Goal: Task Accomplishment & Management: Use online tool/utility

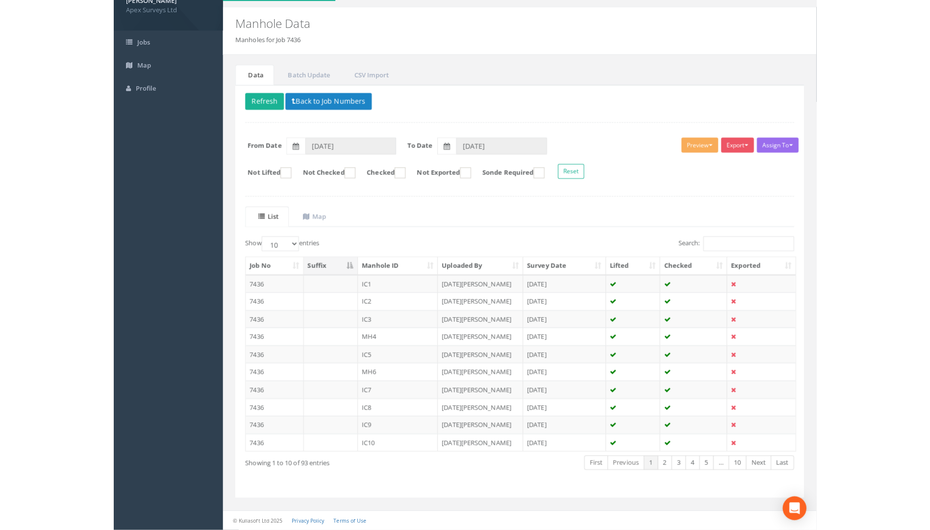
scroll to position [16, 0]
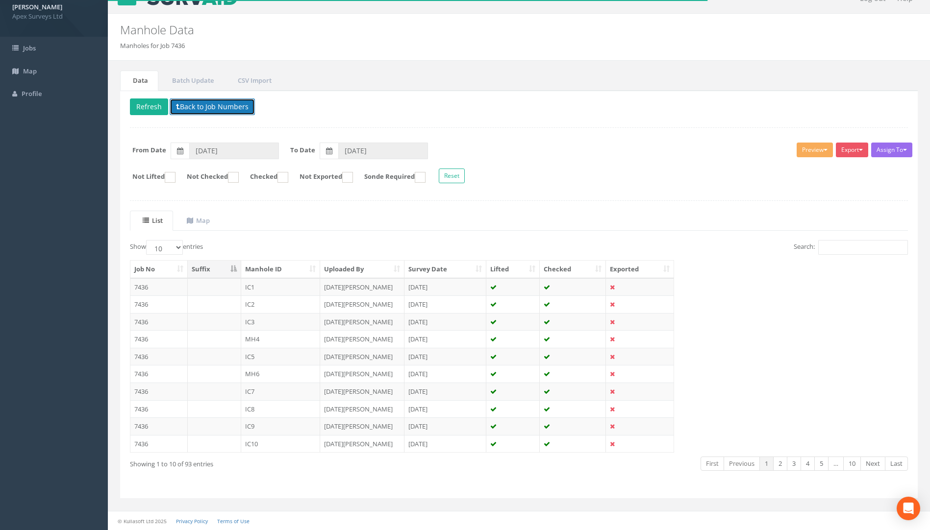
click at [212, 112] on button "Back to Job Numbers" at bounding box center [212, 106] width 85 height 17
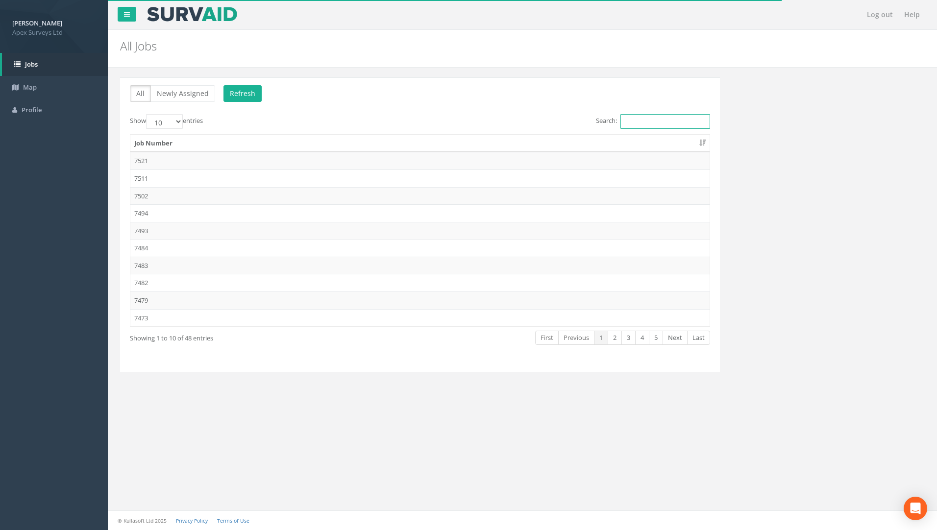
click at [681, 123] on input "Search:" at bounding box center [665, 121] width 90 height 15
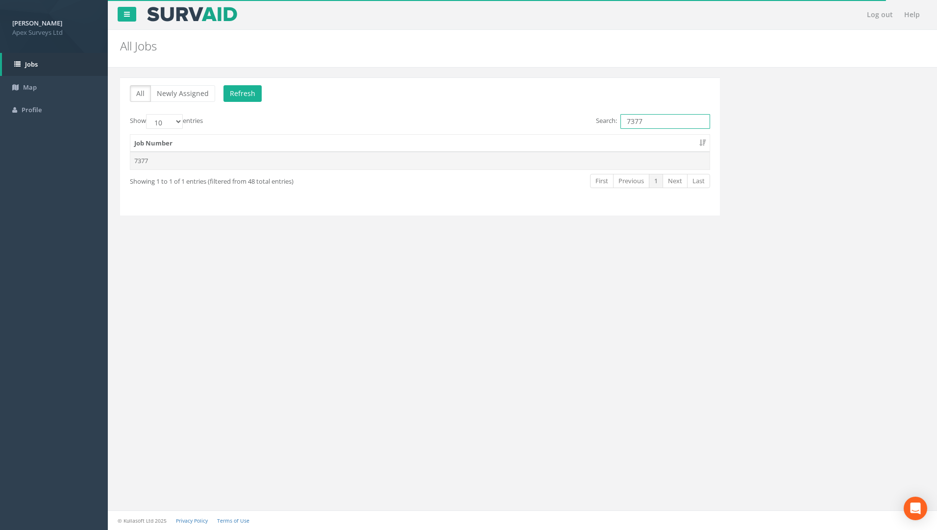
type input "7377"
click at [144, 159] on td "7377" at bounding box center [419, 161] width 579 height 18
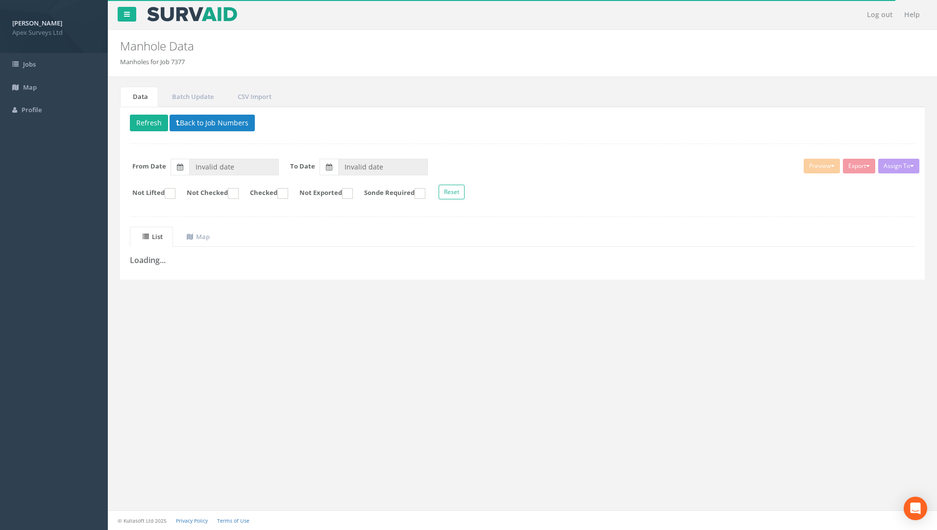
type input "[DATE]"
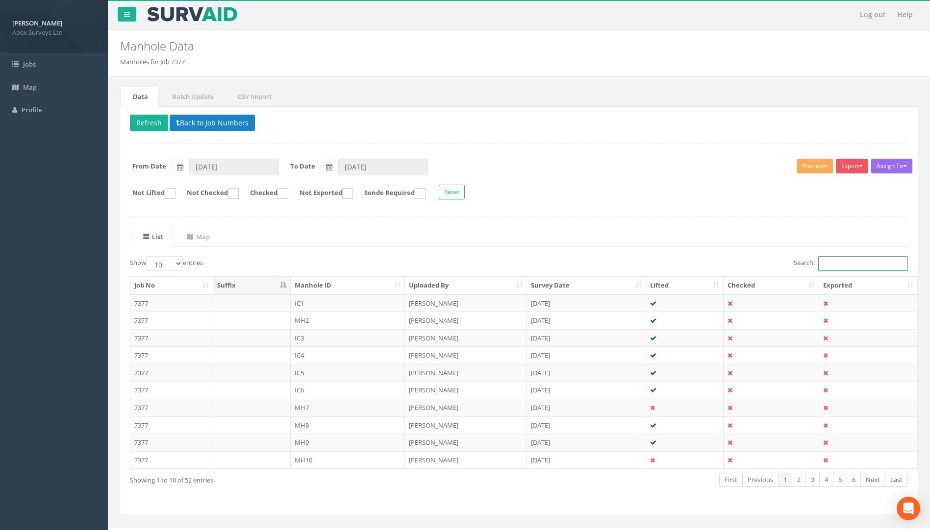
click at [693, 266] on input "Search:" at bounding box center [863, 263] width 90 height 15
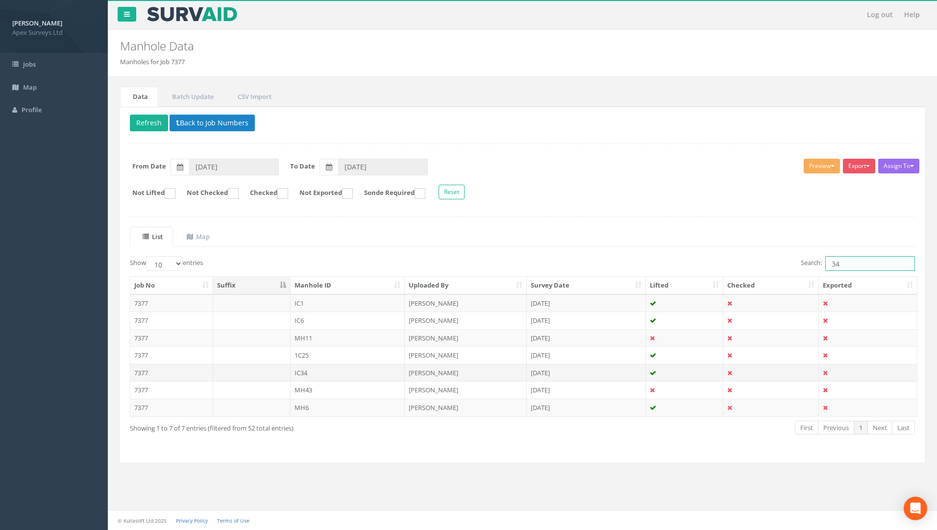
type input "34"
click at [144, 372] on td "7377" at bounding box center [171, 373] width 83 height 18
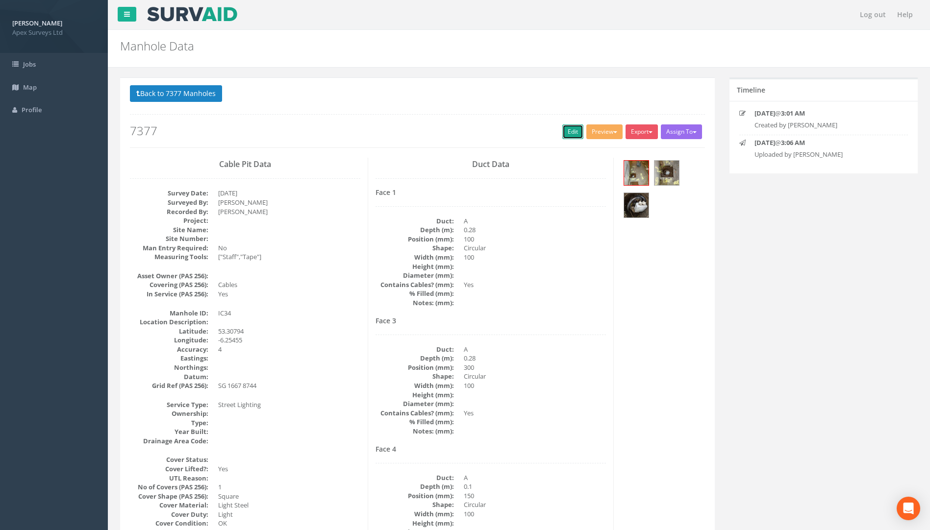
click at [569, 131] on link "Edit" at bounding box center [572, 131] width 21 height 15
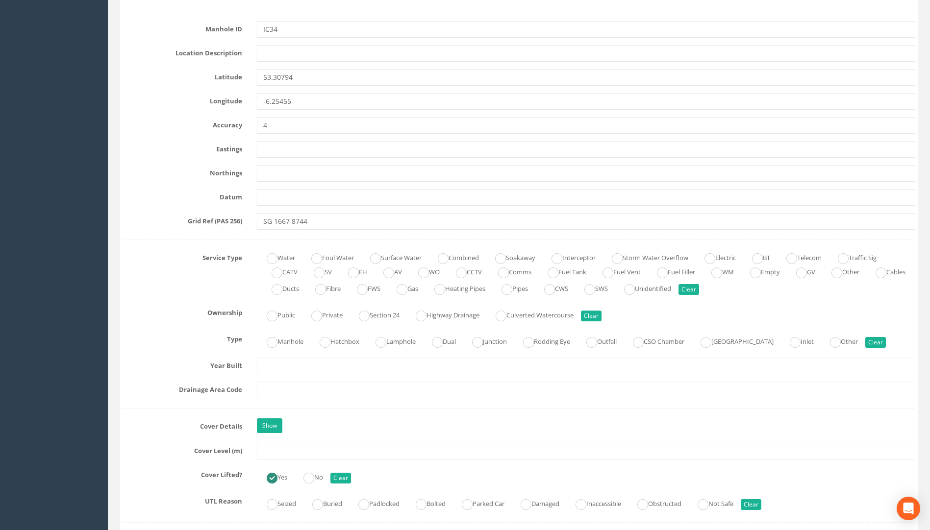
scroll to position [637, 0]
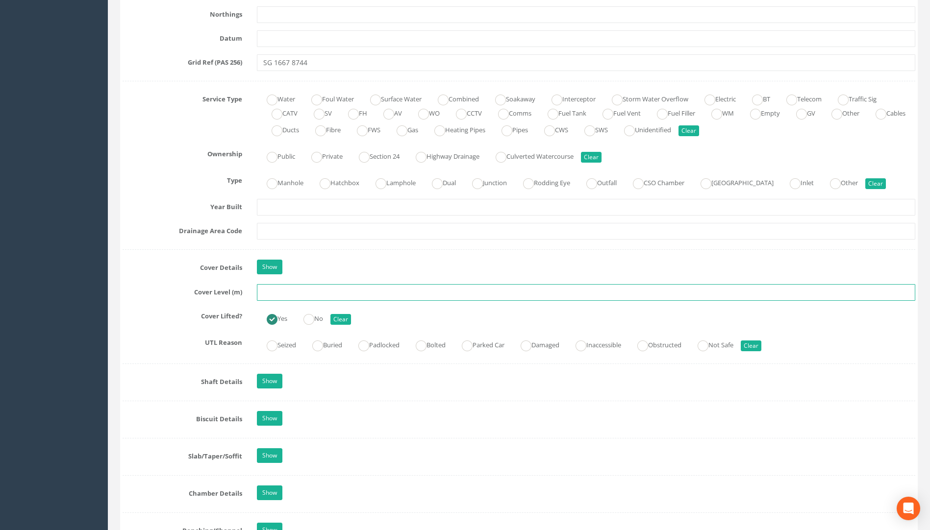
click at [291, 290] on input "text" at bounding box center [586, 292] width 658 height 17
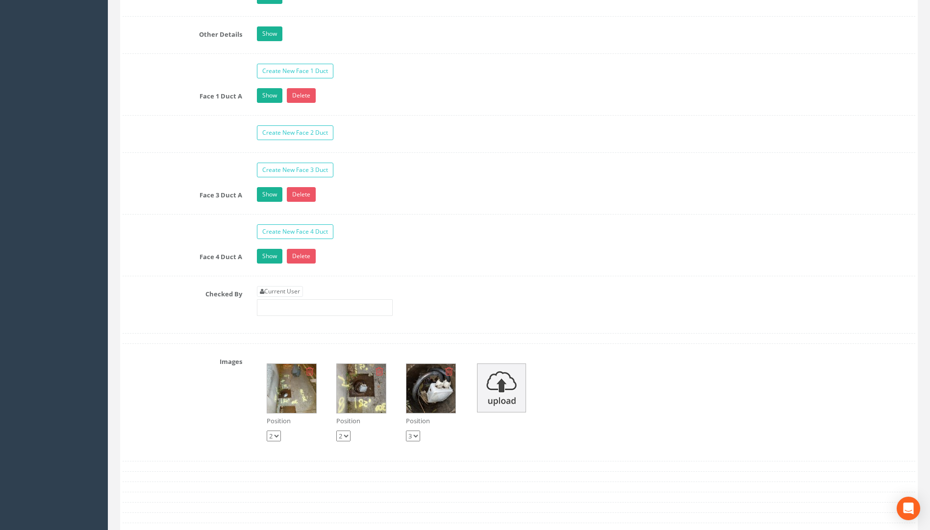
scroll to position [1617, 0]
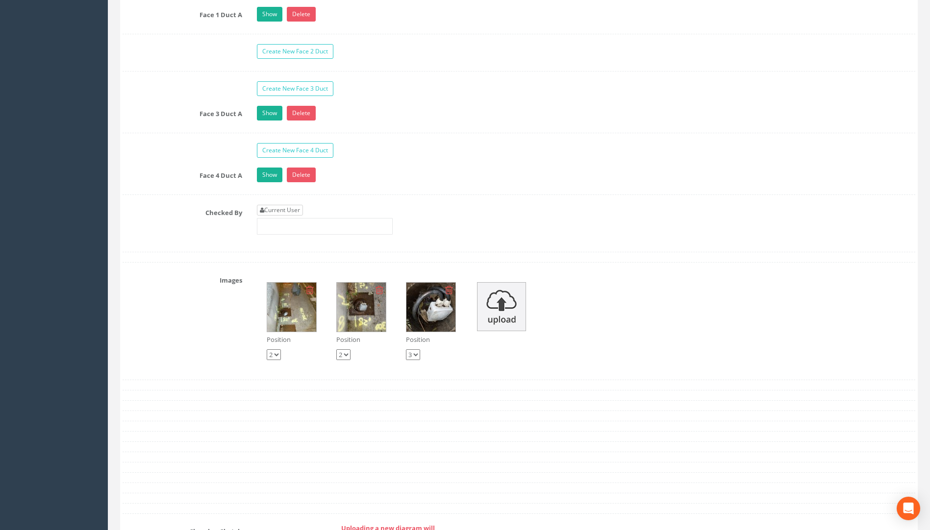
type input "24.87"
click at [283, 210] on link "Current User" at bounding box center [280, 210] width 46 height 11
type input "[PERSON_NAME]"
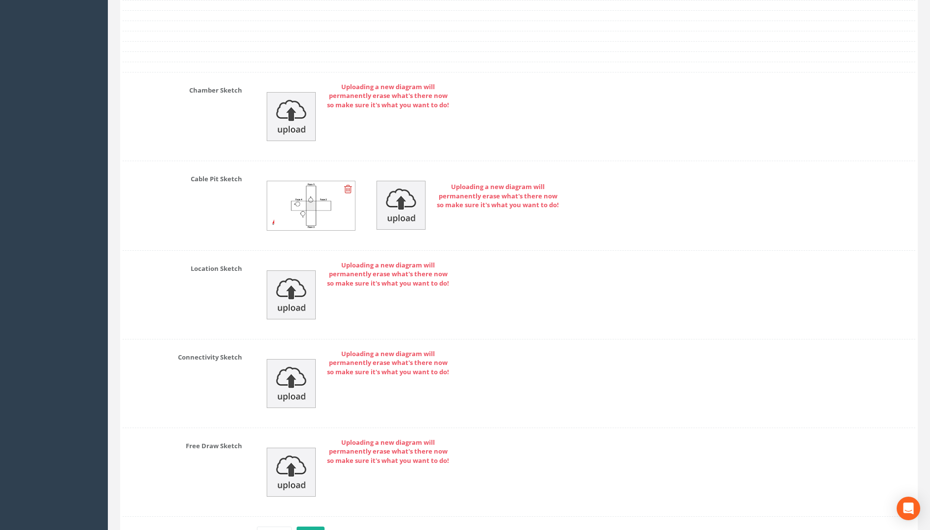
scroll to position [2123, 0]
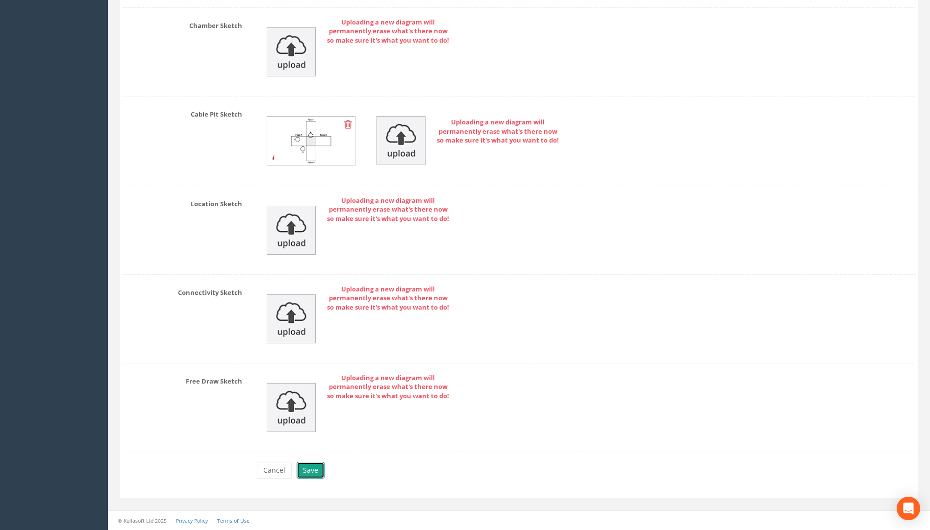
click at [319, 470] on button "Save" at bounding box center [310, 470] width 28 height 17
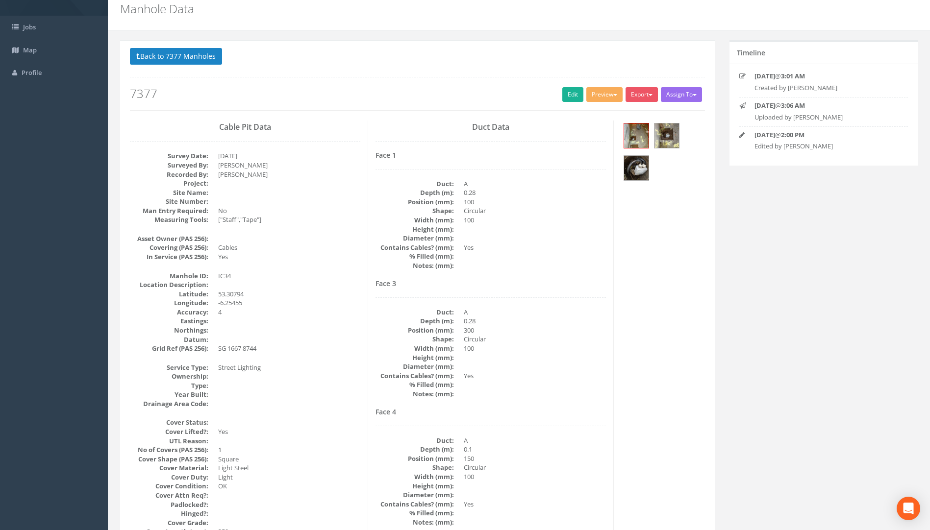
scroll to position [0, 0]
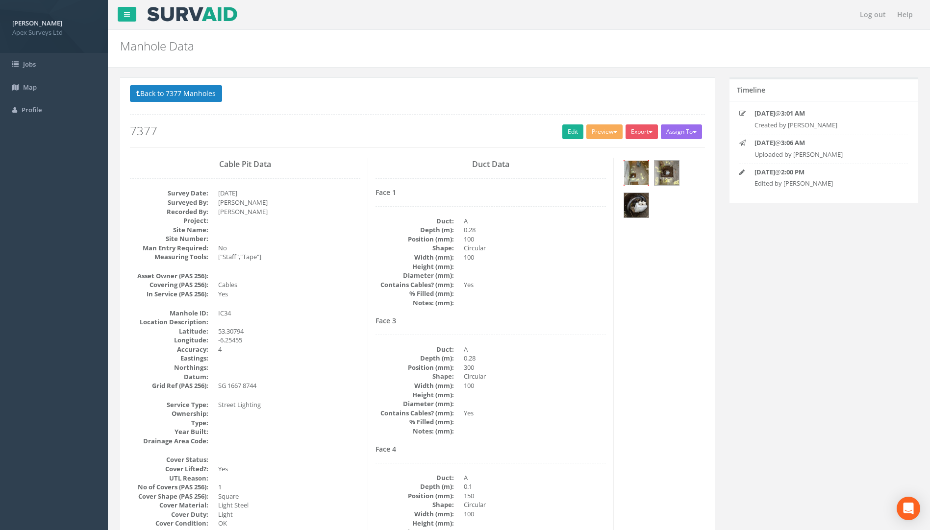
click at [635, 174] on img at bounding box center [636, 173] width 25 height 25
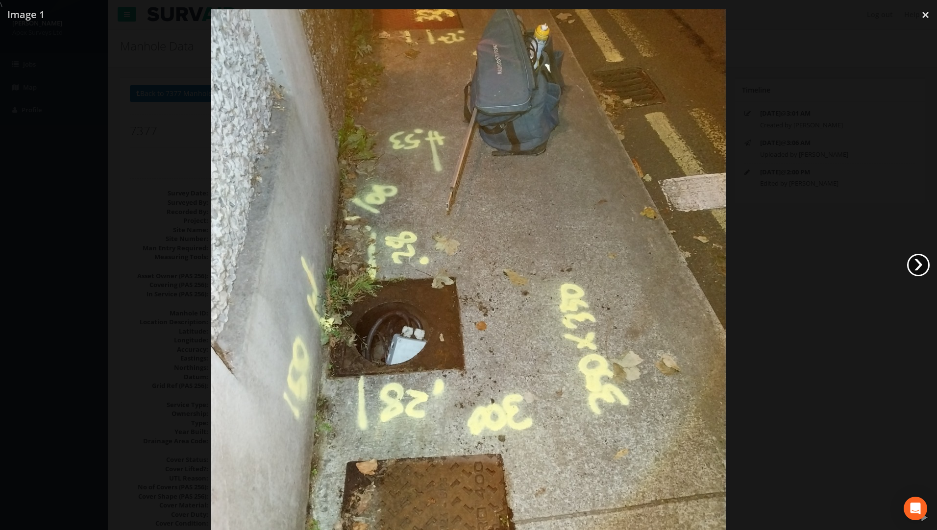
click at [693, 269] on link "›" at bounding box center [918, 265] width 23 height 23
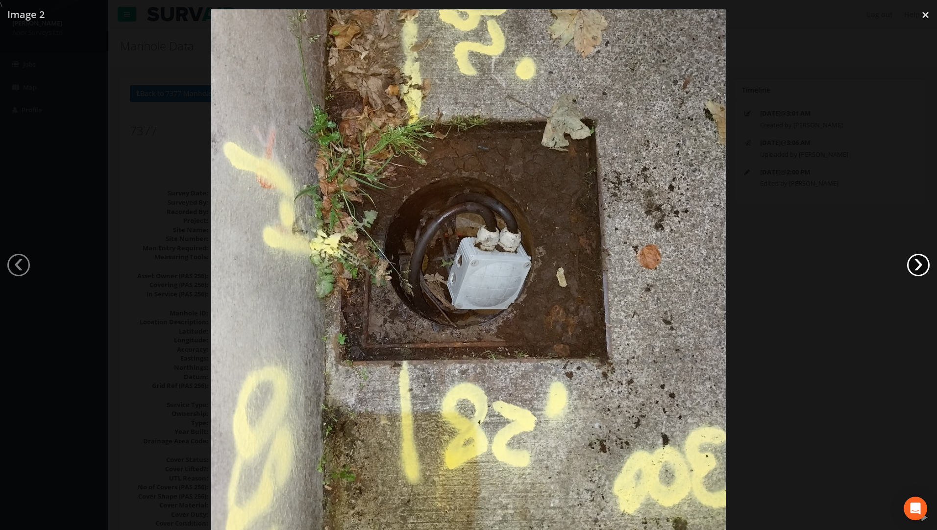
click at [693, 269] on link "›" at bounding box center [918, 265] width 23 height 23
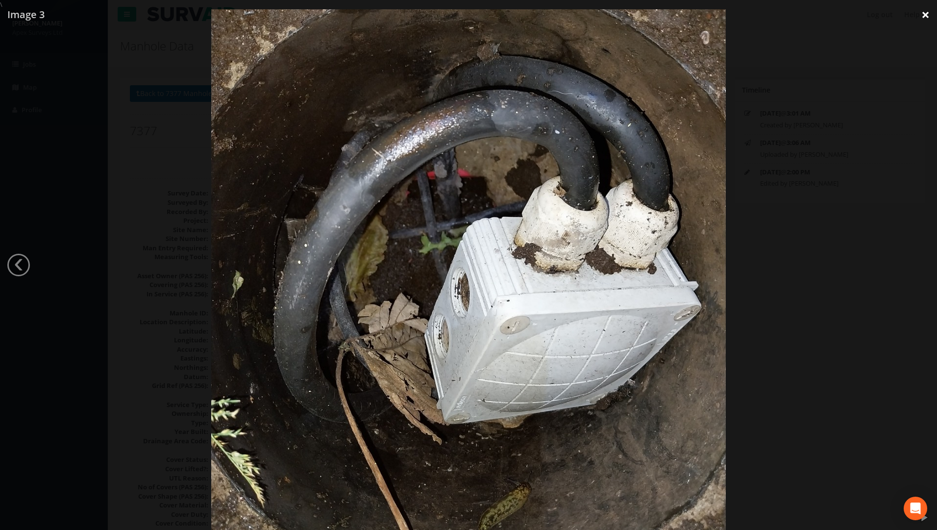
click at [693, 14] on link "×" at bounding box center [925, 14] width 23 height 29
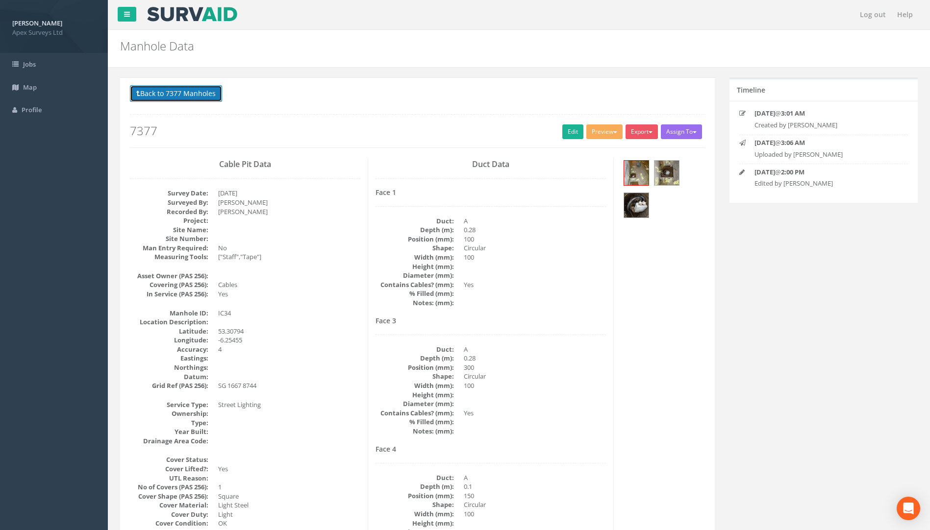
click at [194, 98] on button "Back to 7377 Manholes" at bounding box center [176, 93] width 92 height 17
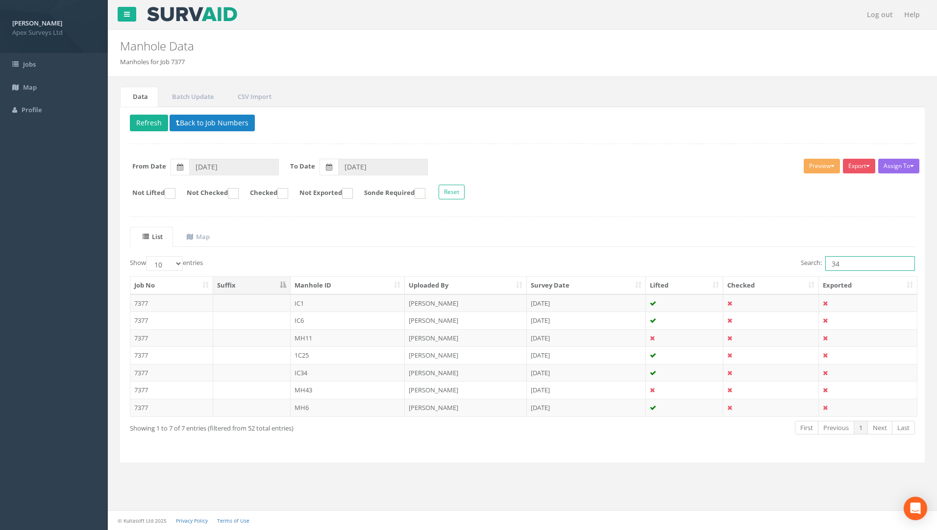
click at [693, 254] on div "List Map Show 10 25 50 100 entries Search: 34 Job No Suffix Manhole ID Uploaded…" at bounding box center [522, 340] width 785 height 226
type input "33"
click at [142, 373] on td "7377" at bounding box center [171, 373] width 83 height 18
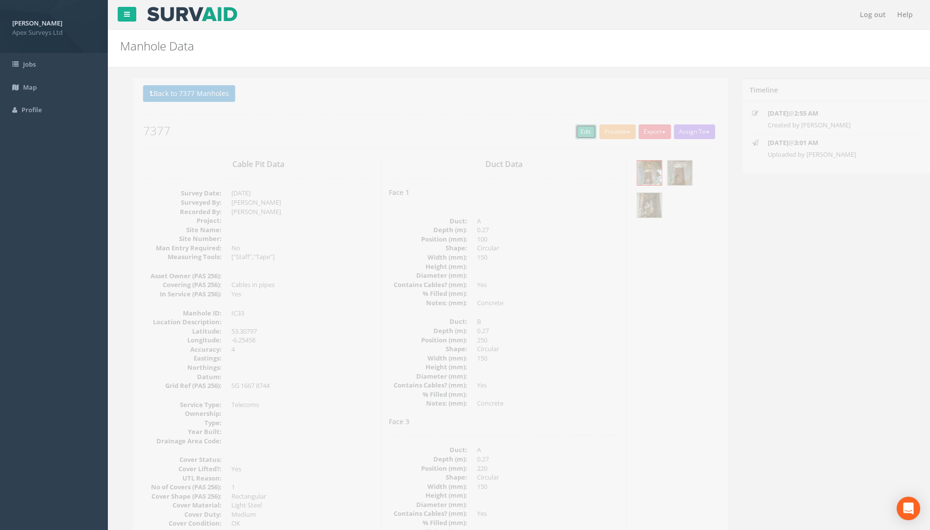
click at [568, 133] on link "Edit" at bounding box center [572, 131] width 21 height 15
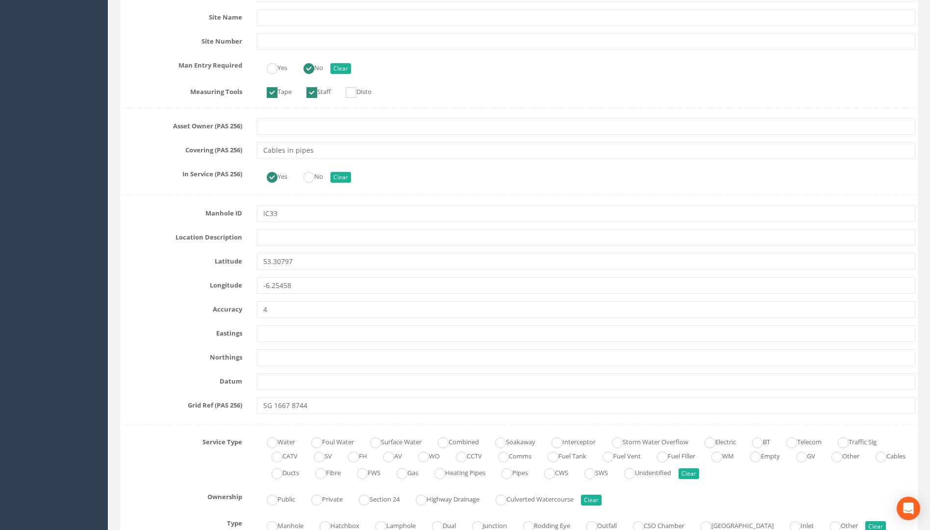
scroll to position [637, 0]
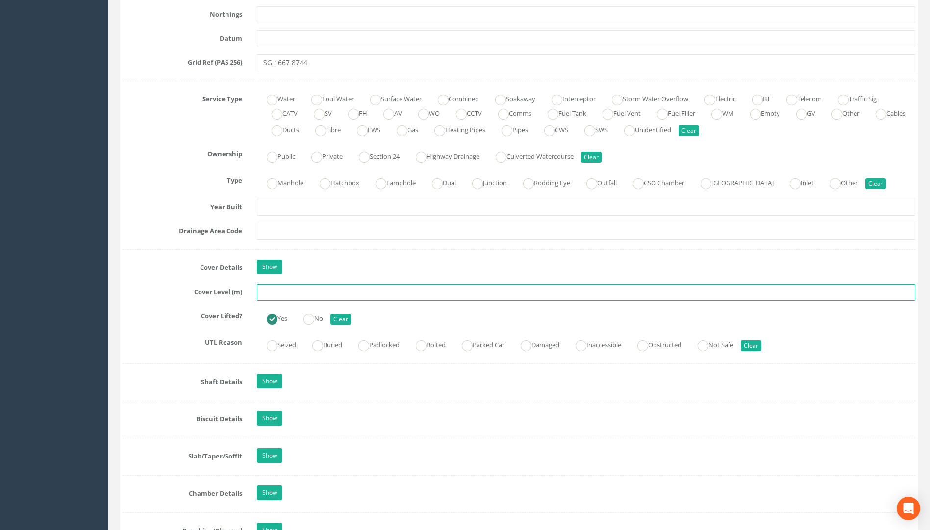
click at [278, 294] on input "text" at bounding box center [586, 292] width 658 height 17
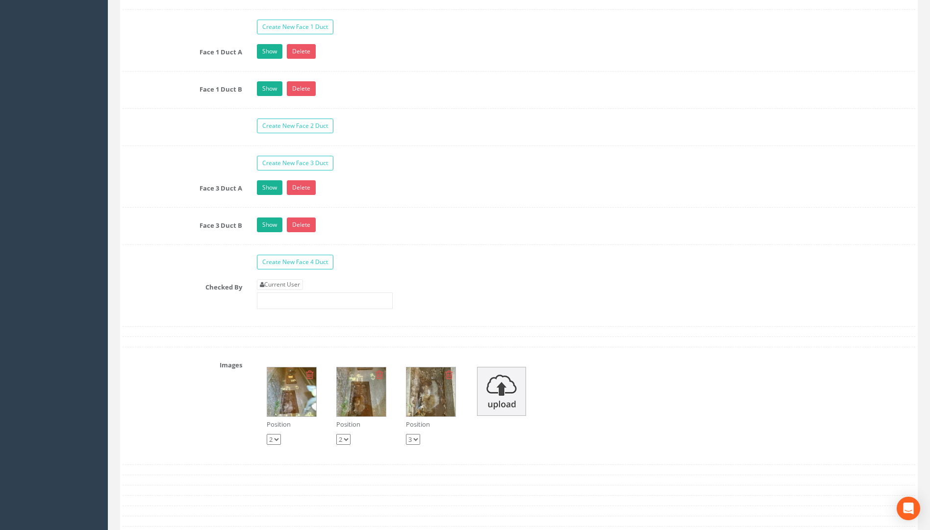
scroll to position [1666, 0]
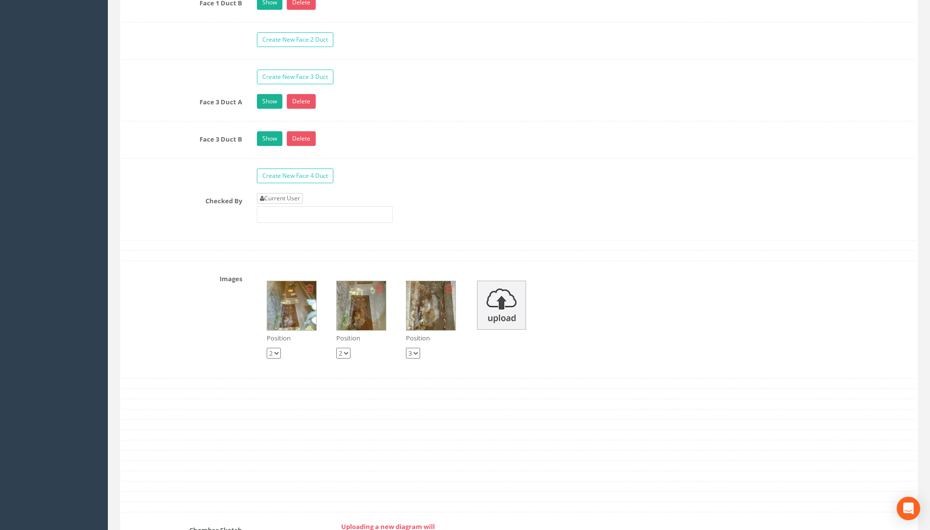
type input "24.71"
click at [279, 197] on link "Current User" at bounding box center [280, 198] width 46 height 11
type input "[PERSON_NAME]"
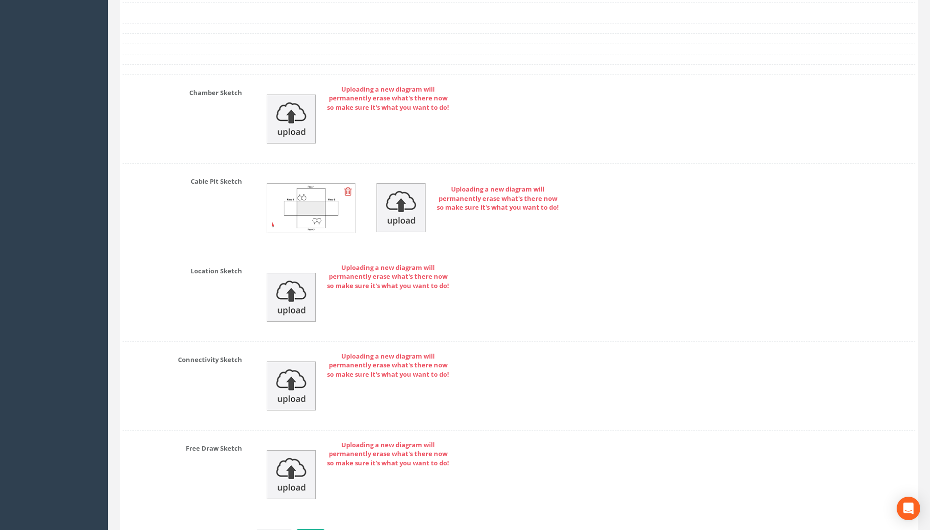
scroll to position [2171, 0]
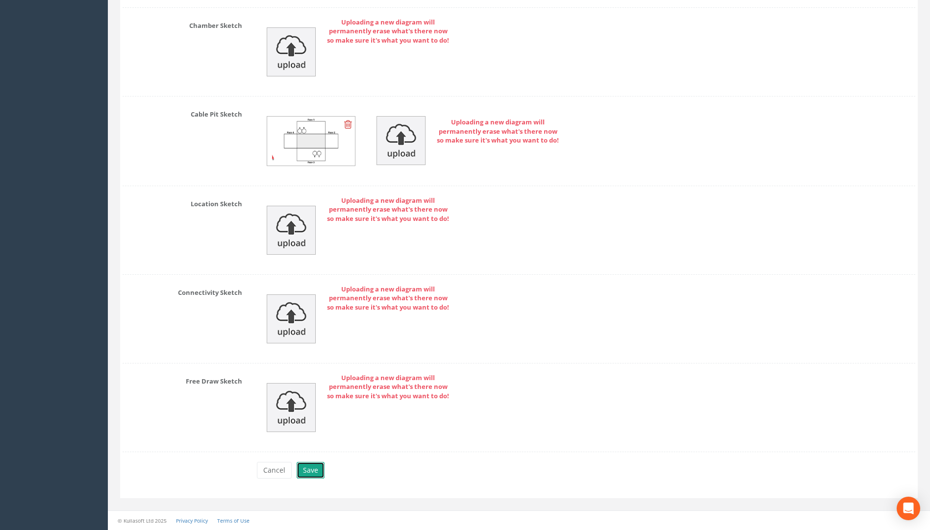
click at [317, 474] on button "Save" at bounding box center [310, 470] width 28 height 17
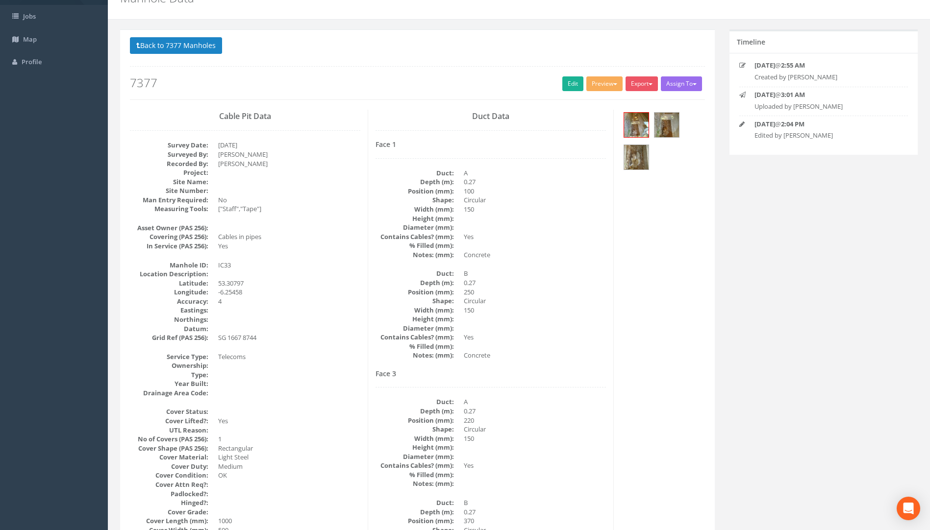
scroll to position [0, 0]
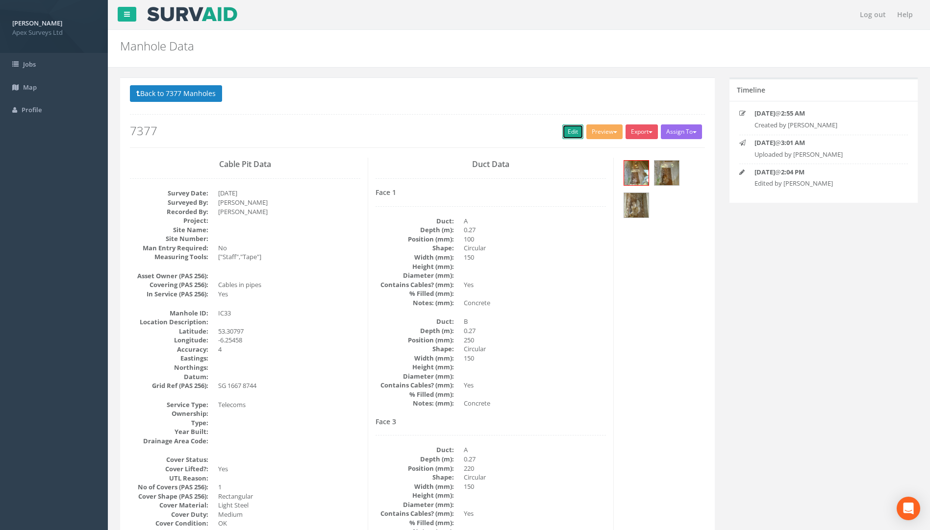
click at [571, 128] on link "Edit" at bounding box center [572, 131] width 21 height 15
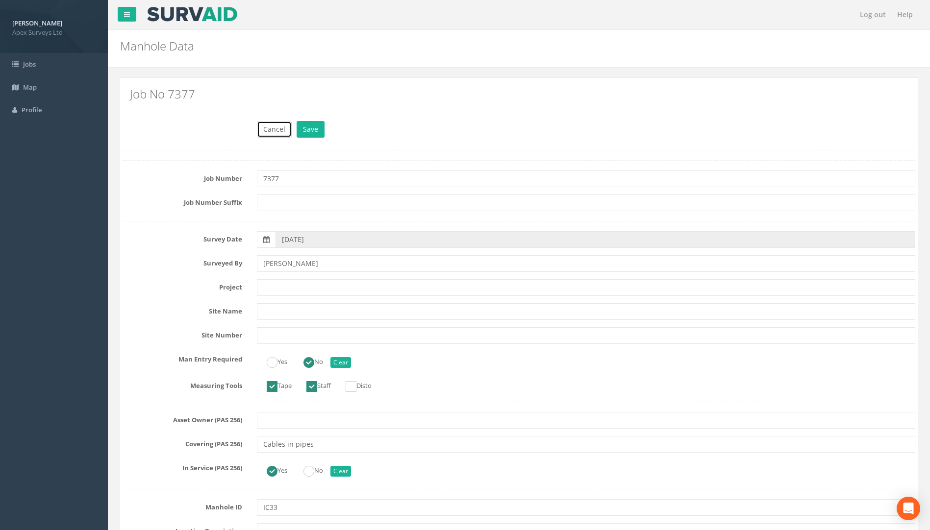
click at [273, 131] on button "Cancel" at bounding box center [274, 129] width 35 height 17
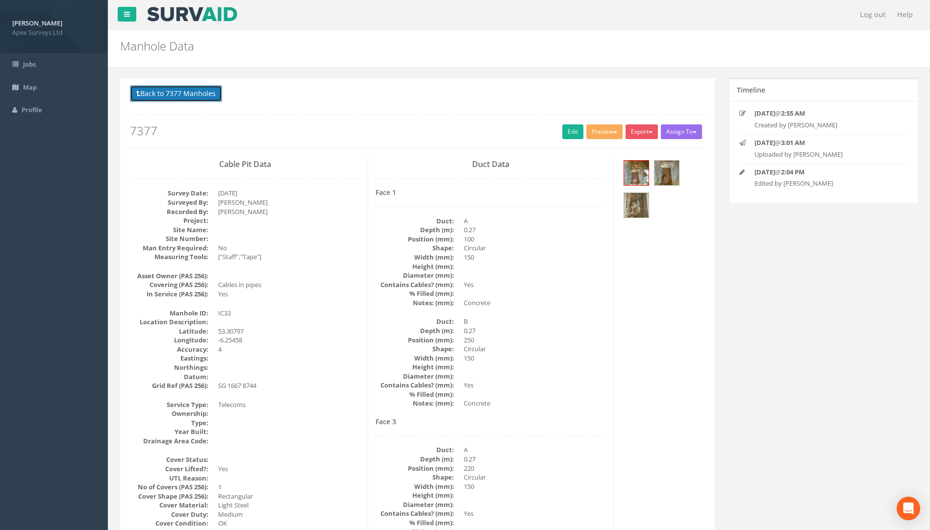
click at [196, 96] on button "Back to 7377 Manholes" at bounding box center [176, 93] width 92 height 17
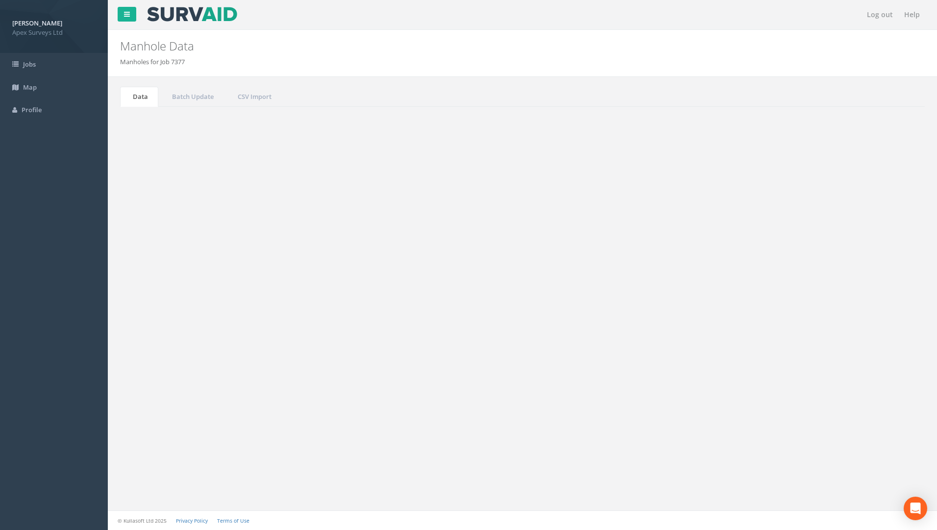
click at [693, 267] on div "Search: 33" at bounding box center [722, 264] width 385 height 17
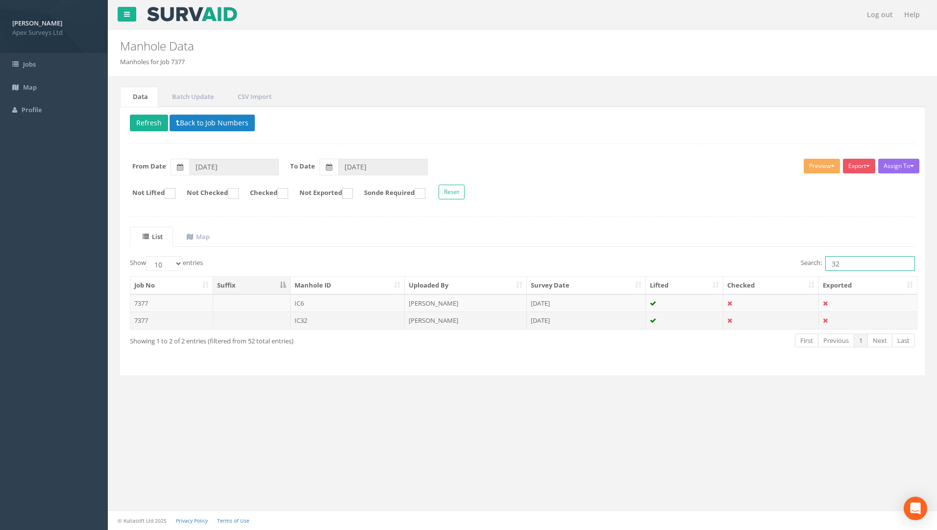
type input "32"
click at [139, 319] on td "7377" at bounding box center [171, 321] width 83 height 18
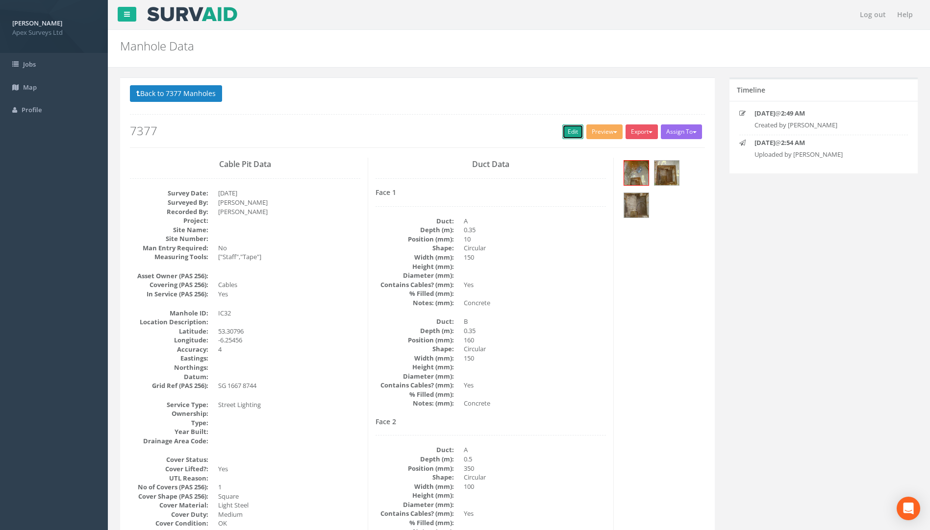
click at [565, 132] on link "Edit" at bounding box center [572, 131] width 21 height 15
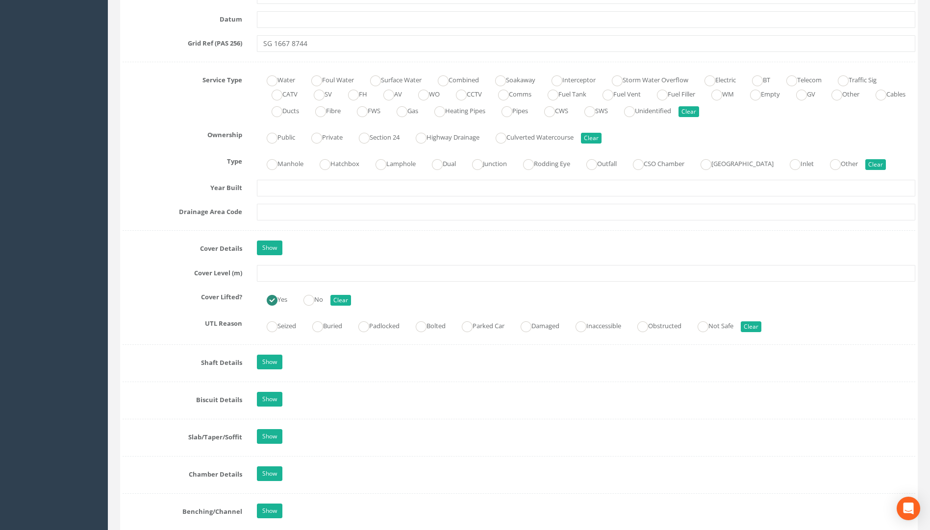
scroll to position [833, 0]
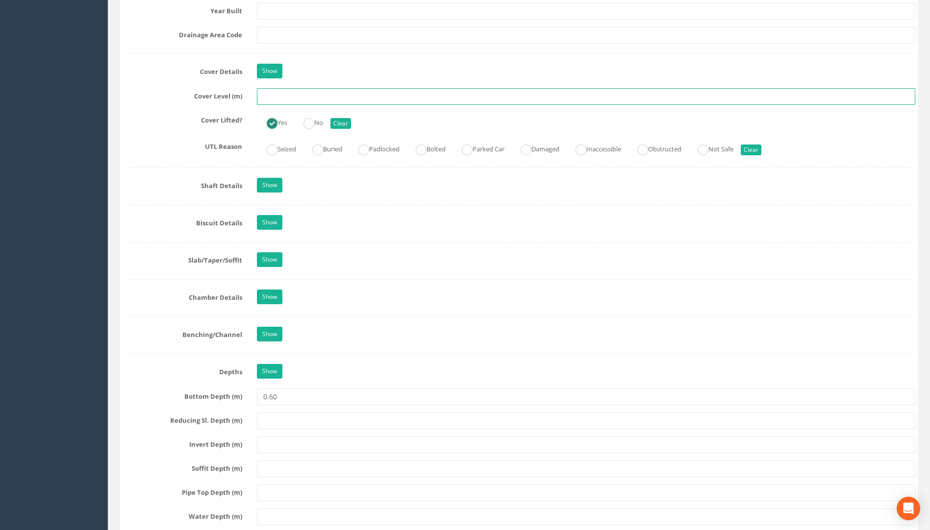
click at [292, 95] on input "text" at bounding box center [586, 96] width 658 height 17
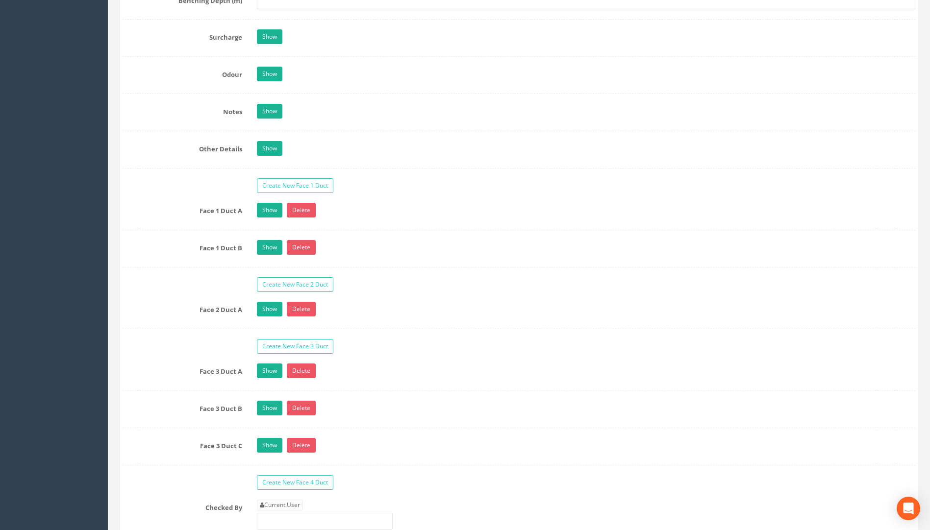
scroll to position [1715, 0]
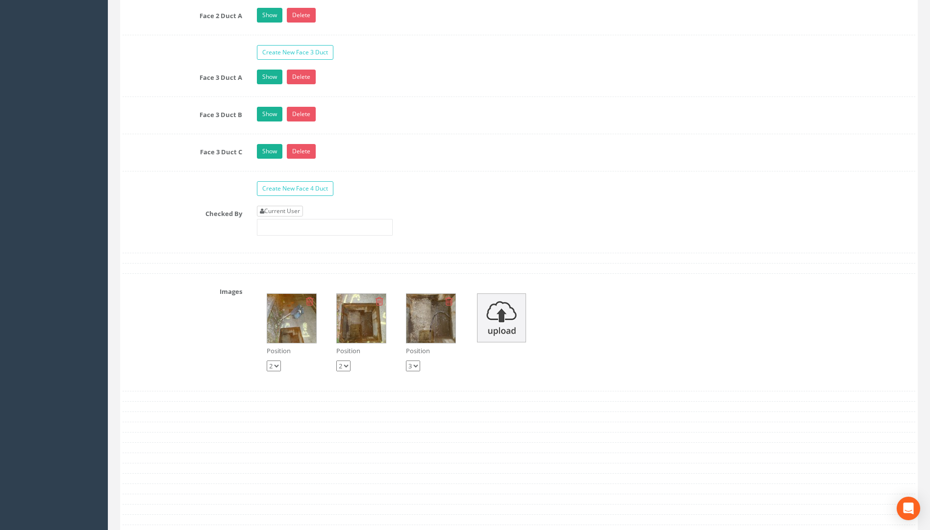
type input "24.45"
click at [281, 212] on link "Current User" at bounding box center [280, 211] width 46 height 11
type input "[PERSON_NAME]"
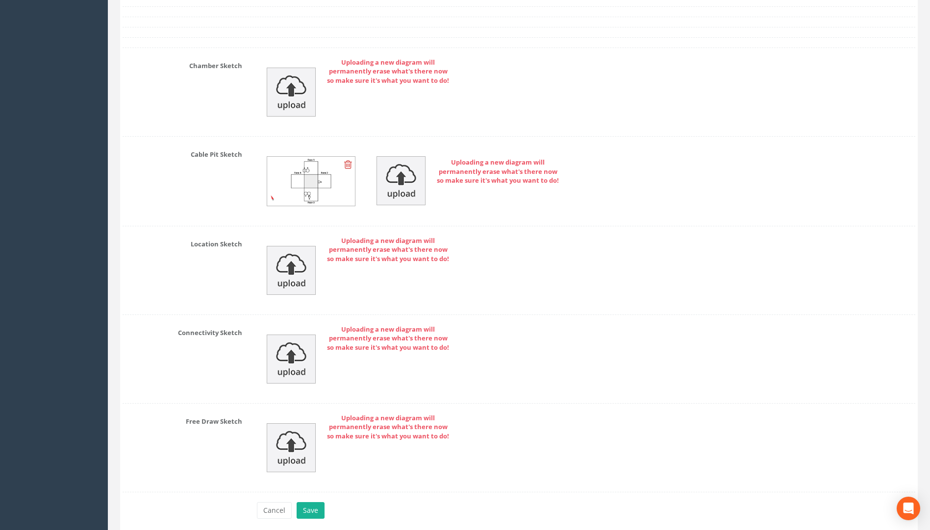
scroll to position [2233, 0]
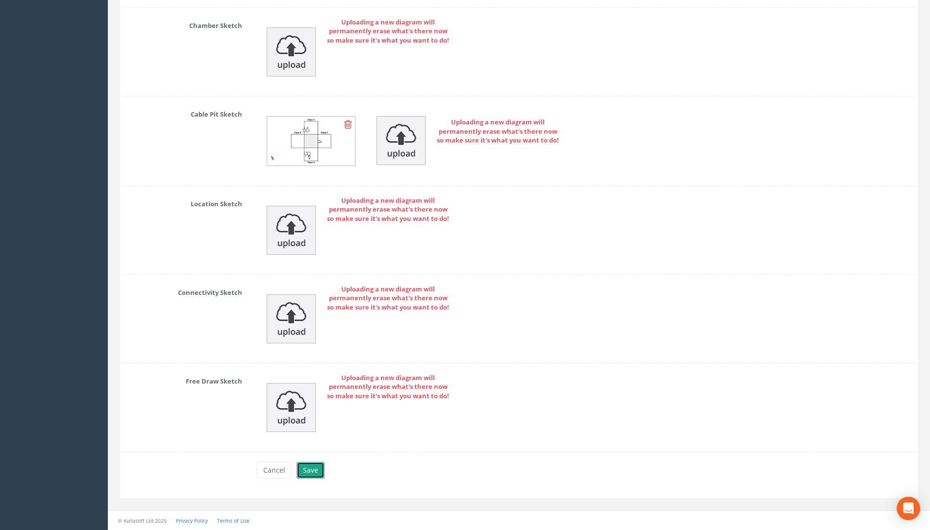
click at [304, 470] on button "Save" at bounding box center [310, 470] width 28 height 17
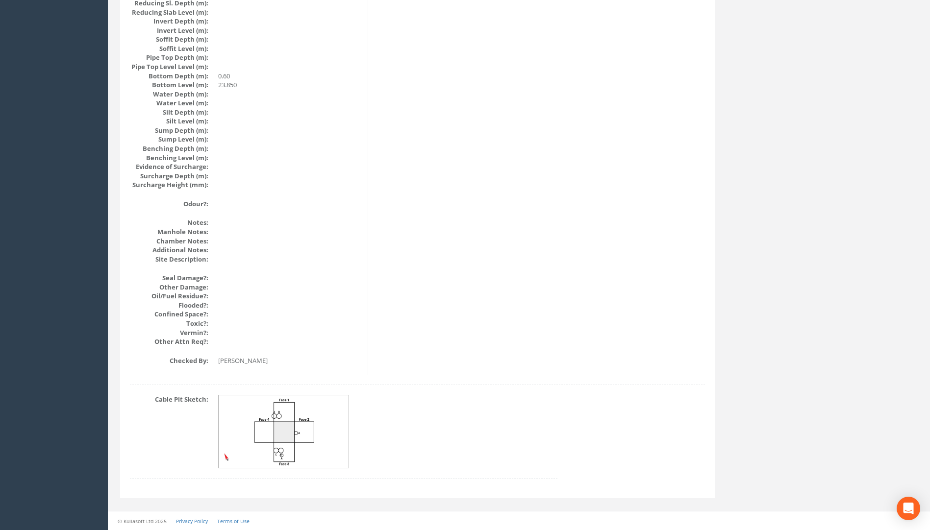
scroll to position [981, 0]
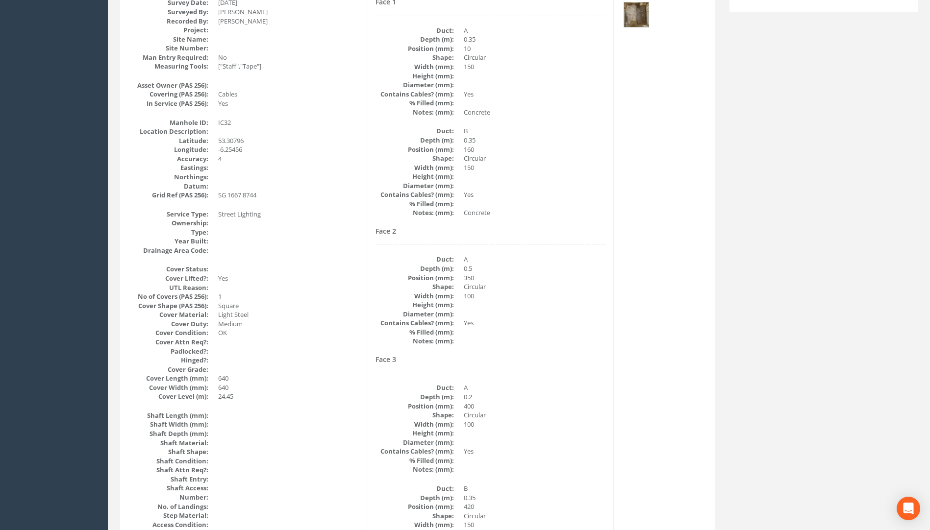
scroll to position [50, 0]
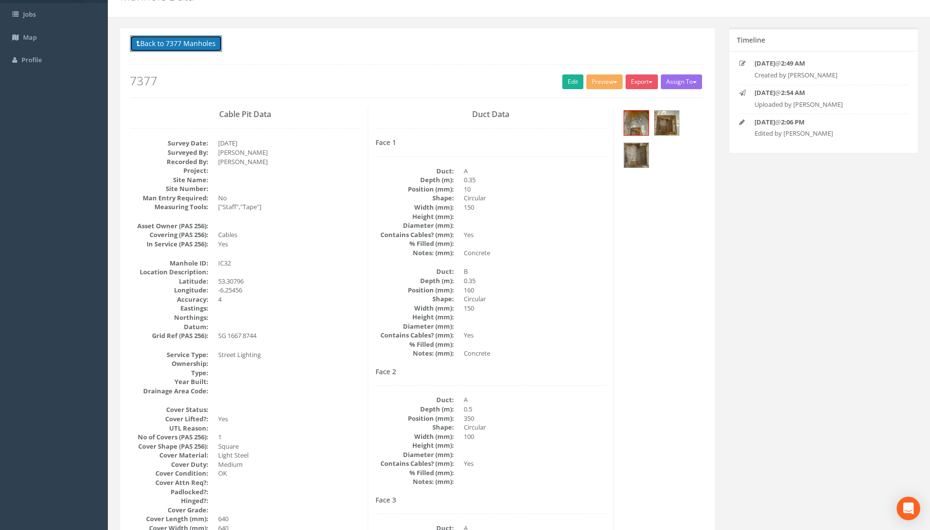
click at [197, 45] on button "Back to 7377 Manholes" at bounding box center [176, 43] width 92 height 17
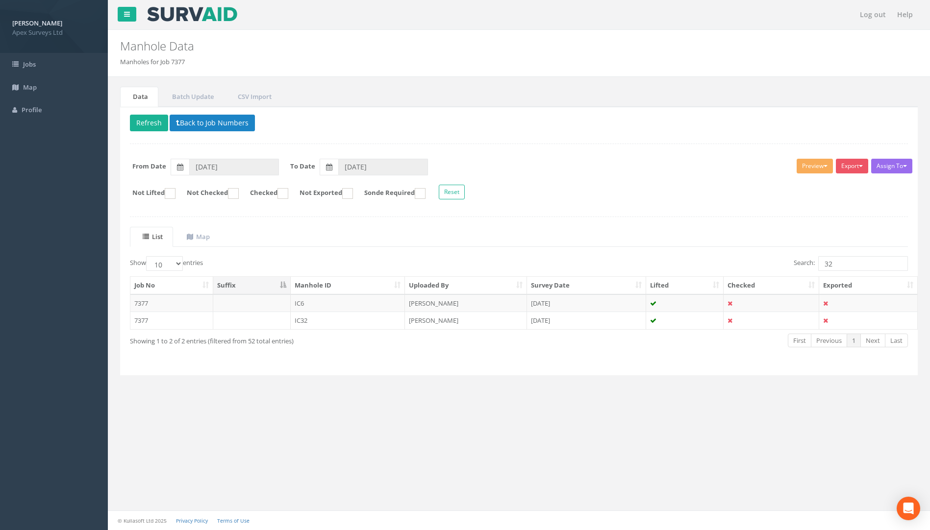
scroll to position [0, 0]
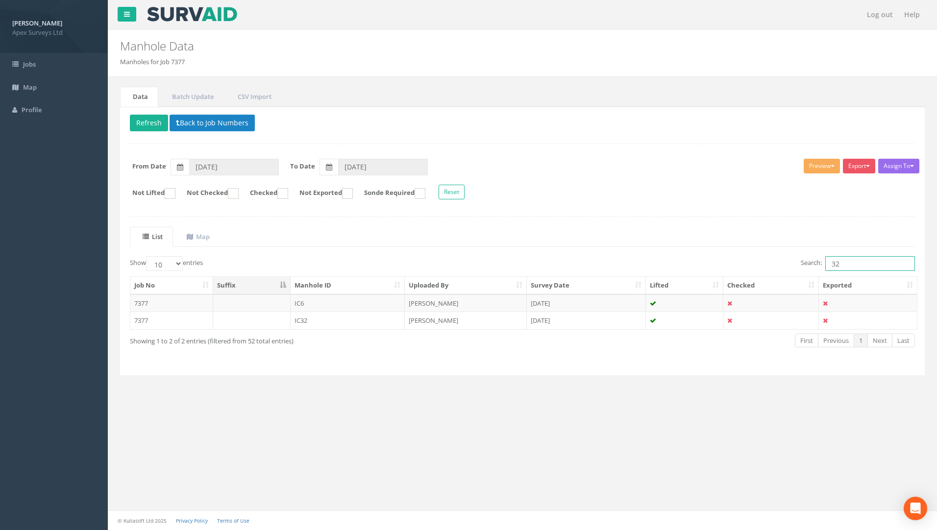
drag, startPoint x: 838, startPoint y: 265, endPoint x: 661, endPoint y: 275, distance: 178.2
click at [690, 269] on div "Search: 32" at bounding box center [722, 264] width 385 height 17
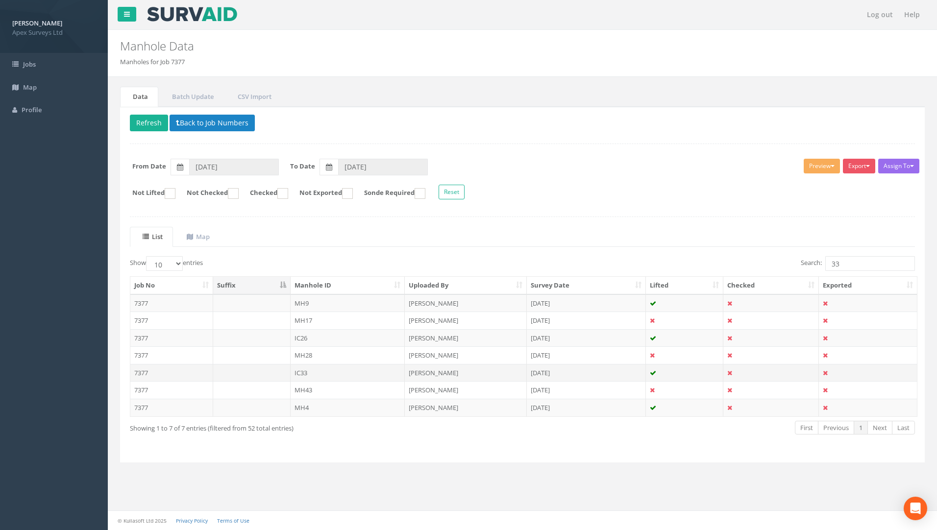
click at [138, 372] on td "7377" at bounding box center [171, 373] width 83 height 18
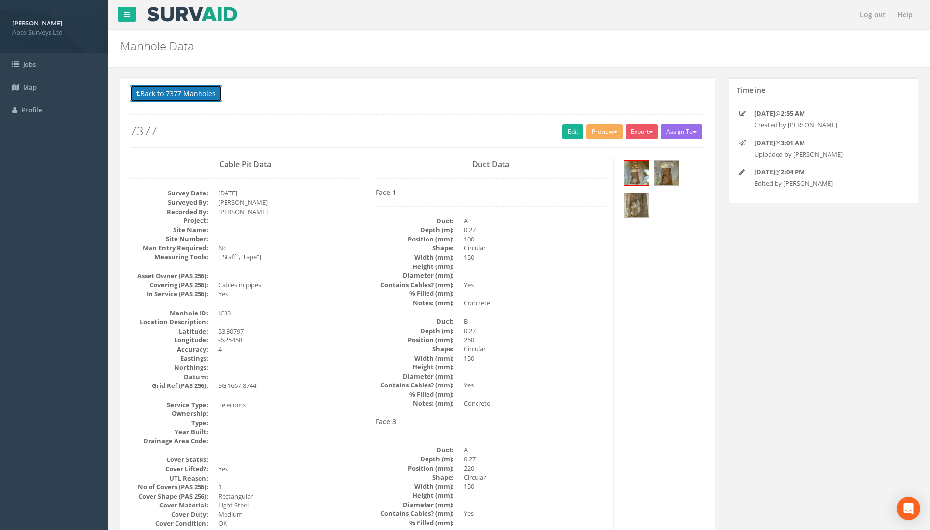
click at [193, 92] on button "Back to 7377 Manholes" at bounding box center [176, 93] width 92 height 17
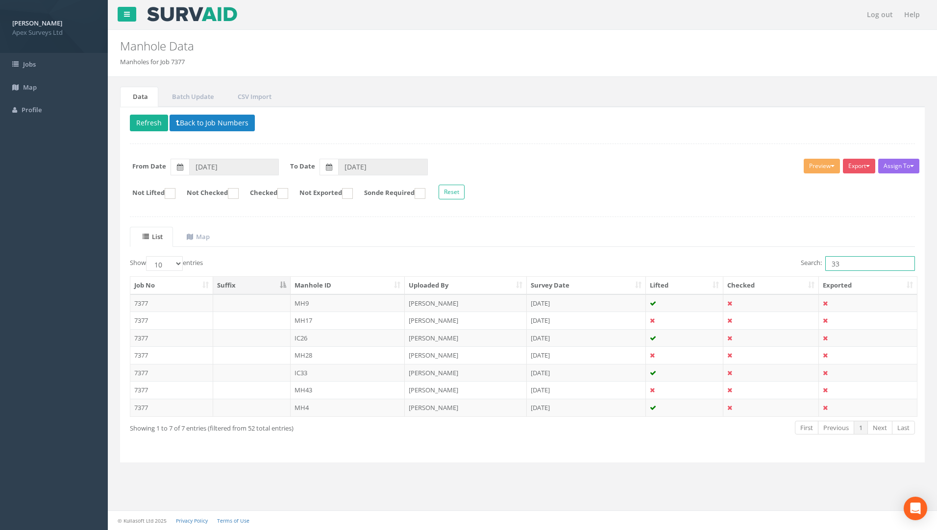
drag, startPoint x: 836, startPoint y: 264, endPoint x: 745, endPoint y: 271, distance: 91.9
click at [693, 270] on div "Search: 33" at bounding box center [722, 264] width 385 height 17
click at [144, 372] on td "7377" at bounding box center [171, 373] width 83 height 18
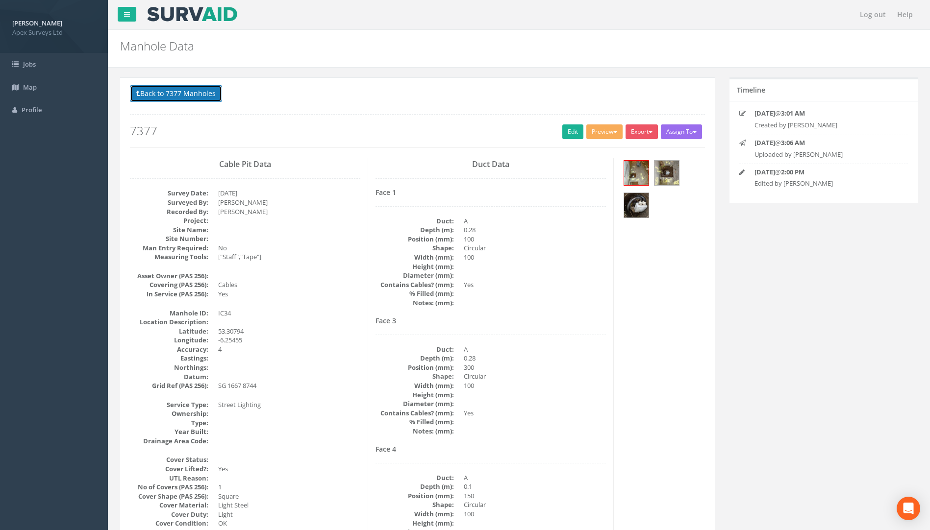
click at [196, 99] on button "Back to 7377 Manholes" at bounding box center [176, 93] width 92 height 17
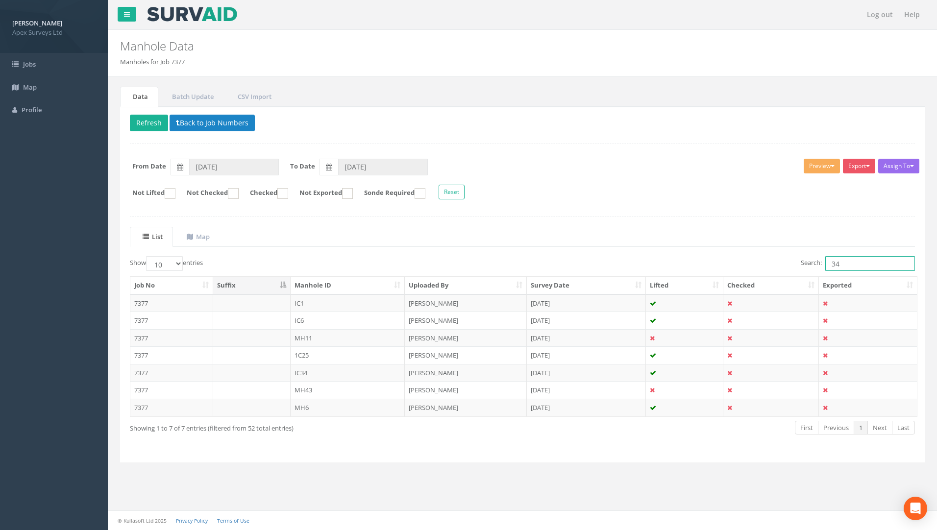
click at [693, 267] on div "Search: 34" at bounding box center [722, 264] width 385 height 17
click at [142, 372] on td "7377" at bounding box center [171, 373] width 83 height 18
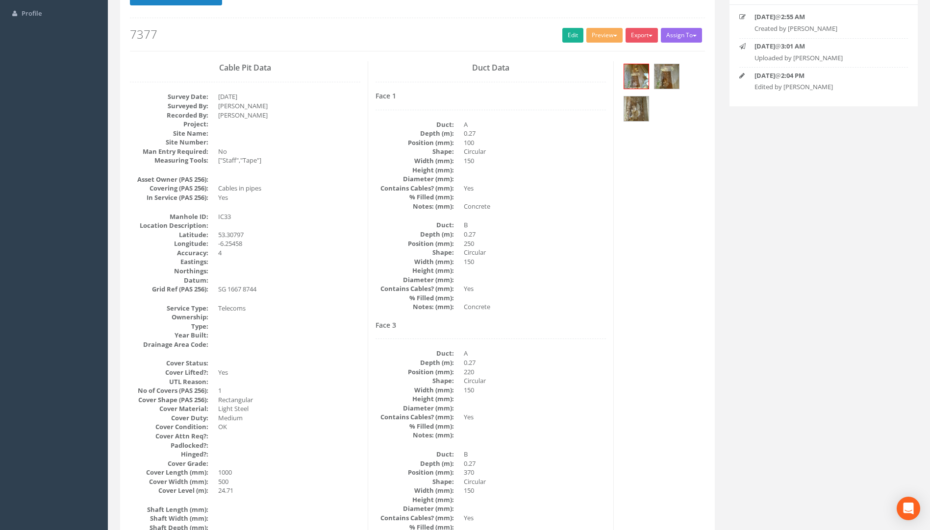
scroll to position [1, 0]
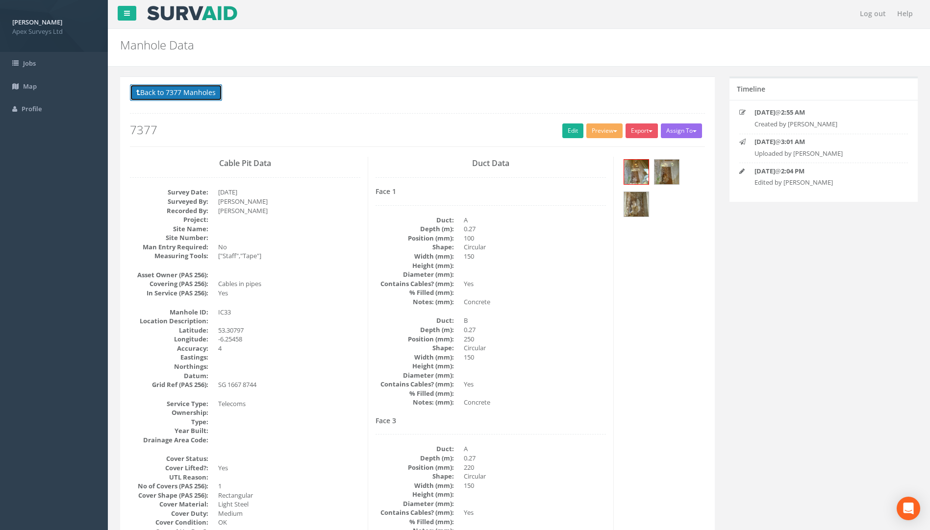
click at [202, 88] on button "Back to 7377 Manholes" at bounding box center [176, 92] width 92 height 17
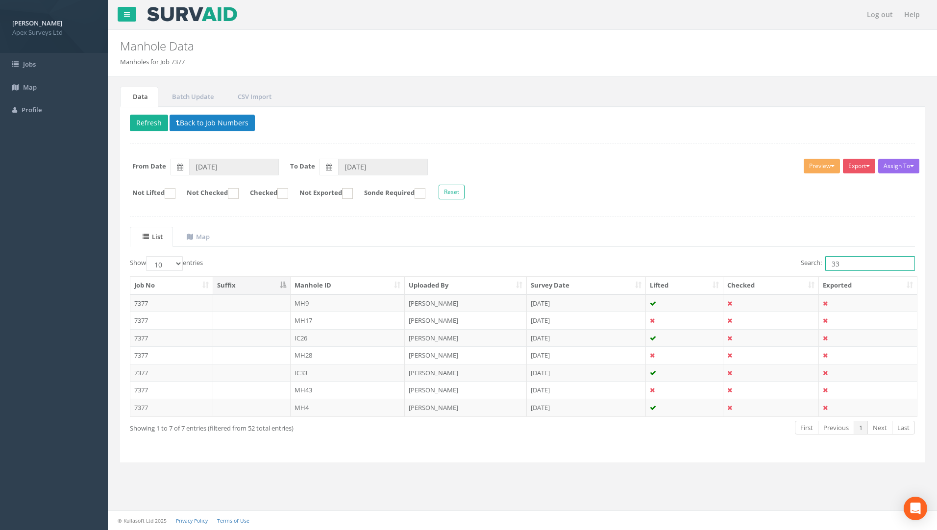
drag, startPoint x: 844, startPoint y: 261, endPoint x: 794, endPoint y: 262, distance: 50.5
click at [693, 263] on label "Search: 33" at bounding box center [858, 263] width 114 height 15
click at [138, 374] on td "7377" at bounding box center [171, 373] width 83 height 18
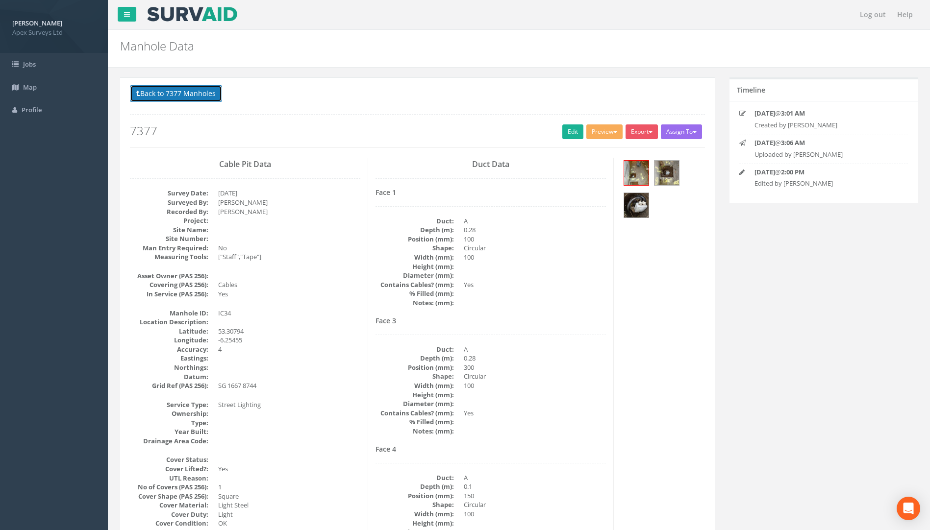
click at [192, 96] on button "Back to 7377 Manholes" at bounding box center [176, 93] width 92 height 17
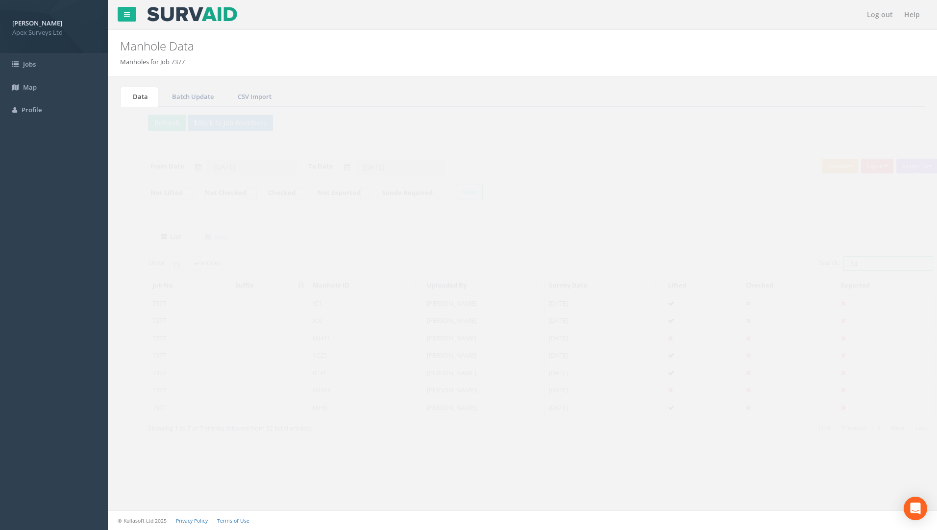
drag, startPoint x: 863, startPoint y: 266, endPoint x: 731, endPoint y: 266, distance: 132.3
click at [693, 266] on div "Search: 34" at bounding box center [722, 264] width 385 height 17
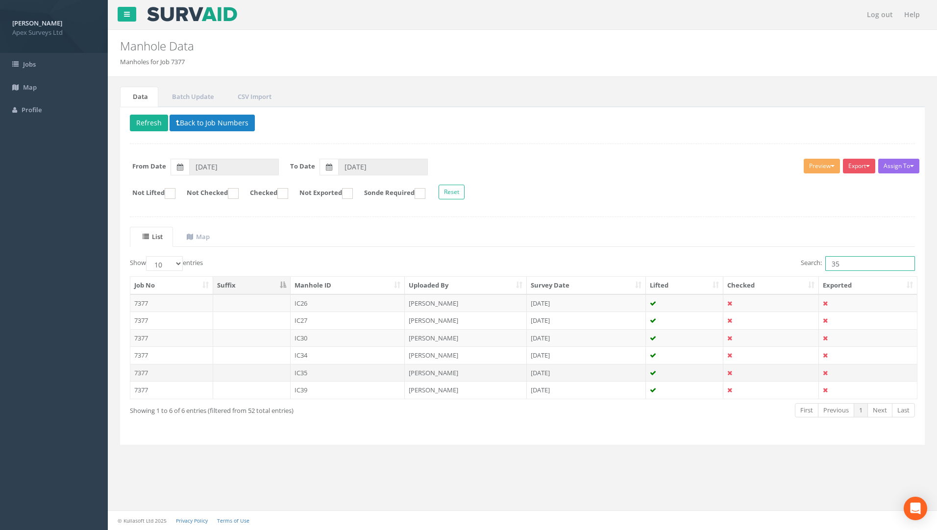
type input "35"
click at [142, 375] on td "7377" at bounding box center [171, 373] width 83 height 18
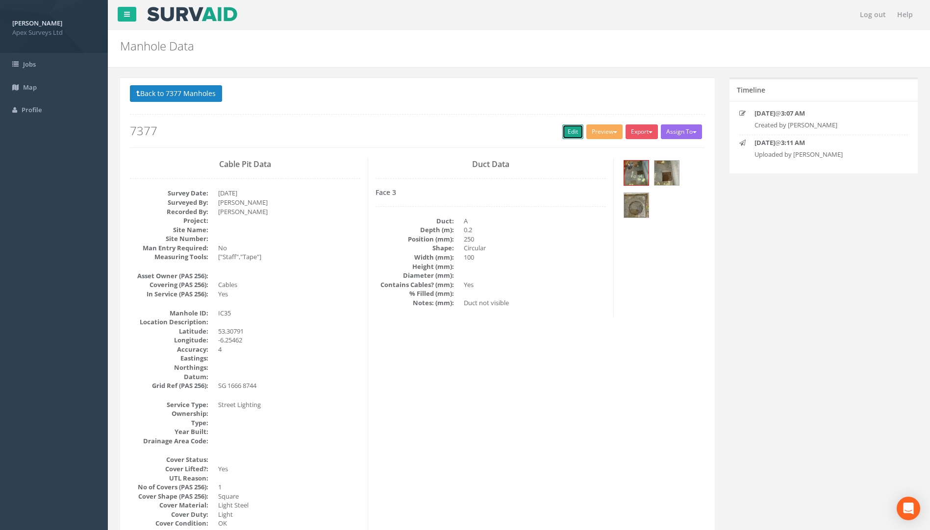
click at [570, 131] on link "Edit" at bounding box center [572, 131] width 21 height 15
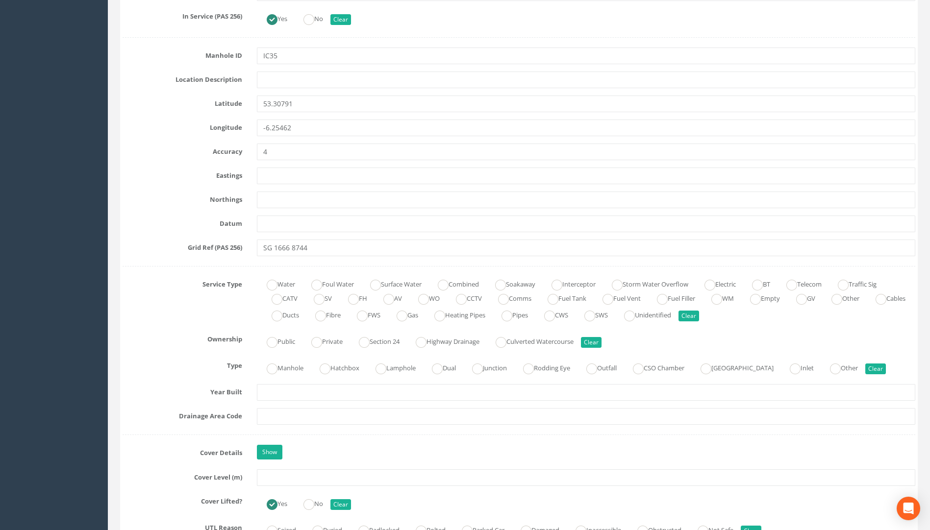
scroll to position [539, 0]
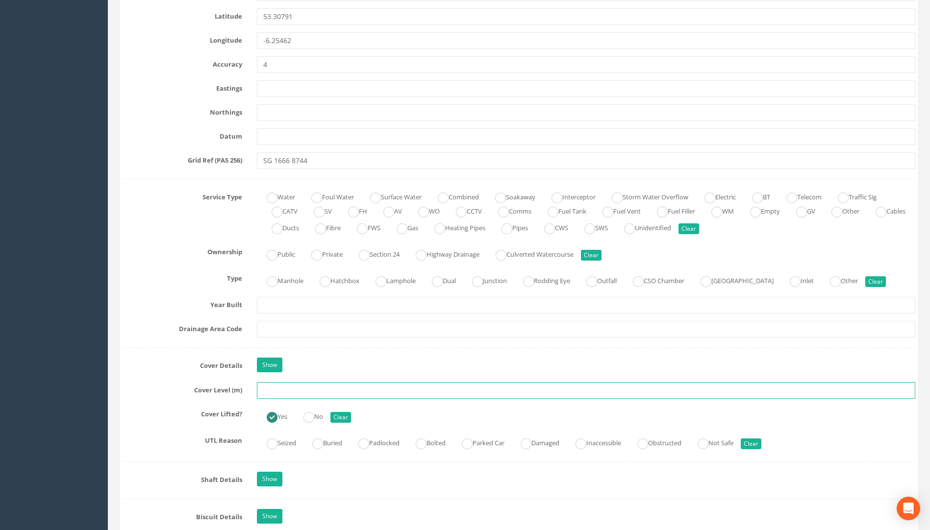
click at [278, 385] on input "text" at bounding box center [586, 390] width 658 height 17
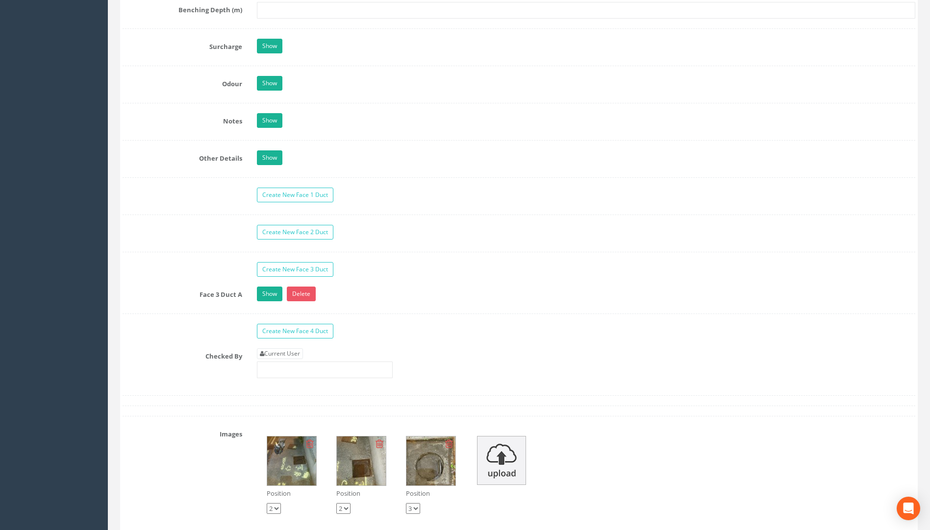
scroll to position [1617, 0]
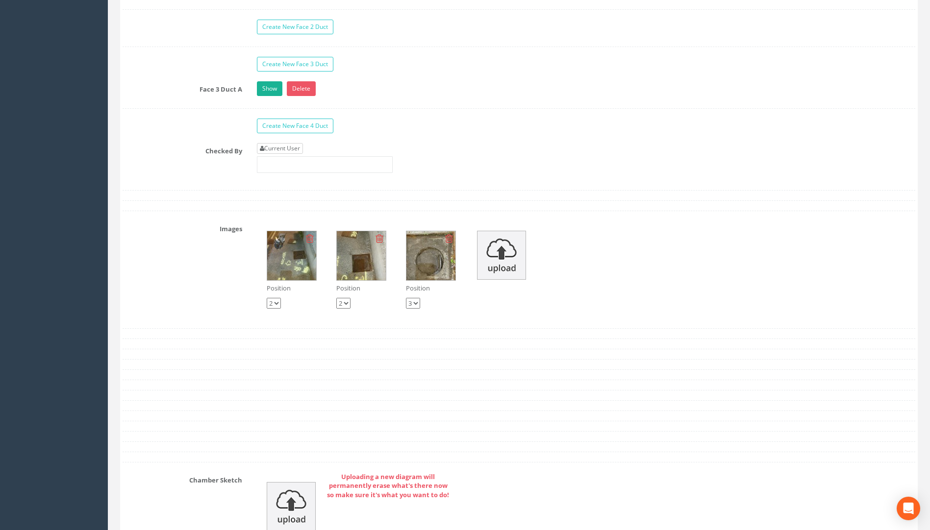
type input "24.91"
click at [286, 148] on link "Current User" at bounding box center [280, 148] width 46 height 11
type input "[PERSON_NAME]"
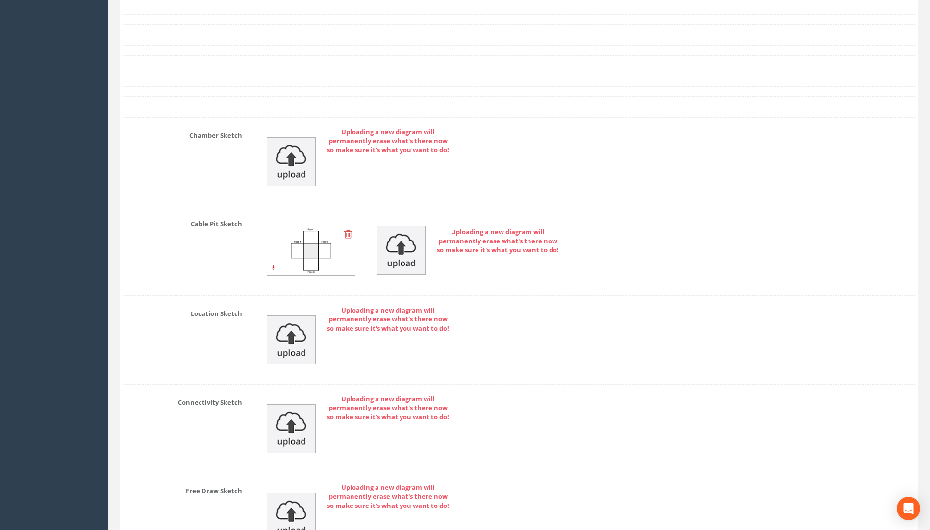
scroll to position [2072, 0]
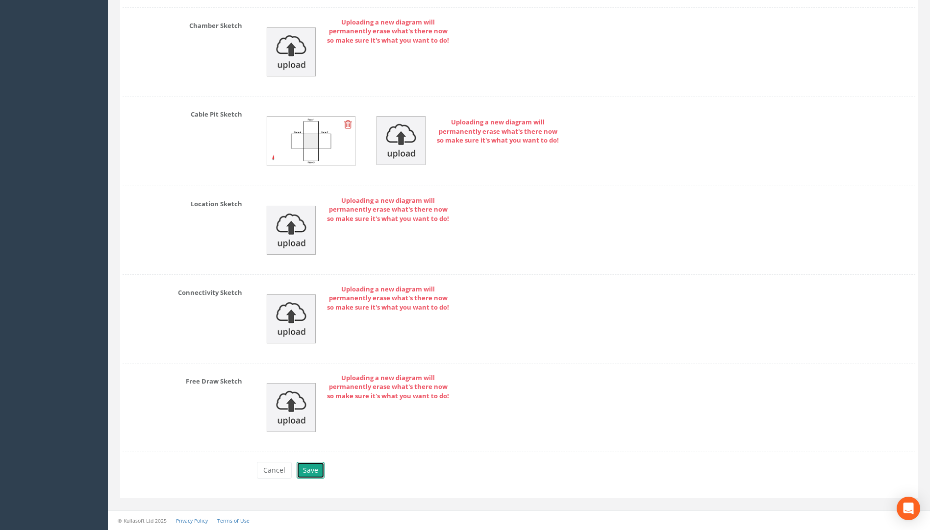
click at [322, 469] on button "Save" at bounding box center [310, 470] width 28 height 17
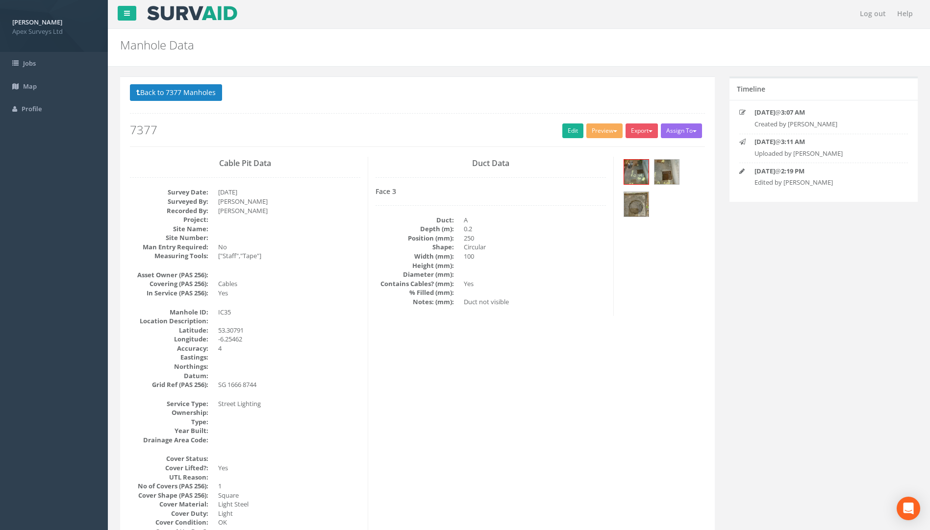
scroll to position [0, 0]
click at [630, 181] on img at bounding box center [636, 173] width 25 height 25
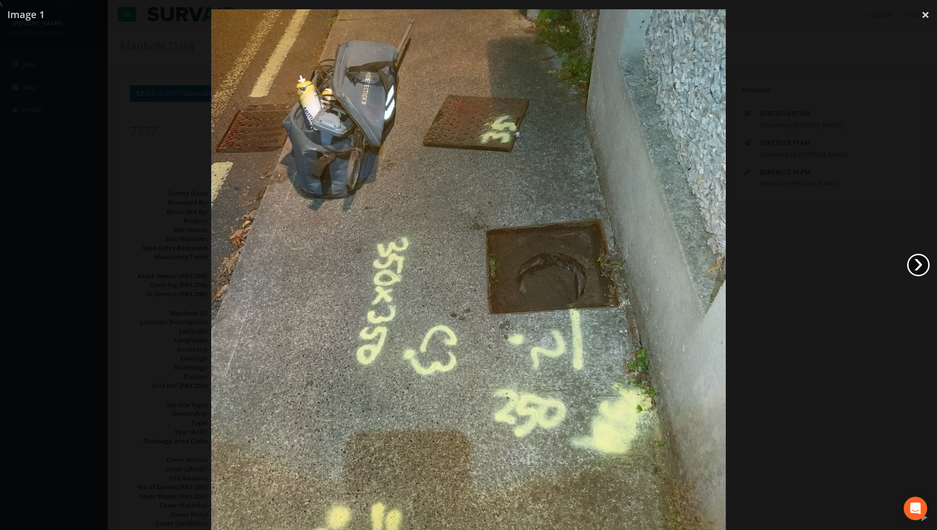
click at [693, 265] on link "›" at bounding box center [918, 265] width 23 height 23
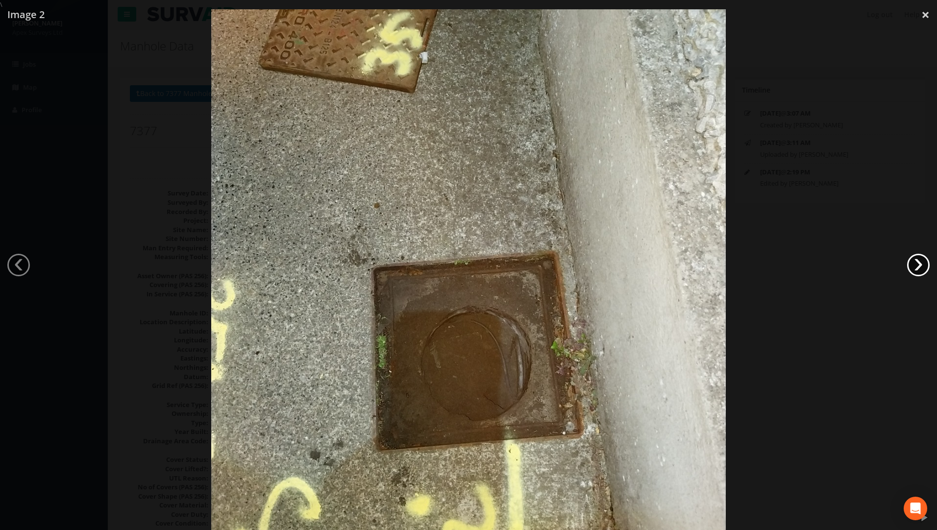
click at [693, 265] on link "›" at bounding box center [918, 265] width 23 height 23
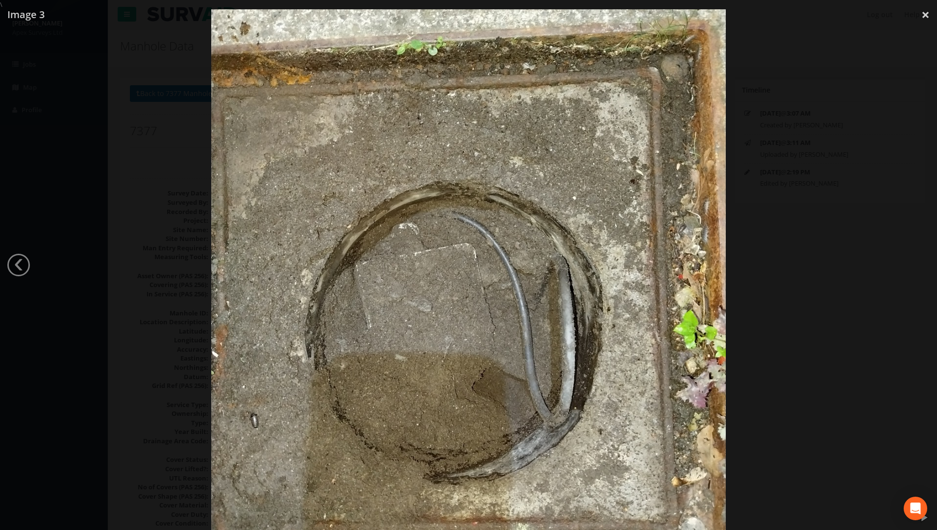
click at [693, 265] on div at bounding box center [468, 274] width 937 height 530
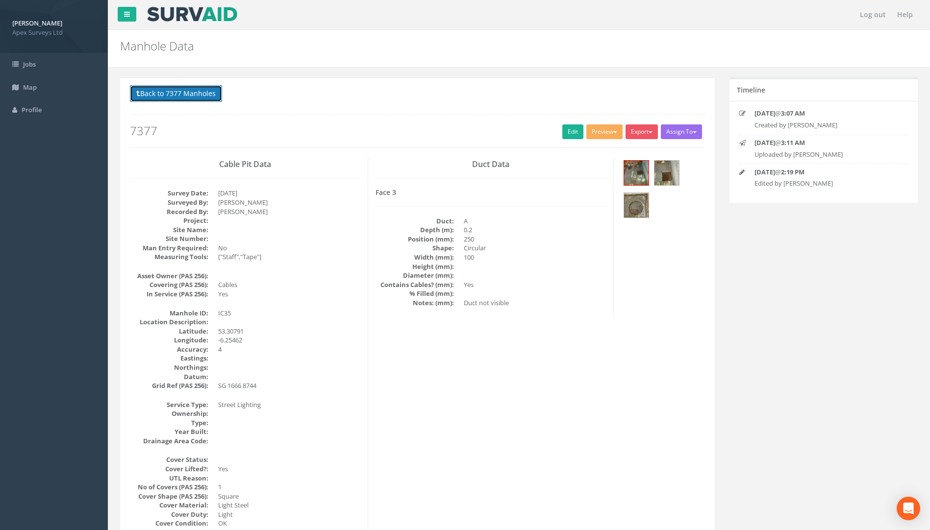
click at [183, 86] on button "Back to 7377 Manholes" at bounding box center [176, 93] width 92 height 17
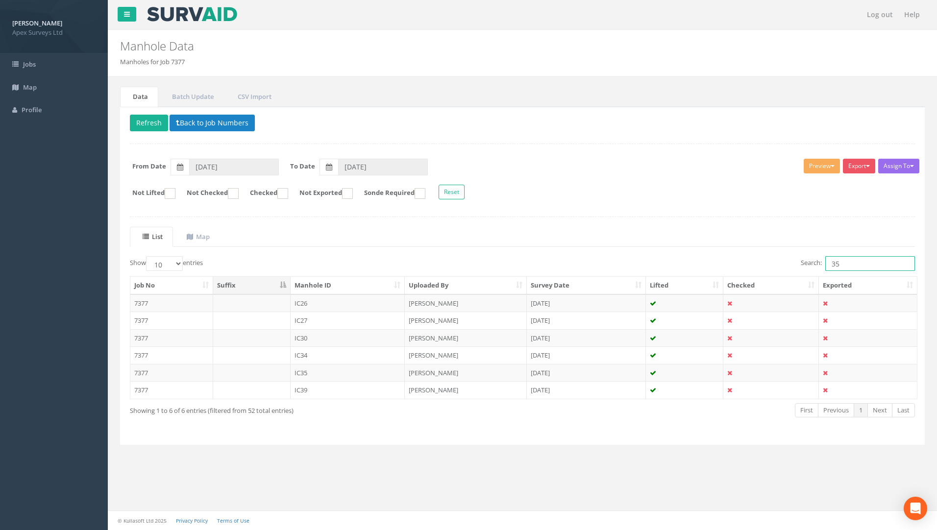
click at [693, 259] on div "Search: 35" at bounding box center [722, 264] width 385 height 17
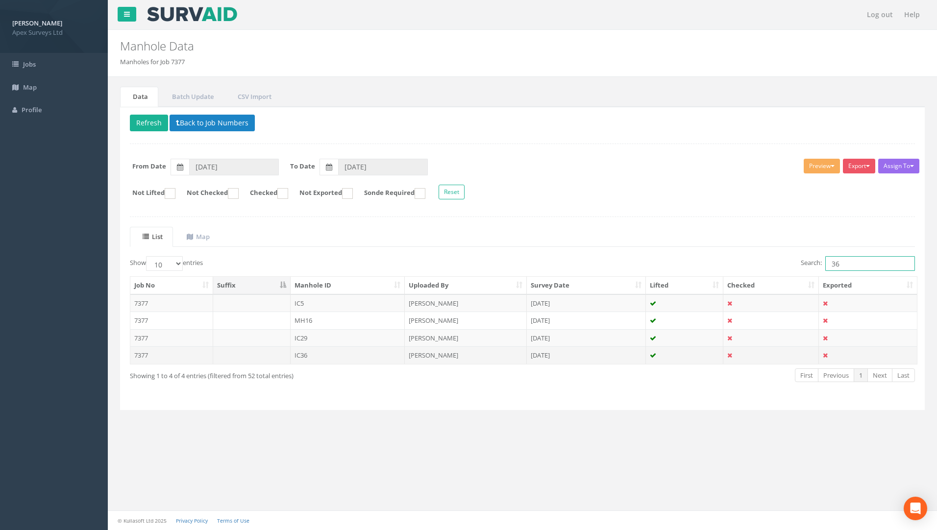
type input "36"
click at [141, 354] on td "7377" at bounding box center [171, 355] width 83 height 18
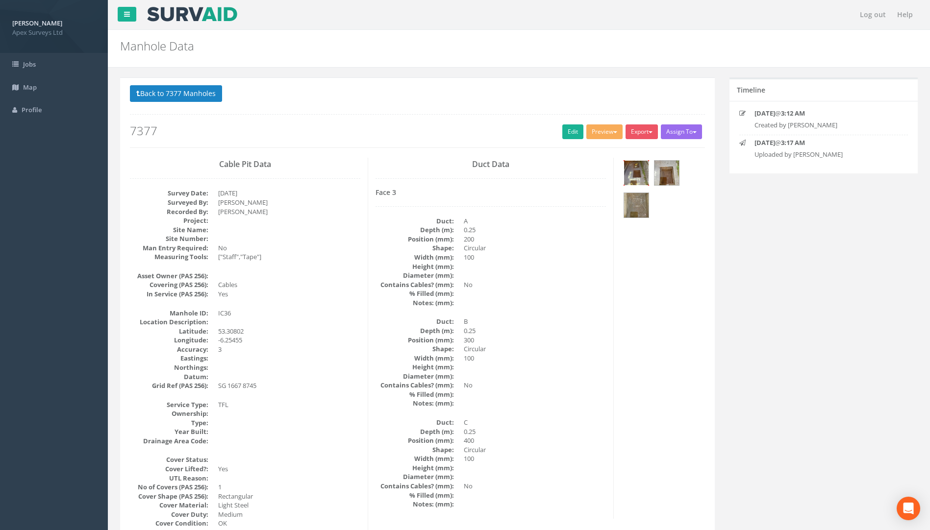
click at [633, 172] on img at bounding box center [636, 173] width 25 height 25
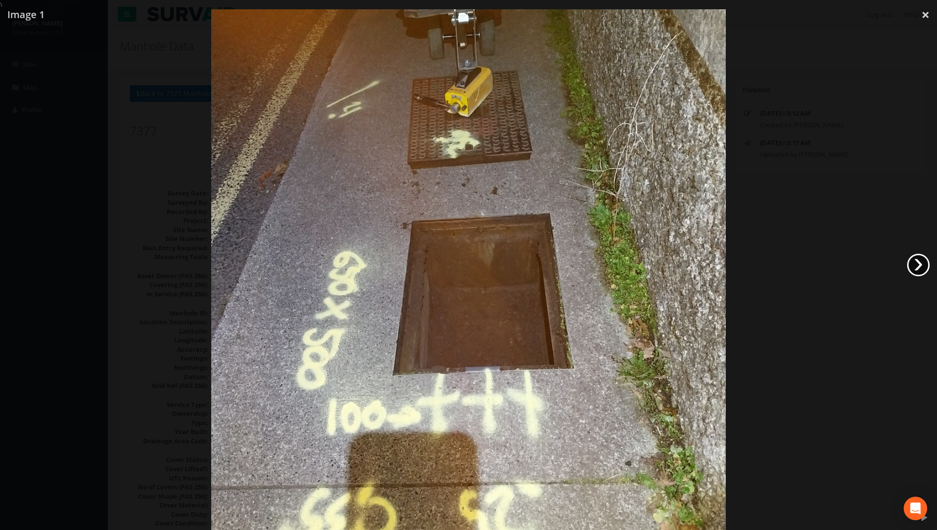
click at [693, 265] on link "›" at bounding box center [918, 265] width 23 height 23
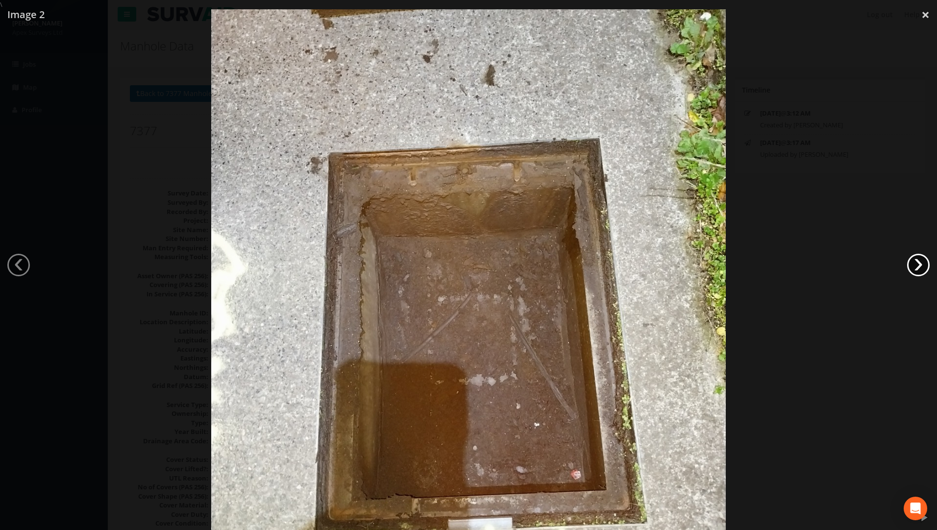
click at [693, 264] on link "›" at bounding box center [918, 265] width 23 height 23
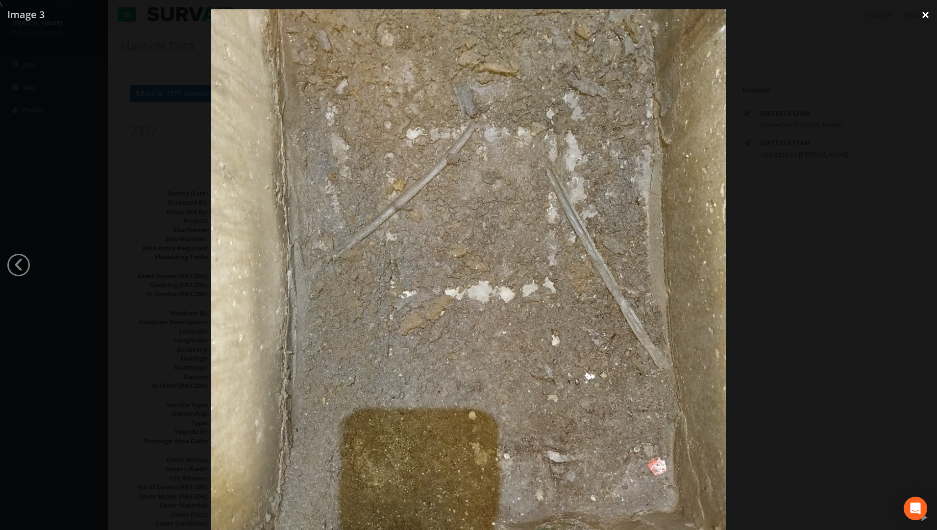
click at [693, 16] on link "×" at bounding box center [925, 14] width 23 height 29
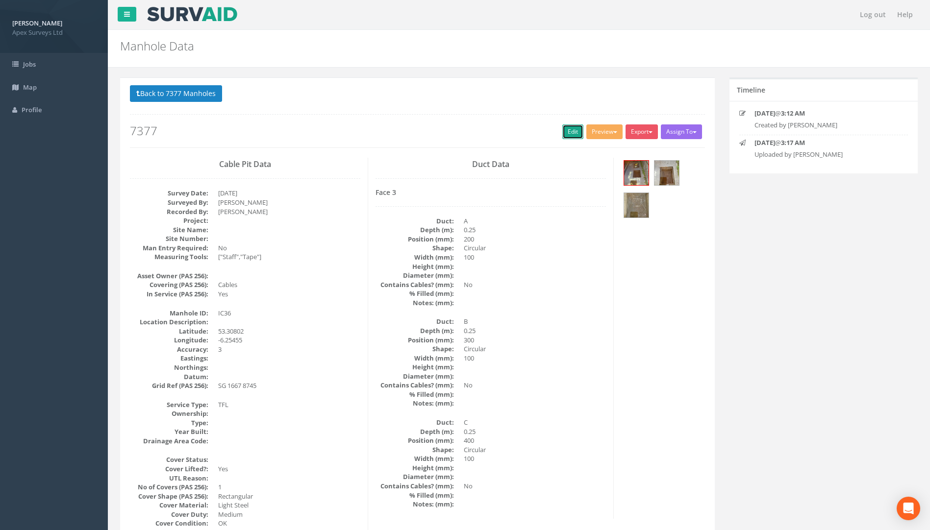
click at [567, 127] on link "Edit" at bounding box center [572, 131] width 21 height 15
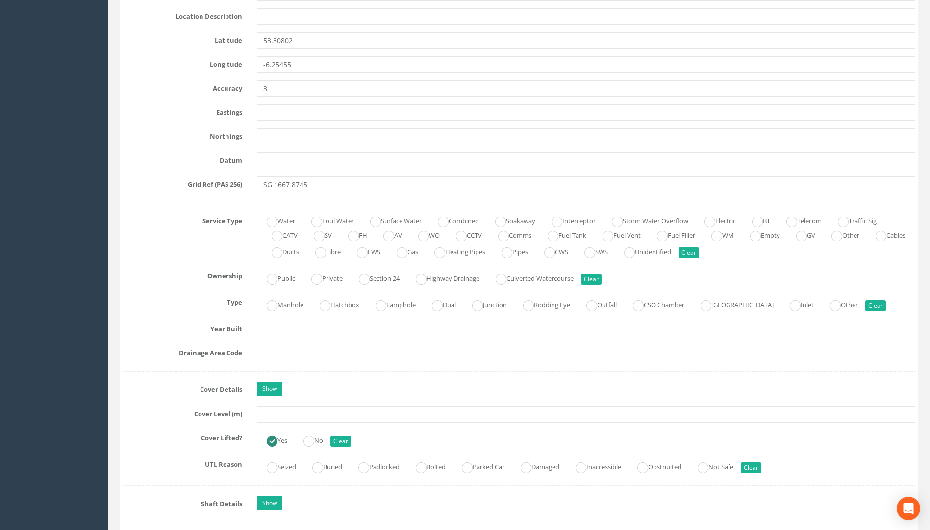
scroll to position [539, 0]
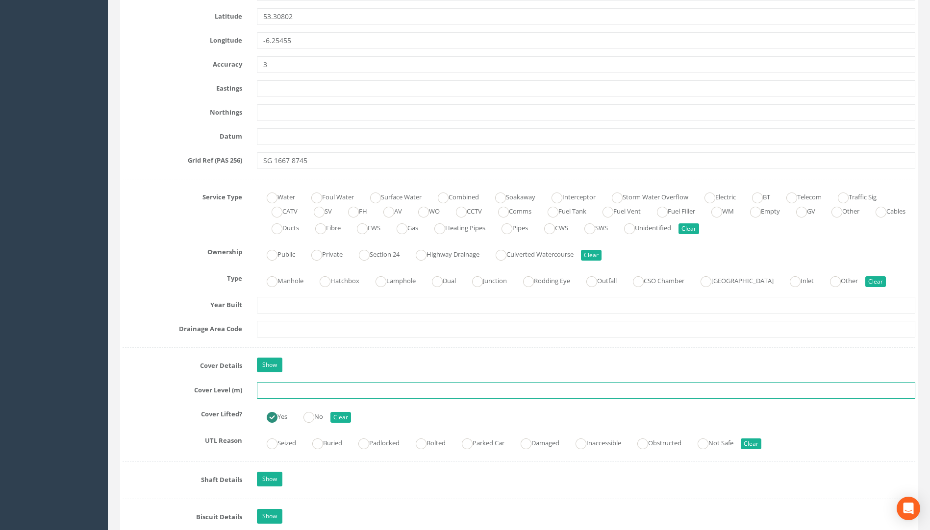
click at [290, 389] on input "text" at bounding box center [586, 390] width 658 height 17
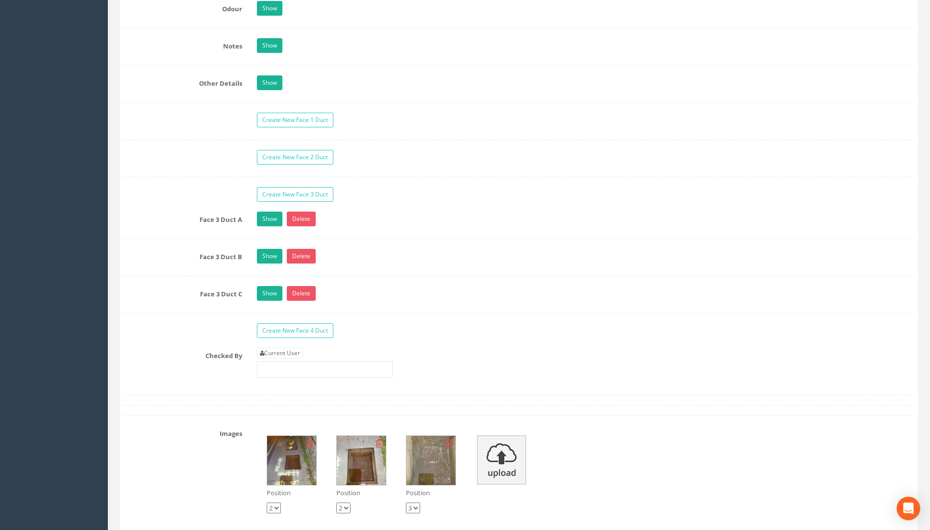
scroll to position [1519, 0]
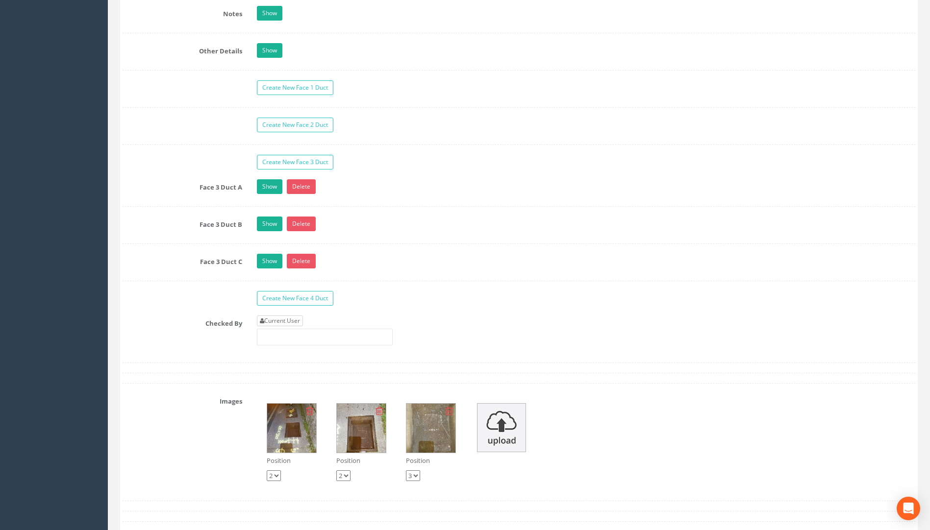
type input "24.61"
click at [290, 323] on link "Current User" at bounding box center [280, 321] width 46 height 11
type input "[PERSON_NAME]"
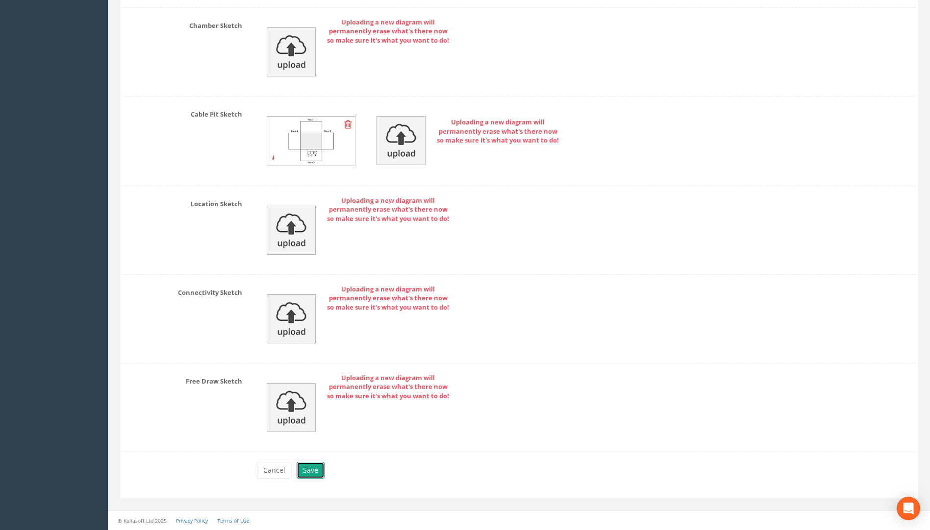
click at [317, 464] on button "Save" at bounding box center [310, 470] width 28 height 17
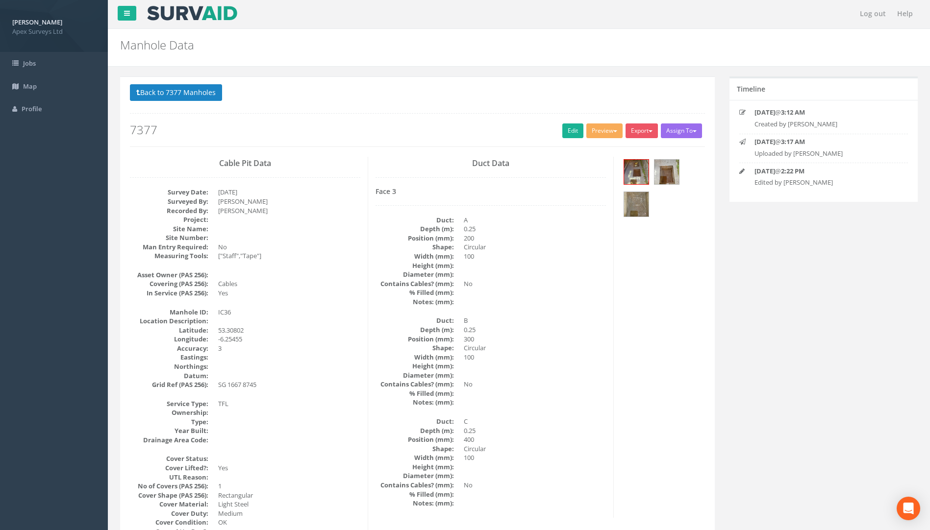
scroll to position [0, 0]
click at [187, 94] on button "Back to 7377 Manholes" at bounding box center [176, 93] width 92 height 17
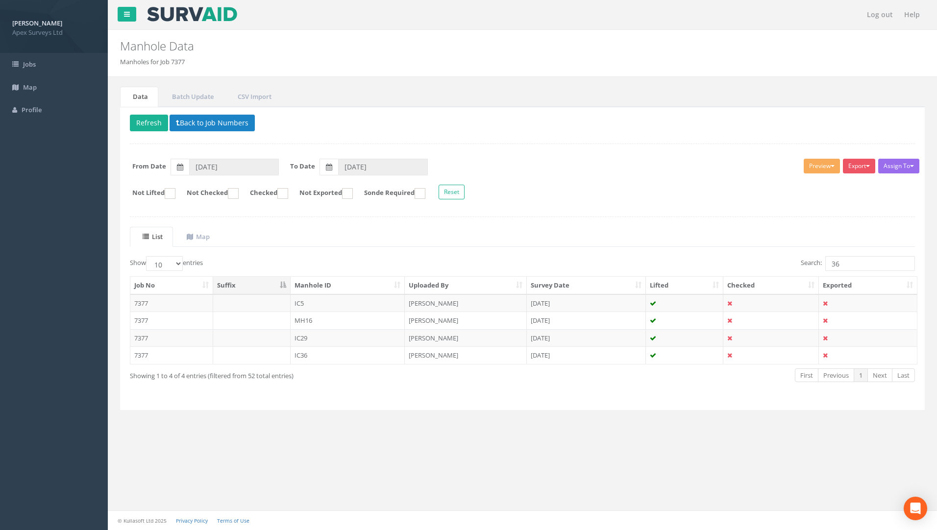
click at [142, 354] on td "7377" at bounding box center [171, 355] width 83 height 18
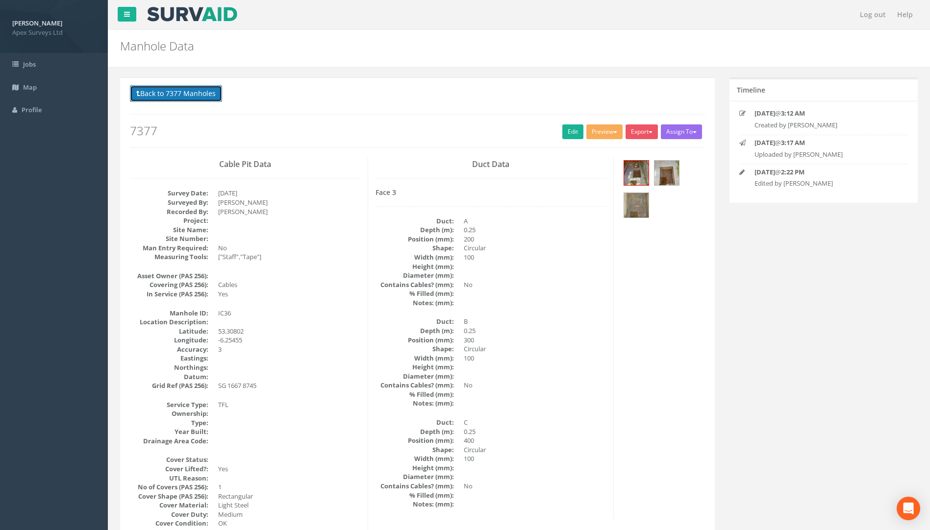
click at [183, 93] on button "Back to 7377 Manholes" at bounding box center [176, 93] width 92 height 17
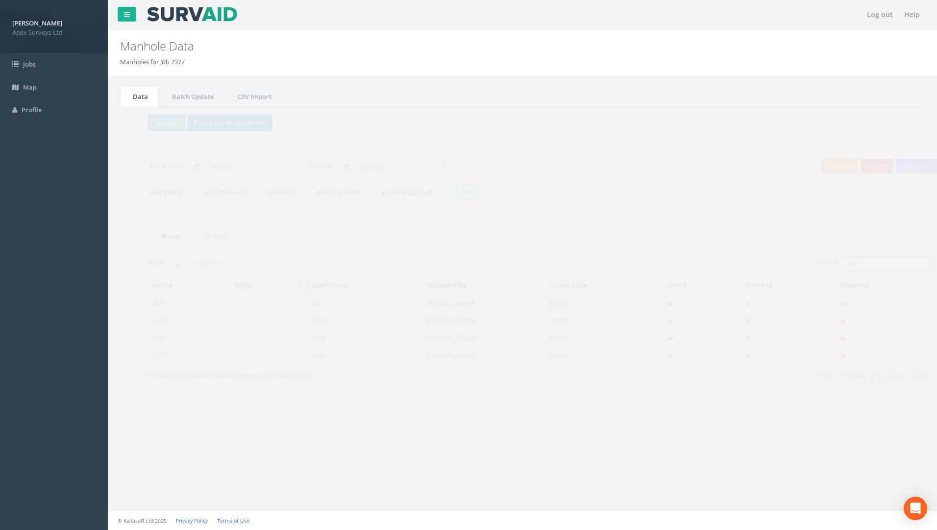
drag, startPoint x: 850, startPoint y: 266, endPoint x: 753, endPoint y: 272, distance: 97.2
click at [693, 270] on div "Search: 36" at bounding box center [722, 264] width 385 height 17
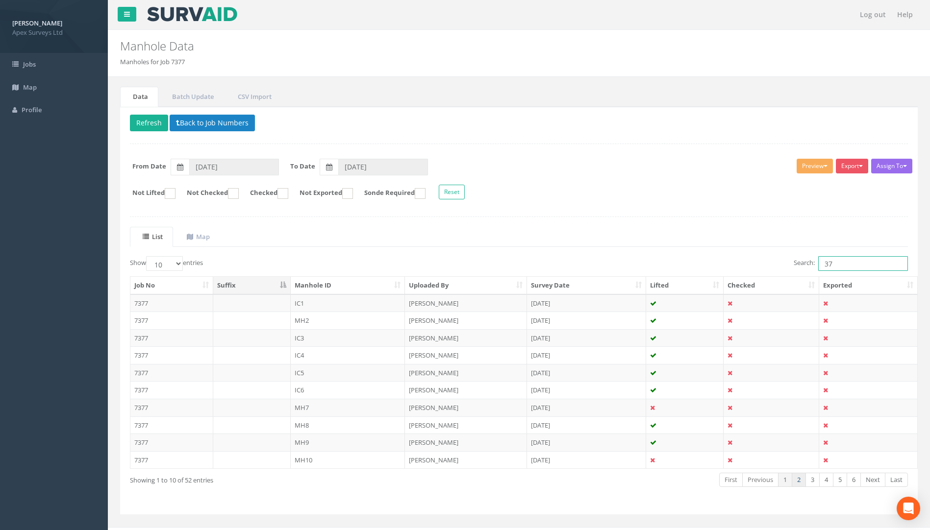
type input "37"
click at [693, 481] on link "2" at bounding box center [798, 480] width 14 height 14
click at [693, 478] on link "3" at bounding box center [812, 480] width 14 height 14
click at [693, 478] on link "4" at bounding box center [826, 480] width 14 height 14
click at [145, 407] on td "7377" at bounding box center [171, 408] width 83 height 18
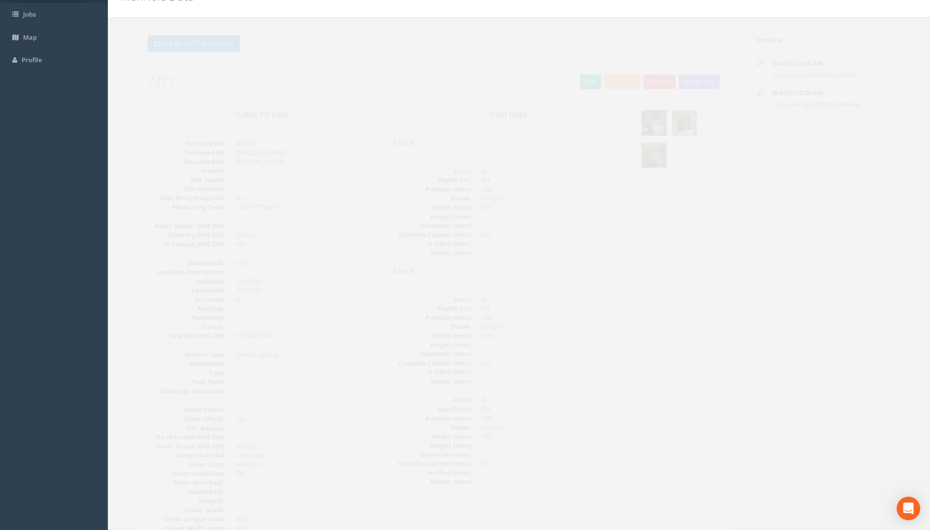
scroll to position [49, 0]
click at [564, 82] on link "Edit" at bounding box center [572, 82] width 21 height 15
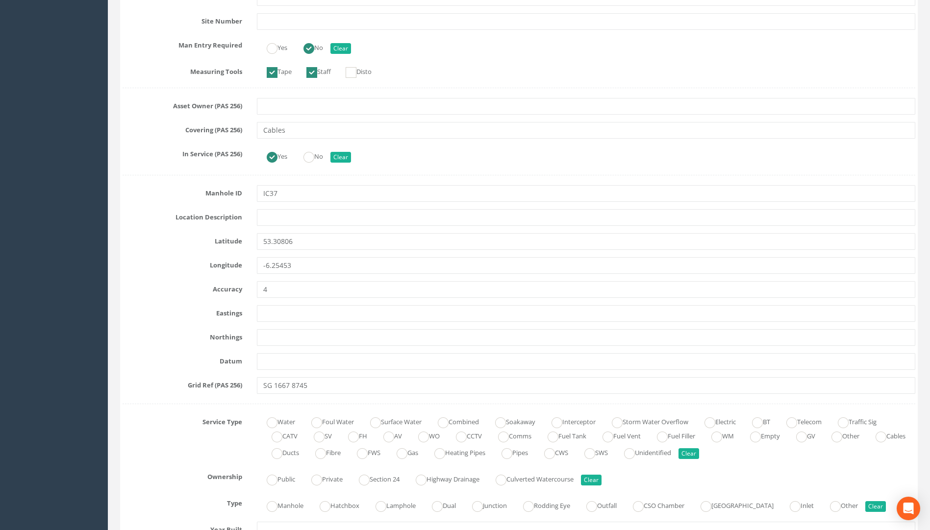
scroll to position [588, 0]
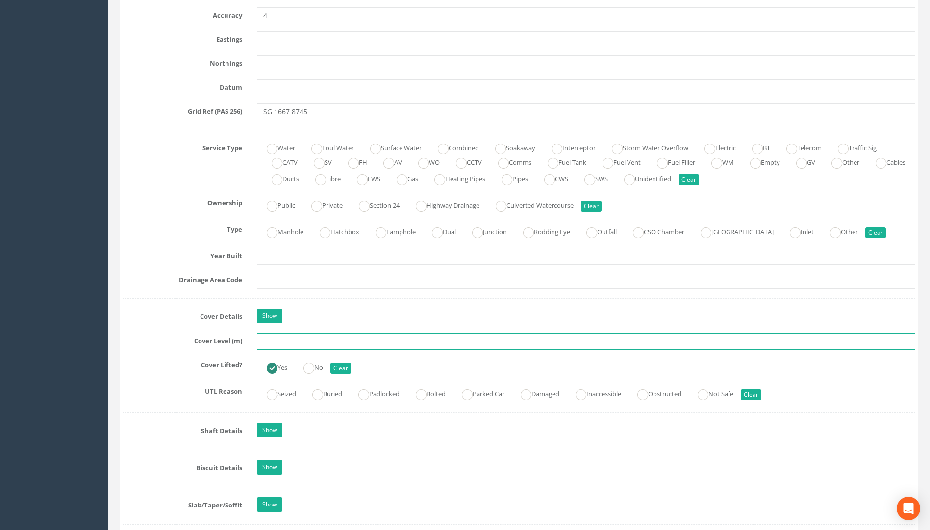
click at [286, 342] on input "text" at bounding box center [586, 341] width 658 height 17
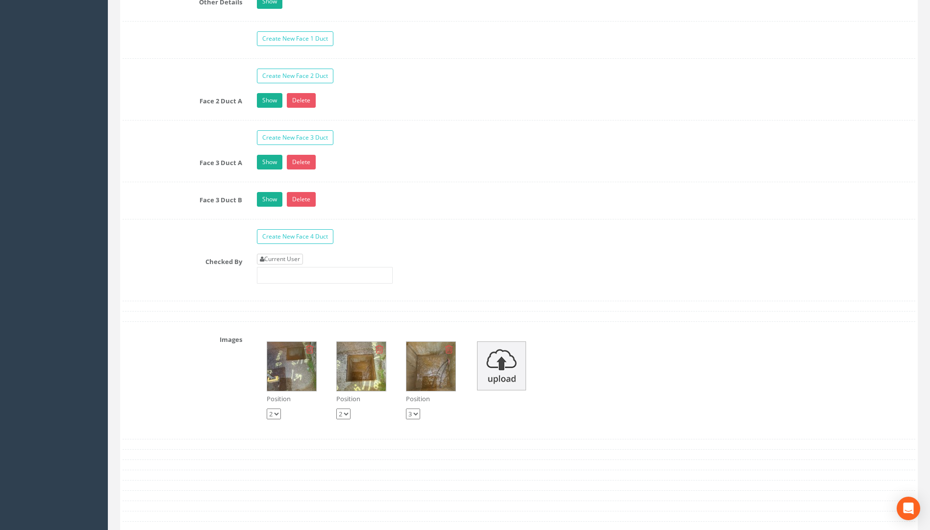
type input "24.31"
click at [274, 263] on link "Current User" at bounding box center [280, 259] width 46 height 11
type input "[PERSON_NAME]"
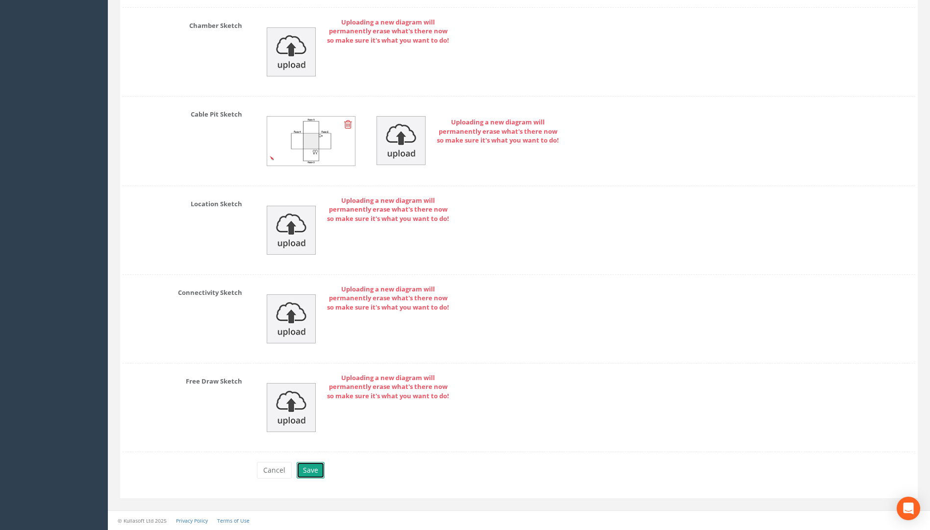
click at [317, 469] on button "Save" at bounding box center [310, 470] width 28 height 17
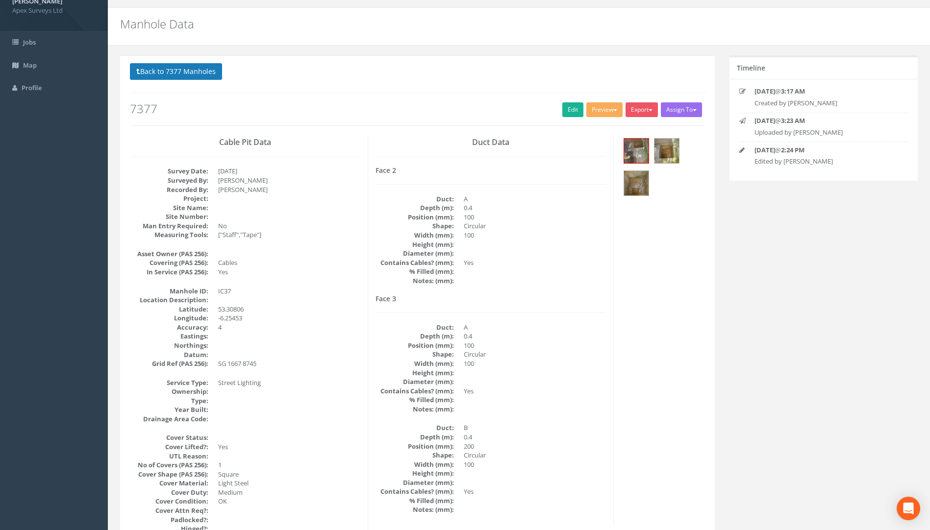
scroll to position [0, 0]
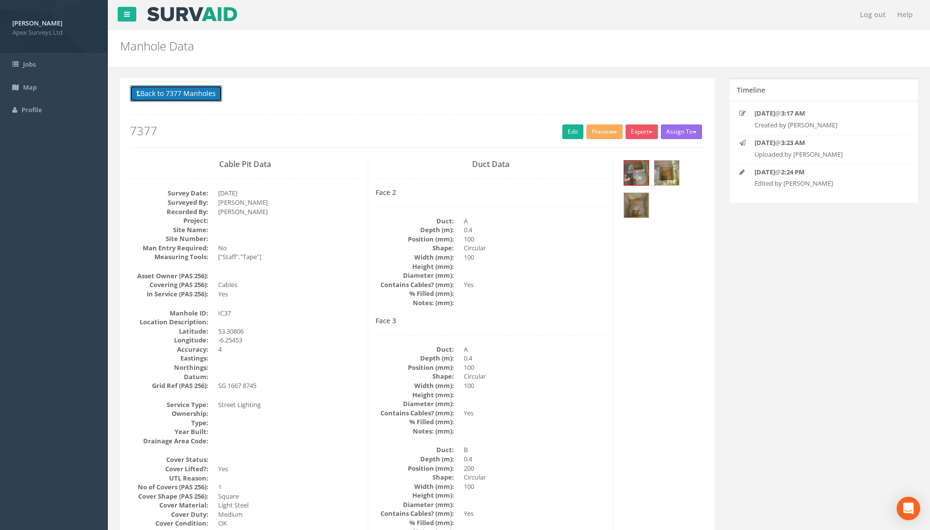
click at [200, 92] on button "Back to 7377 Manholes" at bounding box center [176, 93] width 92 height 17
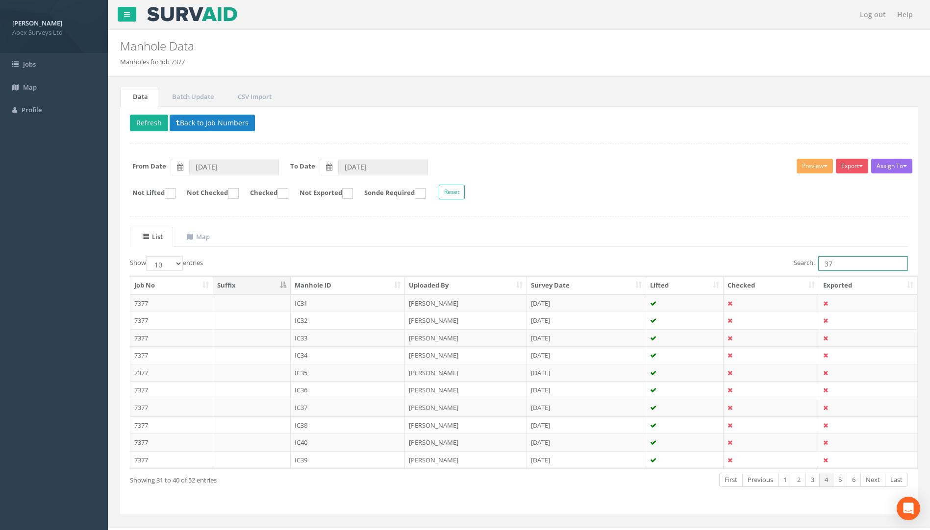
drag, startPoint x: 839, startPoint y: 264, endPoint x: 784, endPoint y: 264, distance: 54.9
click at [693, 263] on label "Search: 37" at bounding box center [850, 263] width 114 height 15
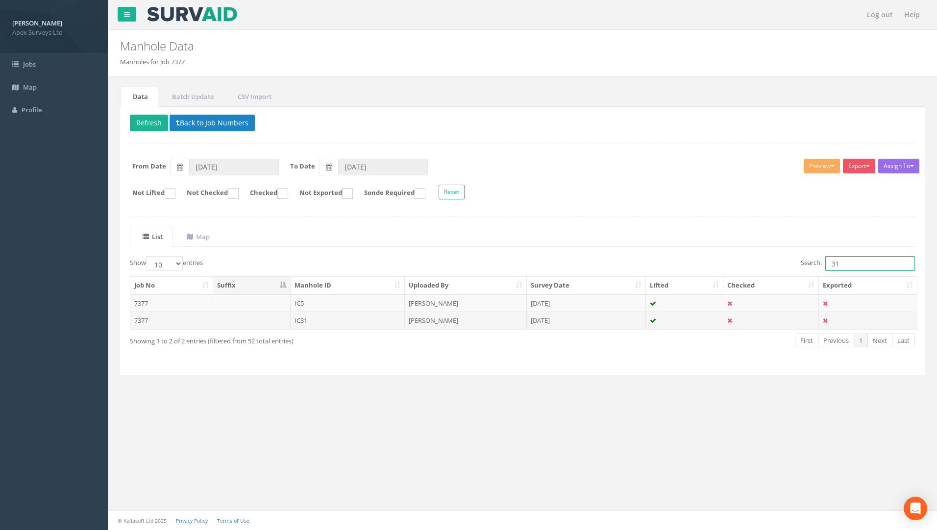
type input "31"
click at [143, 320] on td "7377" at bounding box center [171, 321] width 83 height 18
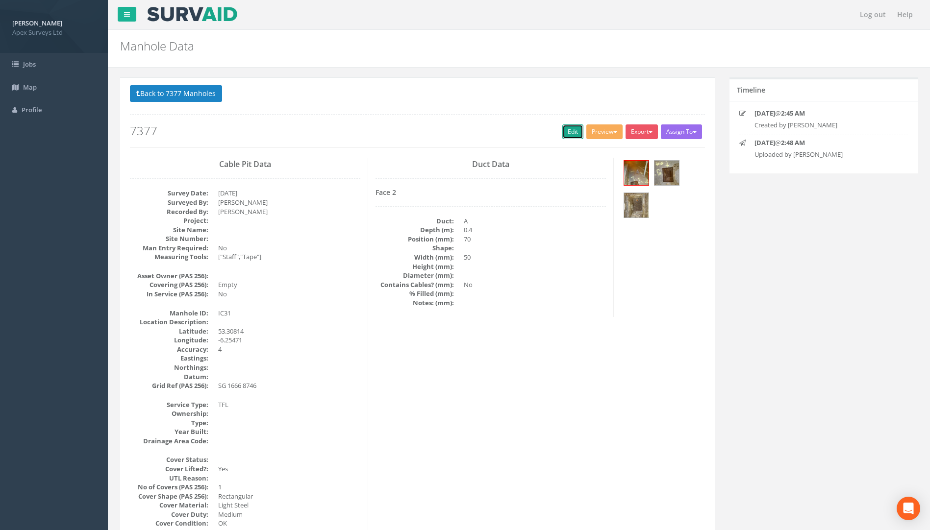
click at [565, 133] on link "Edit" at bounding box center [572, 131] width 21 height 15
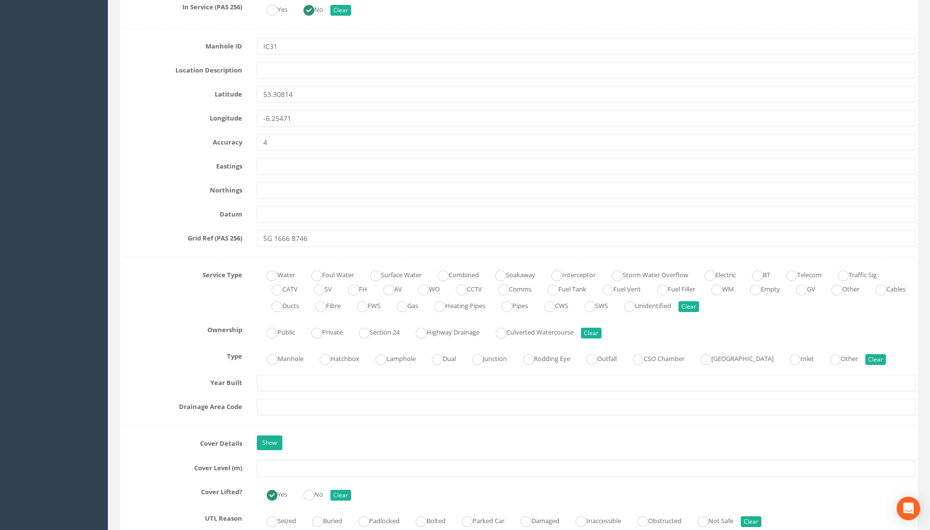
scroll to position [637, 0]
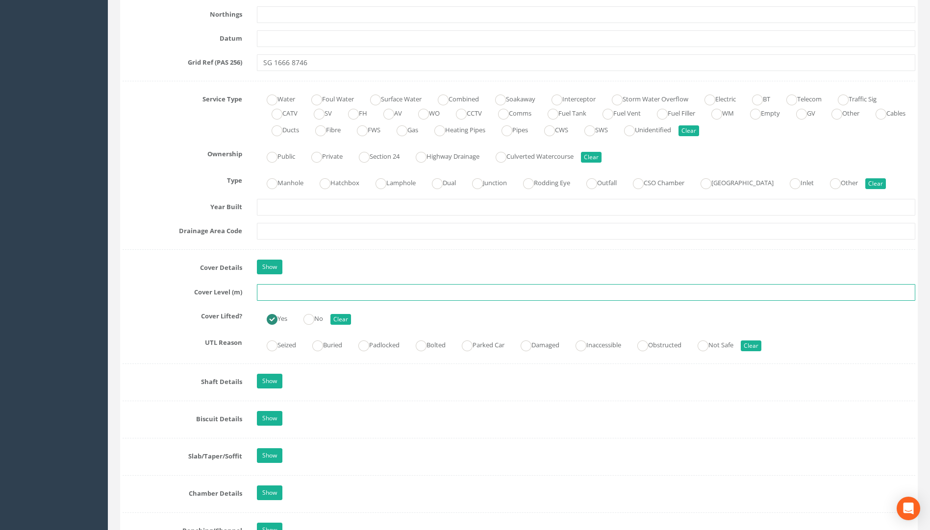
click at [281, 292] on input "text" at bounding box center [586, 292] width 658 height 17
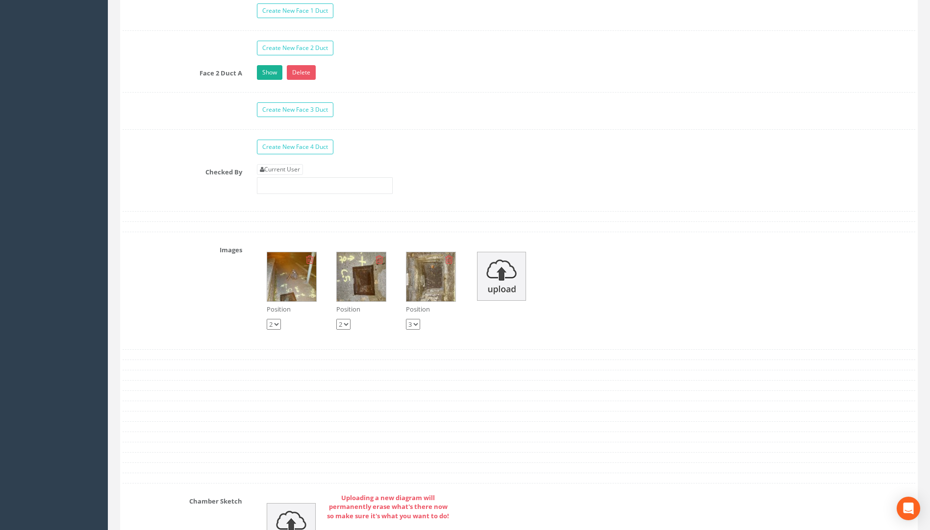
scroll to position [1715, 0]
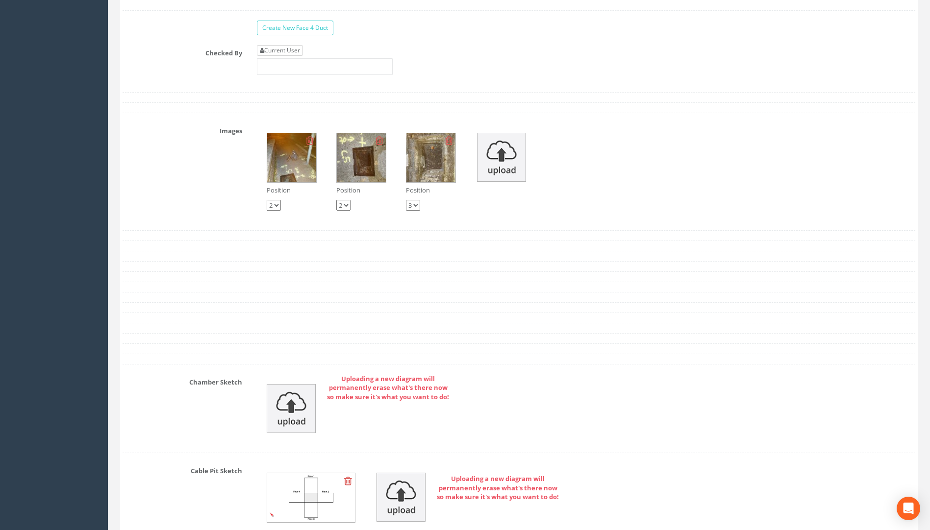
type input "24.12"
click at [286, 55] on link "Current User" at bounding box center [280, 50] width 46 height 11
type input "[PERSON_NAME]"
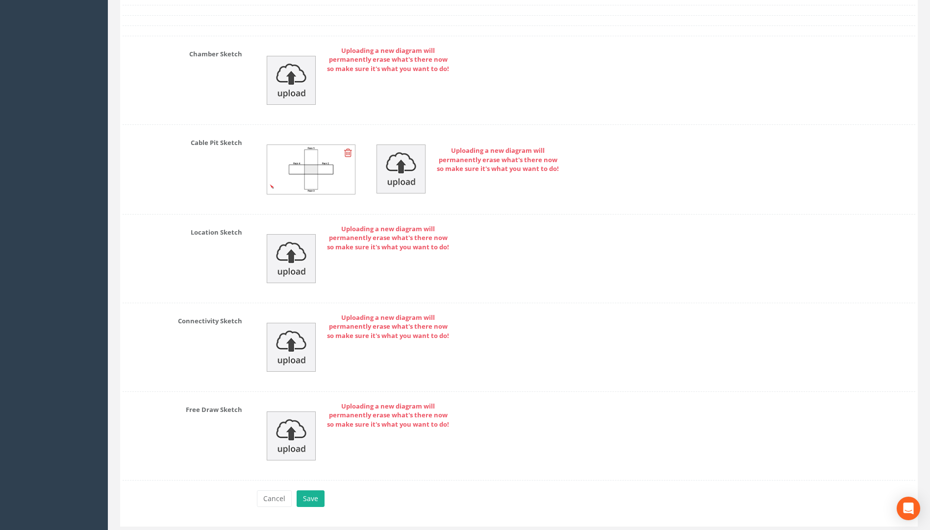
scroll to position [2072, 0]
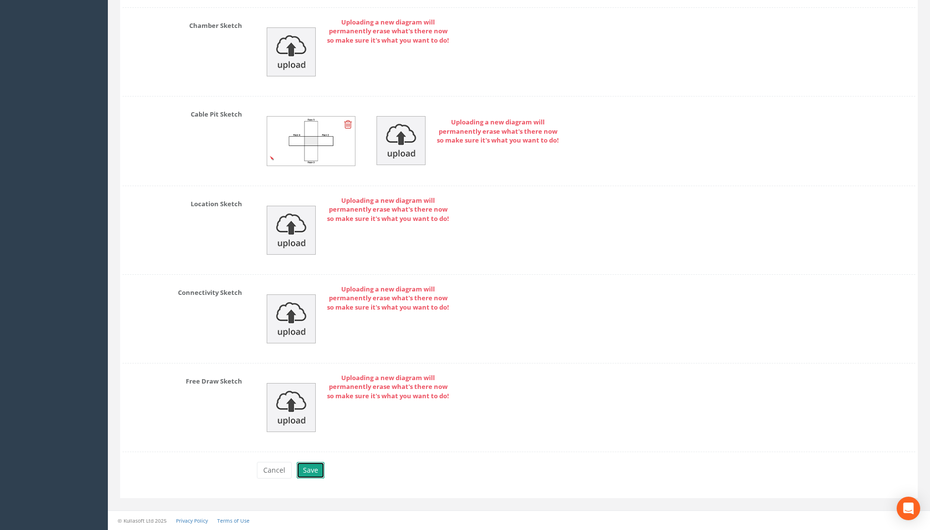
click at [307, 475] on button "Save" at bounding box center [310, 470] width 28 height 17
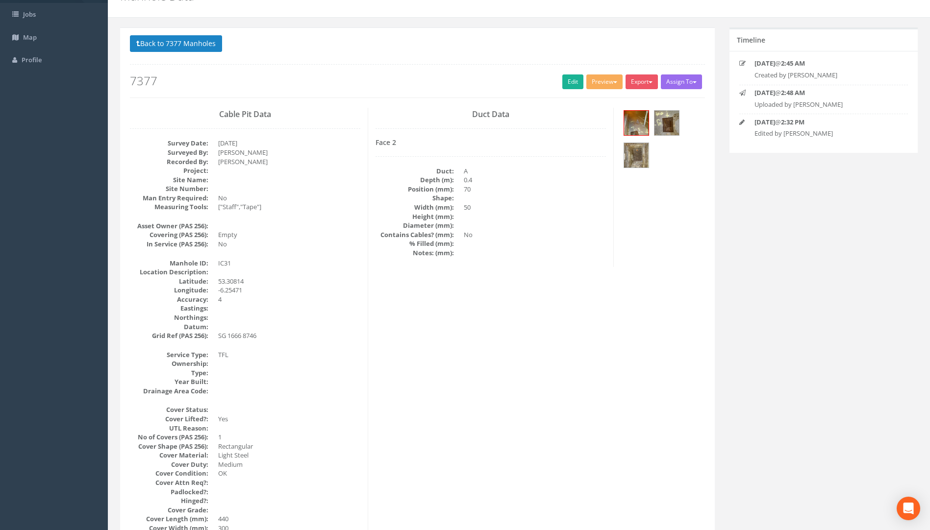
scroll to position [0, 0]
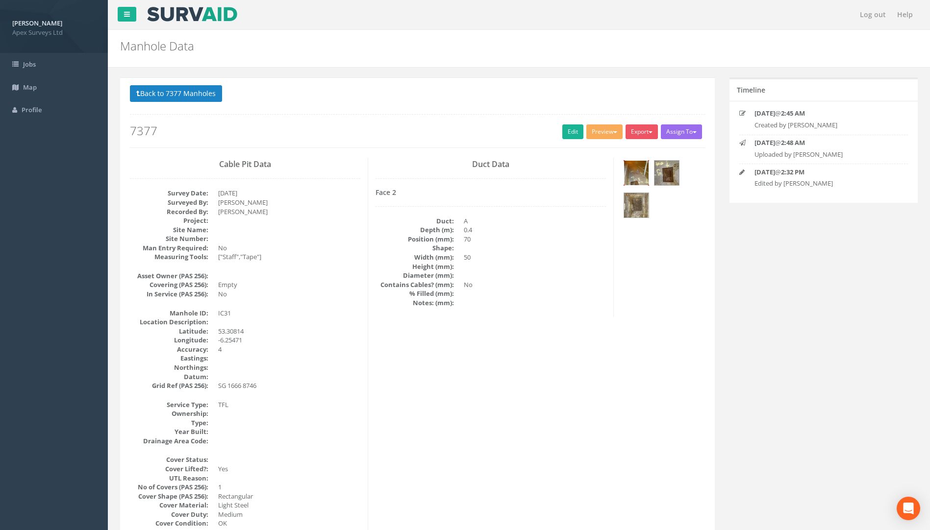
click at [631, 178] on img at bounding box center [636, 173] width 25 height 25
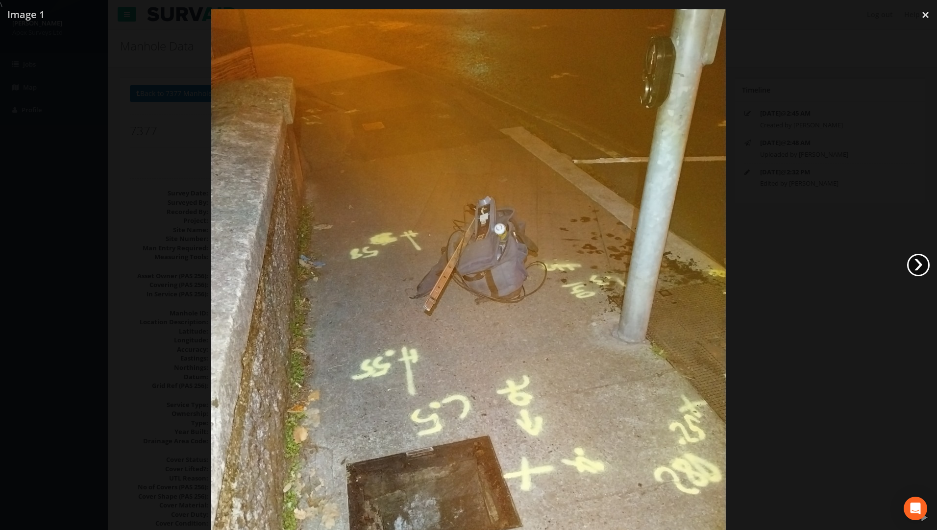
click at [693, 266] on link "›" at bounding box center [918, 265] width 23 height 23
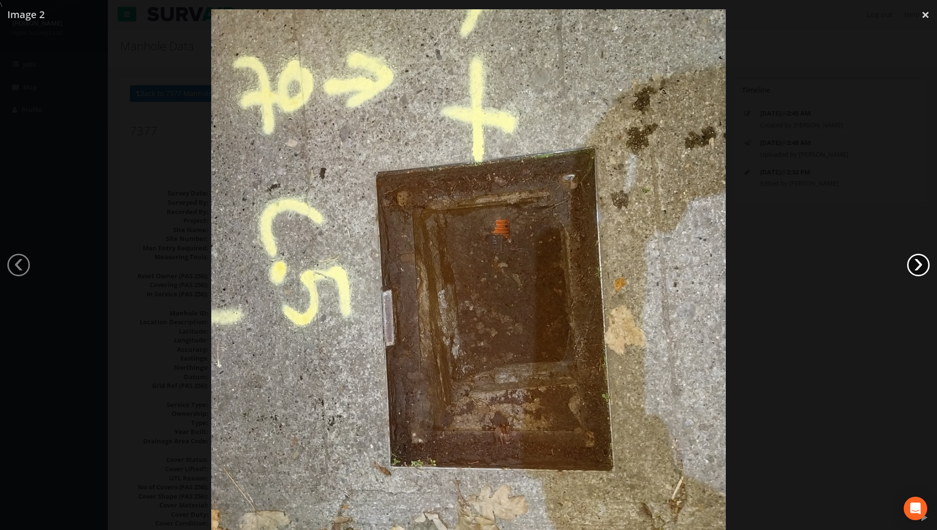
click at [693, 266] on link "›" at bounding box center [918, 265] width 23 height 23
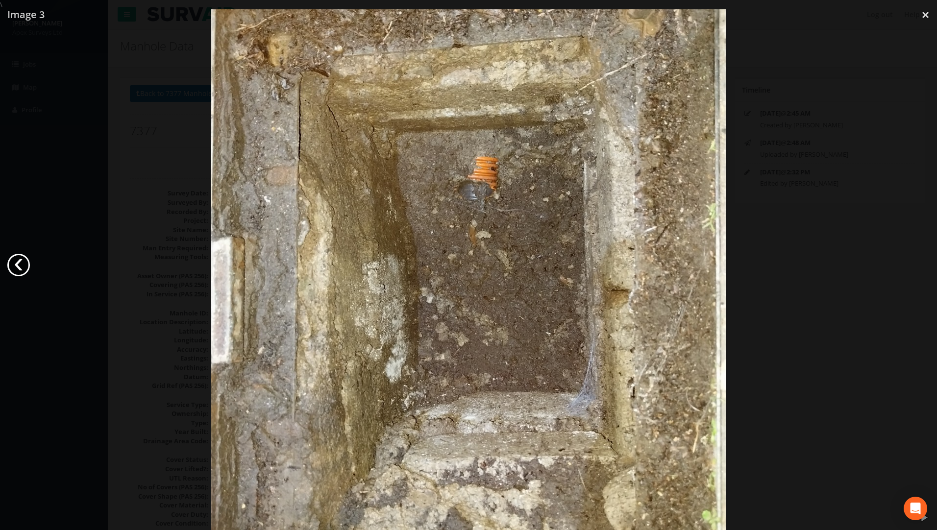
click at [20, 266] on link "‹" at bounding box center [18, 265] width 23 height 23
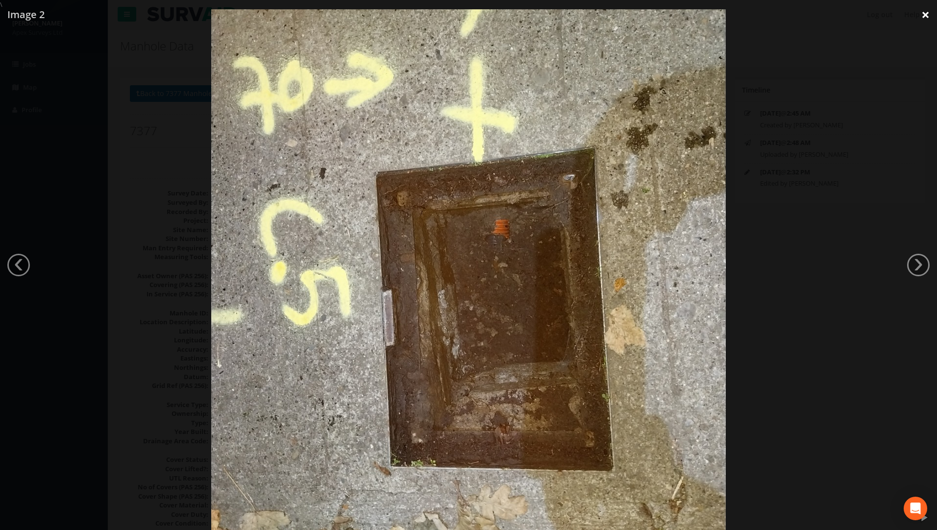
click at [693, 21] on link "×" at bounding box center [925, 14] width 23 height 29
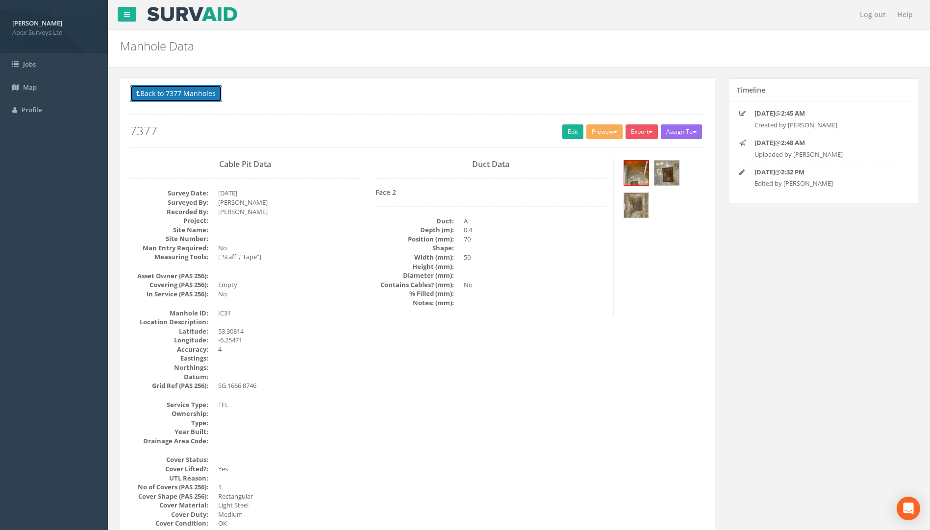
click at [180, 92] on button "Back to 7377 Manholes" at bounding box center [176, 93] width 92 height 17
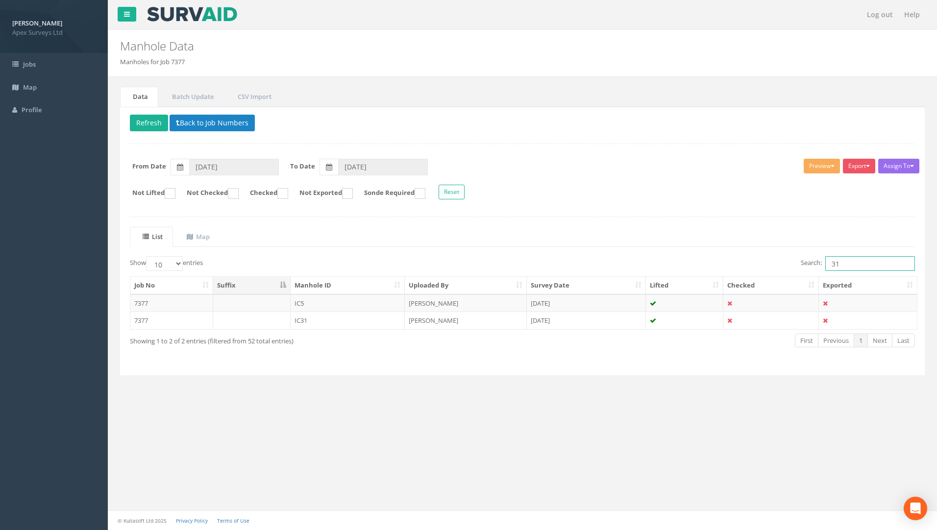
drag, startPoint x: 852, startPoint y: 266, endPoint x: 790, endPoint y: 264, distance: 62.2
click at [693, 264] on div "Search: 31" at bounding box center [722, 264] width 385 height 17
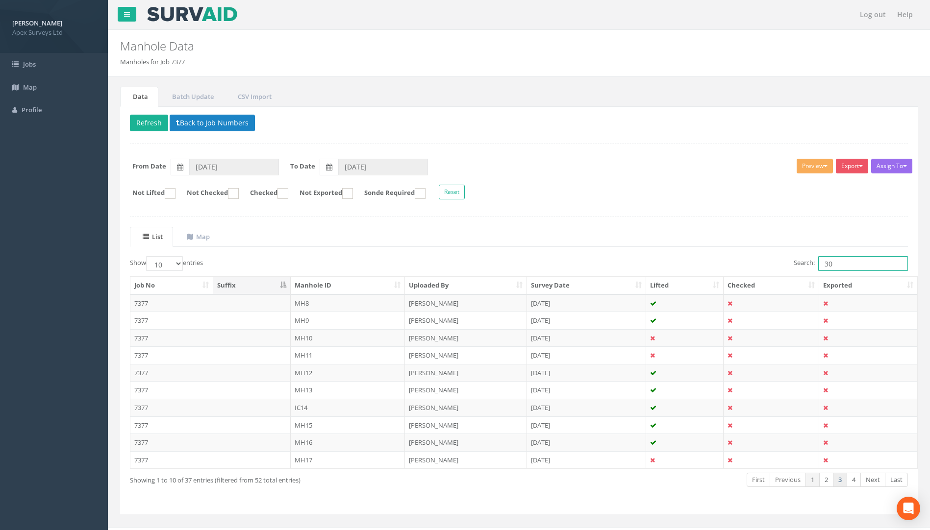
type input "30"
click at [693, 484] on link "3" at bounding box center [840, 480] width 14 height 14
click at [144, 340] on td "7377" at bounding box center [171, 338] width 83 height 18
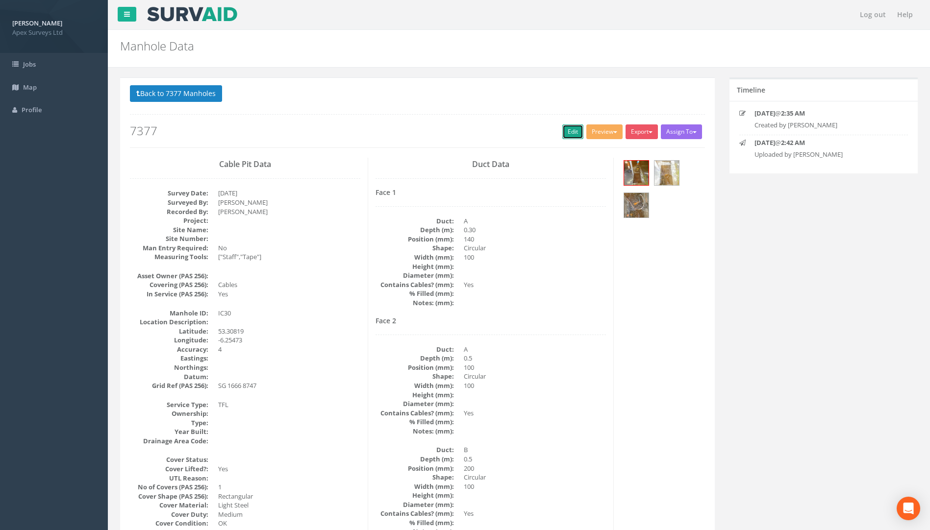
click at [566, 136] on link "Edit" at bounding box center [572, 131] width 21 height 15
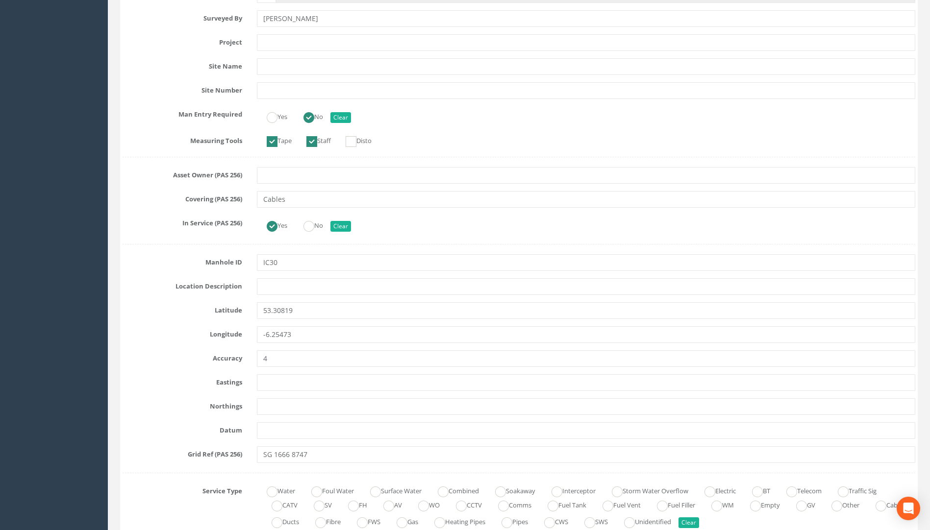
scroll to position [539, 0]
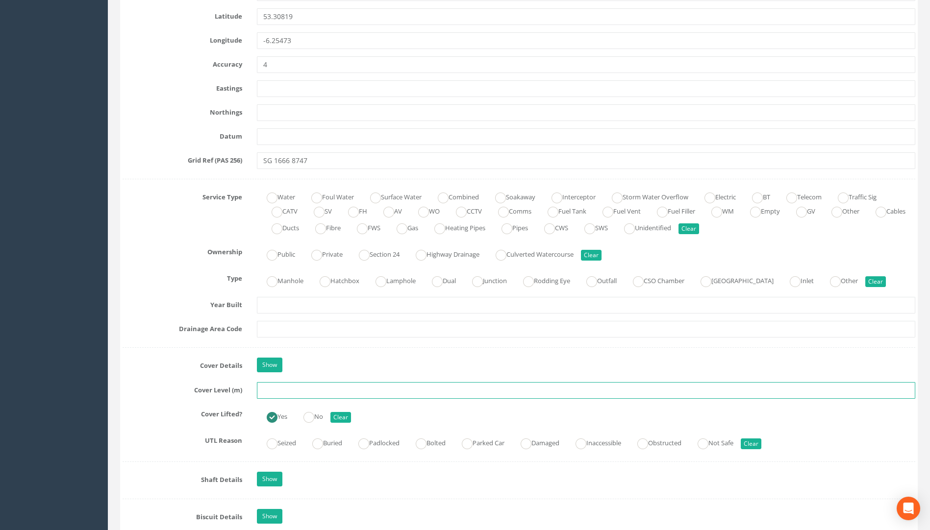
click at [276, 389] on input "text" at bounding box center [586, 390] width 658 height 17
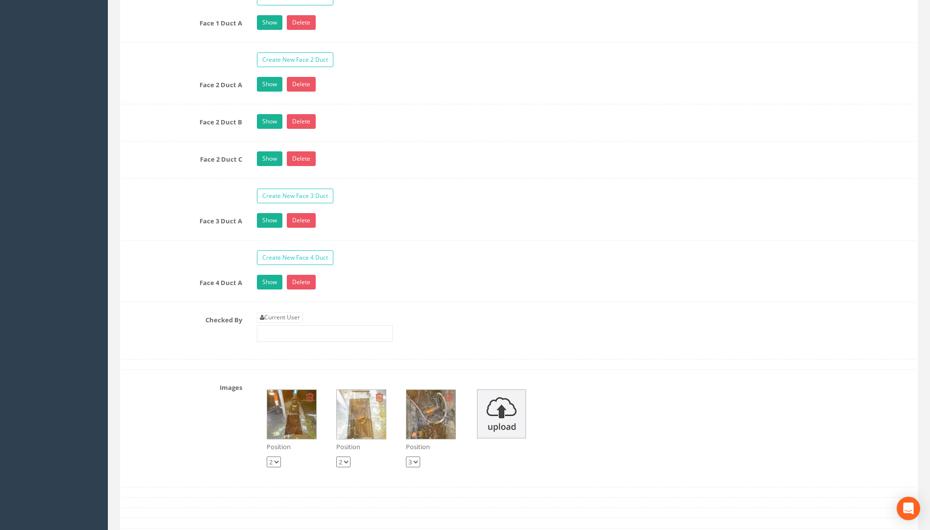
scroll to position [1764, 0]
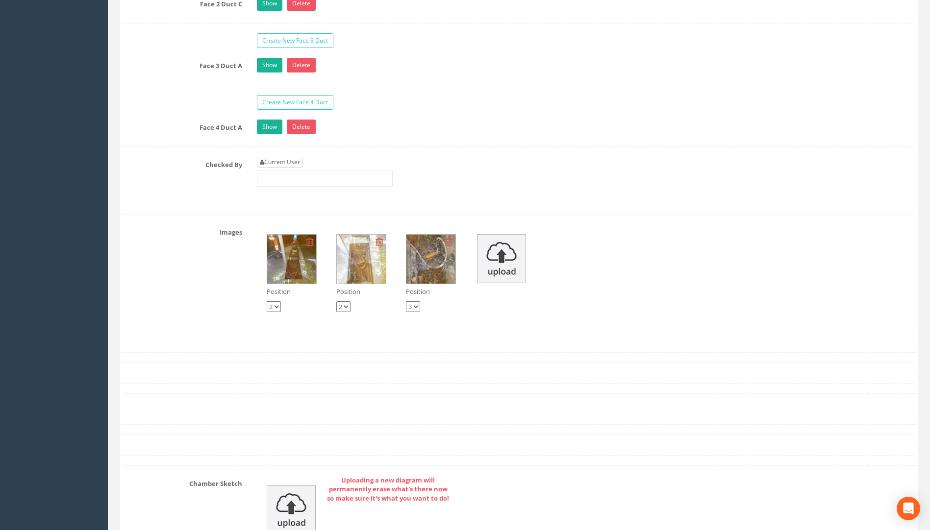
type input "24.14"
click at [271, 160] on link "Current User" at bounding box center [280, 162] width 46 height 11
type input "[PERSON_NAME]"
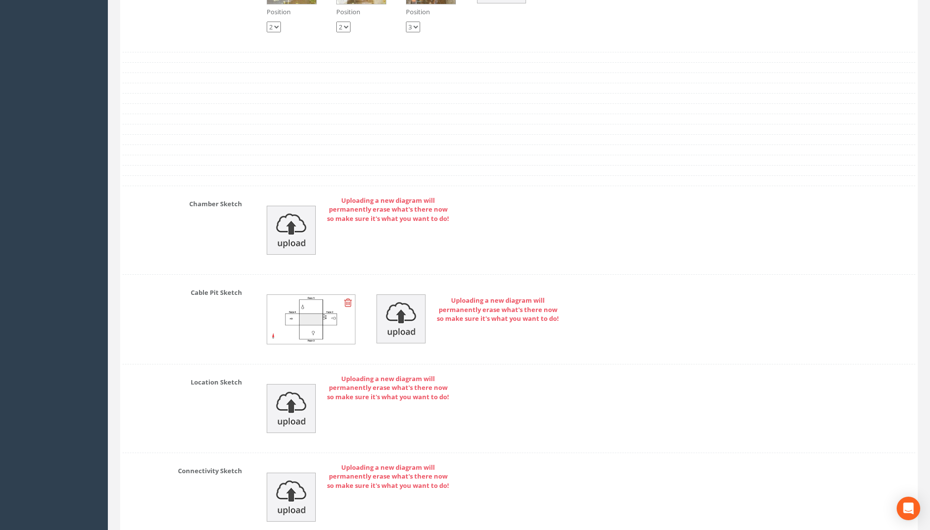
scroll to position [2222, 0]
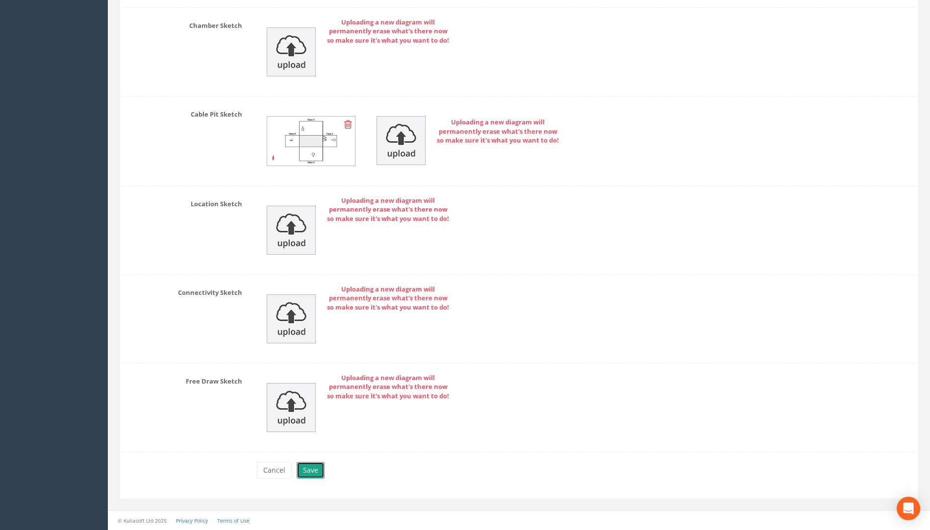
click at [314, 471] on button "Save" at bounding box center [310, 470] width 28 height 17
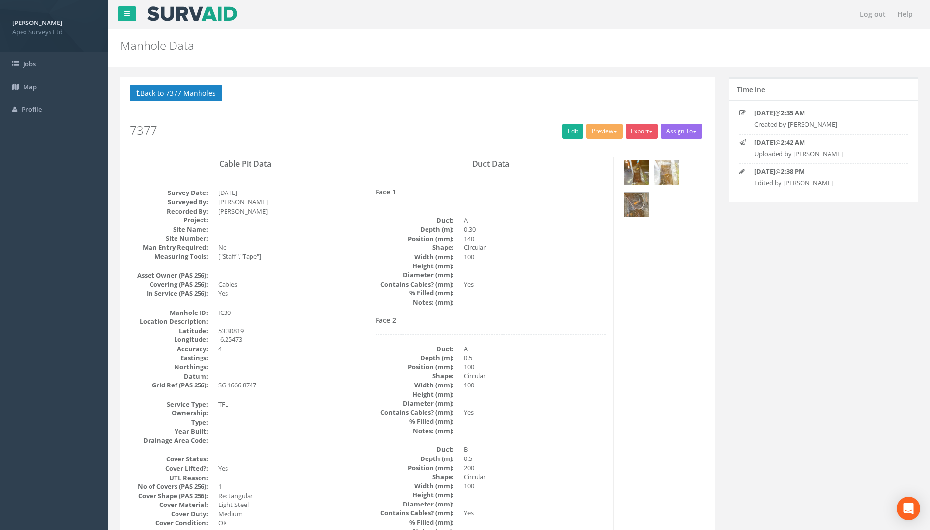
scroll to position [0, 0]
click at [201, 90] on button "Back to 7377 Manholes" at bounding box center [176, 93] width 92 height 17
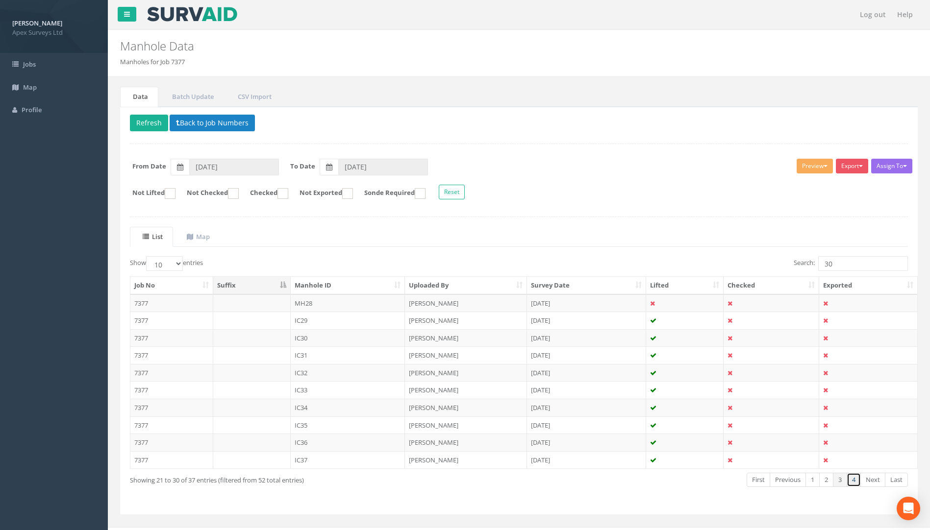
click at [693, 479] on link "4" at bounding box center [853, 480] width 14 height 14
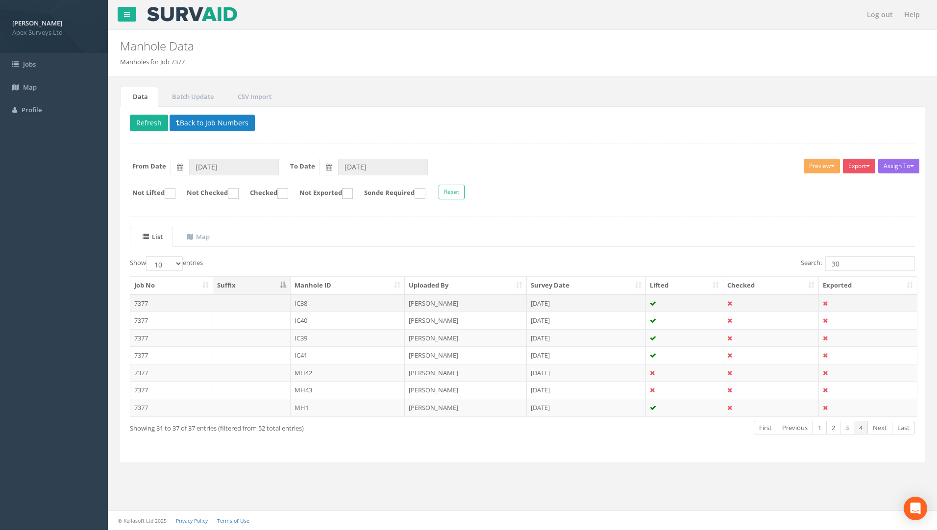
click at [145, 303] on td "7377" at bounding box center [171, 303] width 83 height 18
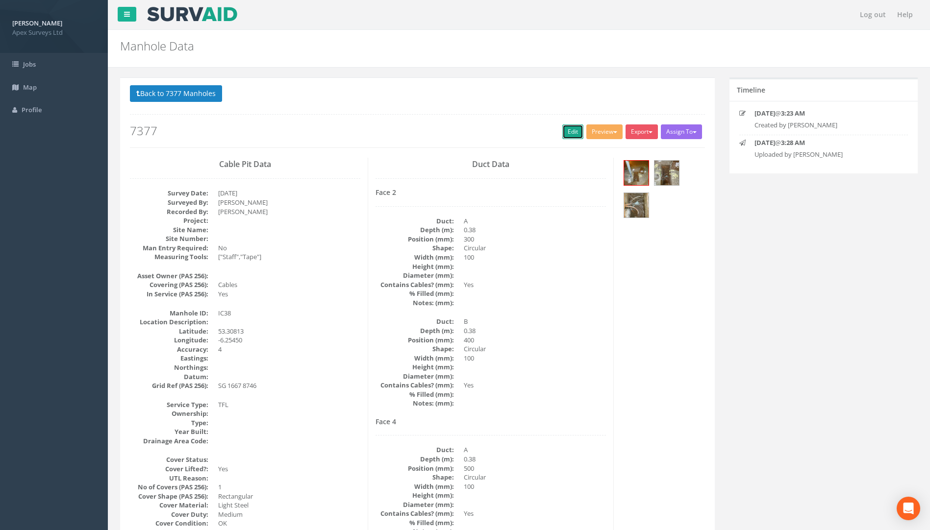
click at [563, 134] on link "Edit" at bounding box center [572, 131] width 21 height 15
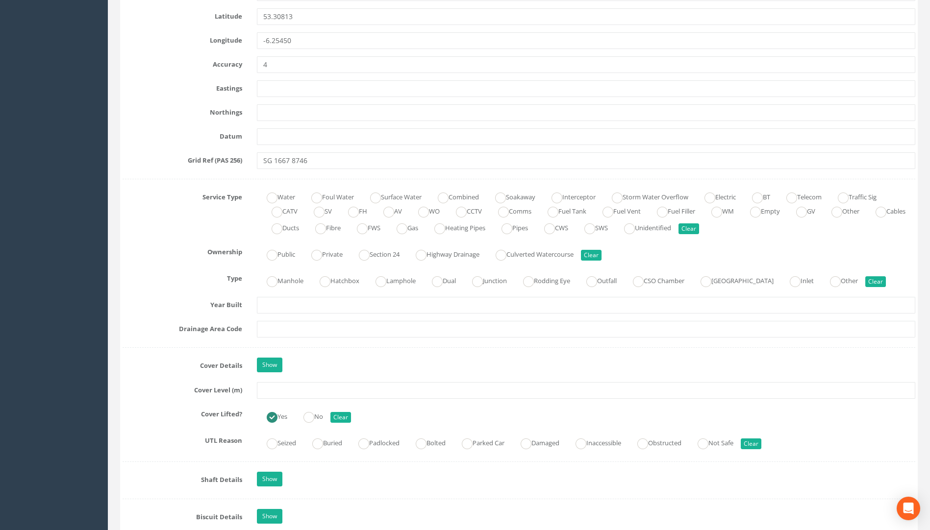
scroll to position [784, 0]
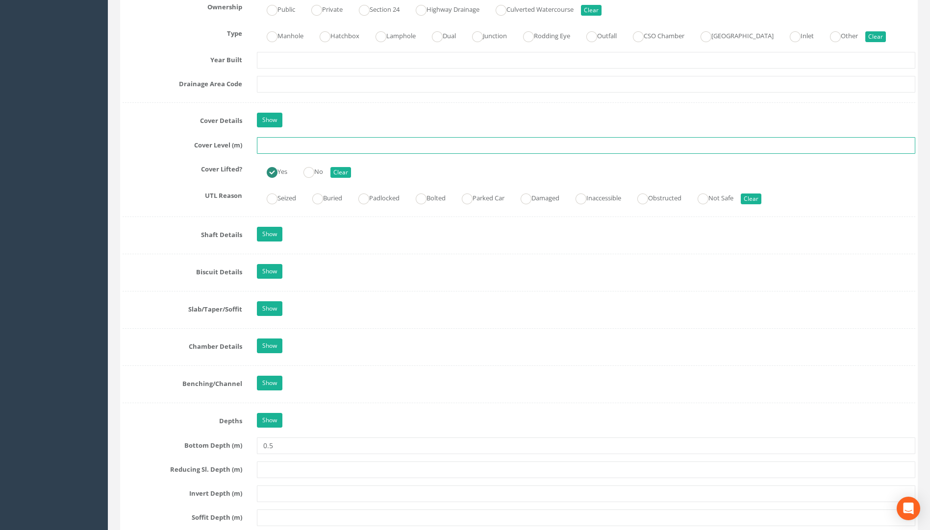
click at [279, 143] on input "text" at bounding box center [586, 145] width 658 height 17
type input "24.21"
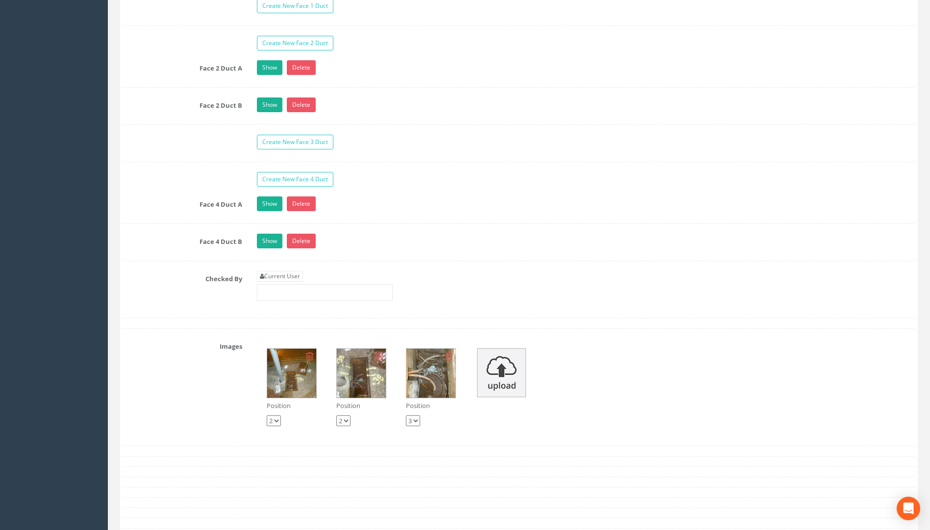
scroll to position [1715, 0]
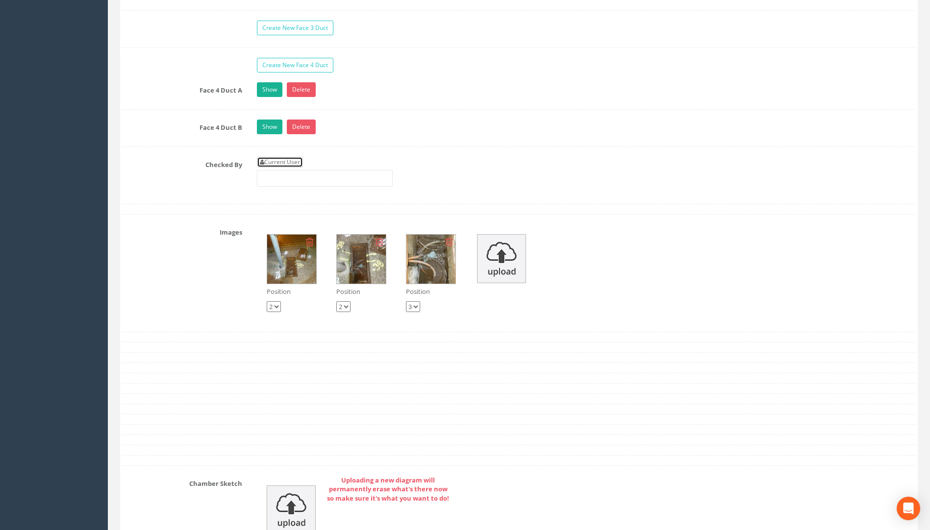
click at [284, 163] on link "Current User" at bounding box center [280, 162] width 46 height 11
type input "[PERSON_NAME]"
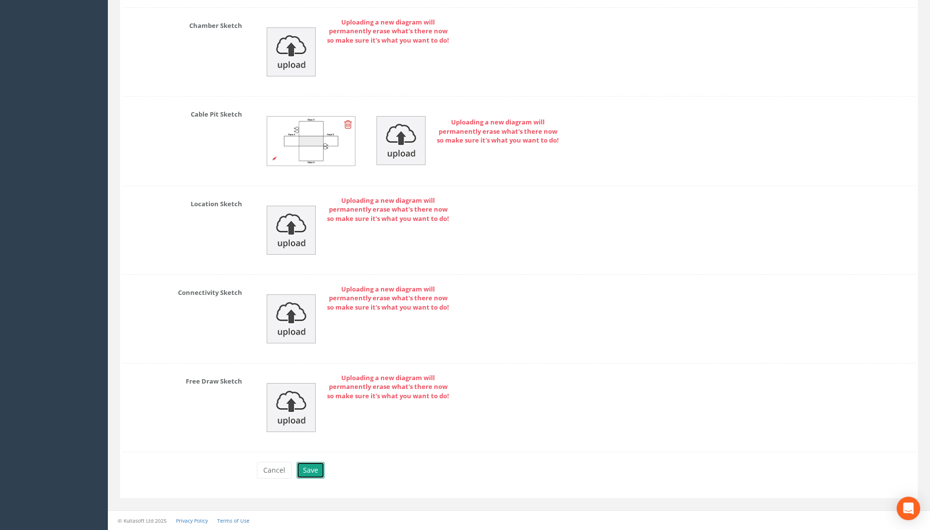
click at [304, 470] on button "Save" at bounding box center [310, 470] width 28 height 17
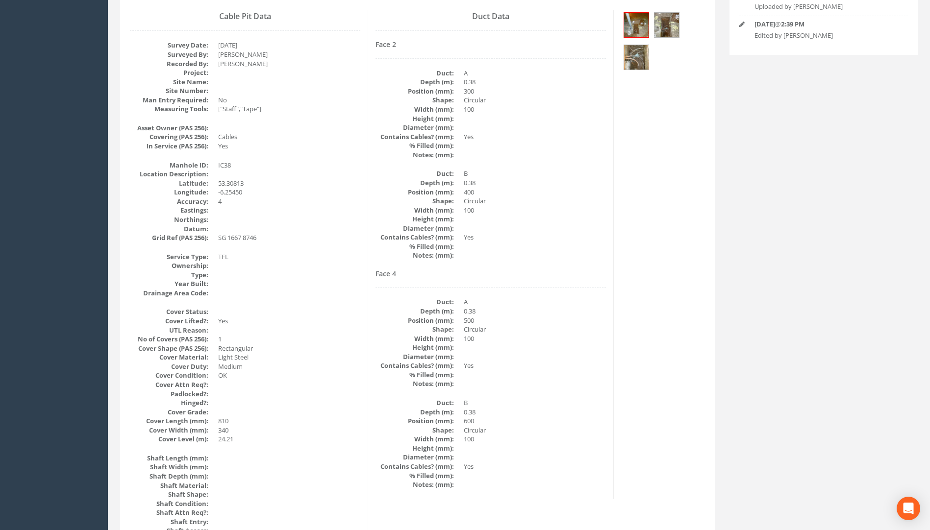
scroll to position [0, 0]
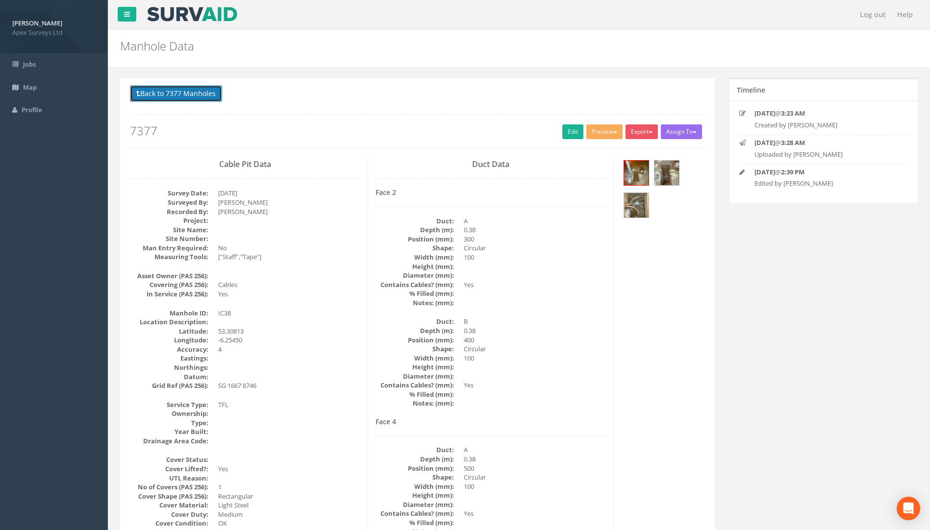
click at [204, 97] on button "Back to 7377 Manholes" at bounding box center [176, 93] width 92 height 17
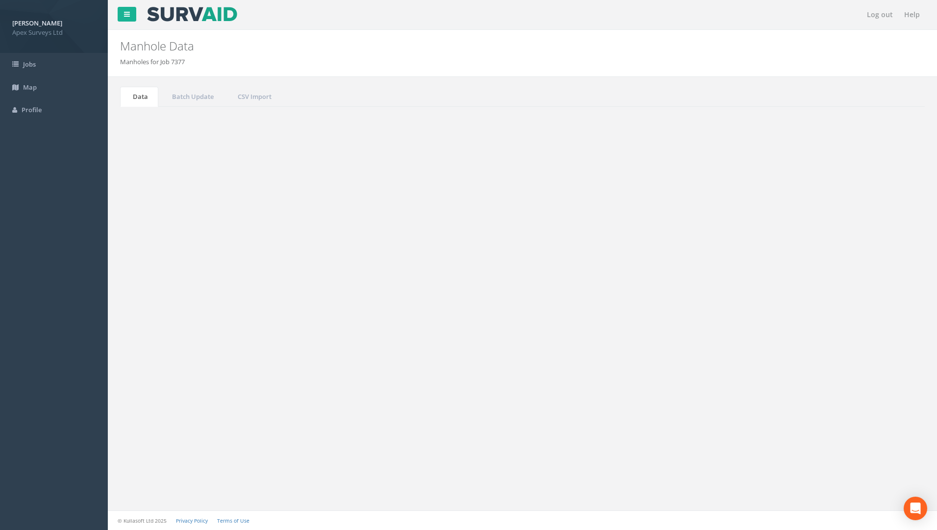
click at [693, 430] on link "3" at bounding box center [847, 428] width 14 height 14
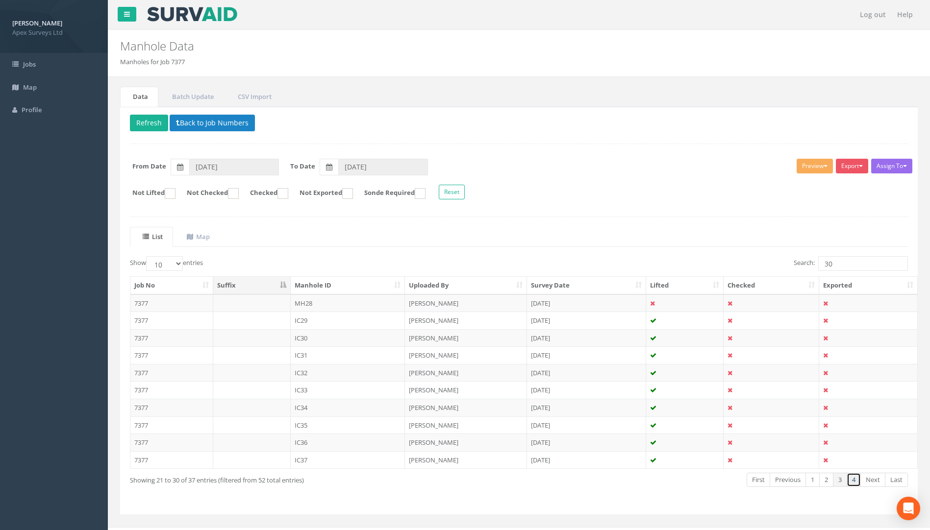
click at [693, 482] on link "4" at bounding box center [853, 480] width 14 height 14
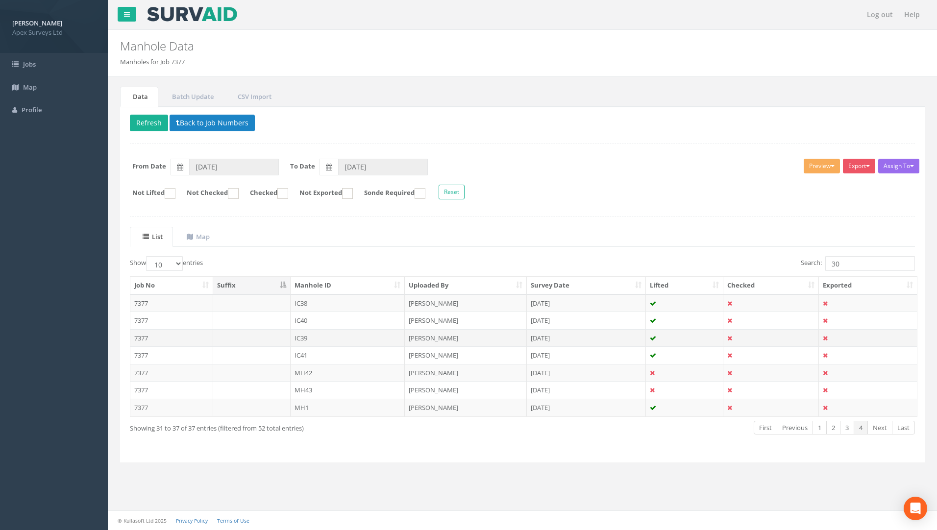
click at [143, 340] on td "7377" at bounding box center [171, 338] width 83 height 18
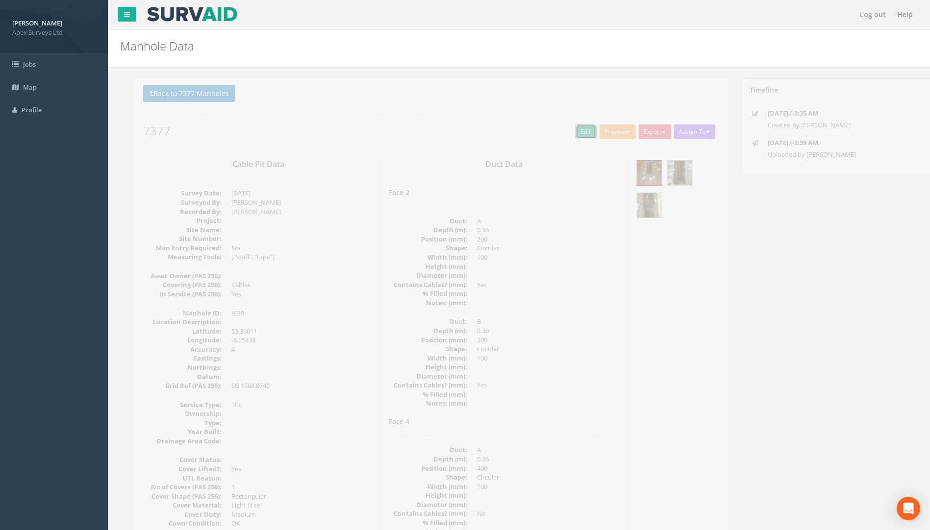
click at [570, 135] on link "Edit" at bounding box center [572, 131] width 21 height 15
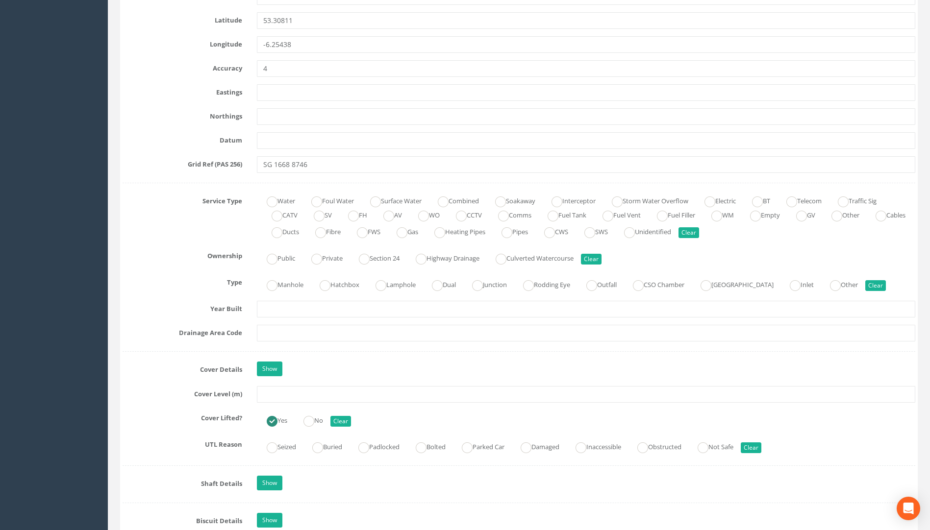
scroll to position [539, 0]
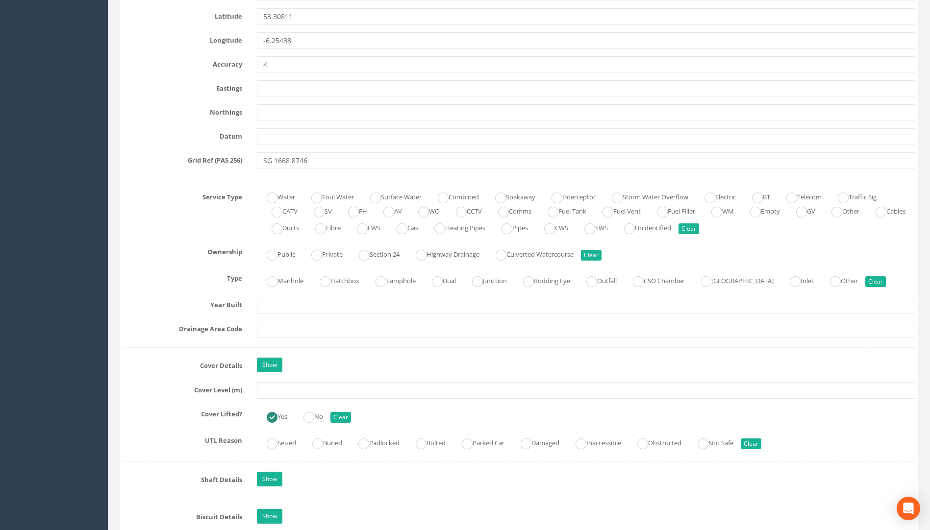
click at [313, 399] on div "Job Number 7377 Job Number Suffix Survey Date [DATE] Surveyed By [PERSON_NAME] …" at bounding box center [519, 505] width 792 height 1769
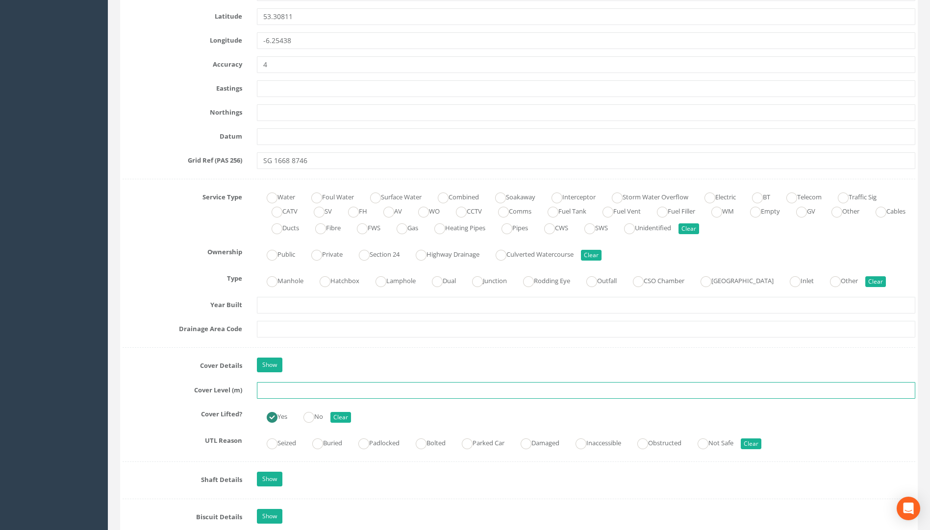
click at [321, 398] on input "text" at bounding box center [586, 390] width 658 height 17
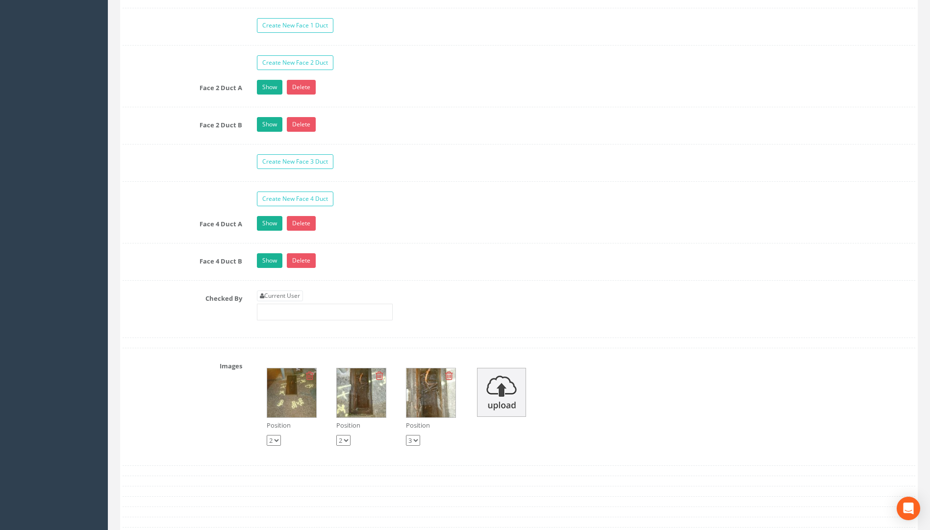
scroll to position [1617, 0]
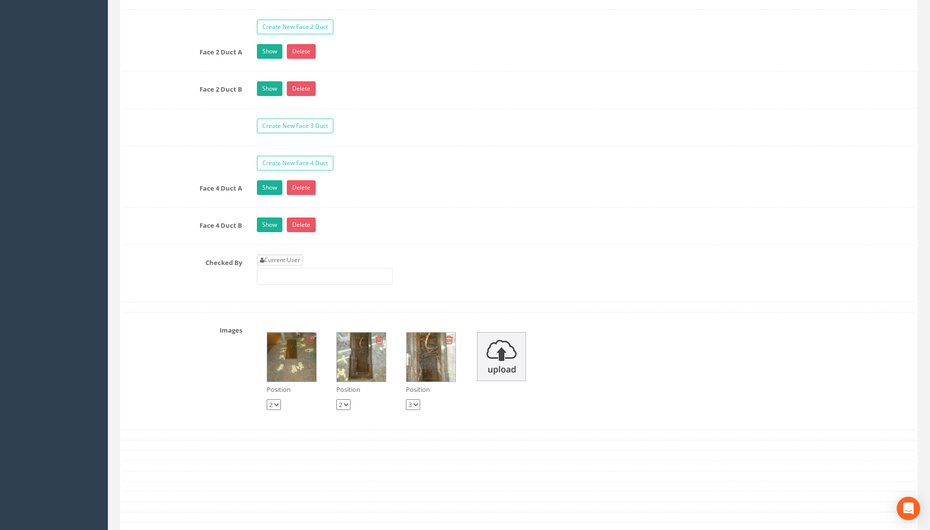
type input "24.21"
click at [284, 262] on link "Current User" at bounding box center [280, 260] width 46 height 11
type input "[PERSON_NAME]"
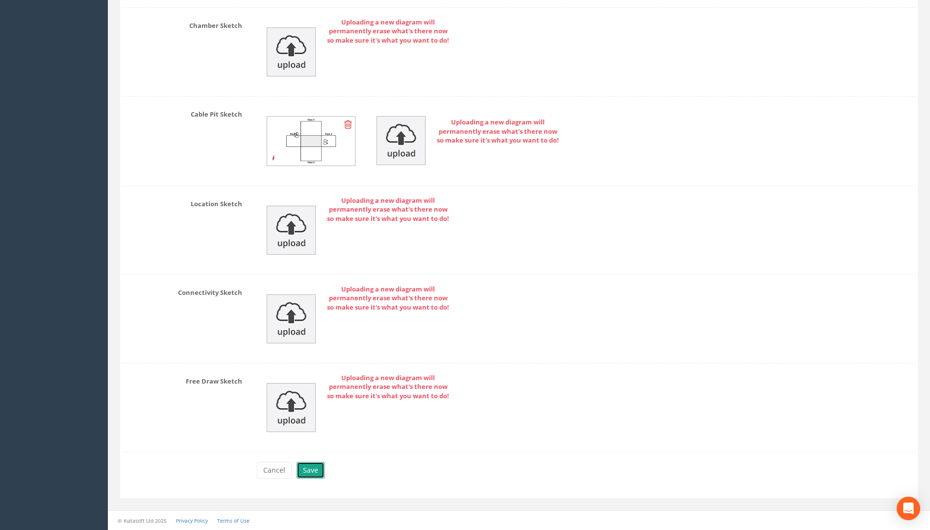
click at [320, 470] on button "Save" at bounding box center [310, 470] width 28 height 17
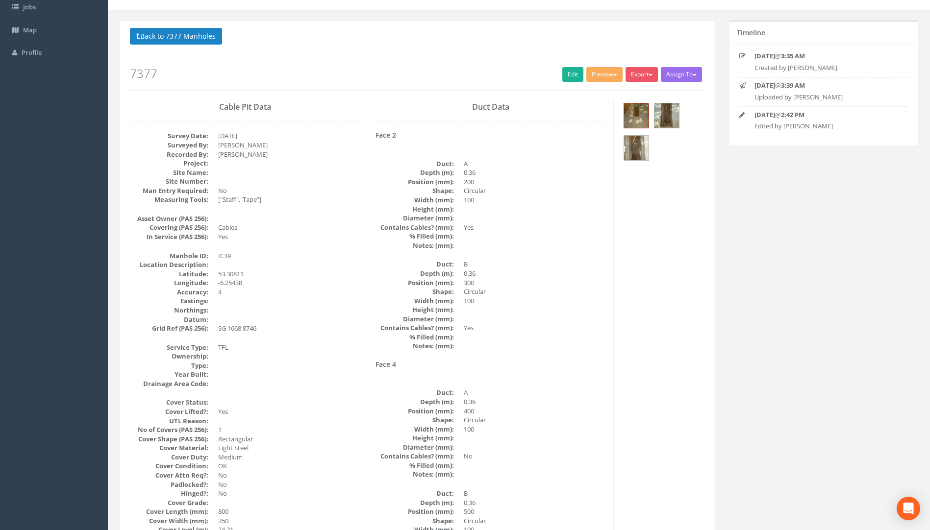
scroll to position [0, 0]
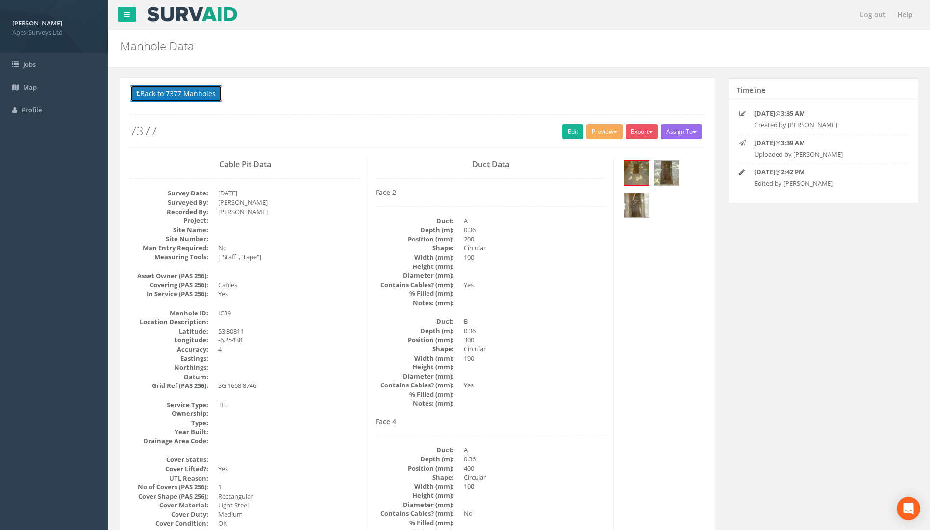
click at [183, 94] on button "Back to 7377 Manholes" at bounding box center [176, 93] width 92 height 17
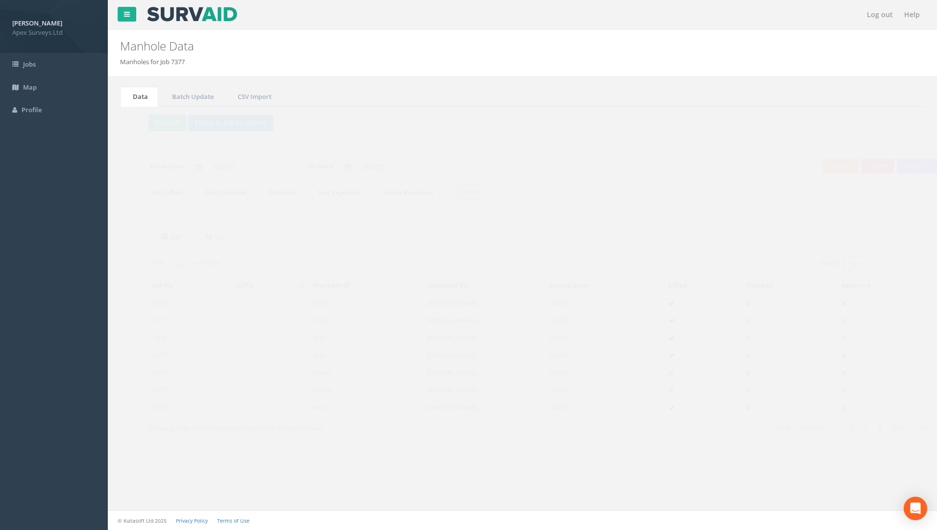
drag, startPoint x: 836, startPoint y: 264, endPoint x: 761, endPoint y: 251, distance: 76.5
click at [693, 263] on div "Search: 30" at bounding box center [722, 264] width 385 height 17
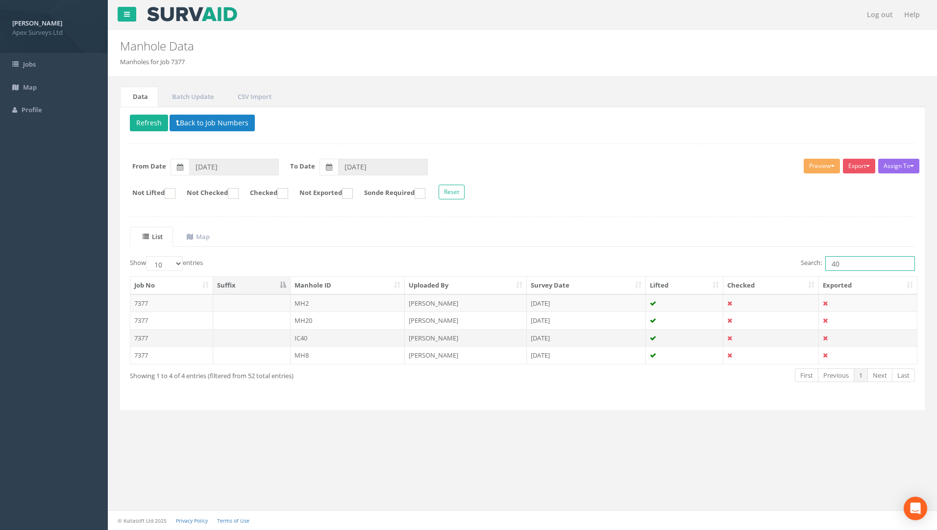
type input "40"
click at [146, 337] on td "7377" at bounding box center [171, 338] width 83 height 18
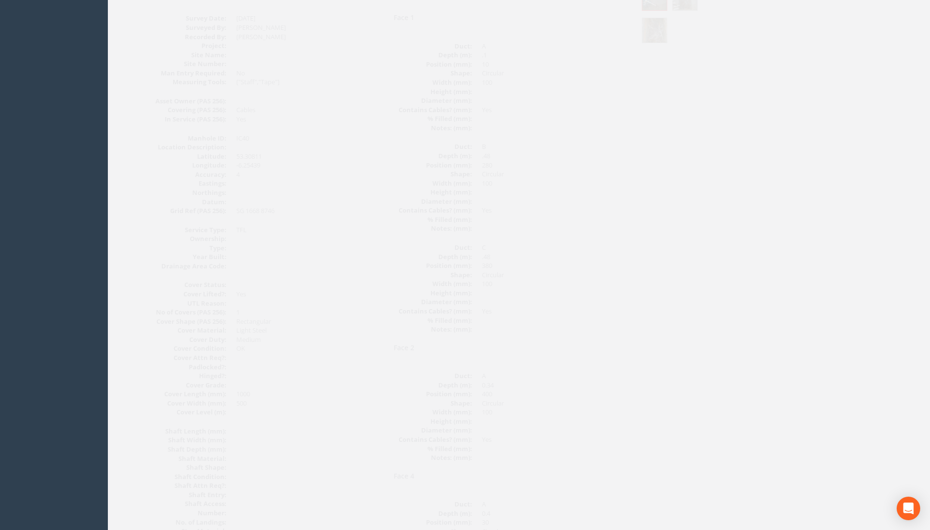
scroll to position [50, 0]
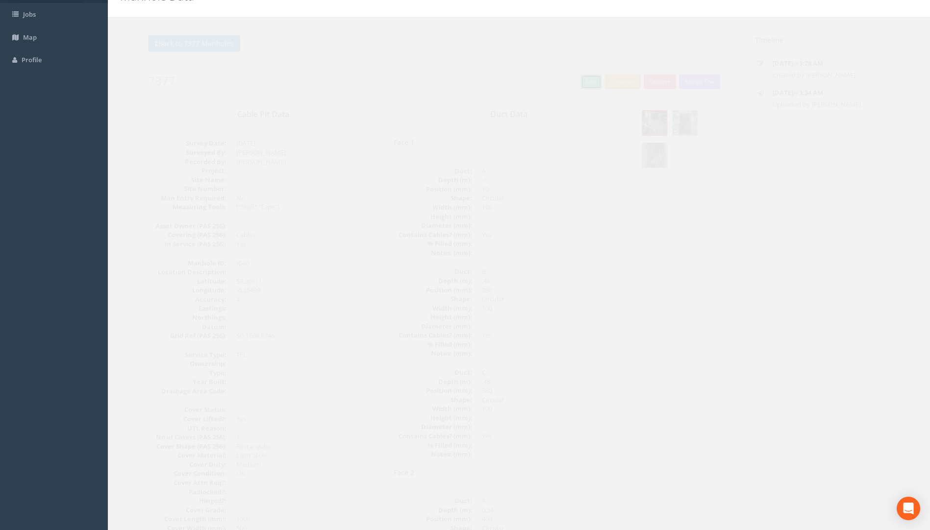
click at [565, 83] on link "Edit" at bounding box center [572, 81] width 21 height 15
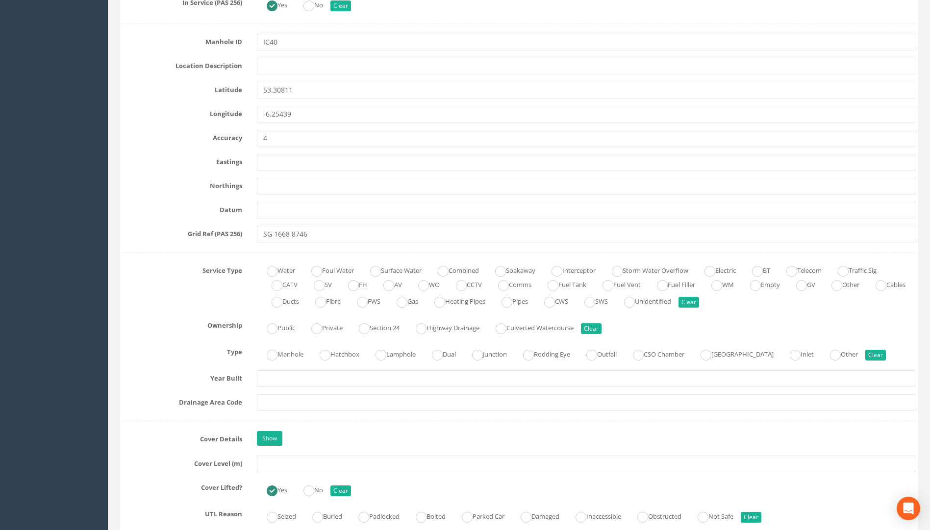
scroll to position [687, 0]
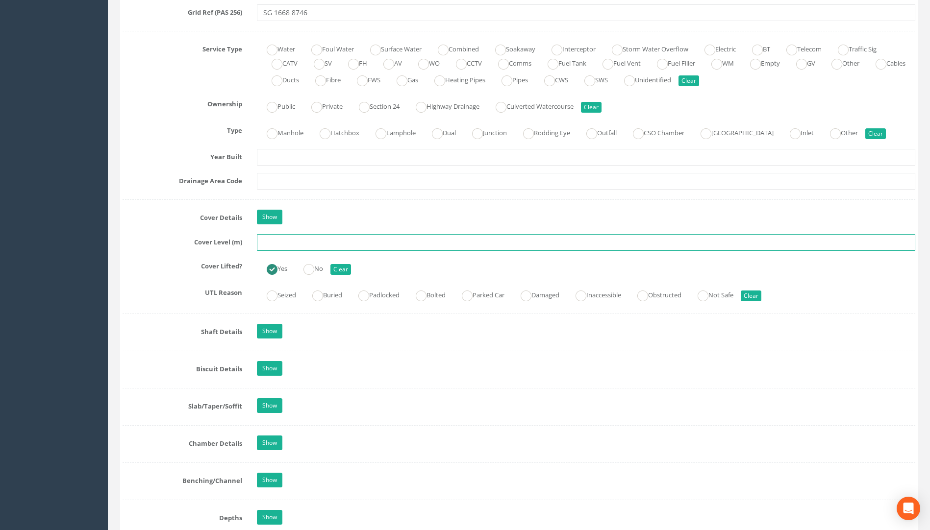
click at [298, 245] on input "text" at bounding box center [586, 242] width 658 height 17
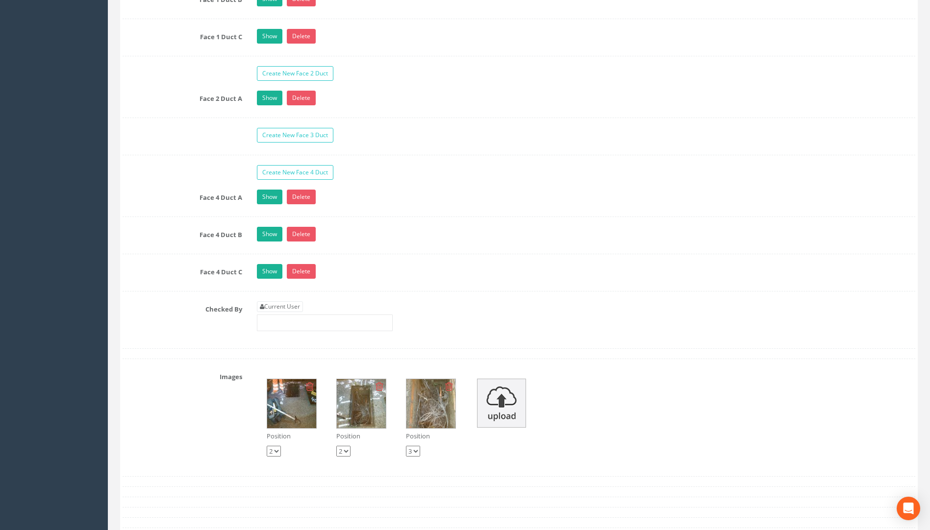
scroll to position [1716, 0]
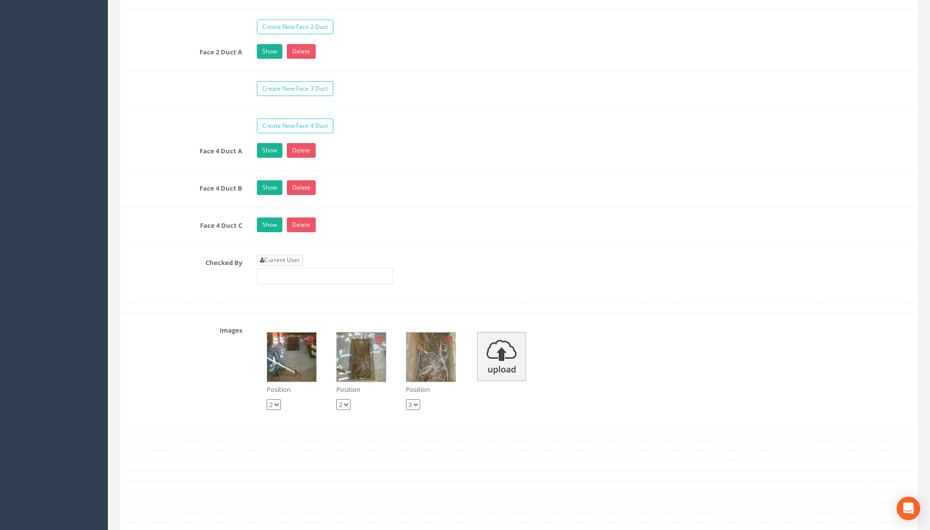
type input "24.17"
click at [274, 262] on link "Current User" at bounding box center [280, 260] width 46 height 11
type input "[PERSON_NAME]"
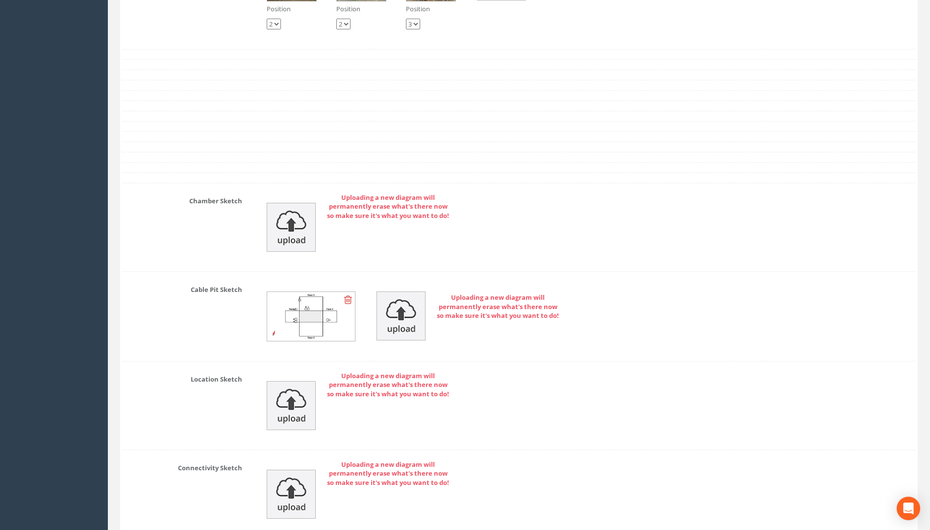
scroll to position [2272, 0]
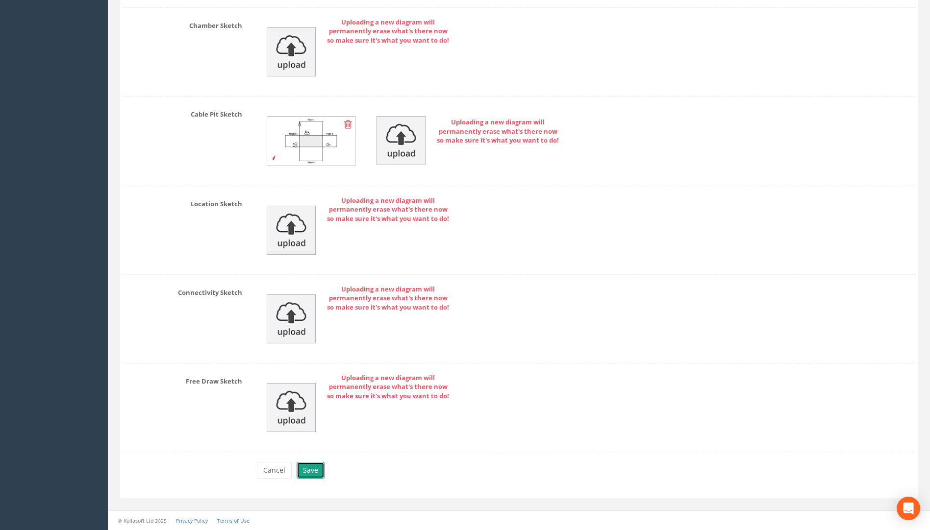
click at [316, 473] on button "Save" at bounding box center [310, 470] width 28 height 17
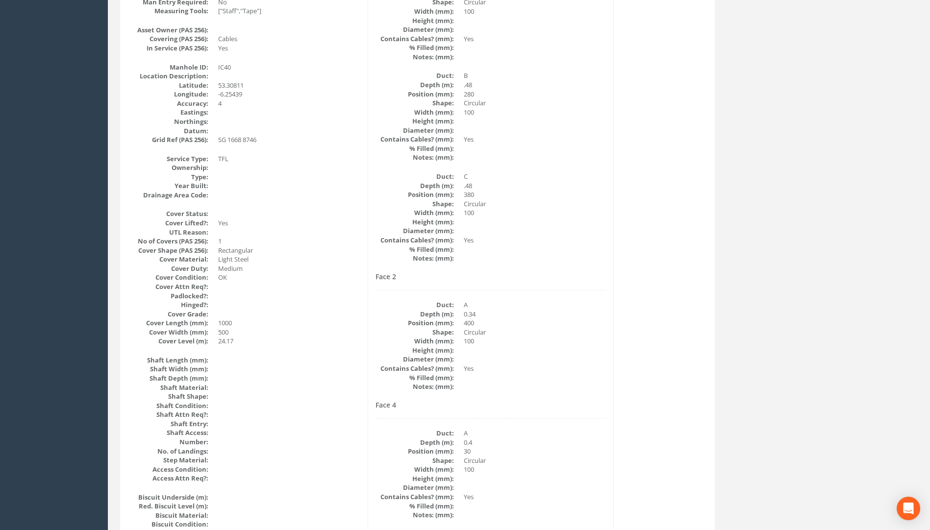
scroll to position [0, 0]
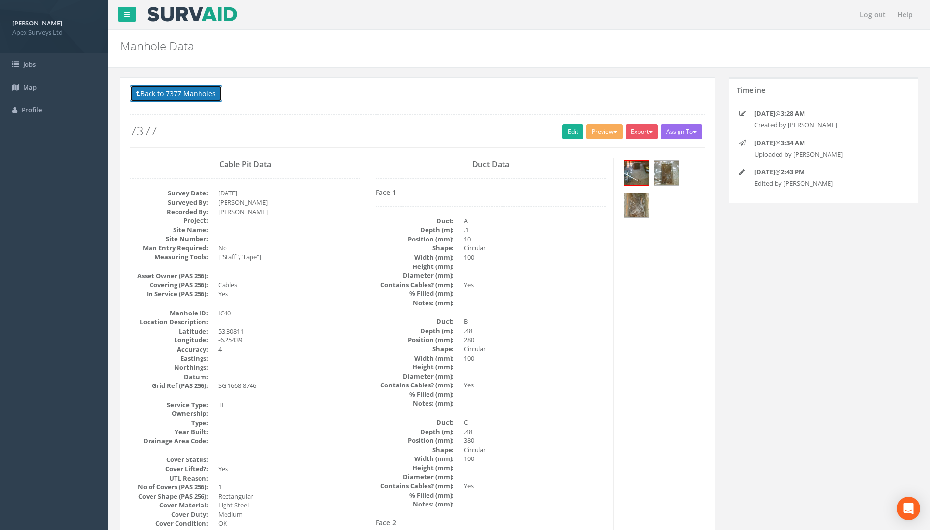
drag, startPoint x: 218, startPoint y: 95, endPoint x: 264, endPoint y: 103, distance: 46.8
click at [218, 95] on button "Back to 7377 Manholes" at bounding box center [176, 93] width 92 height 17
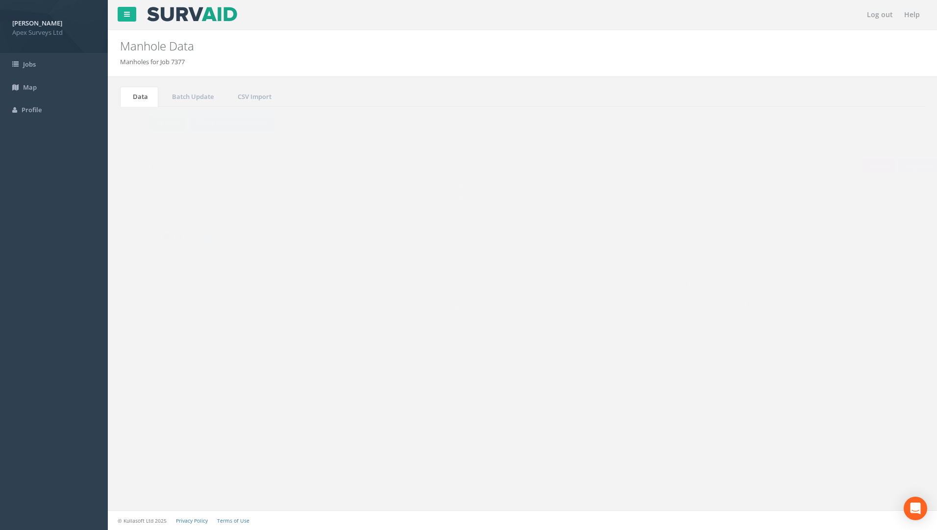
drag, startPoint x: 844, startPoint y: 262, endPoint x: 786, endPoint y: 266, distance: 58.5
click at [693, 270] on div "Search: 40" at bounding box center [722, 264] width 385 height 17
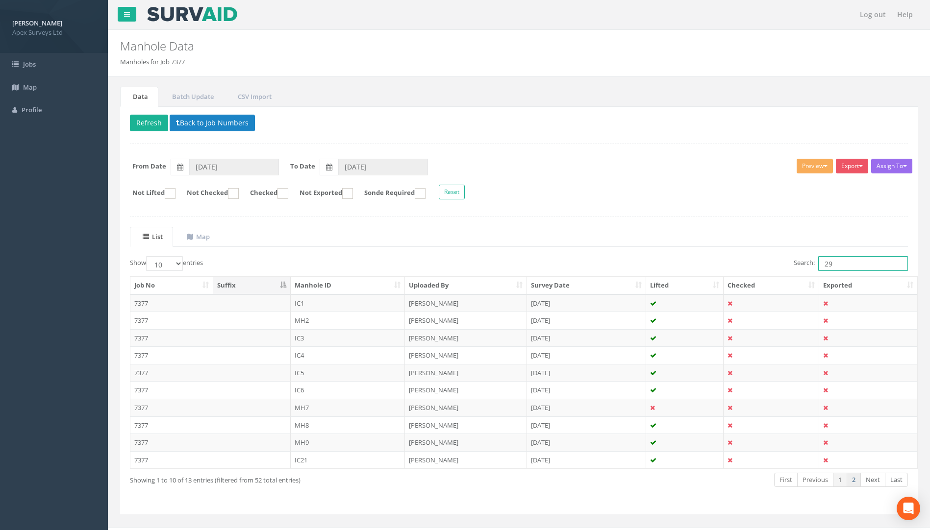
type input "29"
click at [693, 484] on link "2" at bounding box center [853, 480] width 14 height 14
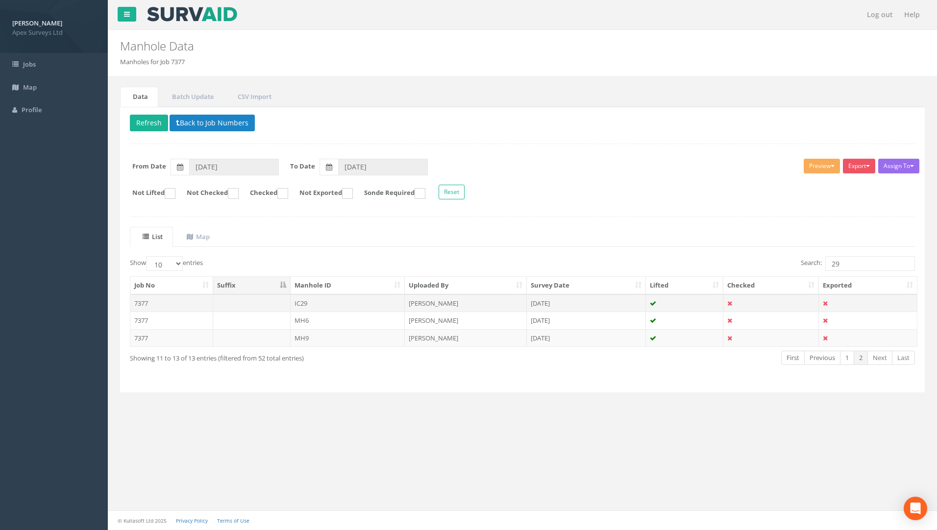
click at [141, 304] on td "7377" at bounding box center [171, 303] width 83 height 18
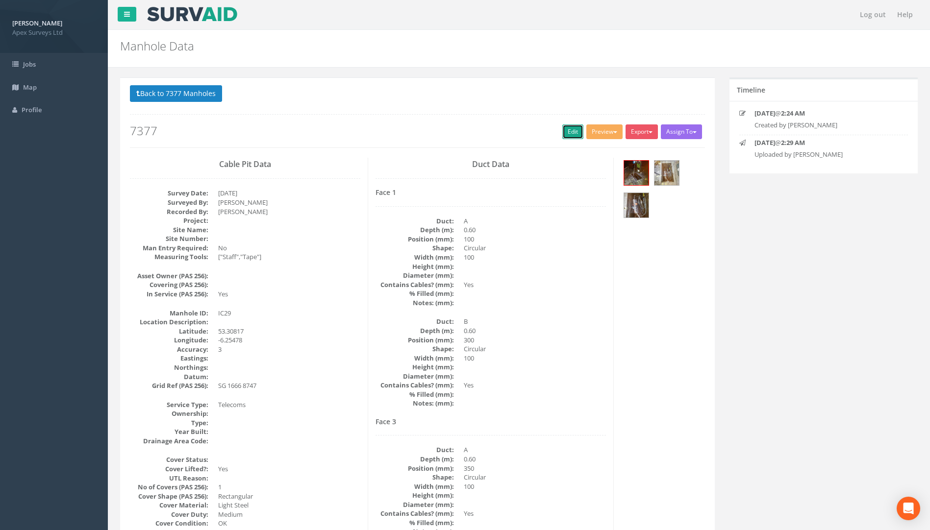
click at [563, 129] on link "Edit" at bounding box center [572, 131] width 21 height 15
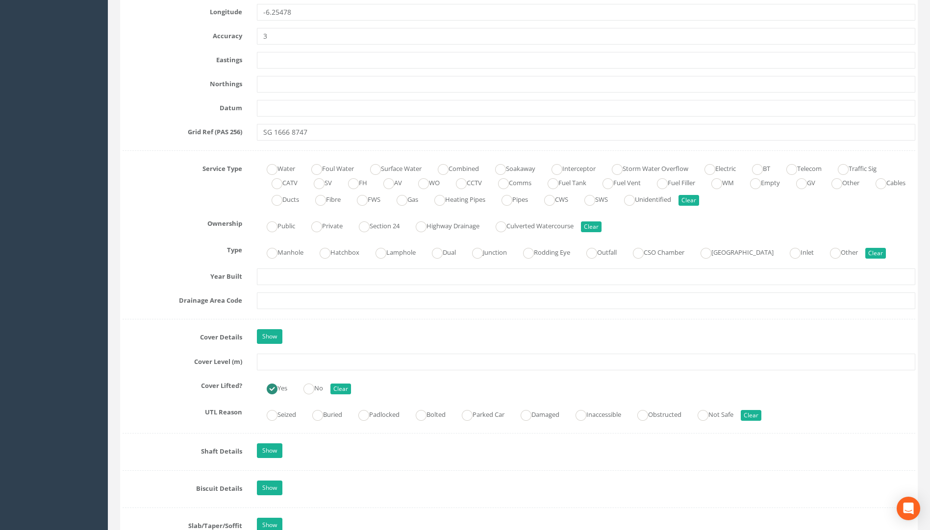
scroll to position [637, 0]
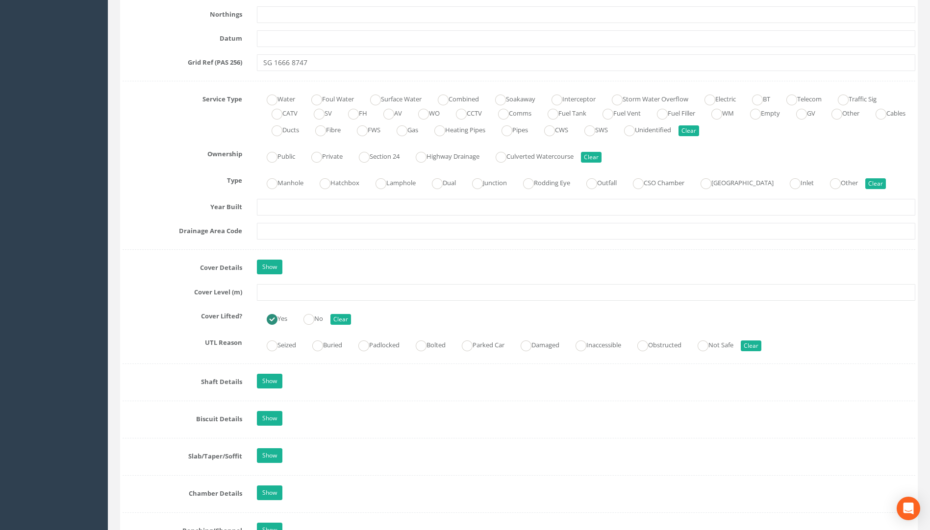
click at [297, 303] on div "Job Number 7377 Job Number Suffix Survey Date [DATE] Surveyed By [PERSON_NAME] …" at bounding box center [519, 420] width 792 height 1794
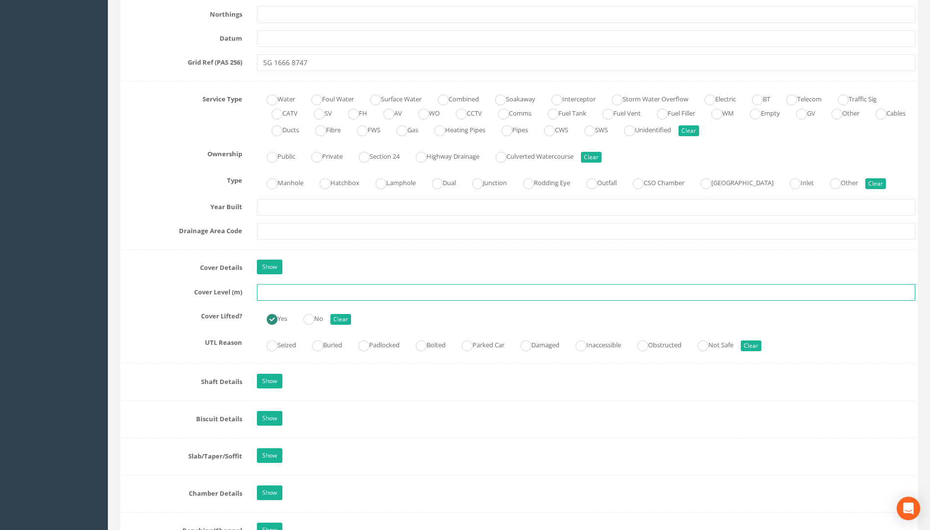
click at [299, 294] on input "text" at bounding box center [586, 292] width 658 height 17
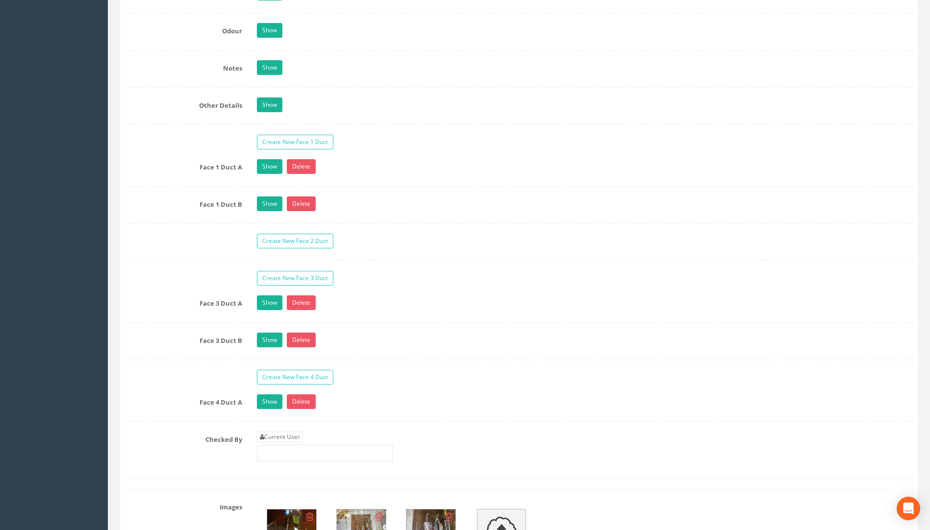
scroll to position [1764, 0]
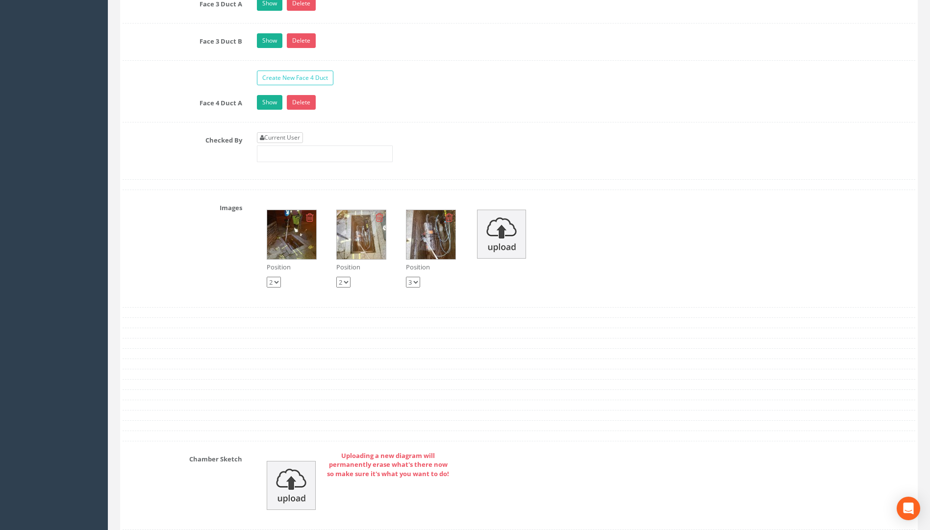
type input "23.70"
click at [281, 142] on link "Current User" at bounding box center [280, 137] width 46 height 11
type input "[PERSON_NAME]"
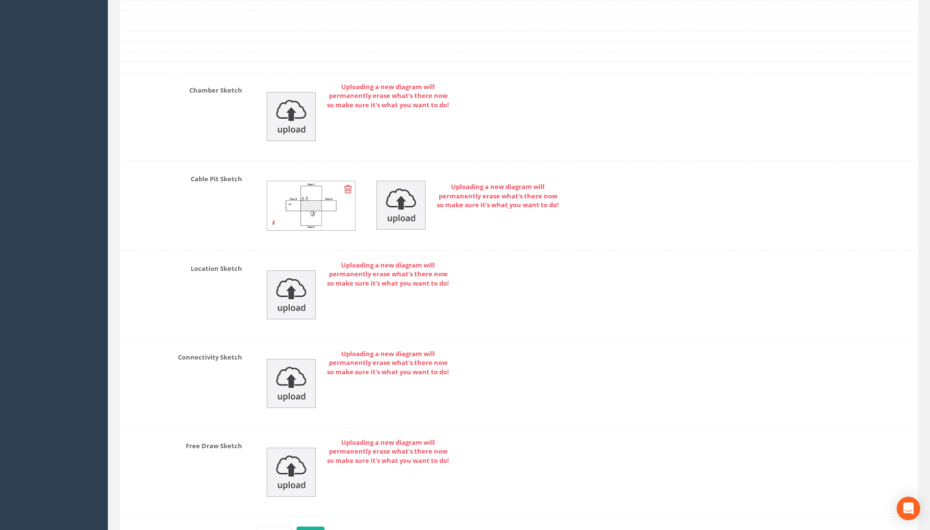
scroll to position [2198, 0]
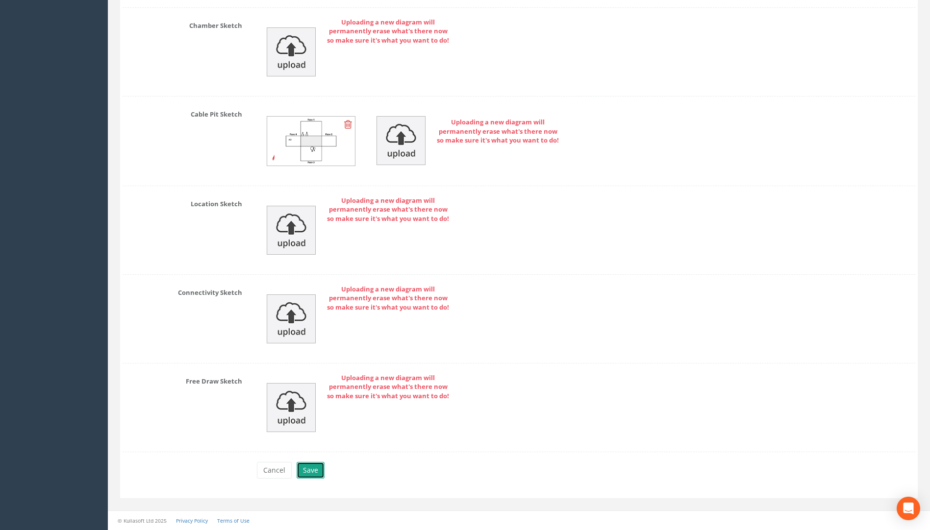
click at [303, 472] on button "Save" at bounding box center [310, 470] width 28 height 17
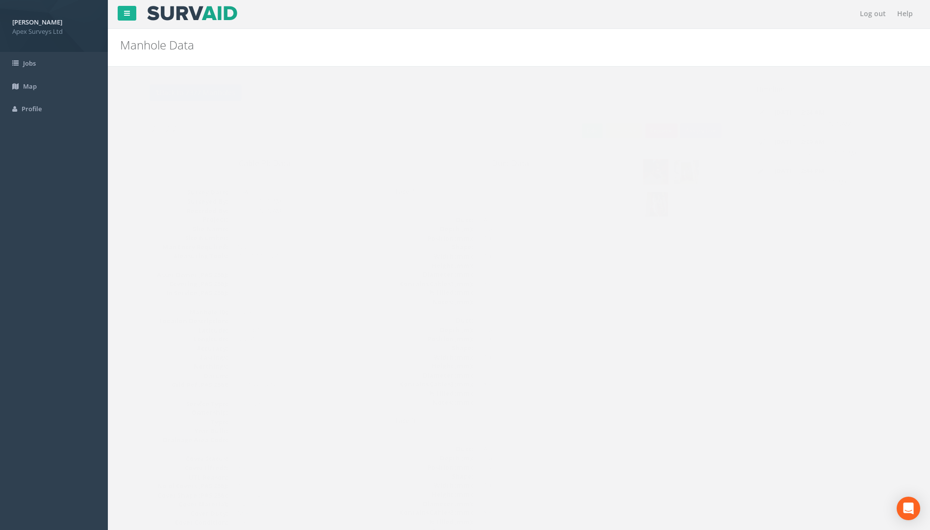
scroll to position [0, 0]
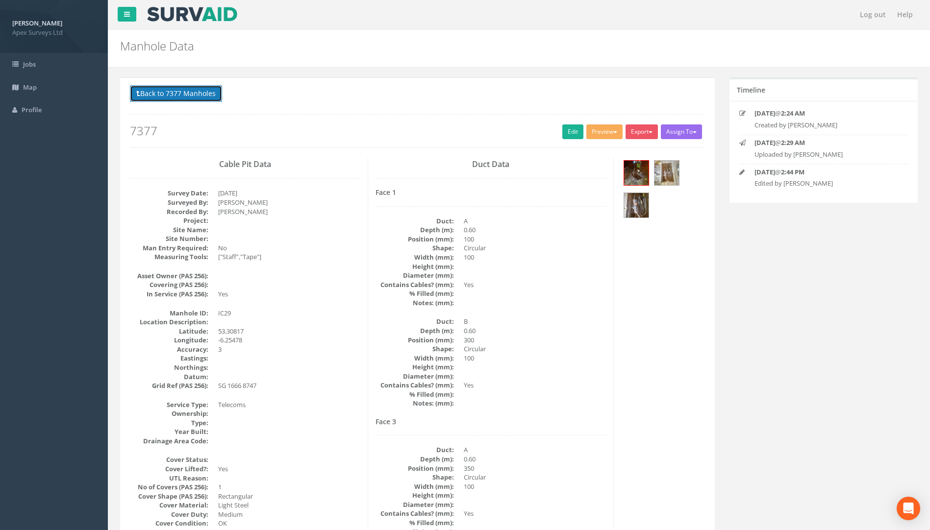
click at [210, 95] on button "Back to 7377 Manholes" at bounding box center [176, 93] width 92 height 17
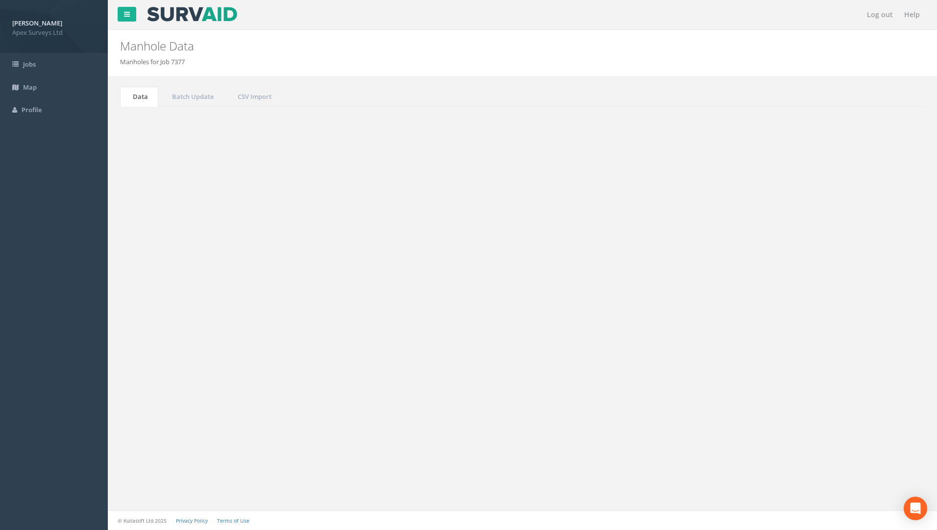
drag, startPoint x: 865, startPoint y: 263, endPoint x: 643, endPoint y: 263, distance: 221.5
click at [648, 263] on div "Search: 29" at bounding box center [722, 264] width 385 height 17
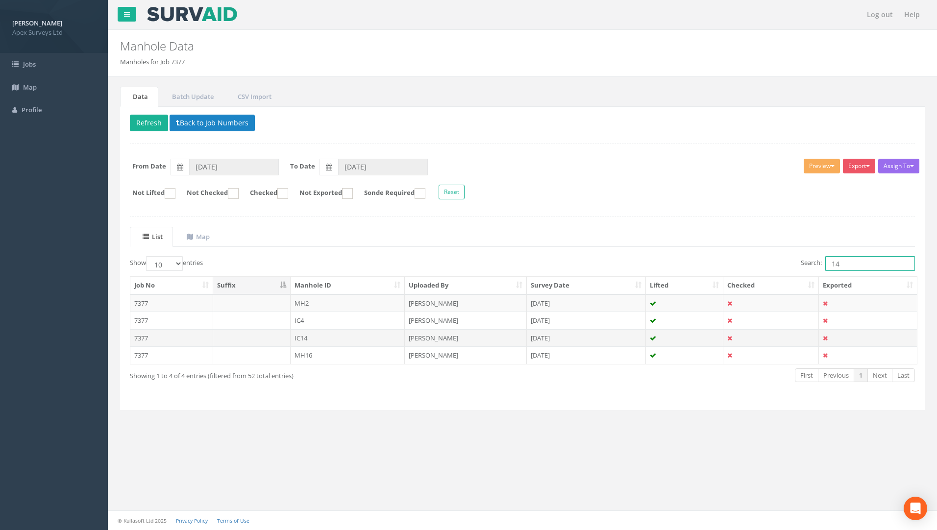
type input "14"
click at [139, 335] on td "7377" at bounding box center [171, 338] width 83 height 18
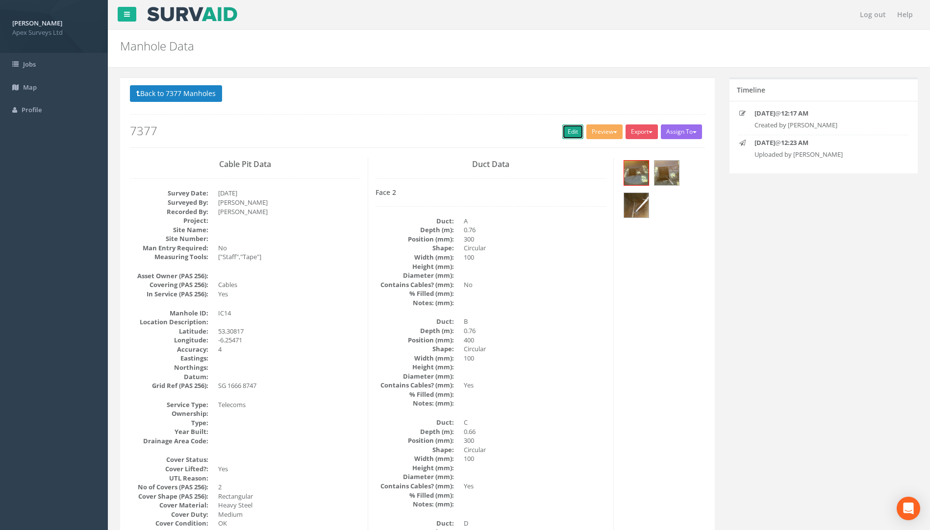
click at [567, 125] on link "Edit" at bounding box center [572, 131] width 21 height 15
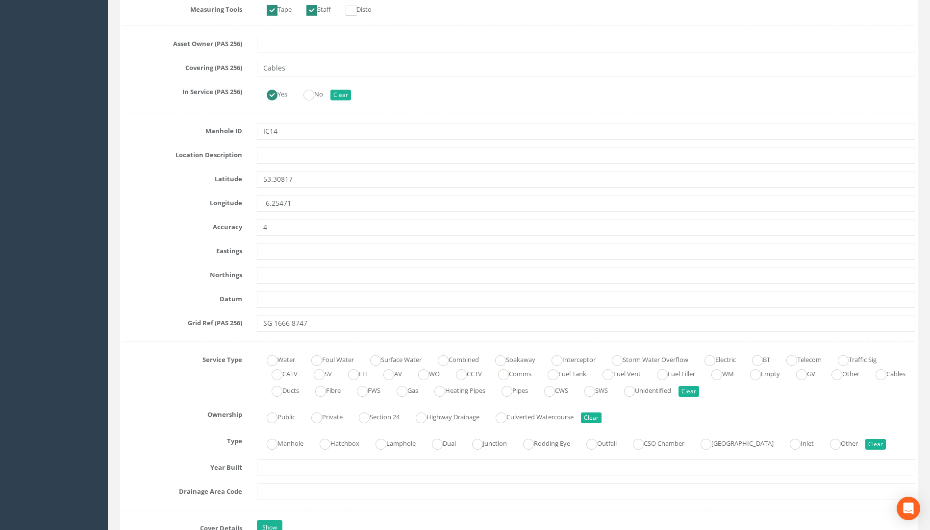
scroll to position [637, 0]
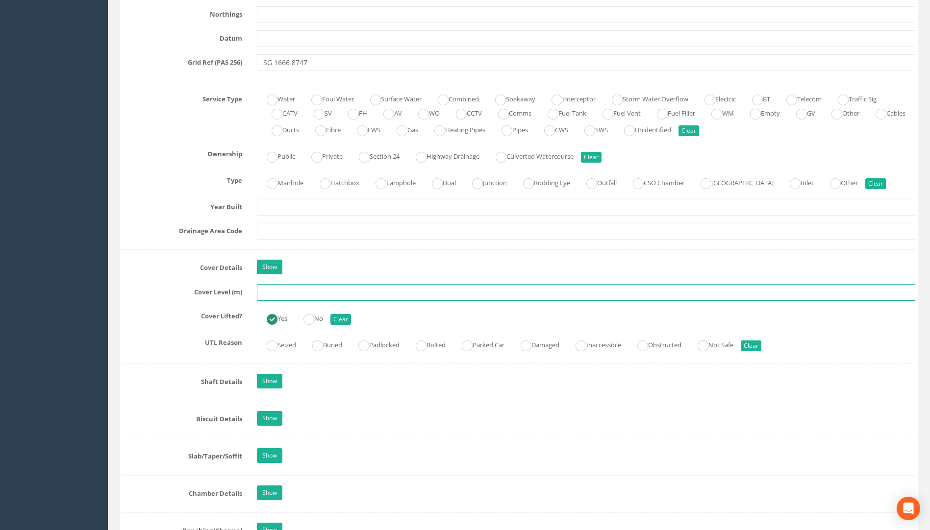
click at [270, 290] on input "text" at bounding box center [586, 292] width 658 height 17
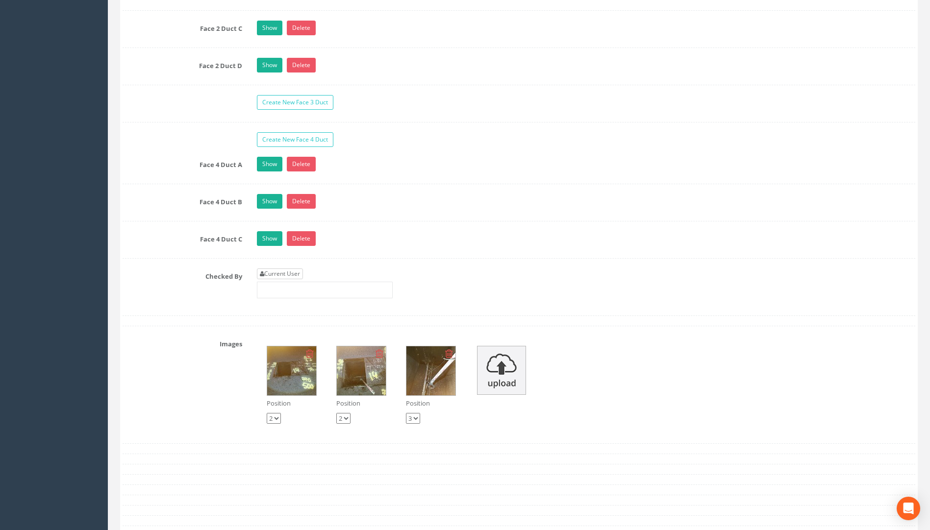
type input "23.76"
click at [266, 272] on link "Current User" at bounding box center [280, 274] width 46 height 11
type input "[PERSON_NAME]"
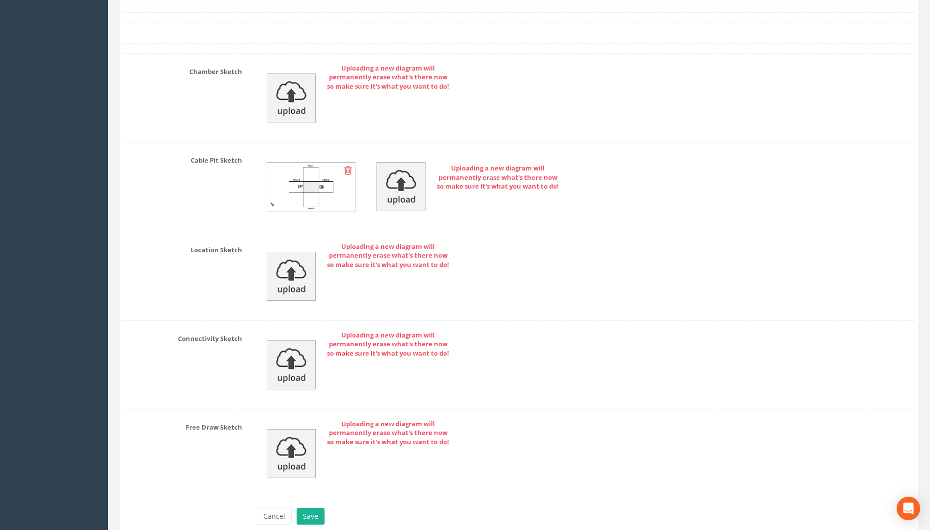
scroll to position [2285, 0]
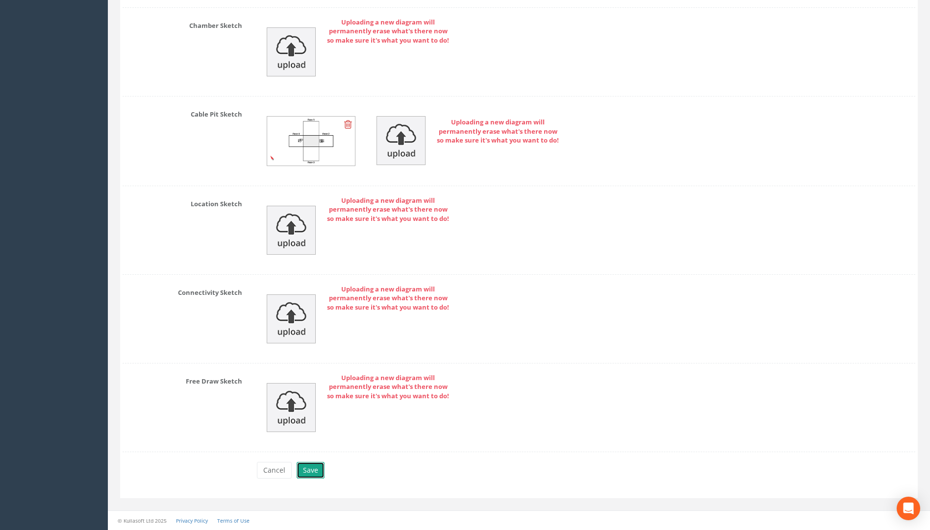
click at [311, 476] on button "Save" at bounding box center [310, 470] width 28 height 17
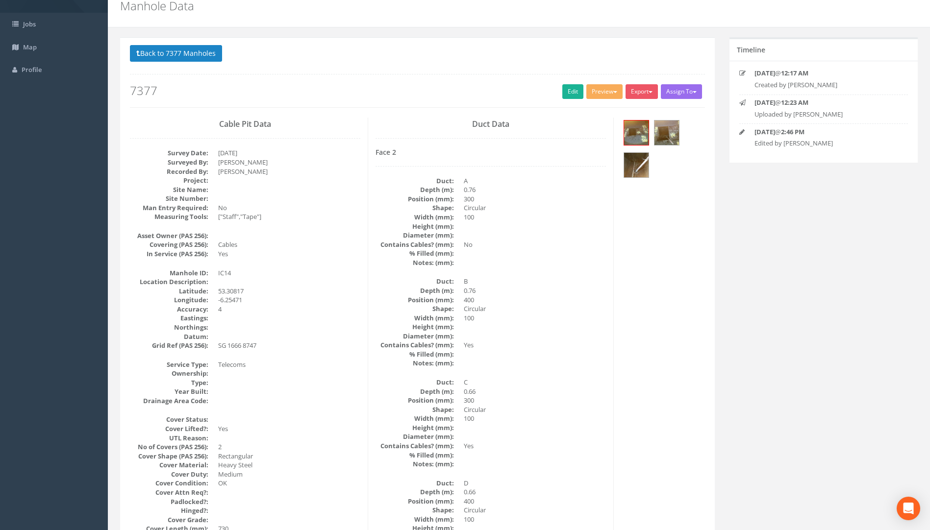
scroll to position [0, 0]
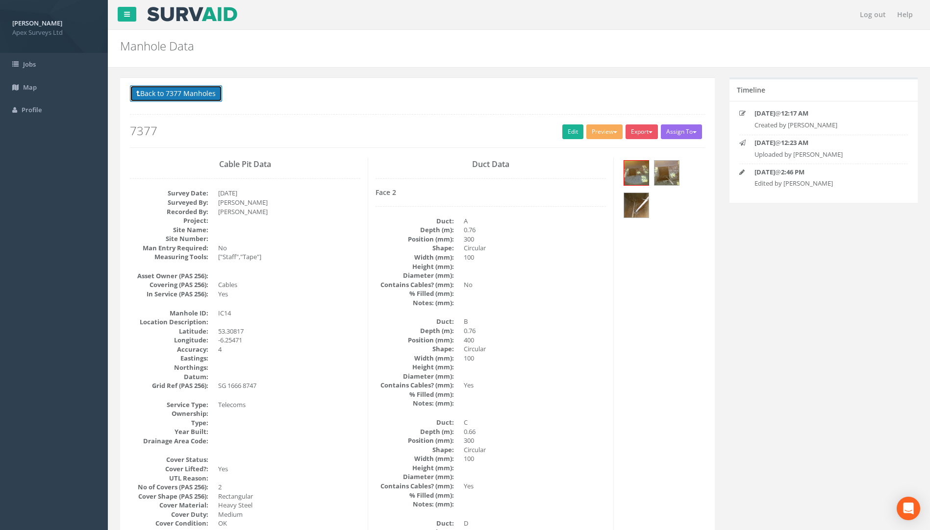
click at [182, 87] on button "Back to 7377 Manholes" at bounding box center [176, 93] width 92 height 17
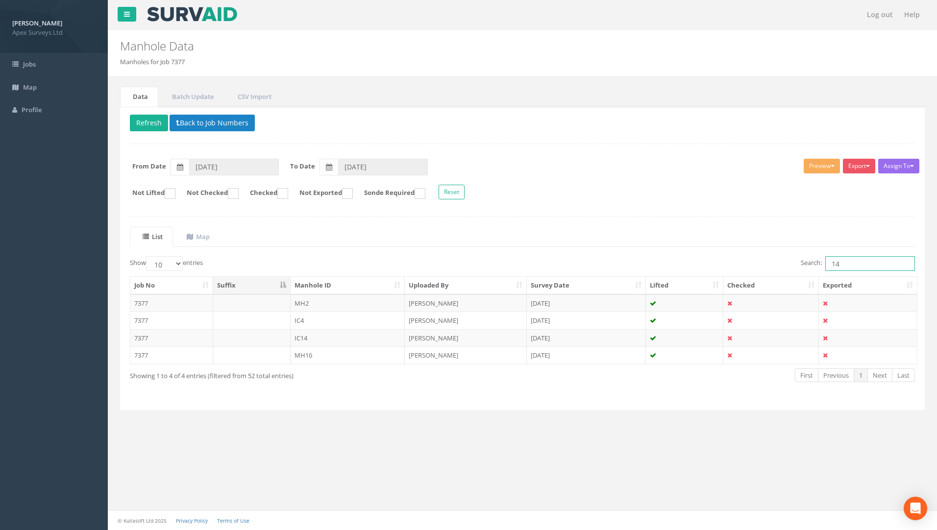
click at [693, 263] on input "14" at bounding box center [870, 263] width 90 height 15
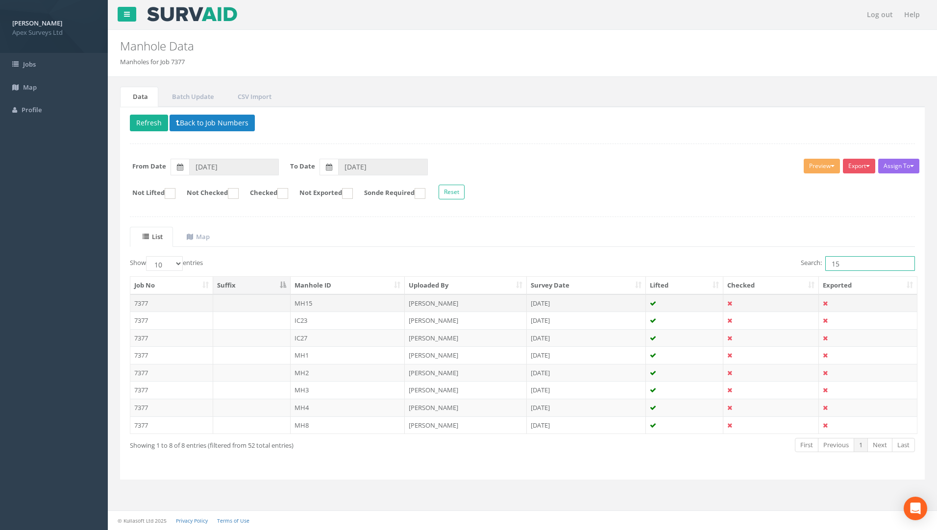
type input "15"
click at [141, 303] on td "7377" at bounding box center [171, 303] width 83 height 18
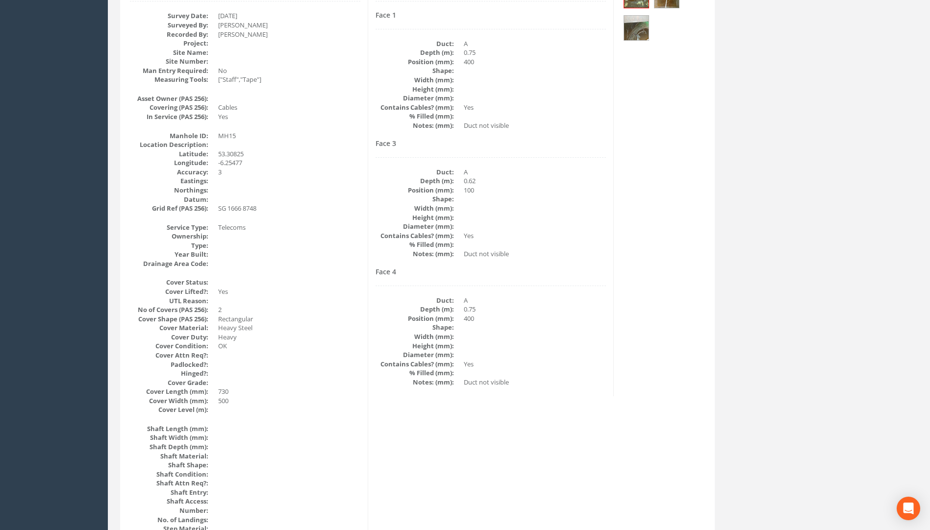
scroll to position [50, 0]
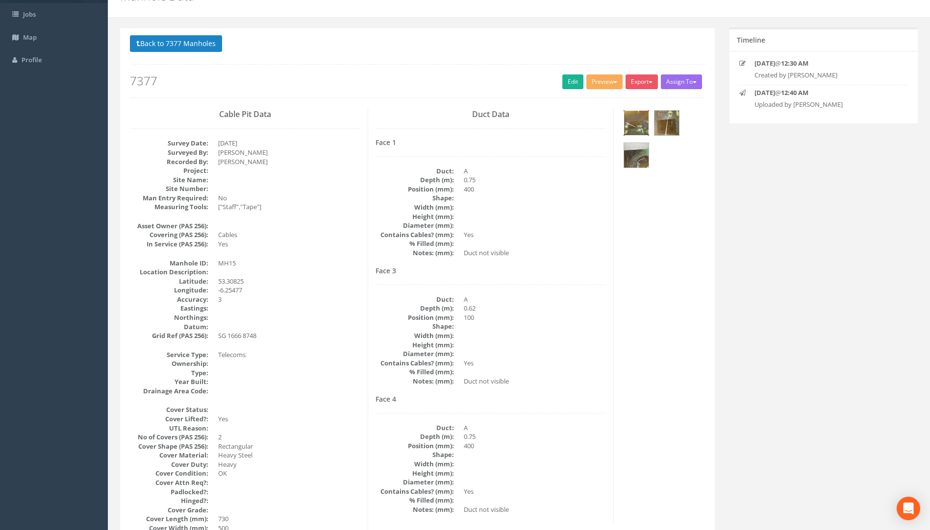
click at [641, 122] on img at bounding box center [636, 123] width 25 height 25
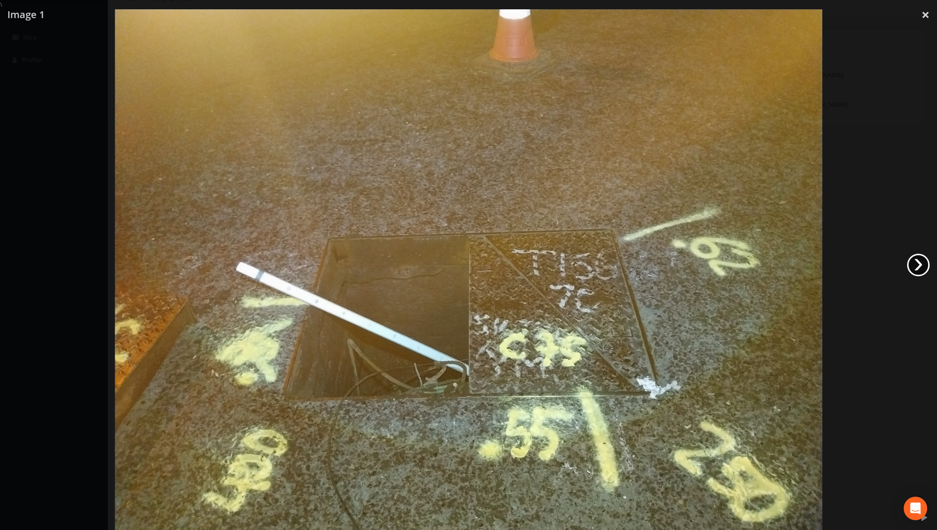
click at [693, 261] on link "›" at bounding box center [918, 265] width 23 height 23
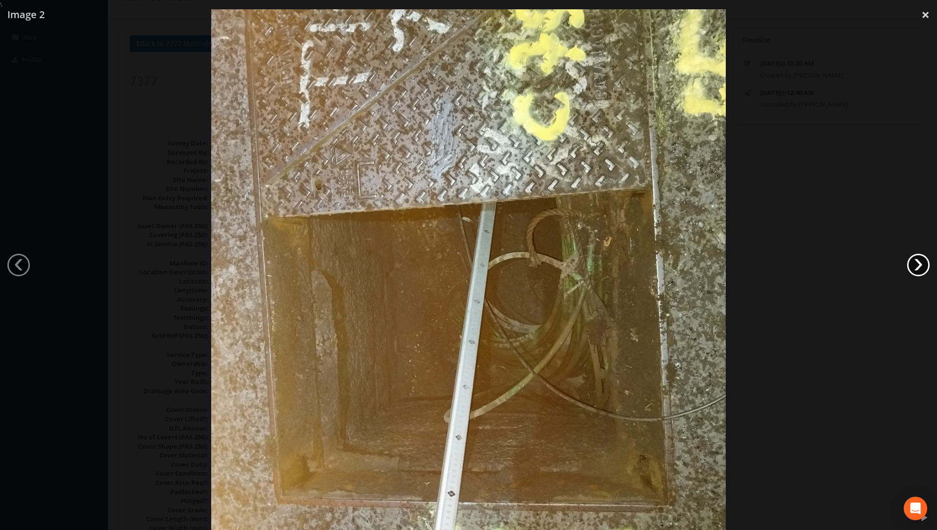
click at [693, 261] on link "›" at bounding box center [918, 265] width 23 height 23
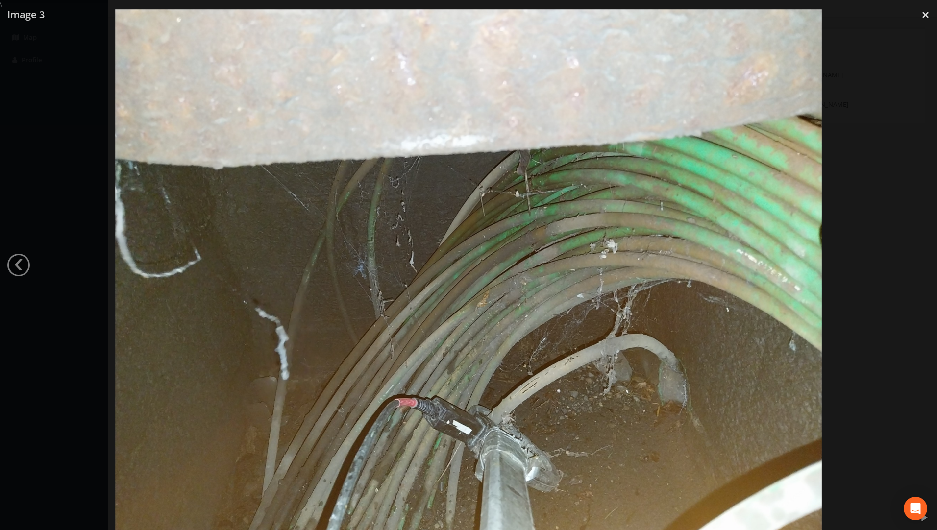
click at [693, 261] on div at bounding box center [468, 274] width 937 height 530
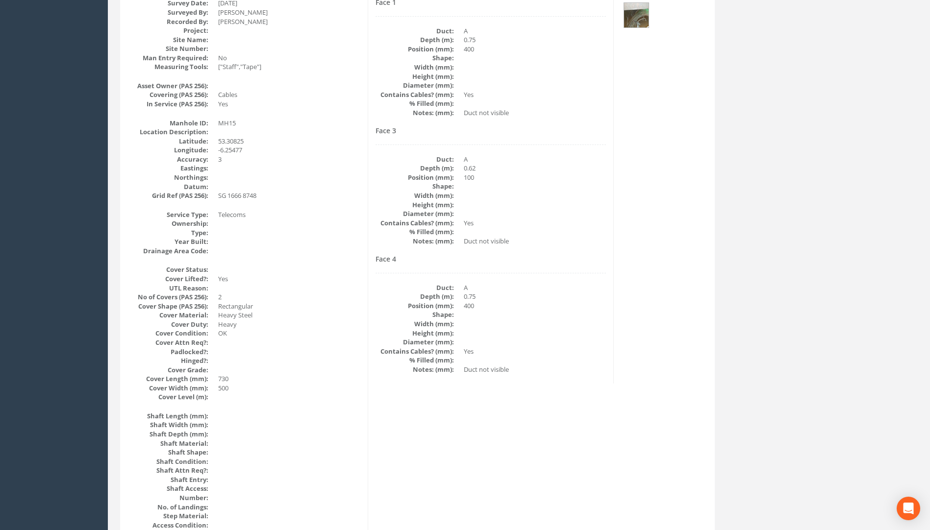
scroll to position [99, 0]
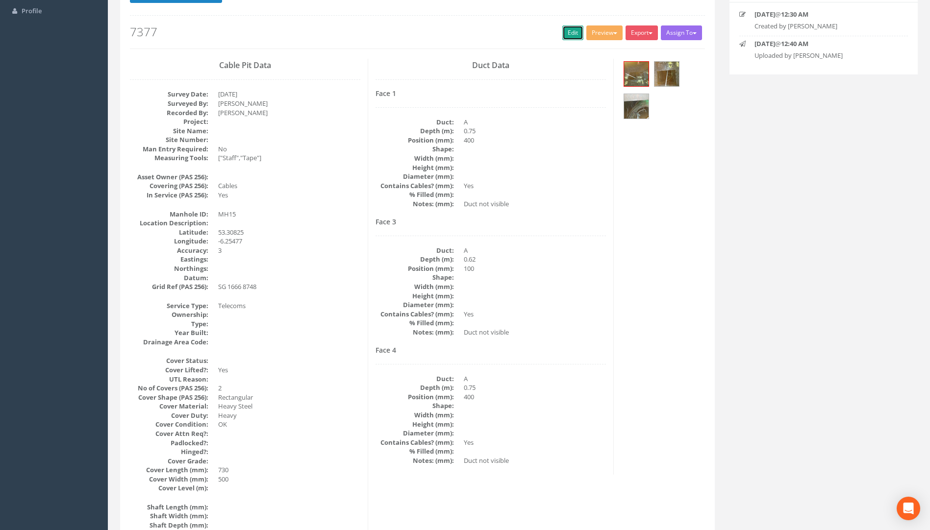
click at [562, 38] on link "Edit" at bounding box center [572, 32] width 21 height 15
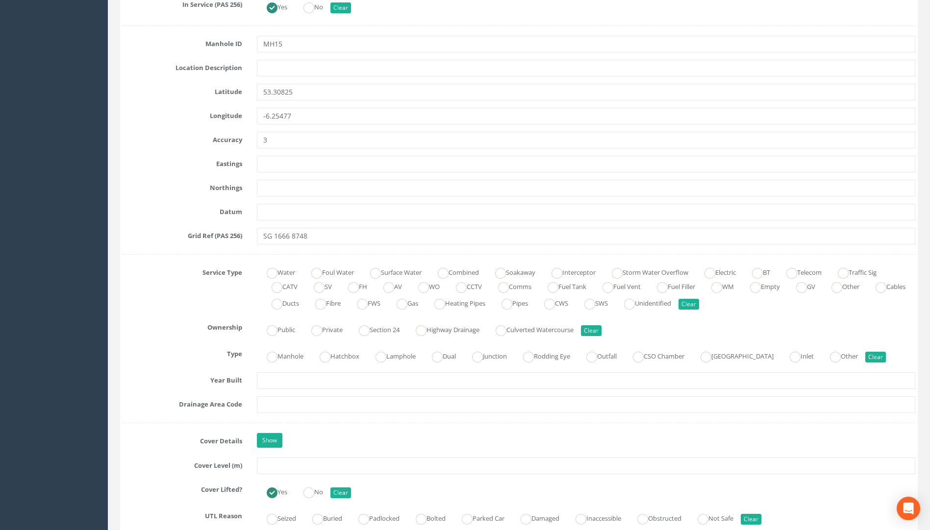
scroll to position [687, 0]
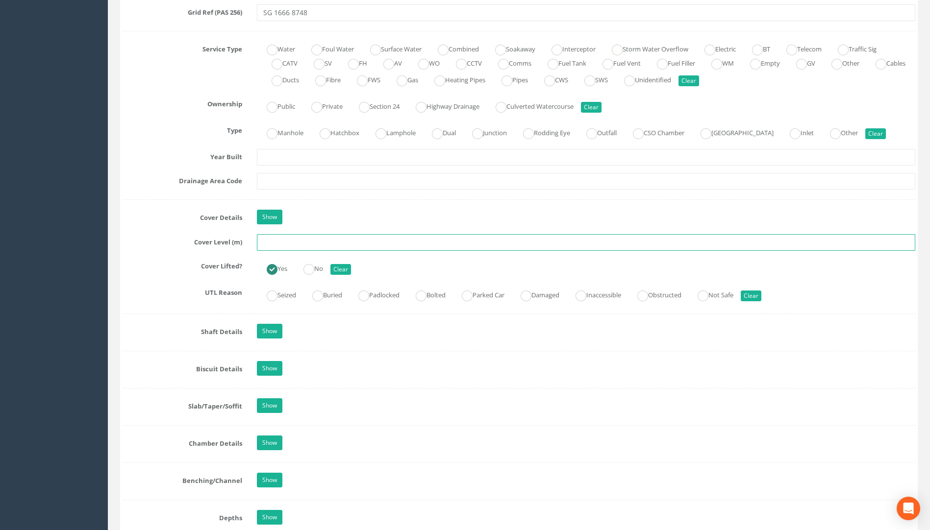
click at [278, 239] on input "text" at bounding box center [586, 242] width 658 height 17
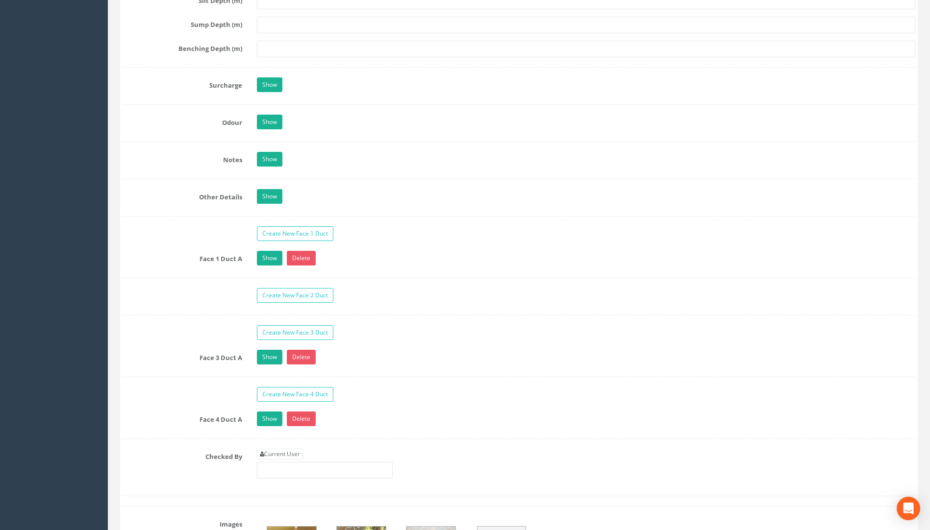
scroll to position [1667, 0]
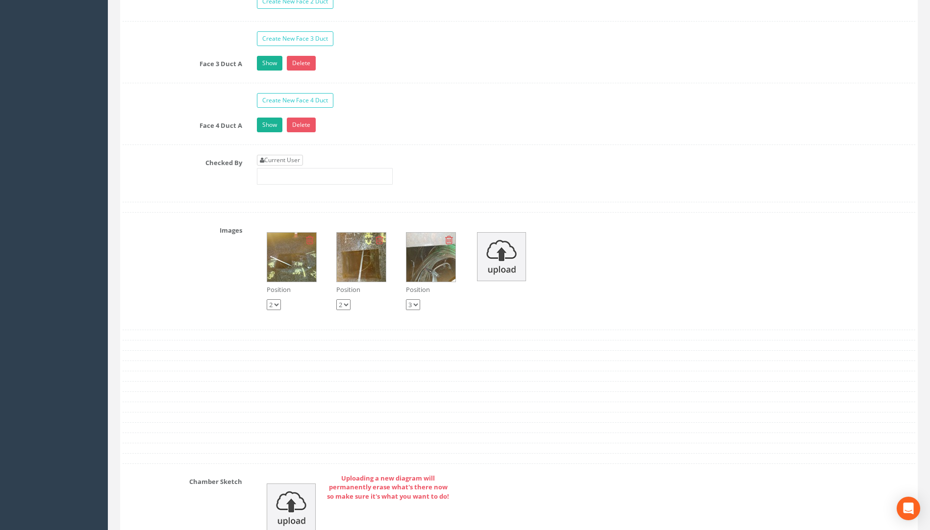
type input "23.83"
click at [293, 165] on link "Current User" at bounding box center [280, 160] width 46 height 11
type input "[PERSON_NAME]"
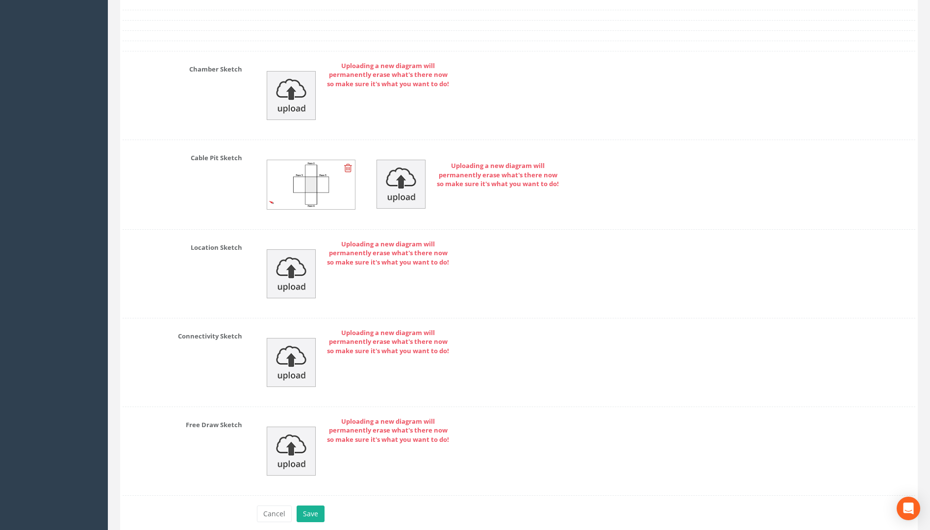
scroll to position [2123, 0]
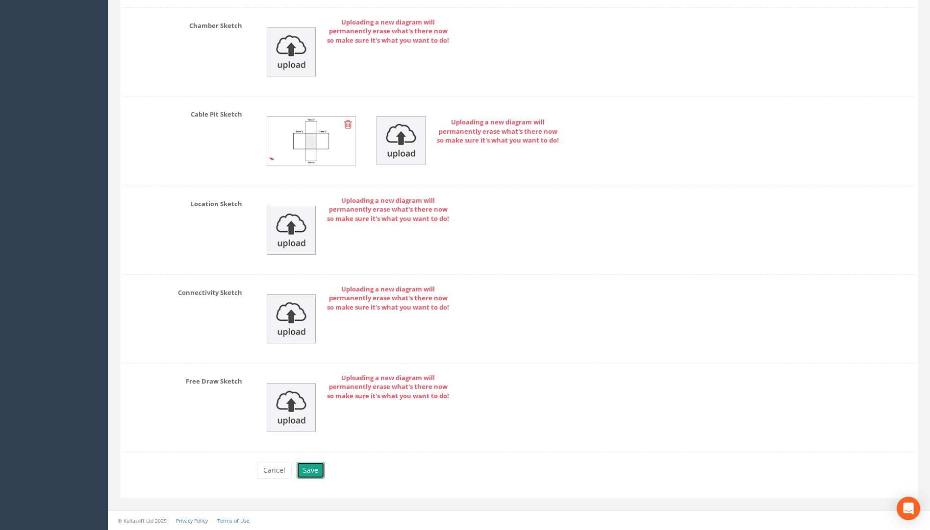
click at [311, 467] on button "Save" at bounding box center [310, 470] width 28 height 17
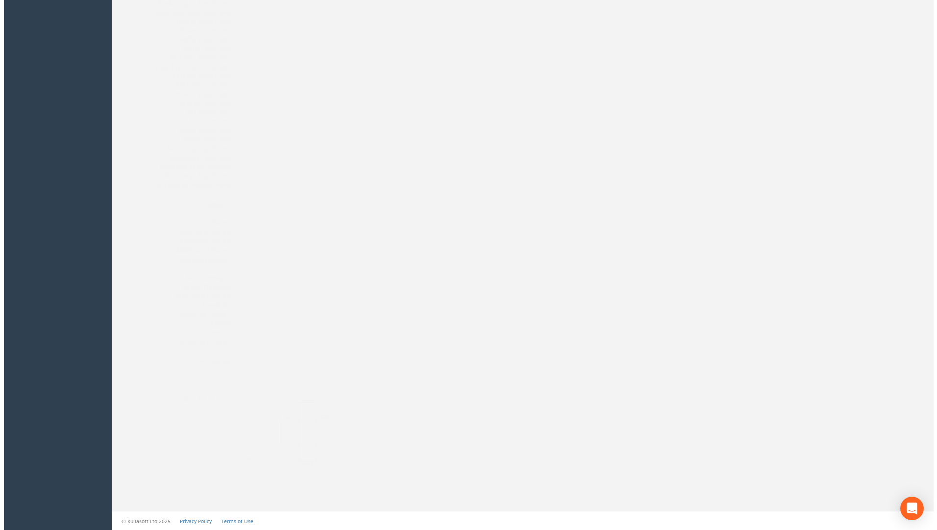
scroll to position [981, 0]
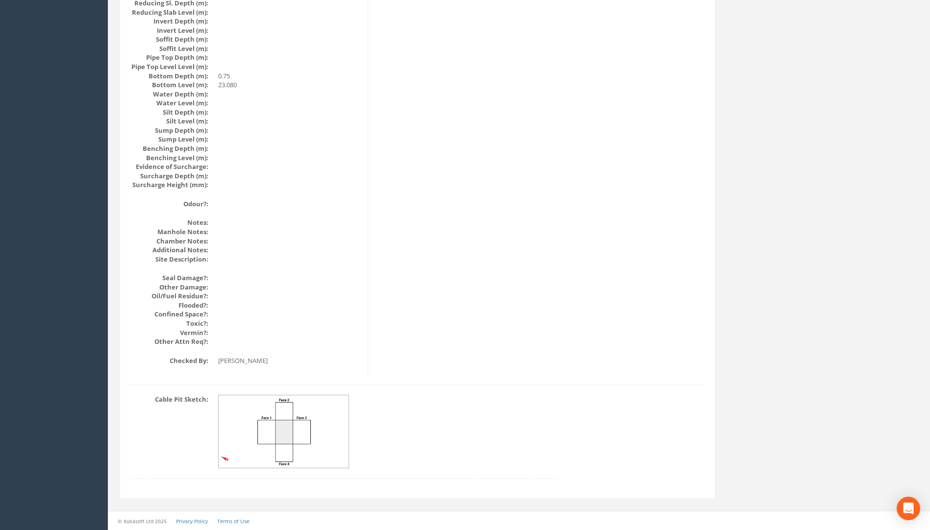
click at [286, 441] on img at bounding box center [284, 431] width 131 height 73
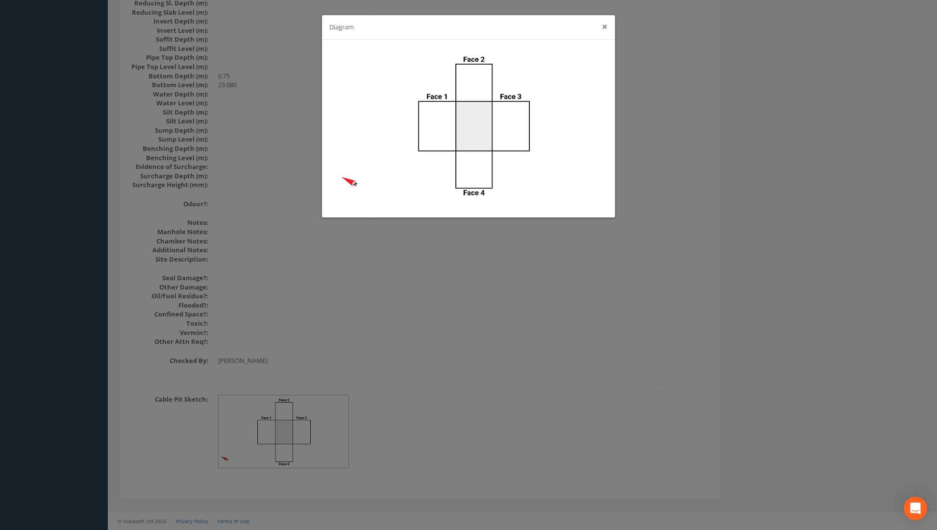
click at [604, 30] on button "×" at bounding box center [605, 27] width 6 height 10
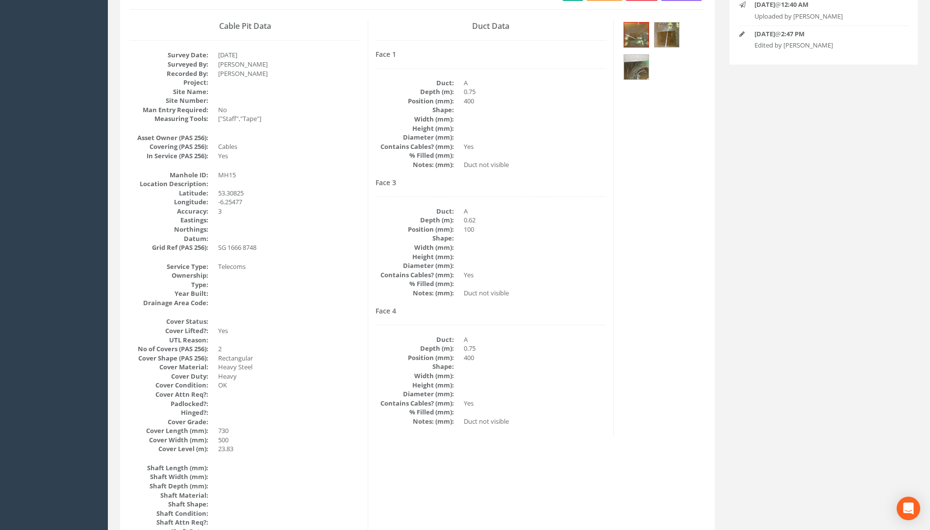
scroll to position [1, 0]
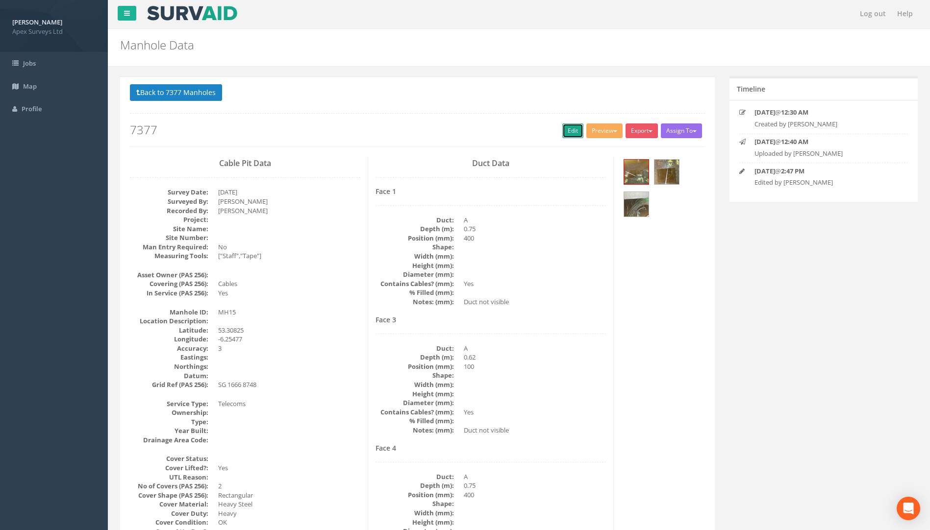
click at [564, 134] on link "Edit" at bounding box center [572, 130] width 21 height 15
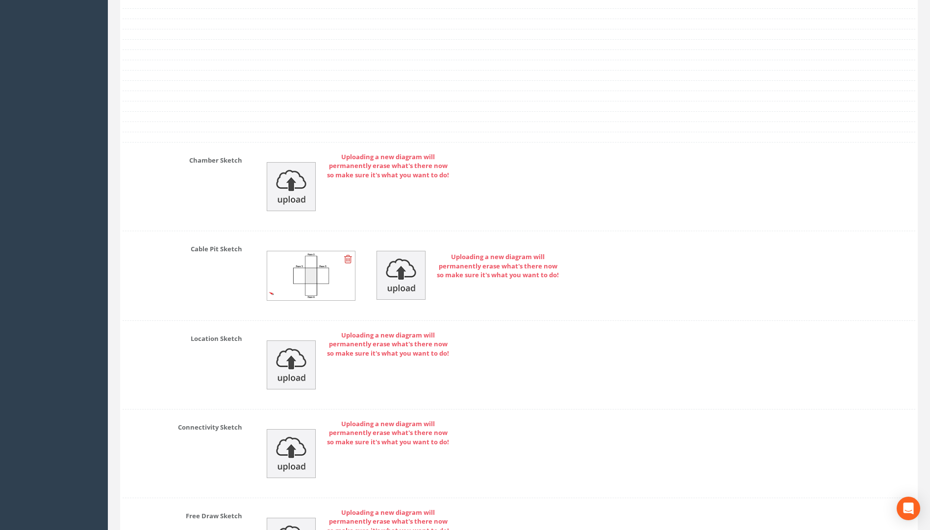
scroll to position [2010, 0]
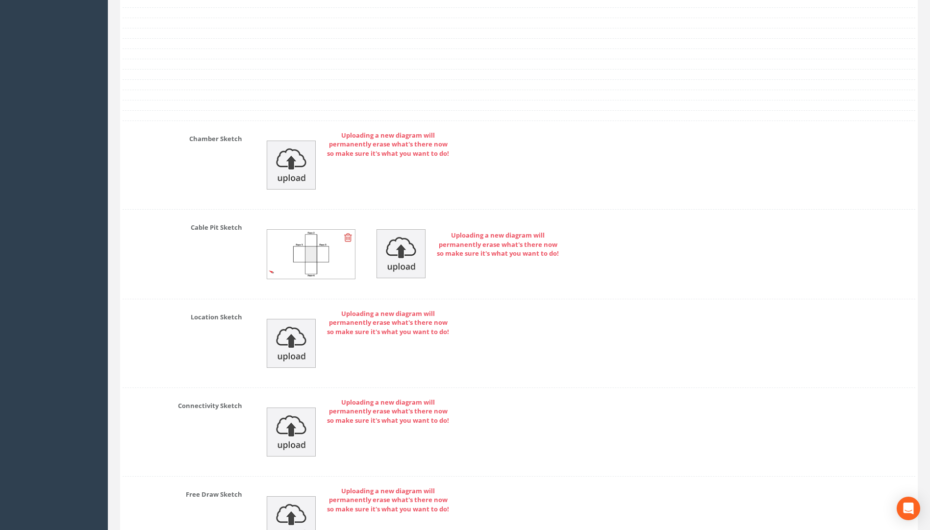
click at [271, 275] on img at bounding box center [311, 254] width 88 height 49
drag, startPoint x: 276, startPoint y: 270, endPoint x: 150, endPoint y: 268, distance: 125.9
click at [150, 268] on div "Cable Pit Sketch Uploading a new diagram will permanently erase what's there no…" at bounding box center [518, 255] width 807 height 70
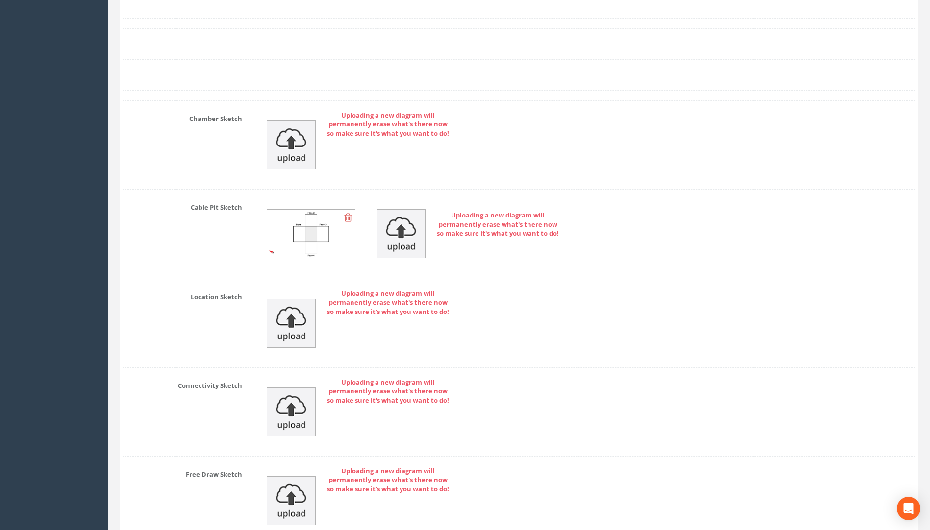
scroll to position [2123, 0]
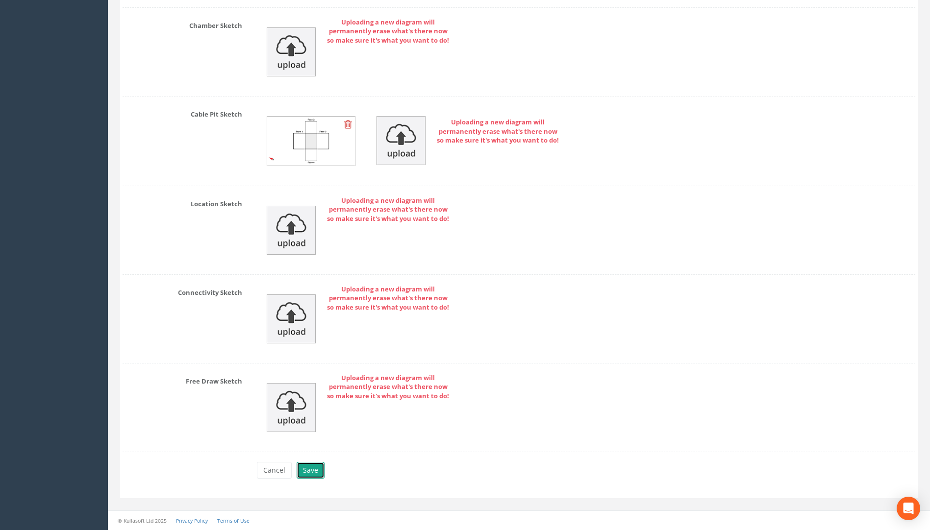
click at [311, 477] on button "Save" at bounding box center [310, 470] width 28 height 17
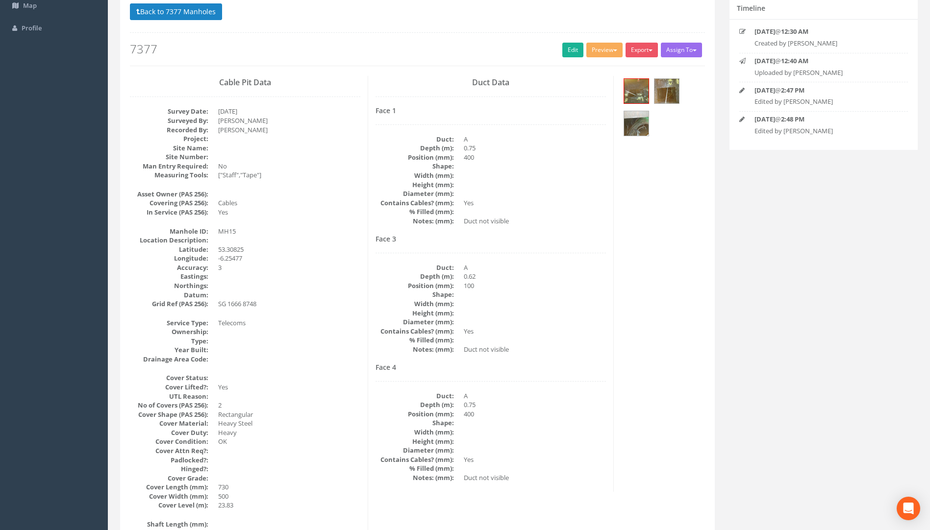
scroll to position [99, 0]
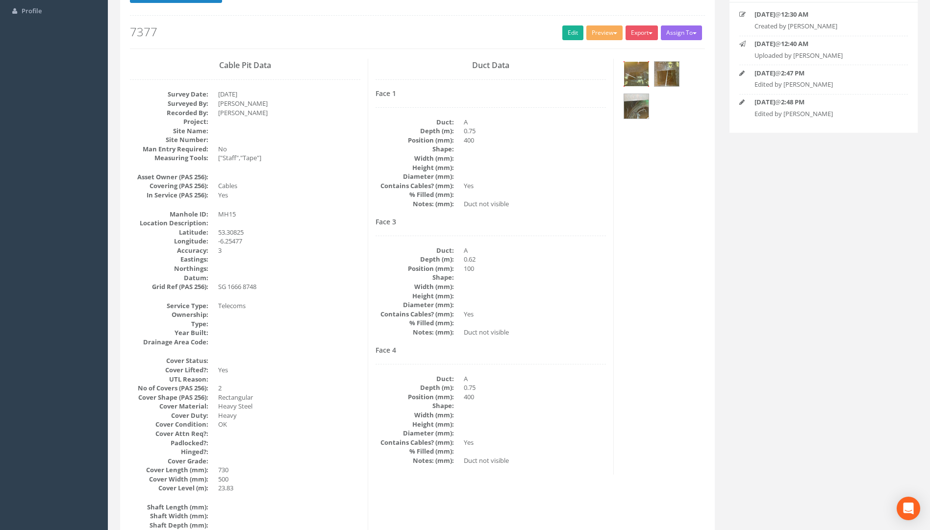
click at [633, 69] on img at bounding box center [636, 74] width 25 height 25
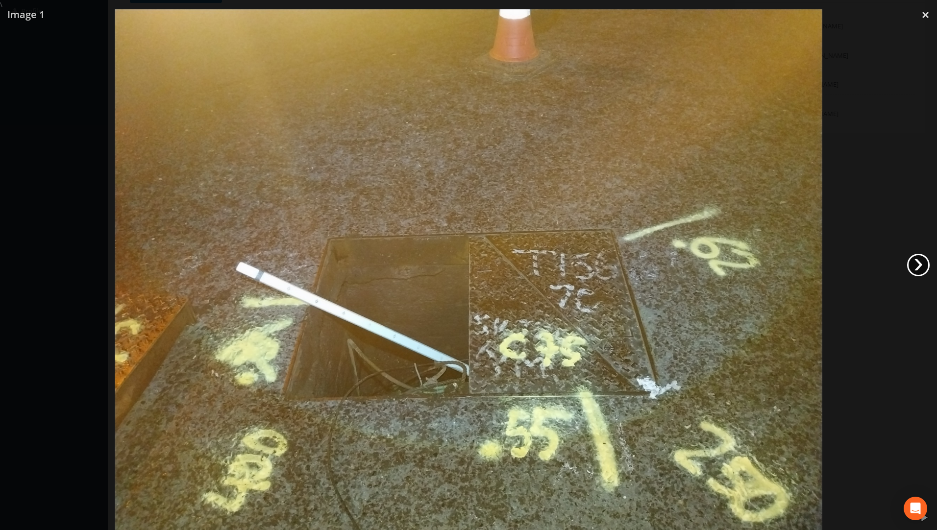
click at [693, 266] on link "›" at bounding box center [918, 265] width 23 height 23
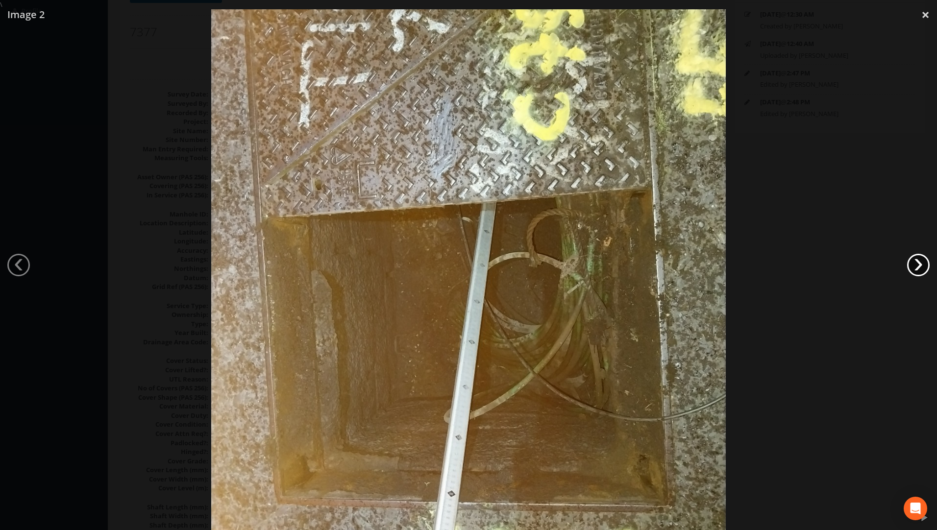
click at [693, 266] on link "›" at bounding box center [918, 265] width 23 height 23
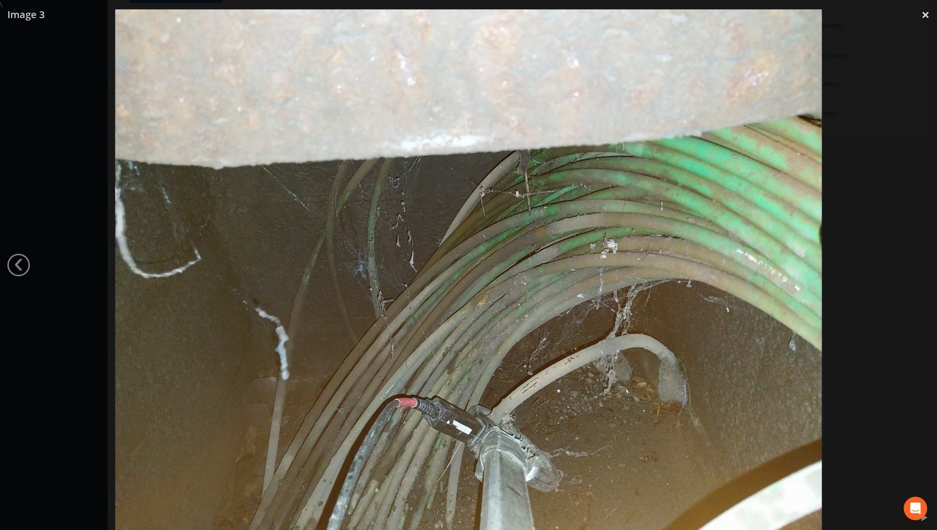
click at [693, 266] on div at bounding box center [468, 274] width 937 height 530
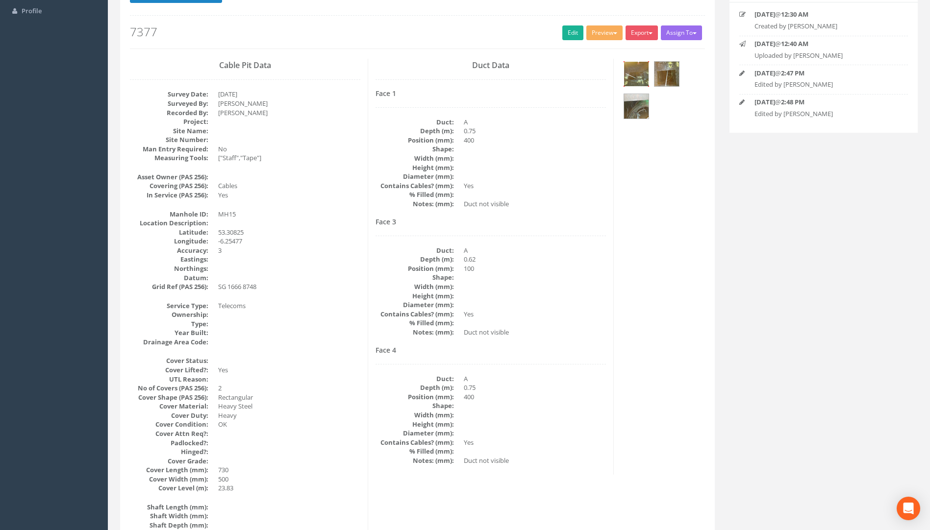
click at [627, 73] on img at bounding box center [636, 74] width 25 height 25
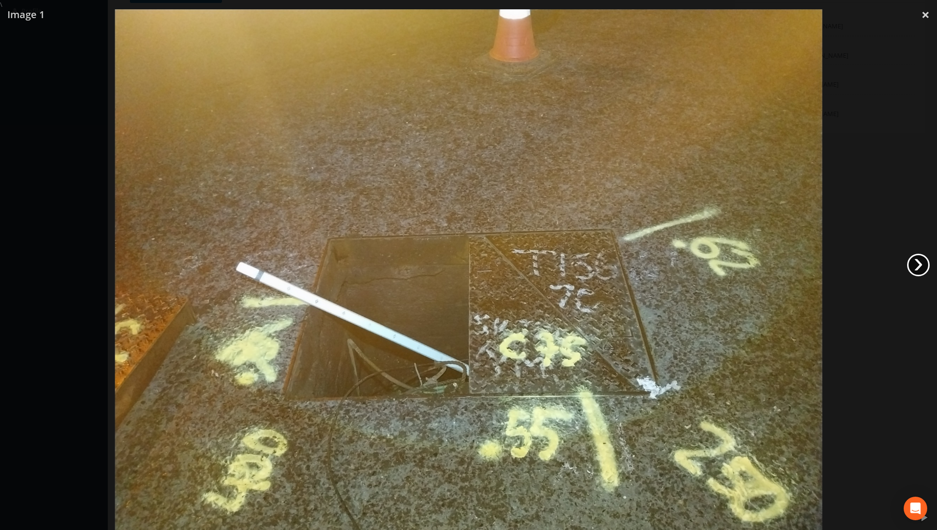
click at [693, 265] on link "›" at bounding box center [918, 265] width 23 height 23
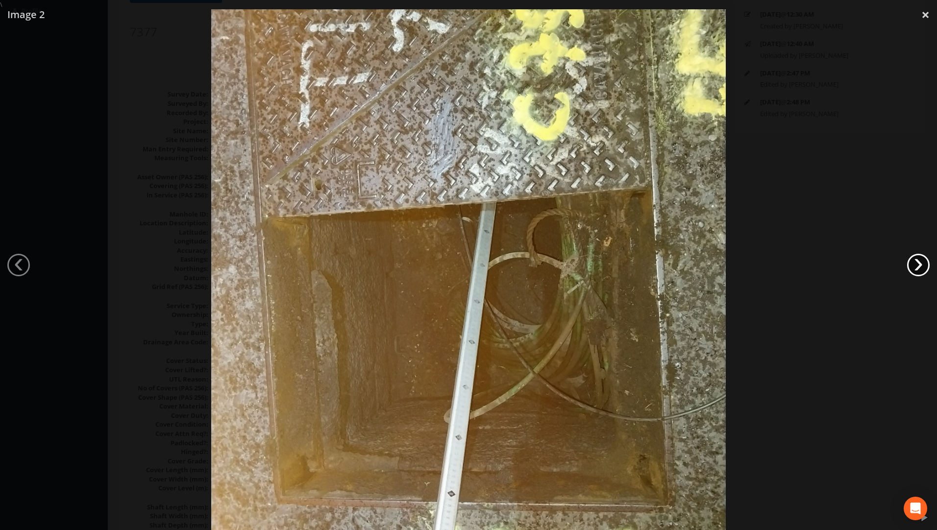
click at [693, 265] on link "›" at bounding box center [918, 265] width 23 height 23
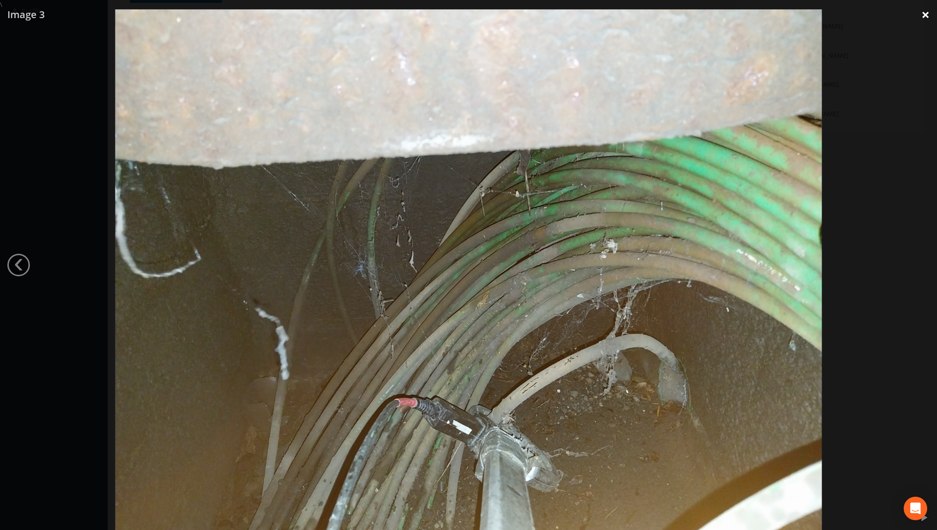
click at [693, 14] on link "×" at bounding box center [925, 14] width 23 height 29
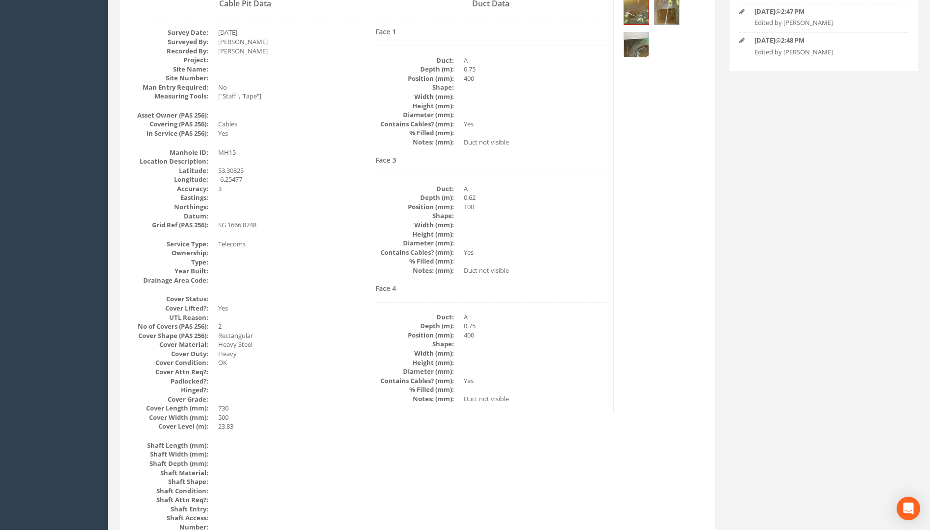
scroll to position [50, 0]
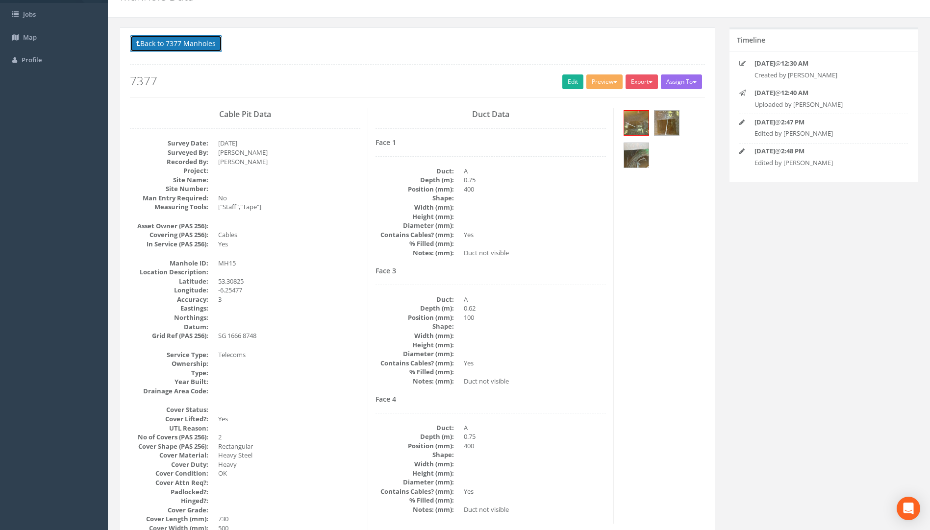
click at [177, 40] on button "Back to 7377 Manholes" at bounding box center [176, 43] width 92 height 17
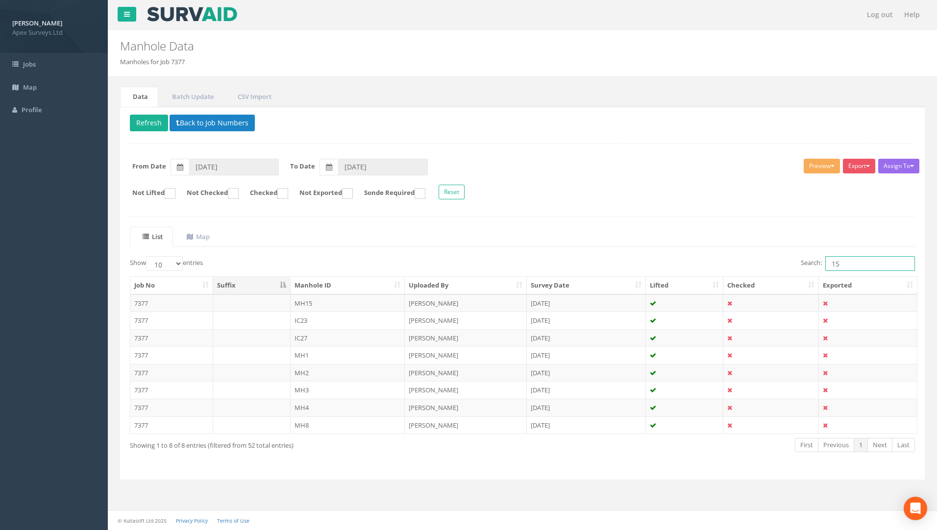
drag, startPoint x: 782, startPoint y: 269, endPoint x: 759, endPoint y: 244, distance: 33.7
click at [693, 269] on div "Search: 15" at bounding box center [722, 264] width 385 height 17
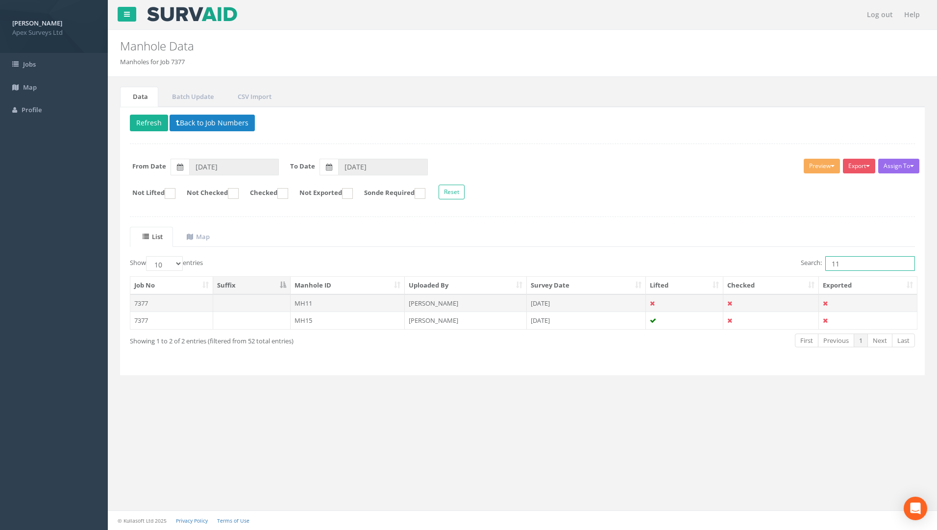
type input "11"
click at [144, 305] on td "7377" at bounding box center [171, 303] width 83 height 18
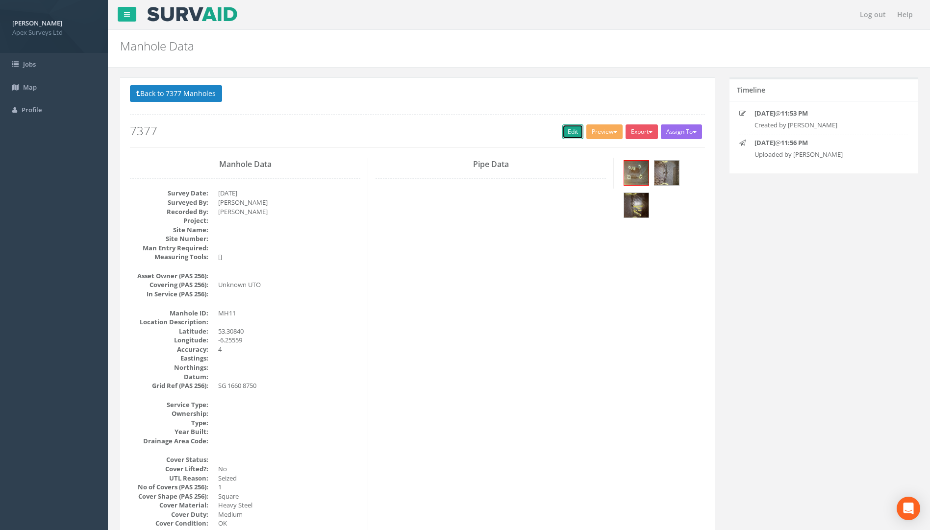
click at [568, 134] on link "Edit" at bounding box center [572, 131] width 21 height 15
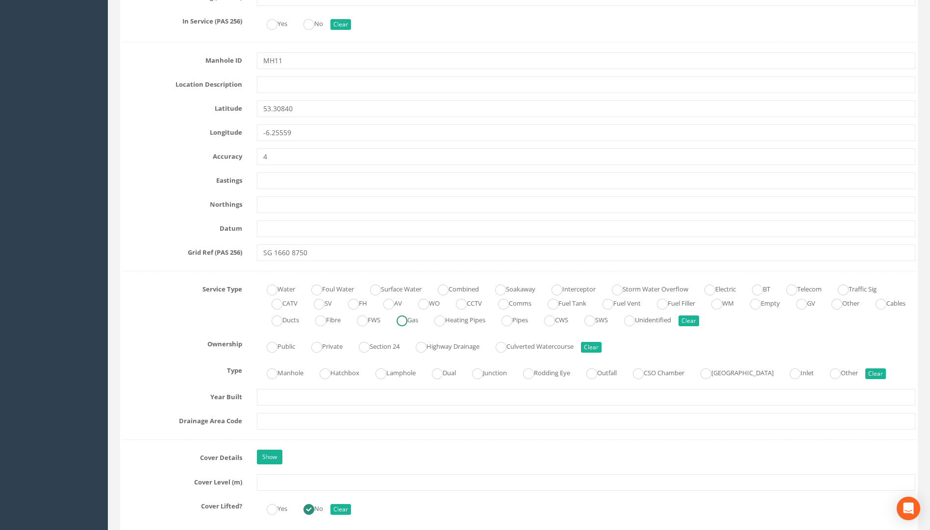
scroll to position [588, 0]
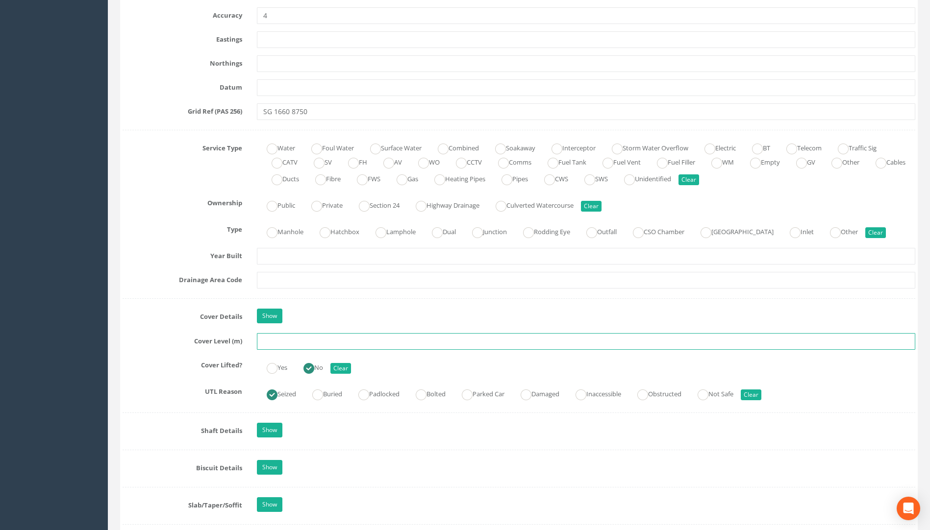
click at [288, 346] on input "text" at bounding box center [586, 341] width 658 height 17
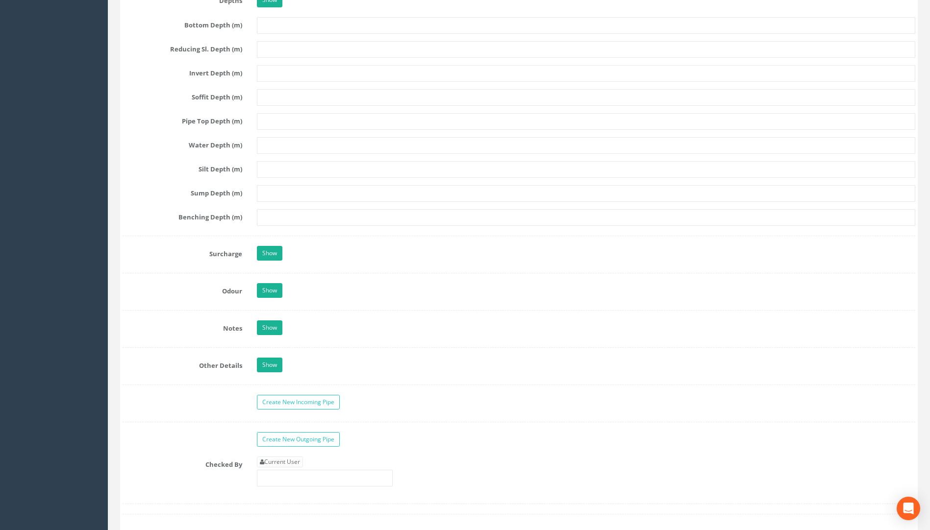
scroll to position [1323, 0]
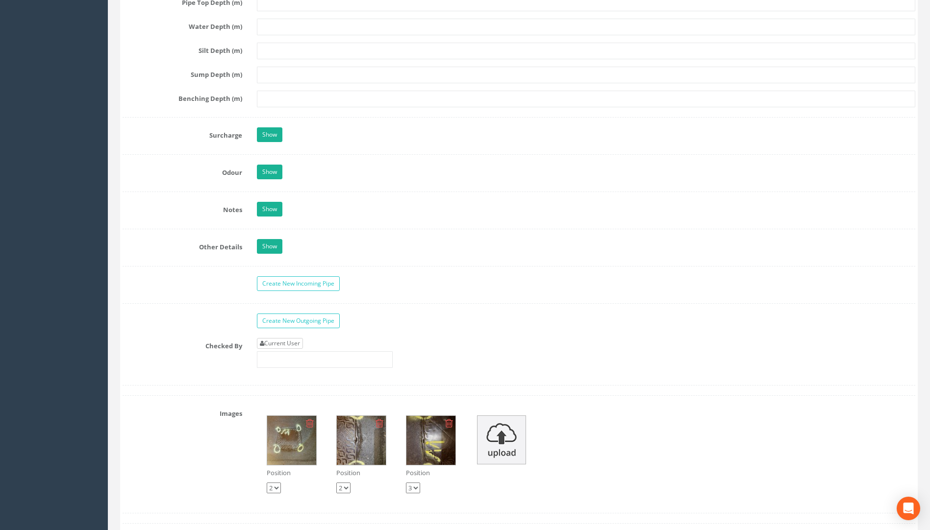
type input "23.75"
click at [289, 348] on link "Current User" at bounding box center [280, 343] width 46 height 11
type input "[PERSON_NAME]"
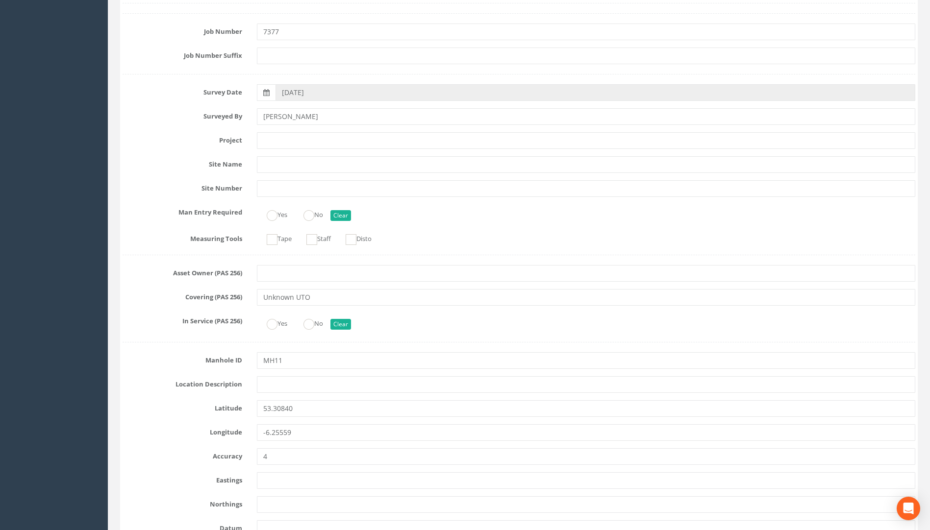
scroll to position [0, 0]
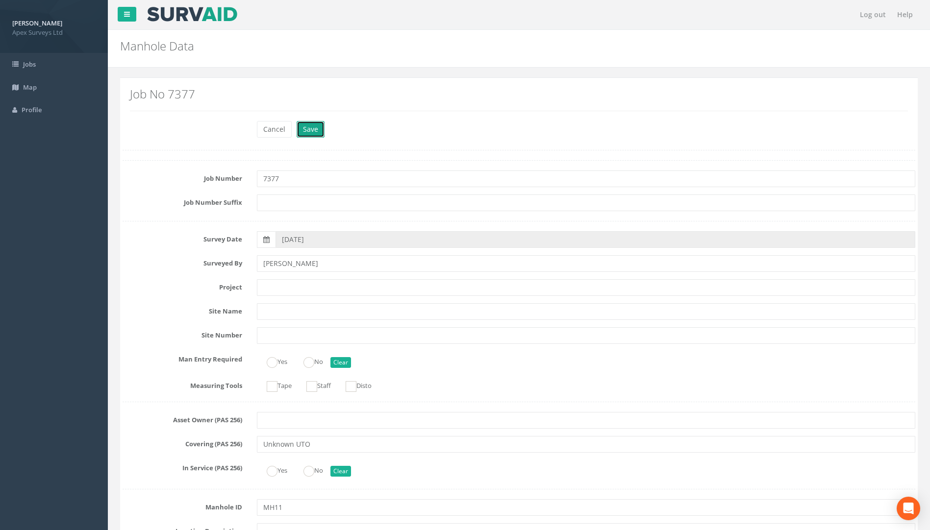
click at [311, 131] on button "Save" at bounding box center [310, 129] width 28 height 17
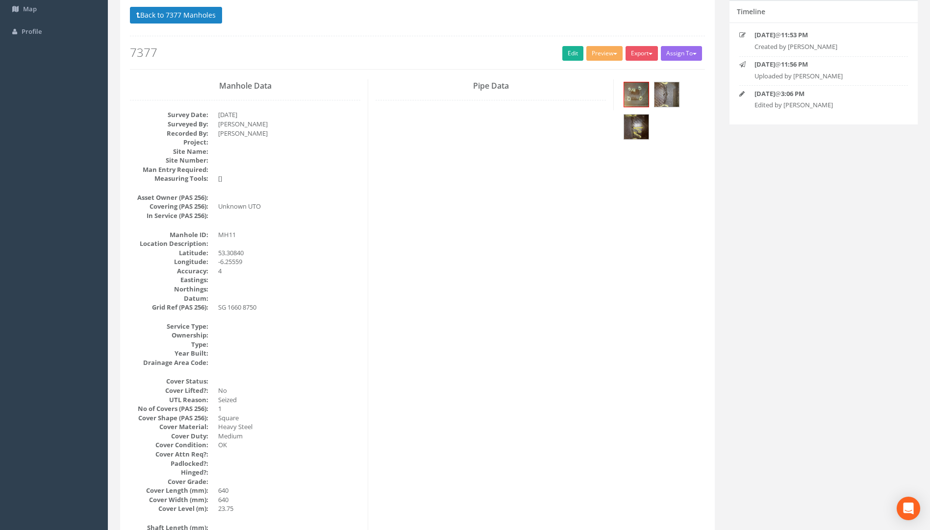
scroll to position [54, 0]
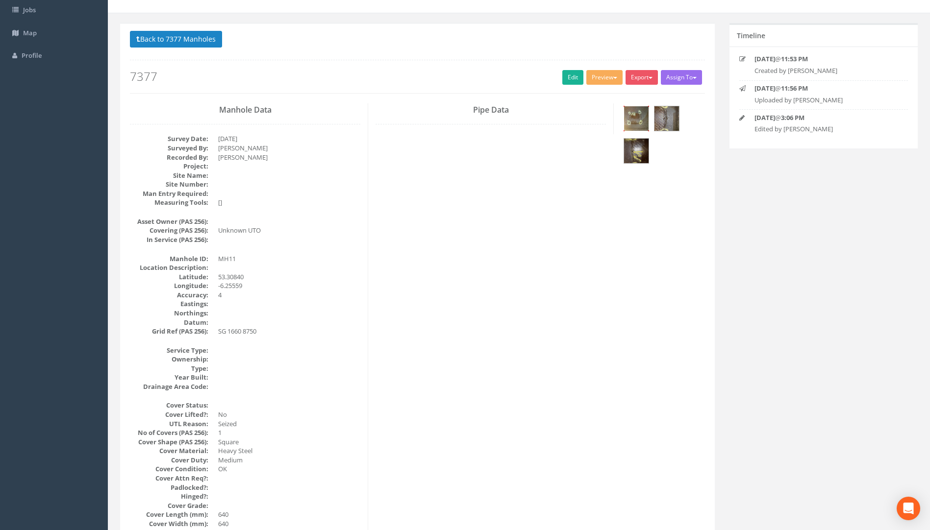
click at [640, 121] on img at bounding box center [636, 118] width 25 height 25
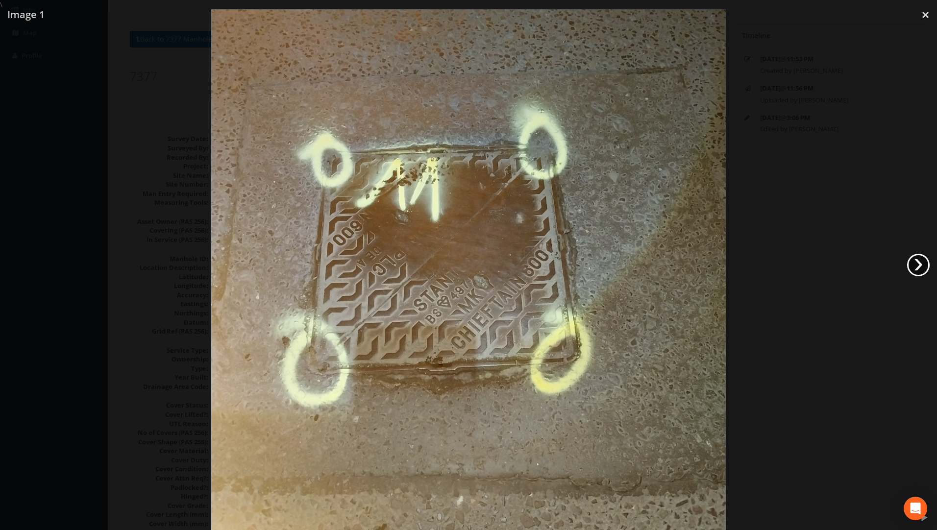
click at [693, 268] on link "›" at bounding box center [918, 265] width 23 height 23
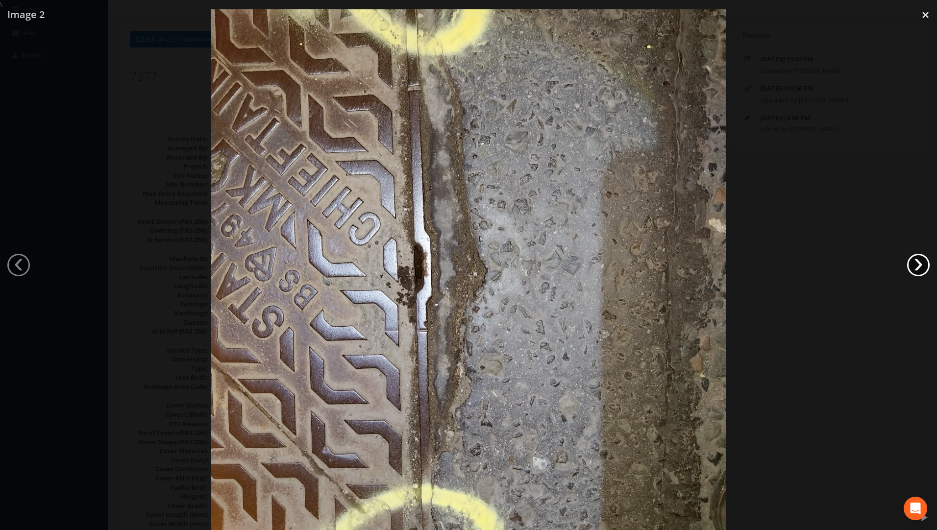
click at [693, 268] on link "›" at bounding box center [918, 265] width 23 height 23
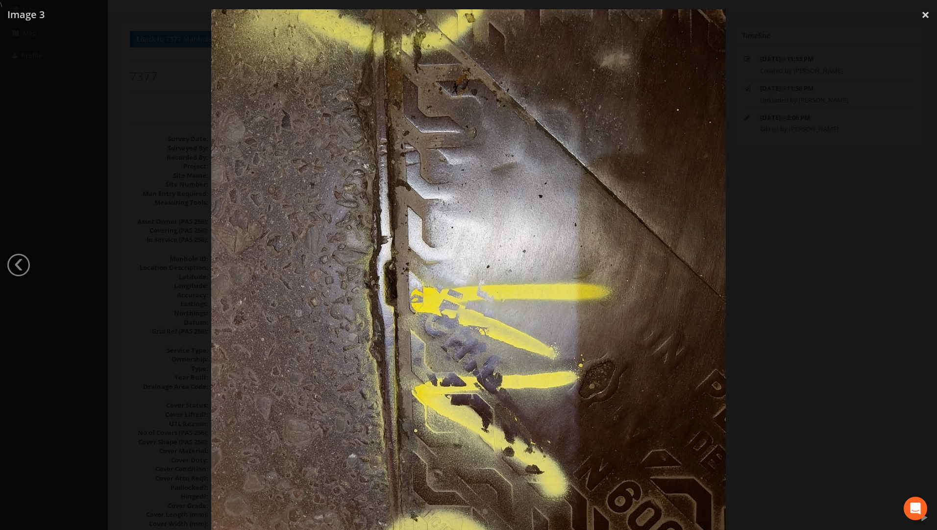
drag, startPoint x: 926, startPoint y: 18, endPoint x: 909, endPoint y: 18, distance: 16.7
click at [693, 18] on link "×" at bounding box center [925, 14] width 23 height 29
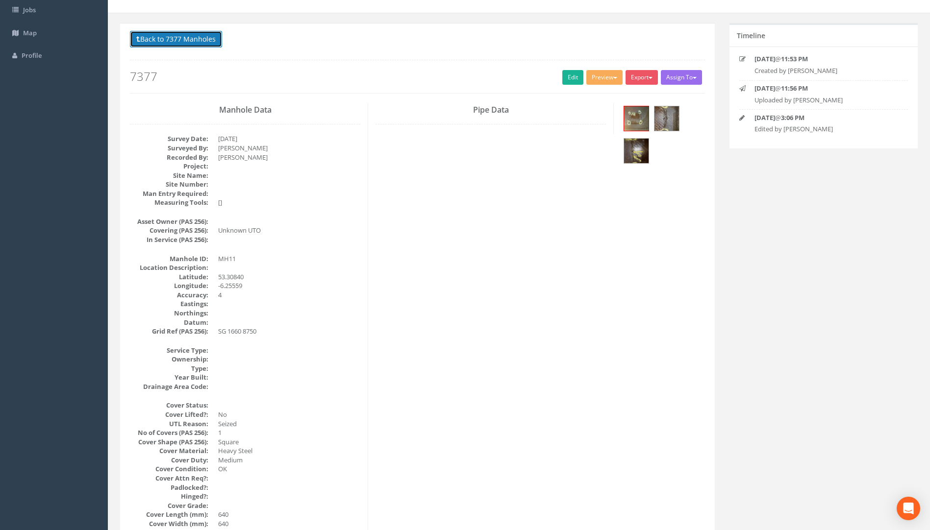
drag, startPoint x: 187, startPoint y: 43, endPoint x: 354, endPoint y: 87, distance: 172.3
click at [354, 87] on div "Back to 7377 Manholes Back to Map Assign To No Companies Added Export Apex Manh…" at bounding box center [417, 62] width 575 height 62
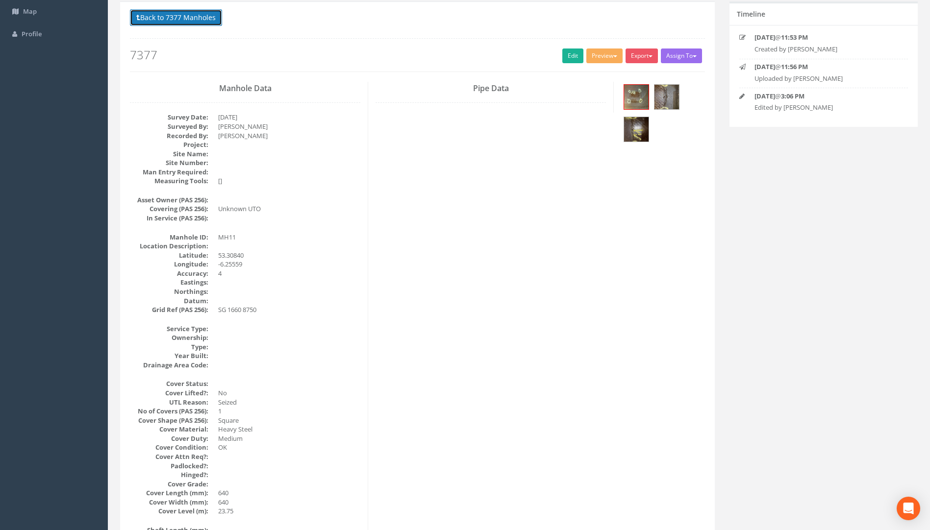
scroll to position [0, 0]
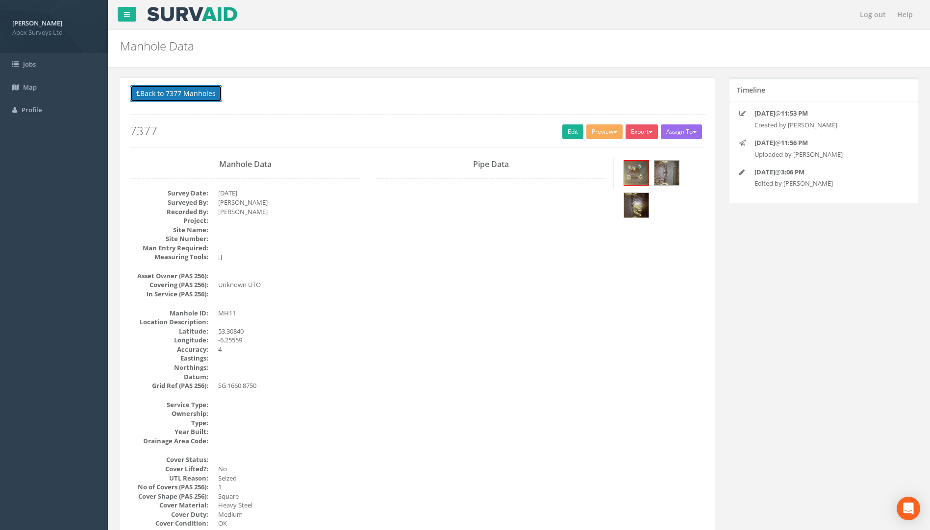
click at [181, 97] on button "Back to 7377 Manholes" at bounding box center [176, 93] width 92 height 17
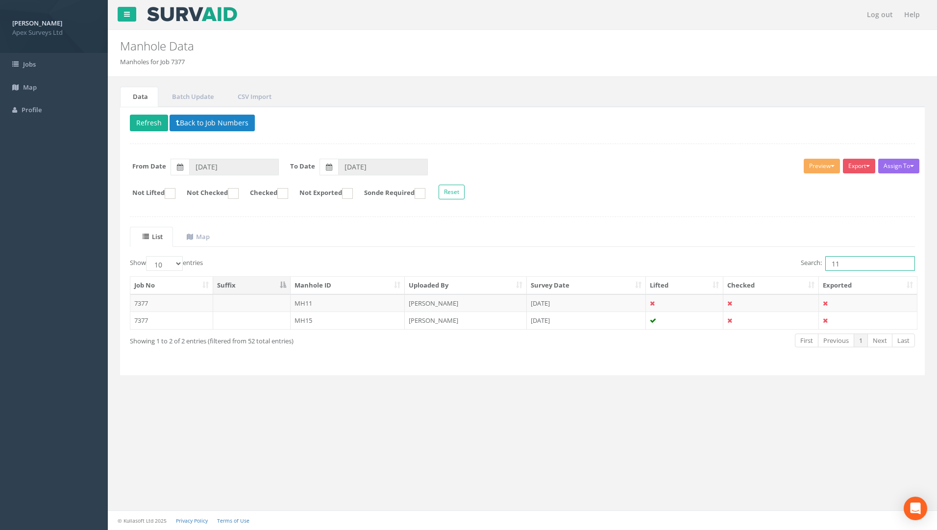
drag, startPoint x: 862, startPoint y: 267, endPoint x: 697, endPoint y: 255, distance: 165.6
click at [693, 255] on div "List Map Show 10 25 50 100 entries Search: 11 Job No Suffix Manhole ID Uploaded…" at bounding box center [522, 296] width 785 height 139
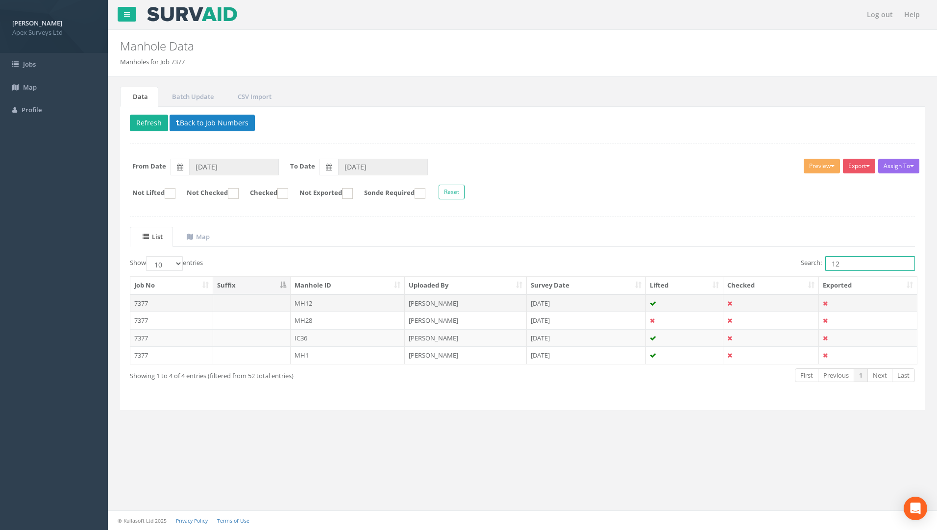
type input "12"
click at [140, 305] on td "7377" at bounding box center [171, 303] width 83 height 18
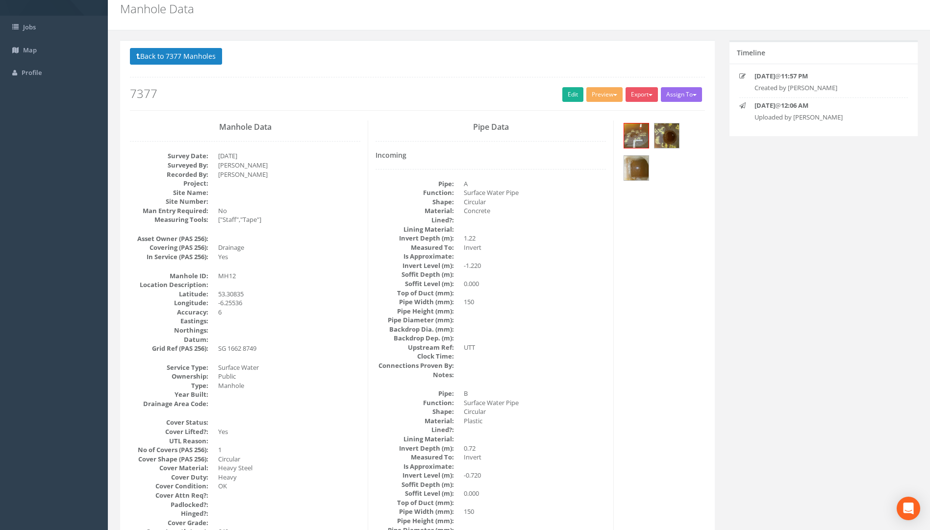
scroll to position [49, 0]
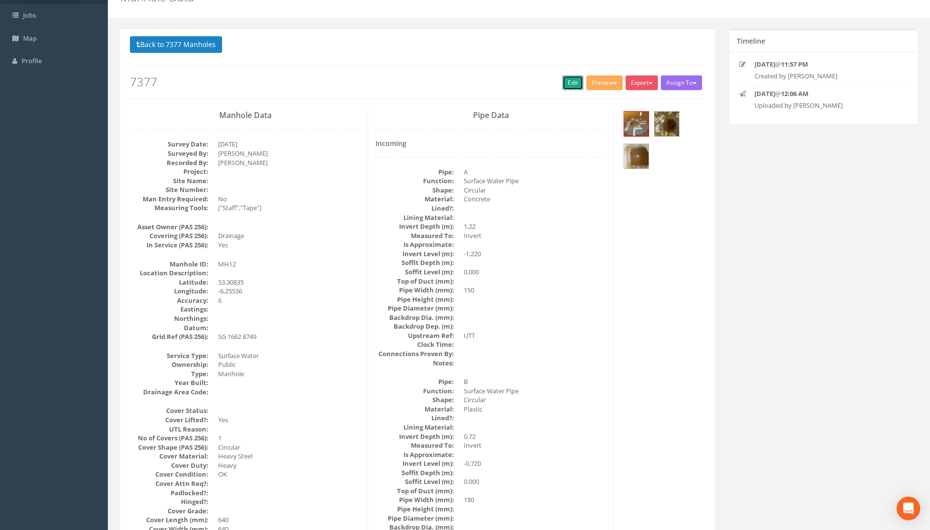
click at [562, 82] on link "Edit" at bounding box center [572, 82] width 21 height 15
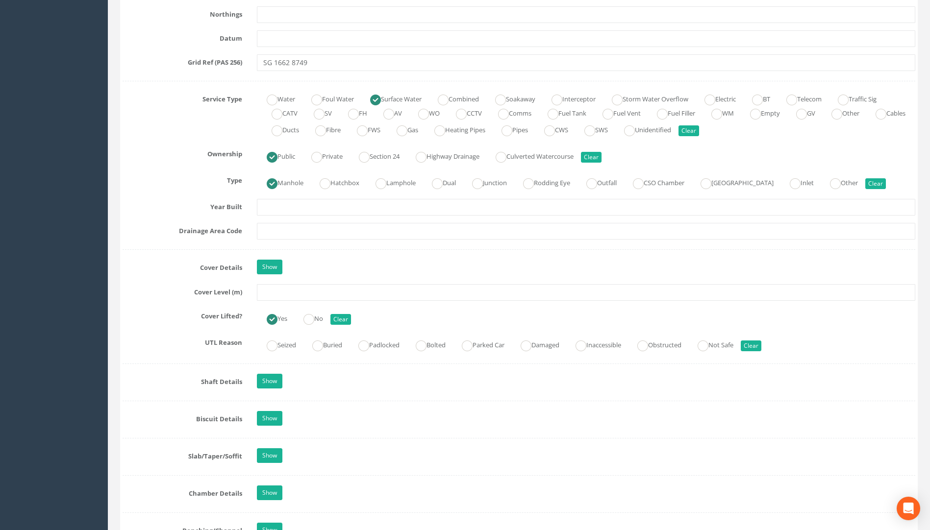
scroll to position [686, 0]
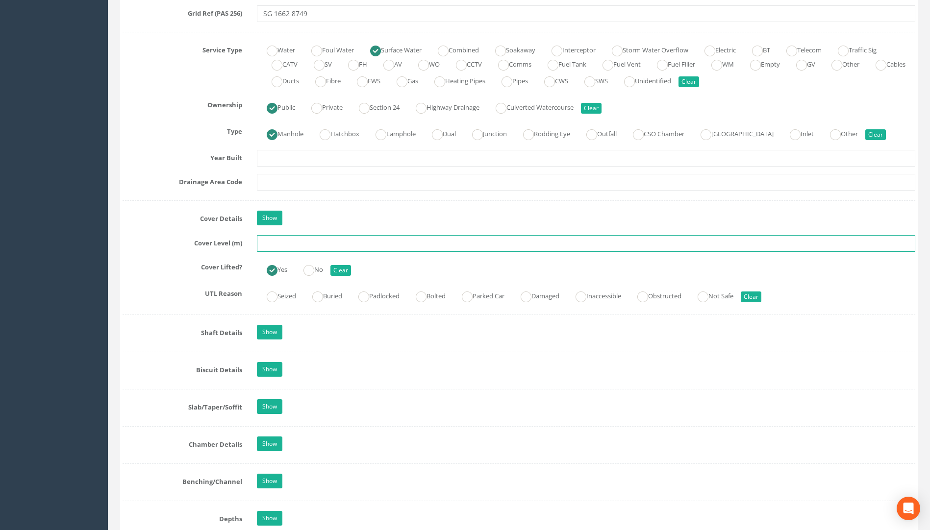
click at [290, 241] on input "text" at bounding box center [586, 243] width 658 height 17
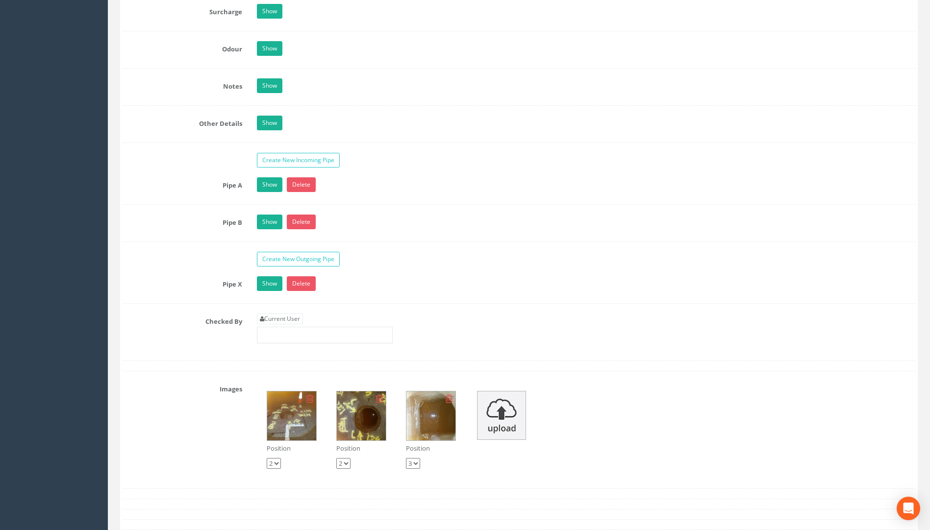
scroll to position [1519, 0]
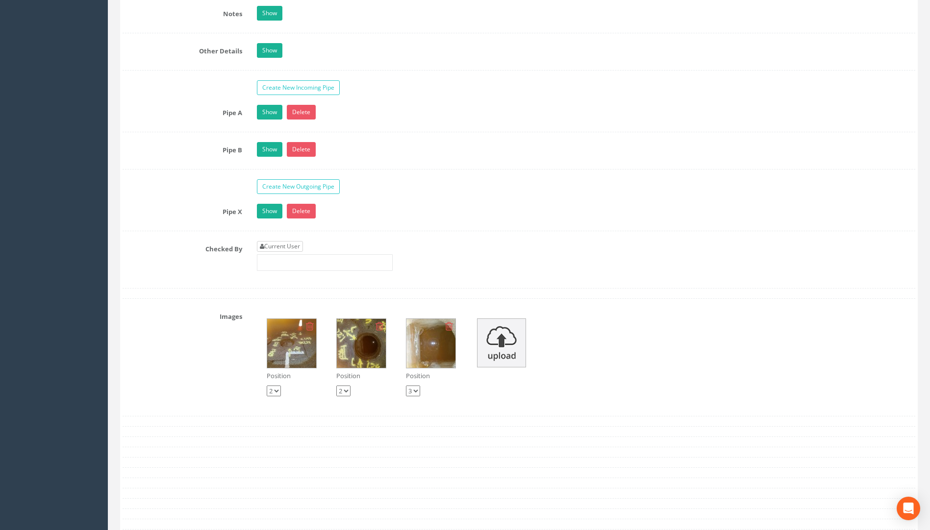
type input "23.62"
click at [280, 245] on link "Current User" at bounding box center [280, 246] width 46 height 11
type input "[PERSON_NAME]"
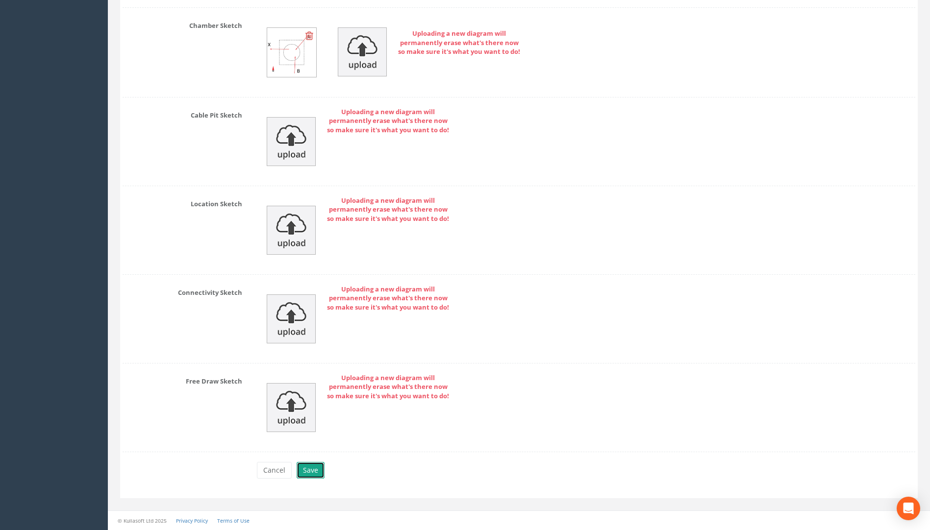
click at [320, 471] on button "Save" at bounding box center [310, 470] width 28 height 17
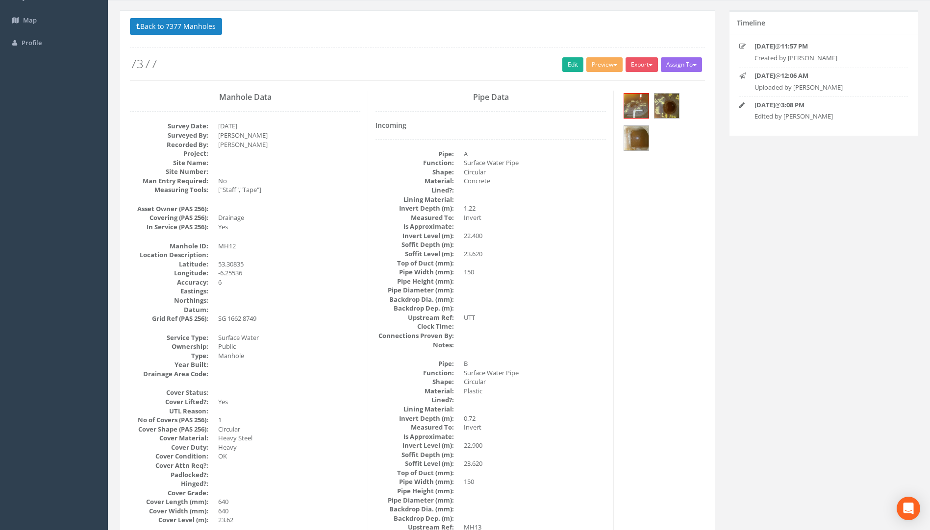
scroll to position [0, 0]
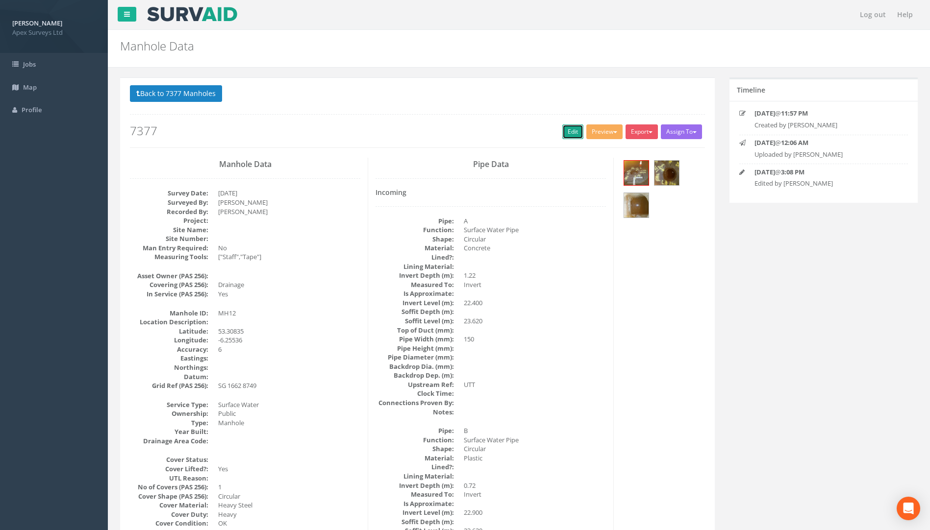
click at [568, 136] on link "Edit" at bounding box center [572, 131] width 21 height 15
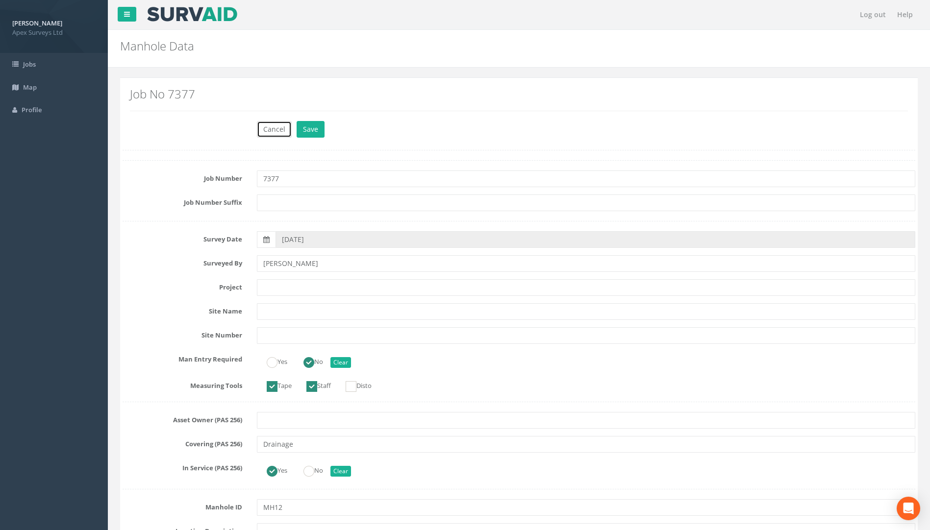
click at [268, 126] on button "Cancel" at bounding box center [274, 129] width 35 height 17
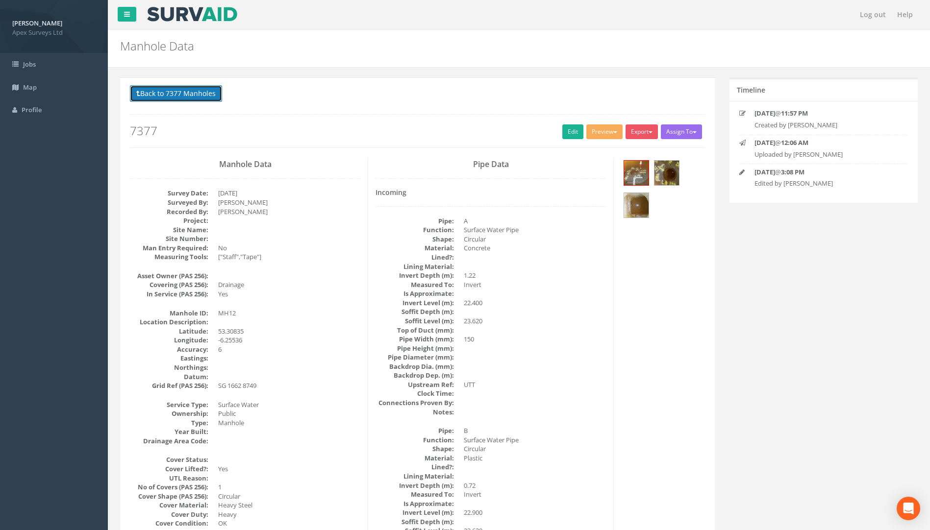
click at [182, 89] on button "Back to 7377 Manholes" at bounding box center [176, 93] width 92 height 17
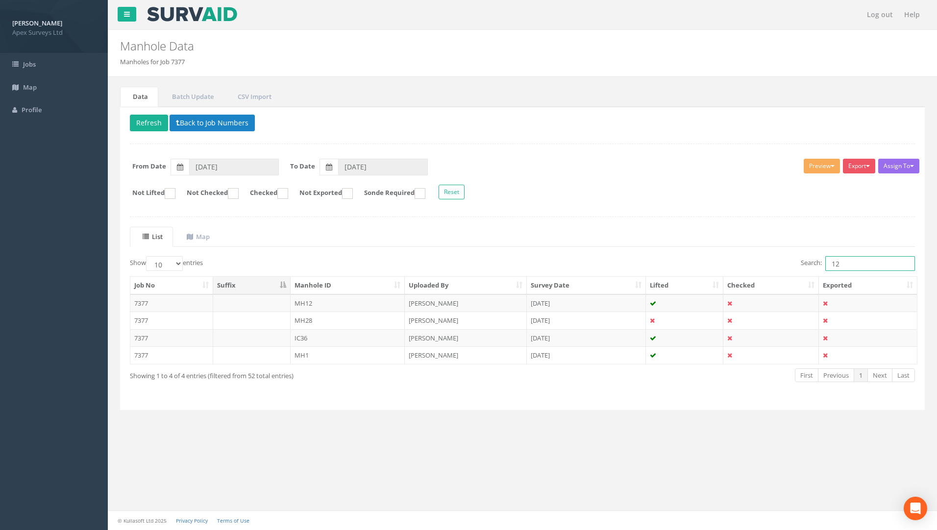
drag, startPoint x: 820, startPoint y: 258, endPoint x: 773, endPoint y: 263, distance: 47.3
click at [693, 262] on div "Search: 12" at bounding box center [722, 264] width 385 height 17
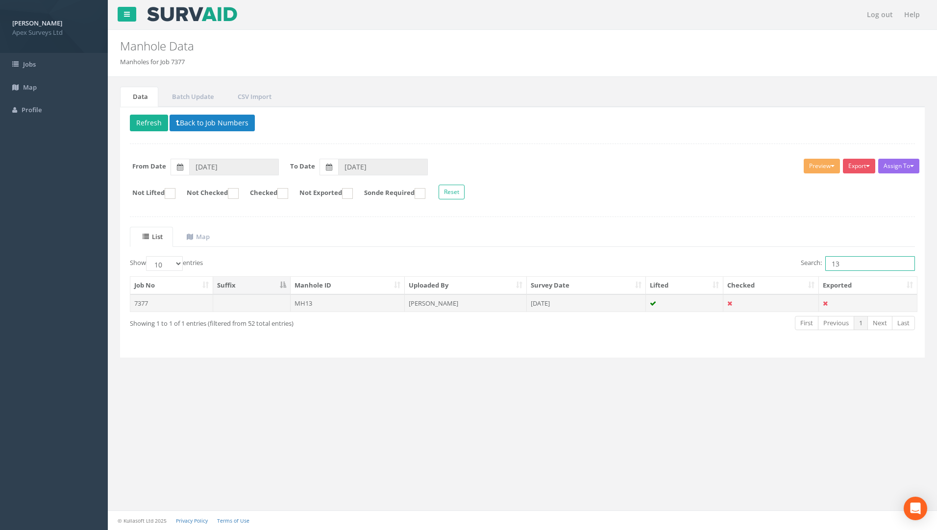
type input "13"
click at [149, 303] on td "7377" at bounding box center [171, 303] width 83 height 18
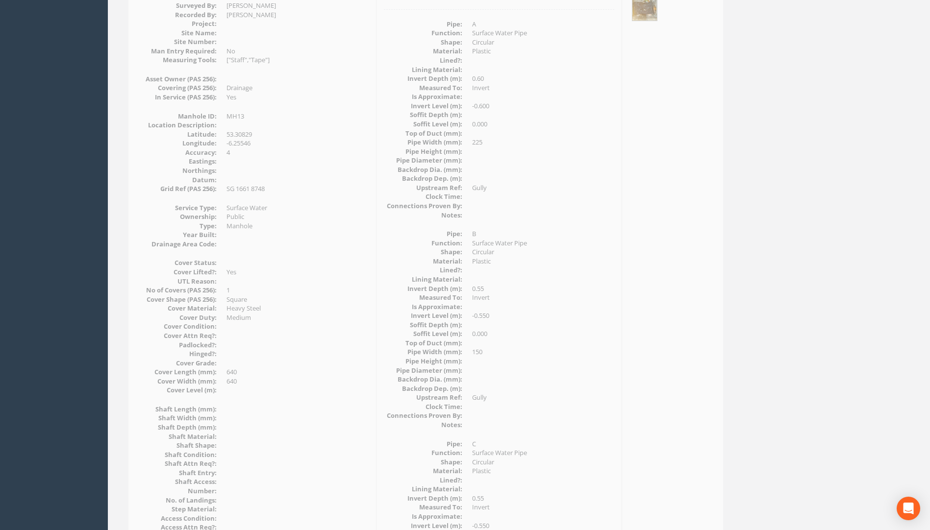
scroll to position [50, 0]
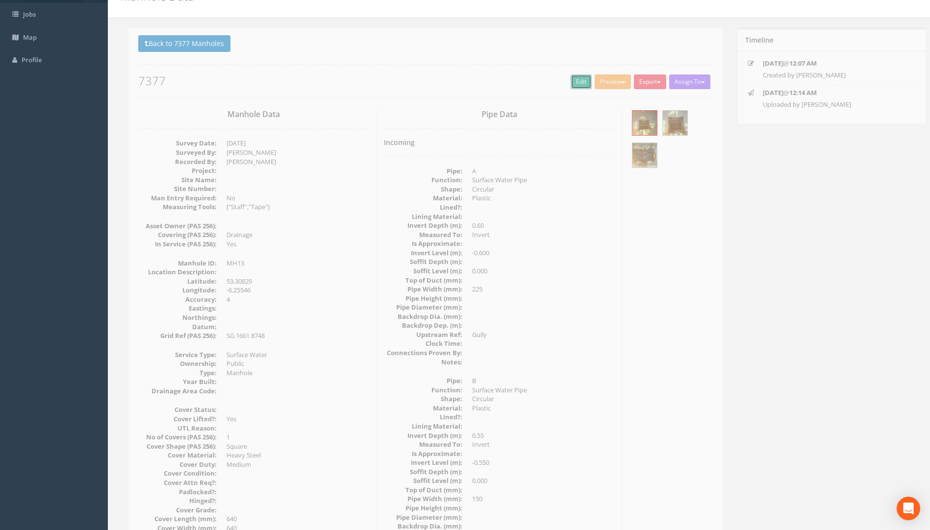
click at [562, 80] on link "Edit" at bounding box center [572, 81] width 21 height 15
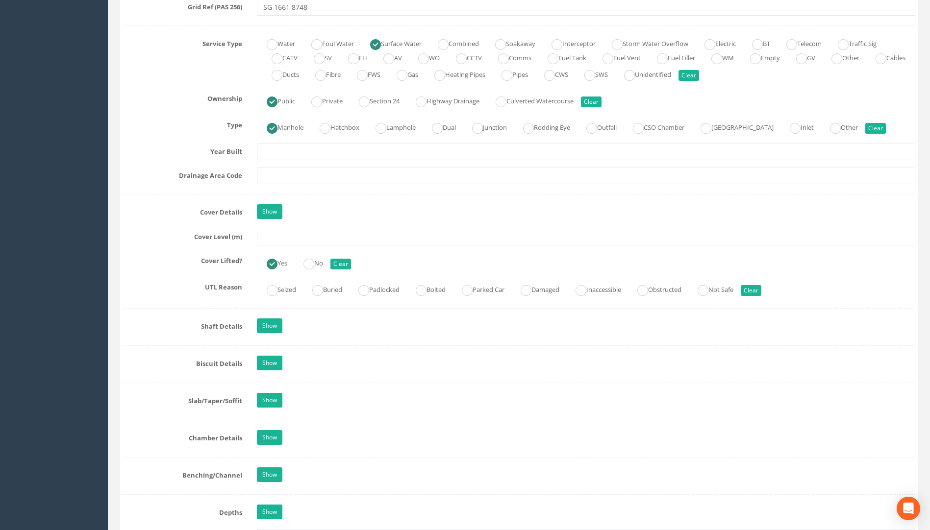
scroll to position [785, 0]
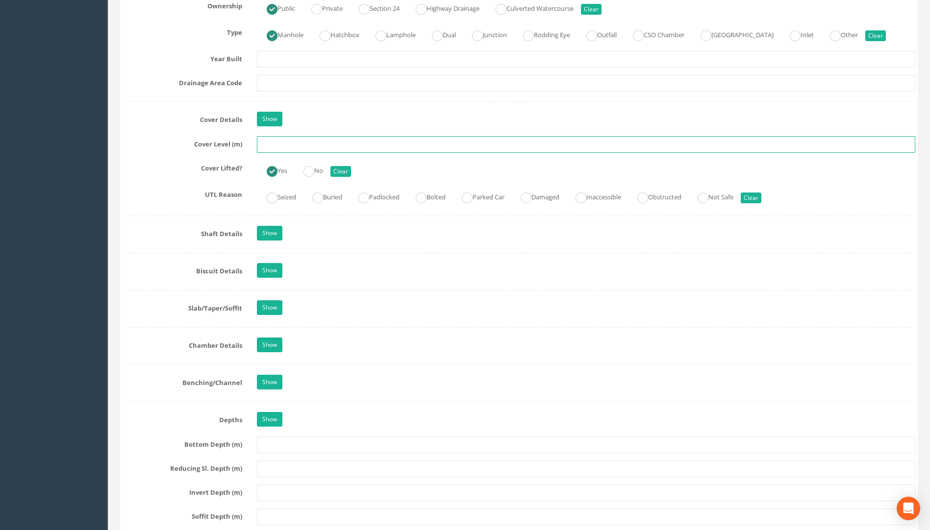
click at [307, 139] on input "text" at bounding box center [586, 144] width 658 height 17
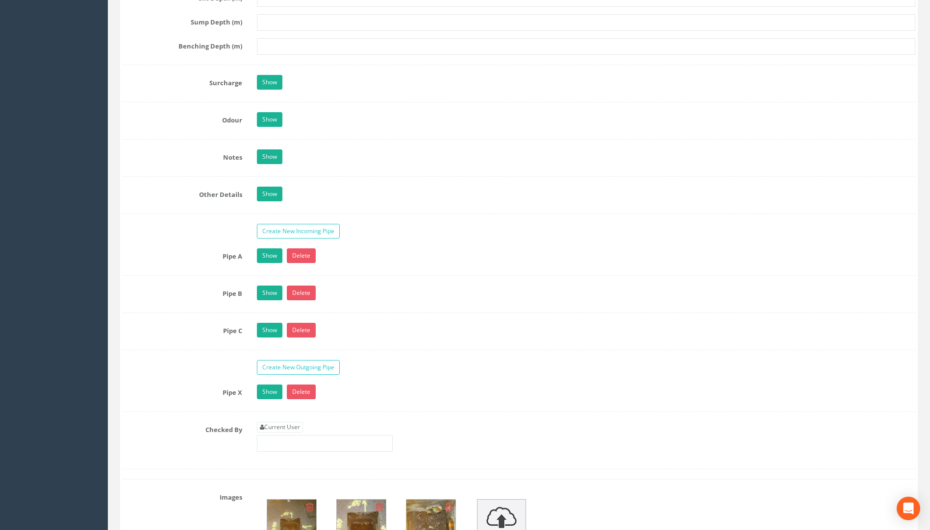
scroll to position [1471, 0]
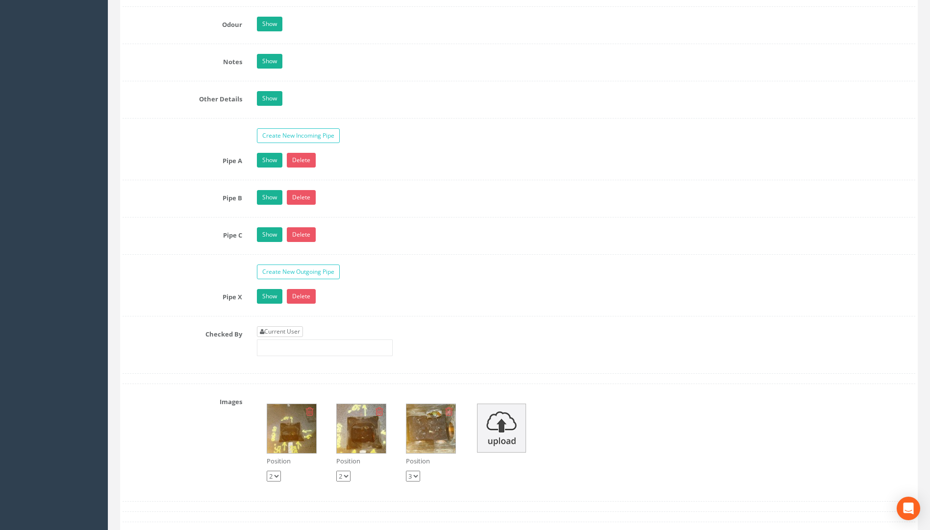
type input "23.54"
click at [294, 331] on link "Current User" at bounding box center [280, 331] width 46 height 11
type input "[PERSON_NAME]"
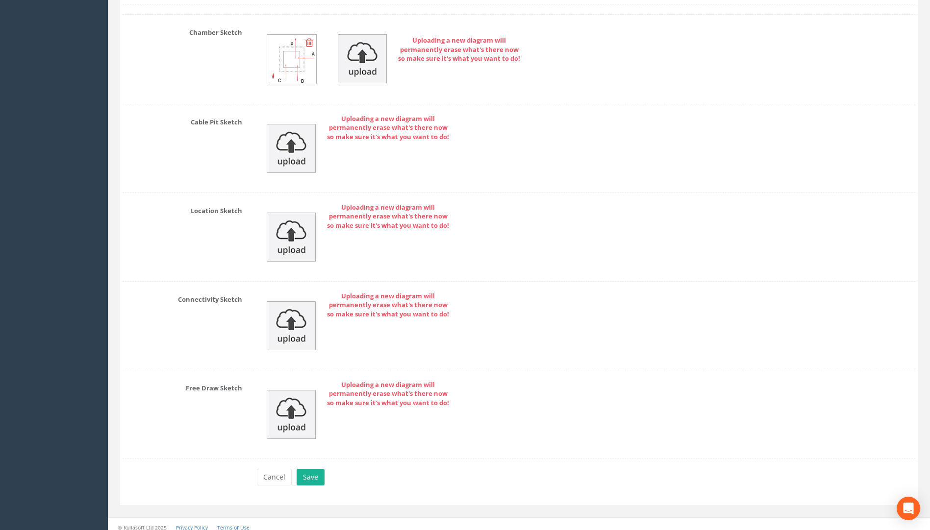
scroll to position [2099, 0]
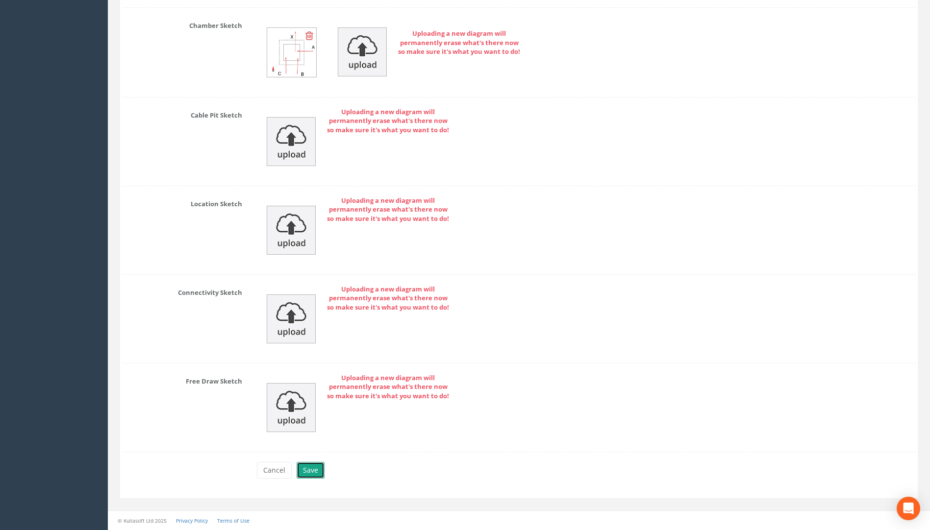
click at [319, 470] on button "Save" at bounding box center [310, 470] width 28 height 17
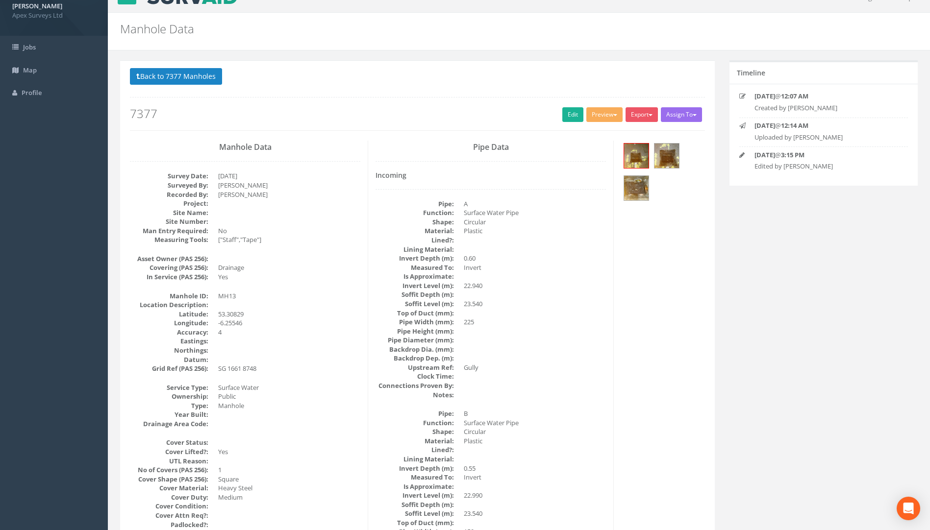
scroll to position [0, 0]
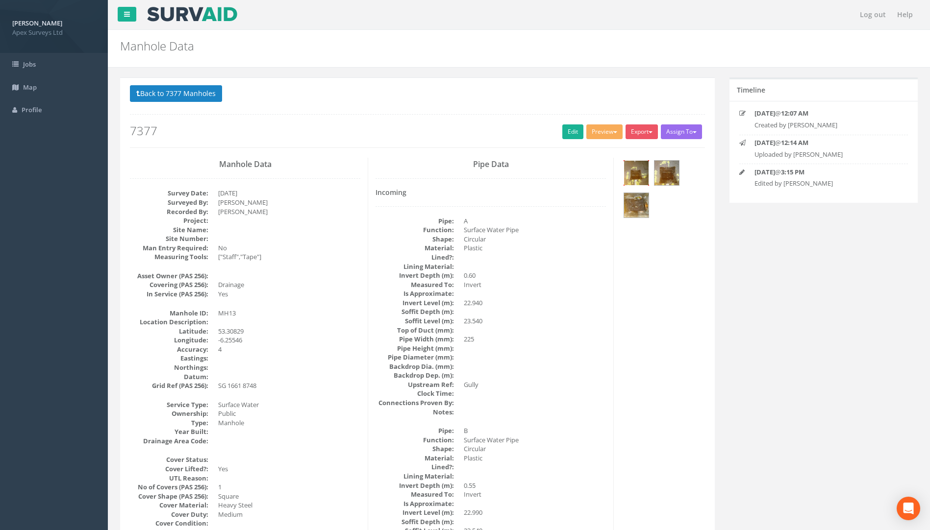
click at [637, 176] on img at bounding box center [636, 173] width 25 height 25
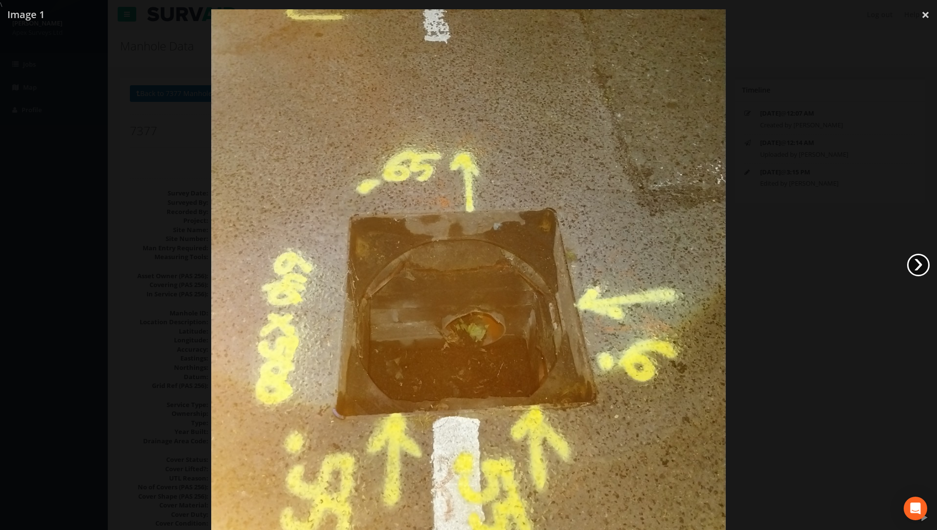
click at [693, 257] on link "›" at bounding box center [918, 265] width 23 height 23
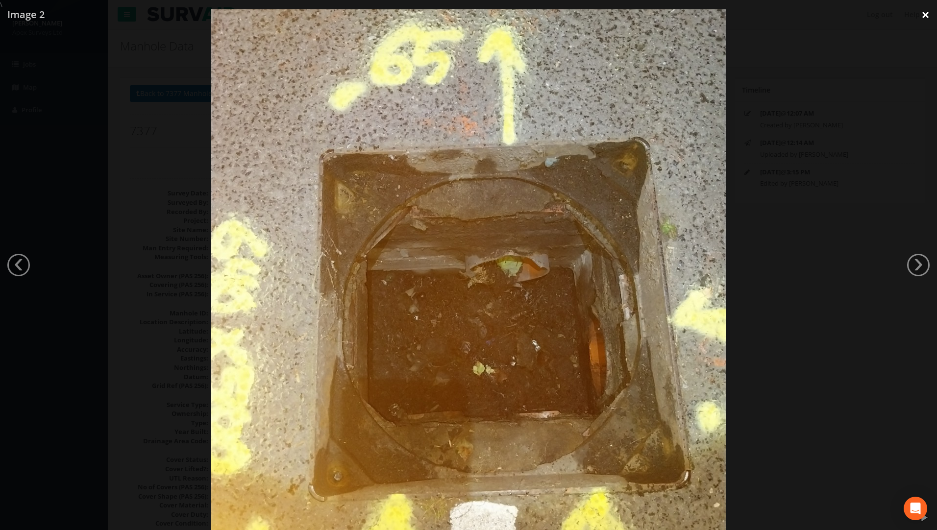
click at [693, 15] on link "×" at bounding box center [925, 14] width 23 height 29
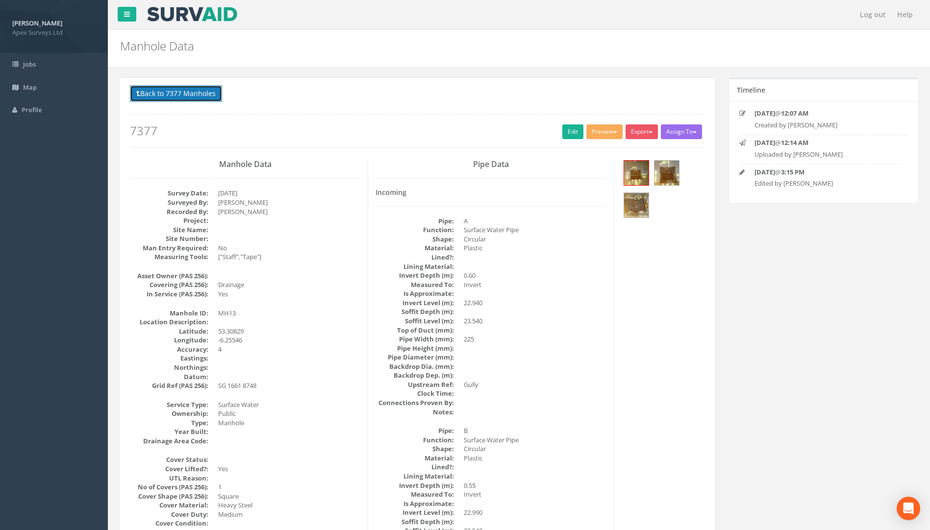
click at [197, 96] on button "Back to 7377 Manholes" at bounding box center [176, 93] width 92 height 17
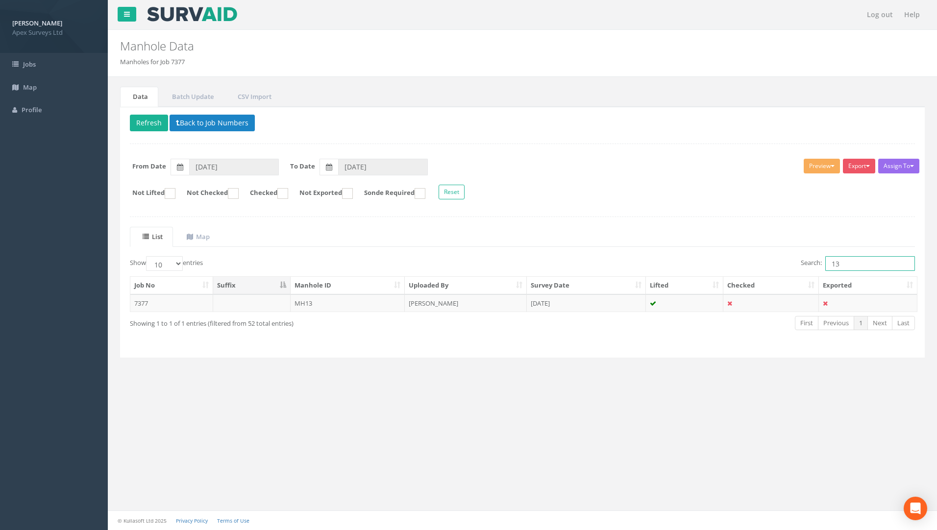
click at [693, 279] on div "Show 10 25 50 100 entries Search: 13 Job No Suffix Manhole ID Uploaded By Surve…" at bounding box center [522, 302] width 785 height 92
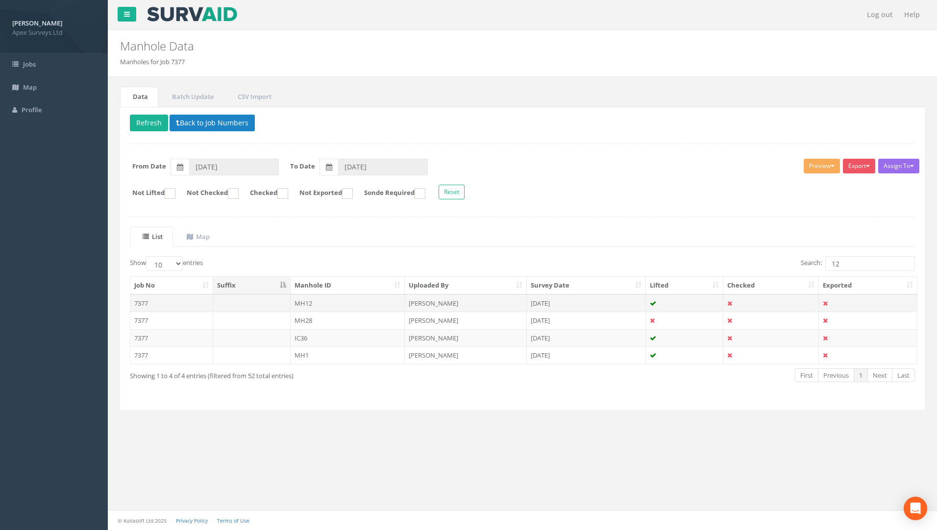
click at [146, 304] on td "7377" at bounding box center [171, 303] width 83 height 18
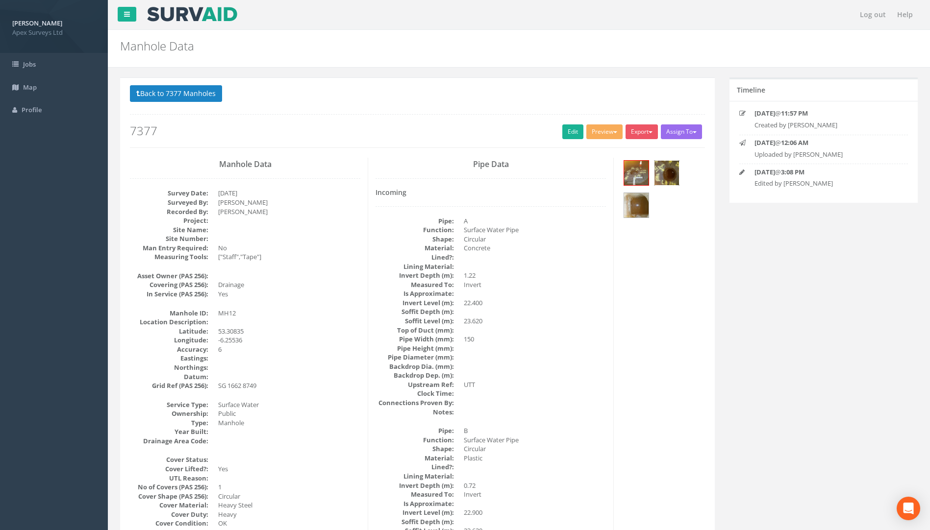
click at [670, 183] on img at bounding box center [666, 173] width 25 height 25
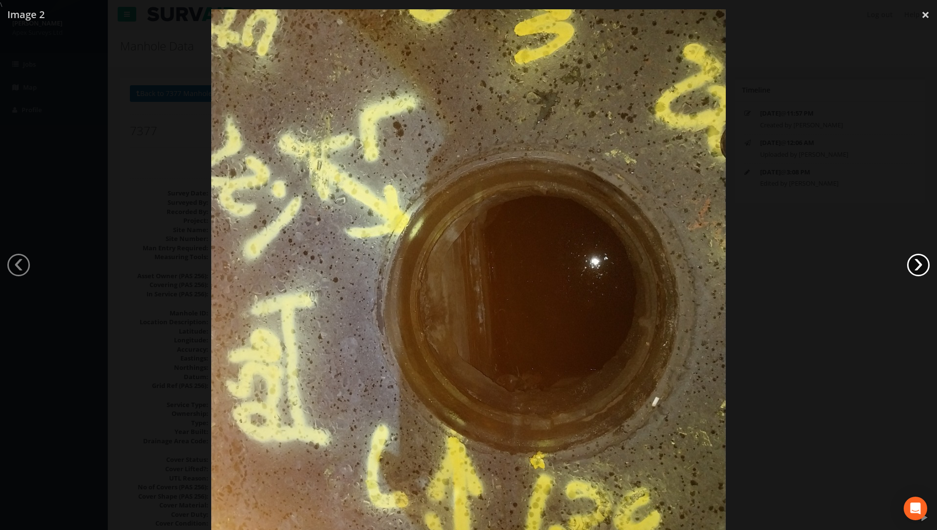
click at [693, 261] on link "›" at bounding box center [918, 265] width 23 height 23
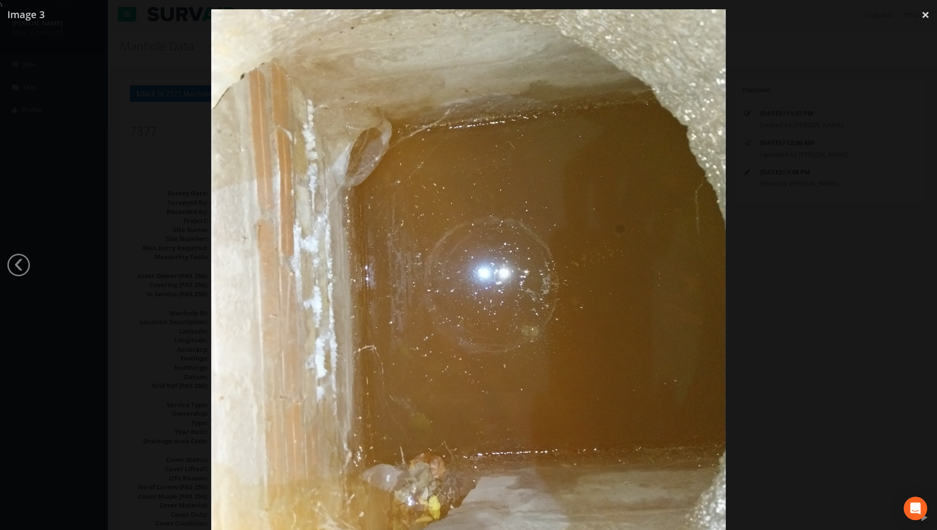
click at [693, 260] on div at bounding box center [468, 274] width 937 height 530
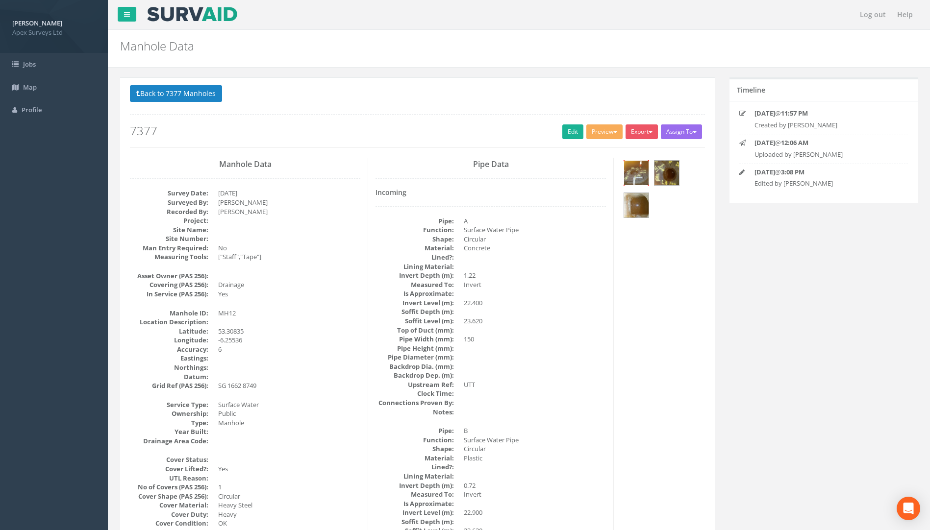
click at [636, 169] on img at bounding box center [636, 173] width 25 height 25
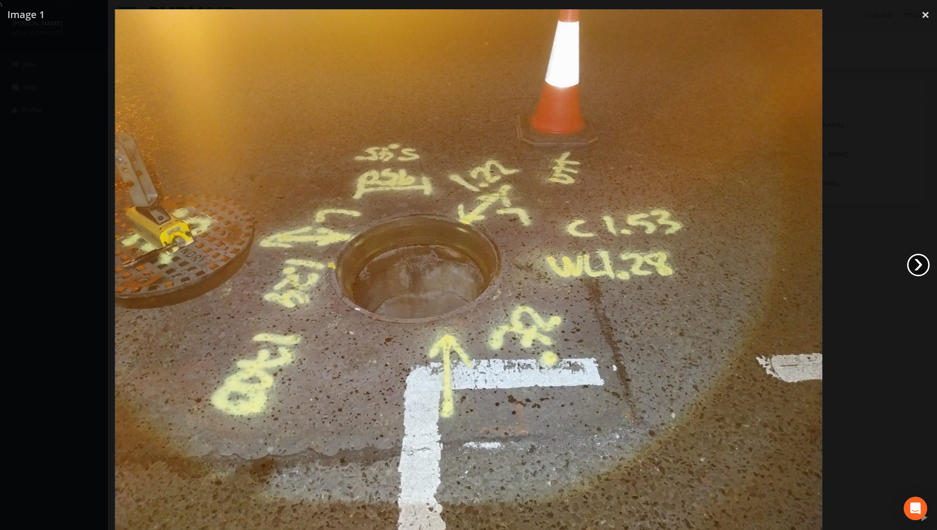
click at [693, 268] on link "›" at bounding box center [918, 265] width 23 height 23
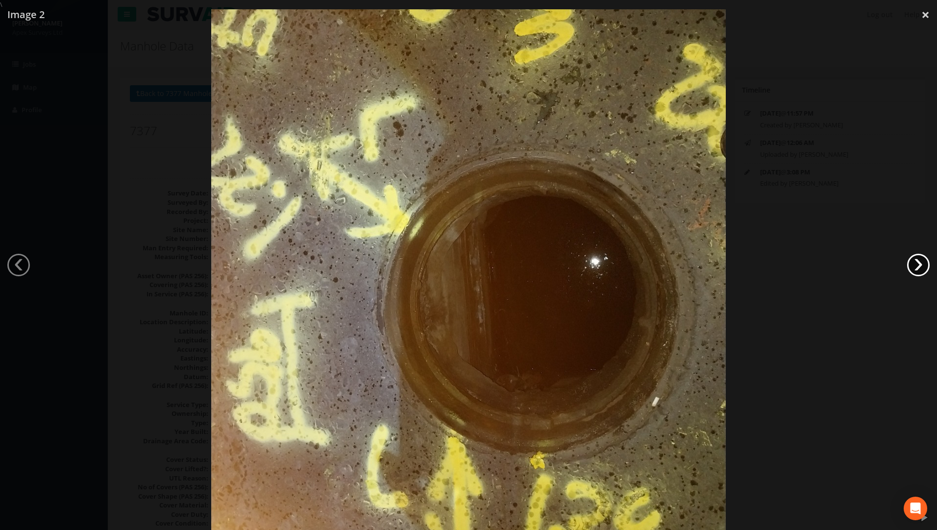
click at [693, 264] on link "›" at bounding box center [918, 265] width 23 height 23
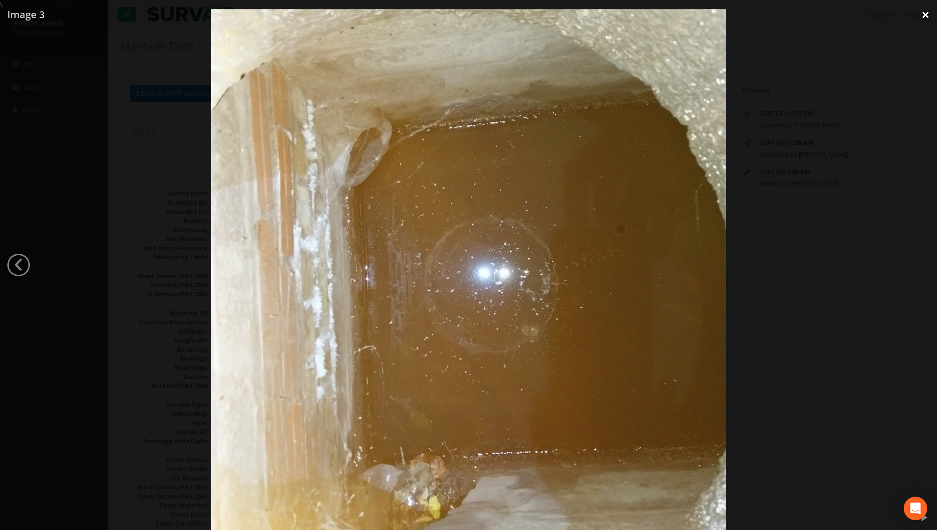
click at [693, 17] on link "×" at bounding box center [925, 14] width 23 height 29
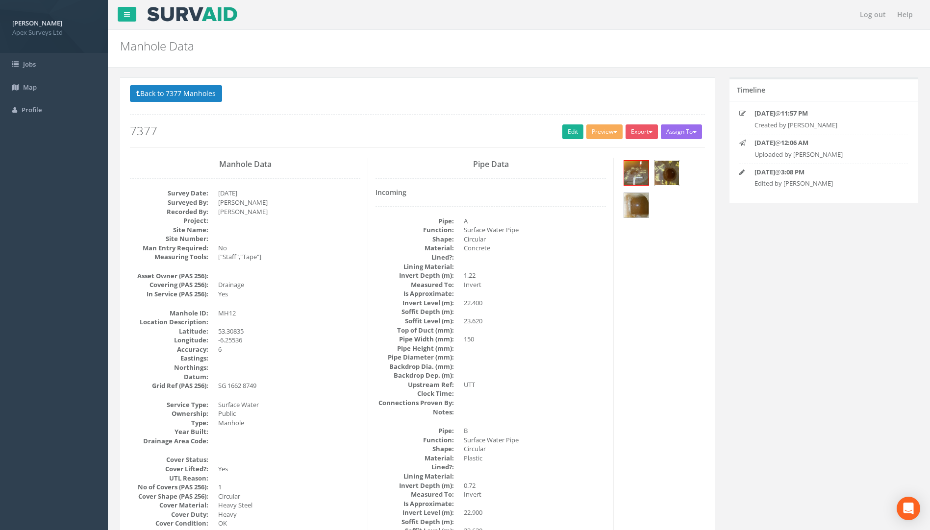
click at [668, 179] on img at bounding box center [666, 173] width 25 height 25
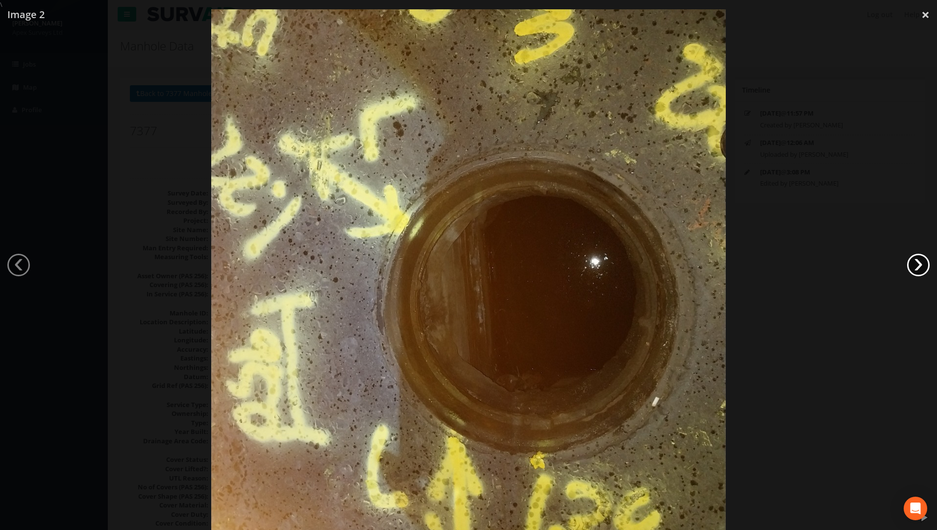
click at [693, 262] on link "›" at bounding box center [918, 265] width 23 height 23
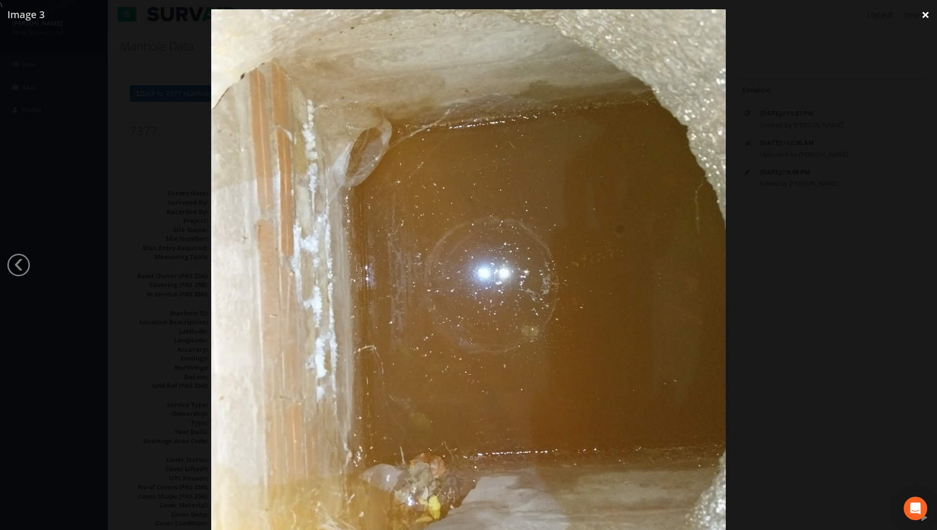
click at [693, 9] on link "×" at bounding box center [925, 14] width 23 height 29
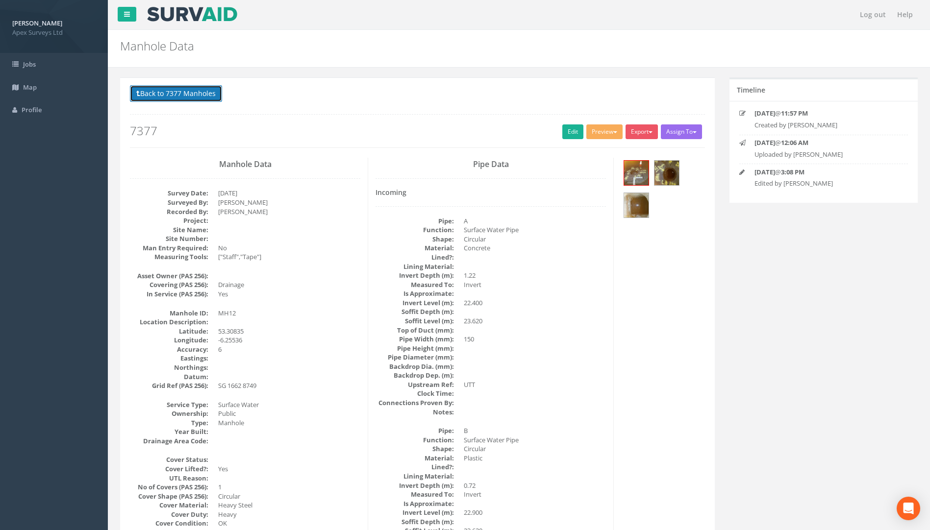
drag, startPoint x: 205, startPoint y: 88, endPoint x: 213, endPoint y: 87, distance: 7.4
click at [205, 88] on button "Back to 7377 Manholes" at bounding box center [176, 93] width 92 height 17
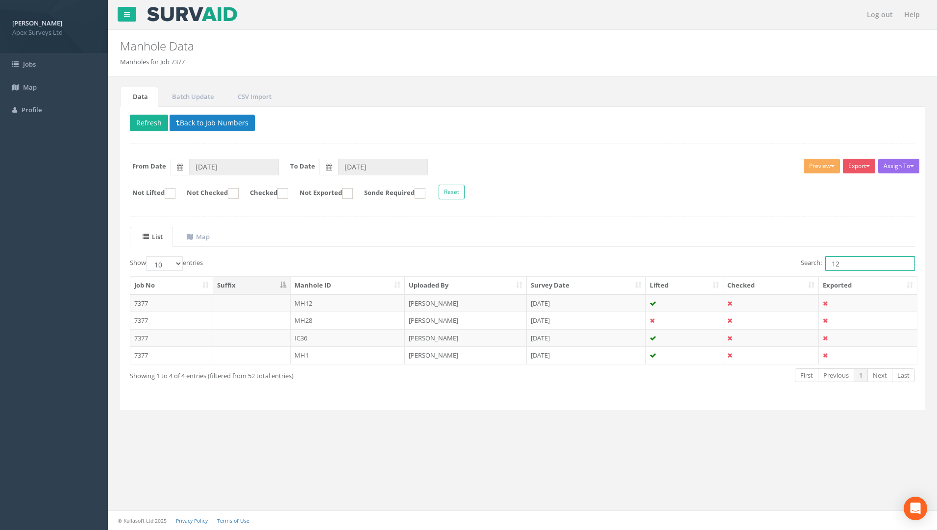
drag, startPoint x: 827, startPoint y: 266, endPoint x: 765, endPoint y: 281, distance: 63.1
click at [693, 276] on div "Show 10 25 50 100 entries Search: 12 Job No Suffix Manhole ID Uploaded By Surve…" at bounding box center [522, 328] width 785 height 144
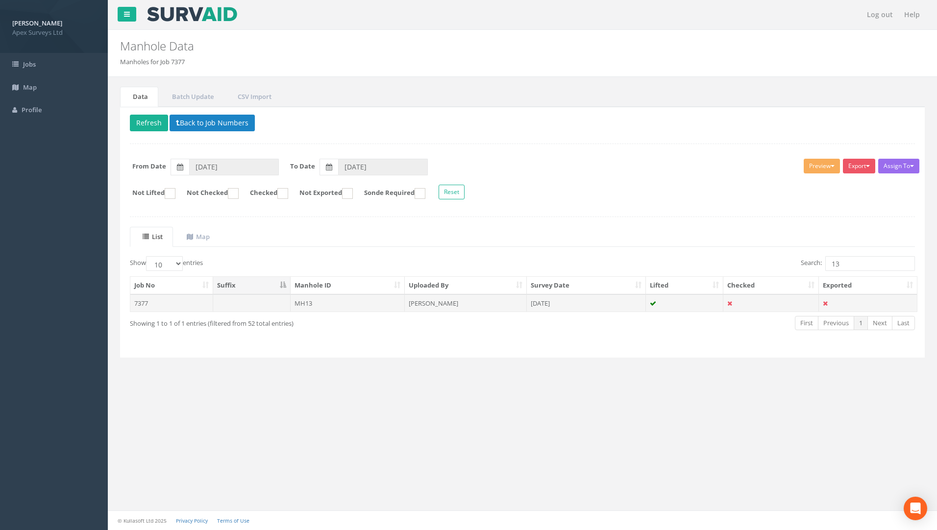
click at [133, 305] on td "7377" at bounding box center [171, 303] width 83 height 18
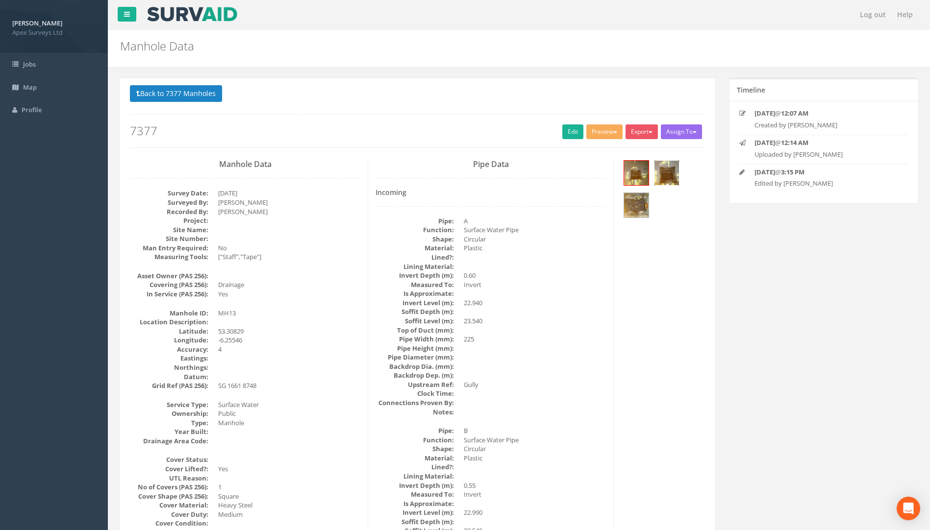
click at [665, 170] on img at bounding box center [666, 173] width 25 height 25
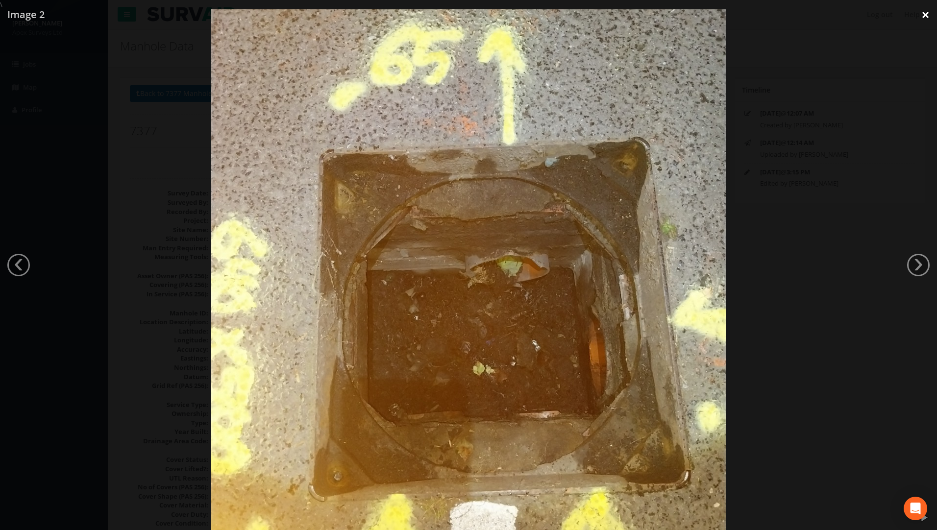
click at [693, 9] on link "×" at bounding box center [925, 14] width 23 height 29
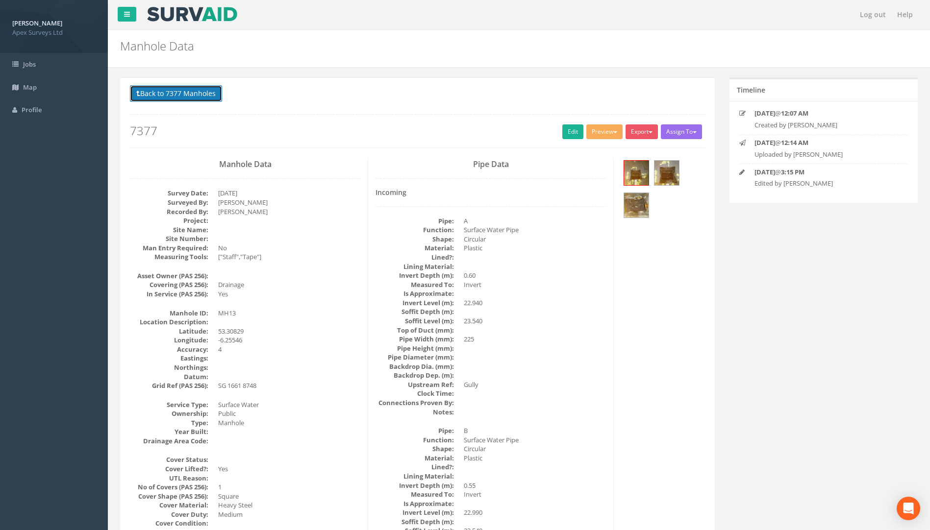
click at [163, 94] on button "Back to 7377 Manholes" at bounding box center [176, 93] width 92 height 17
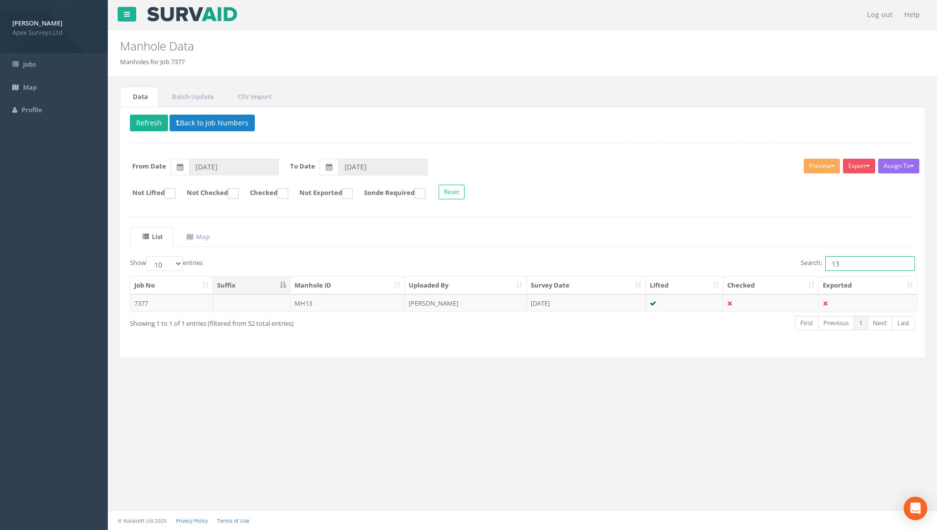
drag, startPoint x: 847, startPoint y: 266, endPoint x: 760, endPoint y: 263, distance: 86.8
click at [693, 263] on div "Search: 13" at bounding box center [722, 264] width 385 height 17
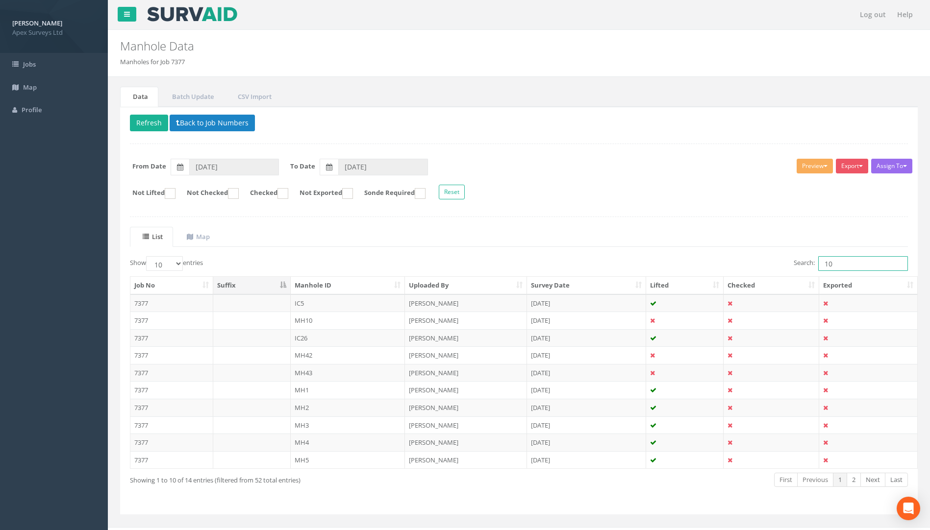
type input "10"
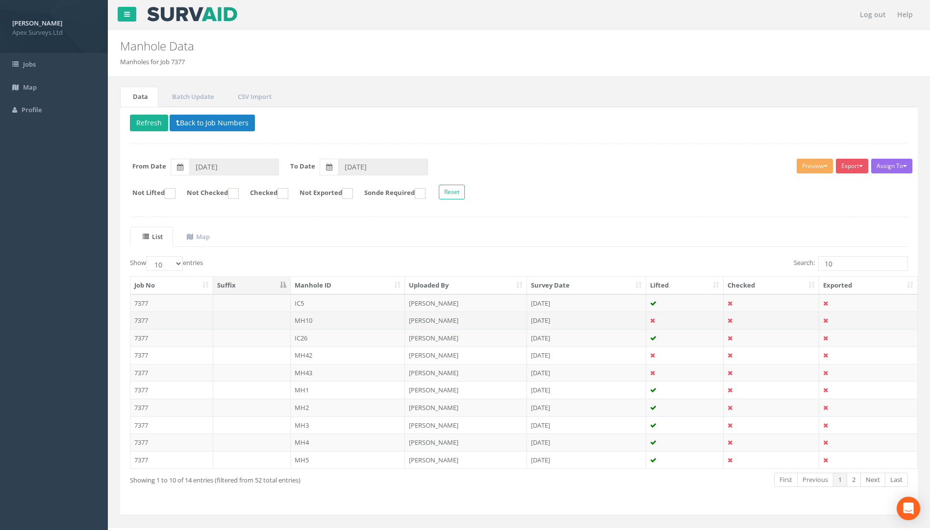
click at [131, 318] on td "7377" at bounding box center [171, 321] width 83 height 18
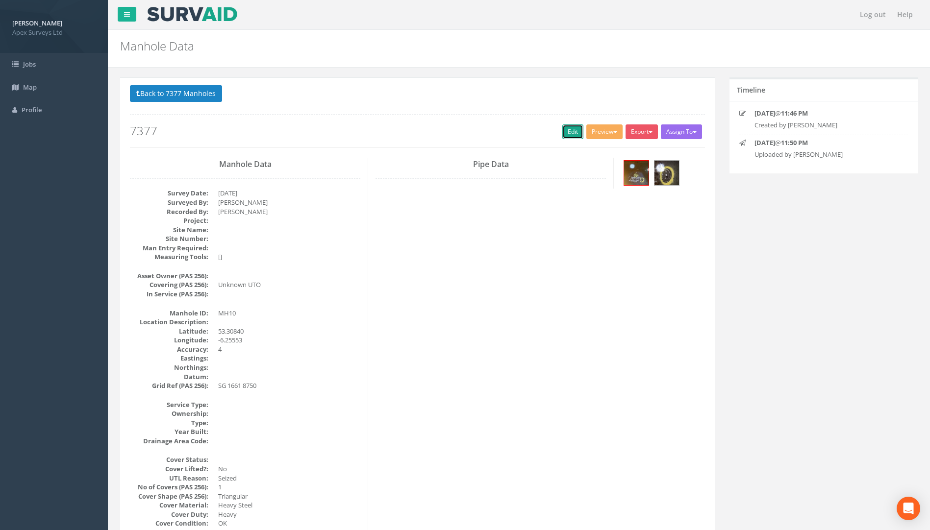
click at [565, 126] on link "Edit" at bounding box center [572, 131] width 21 height 15
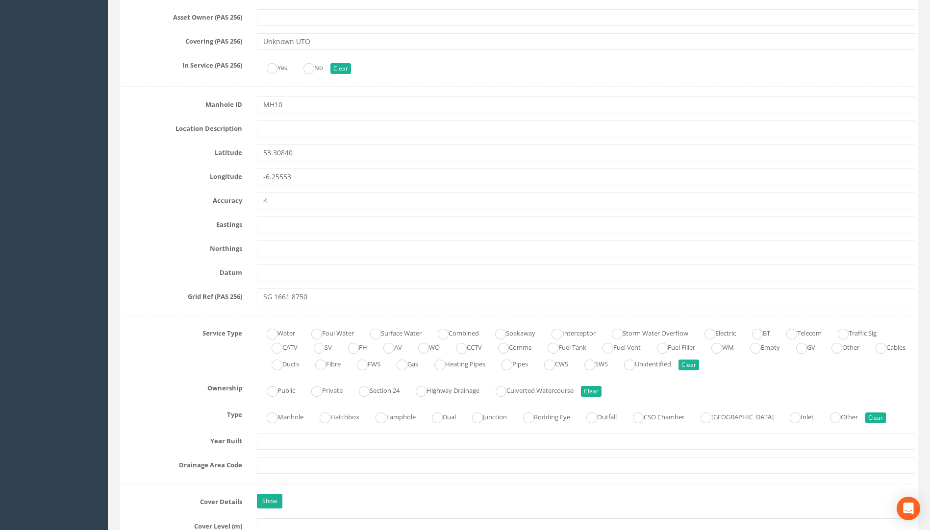
scroll to position [539, 0]
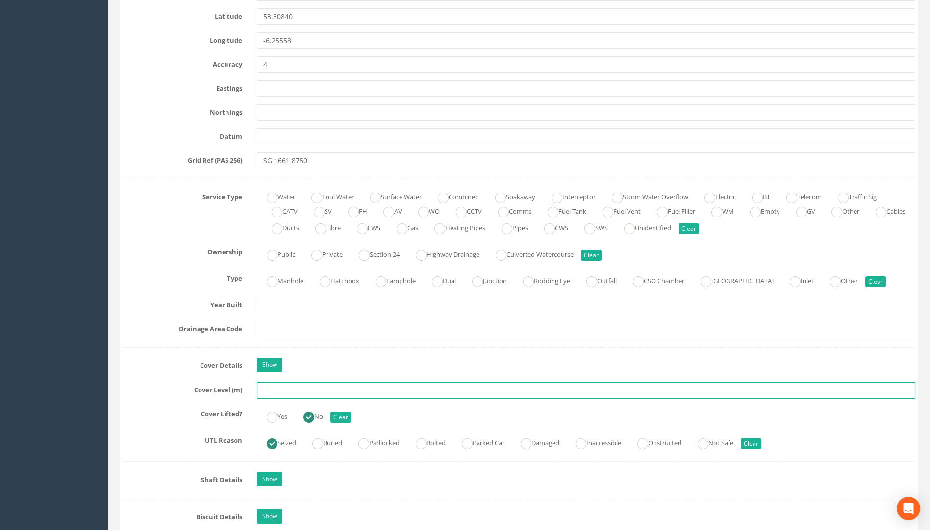
click at [278, 393] on input "text" at bounding box center [586, 390] width 658 height 17
click at [337, 393] on input "text" at bounding box center [586, 390] width 658 height 17
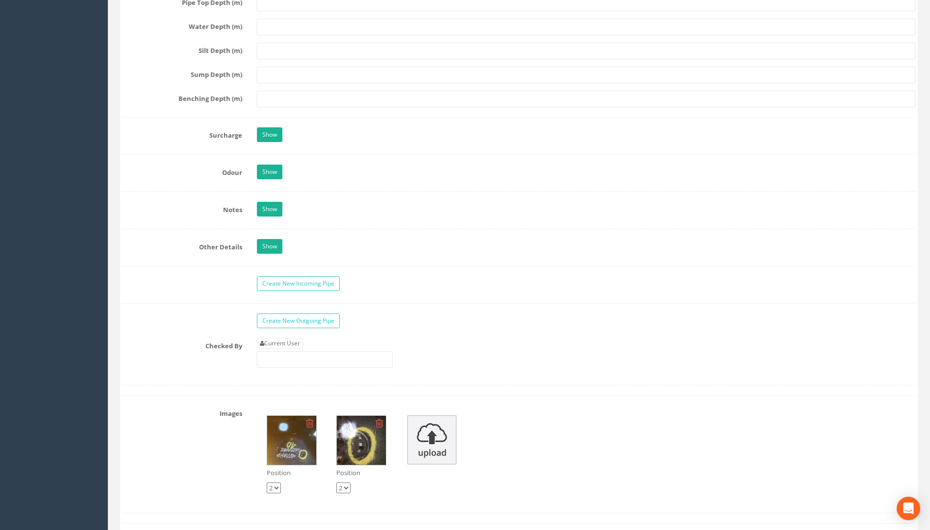
scroll to position [1617, 0]
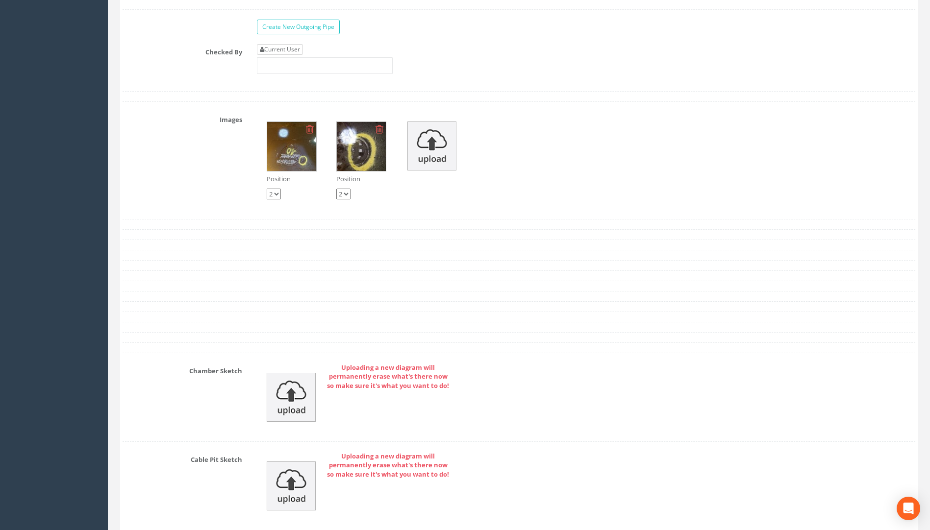
type input "23.70"
click at [293, 54] on link "Current User" at bounding box center [280, 49] width 46 height 11
type input "[PERSON_NAME]"
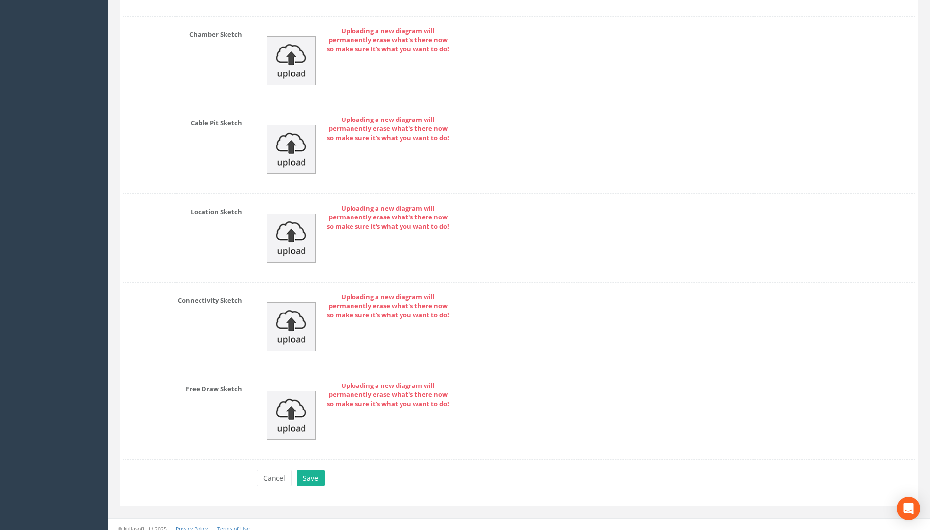
scroll to position [1962, 0]
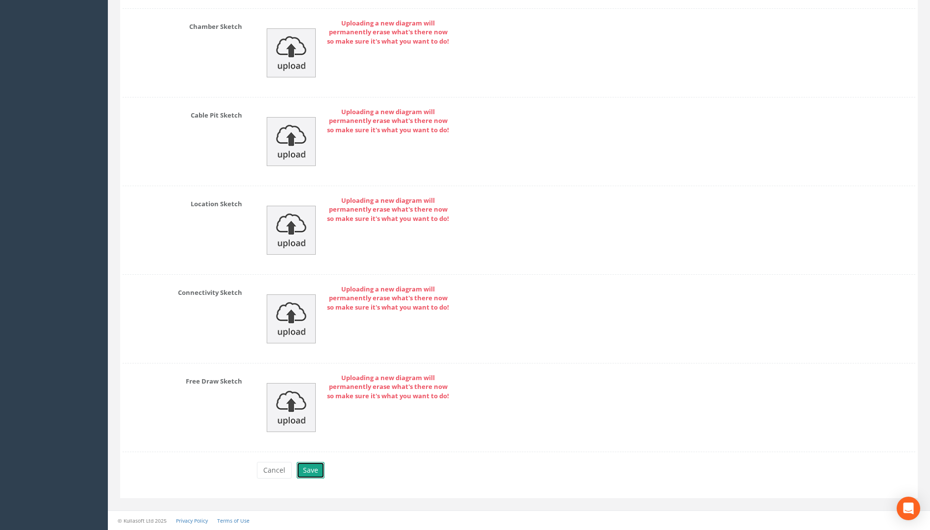
click at [318, 467] on button "Save" at bounding box center [310, 470] width 28 height 17
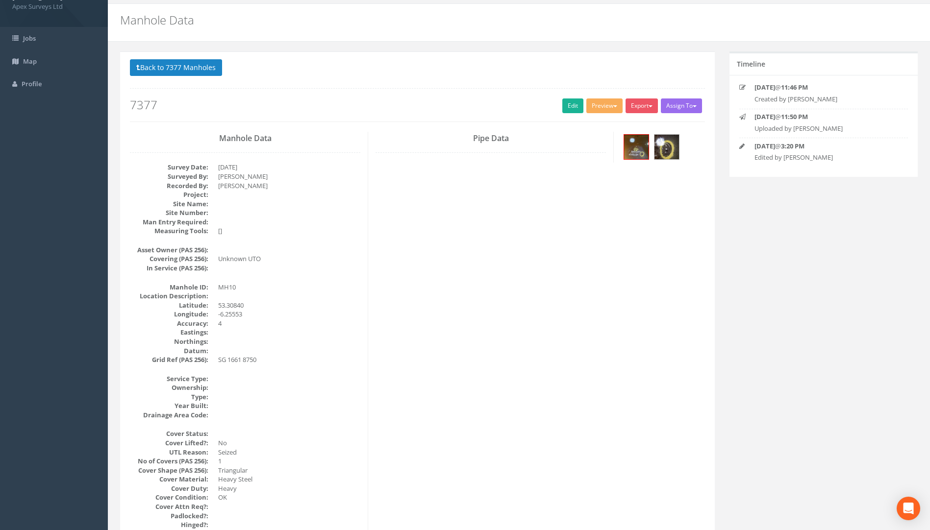
scroll to position [0, 0]
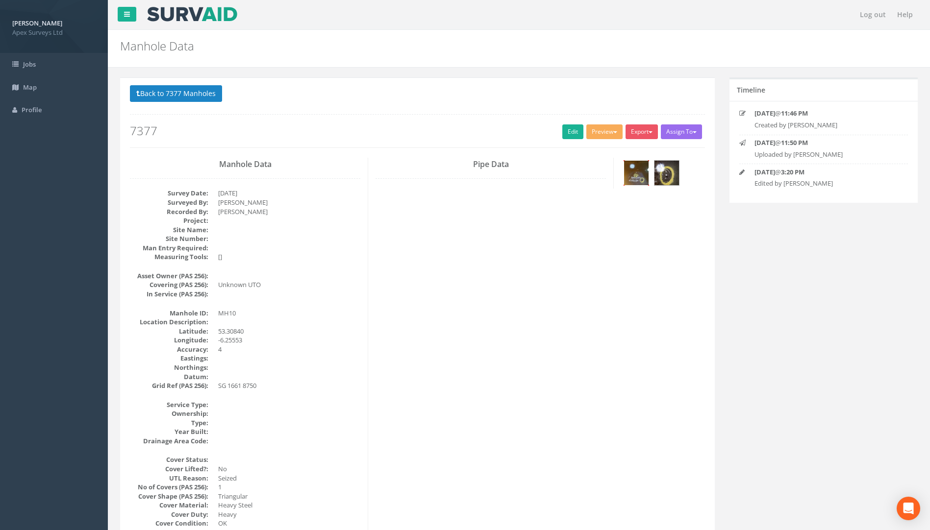
click at [638, 175] on img at bounding box center [636, 173] width 25 height 25
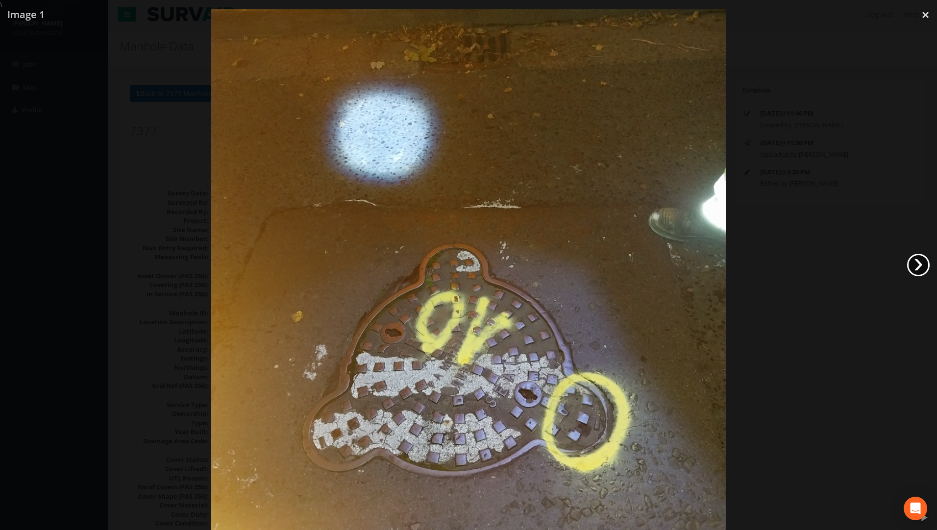
click at [693, 271] on link "›" at bounding box center [918, 265] width 23 height 23
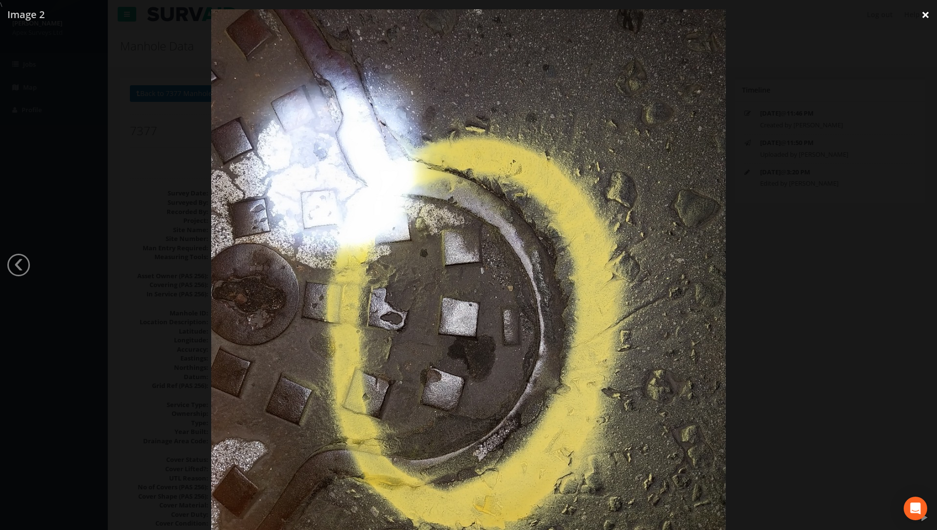
click at [693, 14] on link "×" at bounding box center [925, 14] width 23 height 29
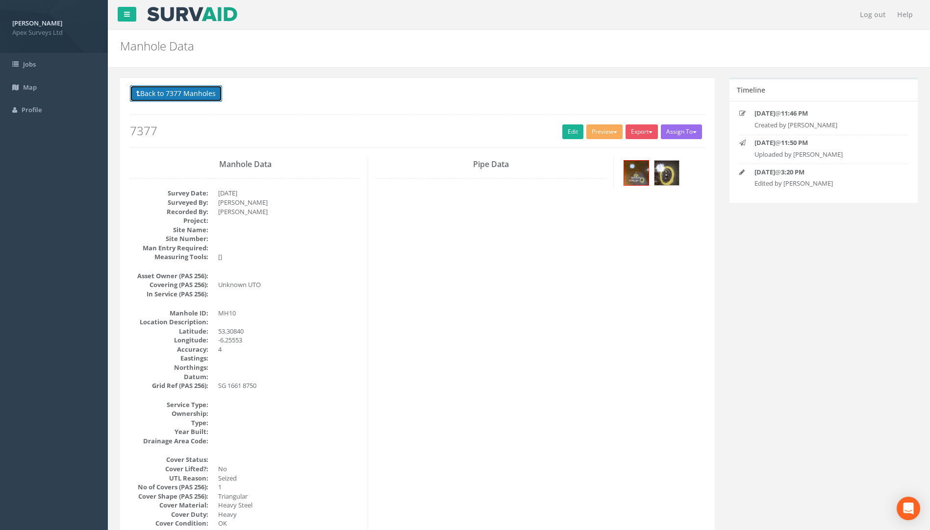
click at [204, 98] on button "Back to 7377 Manholes" at bounding box center [176, 93] width 92 height 17
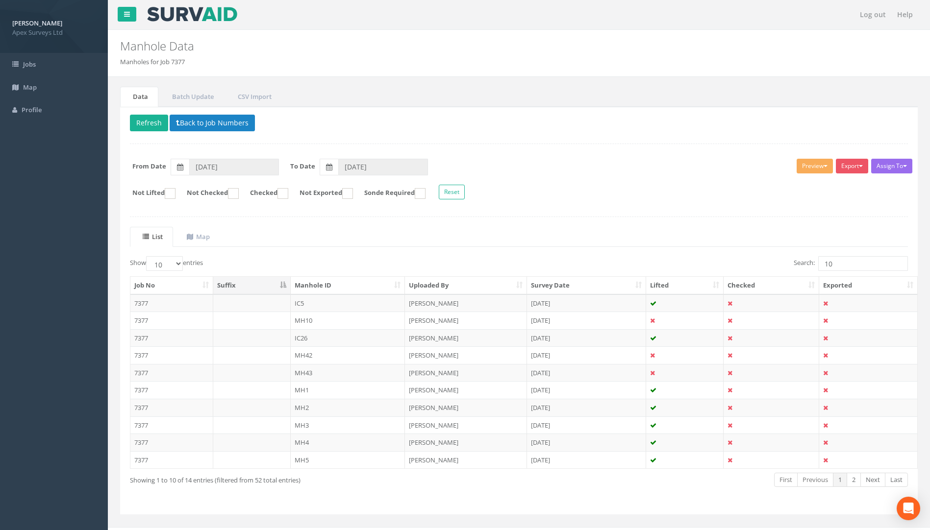
drag, startPoint x: 141, startPoint y: 322, endPoint x: 181, endPoint y: 317, distance: 40.5
click at [141, 322] on td "7377" at bounding box center [171, 321] width 83 height 18
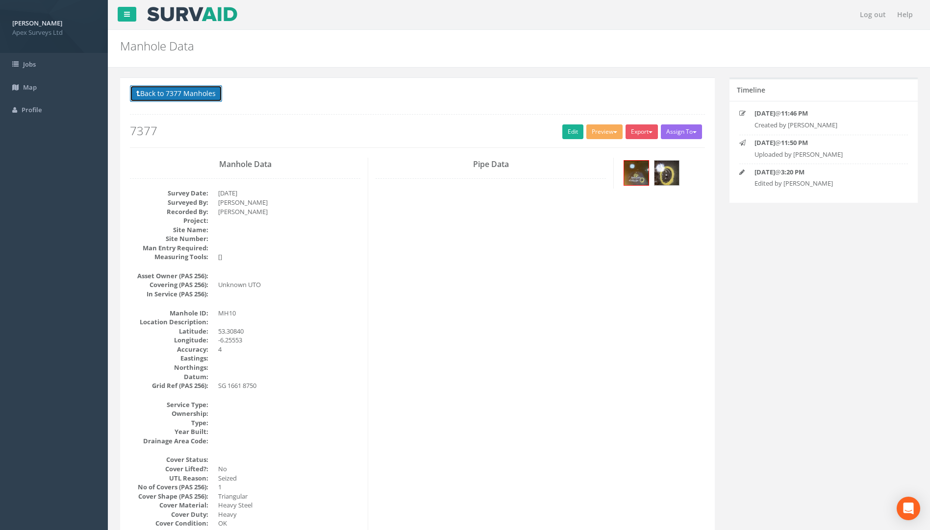
click at [182, 88] on button "Back to 7377 Manholes" at bounding box center [176, 93] width 92 height 17
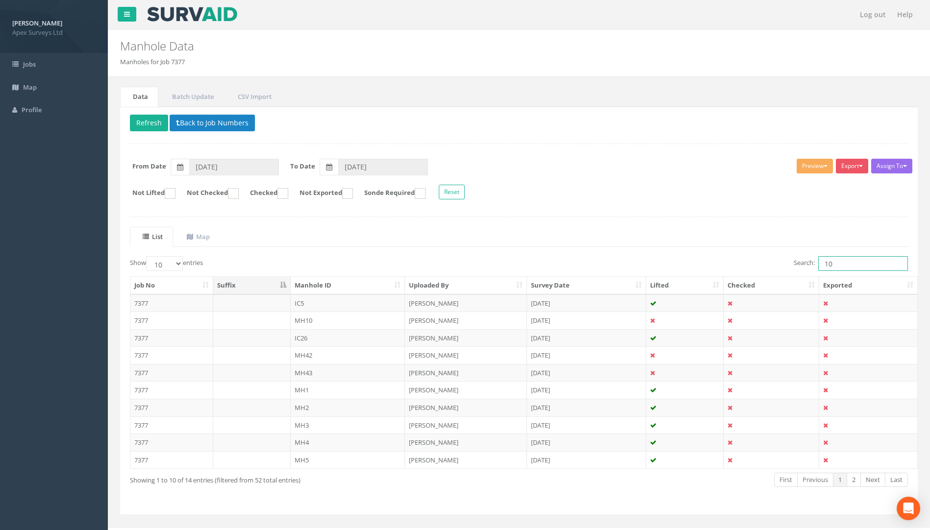
drag, startPoint x: 809, startPoint y: 268, endPoint x: 766, endPoint y: 268, distance: 42.1
click at [693, 268] on div "Search: 10" at bounding box center [717, 264] width 382 height 17
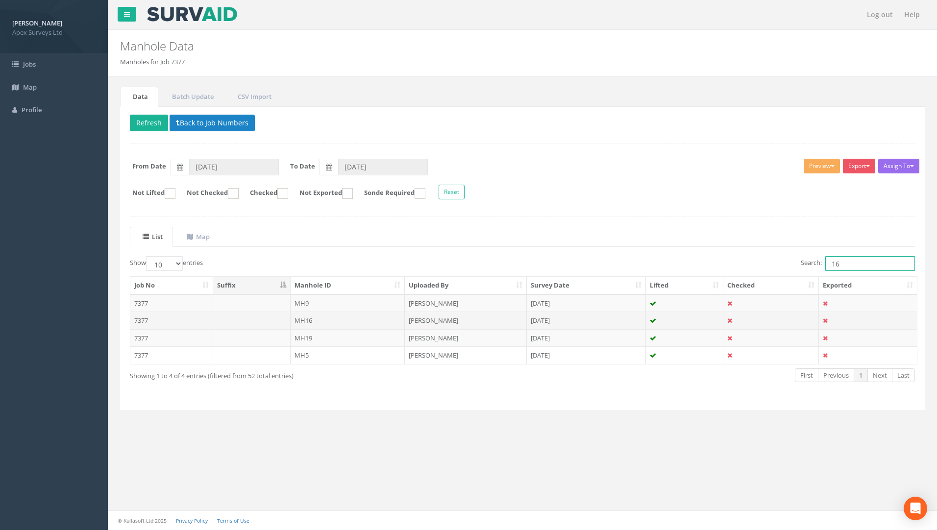
type input "16"
click at [134, 320] on td "7377" at bounding box center [171, 321] width 83 height 18
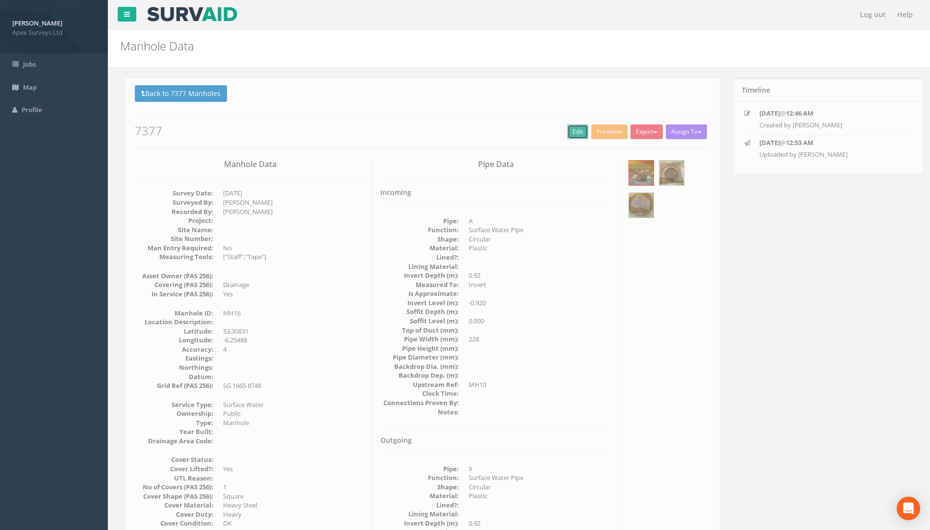
click at [564, 136] on link "Edit" at bounding box center [572, 131] width 21 height 15
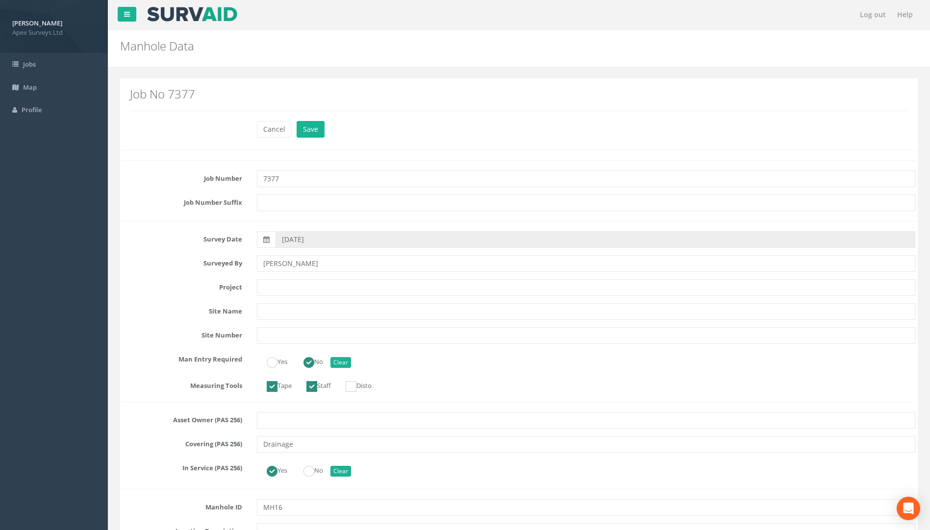
scroll to position [637, 0]
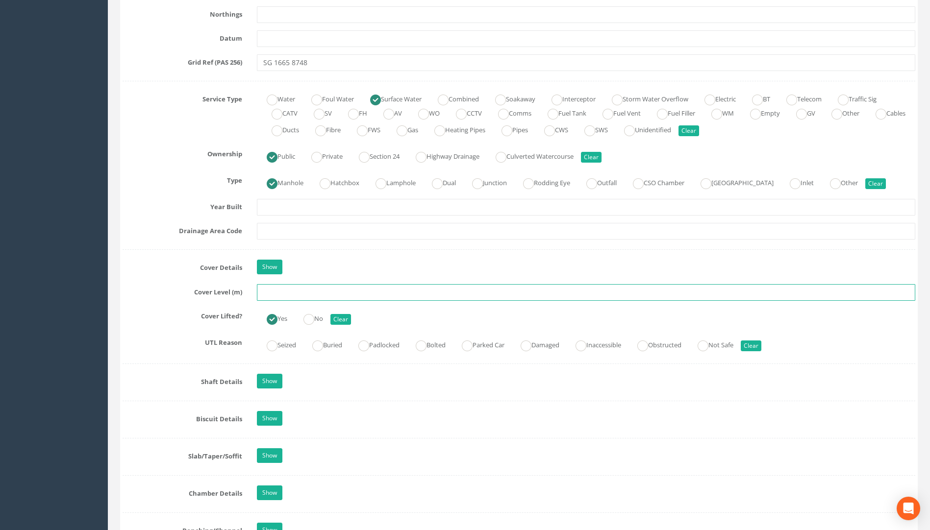
click at [274, 294] on input "text" at bounding box center [586, 292] width 658 height 17
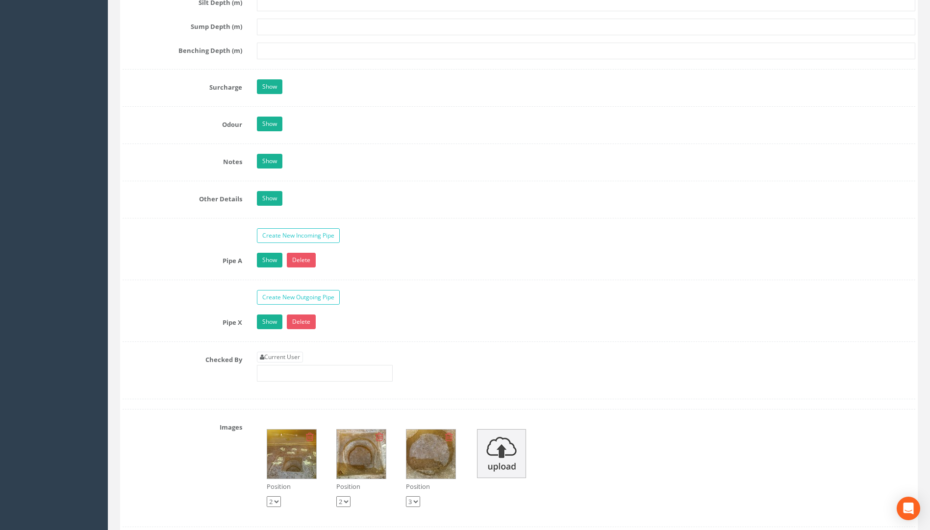
scroll to position [1372, 0]
type input "23.68"
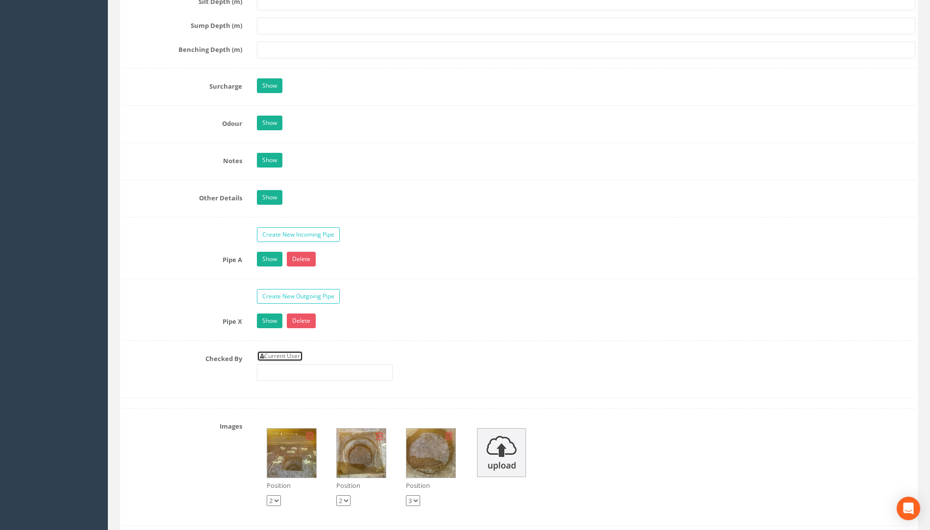
click at [274, 358] on link "Current User" at bounding box center [280, 356] width 46 height 11
type input "[PERSON_NAME]"
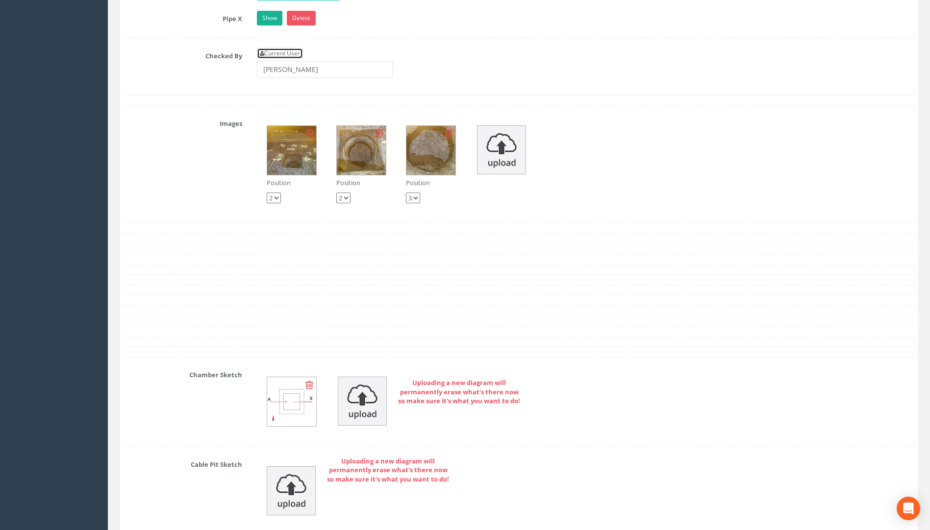
scroll to position [1960, 0]
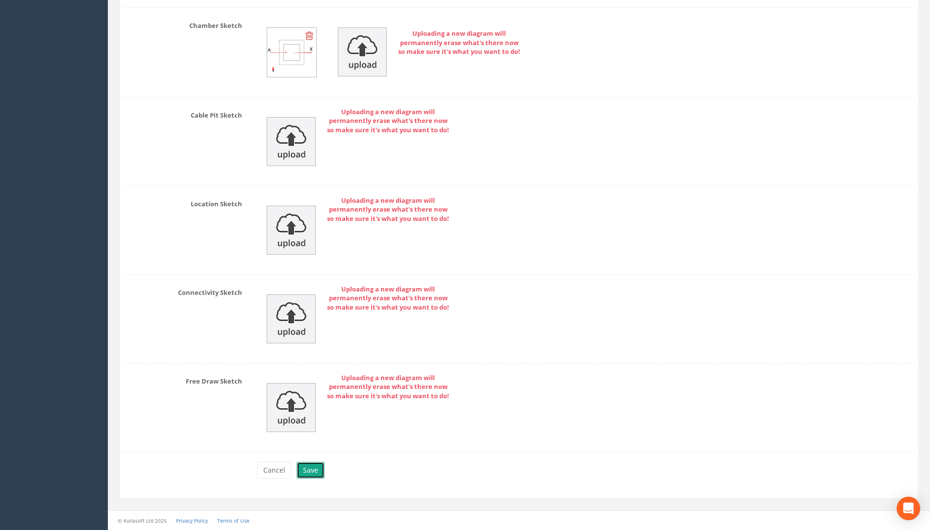
click at [311, 475] on button "Save" at bounding box center [310, 470] width 28 height 17
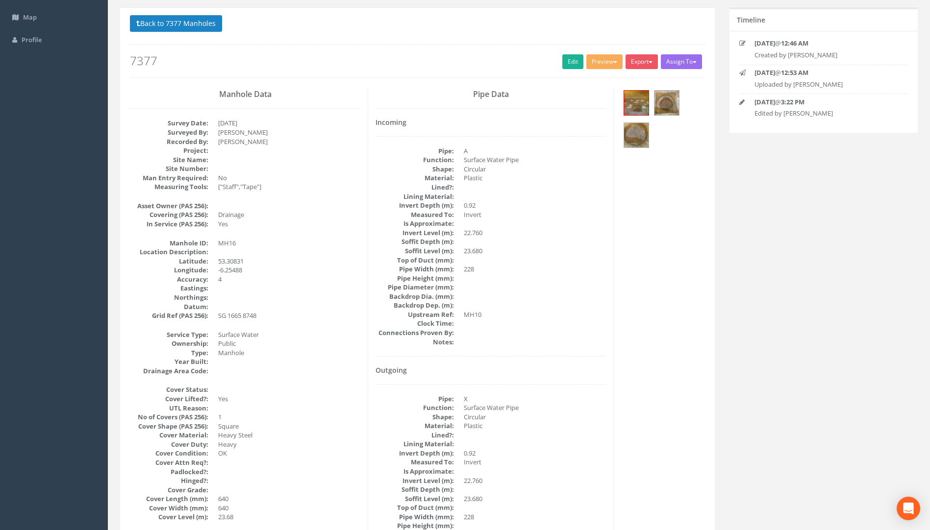
scroll to position [0, 0]
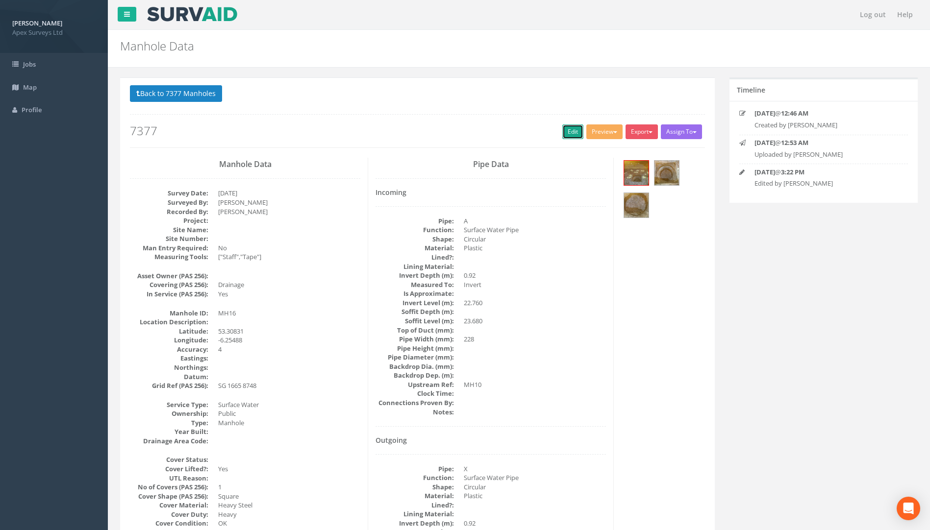
click at [568, 133] on link "Edit" at bounding box center [572, 131] width 21 height 15
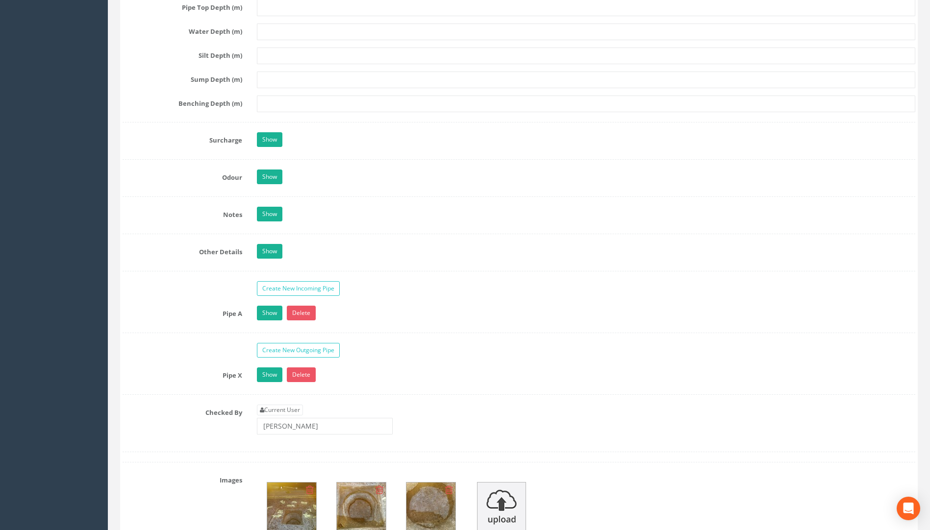
scroll to position [1372, 0]
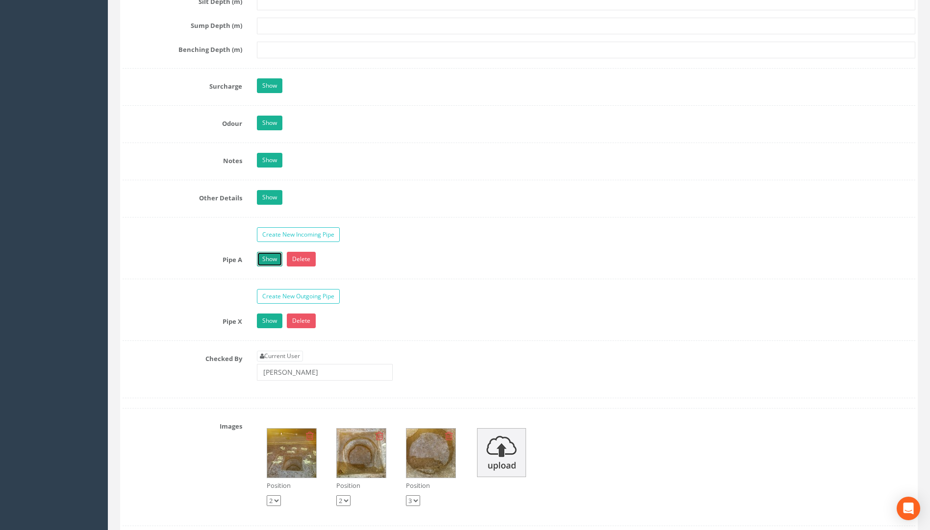
click at [264, 258] on link "Show" at bounding box center [269, 259] width 25 height 15
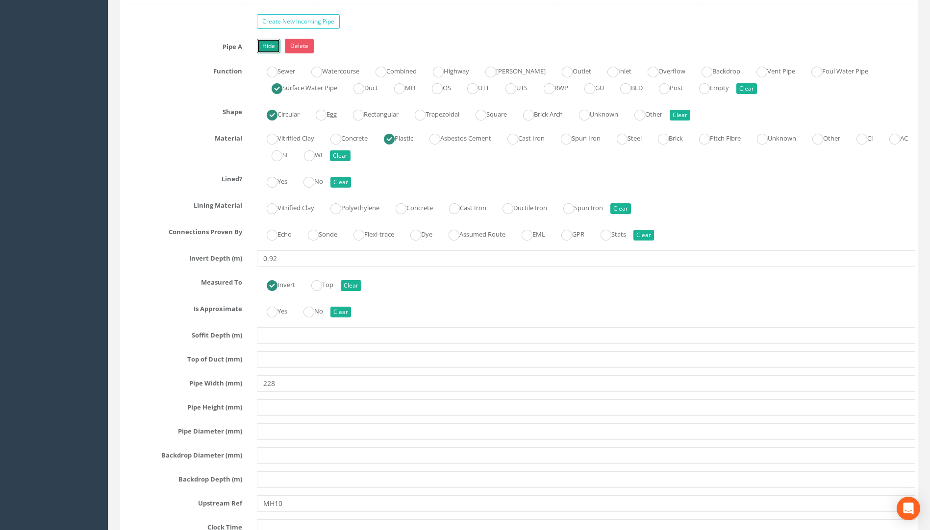
scroll to position [1666, 0]
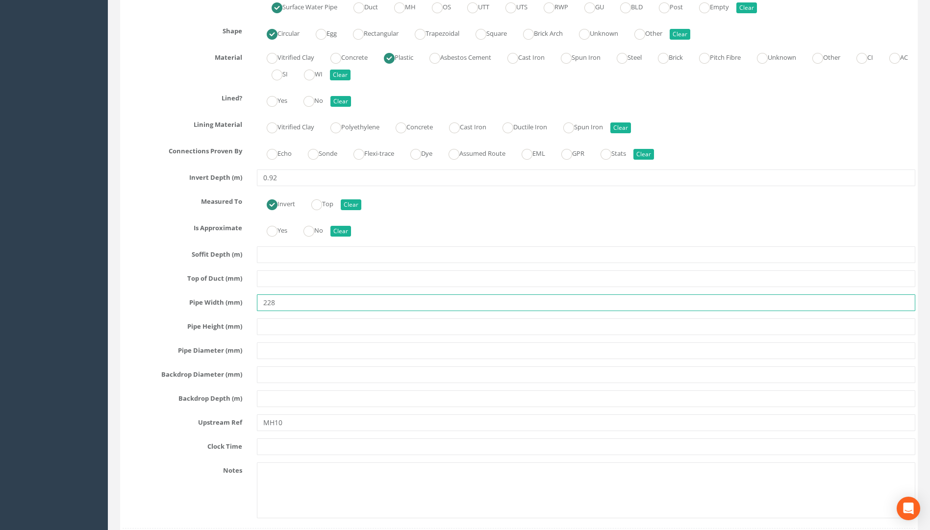
drag, startPoint x: 321, startPoint y: 303, endPoint x: 398, endPoint y: 313, distance: 77.6
click at [387, 307] on input "228" at bounding box center [586, 302] width 658 height 17
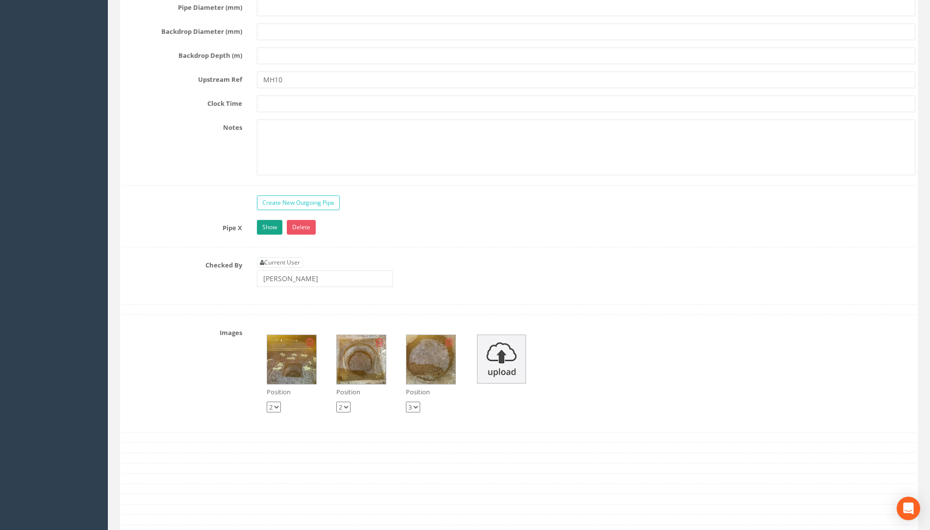
type input "225"
click at [271, 228] on link "Show" at bounding box center [269, 227] width 25 height 15
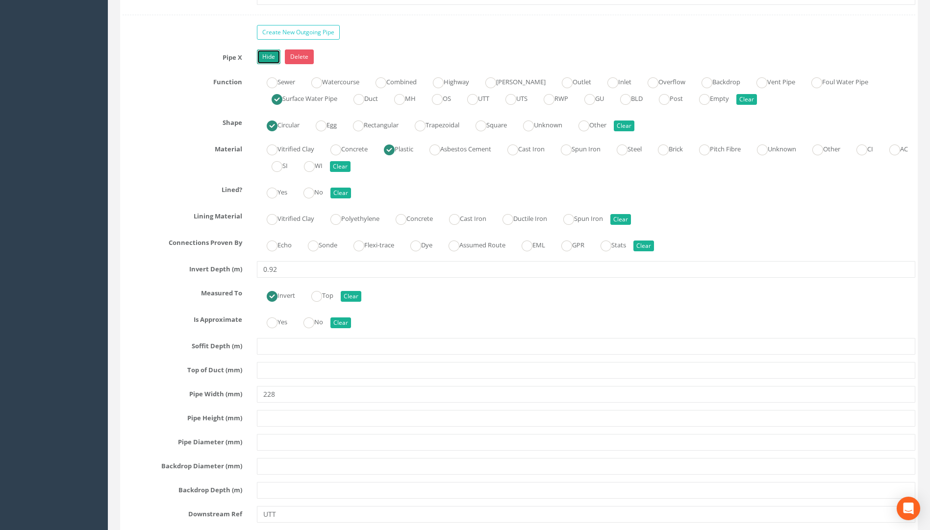
scroll to position [2254, 0]
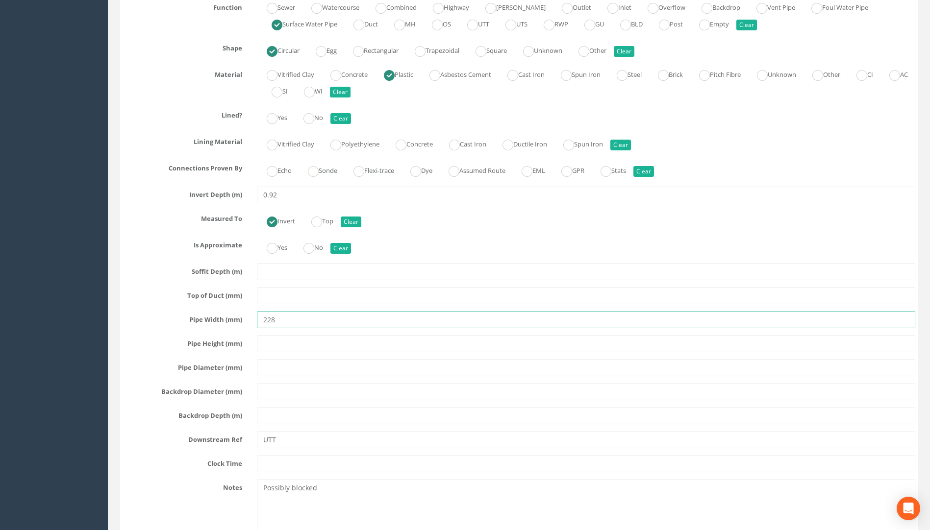
drag, startPoint x: 272, startPoint y: 320, endPoint x: 417, endPoint y: 321, distance: 145.1
click at [340, 319] on input "228" at bounding box center [586, 320] width 658 height 17
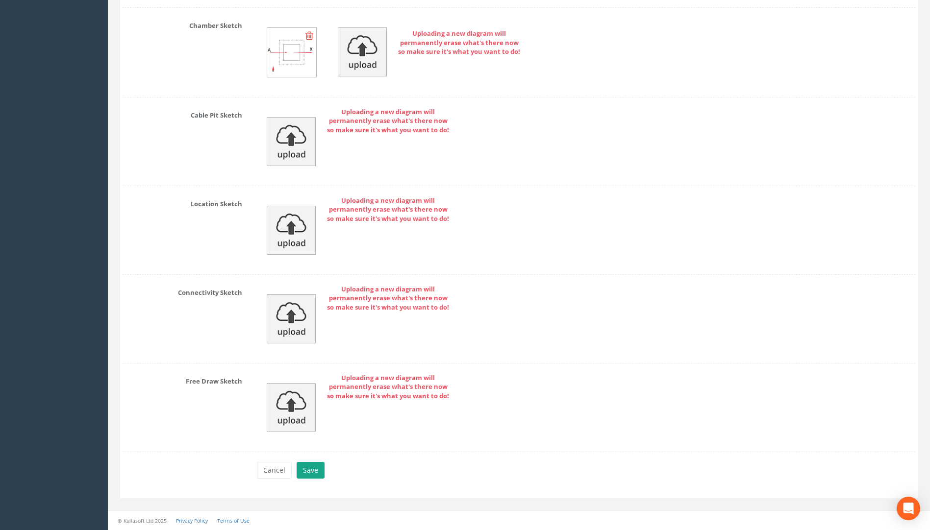
type input "225"
click at [317, 473] on button "Save" at bounding box center [310, 470] width 28 height 17
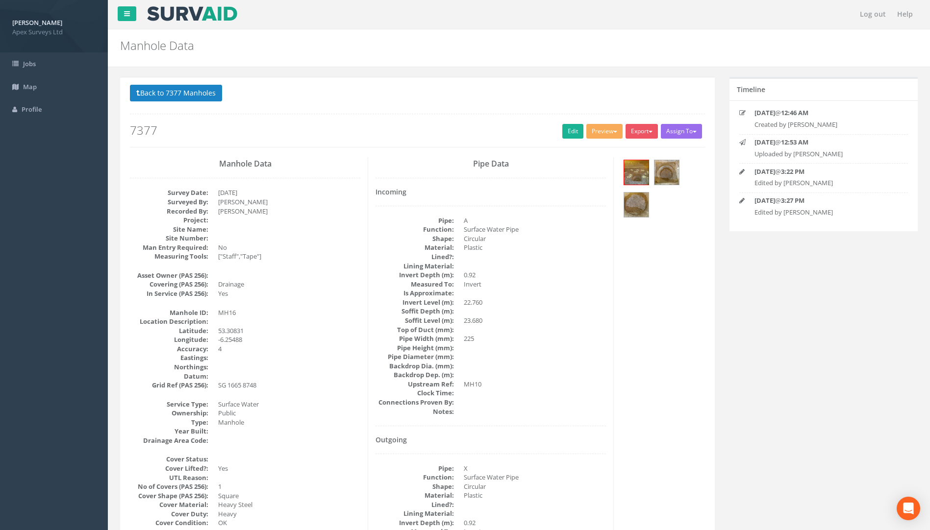
scroll to position [0, 0]
click at [185, 96] on button "Back to 7377 Manholes" at bounding box center [176, 93] width 92 height 17
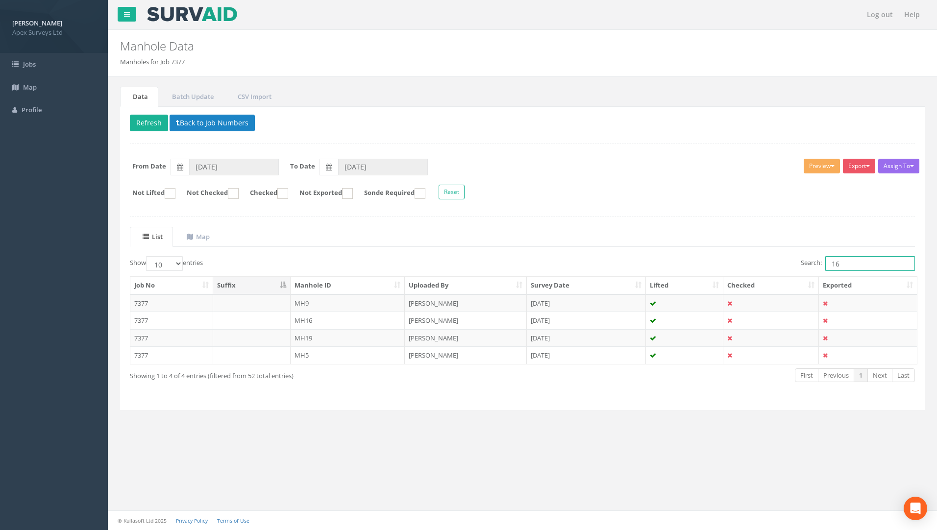
drag, startPoint x: 845, startPoint y: 266, endPoint x: 718, endPoint y: 259, distance: 127.6
click at [693, 259] on div "Search: 16" at bounding box center [722, 264] width 385 height 17
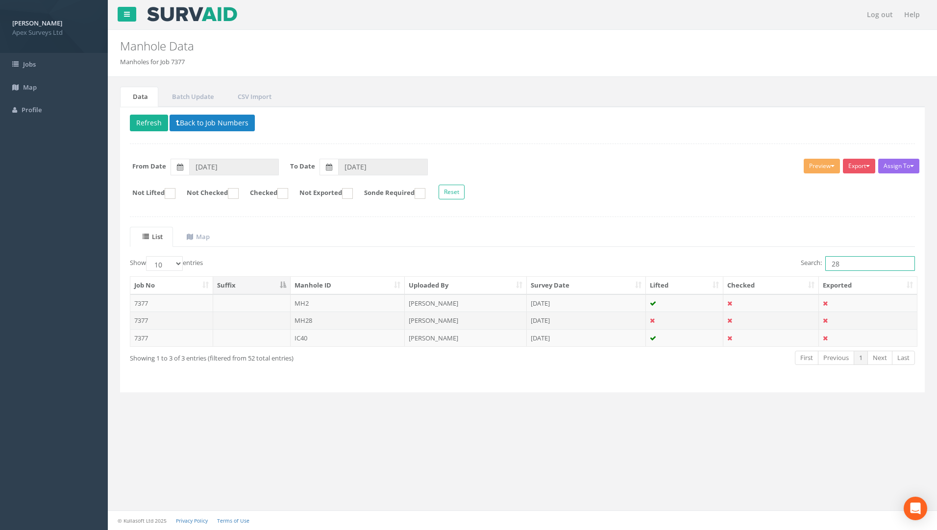
type input "28"
click at [145, 318] on td "7377" at bounding box center [171, 321] width 83 height 18
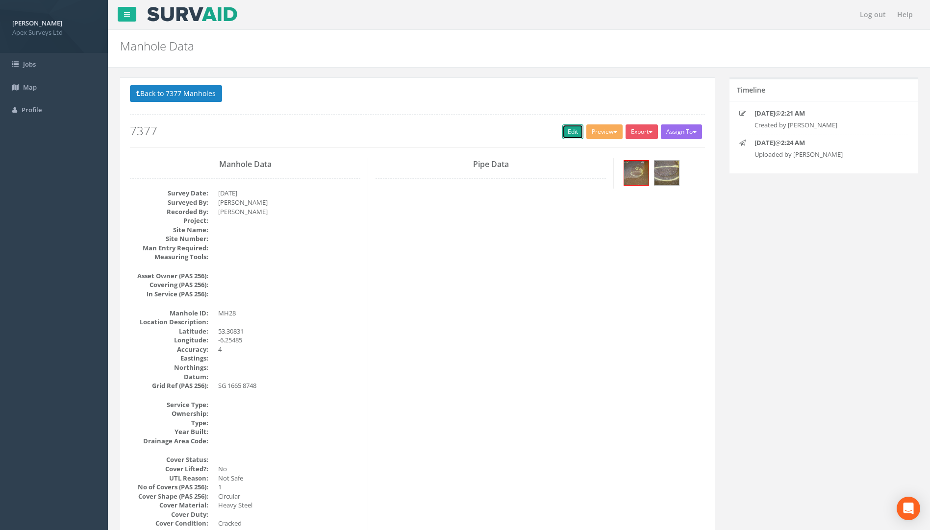
click at [562, 138] on link "Edit" at bounding box center [572, 131] width 21 height 15
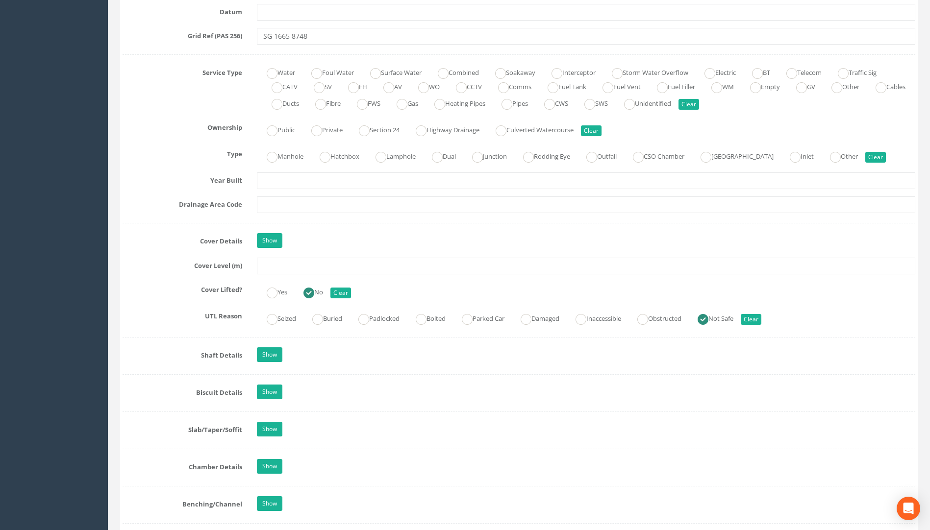
scroll to position [735, 0]
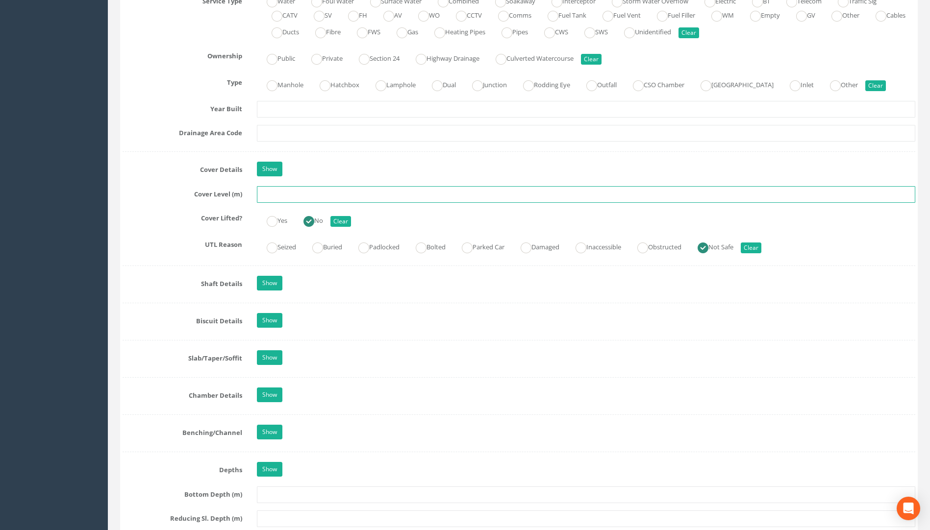
click at [273, 193] on input "text" at bounding box center [586, 194] width 658 height 17
type input "23.76"
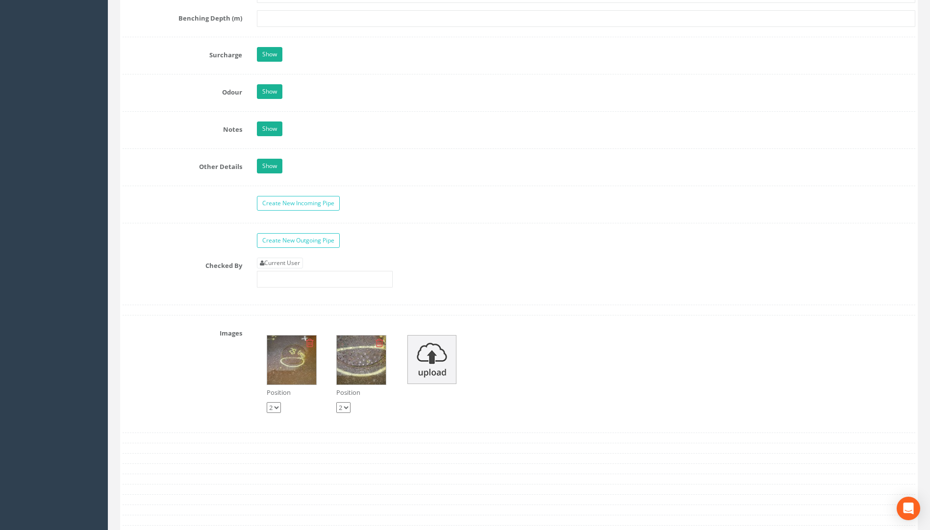
scroll to position [1470, 0]
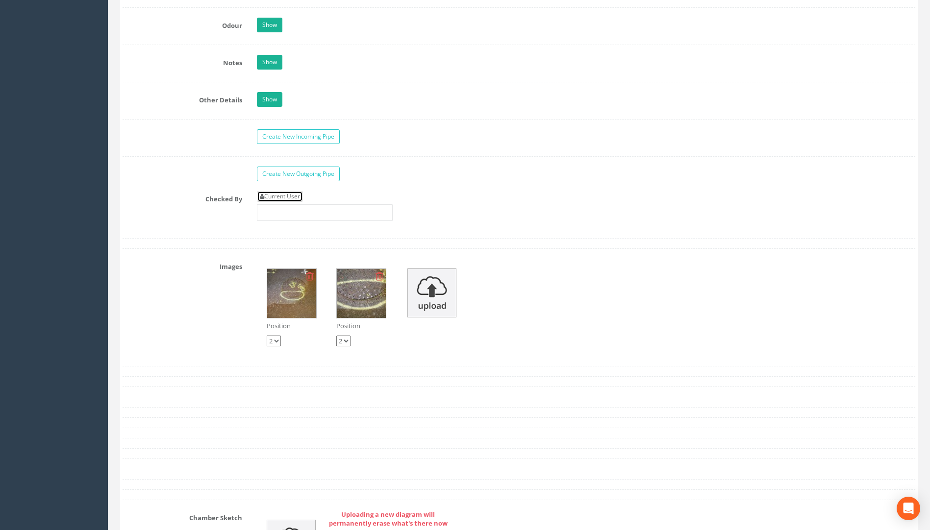
click at [279, 201] on link "Current User" at bounding box center [280, 196] width 46 height 11
type input "[PERSON_NAME]"
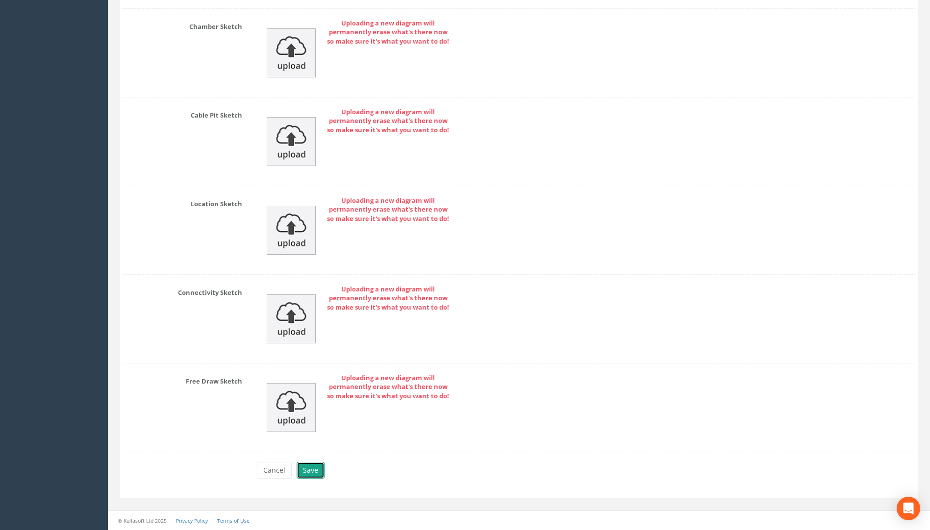
click at [310, 471] on button "Save" at bounding box center [310, 470] width 28 height 17
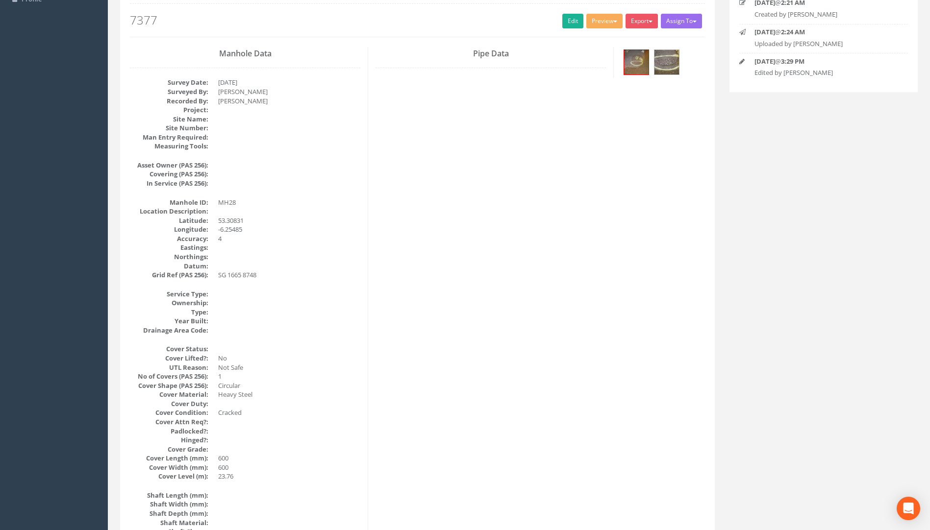
scroll to position [0, 0]
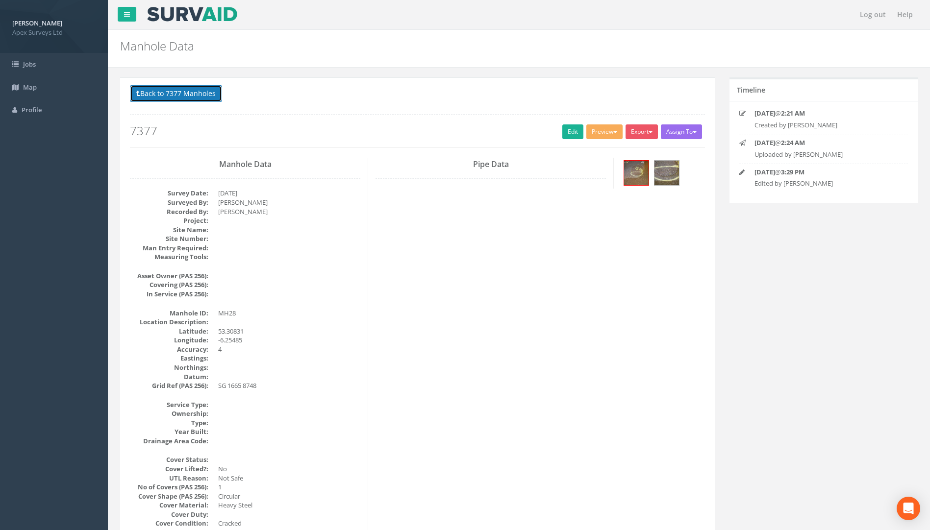
click at [175, 90] on button "Back to 7377 Manholes" at bounding box center [176, 93] width 92 height 17
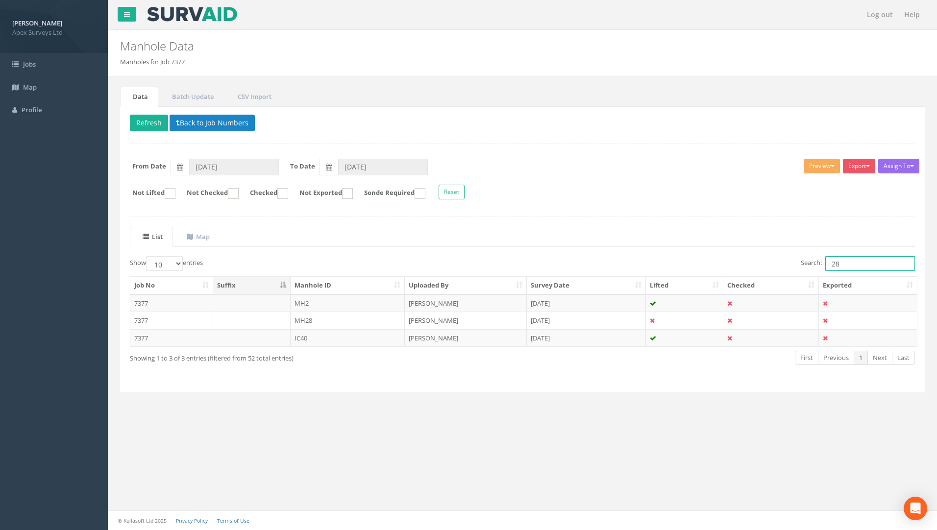
drag, startPoint x: 835, startPoint y: 264, endPoint x: 763, endPoint y: 264, distance: 71.5
click at [693, 264] on div "Search: 28" at bounding box center [722, 264] width 385 height 17
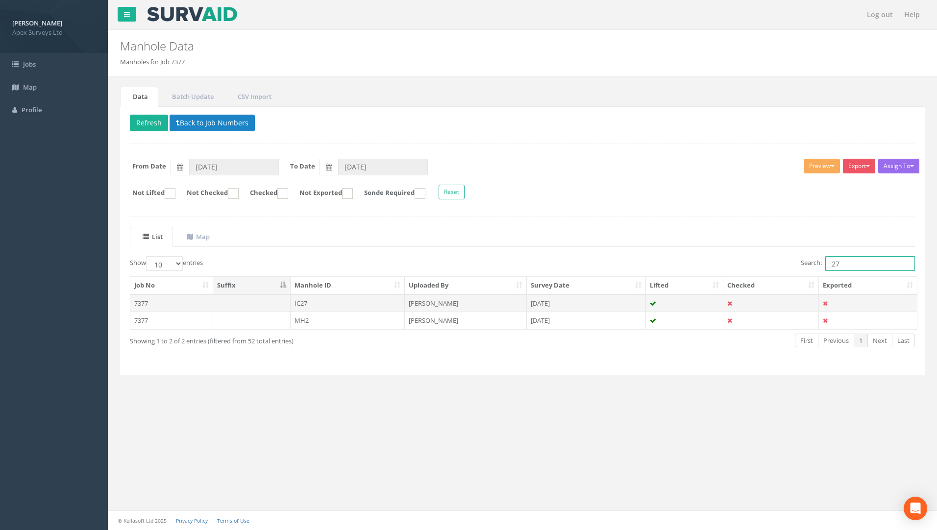
type input "27"
click at [142, 304] on td "7377" at bounding box center [171, 303] width 83 height 18
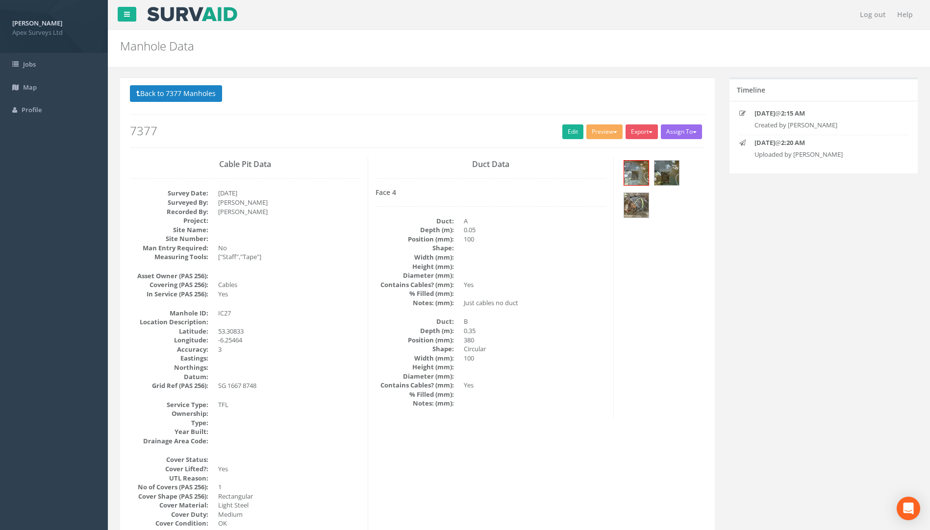
scroll to position [49, 0]
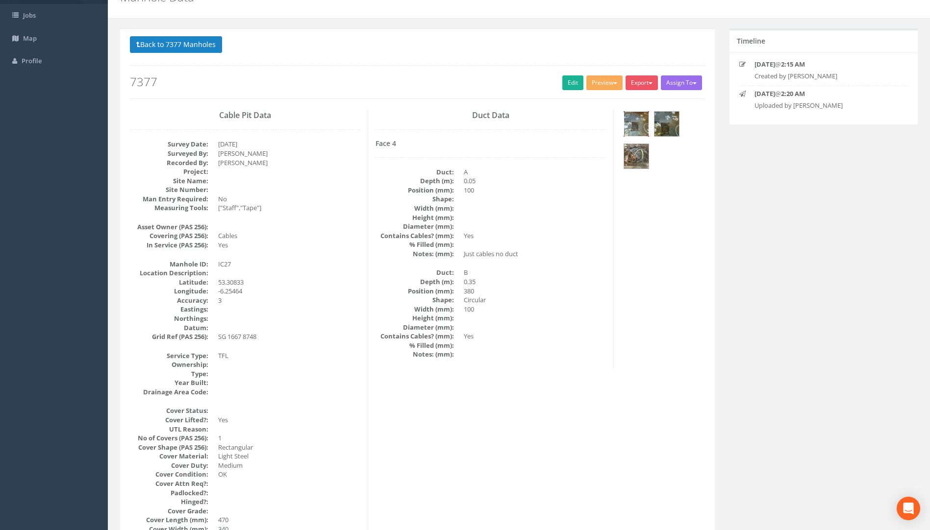
click at [633, 124] on img at bounding box center [636, 124] width 25 height 25
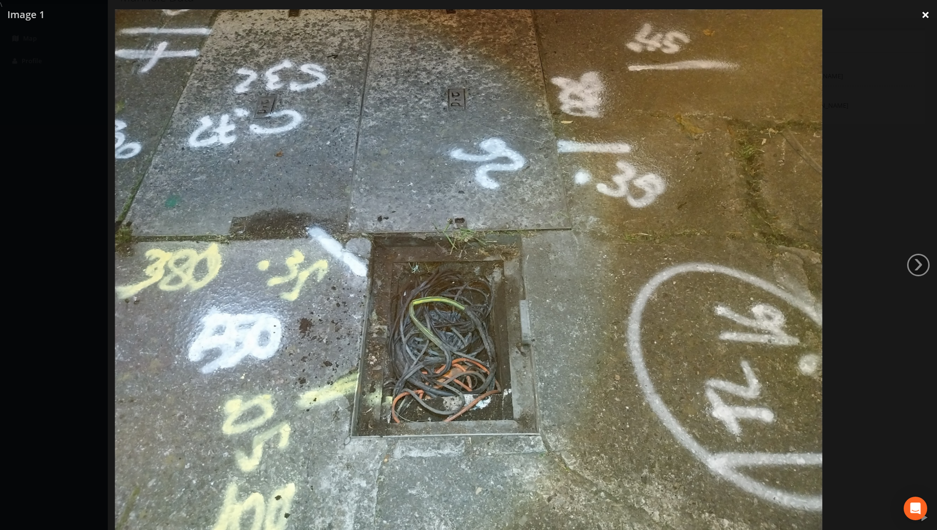
click at [693, 16] on link "×" at bounding box center [925, 14] width 23 height 29
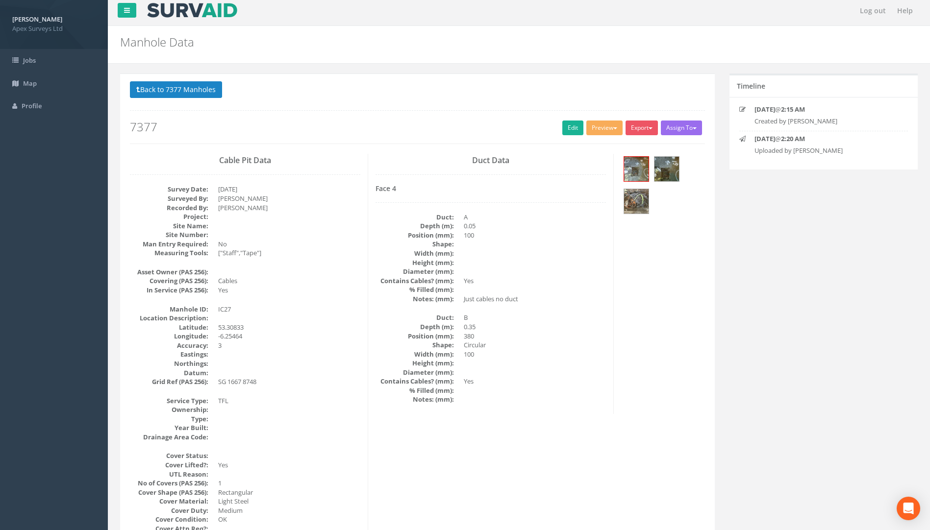
scroll to position [0, 0]
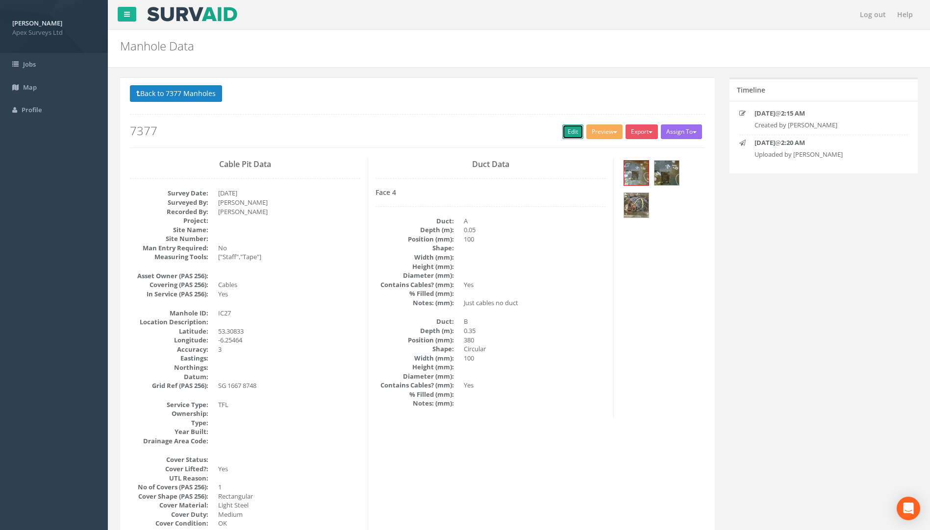
click at [566, 131] on link "Edit" at bounding box center [572, 131] width 21 height 15
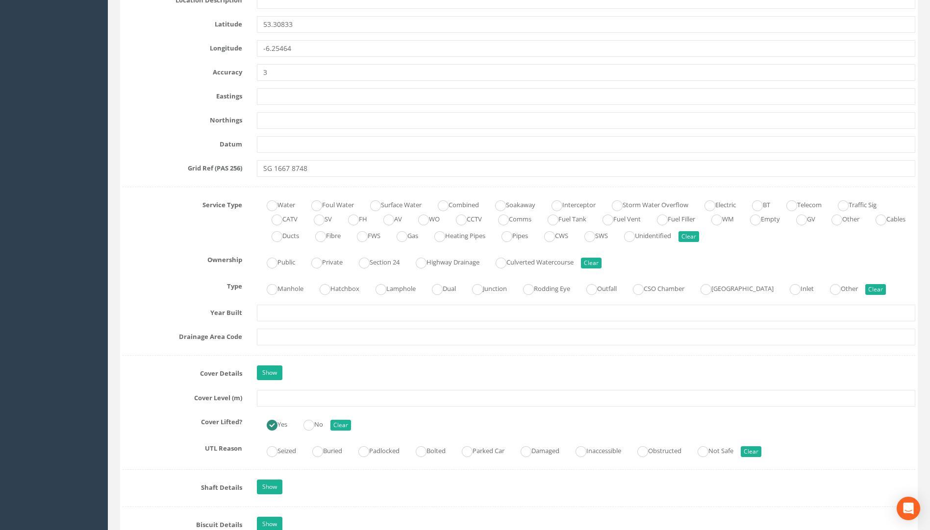
scroll to position [588, 0]
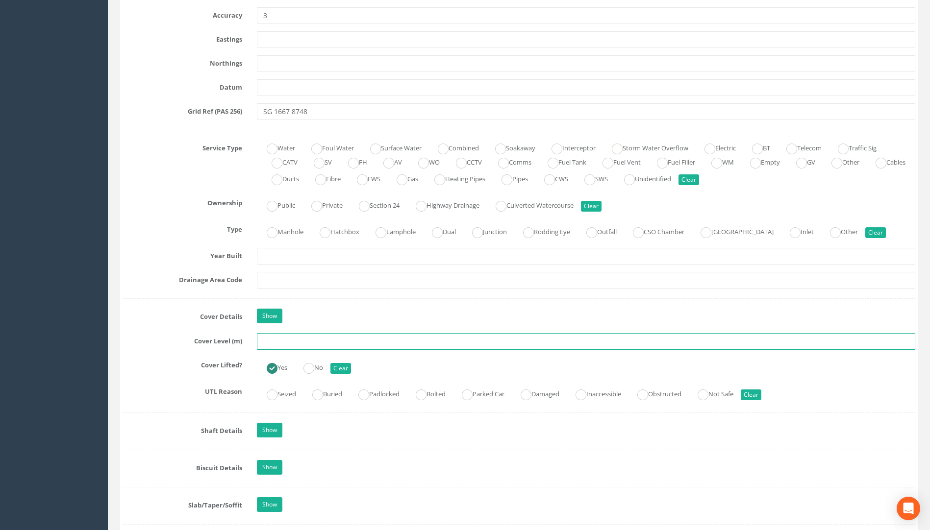
click at [300, 349] on input "text" at bounding box center [586, 341] width 658 height 17
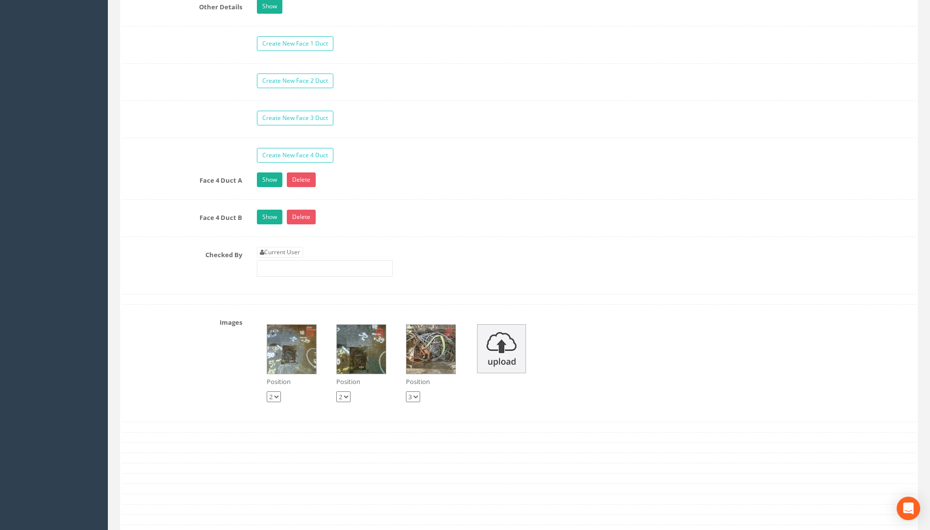
scroll to position [1568, 0]
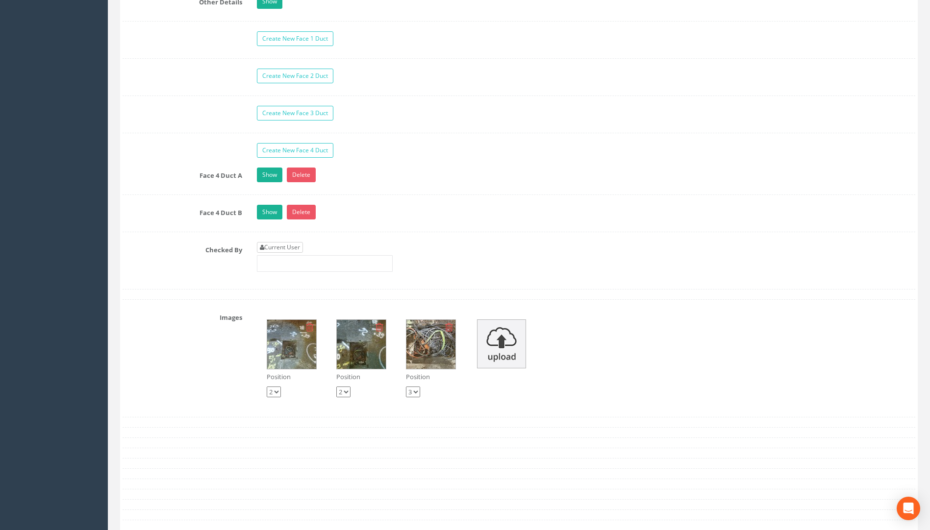
type input "23.89"
click at [276, 245] on link "Current User" at bounding box center [280, 247] width 46 height 11
type input "[PERSON_NAME]"
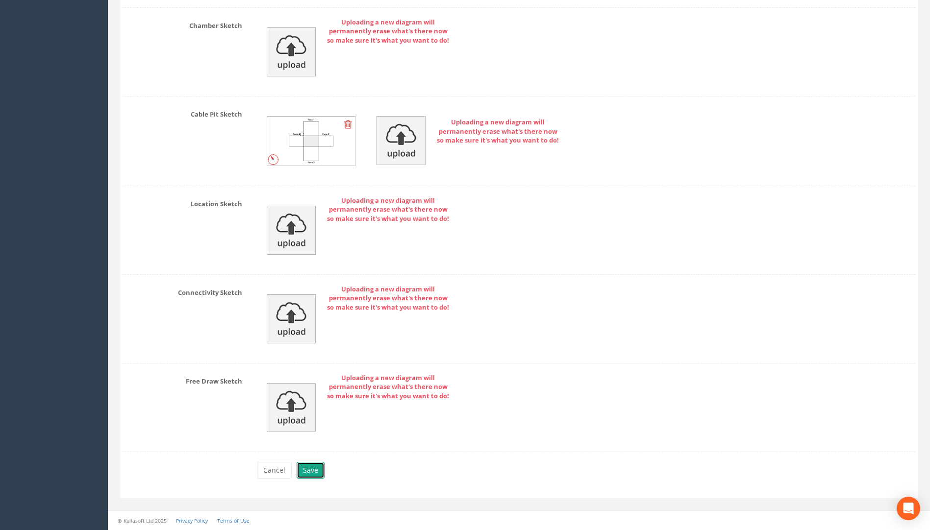
click at [306, 469] on button "Save" at bounding box center [310, 470] width 28 height 17
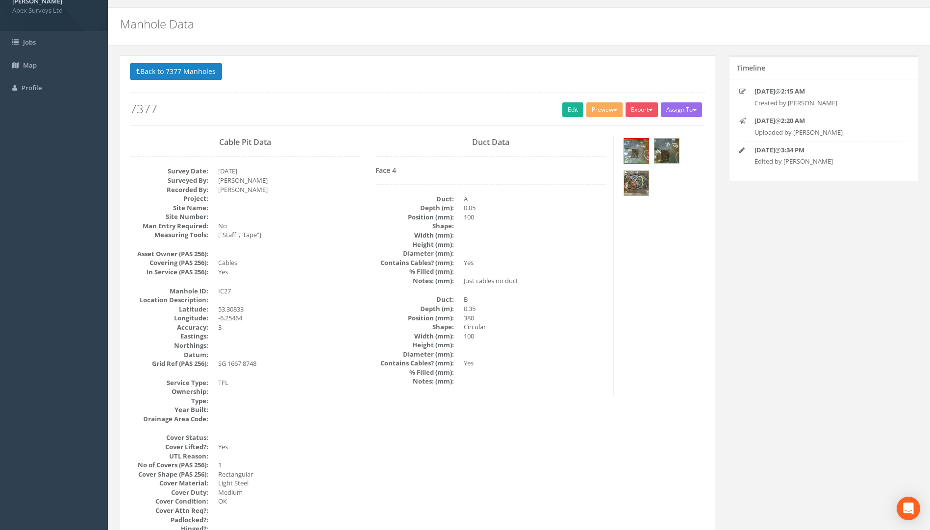
scroll to position [0, 0]
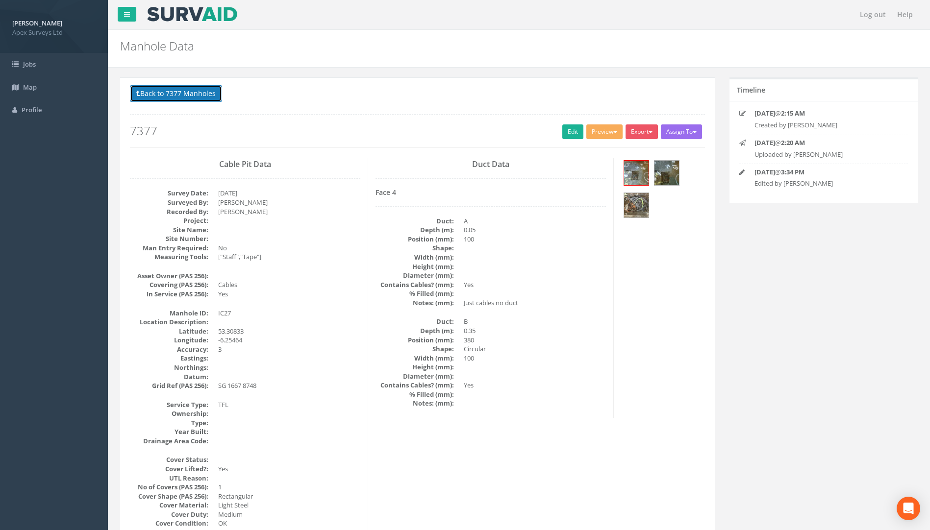
click at [205, 93] on button "Back to 7377 Manholes" at bounding box center [176, 93] width 92 height 17
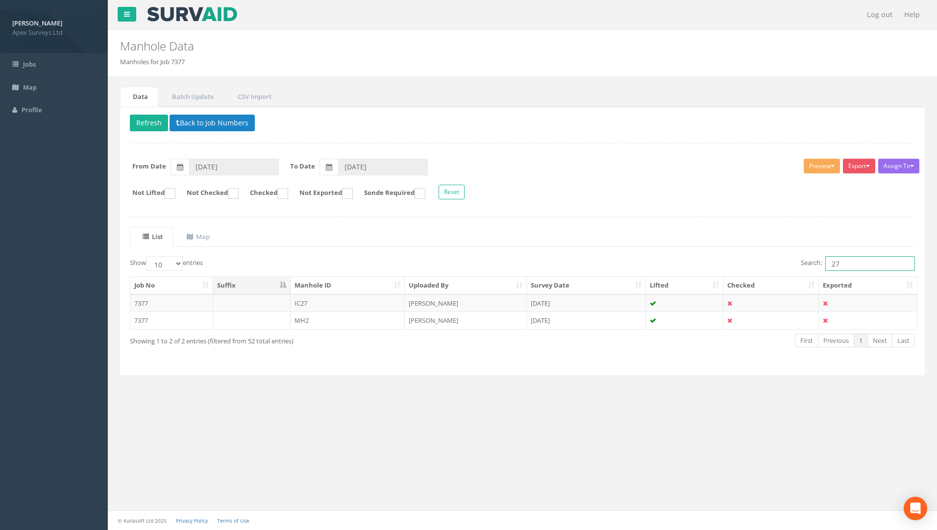
drag, startPoint x: 855, startPoint y: 267, endPoint x: 761, endPoint y: 270, distance: 94.6
click at [693, 270] on div "Search: 27" at bounding box center [722, 264] width 385 height 17
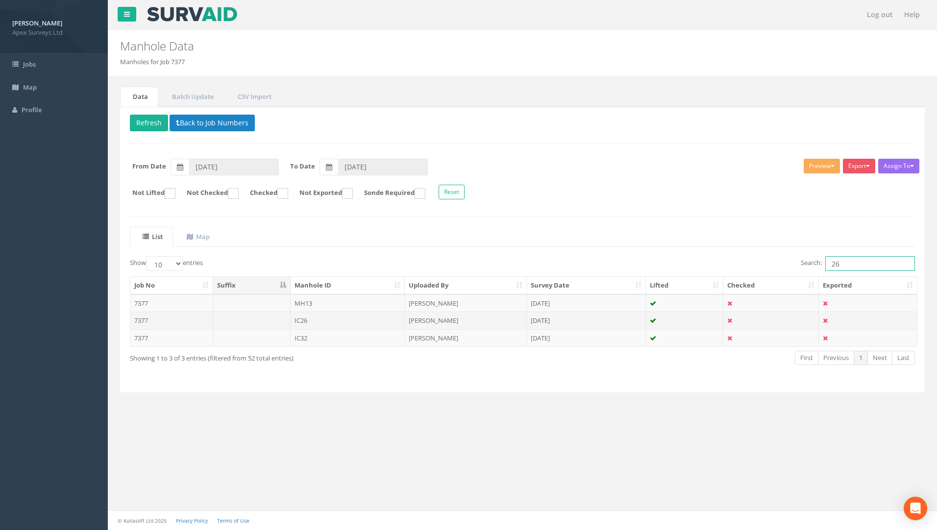
type input "26"
click at [143, 319] on td "7377" at bounding box center [171, 321] width 83 height 18
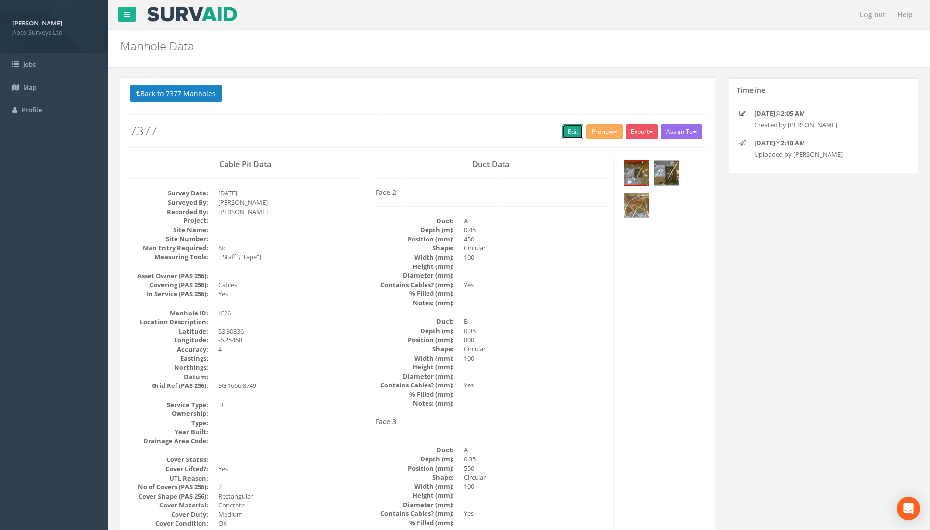
click at [567, 132] on link "Edit" at bounding box center [572, 131] width 21 height 15
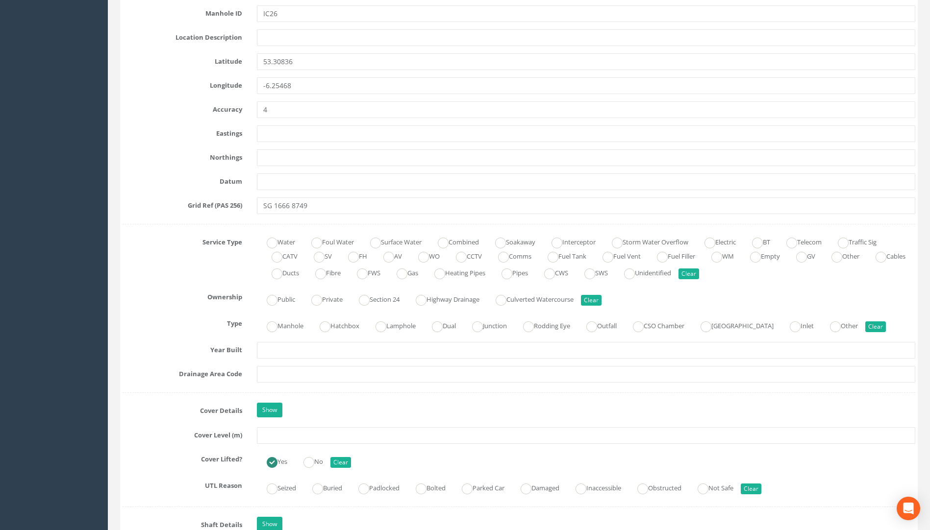
scroll to position [637, 0]
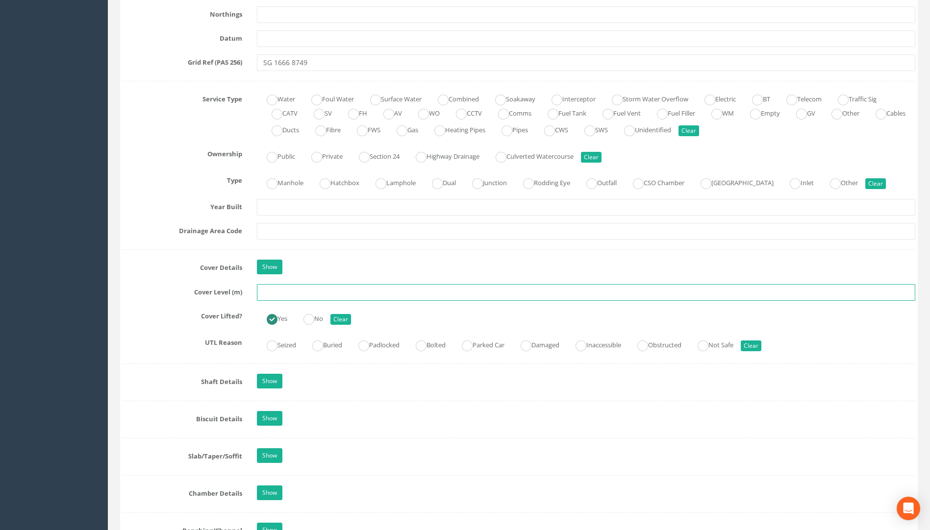
click at [285, 289] on input "text" at bounding box center [586, 292] width 658 height 17
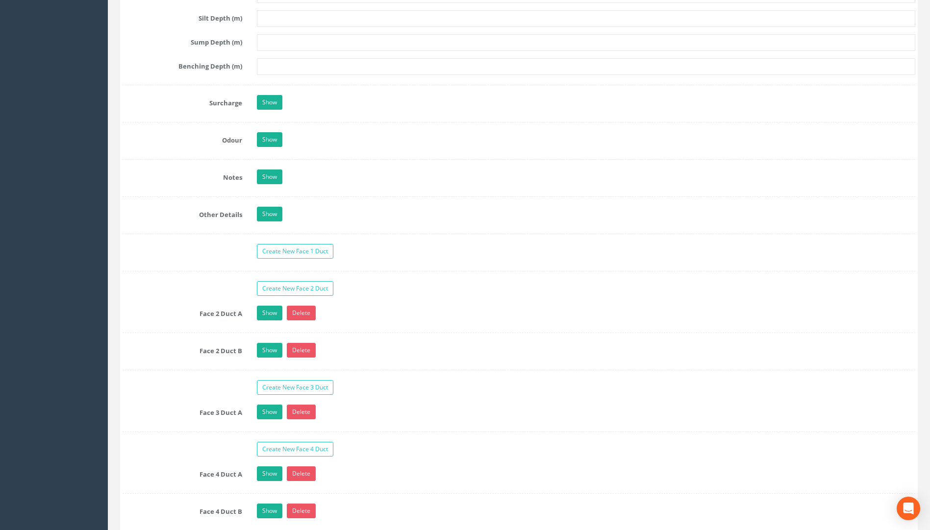
scroll to position [1519, 0]
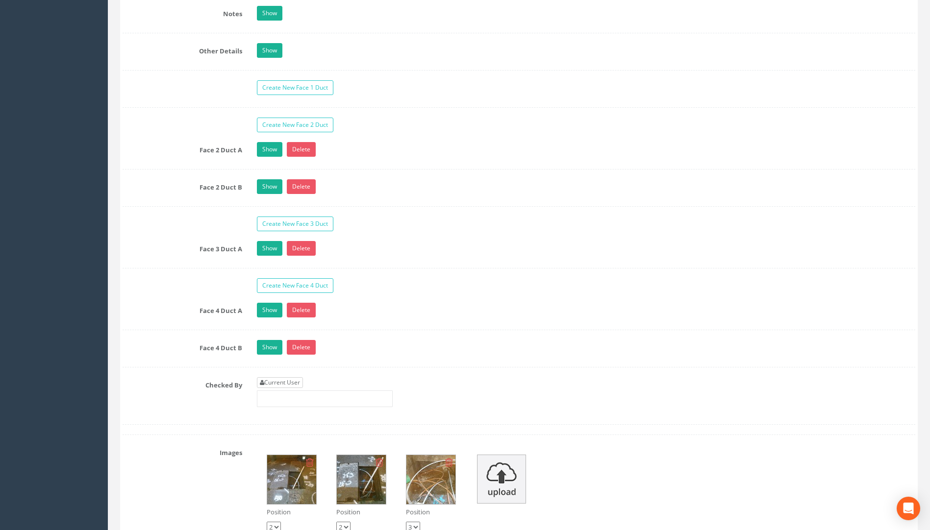
type input "23.90"
click at [282, 383] on link "Current User" at bounding box center [280, 382] width 46 height 11
type input "[PERSON_NAME]"
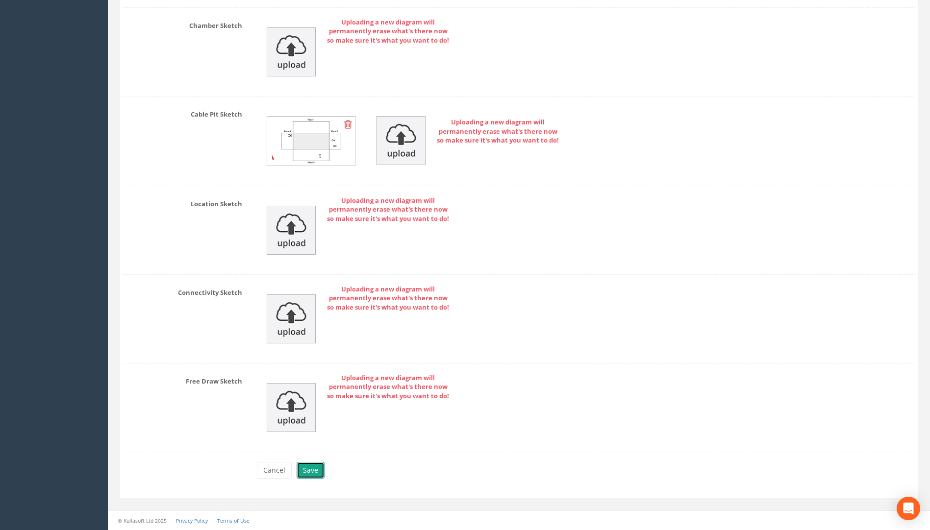
click at [317, 473] on button "Save" at bounding box center [310, 470] width 28 height 17
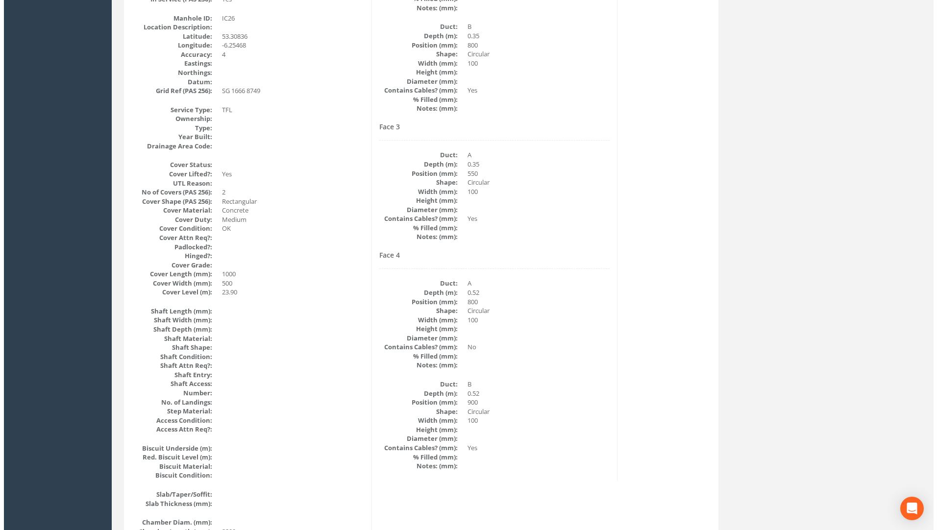
scroll to position [0, 0]
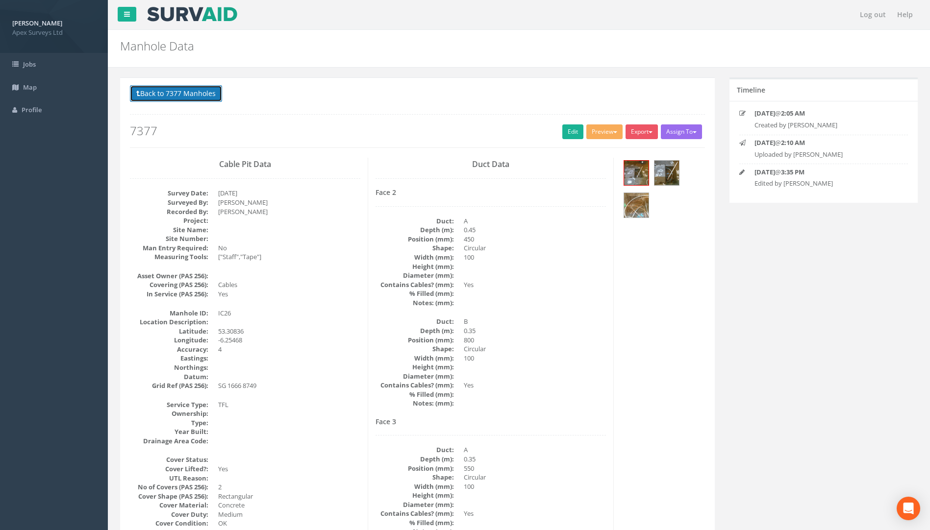
click at [201, 92] on button "Back to 7377 Manholes" at bounding box center [176, 93] width 92 height 17
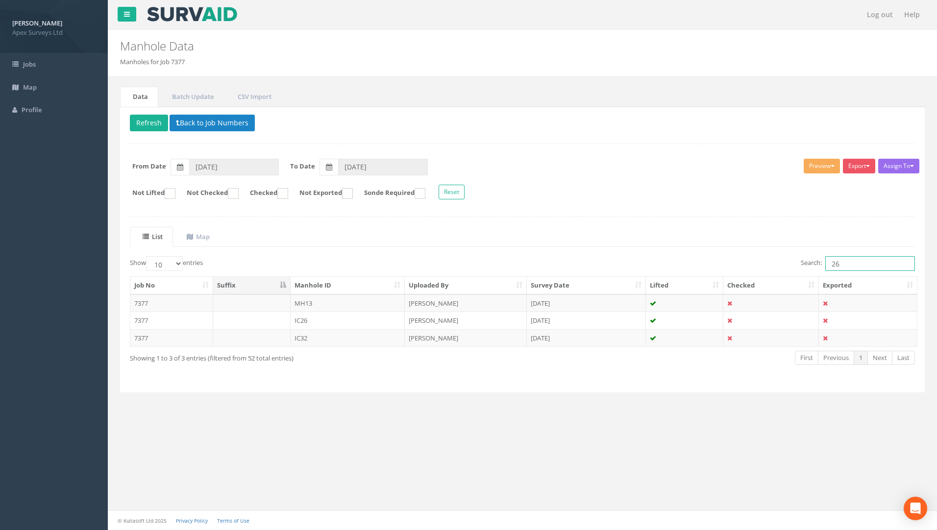
click at [693, 268] on div "Search: 26" at bounding box center [722, 264] width 385 height 17
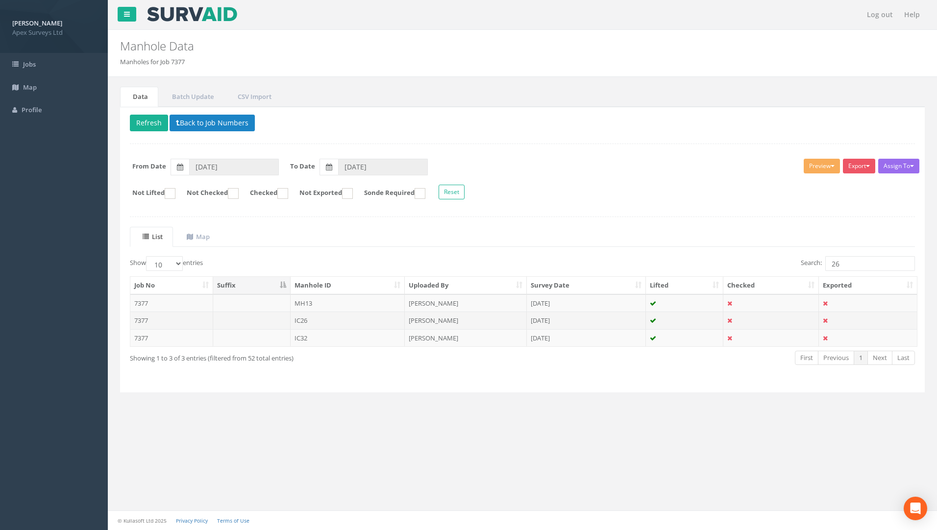
click at [136, 320] on td "7377" at bounding box center [171, 321] width 83 height 18
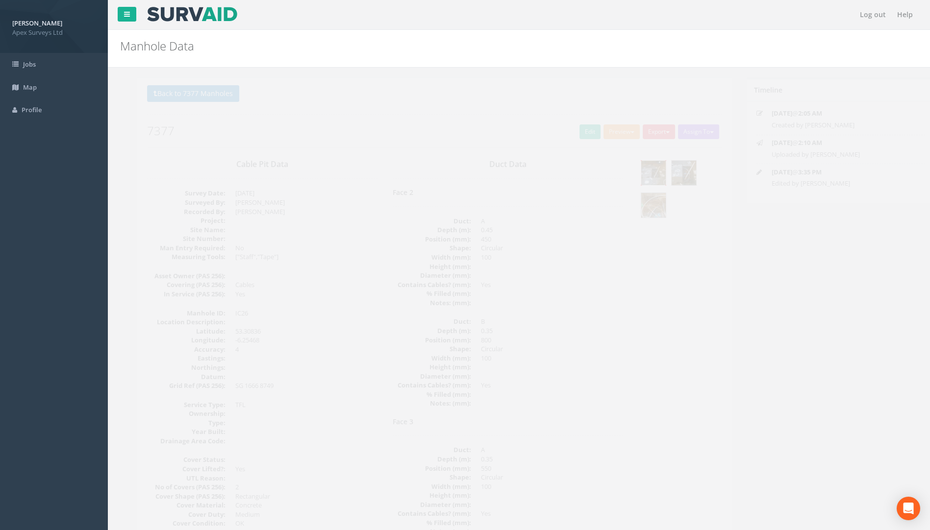
click at [634, 169] on img at bounding box center [636, 173] width 25 height 25
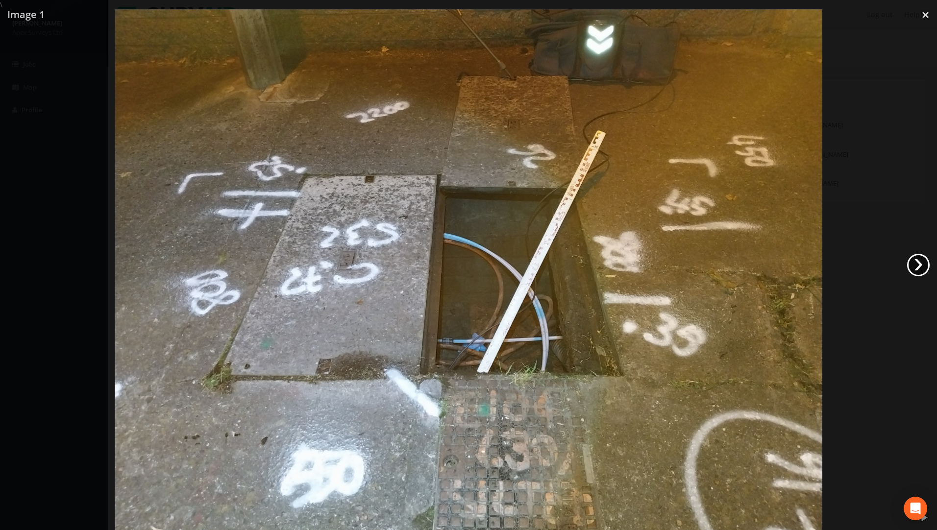
click at [693, 264] on link "›" at bounding box center [918, 265] width 23 height 23
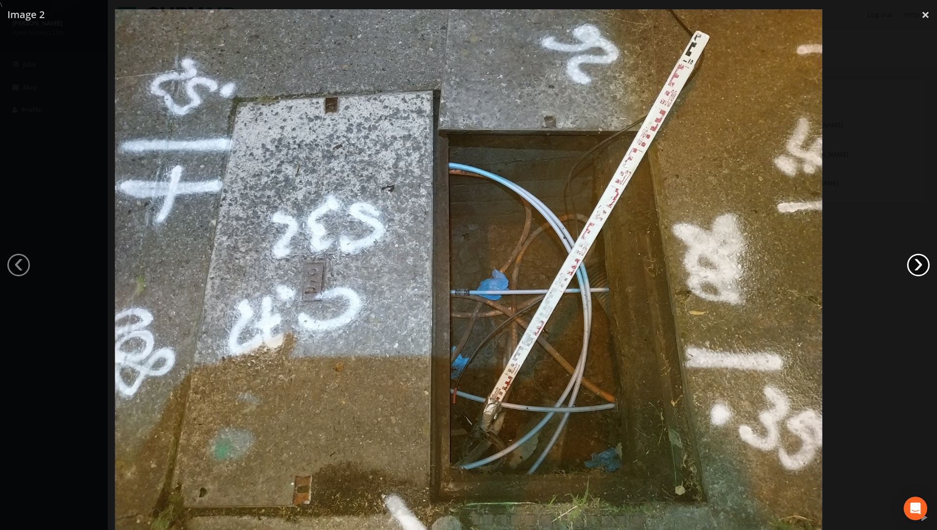
click at [693, 264] on link "›" at bounding box center [918, 265] width 23 height 23
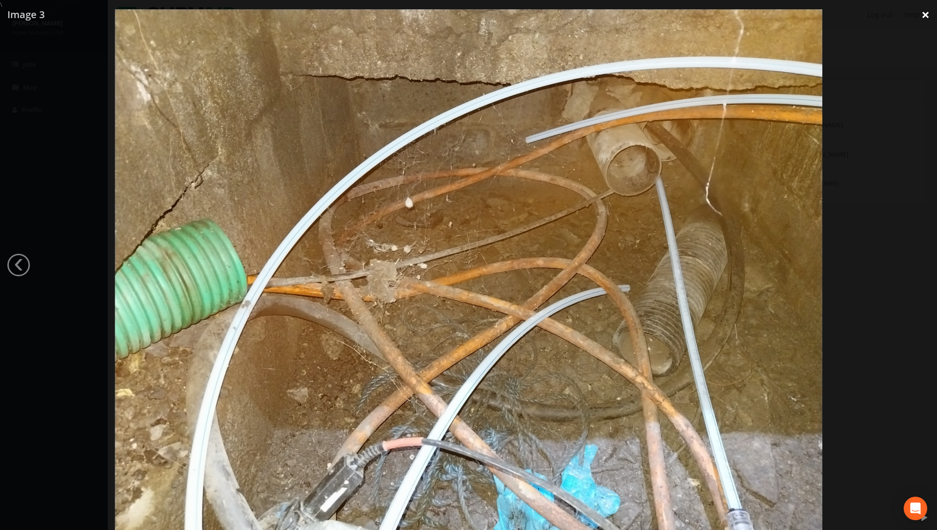
click at [693, 16] on link "×" at bounding box center [925, 14] width 23 height 29
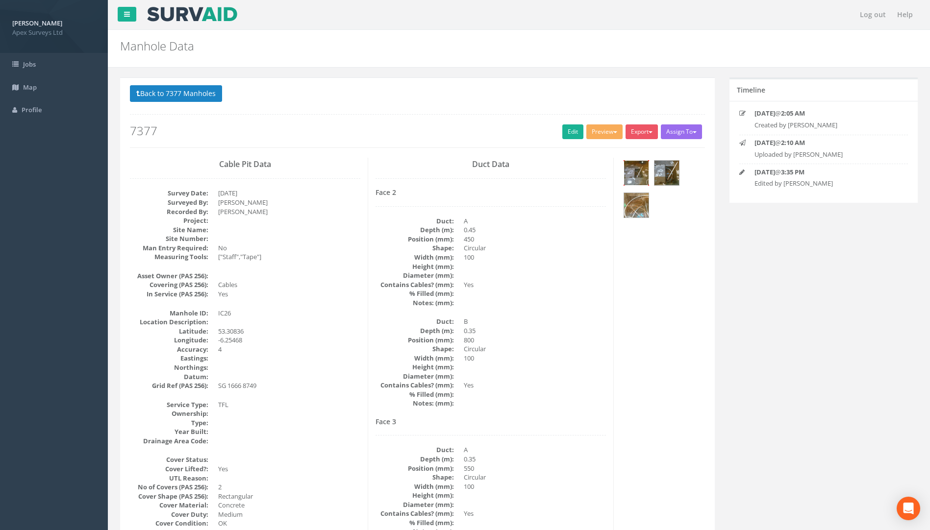
click at [633, 174] on img at bounding box center [636, 173] width 25 height 25
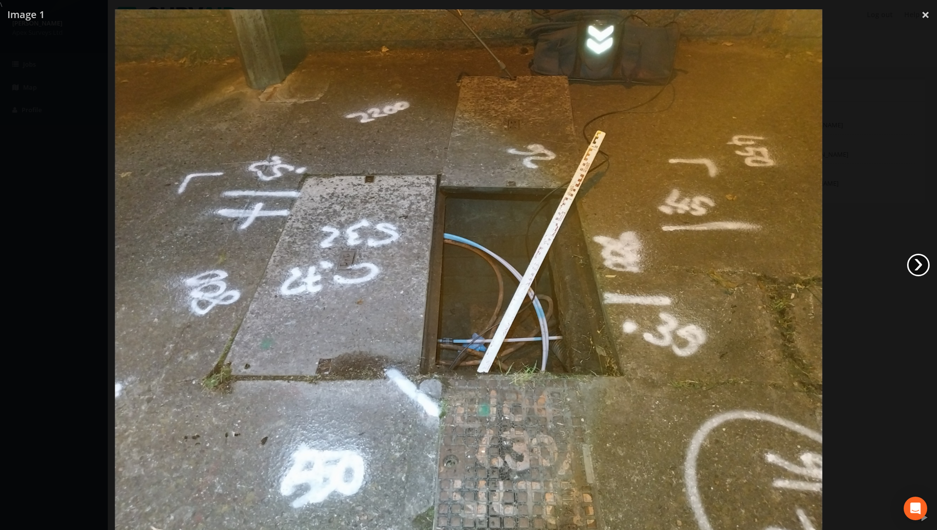
click at [693, 261] on link "›" at bounding box center [918, 265] width 23 height 23
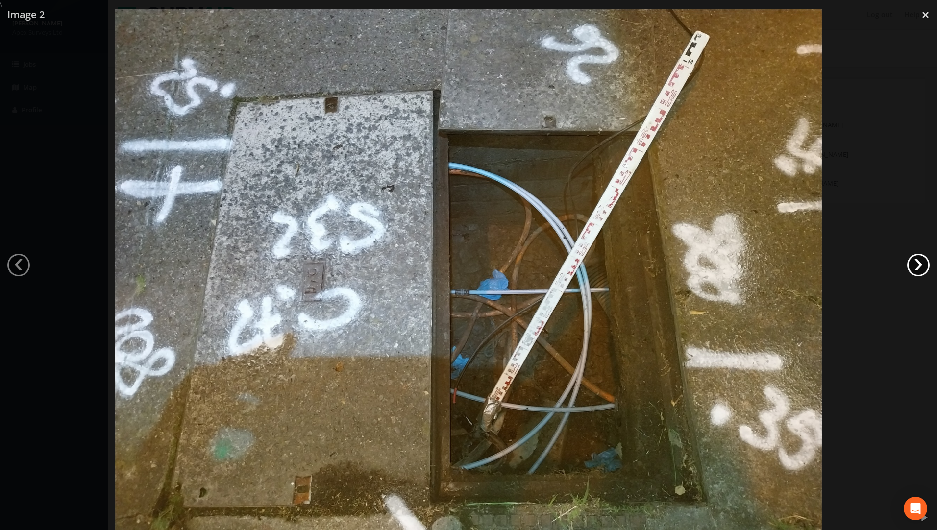
click at [693, 261] on link "›" at bounding box center [918, 265] width 23 height 23
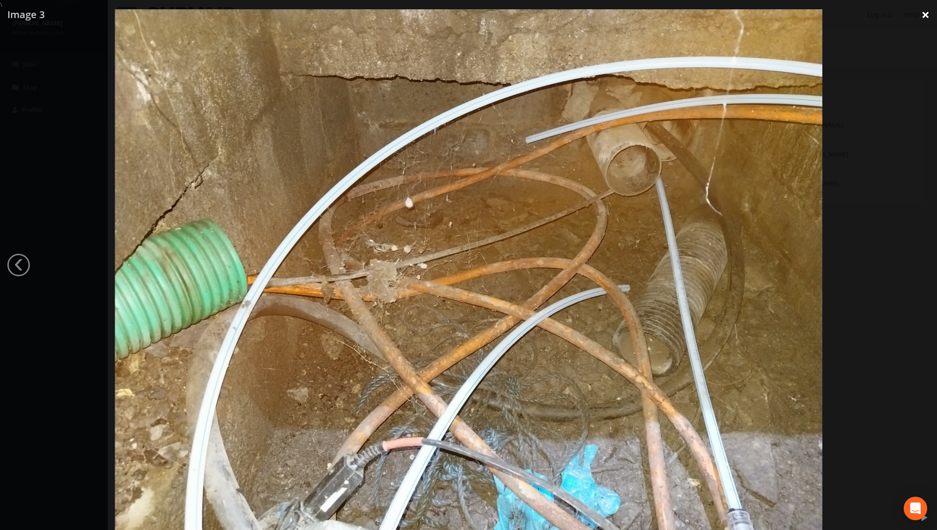
click at [693, 16] on link "×" at bounding box center [925, 14] width 23 height 29
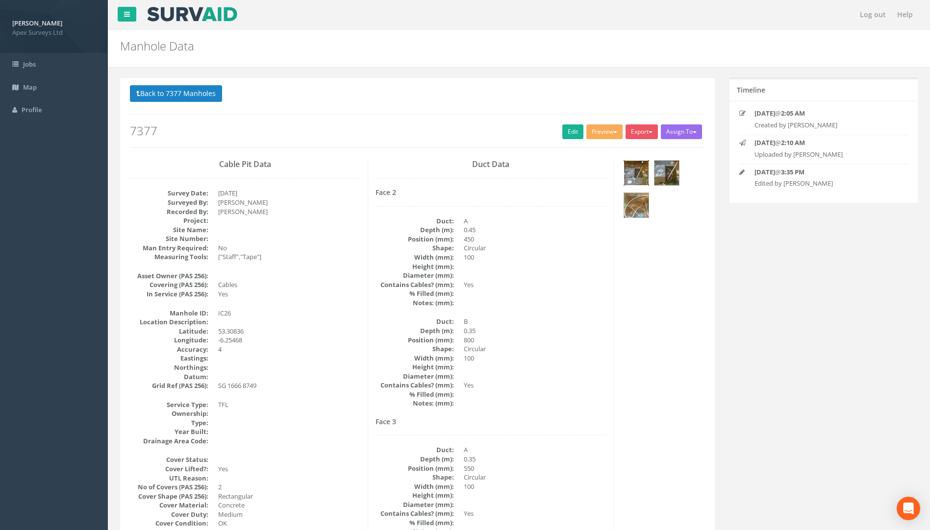
click at [638, 169] on img at bounding box center [636, 173] width 25 height 25
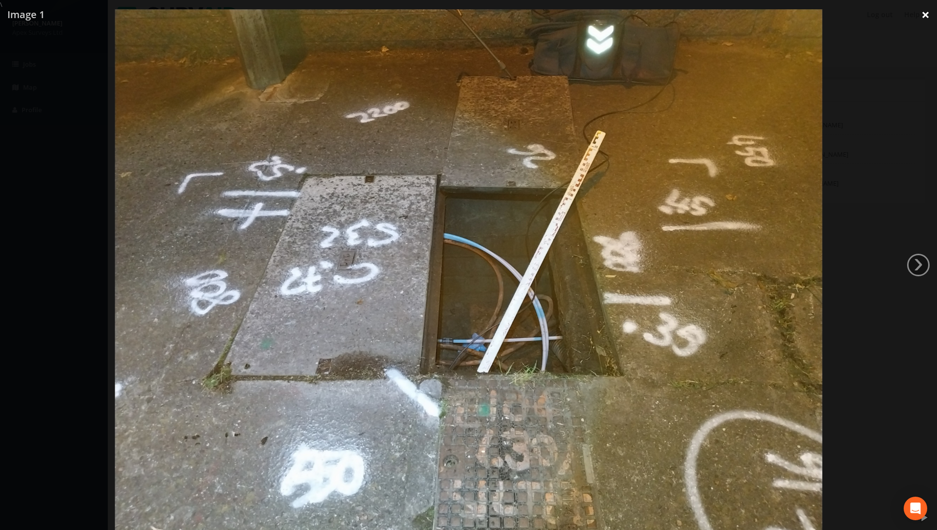
click at [693, 16] on link "×" at bounding box center [925, 14] width 23 height 29
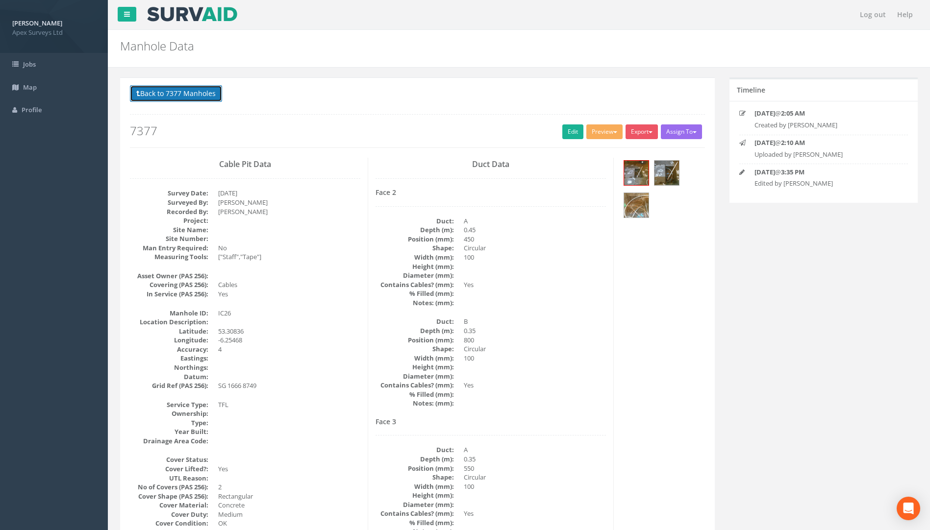
drag, startPoint x: 191, startPoint y: 89, endPoint x: 322, endPoint y: 105, distance: 132.8
click at [191, 89] on button "Back to 7377 Manholes" at bounding box center [176, 93] width 92 height 17
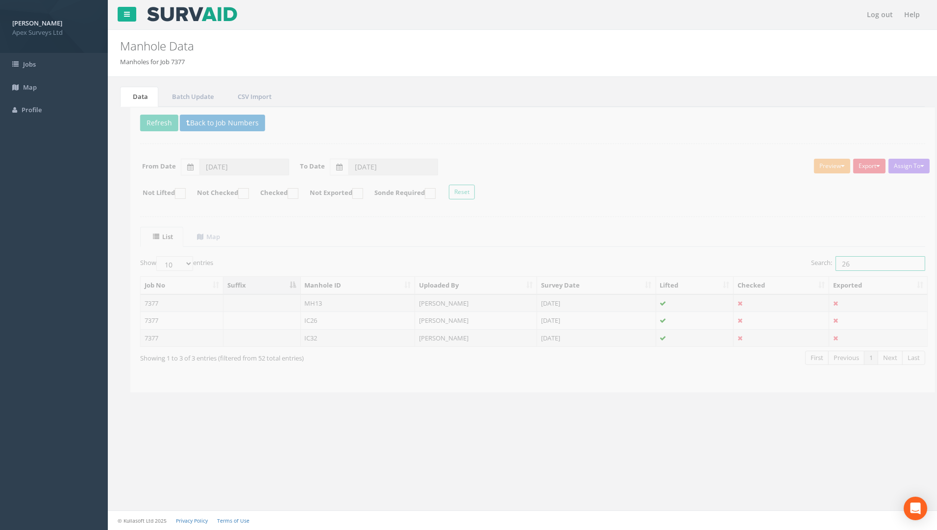
drag, startPoint x: 844, startPoint y: 260, endPoint x: 710, endPoint y: 260, distance: 134.3
click at [693, 260] on div "Search: 26" at bounding box center [722, 264] width 385 height 17
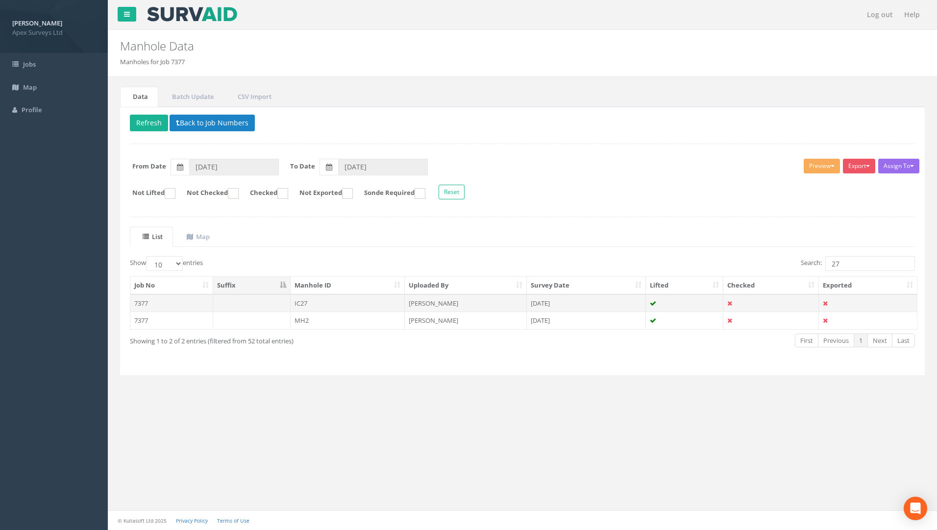
click at [144, 304] on td "7377" at bounding box center [171, 303] width 83 height 18
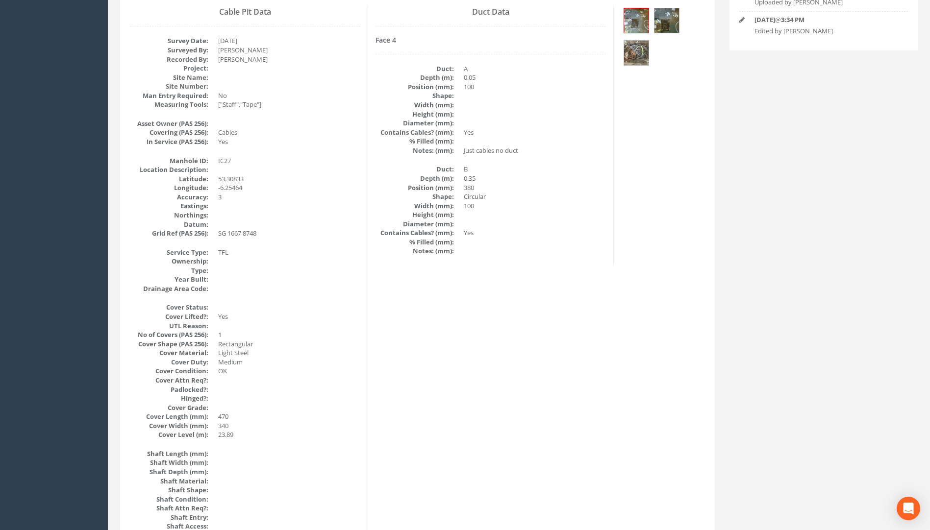
scroll to position [50, 0]
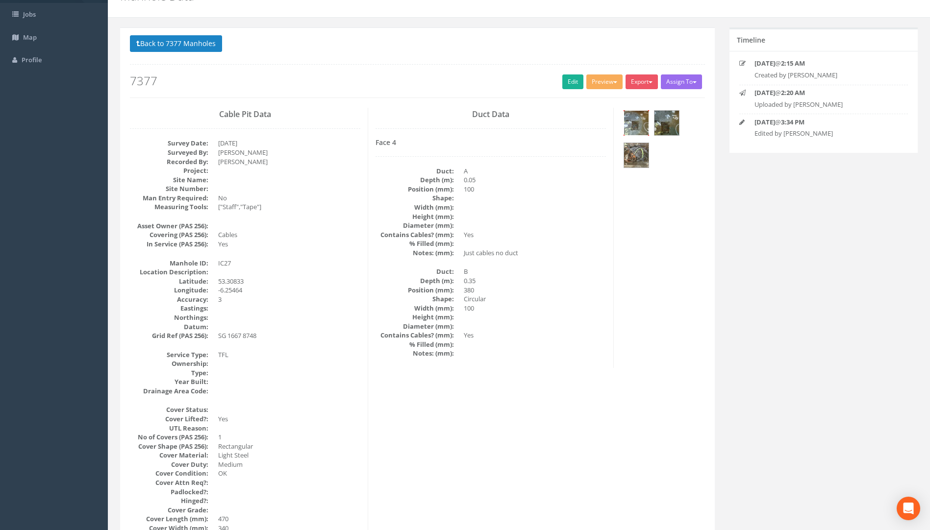
click at [634, 123] on img at bounding box center [636, 123] width 25 height 25
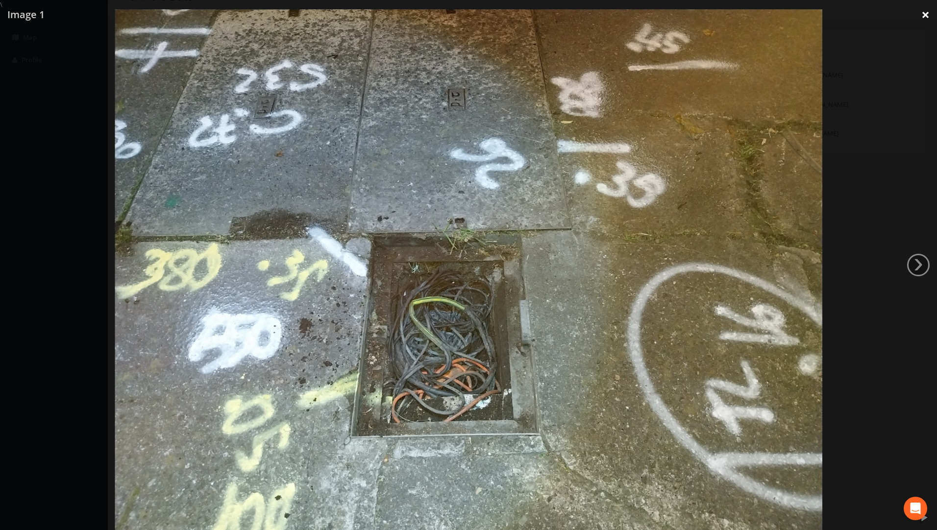
click at [693, 14] on link "×" at bounding box center [925, 14] width 23 height 29
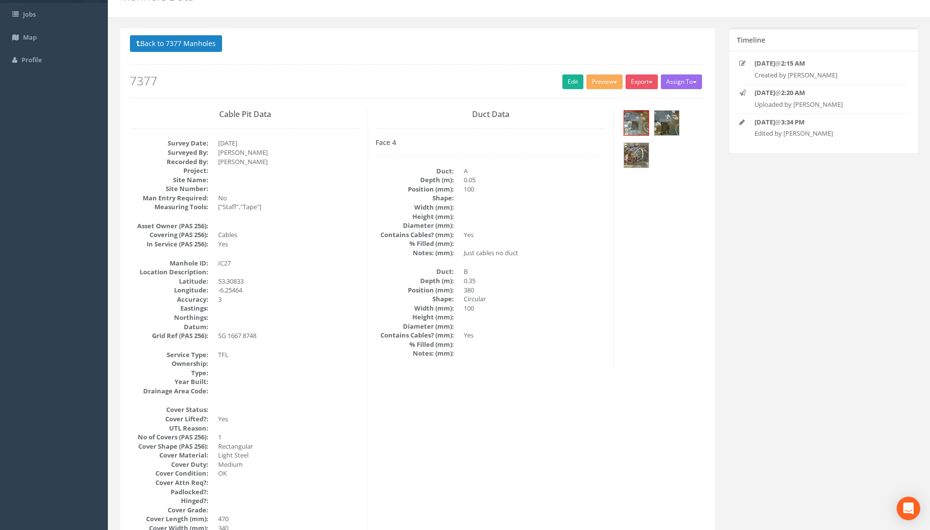
click at [187, 42] on button "Back to 7377 Manholes" at bounding box center [176, 43] width 92 height 17
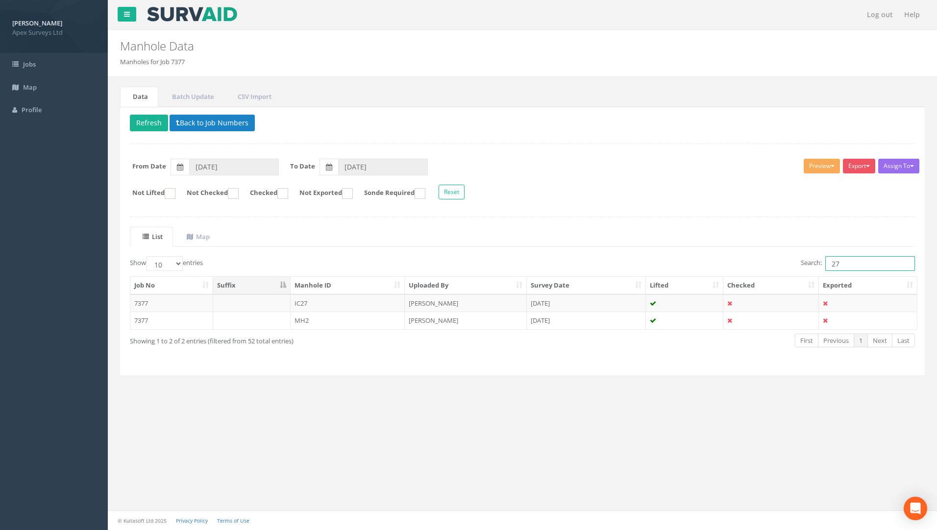
drag, startPoint x: 854, startPoint y: 264, endPoint x: 805, endPoint y: 256, distance: 49.5
click at [693, 256] on label "Search: 27" at bounding box center [858, 263] width 114 height 15
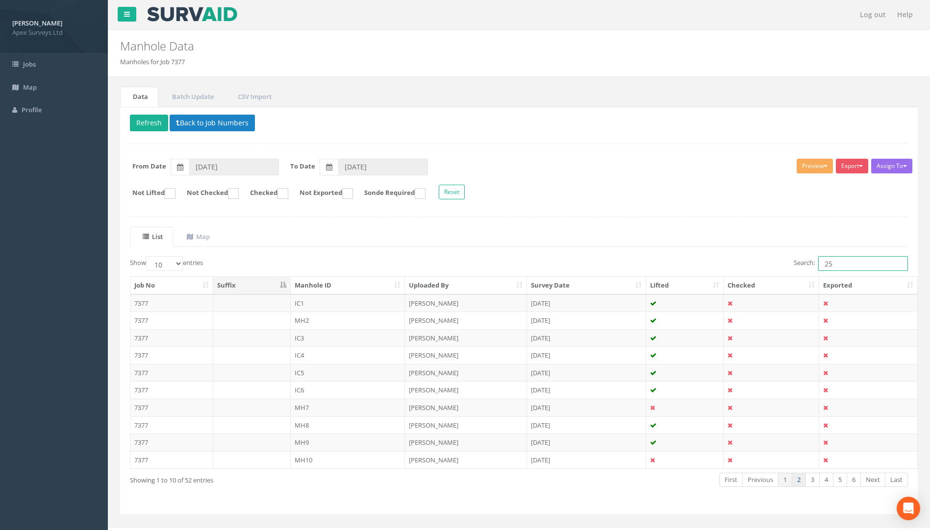
type input "25"
click at [693, 484] on link "2" at bounding box center [798, 480] width 14 height 14
click at [693, 482] on link "3" at bounding box center [812, 480] width 14 height 14
click at [137, 370] on td "7377" at bounding box center [171, 373] width 83 height 18
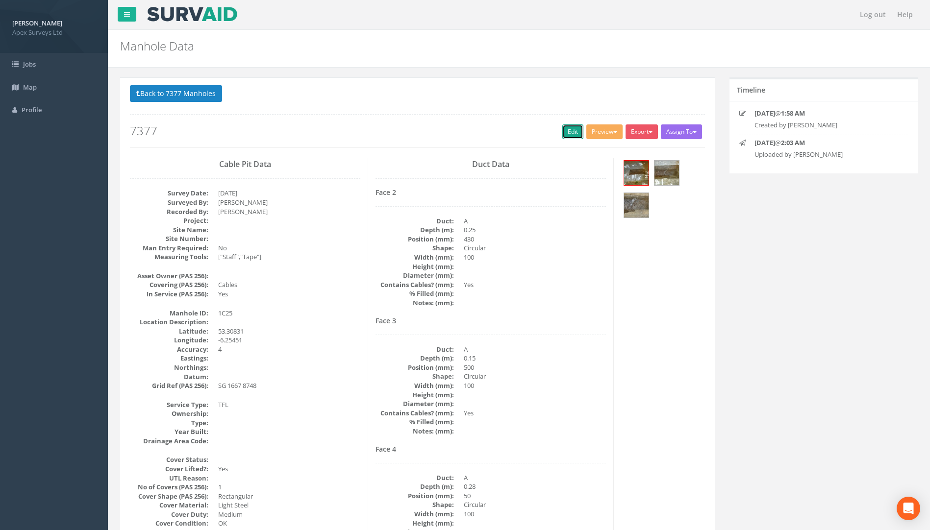
click at [566, 134] on link "Edit" at bounding box center [572, 131] width 21 height 15
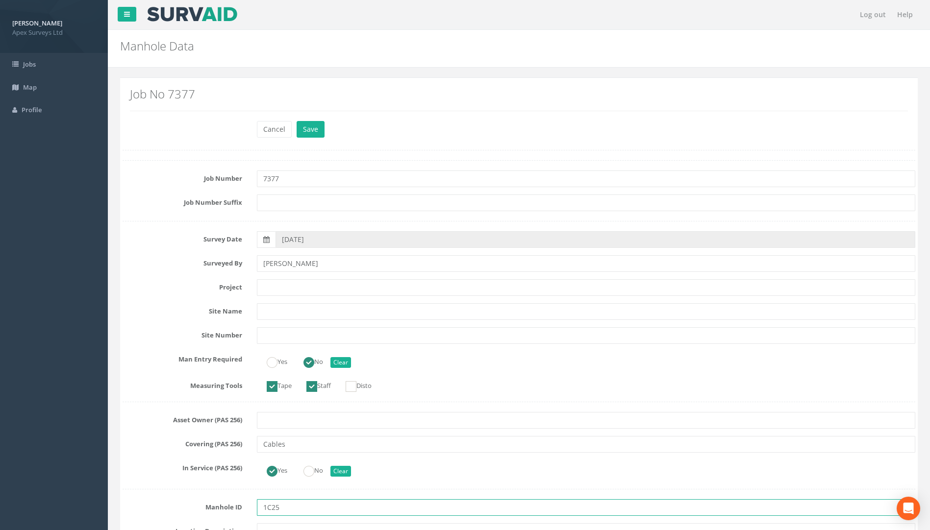
drag, startPoint x: 269, startPoint y: 511, endPoint x: 238, endPoint y: 511, distance: 30.4
click at [239, 511] on div "Manhole ID 1C25" at bounding box center [518, 507] width 807 height 17
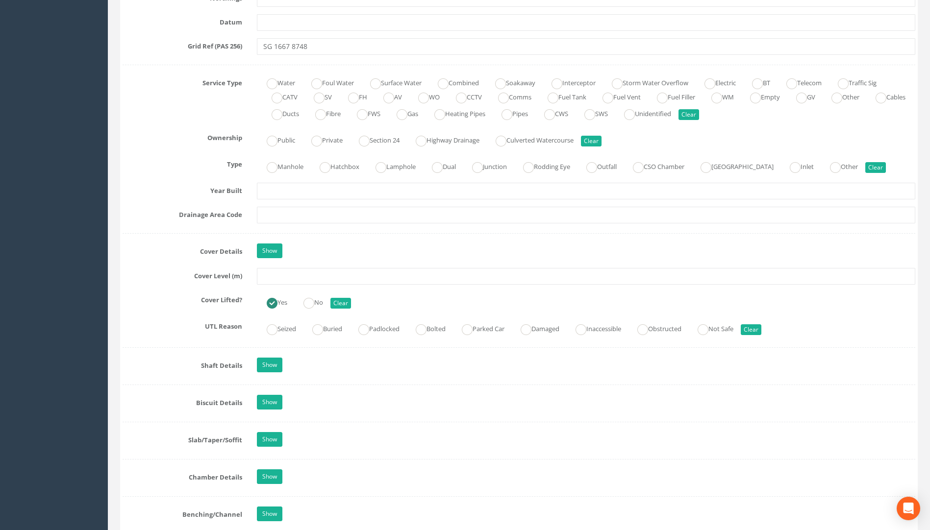
scroll to position [784, 0]
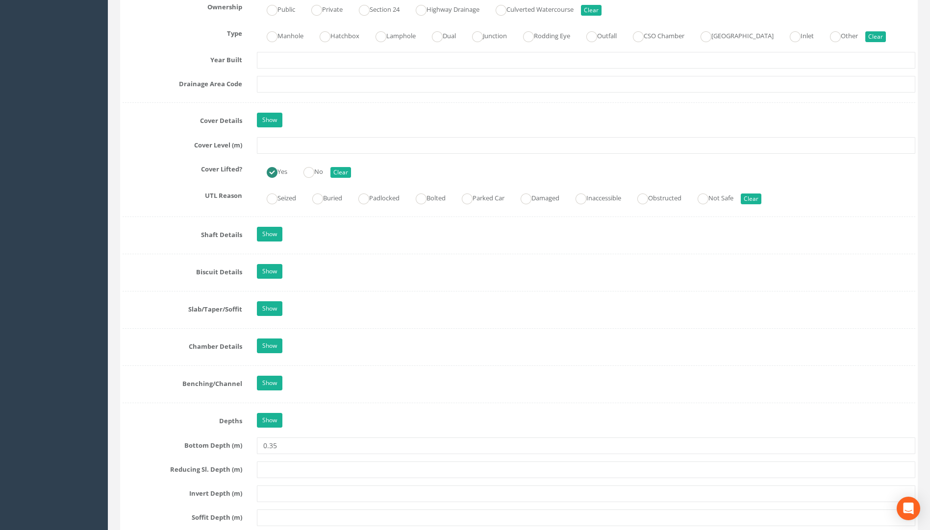
type input "IC25"
click at [291, 145] on input "text" at bounding box center [586, 145] width 658 height 17
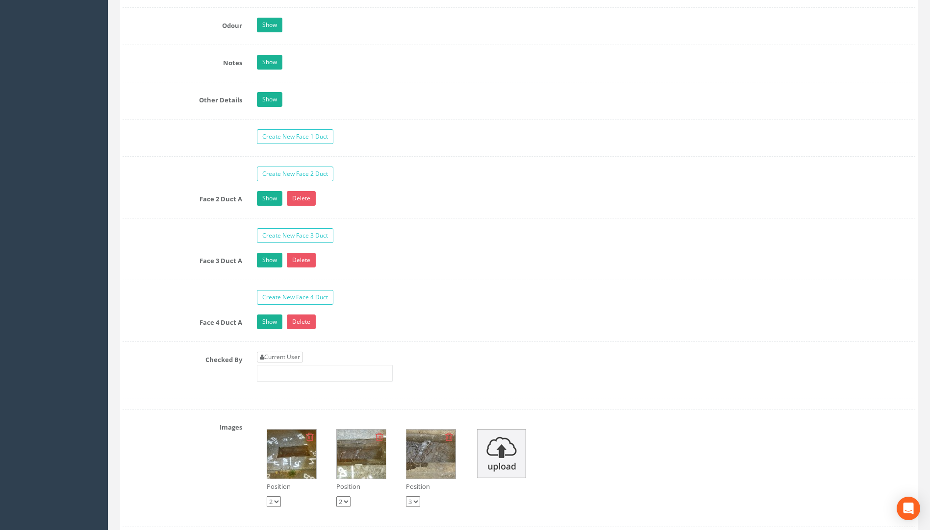
type input "23.98"
click at [279, 355] on link "Current User" at bounding box center [280, 357] width 46 height 11
type input "[PERSON_NAME]"
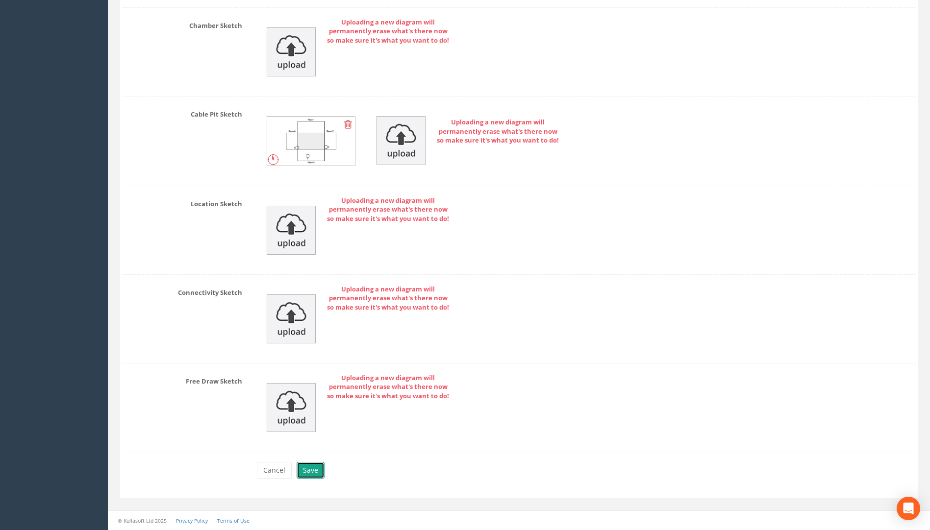
click at [303, 470] on button "Save" at bounding box center [310, 470] width 28 height 17
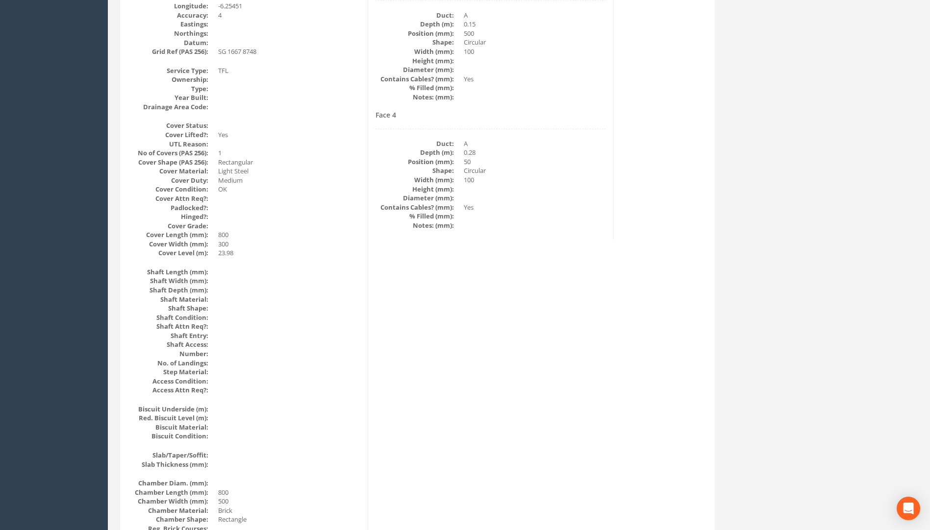
scroll to position [99, 0]
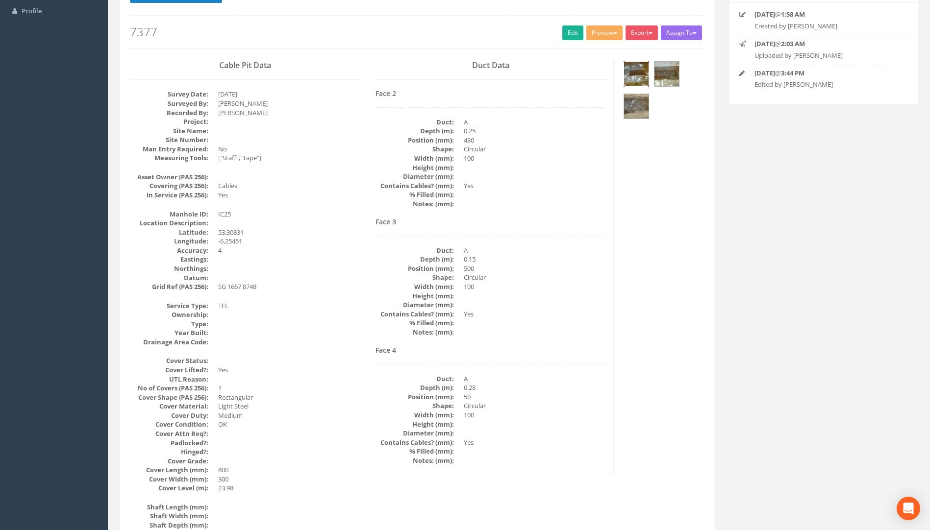
click at [643, 73] on img at bounding box center [636, 74] width 25 height 25
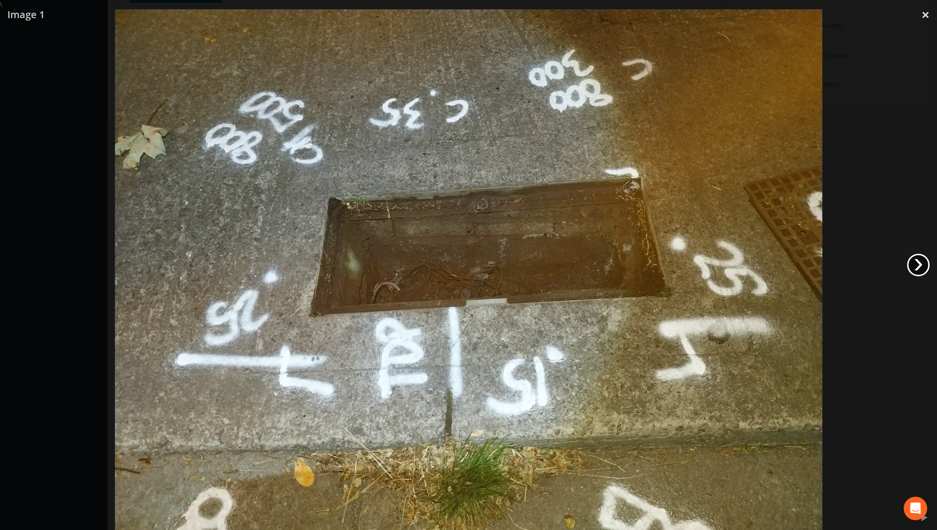
click at [693, 265] on link "›" at bounding box center [918, 265] width 23 height 23
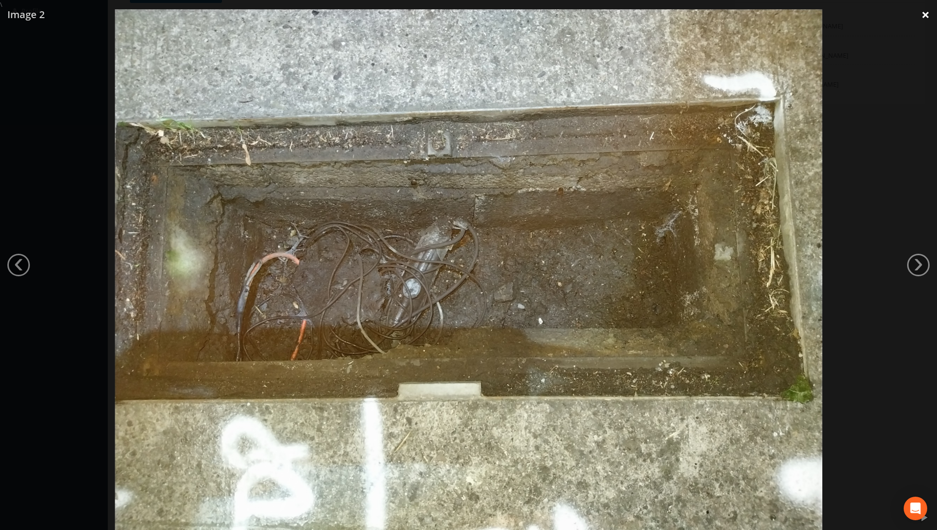
click at [693, 20] on link "×" at bounding box center [925, 14] width 23 height 29
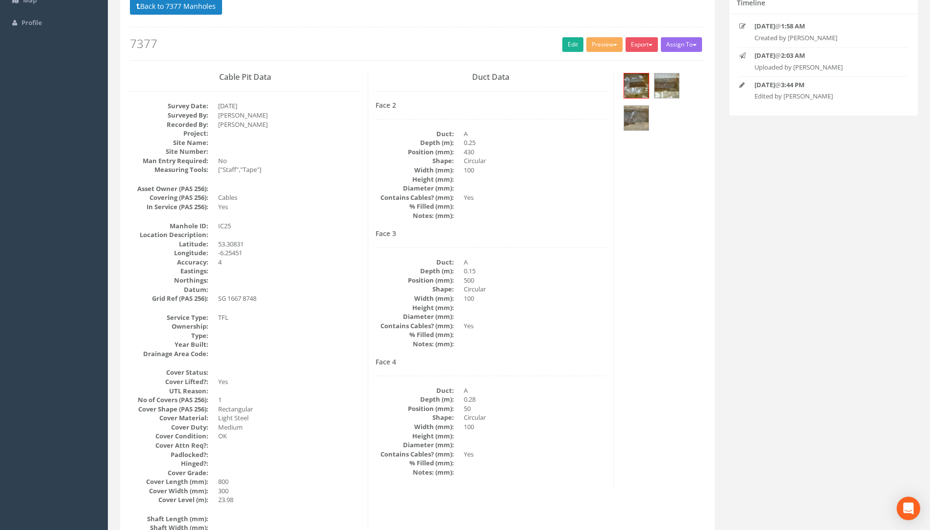
scroll to position [0, 0]
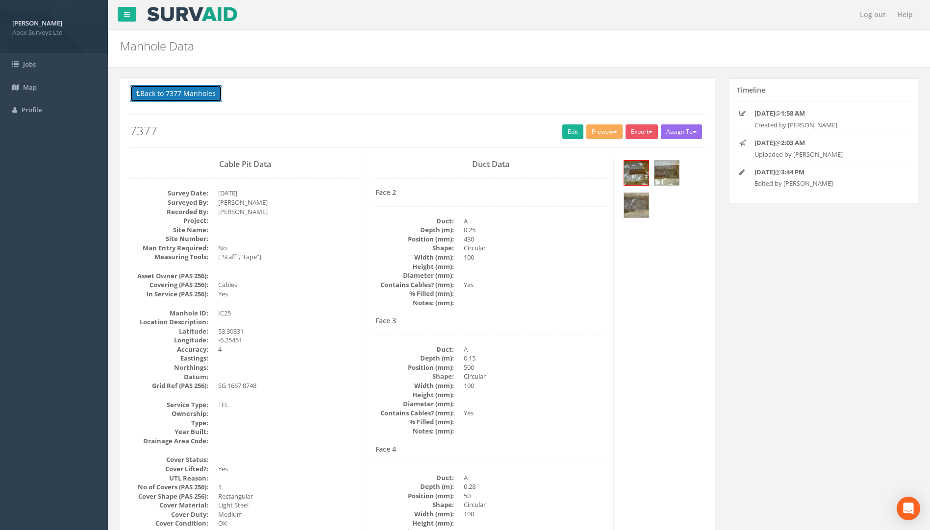
click at [185, 92] on button "Back to 7377 Manholes" at bounding box center [176, 93] width 92 height 17
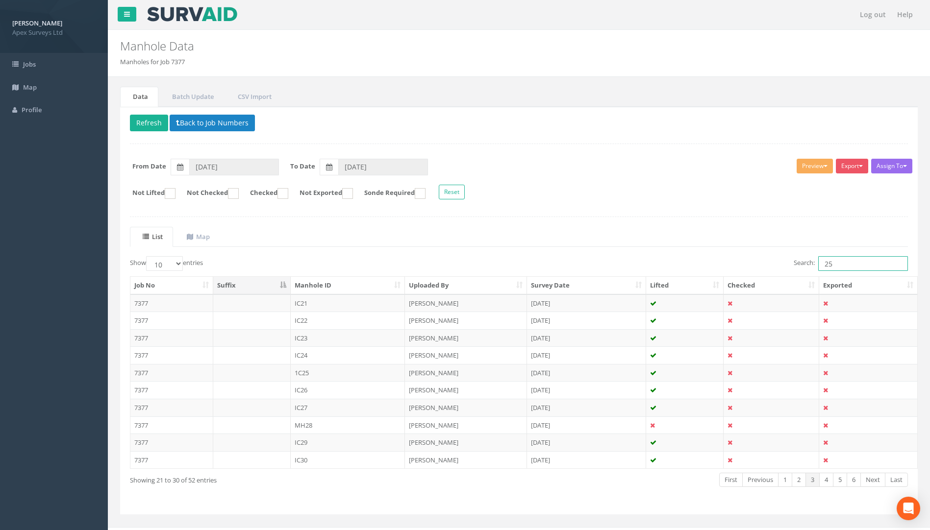
drag, startPoint x: 832, startPoint y: 263, endPoint x: 762, endPoint y: 272, distance: 70.7
click at [693, 271] on div "Search: 25" at bounding box center [717, 264] width 382 height 17
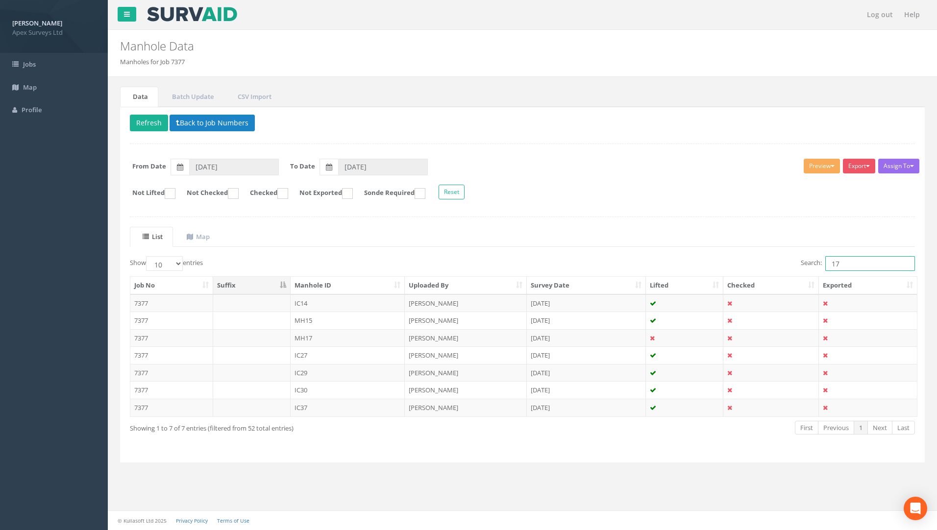
type input "17"
click at [133, 337] on td "7377" at bounding box center [171, 338] width 83 height 18
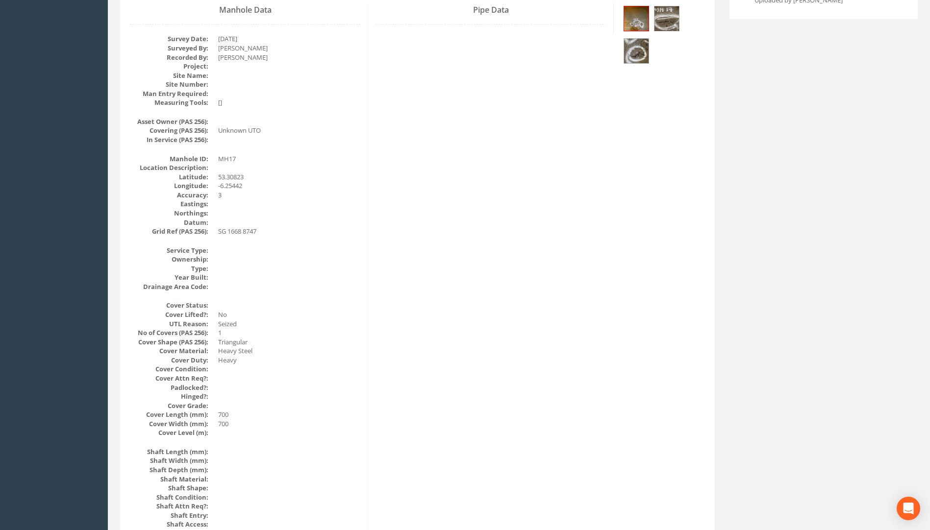
scroll to position [54, 0]
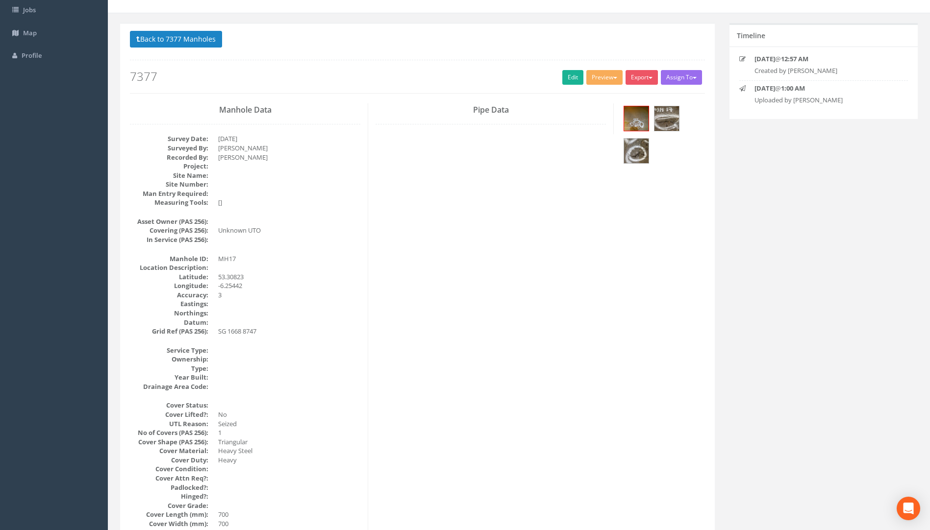
click at [556, 82] on h2 "7377" at bounding box center [417, 76] width 575 height 13
click at [566, 79] on link "Edit" at bounding box center [572, 77] width 21 height 15
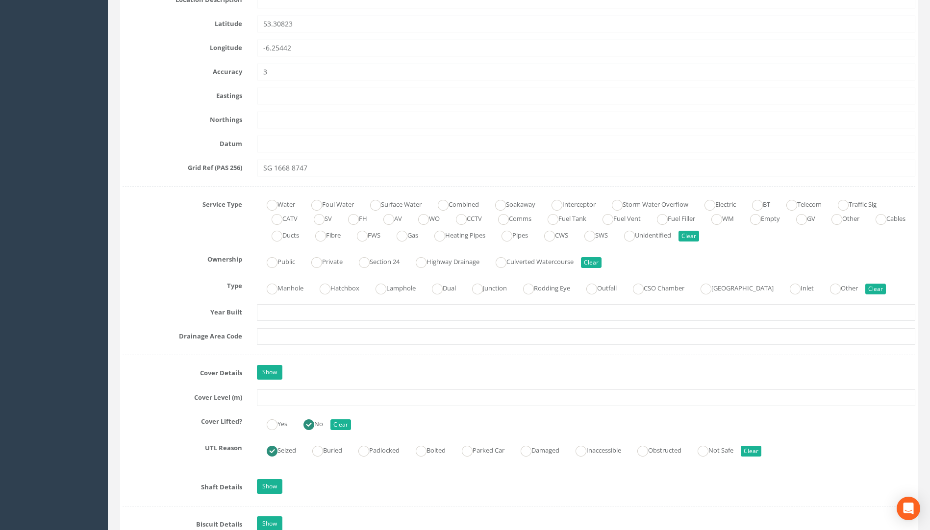
scroll to position [642, 0]
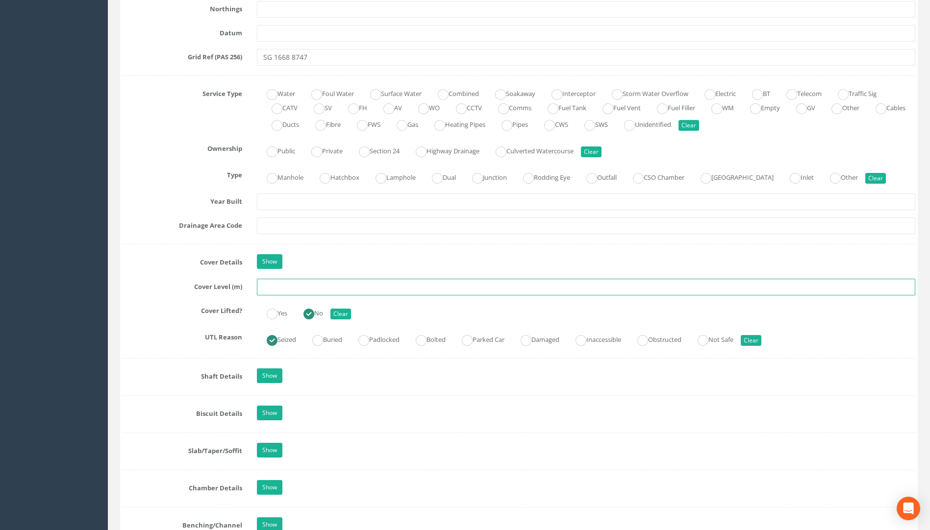
click at [282, 287] on input "text" at bounding box center [586, 287] width 658 height 17
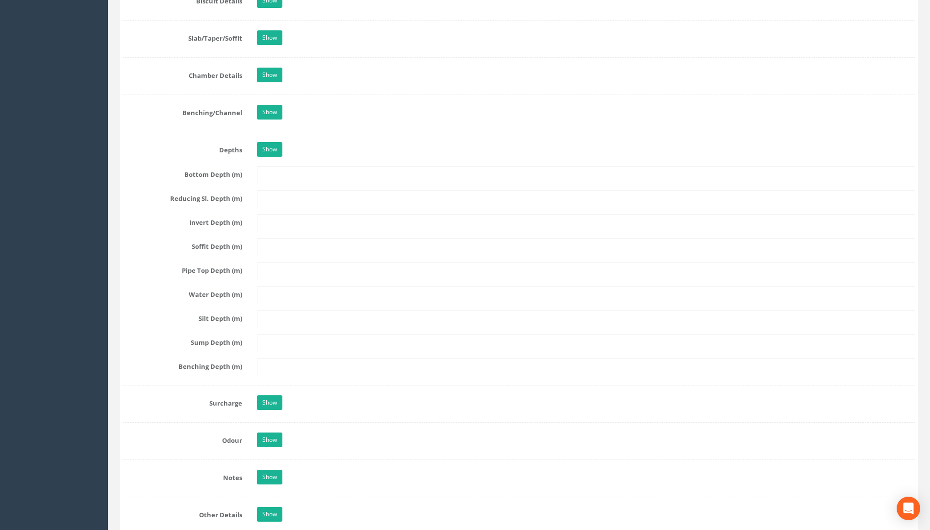
scroll to position [1328, 0]
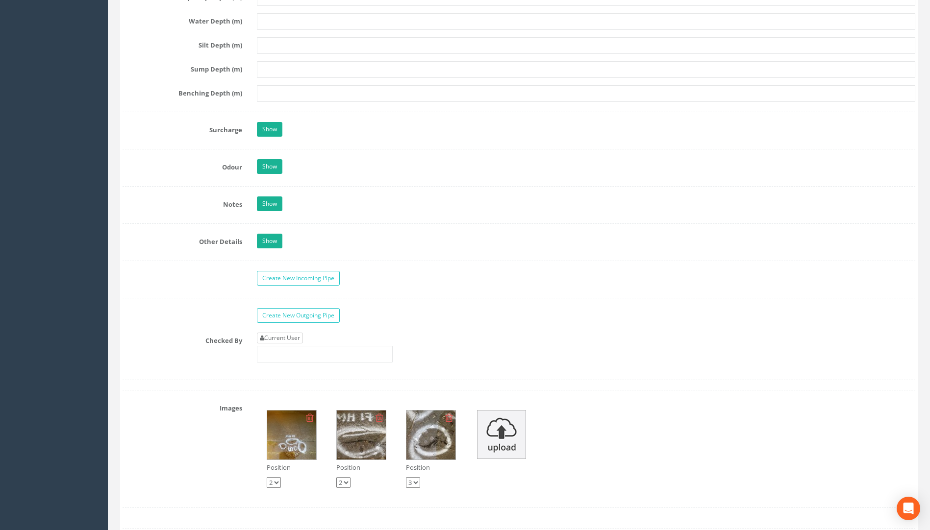
type input "23.88"
click at [285, 338] on link "Current User" at bounding box center [280, 338] width 46 height 11
type input "[PERSON_NAME]"
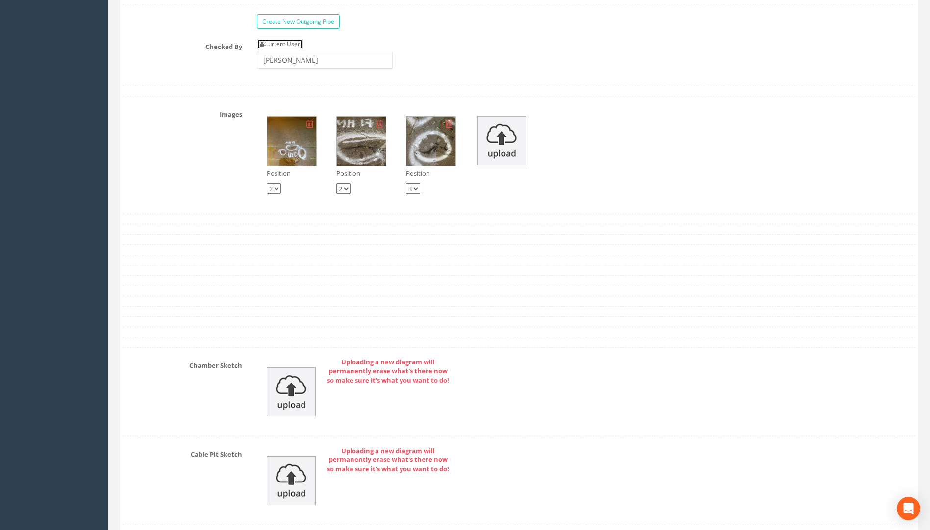
scroll to position [1962, 0]
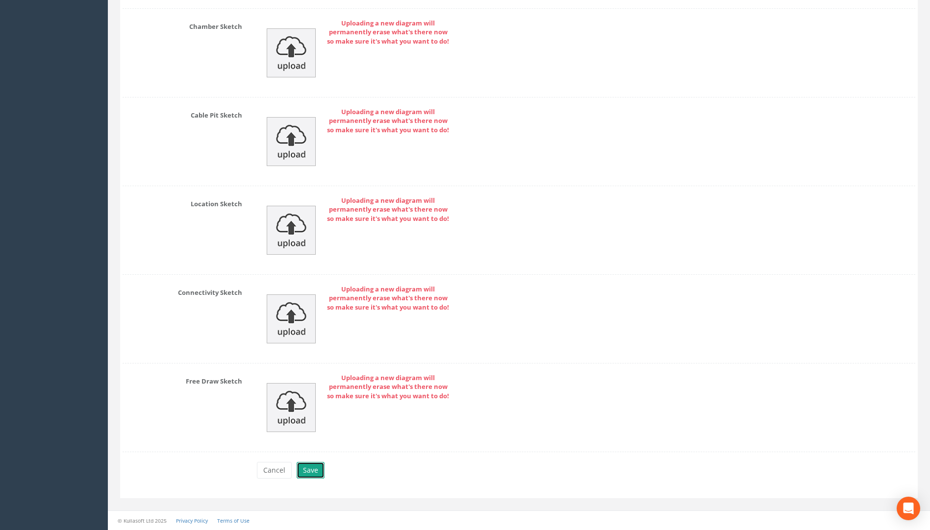
click at [312, 472] on button "Save" at bounding box center [310, 470] width 28 height 17
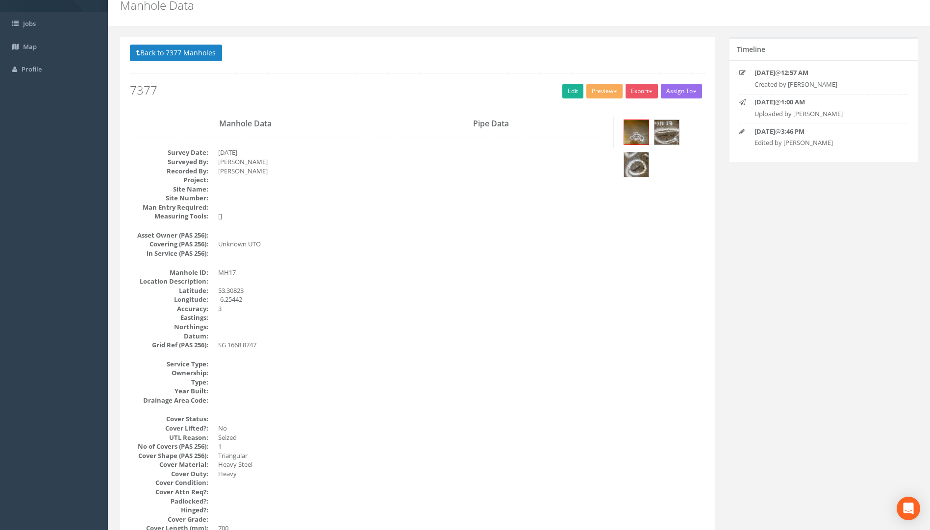
scroll to position [0, 0]
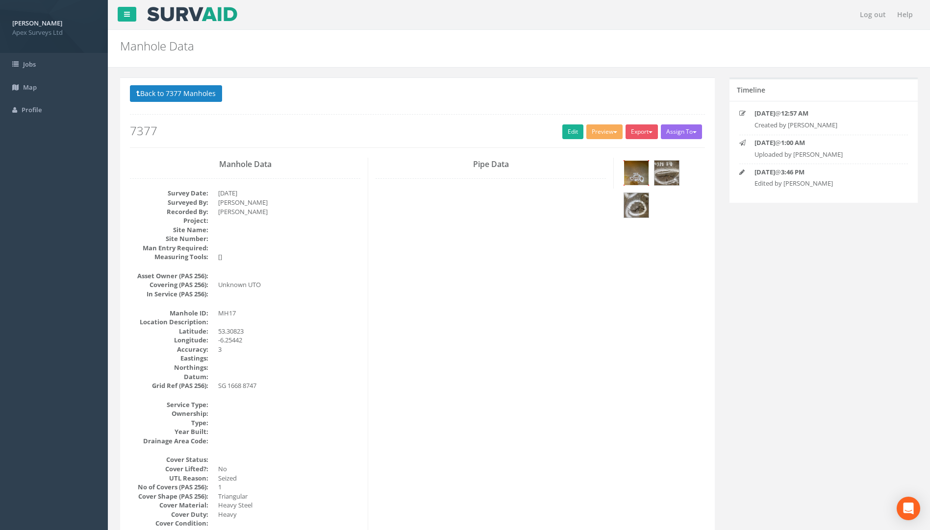
click at [638, 171] on img at bounding box center [636, 173] width 25 height 25
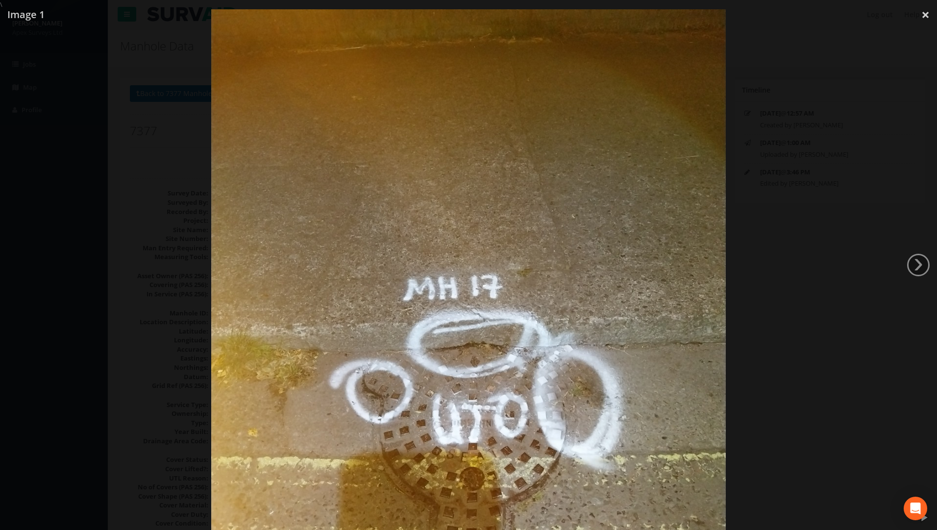
drag, startPoint x: 799, startPoint y: 301, endPoint x: 812, endPoint y: 269, distance: 34.8
click at [693, 299] on div at bounding box center [468, 274] width 937 height 530
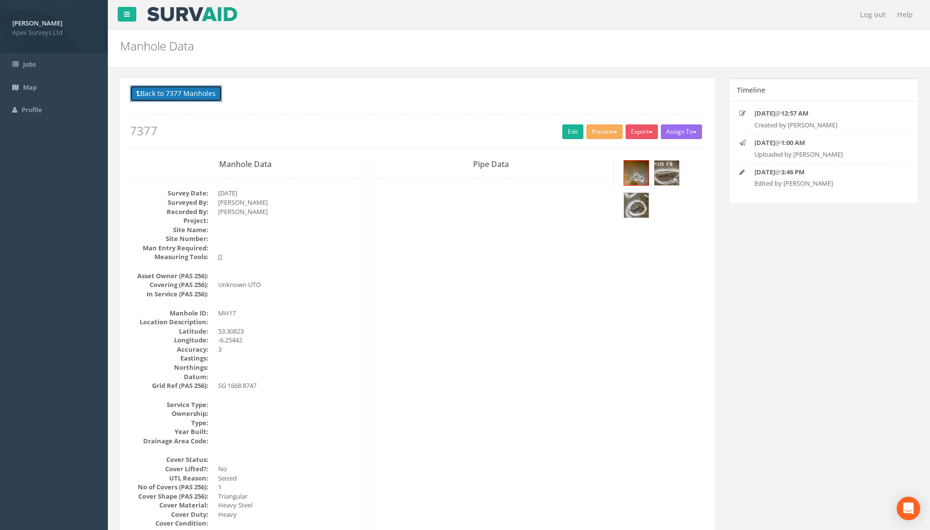
click at [194, 94] on button "Back to 7377 Manholes" at bounding box center [176, 93] width 92 height 17
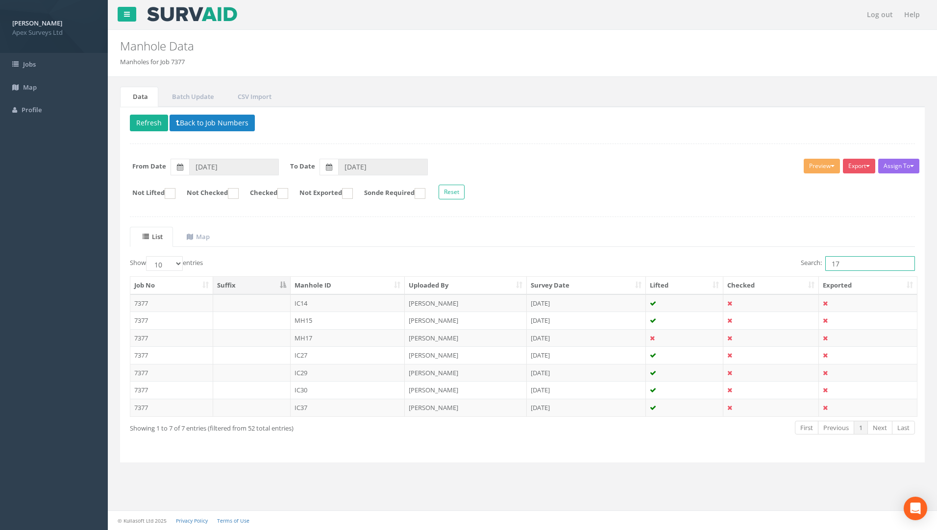
drag, startPoint x: 848, startPoint y: 267, endPoint x: 766, endPoint y: 276, distance: 81.9
click at [693, 275] on div "Show 10 25 50 100 entries Search: 17 Job No Suffix Manhole ID Uploaded By Surve…" at bounding box center [522, 354] width 785 height 196
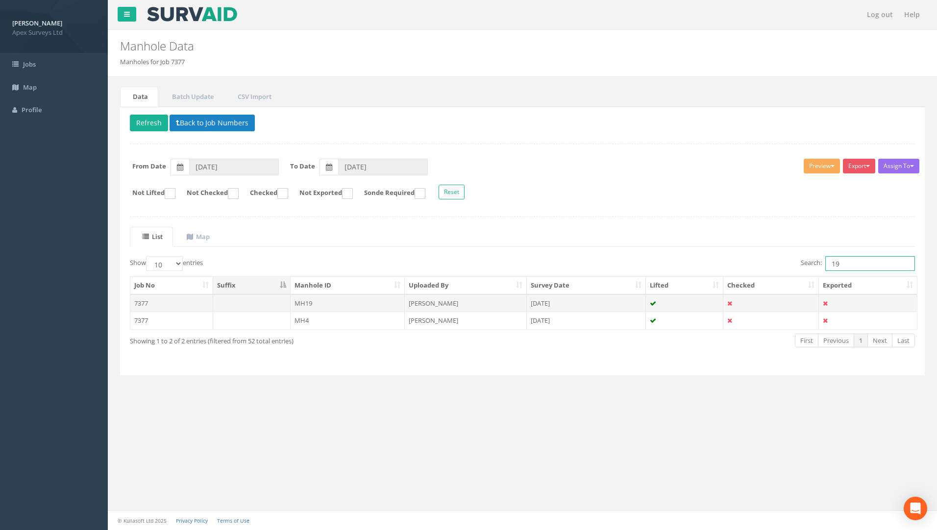
type input "19"
click at [146, 304] on td "7377" at bounding box center [171, 303] width 83 height 18
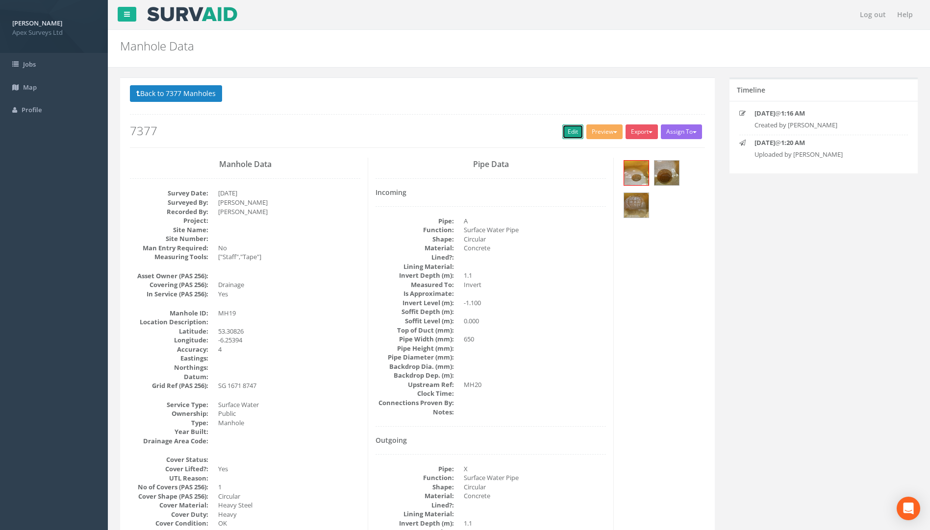
click at [562, 135] on link "Edit" at bounding box center [572, 131] width 21 height 15
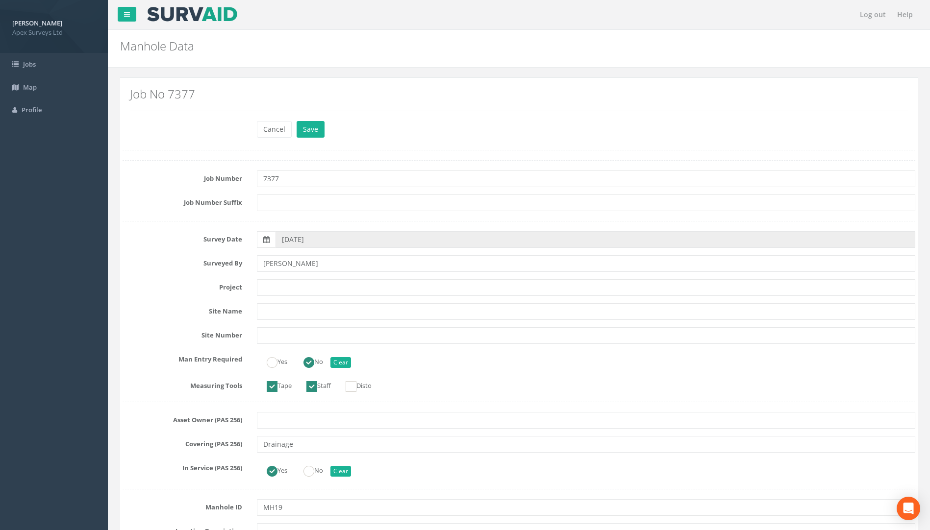
scroll to position [490, 0]
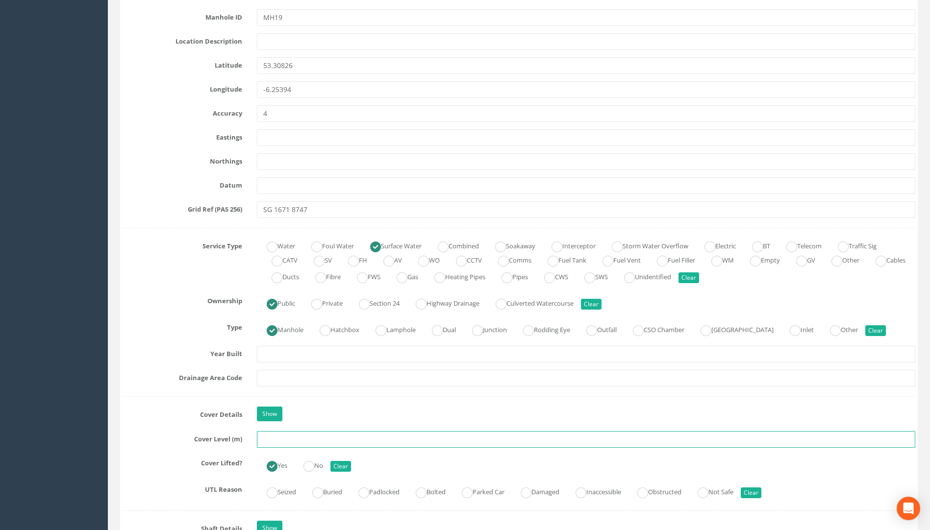
click at [273, 440] on input "text" at bounding box center [586, 439] width 658 height 17
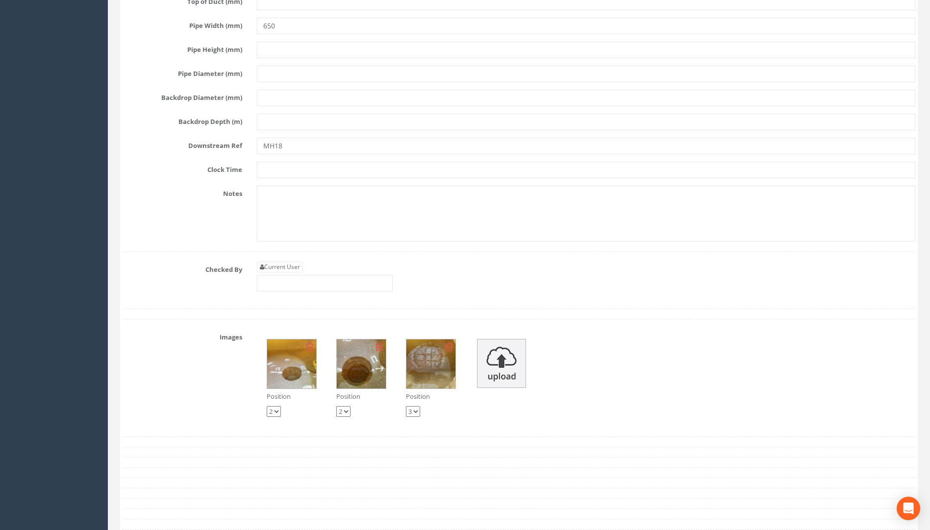
scroll to position [2793, 0]
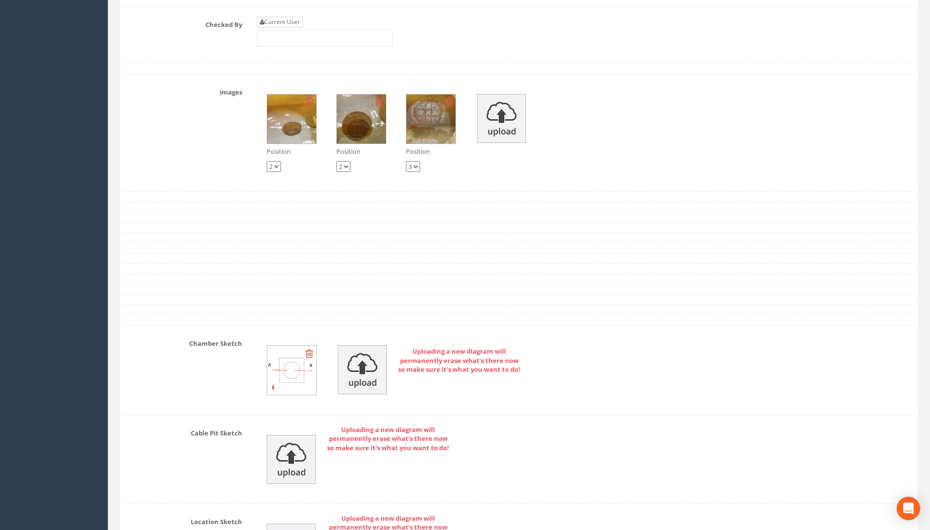
type input "24.11"
click at [283, 24] on link "Current User" at bounding box center [280, 22] width 46 height 11
type input "[PERSON_NAME]"
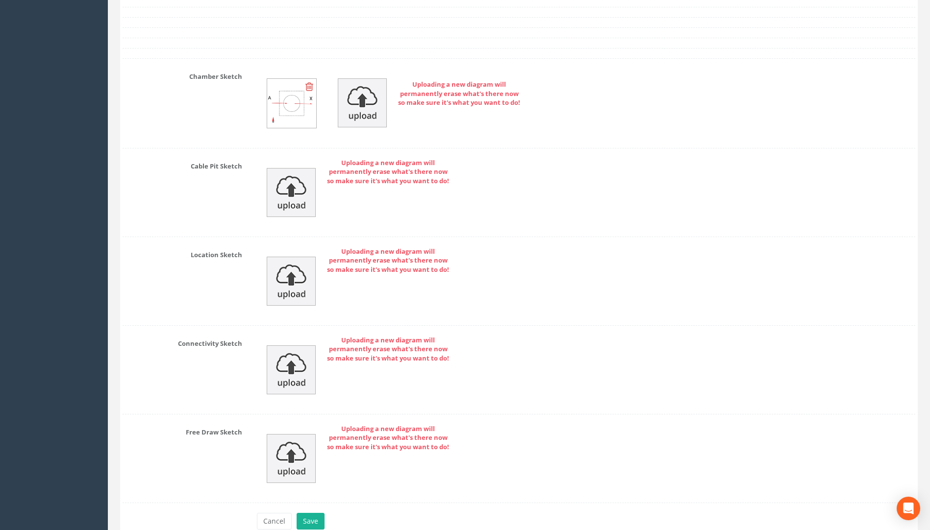
scroll to position [3111, 0]
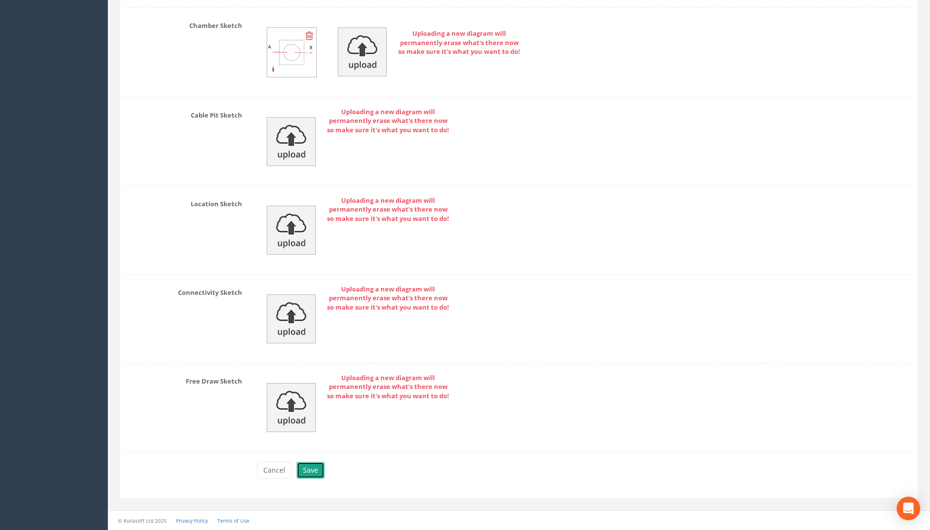
click at [318, 471] on button "Save" at bounding box center [310, 470] width 28 height 17
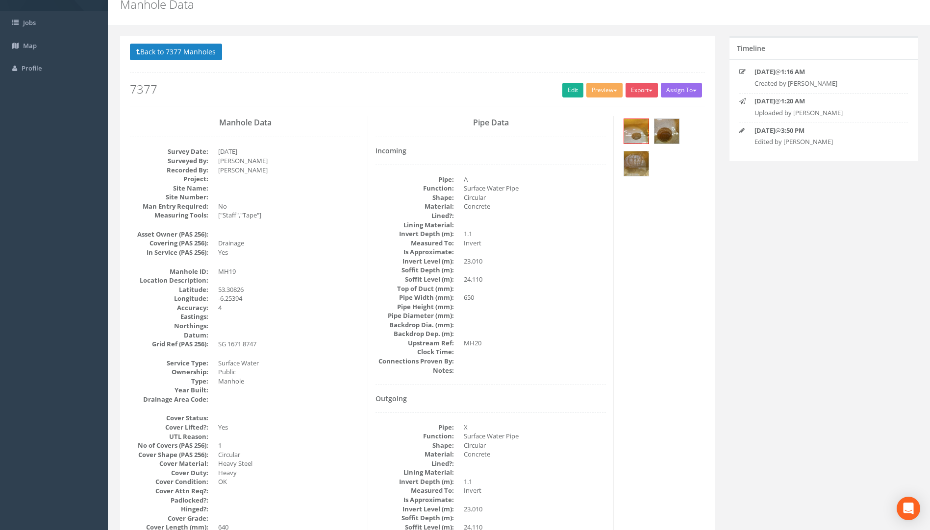
scroll to position [0, 0]
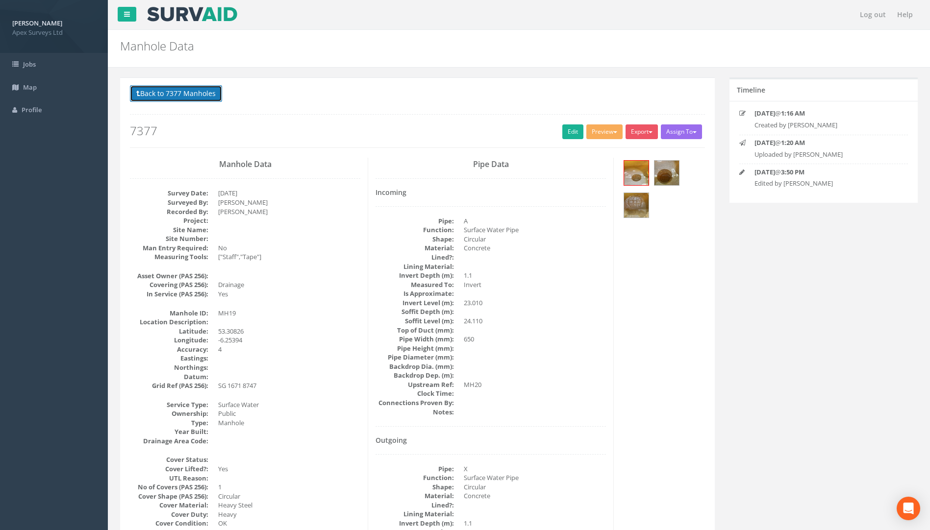
click at [198, 101] on button "Back to 7377 Manholes" at bounding box center [176, 93] width 92 height 17
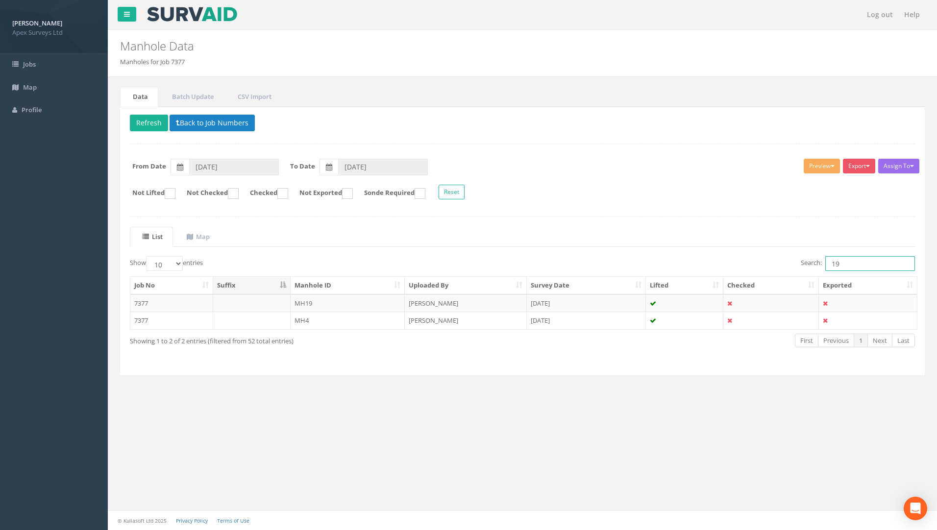
drag, startPoint x: 844, startPoint y: 258, endPoint x: 785, endPoint y: 279, distance: 62.5
click at [693, 276] on div "Show 10 25 50 100 entries Search: 19 Job No Suffix Manhole ID Uploaded By Surve…" at bounding box center [522, 310] width 785 height 109
type input "18"
click at [140, 297] on td "7377" at bounding box center [171, 303] width 83 height 18
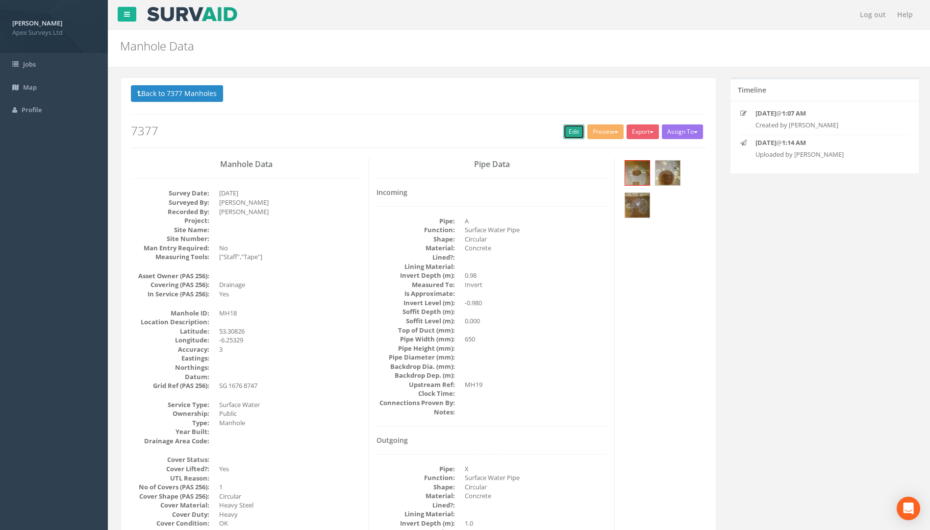
click at [562, 126] on link "Edit" at bounding box center [572, 131] width 21 height 15
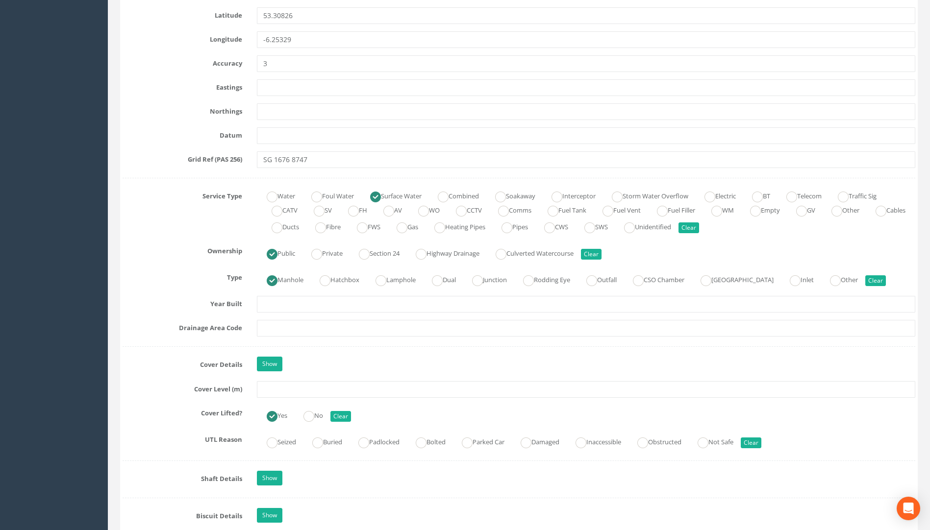
scroll to position [686, 0]
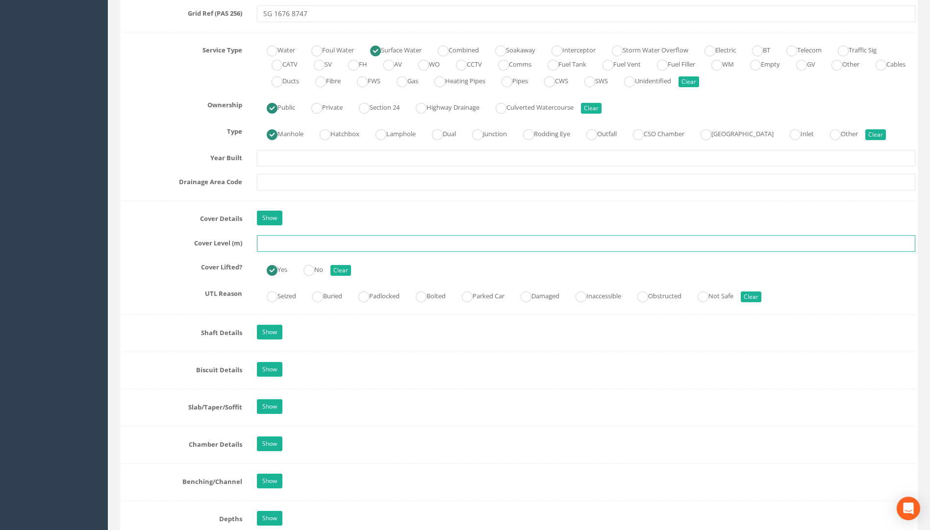
click at [293, 242] on input "text" at bounding box center [586, 243] width 658 height 17
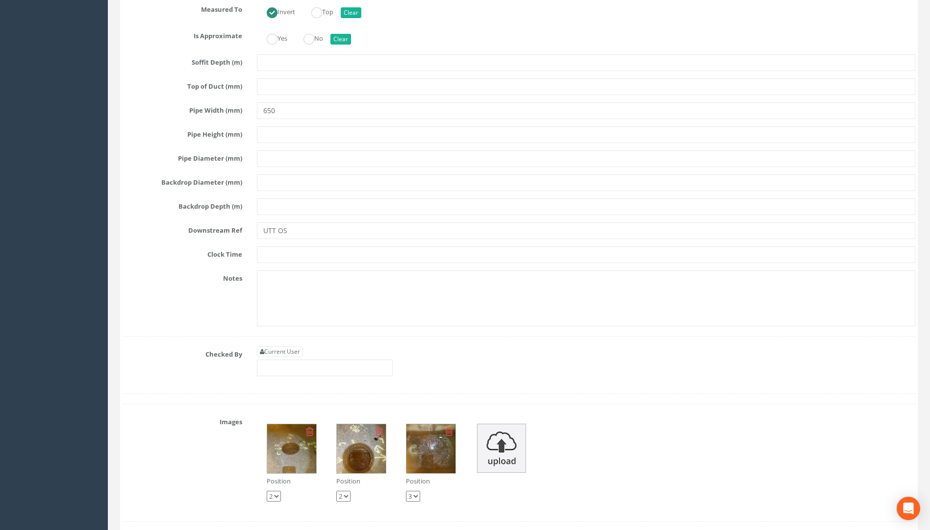
scroll to position [2646, 0]
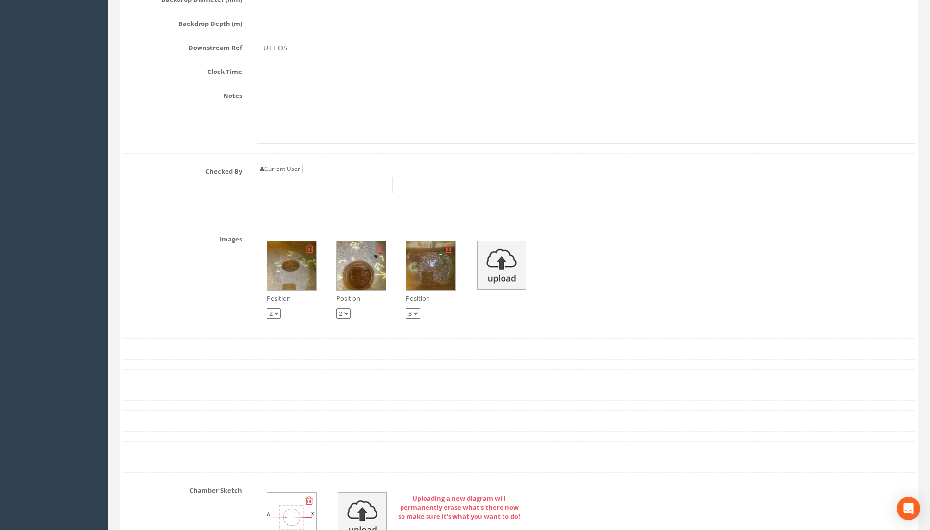
type input "23.97"
click at [288, 167] on link "Current User" at bounding box center [280, 169] width 46 height 11
type input "[PERSON_NAME]"
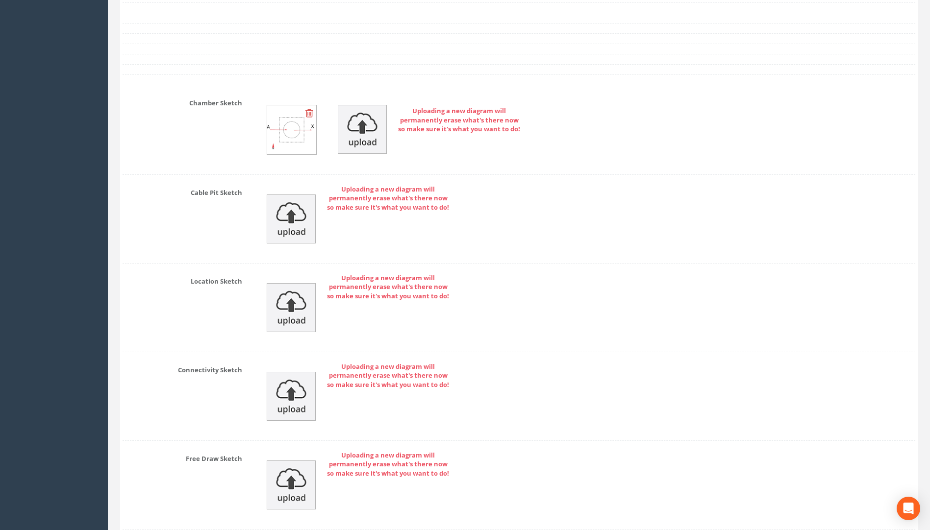
scroll to position [3111, 0]
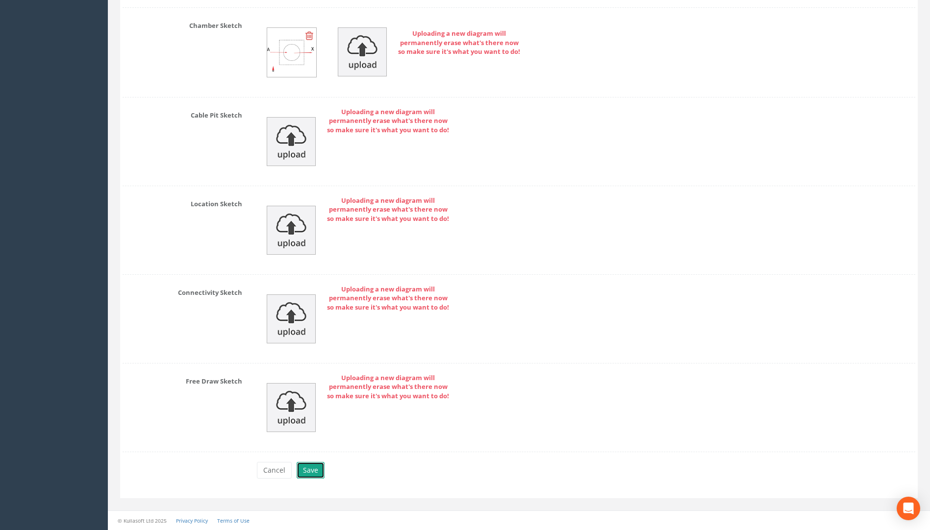
click at [309, 470] on button "Save" at bounding box center [310, 470] width 28 height 17
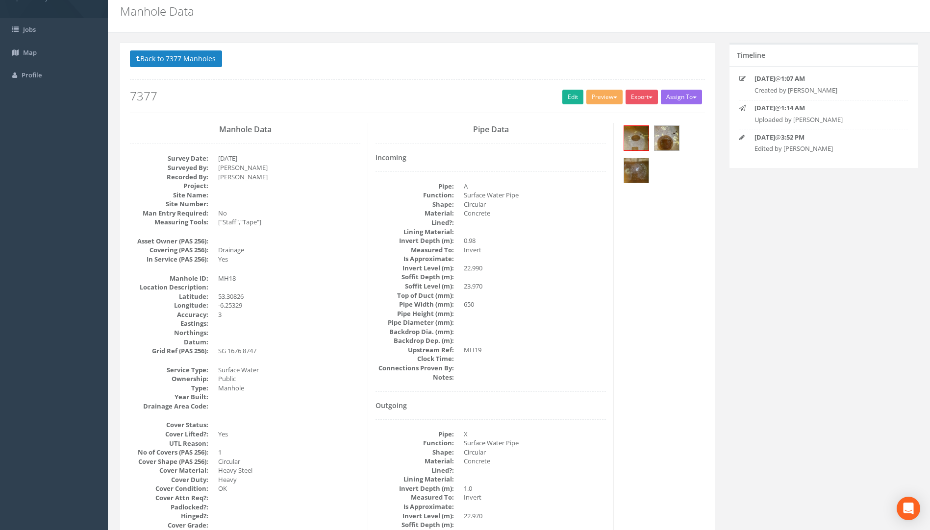
scroll to position [0, 0]
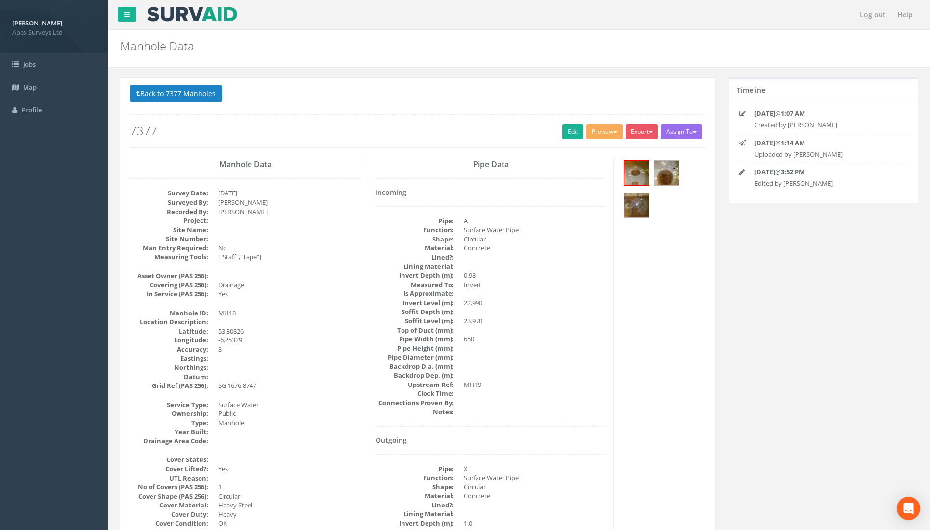
click at [203, 105] on div "Back to 7377 Manholes Back to Map Assign To No Companies Added Export Apex Manh…" at bounding box center [417, 116] width 575 height 62
click at [202, 93] on button "Back to 7377 Manholes" at bounding box center [176, 93] width 92 height 17
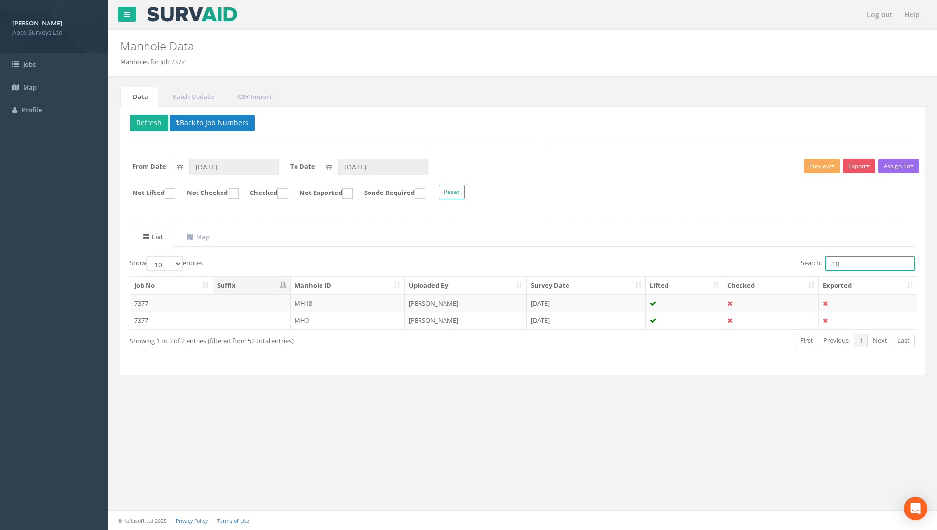
drag, startPoint x: 872, startPoint y: 269, endPoint x: 688, endPoint y: 269, distance: 183.3
click at [689, 269] on div "Search: 18" at bounding box center [722, 264] width 385 height 17
type input "4"
click at [138, 301] on td "7377" at bounding box center [171, 303] width 83 height 18
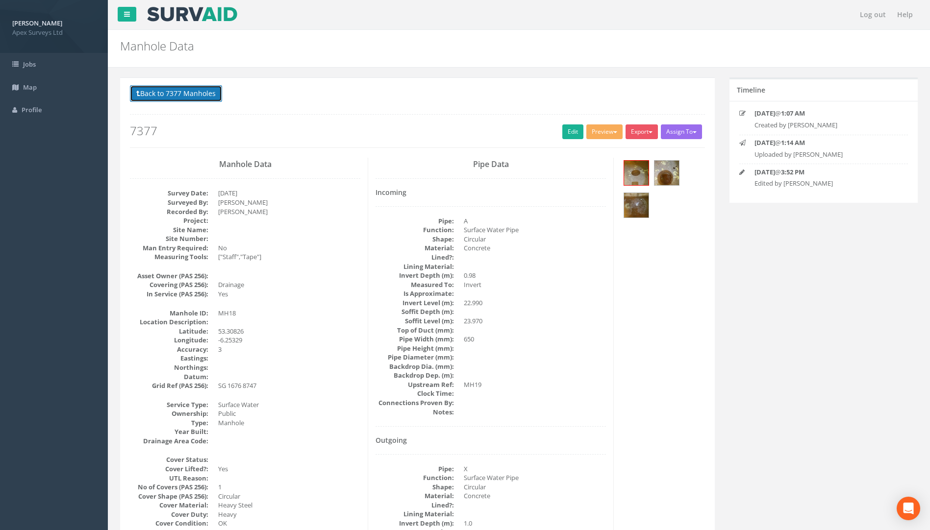
click at [206, 91] on button "Back to 7377 Manholes" at bounding box center [176, 93] width 92 height 17
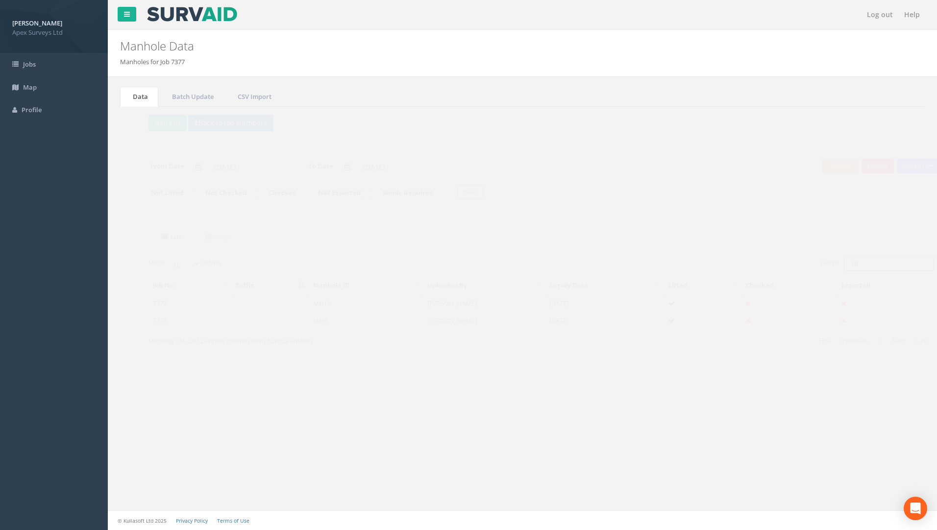
drag, startPoint x: 850, startPoint y: 267, endPoint x: 785, endPoint y: 255, distance: 65.7
click at [693, 260] on div "Search: 18" at bounding box center [722, 264] width 385 height 17
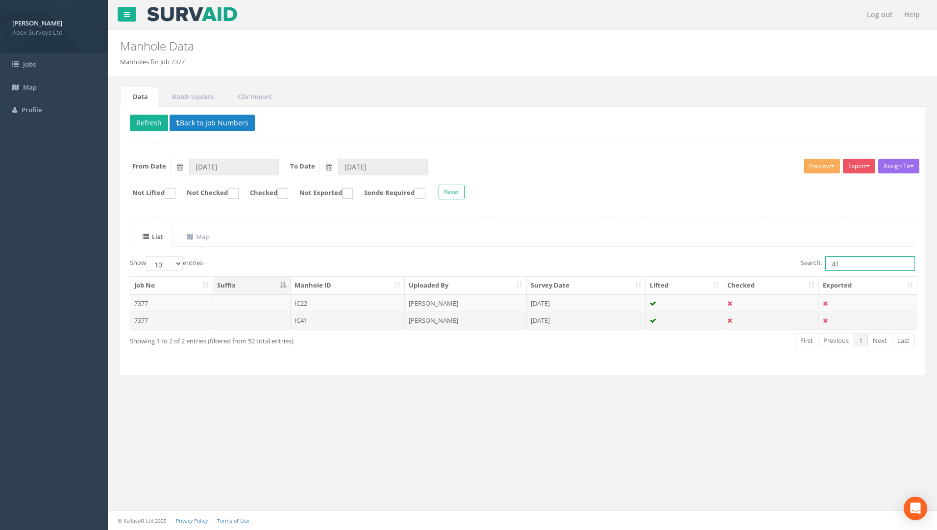
type input "41"
click at [139, 319] on td "7377" at bounding box center [171, 321] width 83 height 18
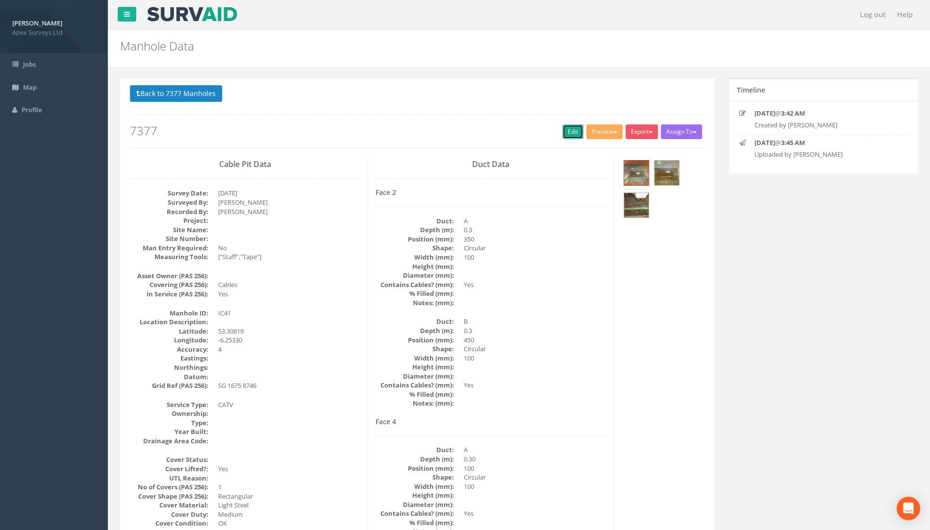
click at [572, 131] on link "Edit" at bounding box center [572, 131] width 21 height 15
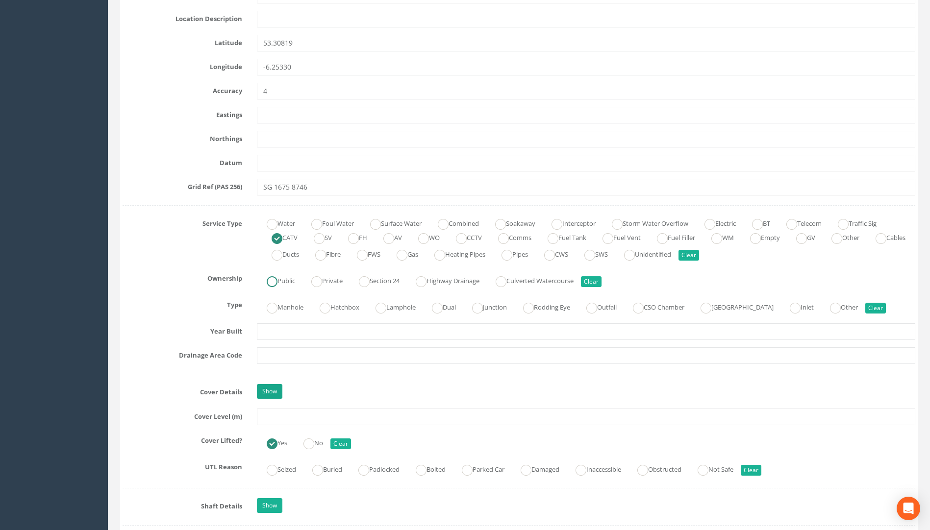
scroll to position [588, 0]
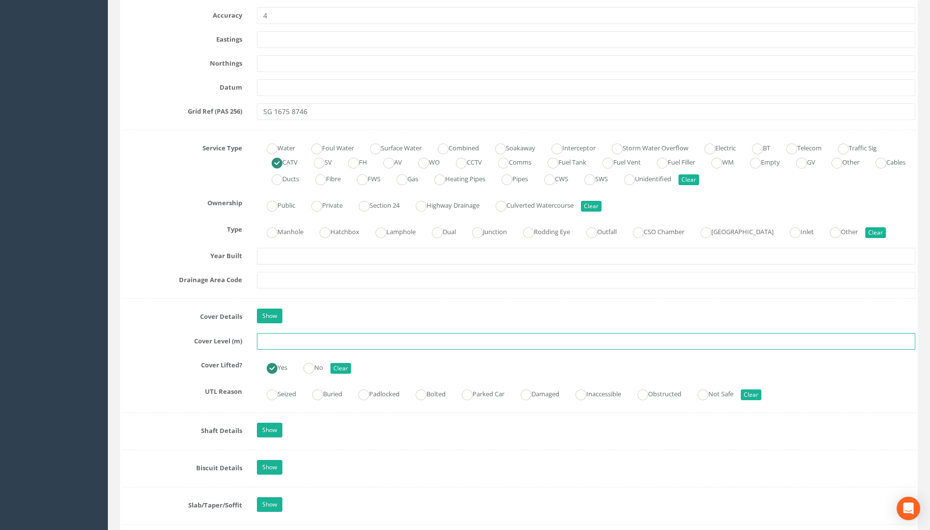
click at [283, 345] on input "text" at bounding box center [586, 341] width 658 height 17
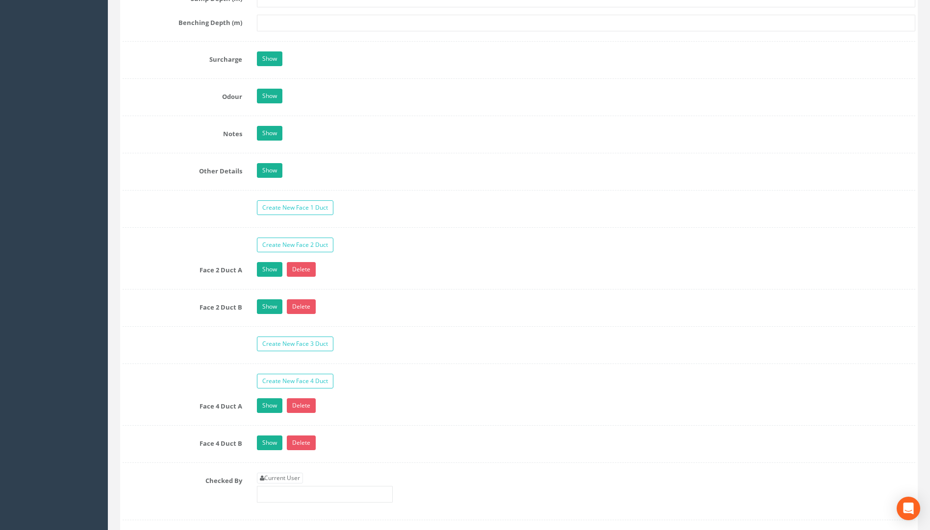
scroll to position [1666, 0]
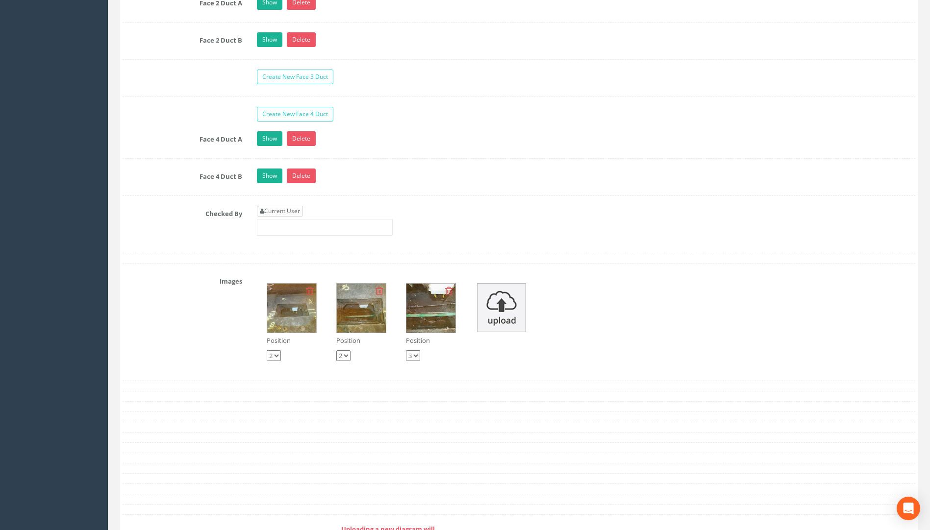
type input "23.95"
click at [288, 213] on link "Current User" at bounding box center [280, 211] width 46 height 11
type input "[PERSON_NAME]"
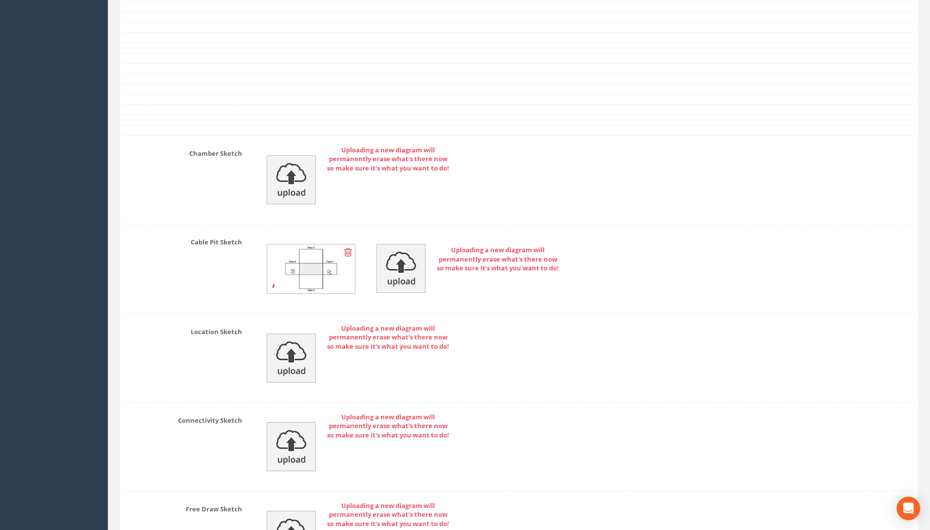
scroll to position [2173, 0]
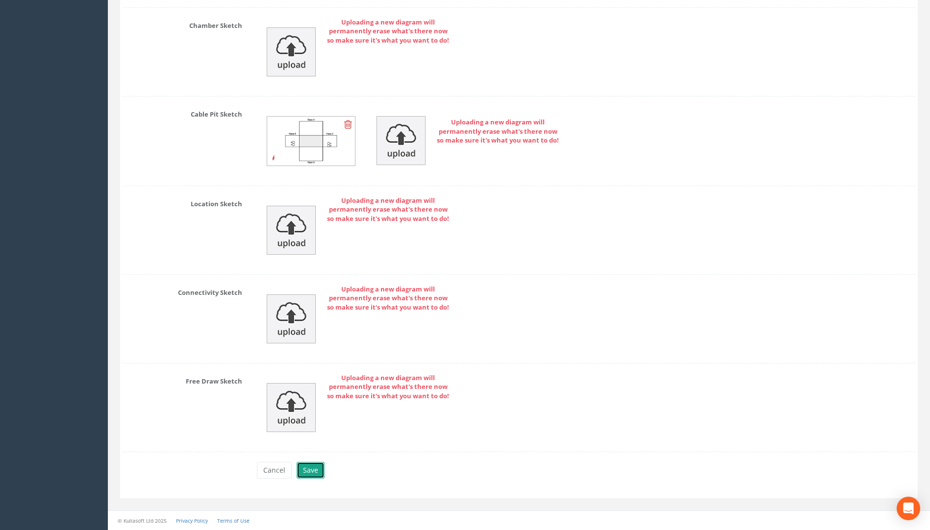
click at [316, 470] on button "Save" at bounding box center [310, 470] width 28 height 17
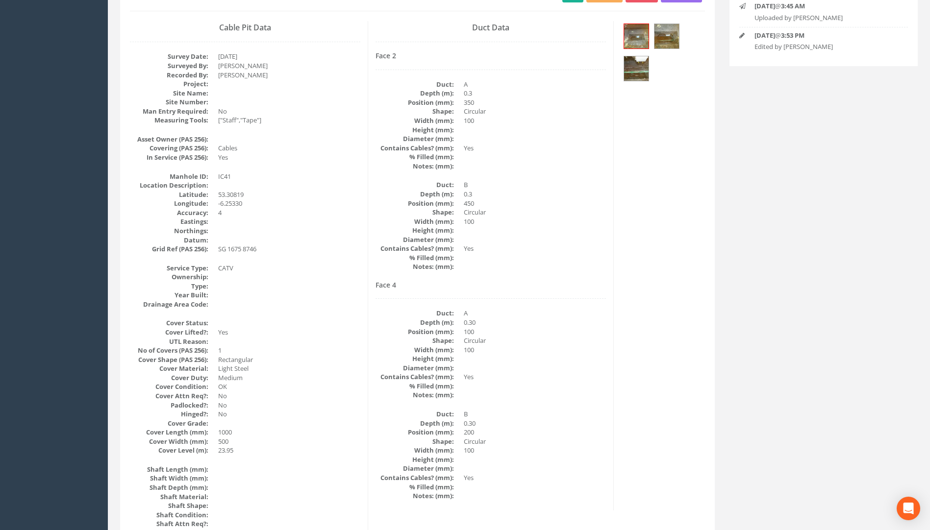
scroll to position [50, 0]
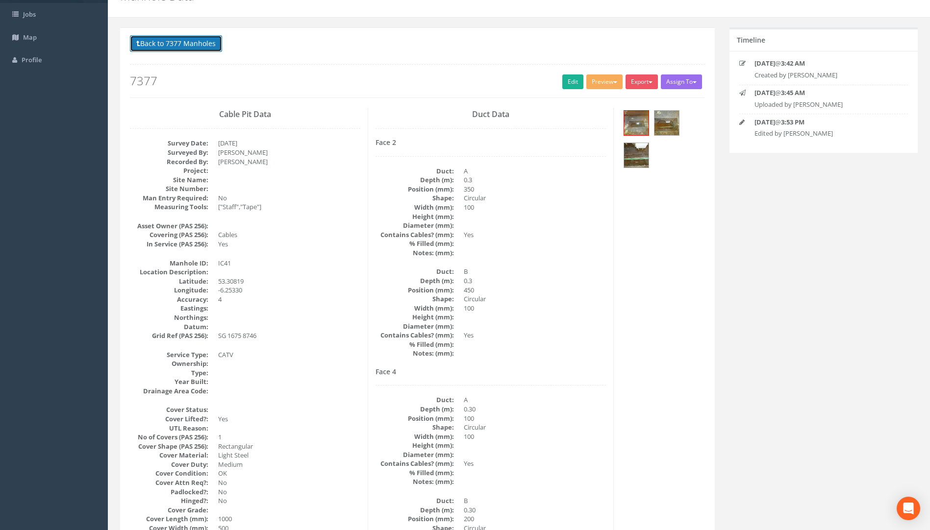
click at [195, 40] on button "Back to 7377 Manholes" at bounding box center [176, 43] width 92 height 17
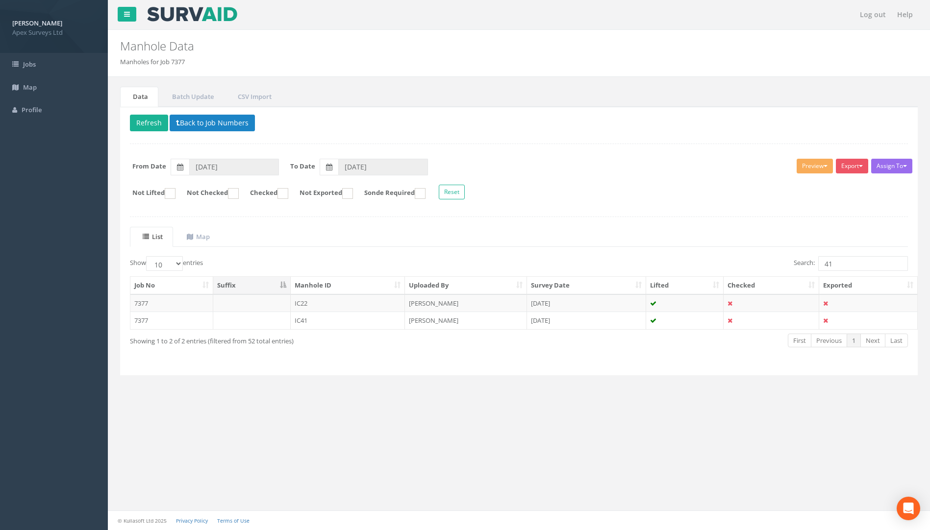
scroll to position [0, 0]
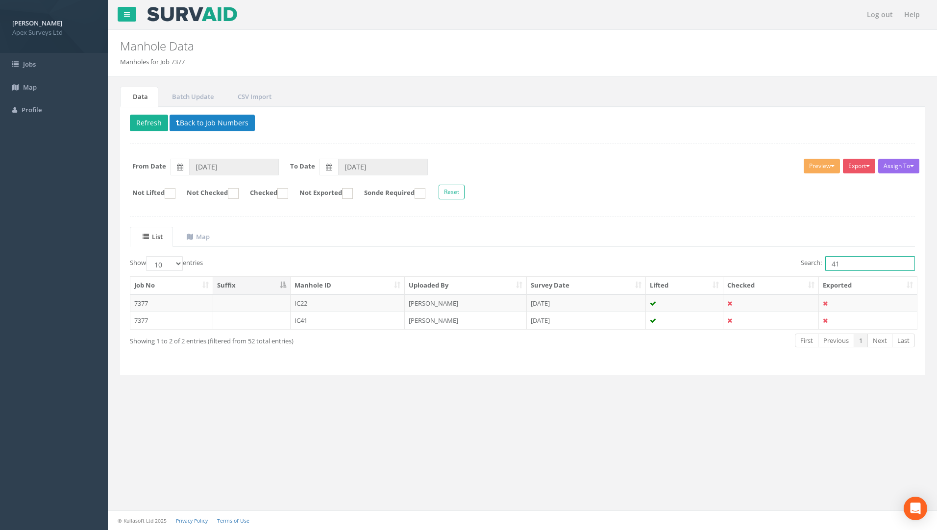
drag, startPoint x: 846, startPoint y: 267, endPoint x: 596, endPoint y: 252, distance: 250.4
click at [599, 252] on div "List Map Show 10 25 50 100 entries Search: 41 Job No Suffix Manhole ID Uploaded…" at bounding box center [522, 296] width 785 height 139
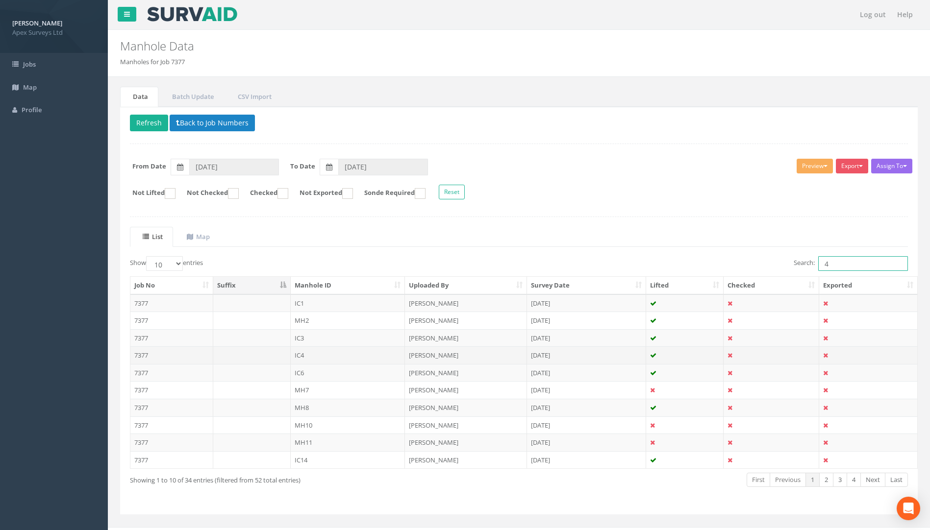
type input "4"
click at [142, 357] on td "7377" at bounding box center [171, 355] width 83 height 18
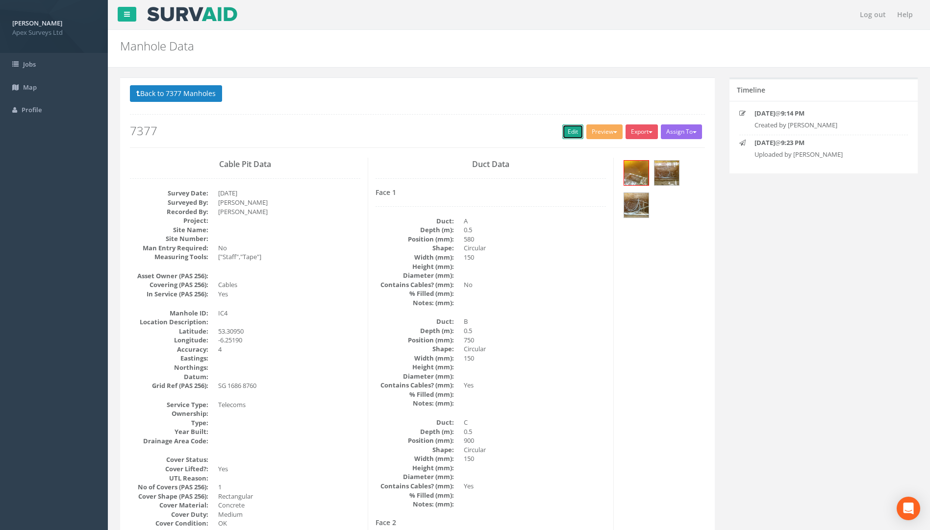
click at [570, 131] on link "Edit" at bounding box center [572, 131] width 21 height 15
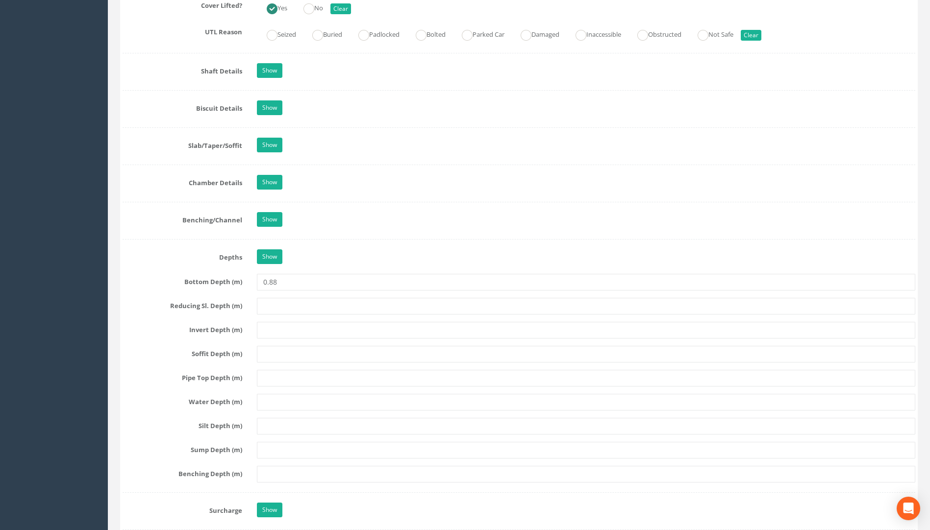
scroll to position [735, 0]
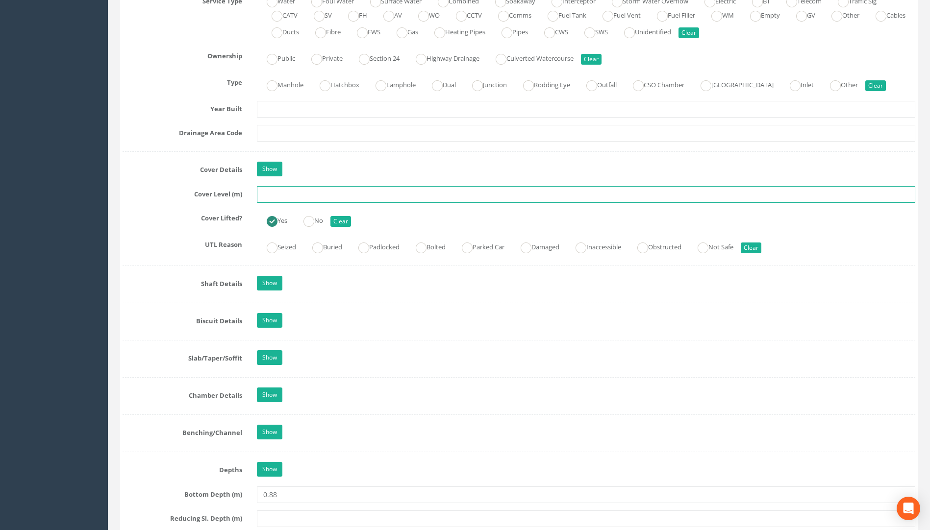
click at [272, 196] on input "text" at bounding box center [586, 194] width 658 height 17
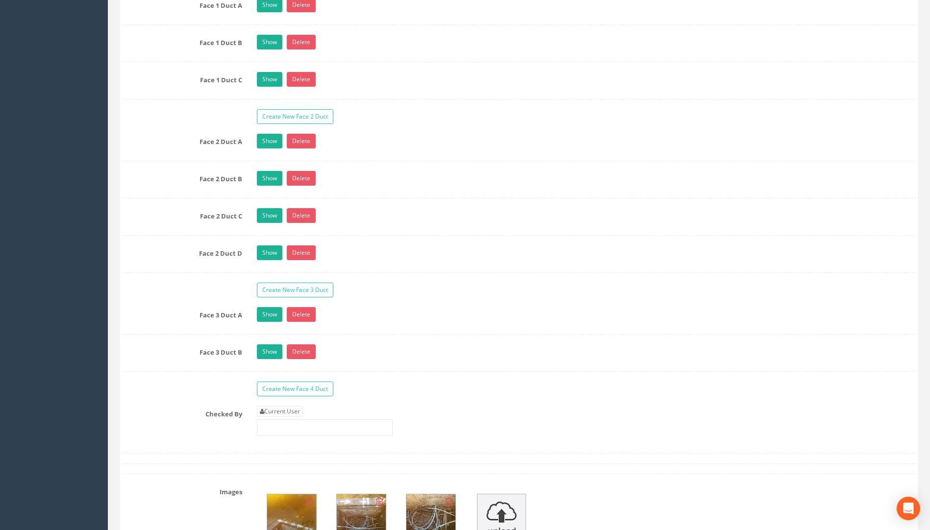
scroll to position [1764, 0]
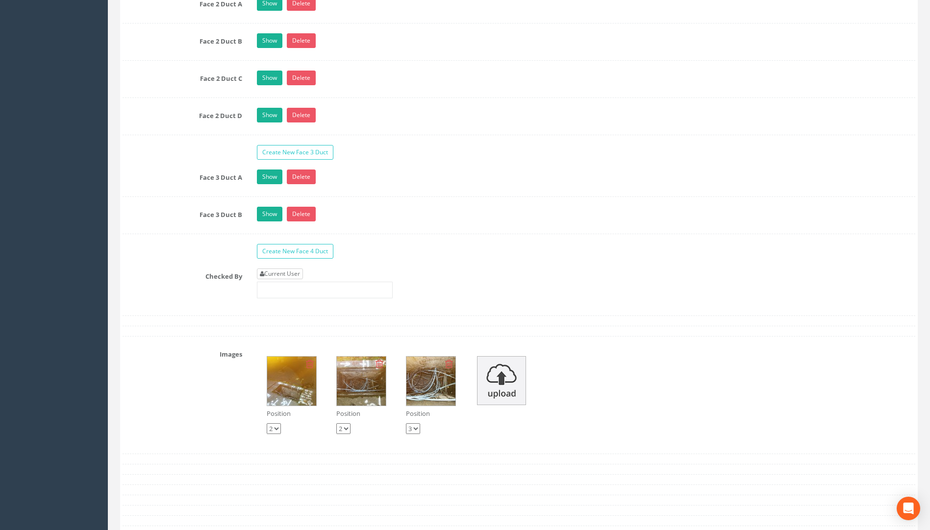
type input "31.94"
click at [287, 278] on link "Current User" at bounding box center [280, 274] width 46 height 11
type input "[PERSON_NAME]"
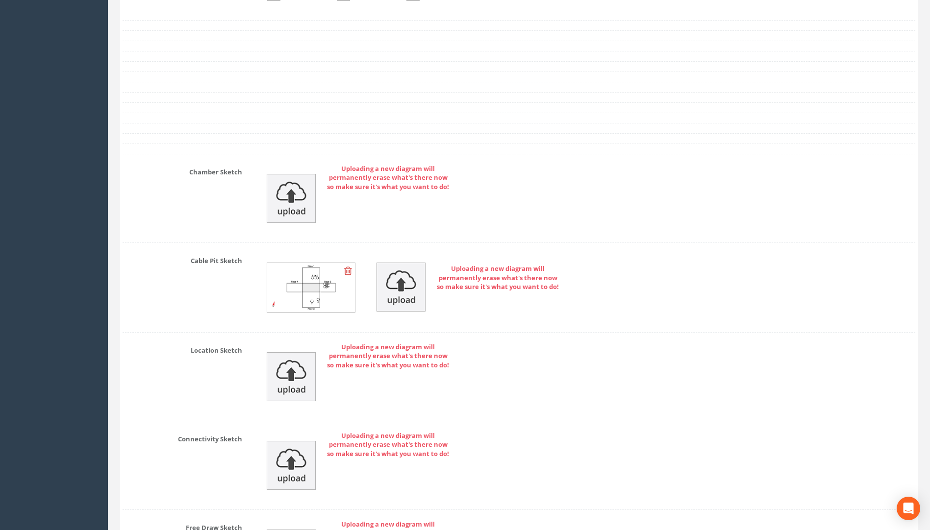
scroll to position [2344, 0]
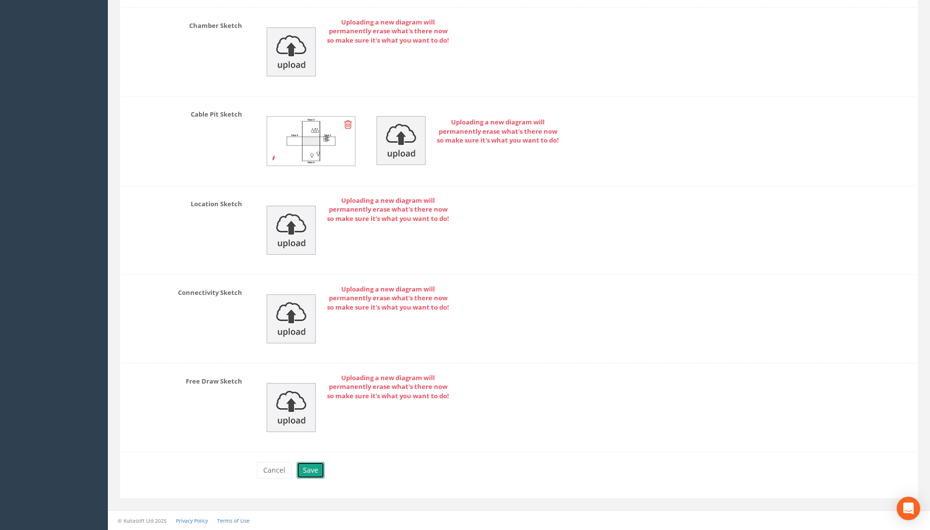
click at [308, 475] on button "Save" at bounding box center [310, 470] width 28 height 17
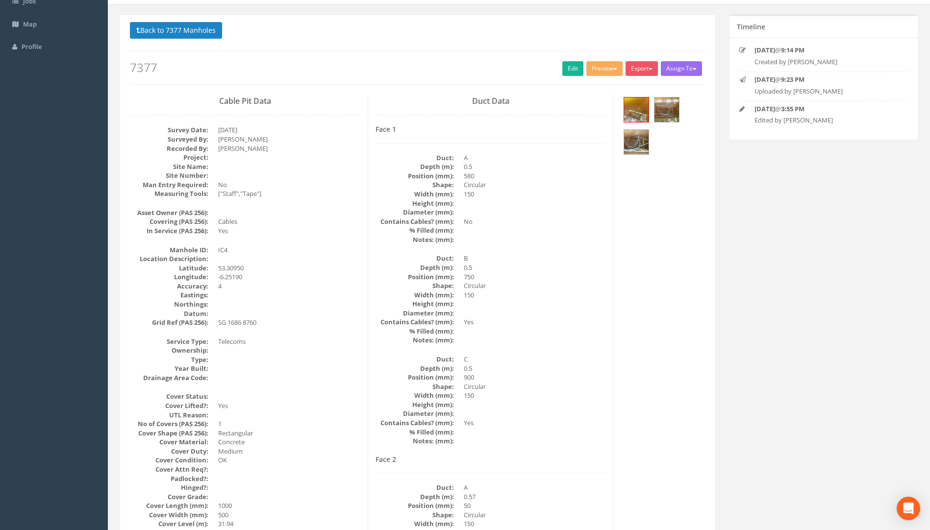
scroll to position [0, 0]
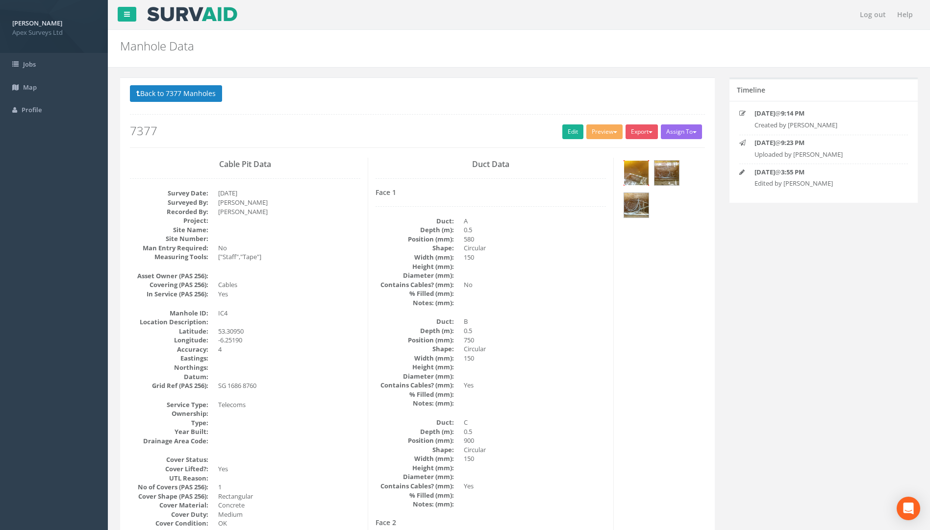
click at [639, 166] on img at bounding box center [636, 173] width 25 height 25
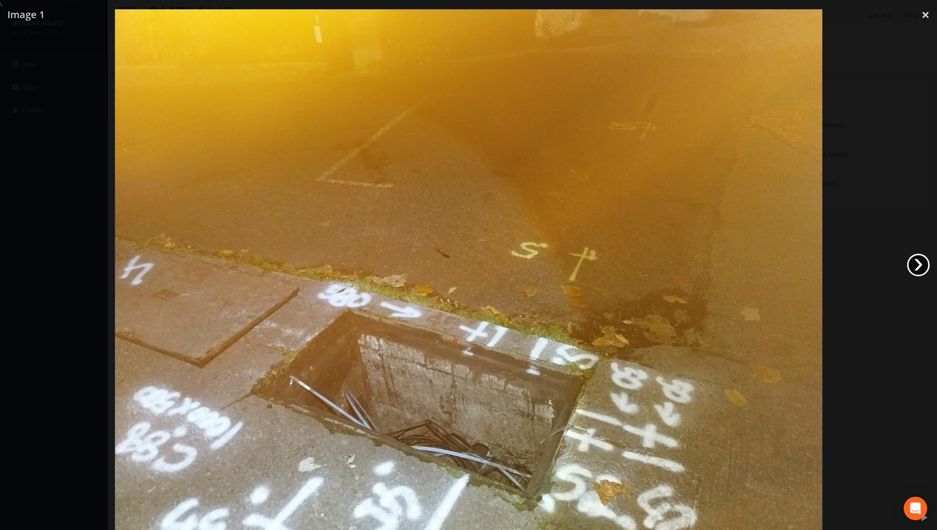
click at [693, 264] on link "›" at bounding box center [918, 265] width 23 height 23
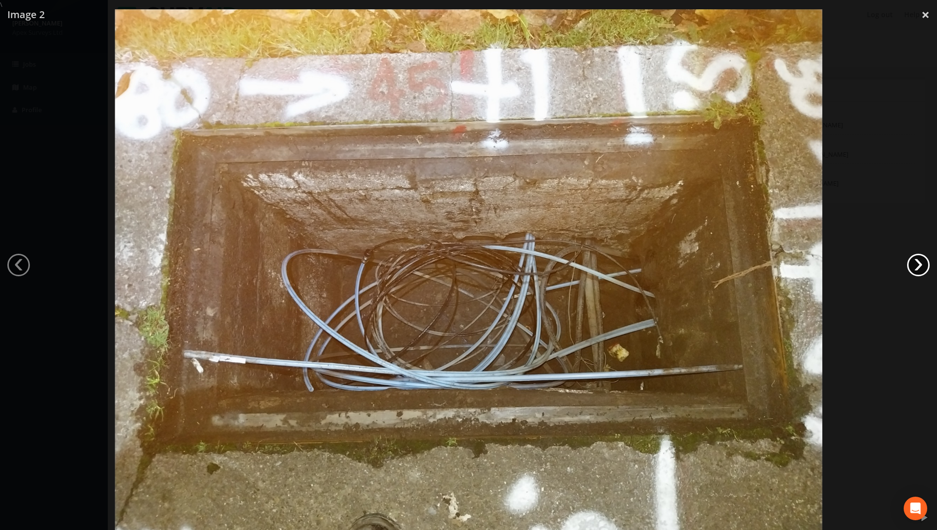
click at [693, 264] on link "›" at bounding box center [918, 265] width 23 height 23
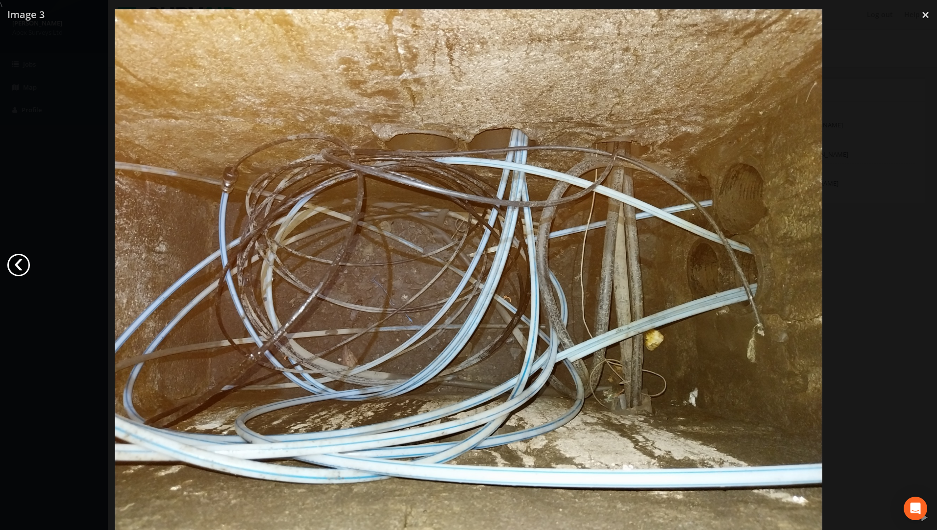
click at [20, 254] on link "‹" at bounding box center [18, 265] width 23 height 23
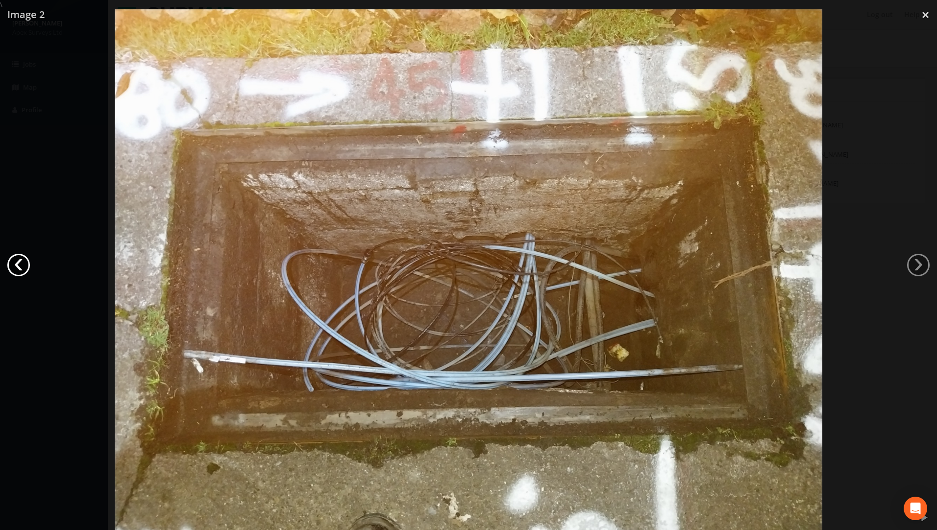
click at [23, 266] on link "‹" at bounding box center [18, 265] width 23 height 23
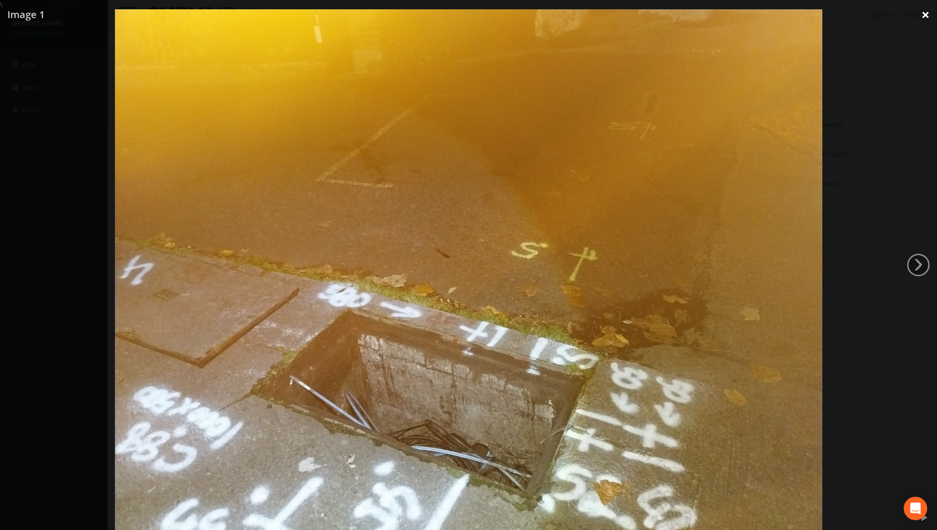
click at [693, 12] on link "×" at bounding box center [925, 14] width 23 height 29
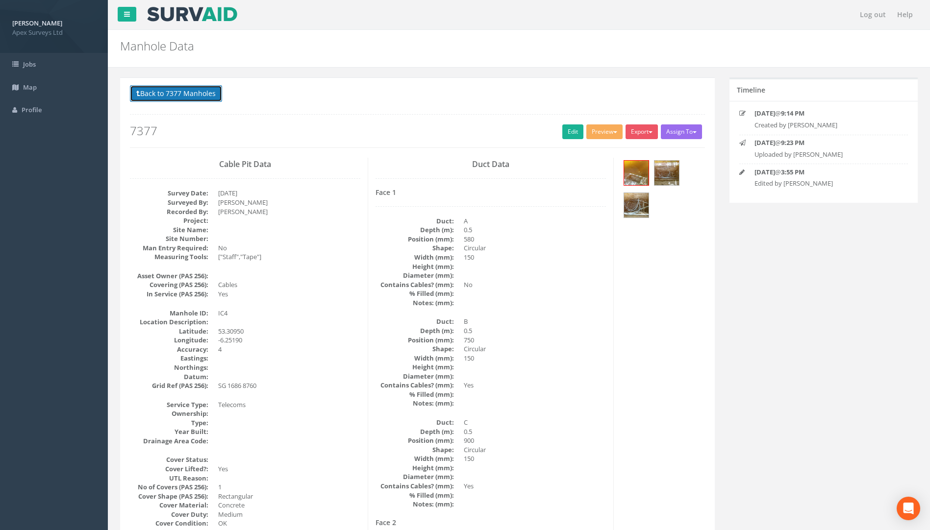
click at [193, 86] on button "Back to 7377 Manholes" at bounding box center [176, 93] width 92 height 17
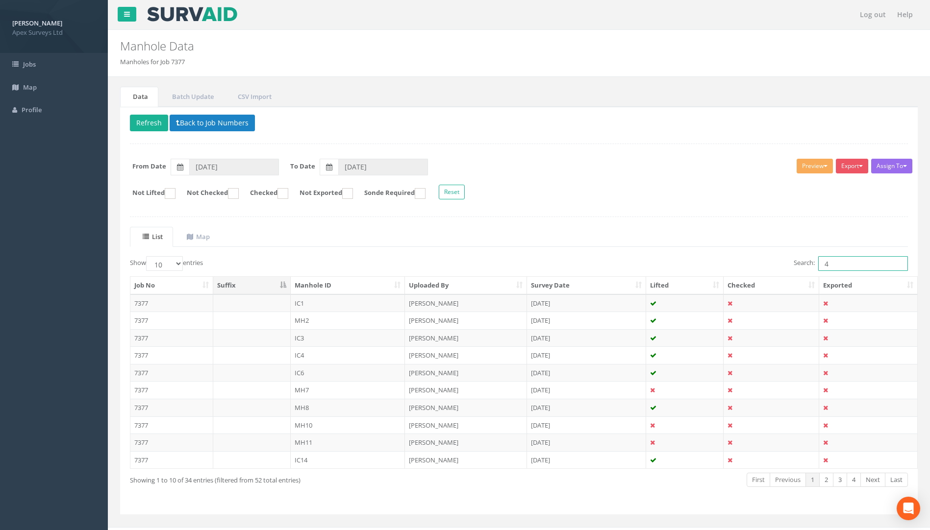
drag, startPoint x: 833, startPoint y: 262, endPoint x: 722, endPoint y: 265, distance: 110.8
click at [693, 264] on div "Search: 4" at bounding box center [717, 264] width 382 height 17
click at [142, 306] on td "7377" at bounding box center [171, 303] width 83 height 18
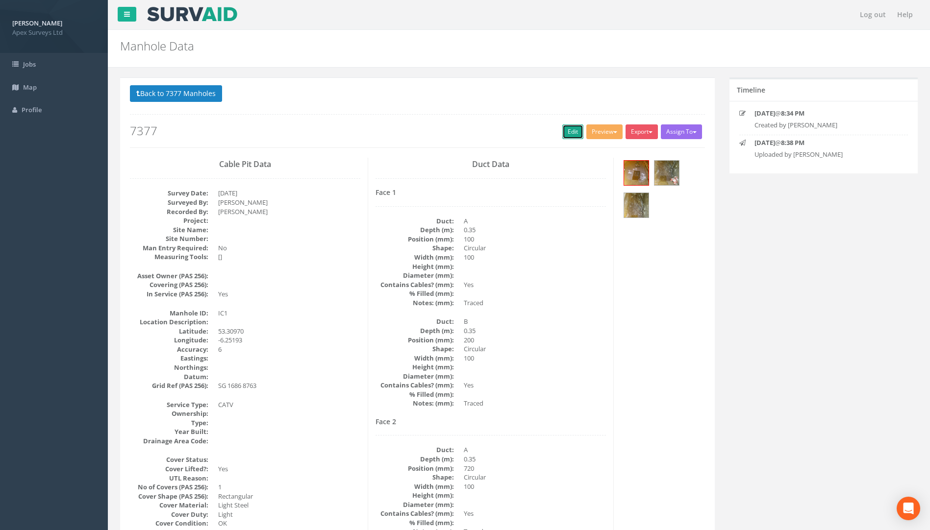
click at [570, 134] on link "Edit" at bounding box center [572, 131] width 21 height 15
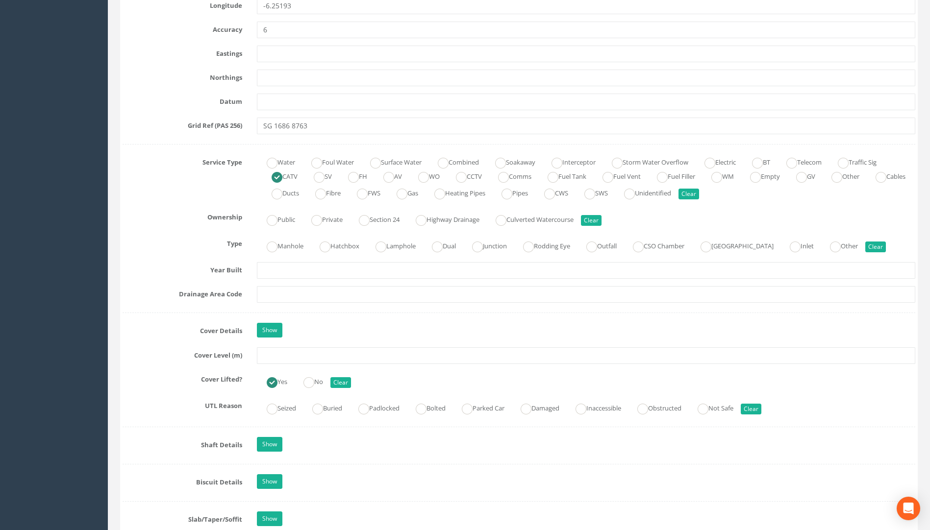
scroll to position [735, 0]
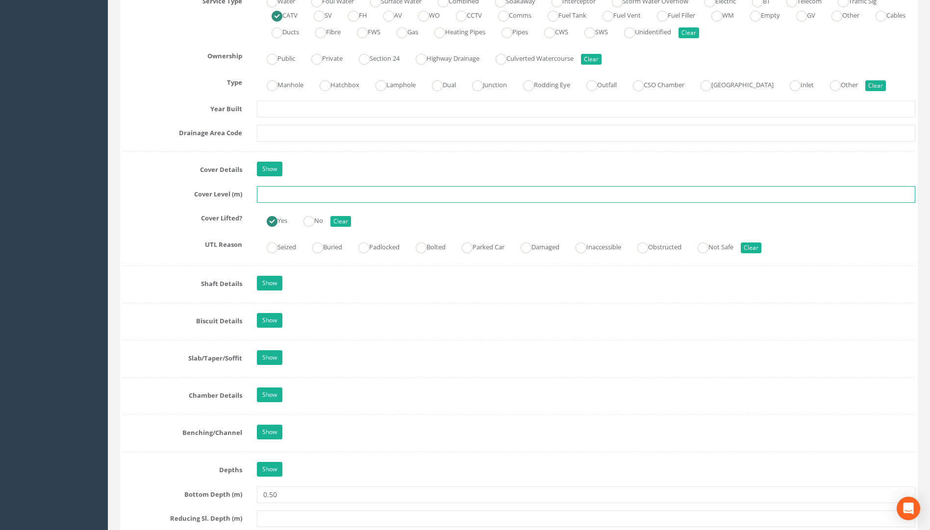
click at [301, 193] on input "text" at bounding box center [586, 194] width 658 height 17
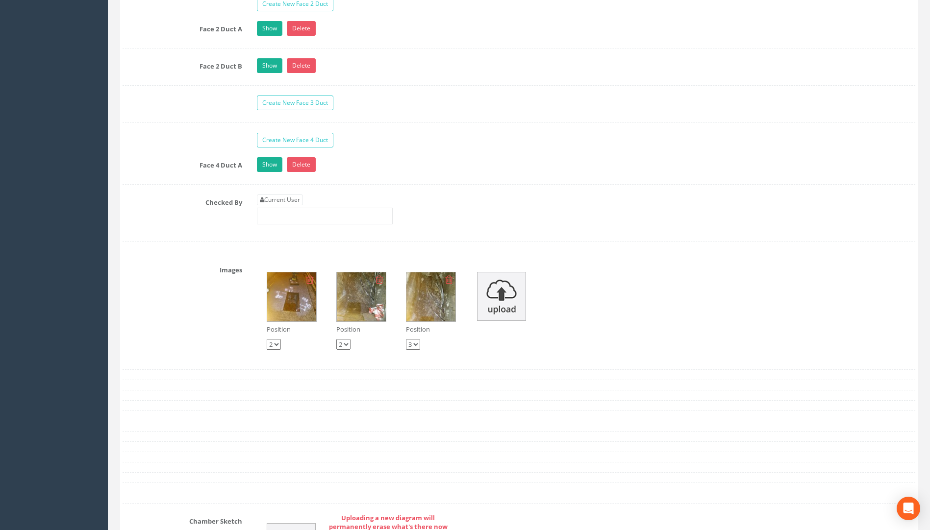
scroll to position [1764, 0]
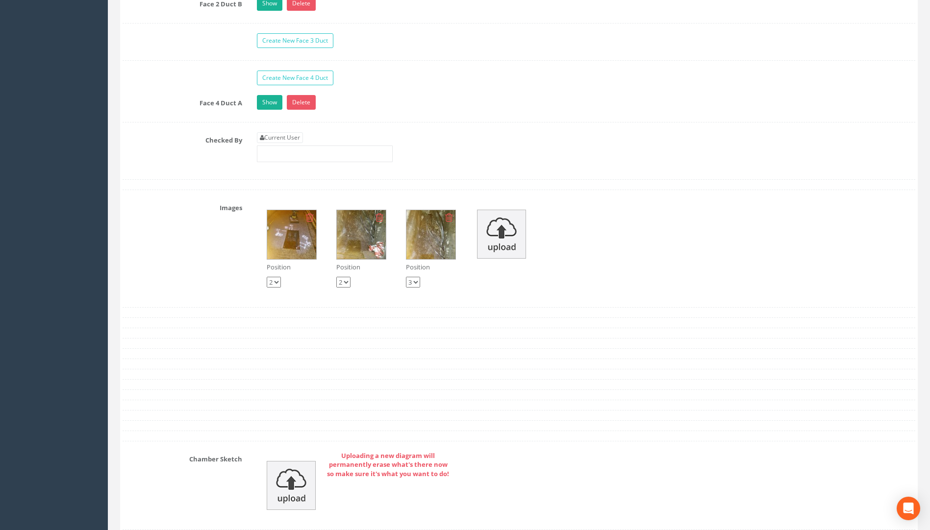
type input "32.04"
click at [280, 138] on link "Current User" at bounding box center [280, 137] width 46 height 11
type input "[PERSON_NAME]"
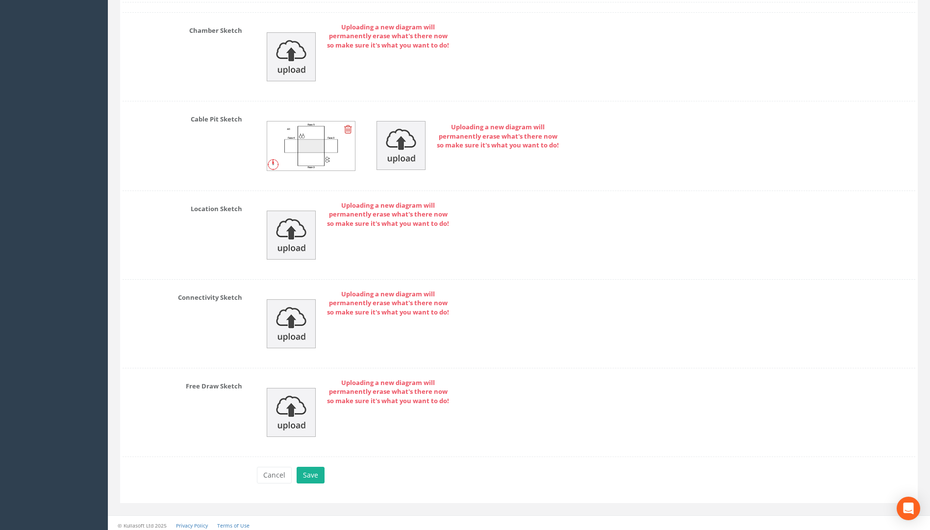
scroll to position [2198, 0]
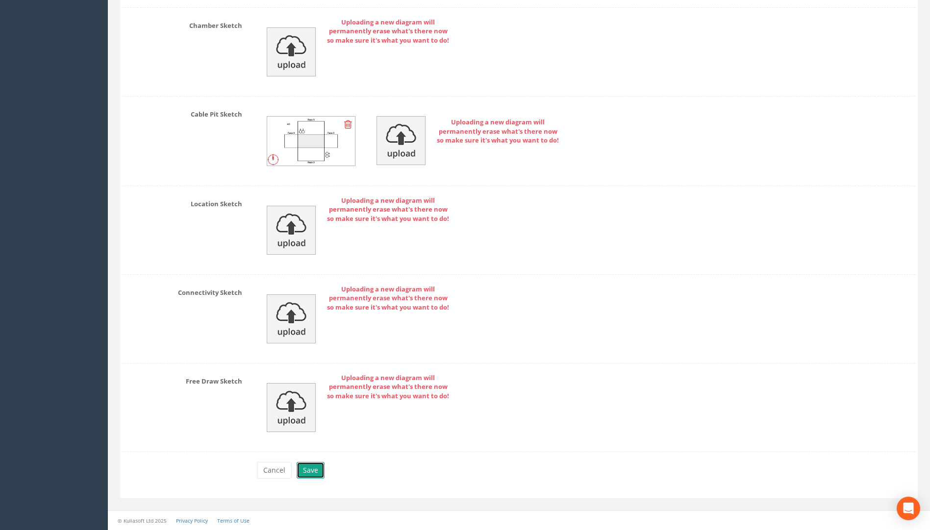
click at [317, 473] on button "Save" at bounding box center [310, 470] width 28 height 17
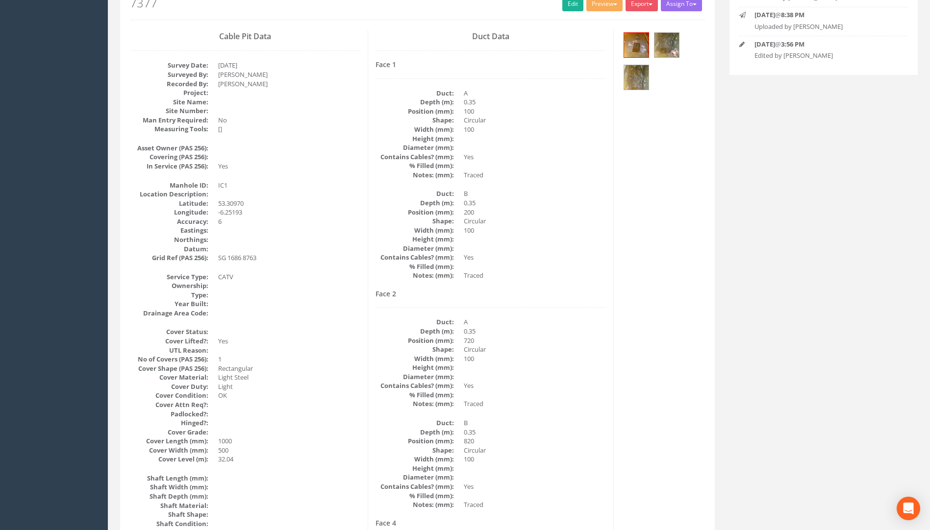
scroll to position [0, 0]
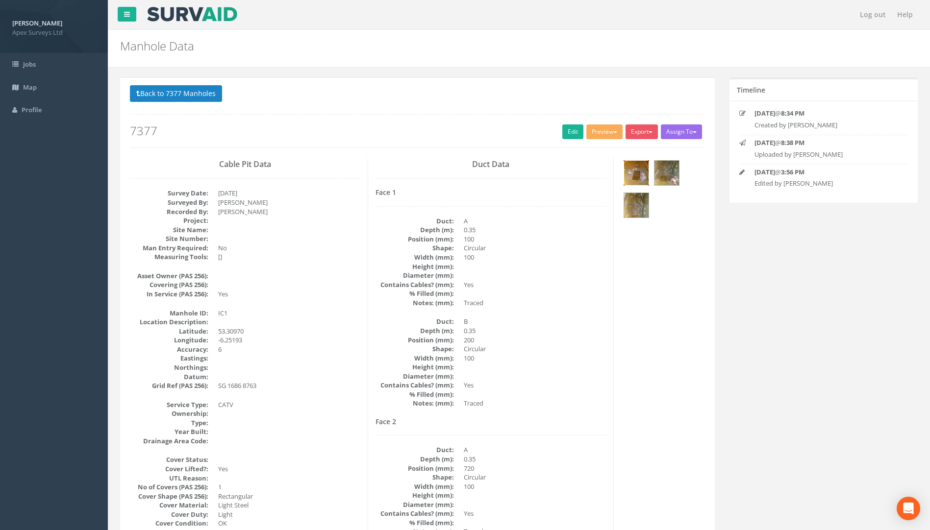
click at [637, 178] on img at bounding box center [636, 173] width 25 height 25
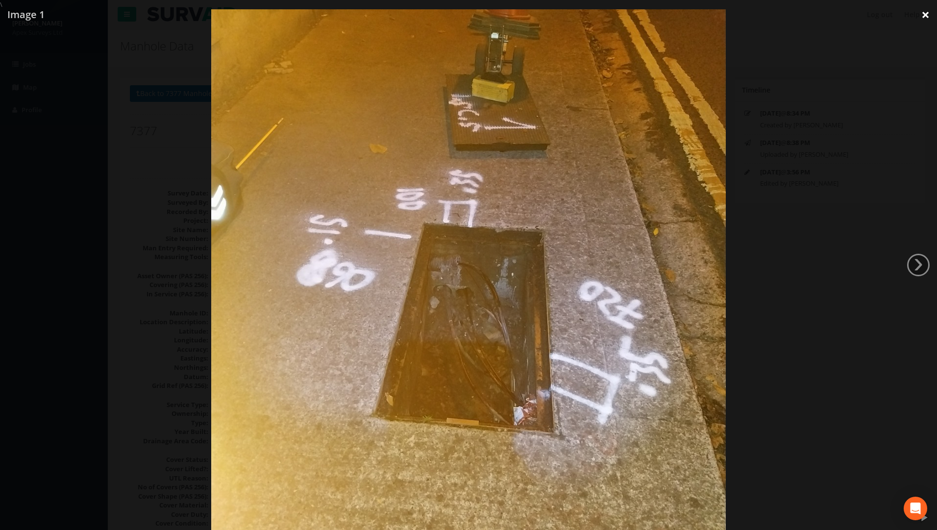
click at [693, 11] on link "×" at bounding box center [925, 14] width 23 height 29
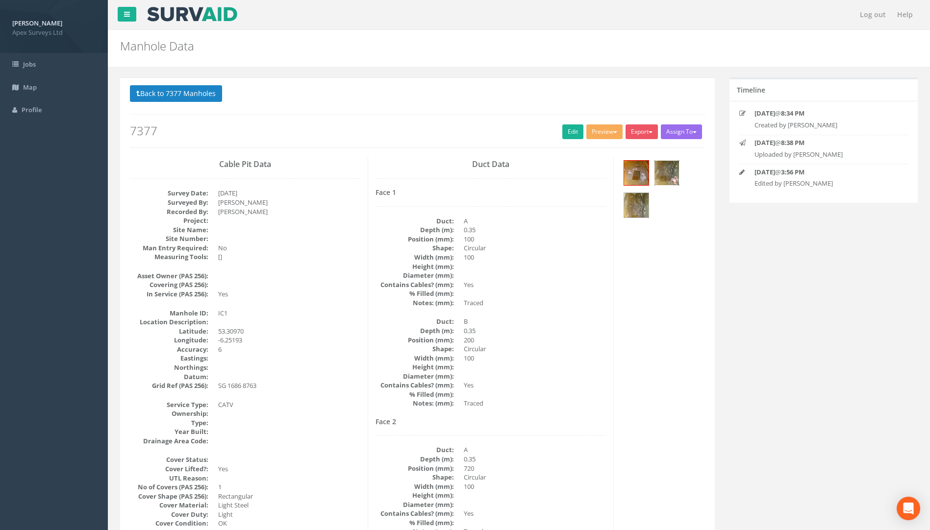
click at [666, 174] on img at bounding box center [666, 173] width 25 height 25
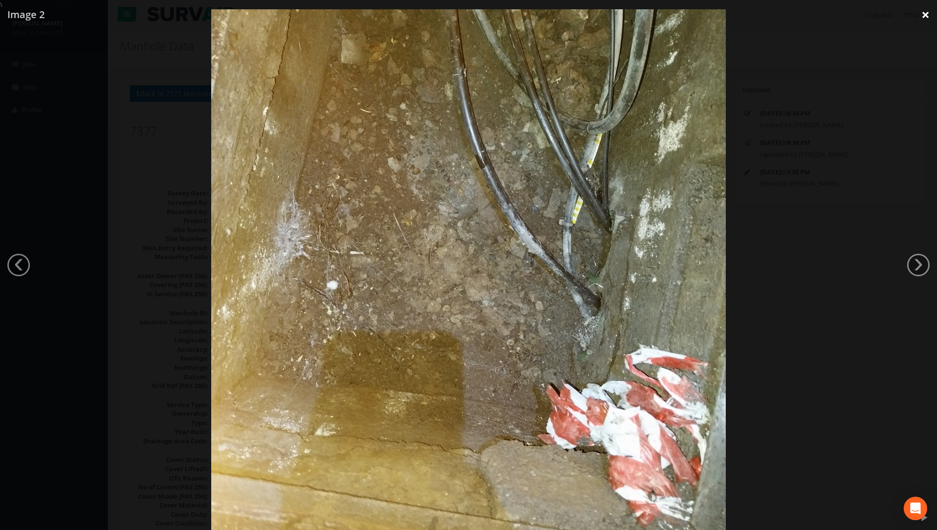
click at [693, 14] on link "×" at bounding box center [925, 14] width 23 height 29
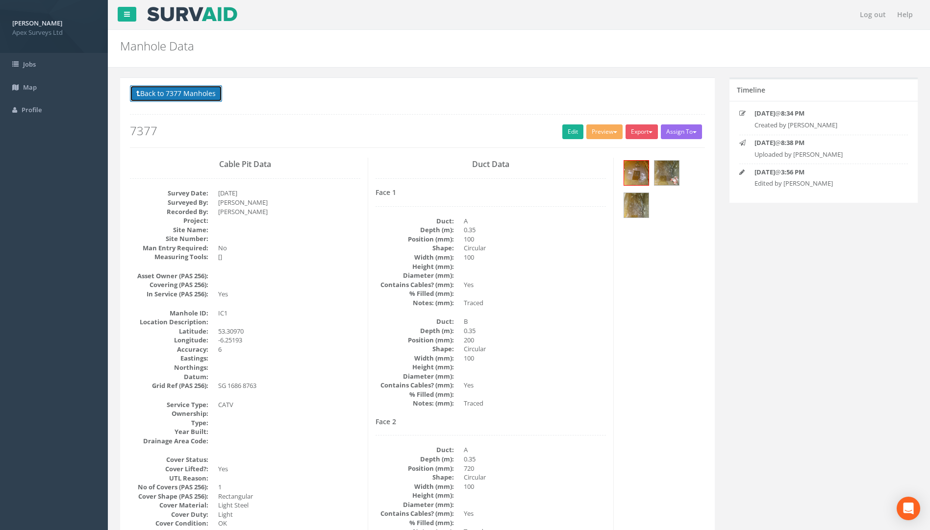
click at [168, 99] on button "Back to 7377 Manholes" at bounding box center [176, 93] width 92 height 17
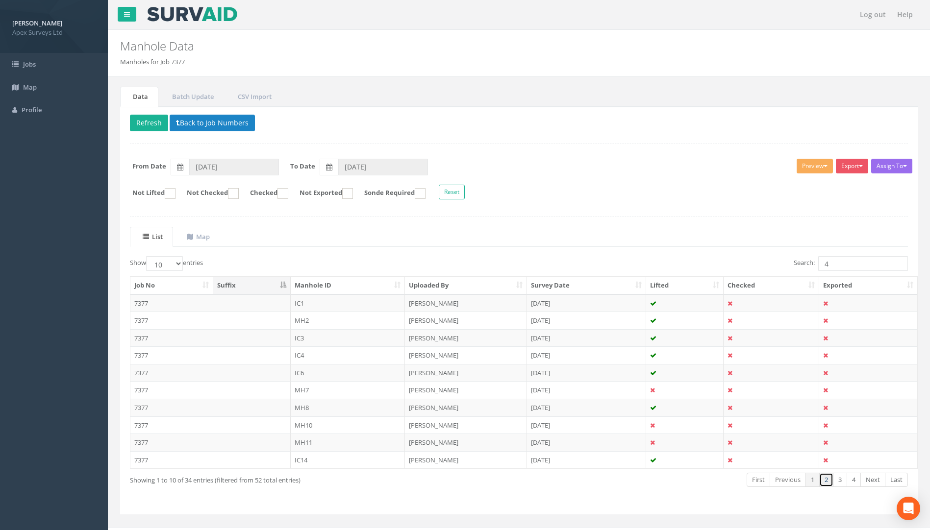
click at [693, 481] on link "2" at bounding box center [826, 480] width 14 height 14
click at [693, 481] on link "4" at bounding box center [853, 480] width 14 height 14
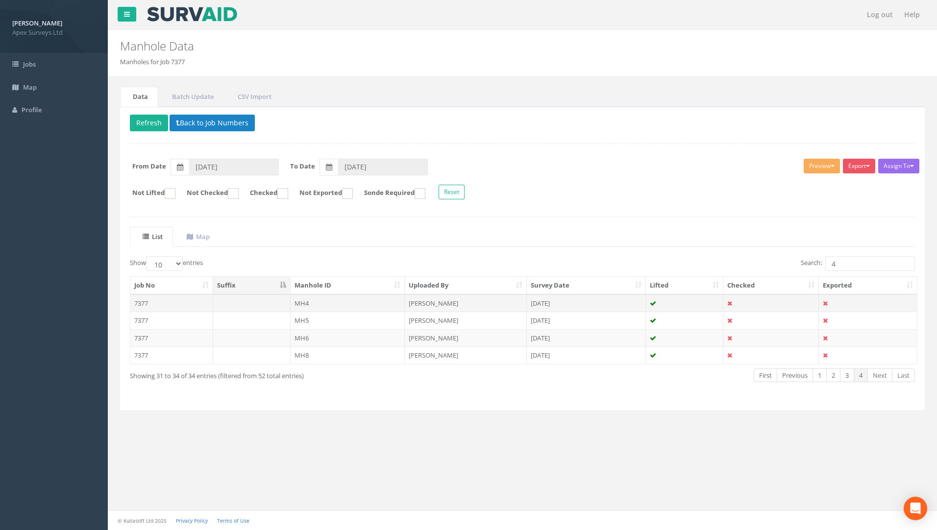
click at [143, 301] on td "7377" at bounding box center [171, 303] width 83 height 18
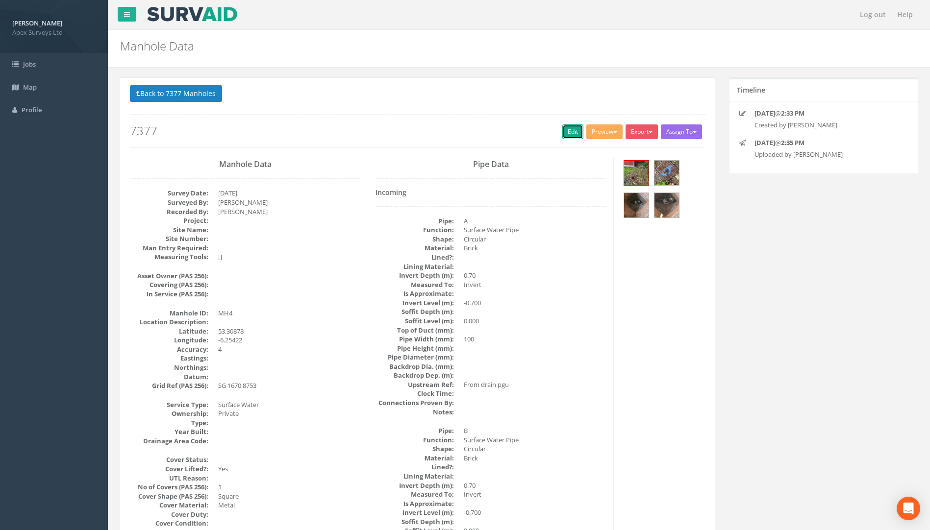
click at [567, 131] on link "Edit" at bounding box center [572, 131] width 21 height 15
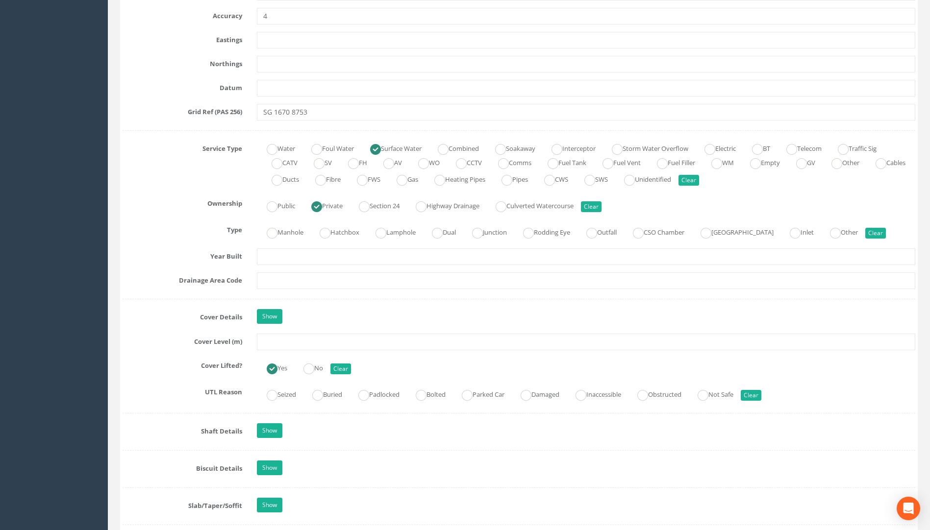
scroll to position [588, 0]
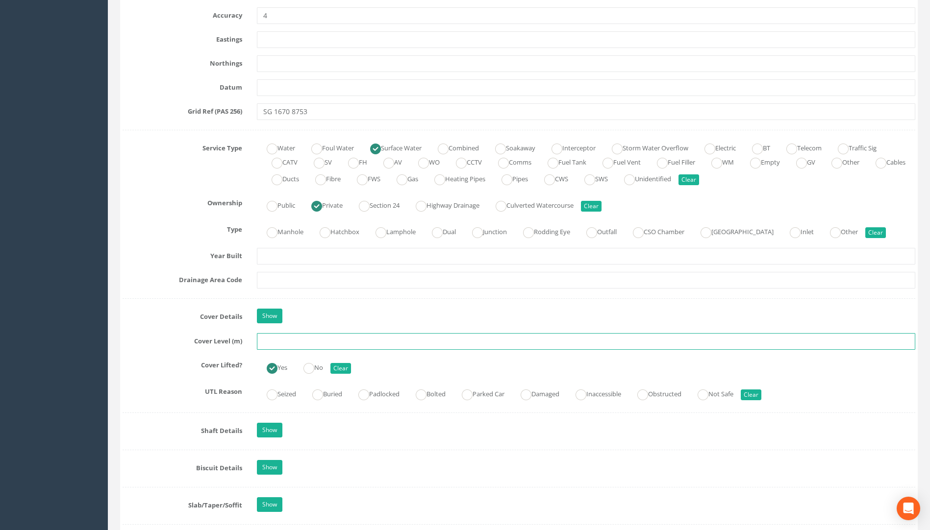
click at [281, 343] on input "text" at bounding box center [586, 341] width 658 height 17
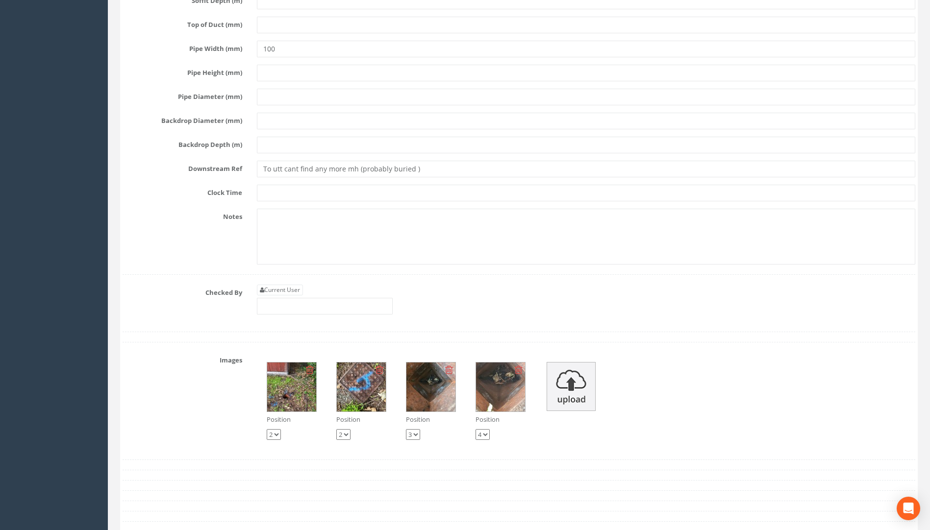
scroll to position [2646, 0]
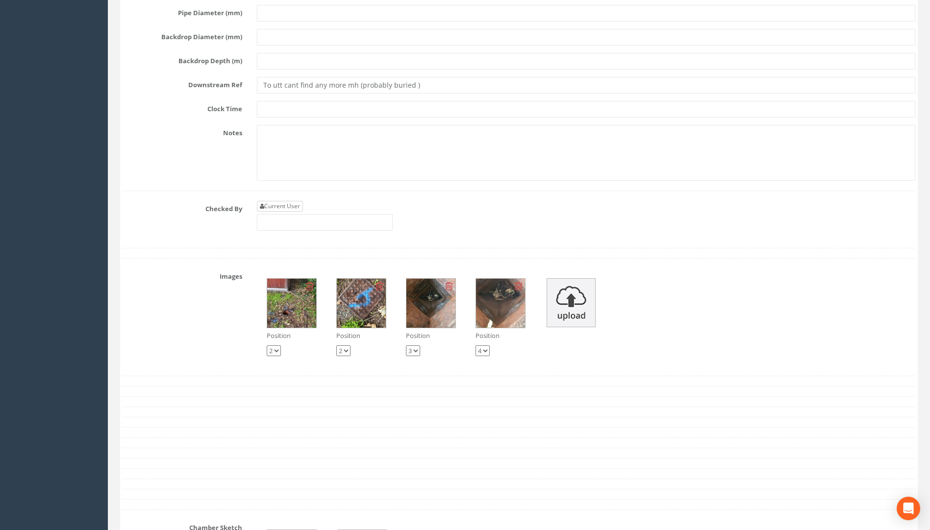
type input "31.94"
click at [280, 202] on link "Current User" at bounding box center [280, 206] width 46 height 11
type input "[PERSON_NAME]"
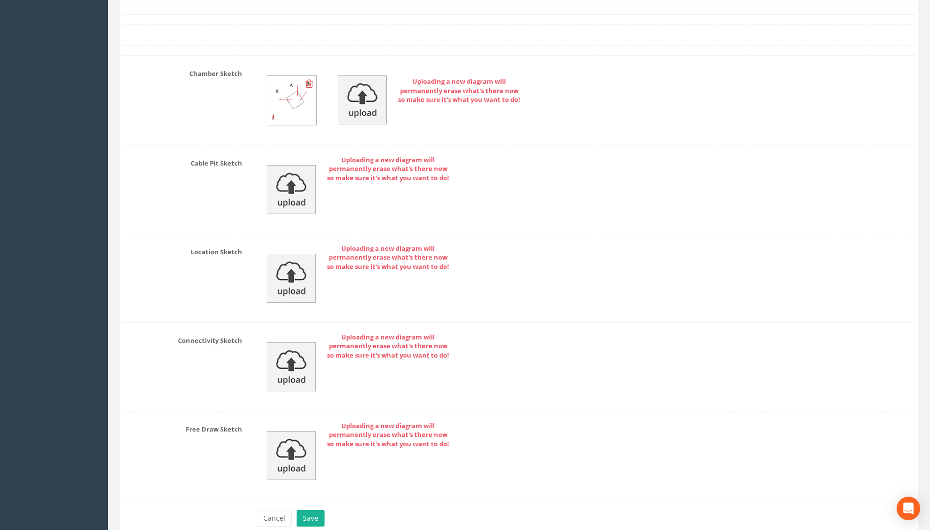
scroll to position [3148, 0]
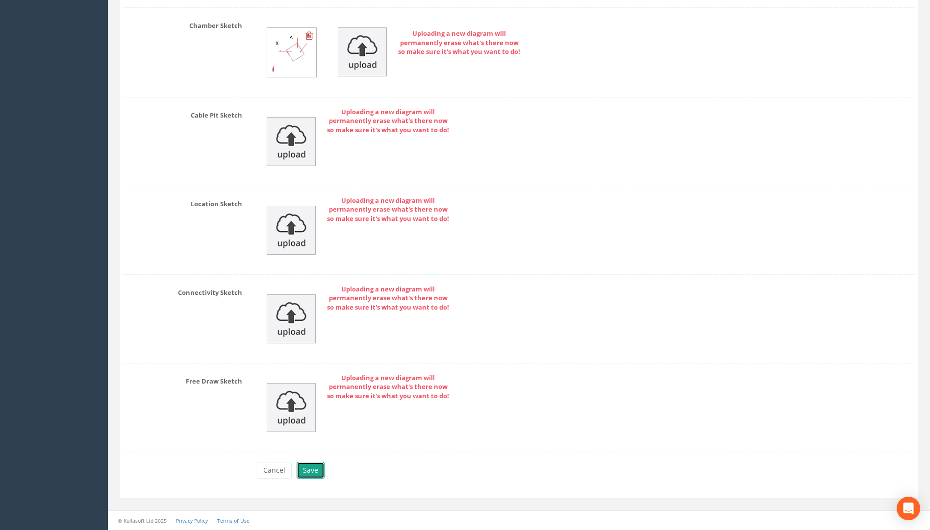
click at [305, 467] on button "Save" at bounding box center [310, 470] width 28 height 17
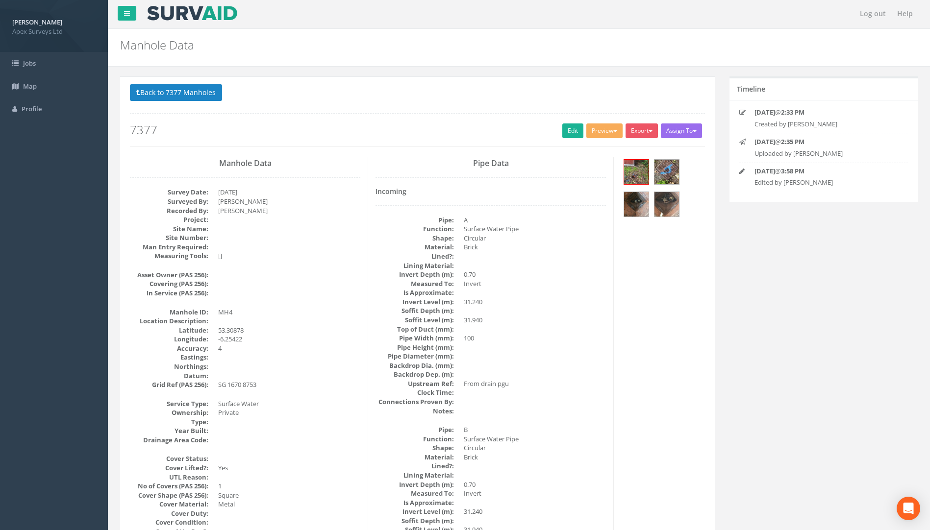
scroll to position [0, 0]
click at [198, 92] on button "Back to 7377 Manholes" at bounding box center [176, 93] width 92 height 17
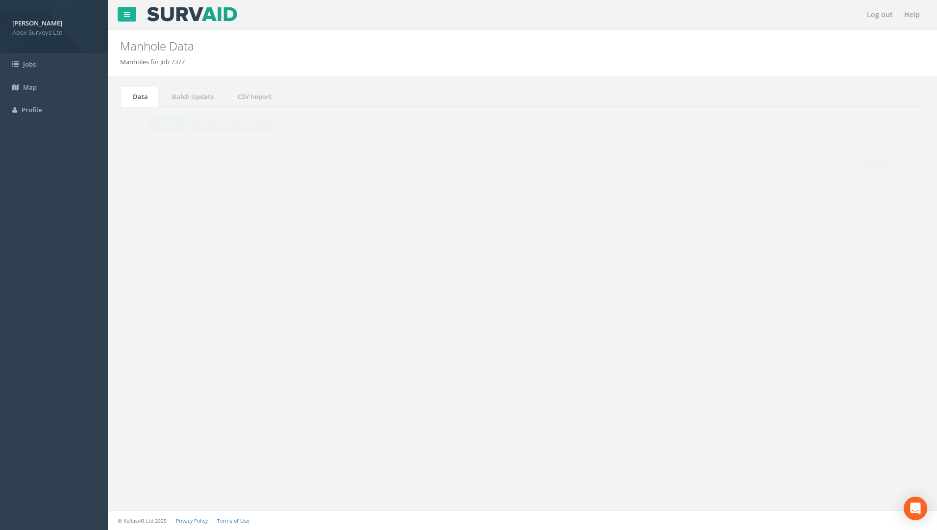
click at [693, 375] on link "3" at bounding box center [847, 375] width 14 height 14
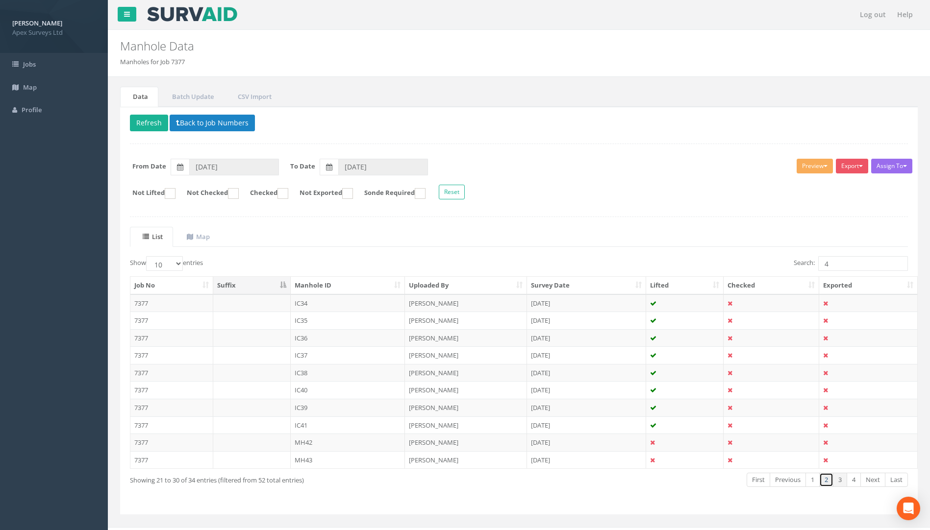
click at [693, 484] on link "2" at bounding box center [826, 480] width 14 height 14
click at [693, 479] on link "1" at bounding box center [812, 480] width 14 height 14
drag, startPoint x: 814, startPoint y: 264, endPoint x: 718, endPoint y: 264, distance: 96.5
click at [693, 264] on div "Search: 4" at bounding box center [717, 264] width 382 height 17
type input "1"
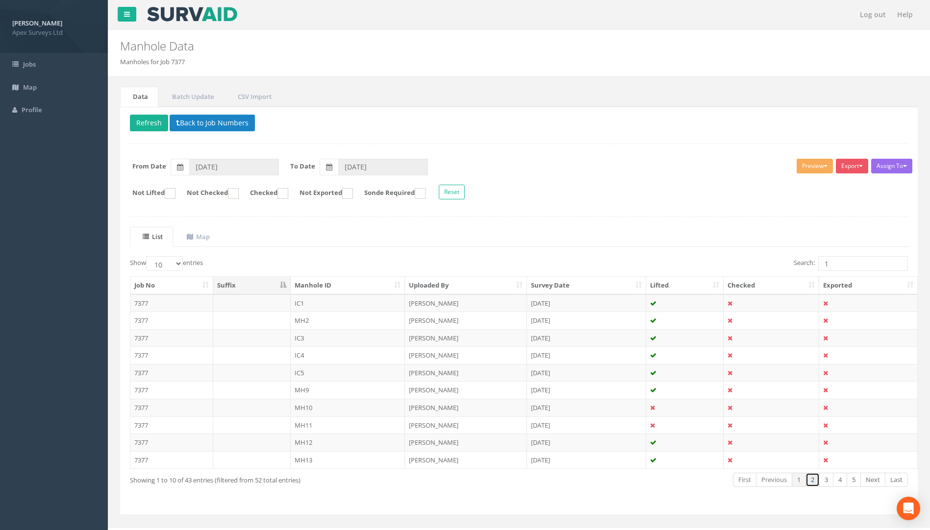
click at [693, 480] on link "2" at bounding box center [812, 480] width 14 height 14
click at [693, 480] on link "3" at bounding box center [826, 480] width 14 height 14
click at [693, 482] on link "4" at bounding box center [840, 480] width 14 height 14
click at [144, 374] on td "7377" at bounding box center [171, 373] width 83 height 18
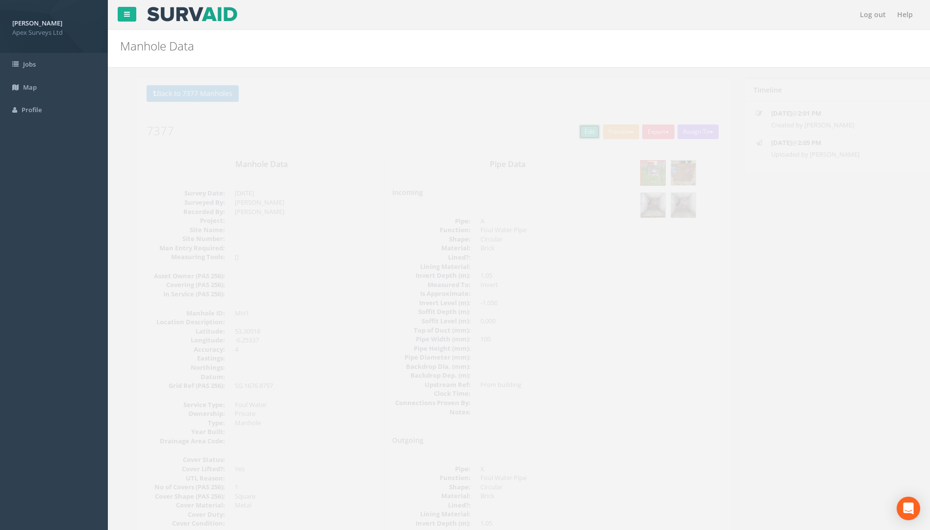
click at [571, 129] on link "Edit" at bounding box center [572, 131] width 21 height 15
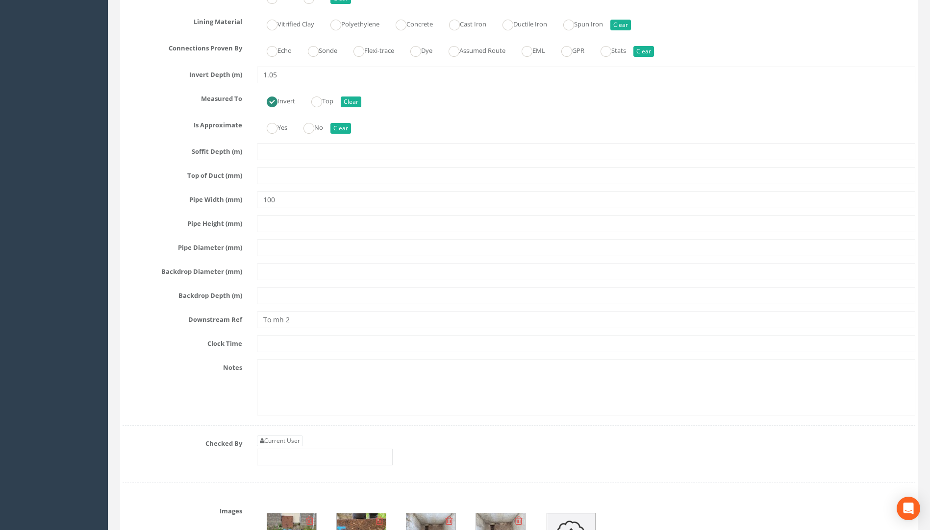
scroll to position [2548, 0]
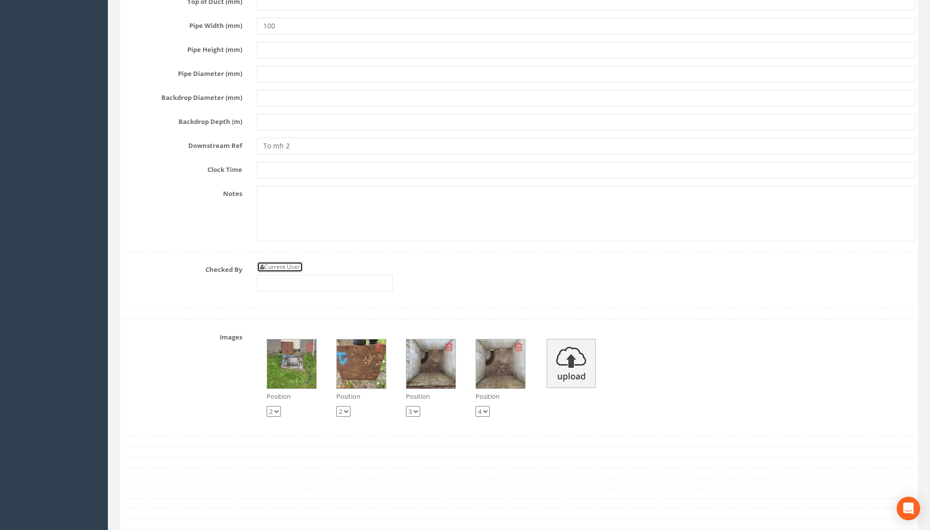
click at [283, 263] on link "Current User" at bounding box center [280, 267] width 46 height 11
type input "[PERSON_NAME]"
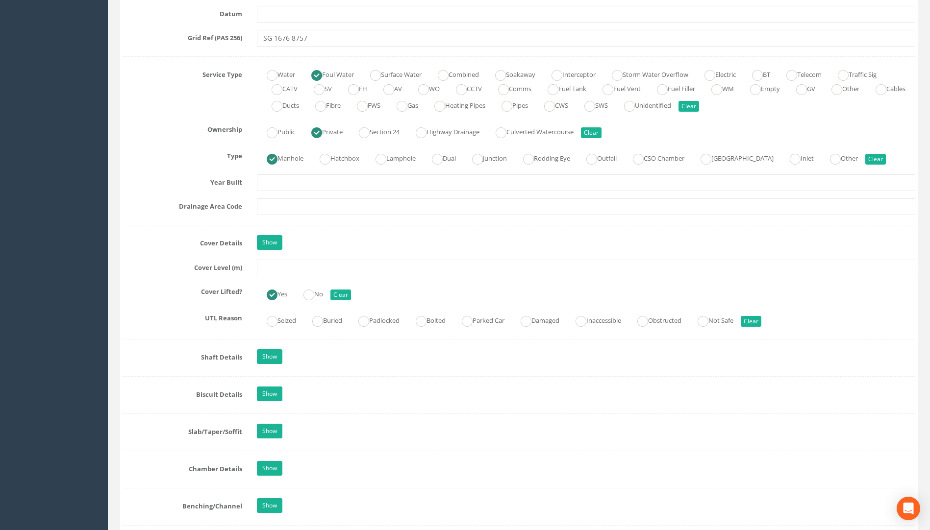
scroll to position [490, 0]
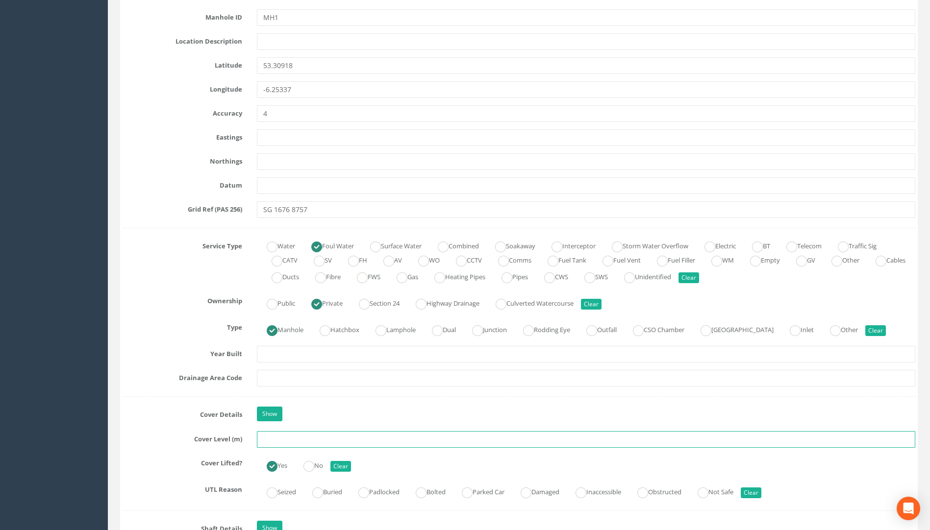
click at [286, 441] on input "text" at bounding box center [586, 439] width 658 height 17
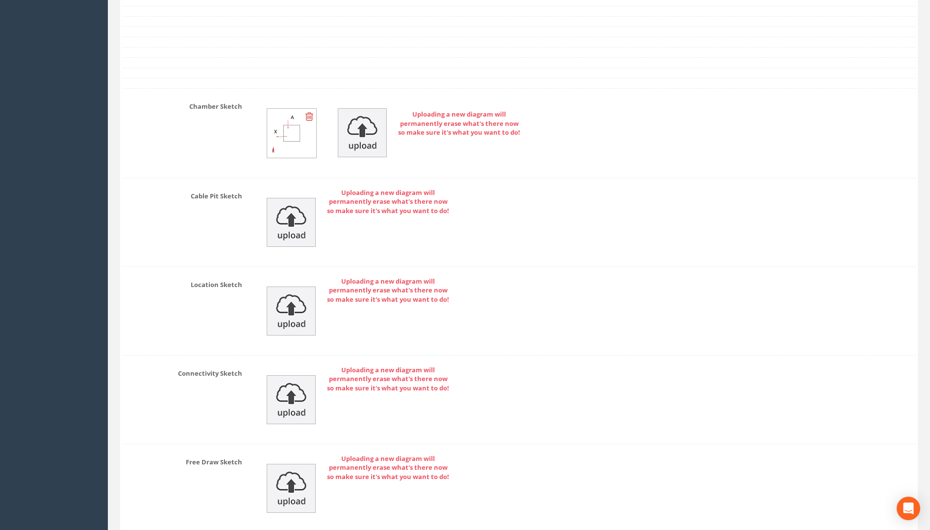
scroll to position [3111, 0]
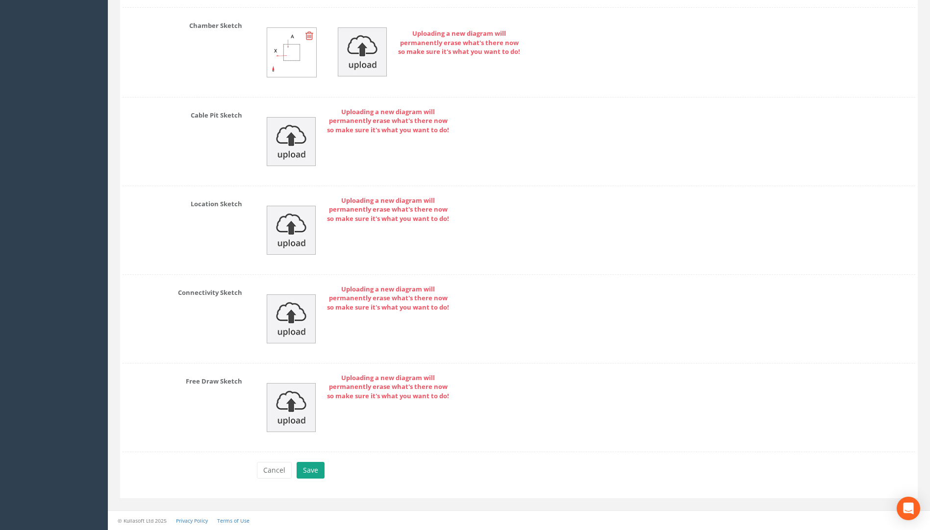
type input "32.04"
click at [313, 476] on button "Save" at bounding box center [310, 470] width 28 height 17
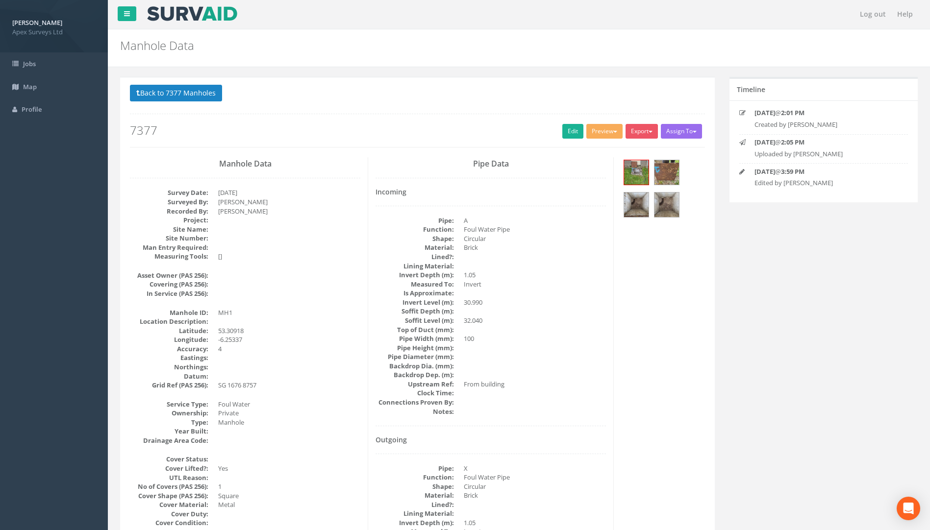
scroll to position [0, 0]
click at [185, 96] on button "Back to 7377 Manholes" at bounding box center [176, 93] width 92 height 17
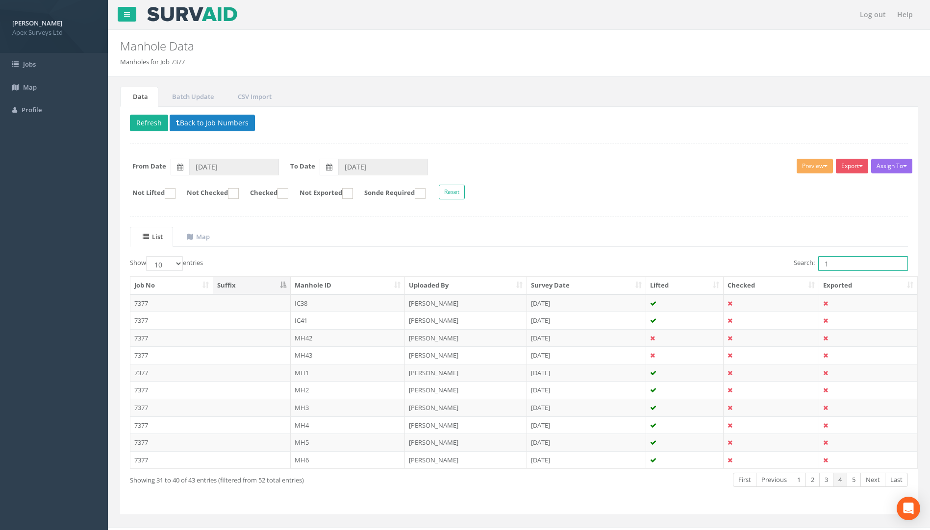
drag, startPoint x: 837, startPoint y: 268, endPoint x: 794, endPoint y: 269, distance: 43.6
click at [693, 268] on label "Search: 1" at bounding box center [850, 263] width 114 height 15
type input "4"
click at [137, 357] on td "7377" at bounding box center [171, 355] width 83 height 18
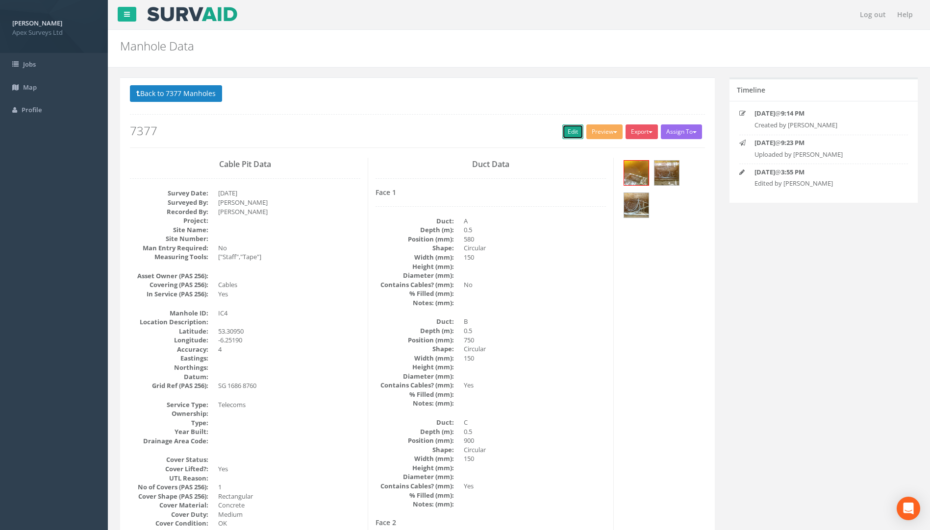
click at [569, 131] on link "Edit" at bounding box center [572, 131] width 21 height 15
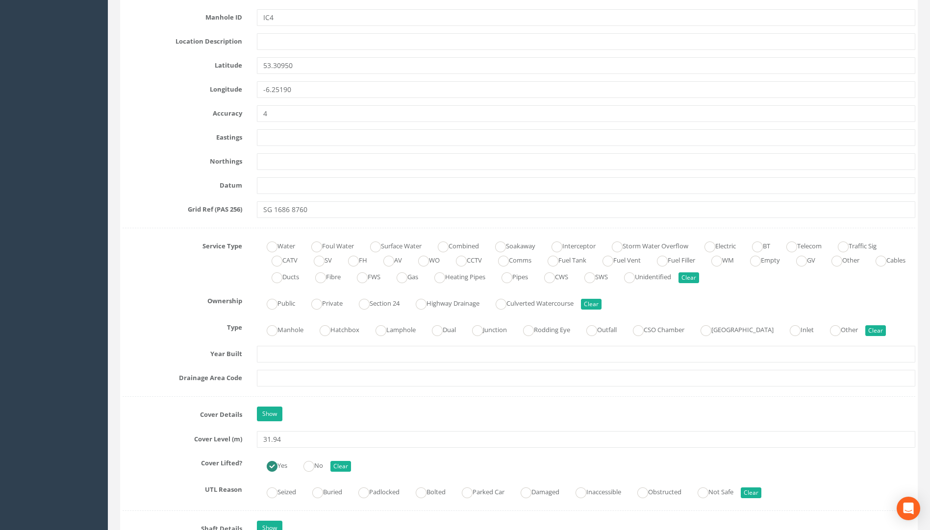
scroll to position [539, 0]
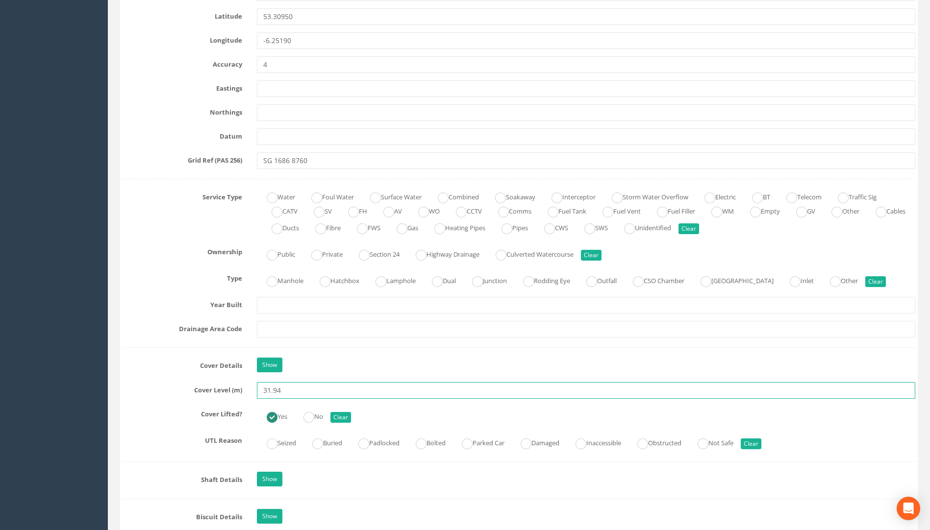
drag, startPoint x: 194, startPoint y: 393, endPoint x: 183, endPoint y: 395, distance: 10.4
click at [187, 394] on div "Cover Level (m) 31.94" at bounding box center [518, 390] width 807 height 17
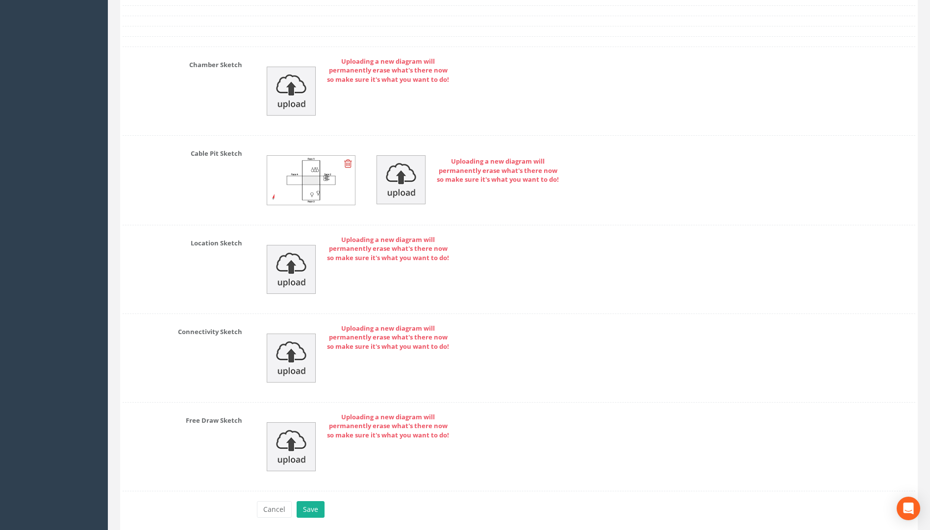
scroll to position [2344, 0]
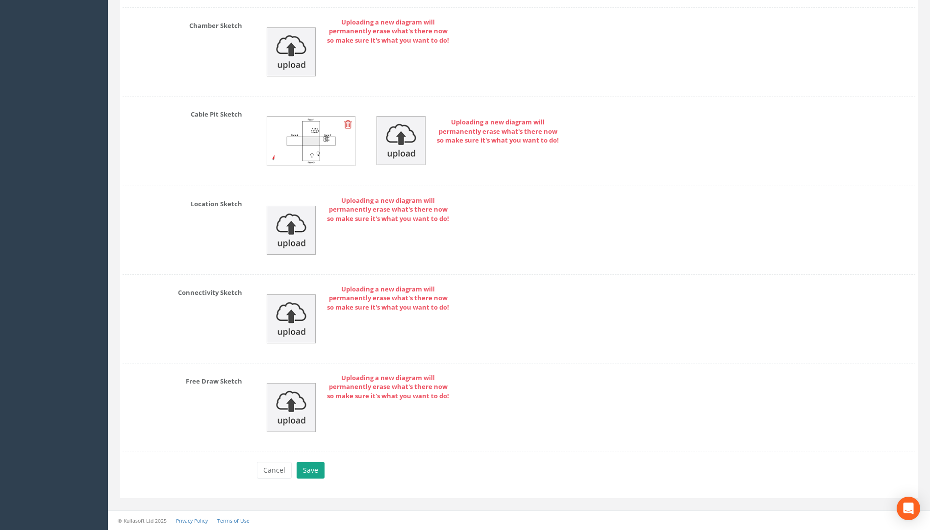
type input "30.80"
click at [314, 466] on button "Save" at bounding box center [310, 470] width 28 height 17
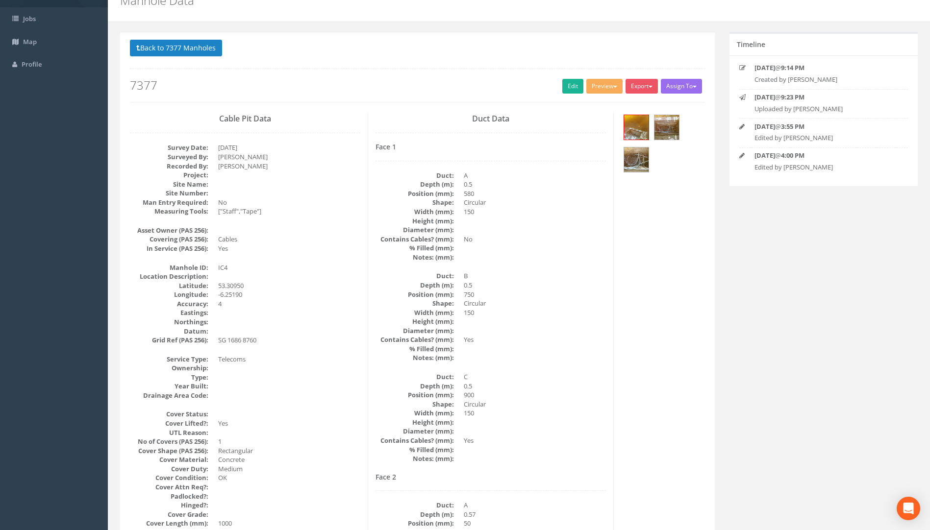
scroll to position [0, 0]
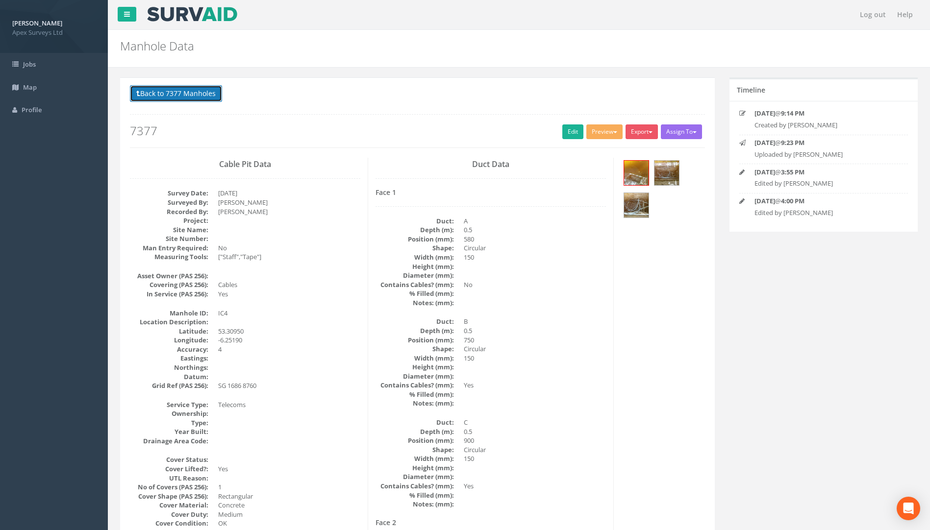
click at [210, 96] on button "Back to 7377 Manholes" at bounding box center [176, 93] width 92 height 17
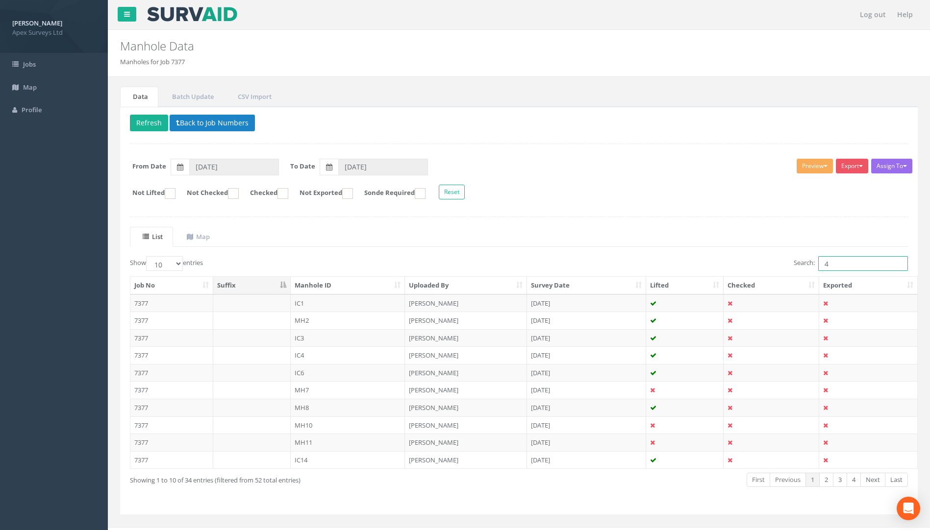
click at [693, 274] on div "Show 10 25 50 100 entries Search: 4 Job No Suffix Manhole ID Uploaded By Survey…" at bounding box center [519, 380] width 778 height 248
type input "1"
click at [144, 301] on td "7377" at bounding box center [171, 303] width 83 height 18
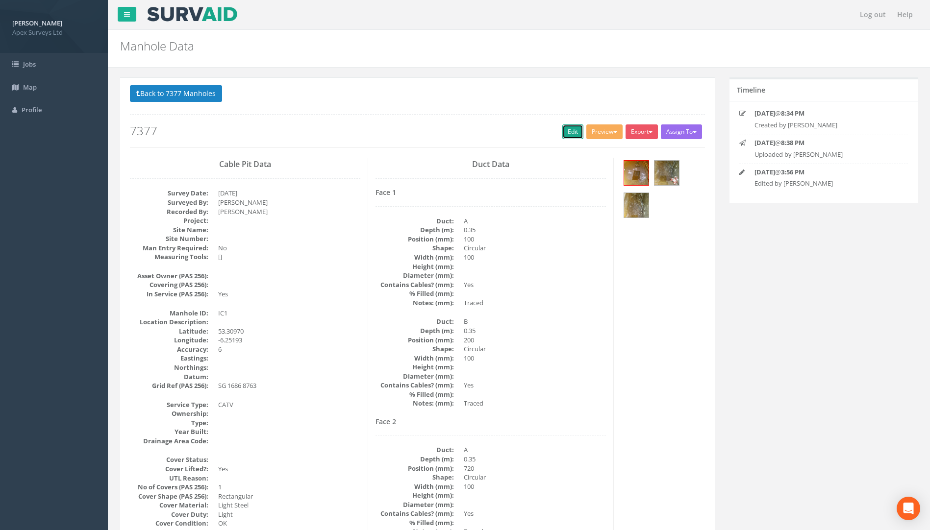
click at [567, 130] on link "Edit" at bounding box center [572, 131] width 21 height 15
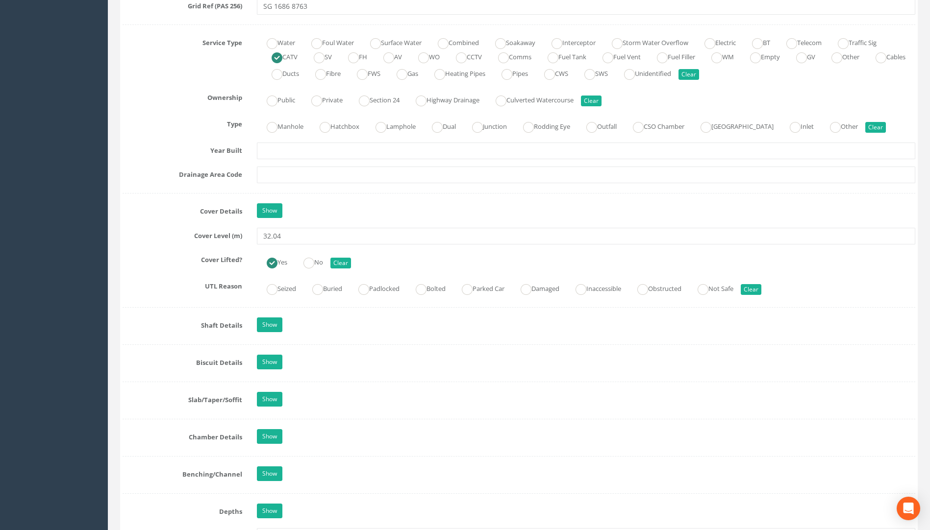
scroll to position [784, 0]
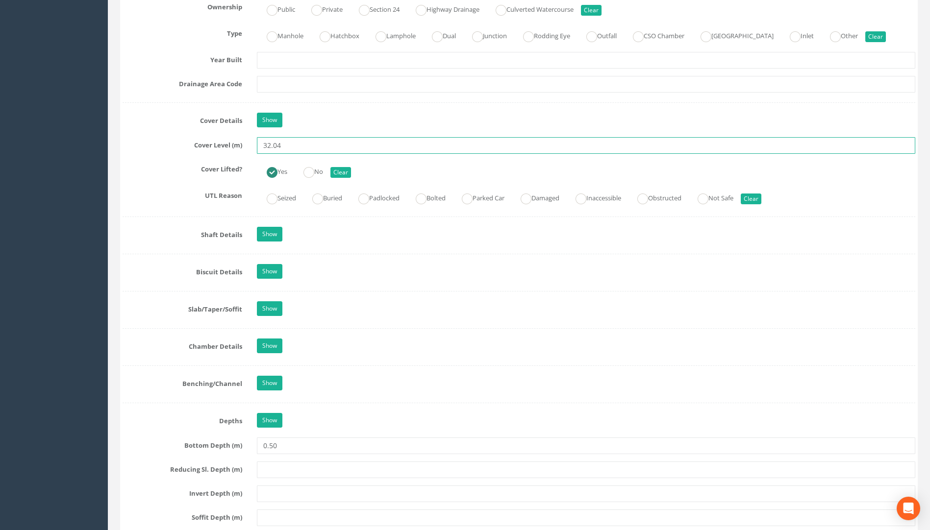
drag, startPoint x: 261, startPoint y: 145, endPoint x: 214, endPoint y: 148, distance: 47.2
click at [221, 147] on div "Cover Level (m) 32.04" at bounding box center [518, 145] width 807 height 17
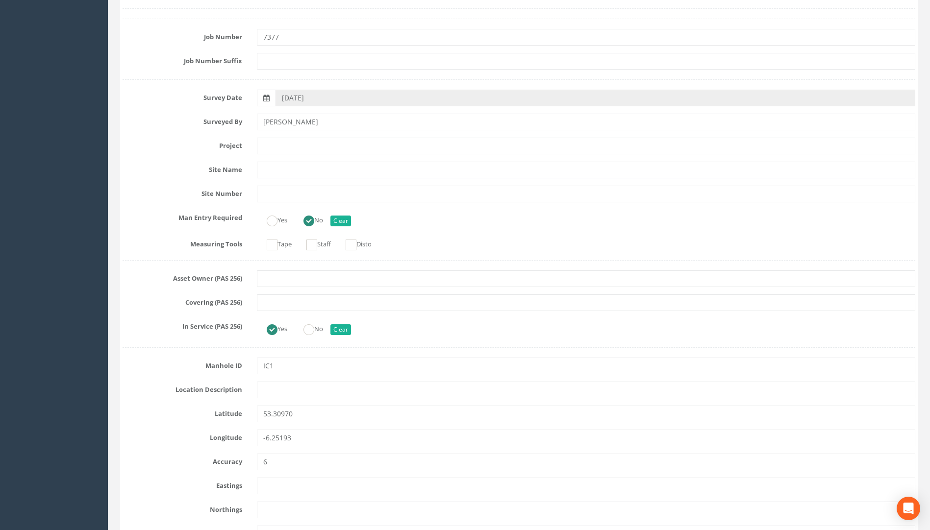
scroll to position [0, 0]
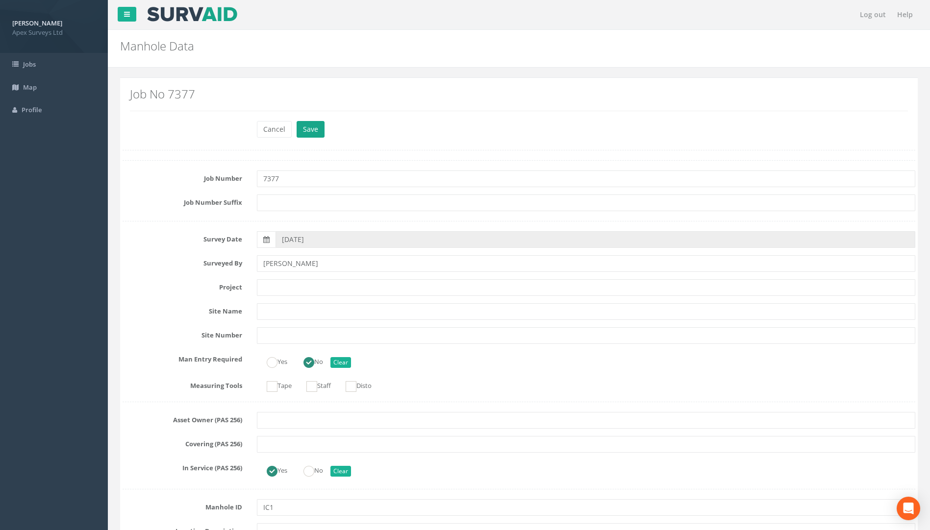
type input "31.31"
click at [315, 130] on button "Save" at bounding box center [310, 129] width 28 height 17
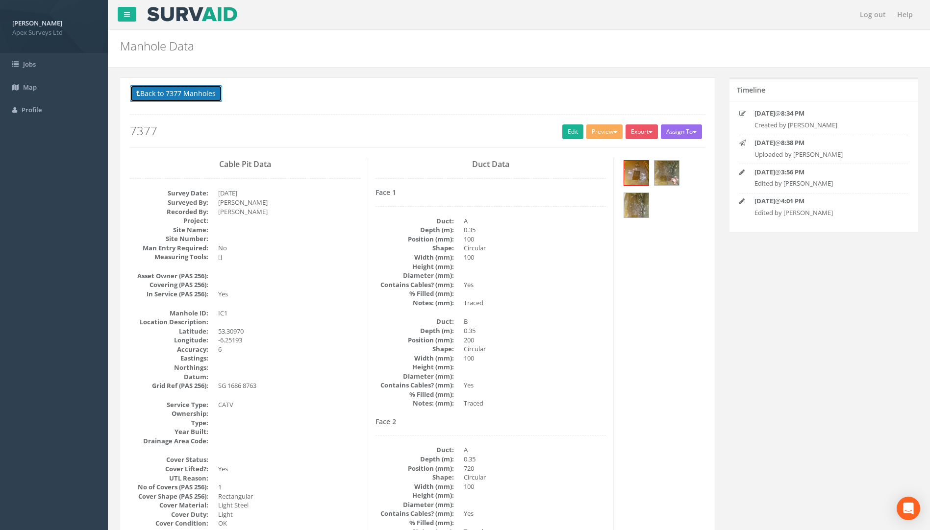
click at [205, 90] on button "Back to 7377 Manholes" at bounding box center [176, 93] width 92 height 17
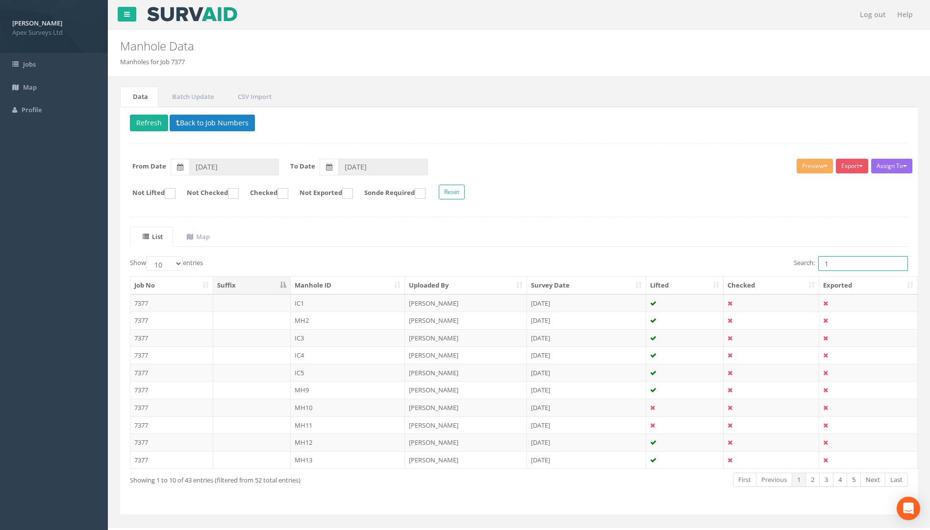
click at [693, 266] on div "Search: 1" at bounding box center [717, 264] width 382 height 17
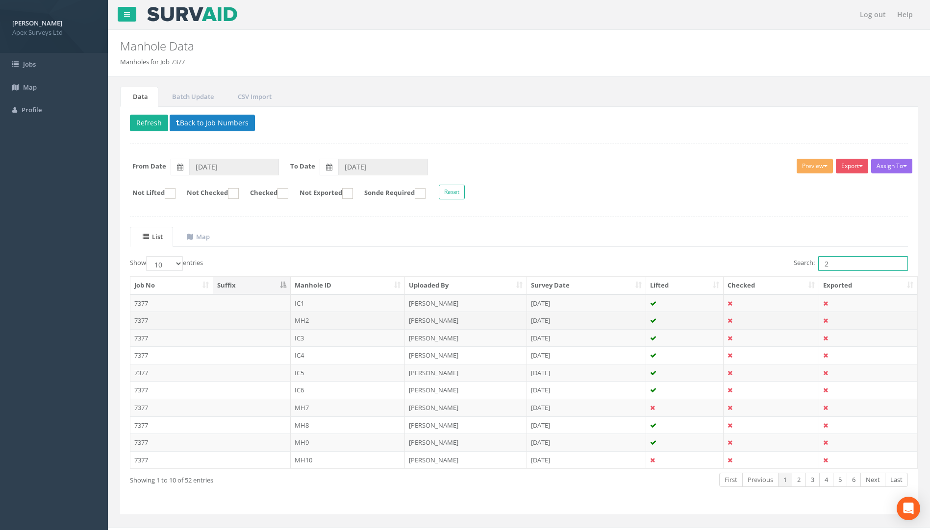
type input "2"
click at [140, 320] on td "7377" at bounding box center [171, 321] width 83 height 18
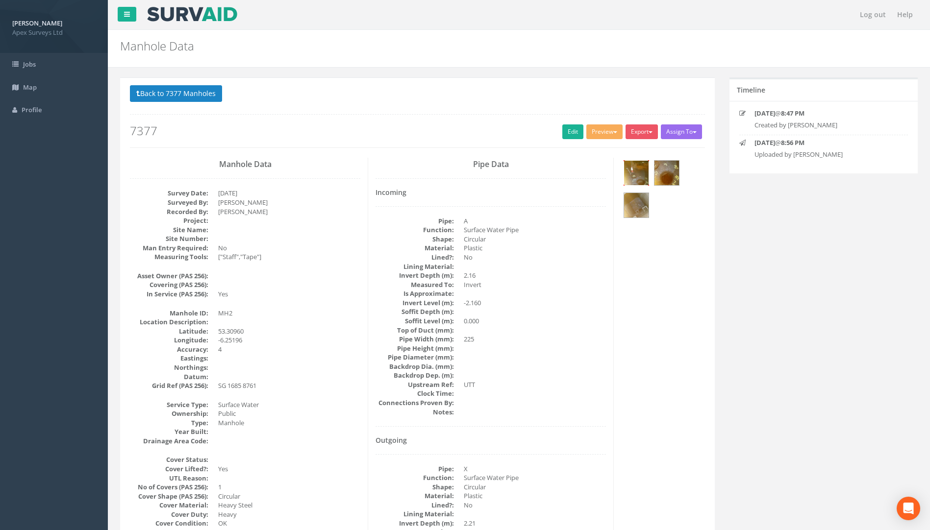
click at [633, 177] on img at bounding box center [636, 173] width 25 height 25
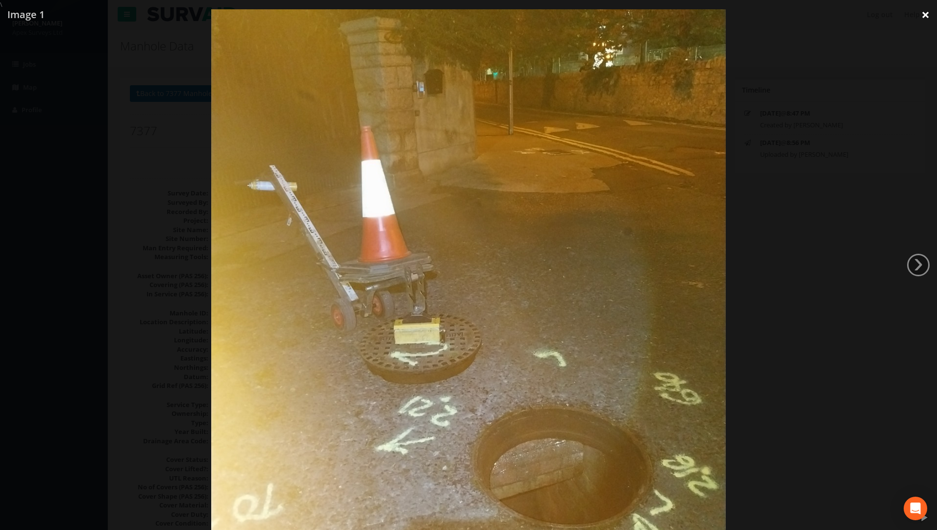
click at [693, 11] on link "×" at bounding box center [925, 14] width 23 height 29
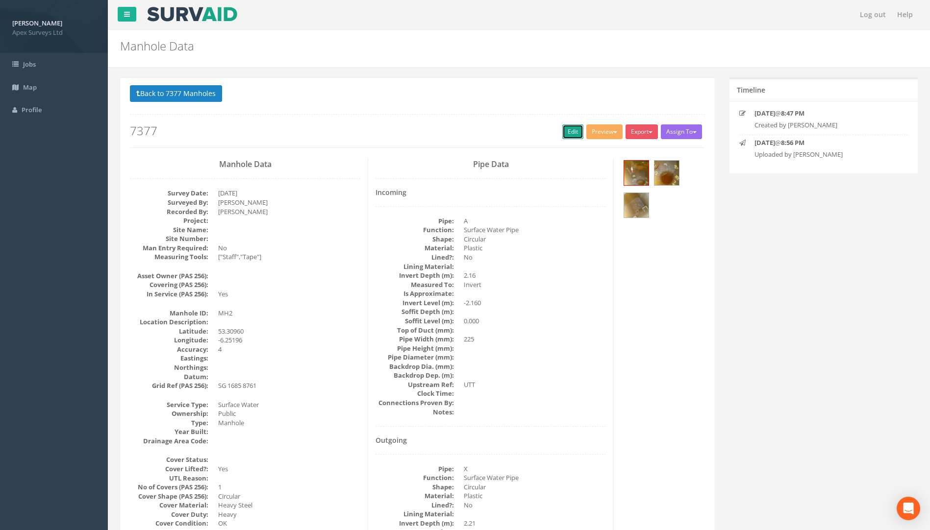
click at [570, 135] on link "Edit" at bounding box center [572, 131] width 21 height 15
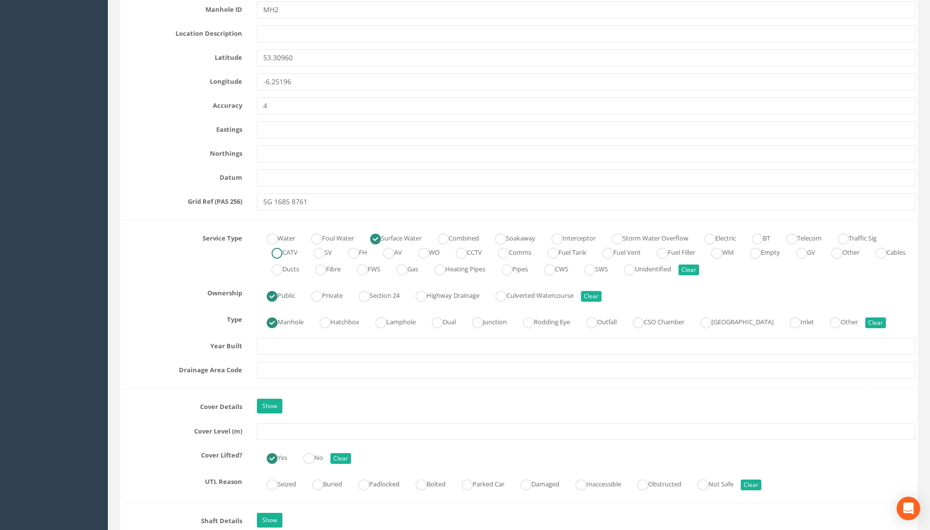
scroll to position [637, 0]
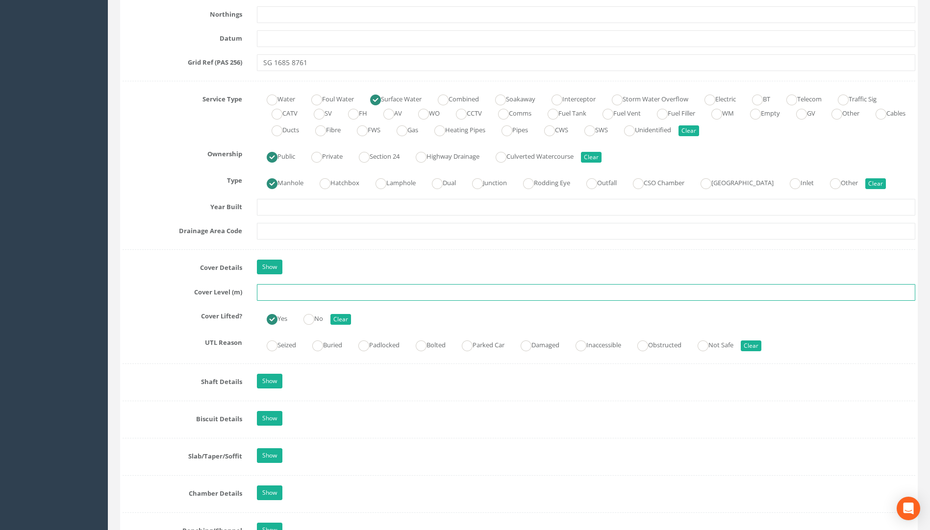
click at [292, 294] on input "text" at bounding box center [586, 292] width 658 height 17
type input "2"
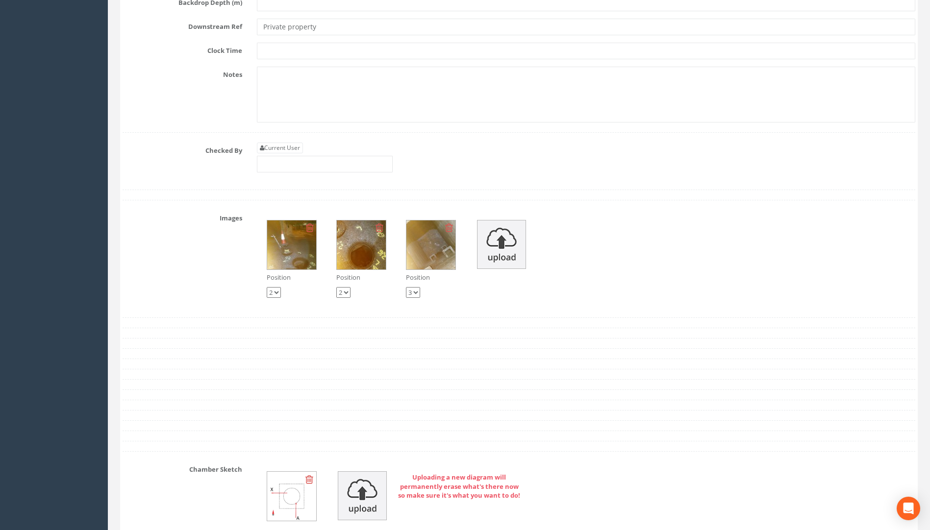
scroll to position [2744, 0]
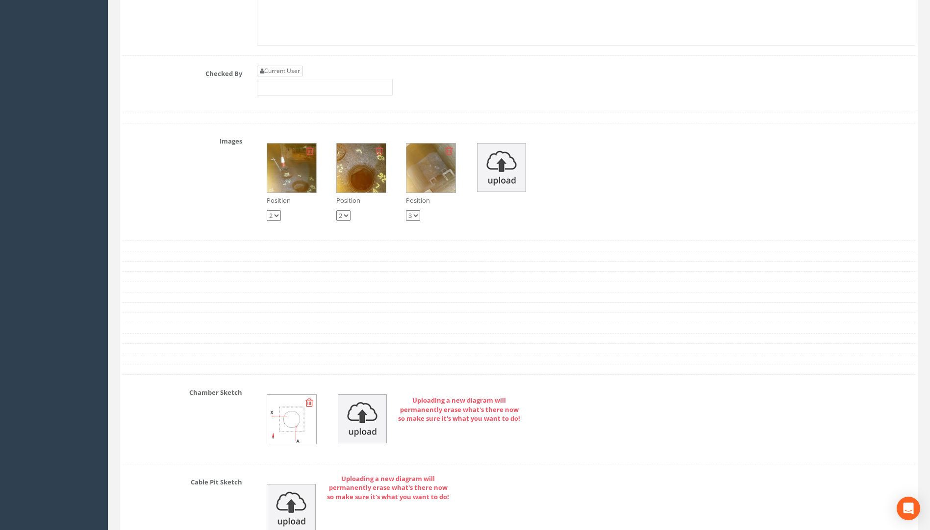
type input "31.39"
click at [297, 71] on link "Current User" at bounding box center [280, 71] width 46 height 11
type input "[PERSON_NAME]"
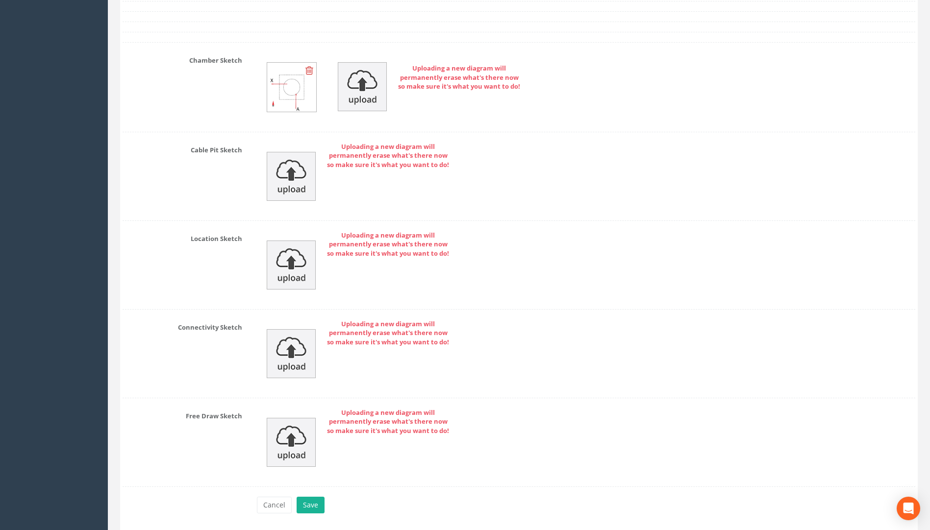
scroll to position [3111, 0]
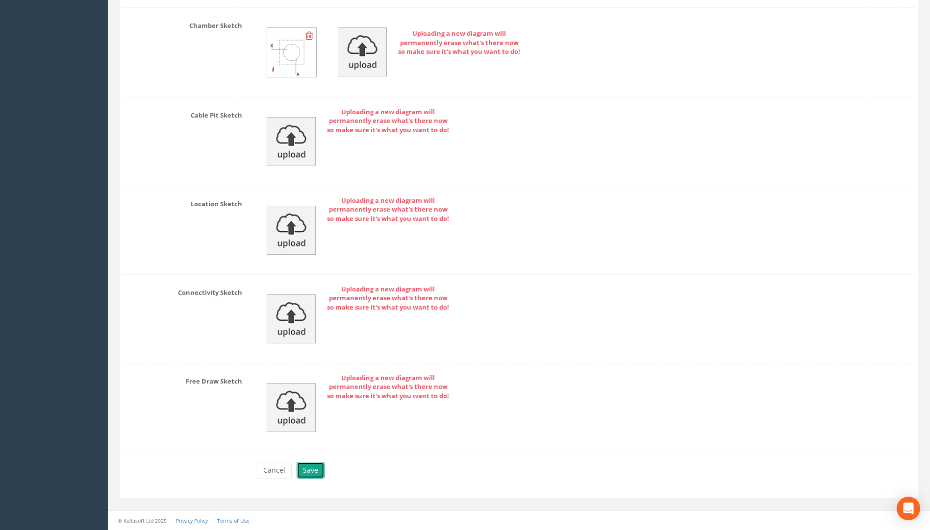
click at [314, 472] on button "Save" at bounding box center [310, 470] width 28 height 17
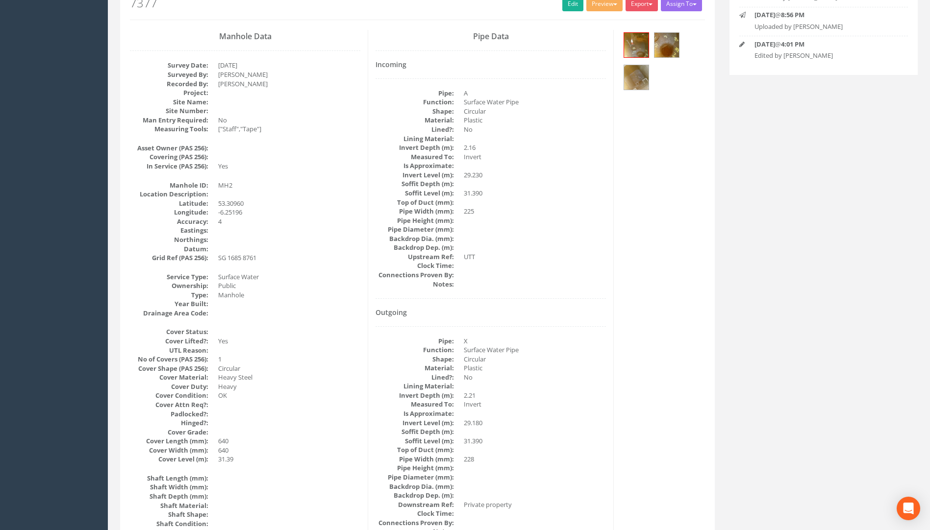
scroll to position [0, 0]
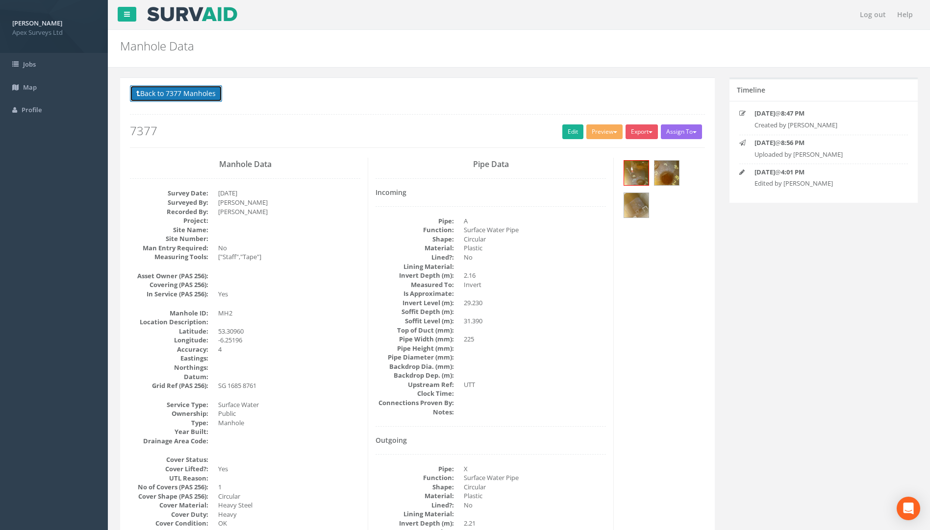
click at [182, 91] on button "Back to 7377 Manholes" at bounding box center [176, 93] width 92 height 17
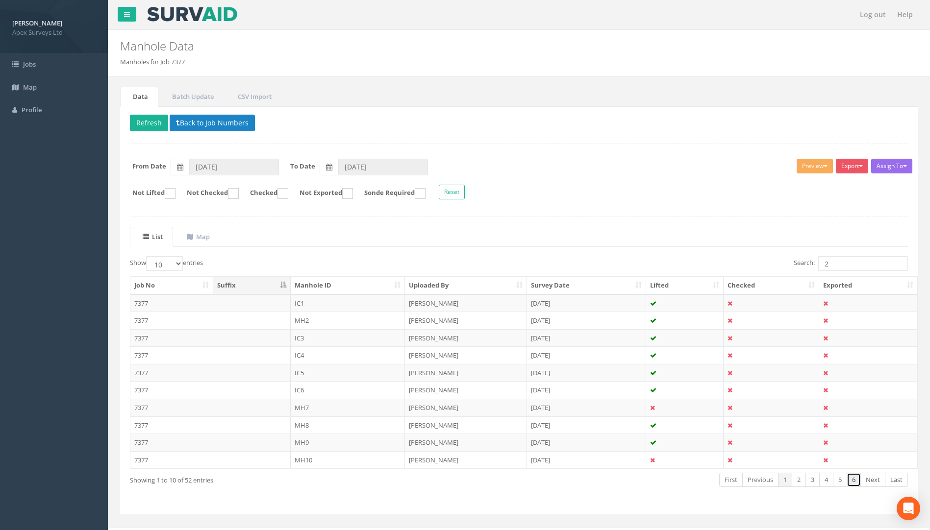
click at [693, 477] on link "6" at bounding box center [853, 480] width 14 height 14
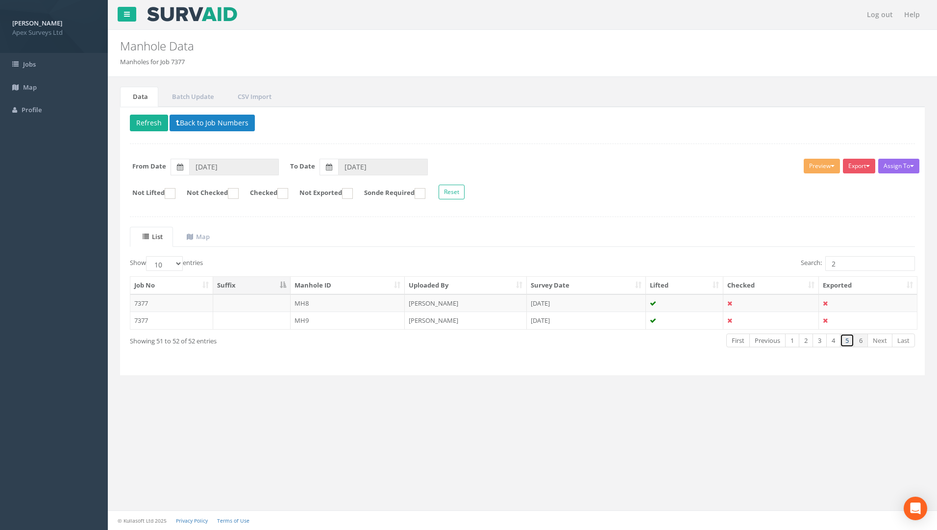
click at [693, 346] on link "5" at bounding box center [847, 341] width 14 height 14
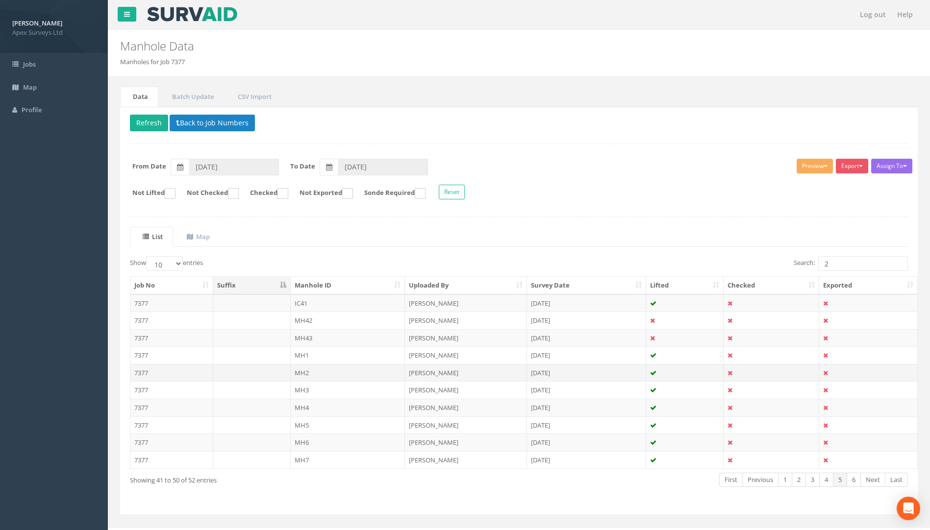
click at [135, 370] on td "7377" at bounding box center [171, 373] width 83 height 18
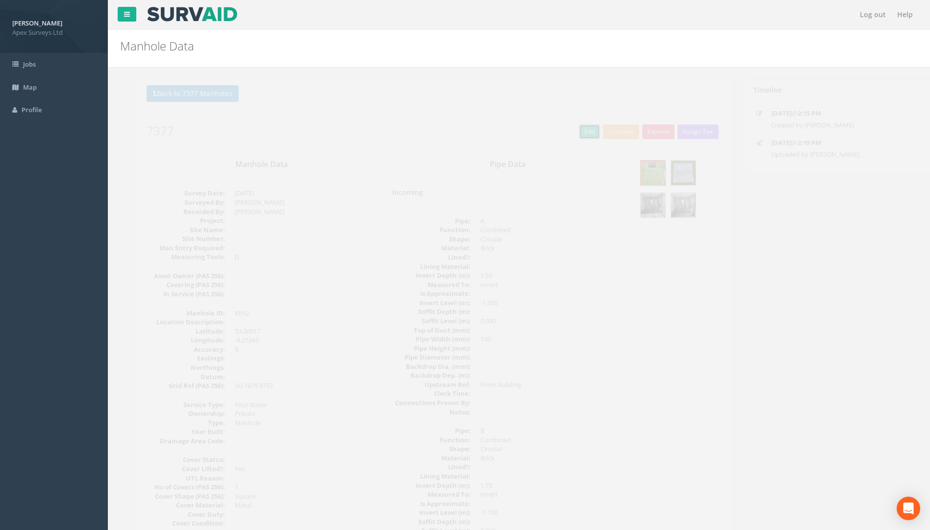
click at [564, 129] on link "Edit" at bounding box center [572, 131] width 21 height 15
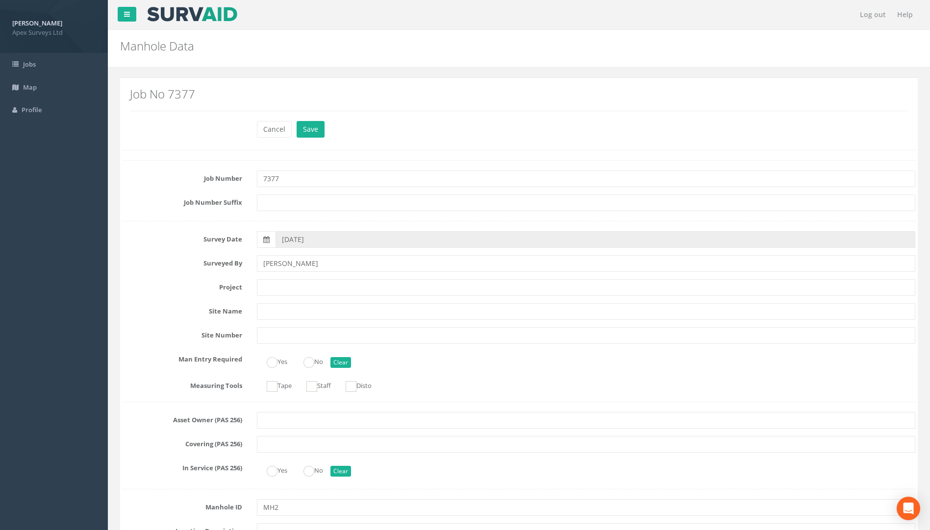
scroll to position [588, 0]
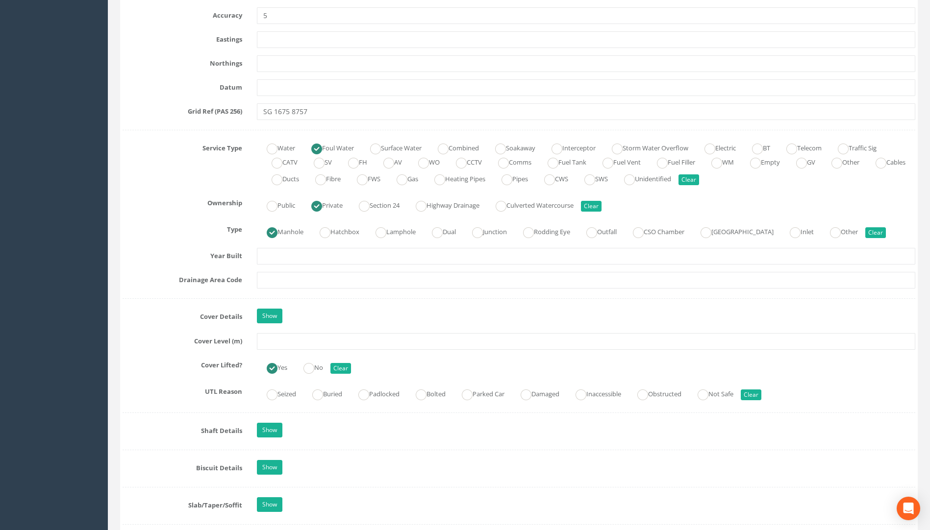
click at [272, 344] on input "text" at bounding box center [586, 341] width 658 height 17
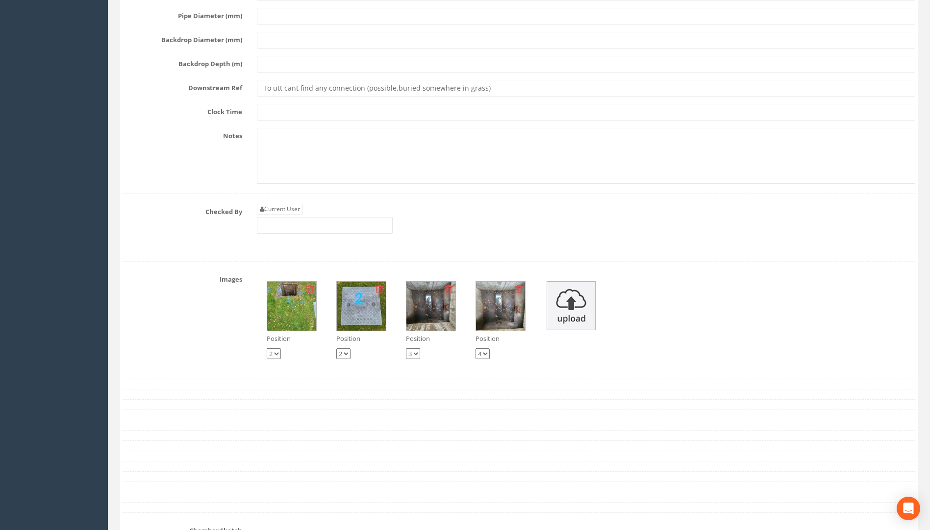
scroll to position [2695, 0]
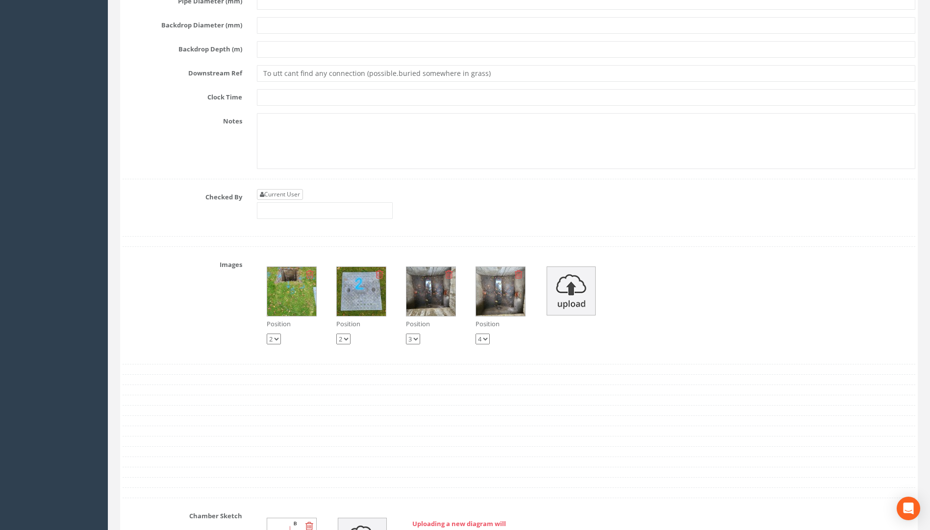
type input "32.20"
click at [276, 195] on link "Current User" at bounding box center [280, 194] width 46 height 11
type input "[PERSON_NAME]"
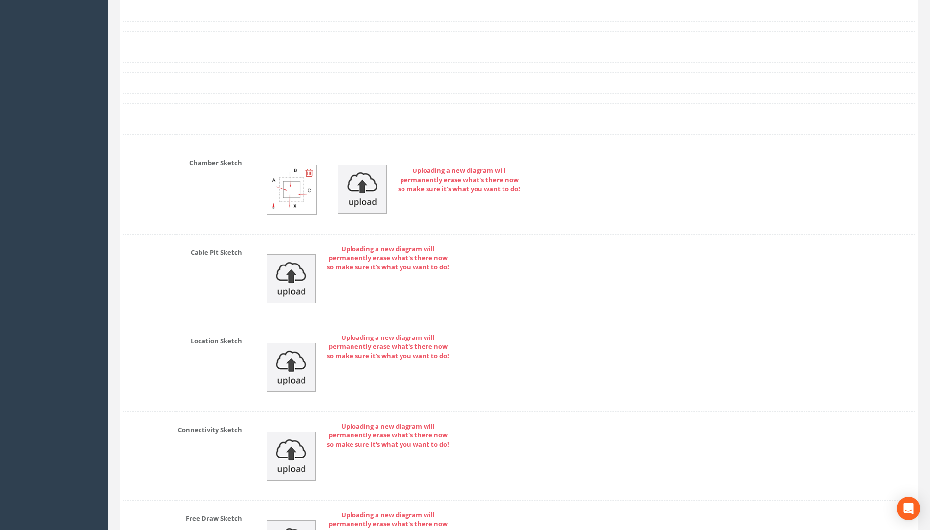
scroll to position [3186, 0]
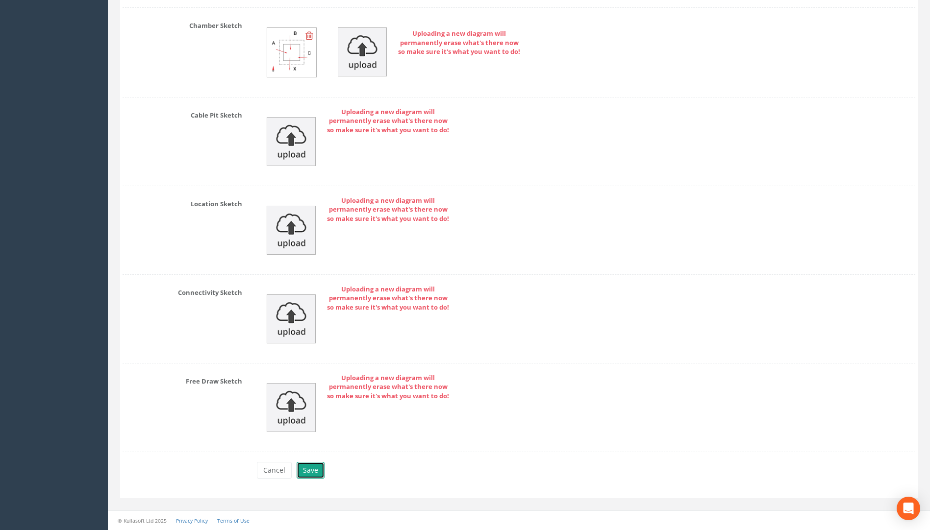
click at [304, 465] on button "Save" at bounding box center [310, 470] width 28 height 17
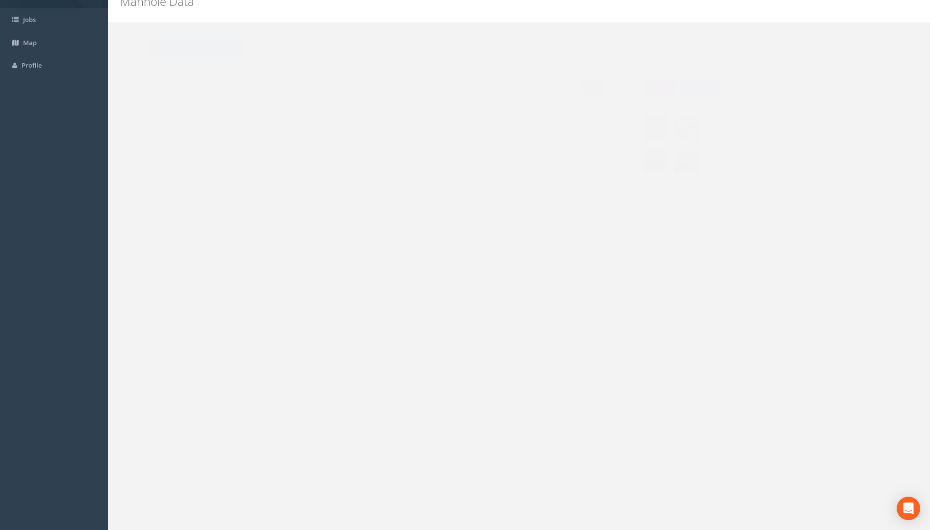
scroll to position [0, 0]
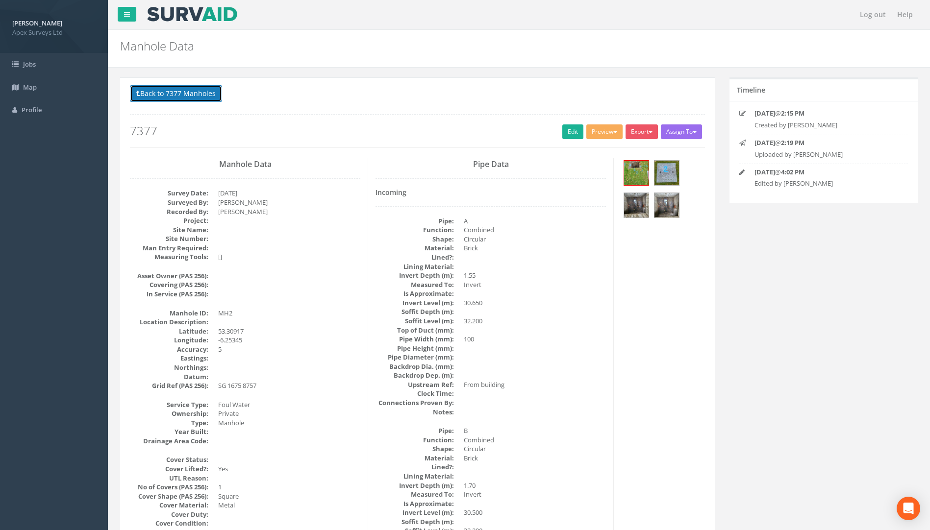
click at [199, 98] on button "Back to 7377 Manholes" at bounding box center [176, 93] width 92 height 17
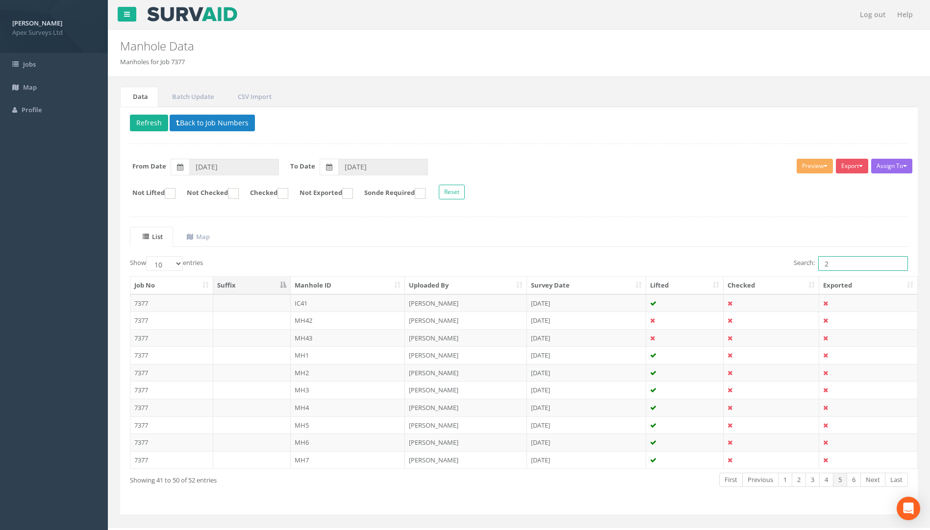
drag, startPoint x: 837, startPoint y: 264, endPoint x: 772, endPoint y: 265, distance: 64.7
click at [693, 265] on div "Search: 2" at bounding box center [717, 264] width 382 height 17
type input "3"
click at [139, 335] on td "7377" at bounding box center [171, 338] width 83 height 18
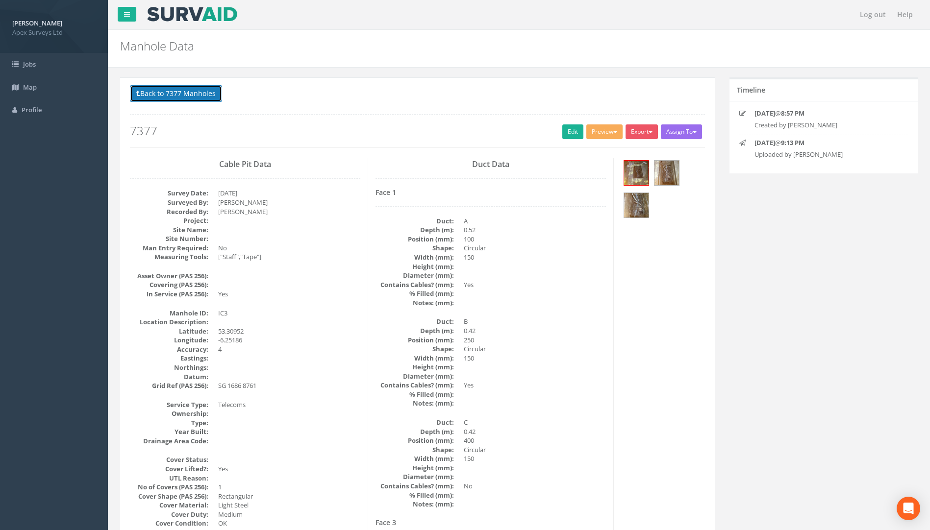
click at [159, 98] on button "Back to 7377 Manholes" at bounding box center [176, 93] width 92 height 17
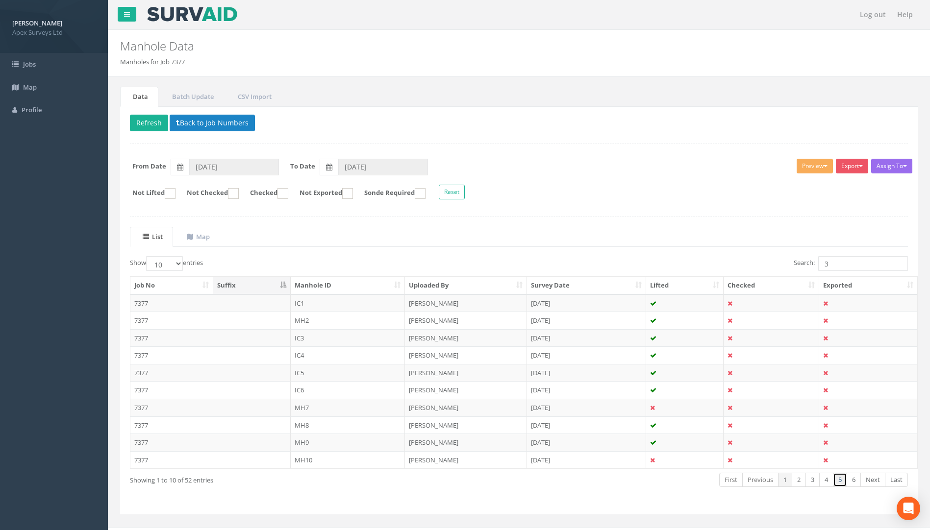
click at [693, 483] on link "5" at bounding box center [840, 480] width 14 height 14
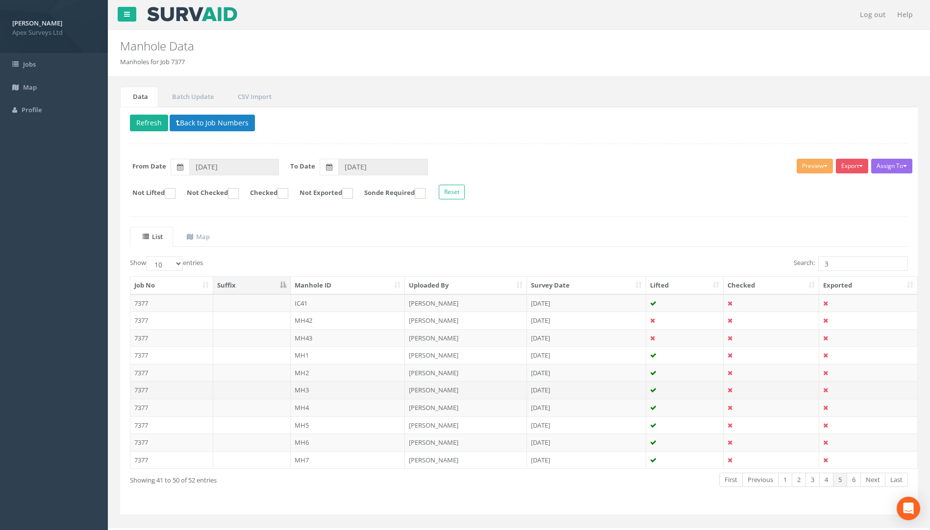
click at [137, 386] on td "7377" at bounding box center [171, 390] width 83 height 18
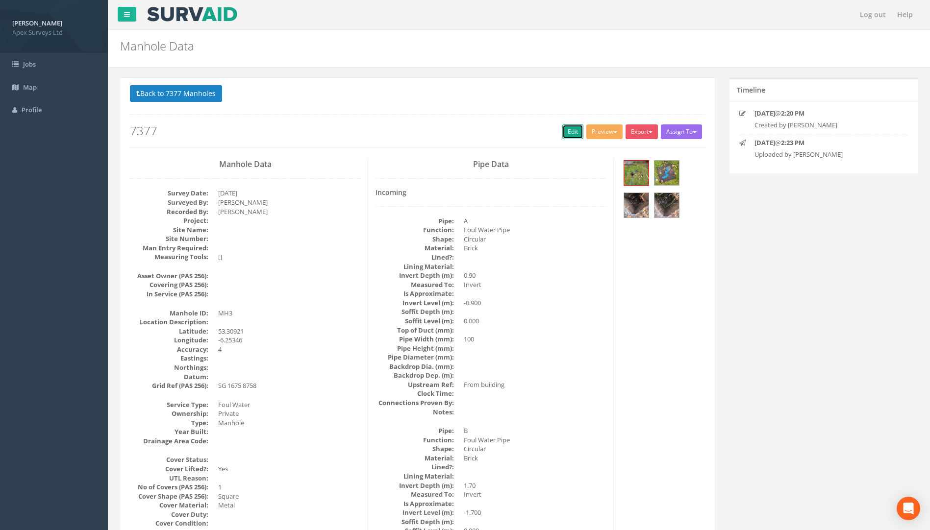
click at [566, 135] on link "Edit" at bounding box center [572, 131] width 21 height 15
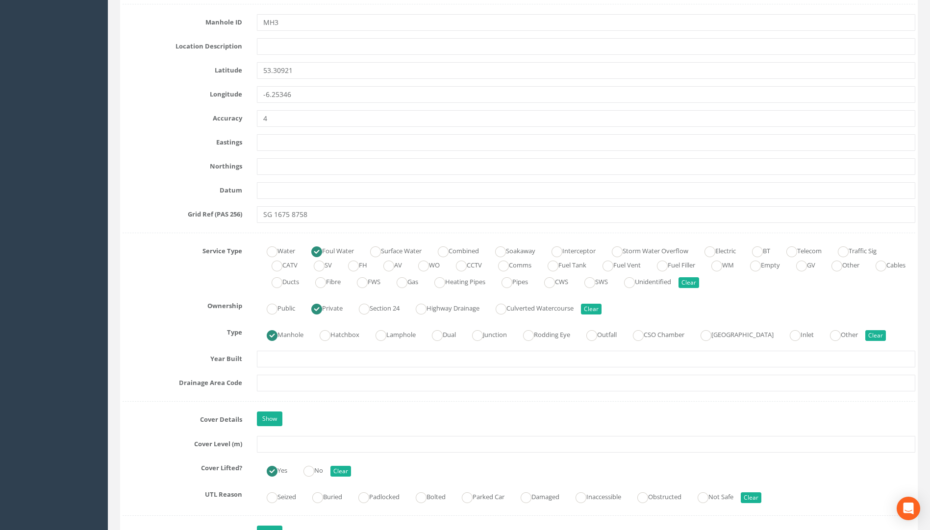
scroll to position [539, 0]
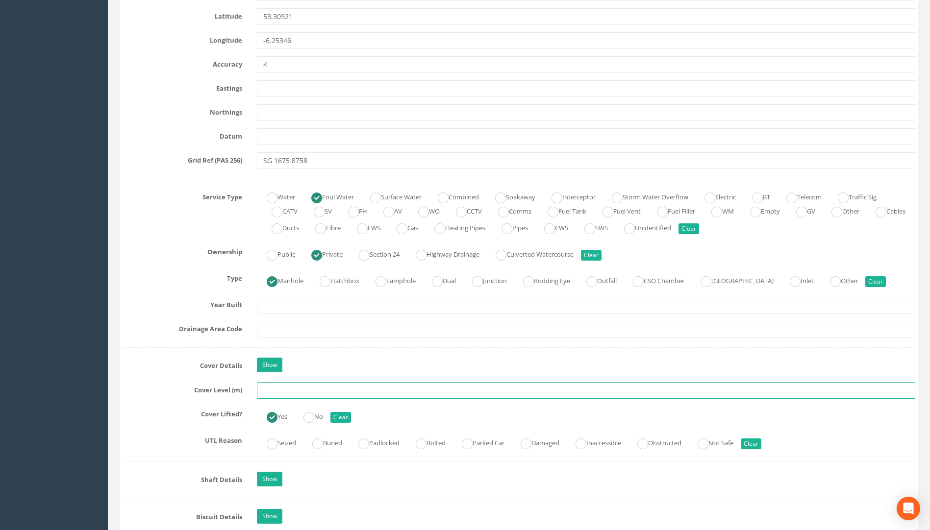
click at [270, 391] on input "text" at bounding box center [586, 390] width 658 height 17
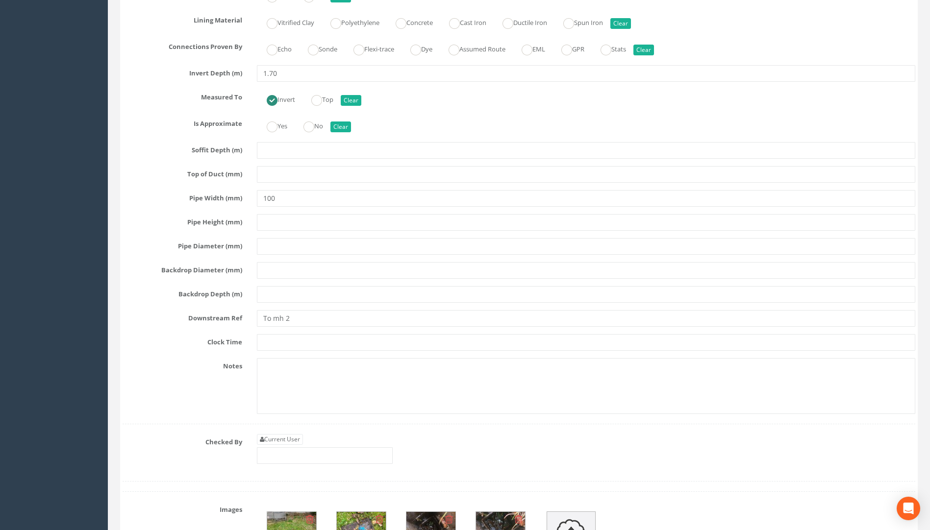
scroll to position [2695, 0]
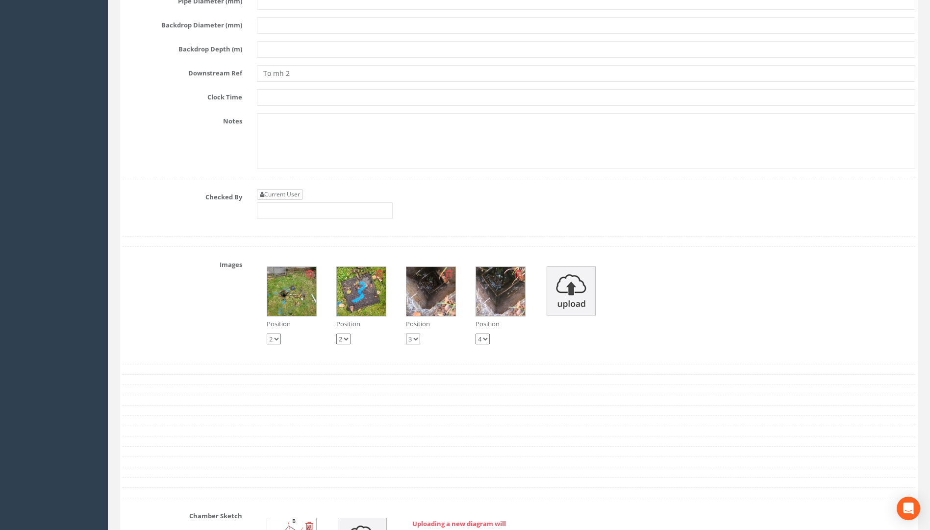
type input "31.98"
click at [282, 191] on link "Current User" at bounding box center [280, 194] width 46 height 11
type input "[PERSON_NAME]"
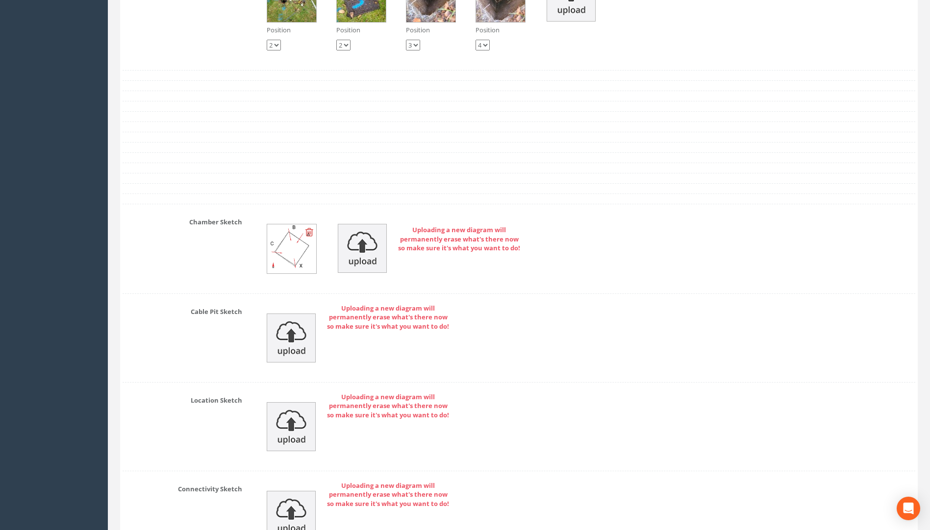
scroll to position [3186, 0]
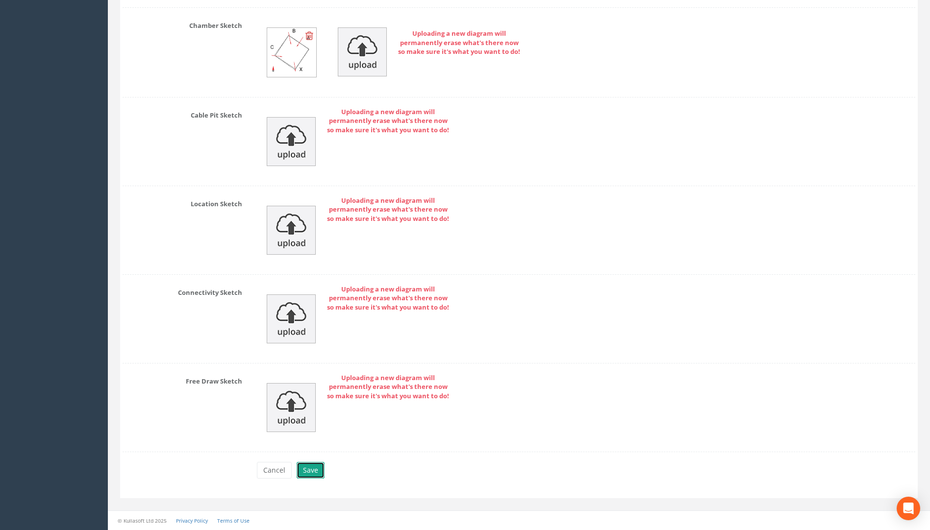
click at [310, 469] on button "Save" at bounding box center [310, 470] width 28 height 17
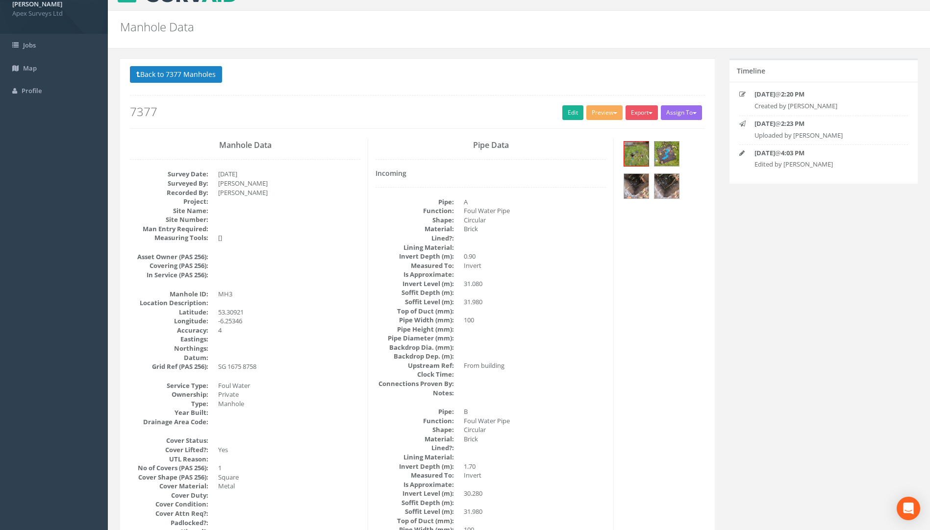
scroll to position [1, 0]
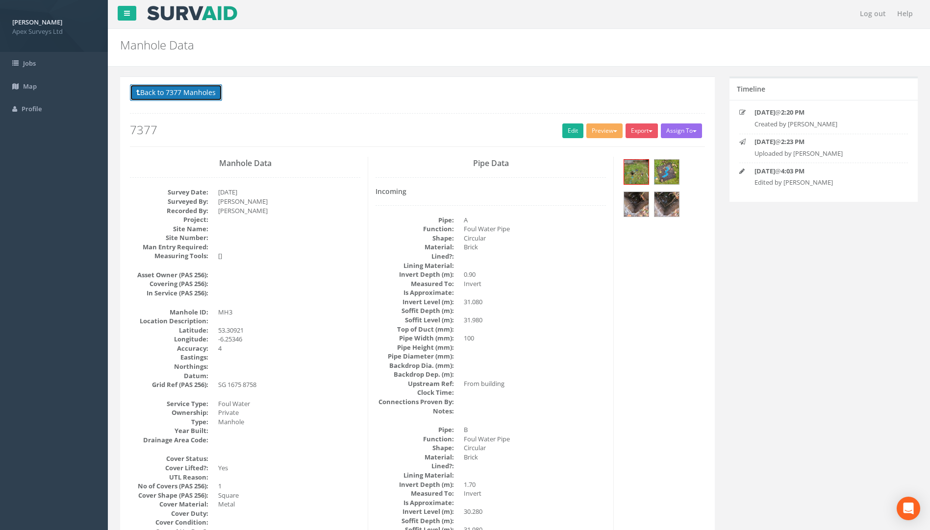
click at [178, 95] on button "Back to 7377 Manholes" at bounding box center [176, 92] width 92 height 17
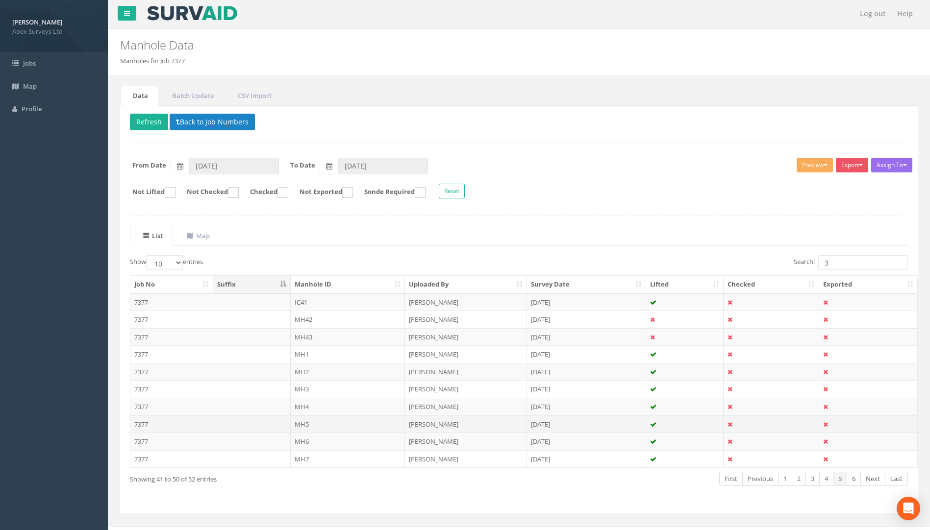
click at [147, 421] on td "7377" at bounding box center [171, 425] width 83 height 18
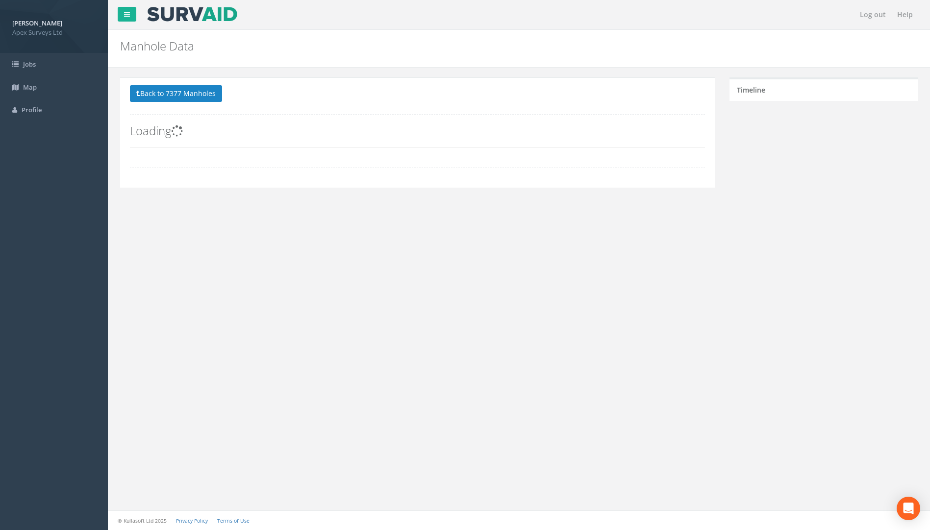
scroll to position [0, 0]
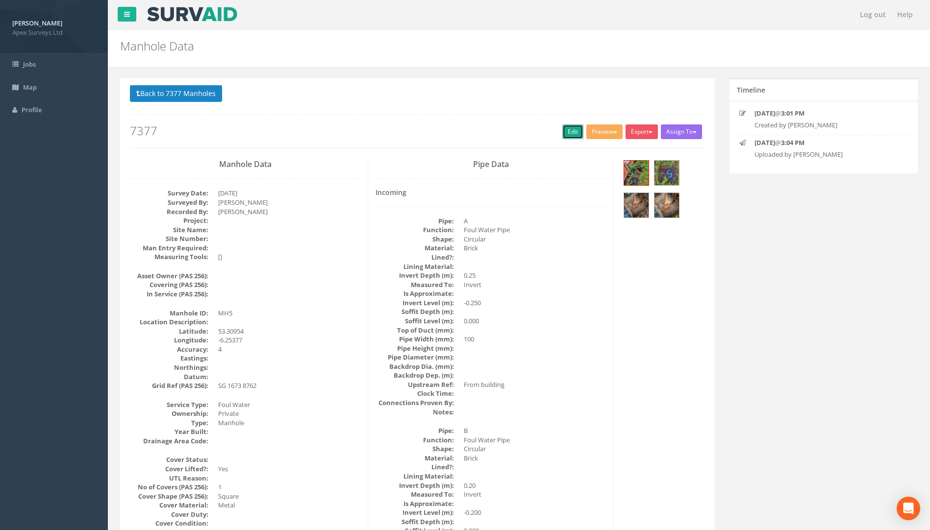
click at [568, 132] on link "Edit" at bounding box center [572, 131] width 21 height 15
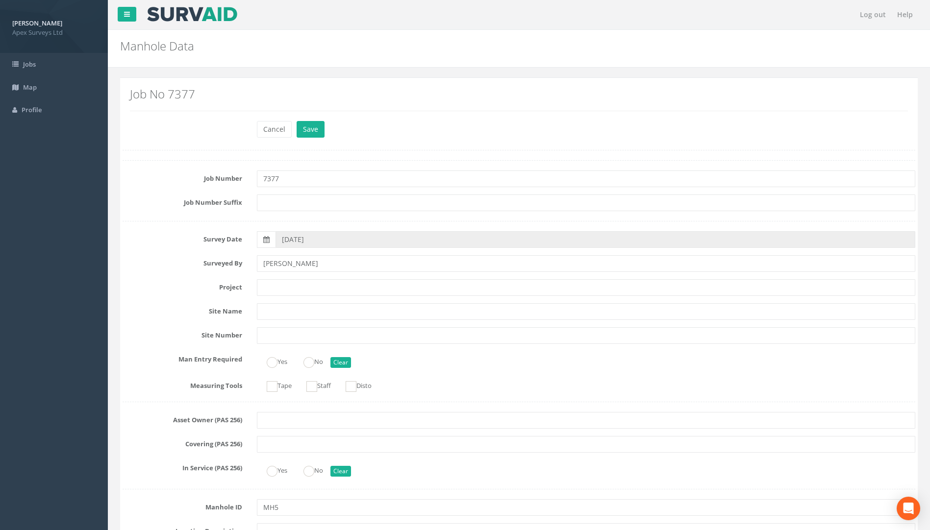
scroll to position [784, 0]
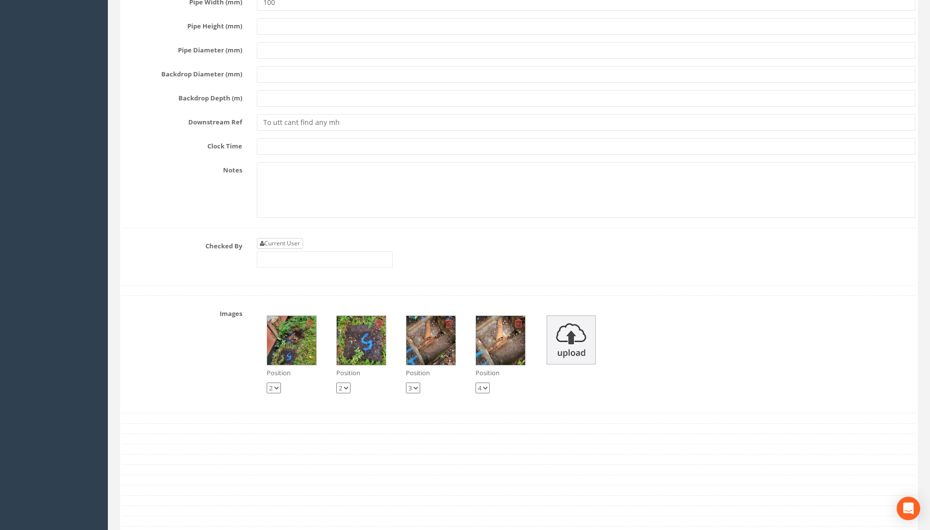
type input "32.54"
click at [272, 245] on link "Current User" at bounding box center [280, 243] width 46 height 11
type input "[PERSON_NAME]"
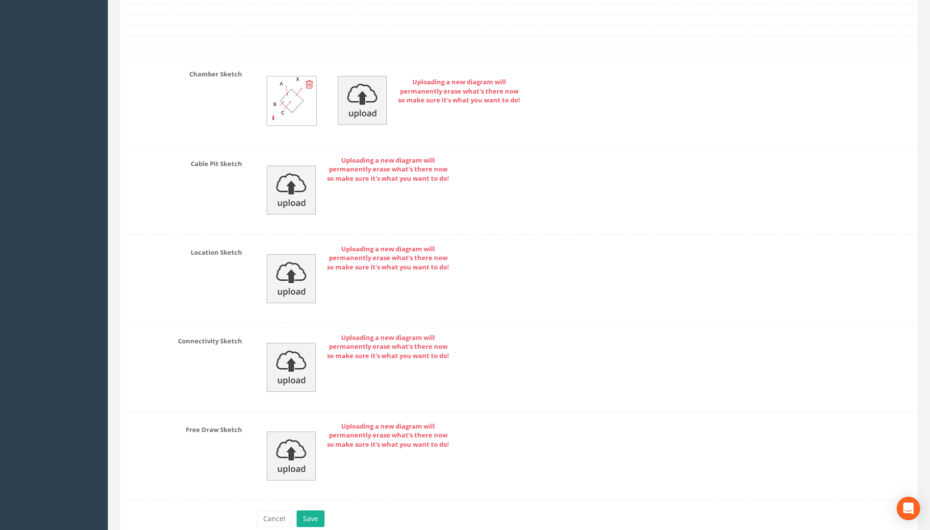
scroll to position [3186, 0]
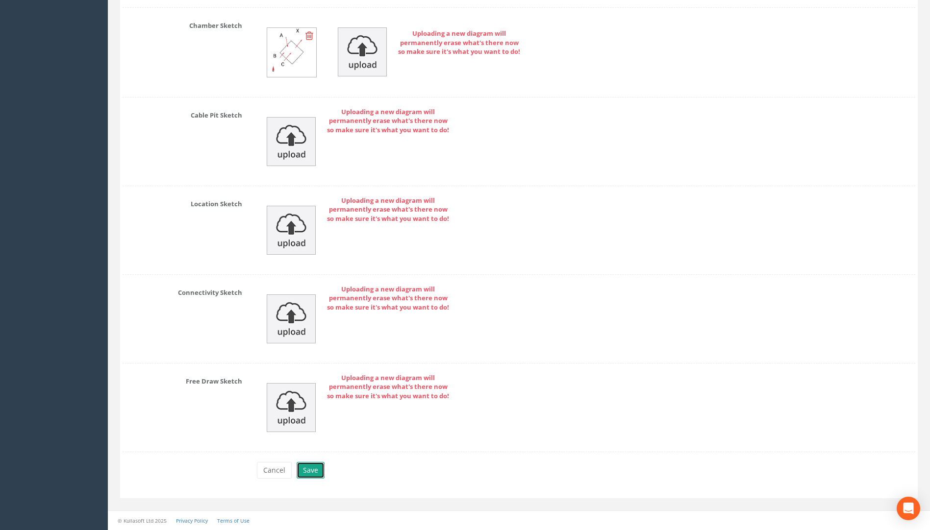
click at [312, 469] on button "Save" at bounding box center [310, 470] width 28 height 17
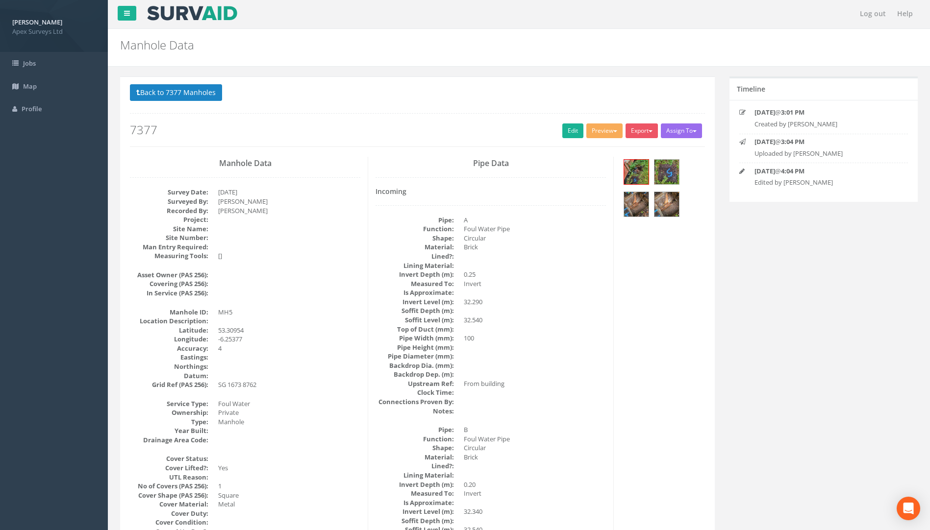
scroll to position [0, 0]
click at [172, 95] on button "Back to 7377 Manholes" at bounding box center [176, 93] width 92 height 17
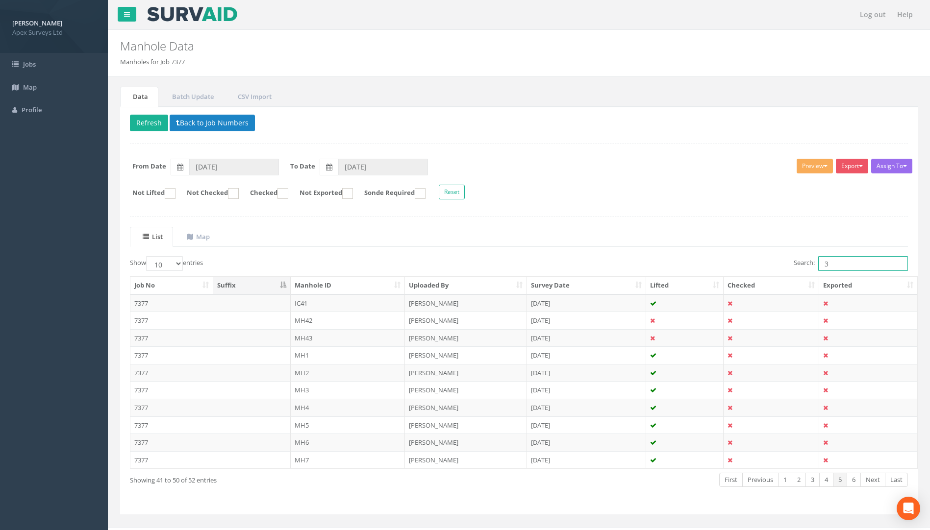
drag, startPoint x: 809, startPoint y: 264, endPoint x: 728, endPoint y: 264, distance: 80.9
click at [693, 264] on div "Search: 3" at bounding box center [717, 264] width 382 height 17
type input "6"
click at [142, 337] on td "7377" at bounding box center [171, 338] width 83 height 18
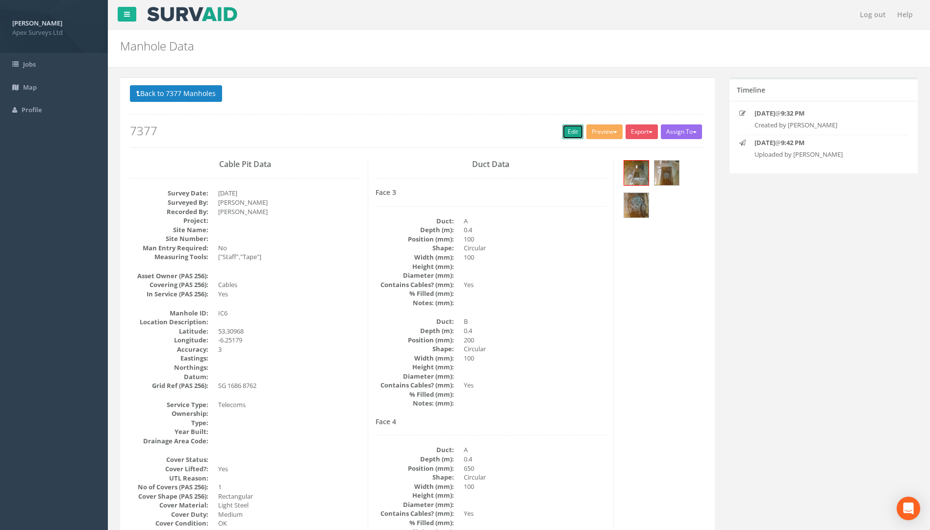
click at [562, 133] on link "Edit" at bounding box center [572, 131] width 21 height 15
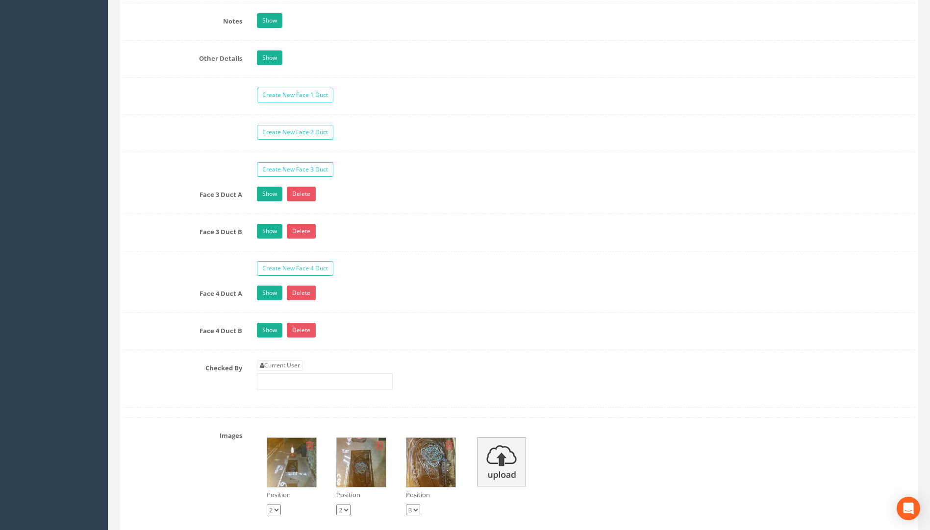
scroll to position [1764, 0]
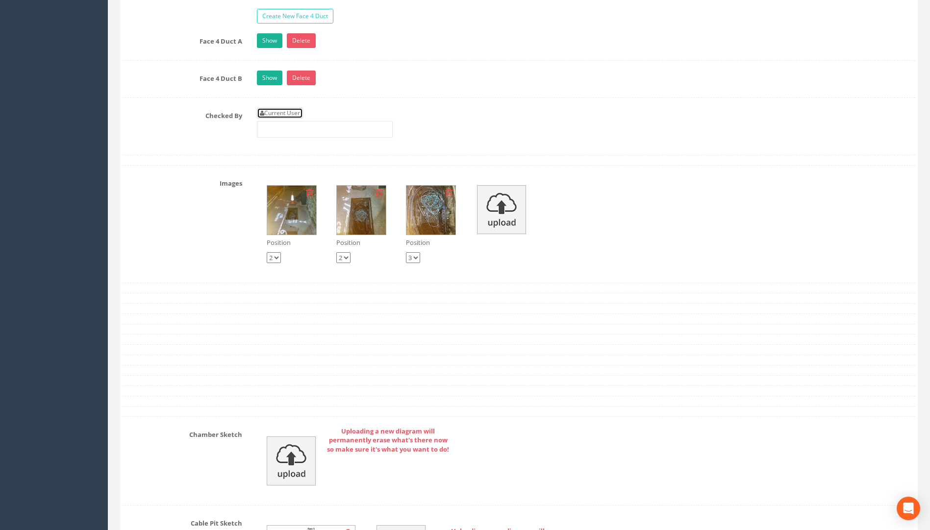
click at [281, 114] on link "Current User" at bounding box center [280, 113] width 46 height 11
type input "[PERSON_NAME]"
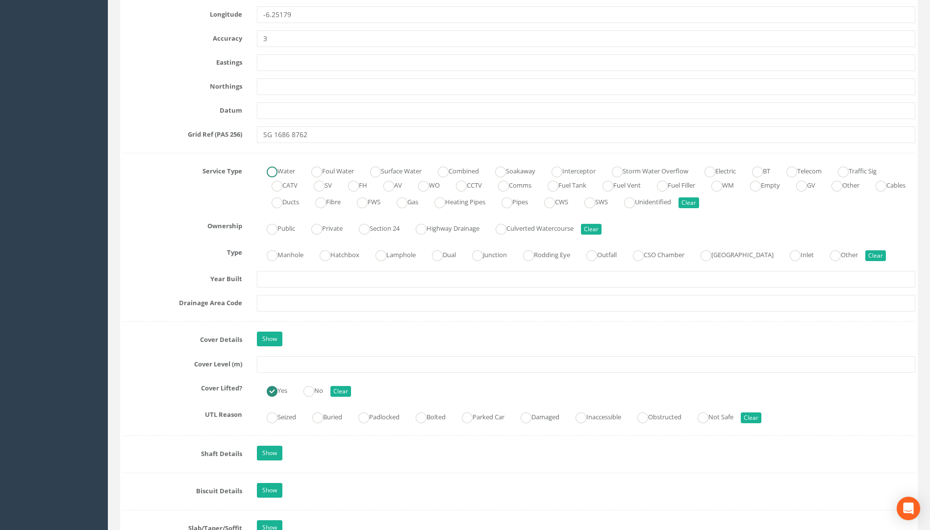
scroll to position [637, 0]
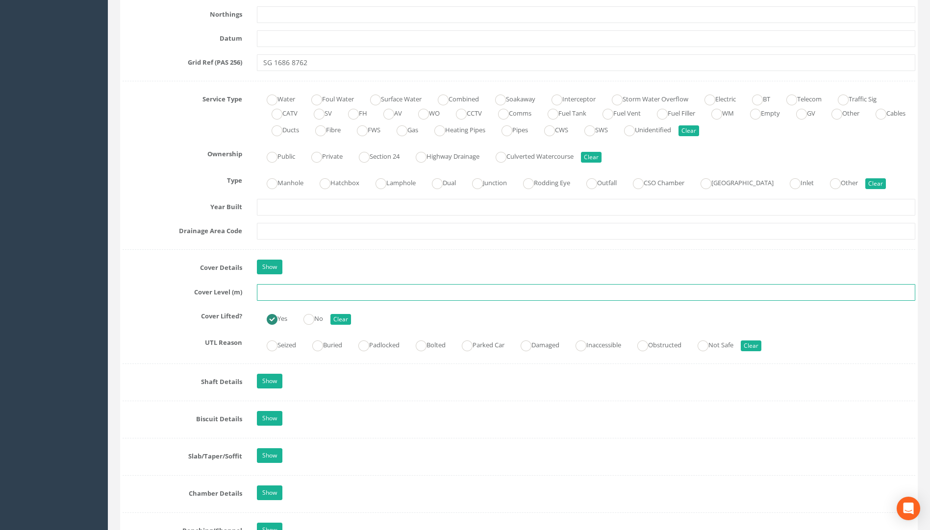
click at [282, 294] on input "text" at bounding box center [586, 292] width 658 height 17
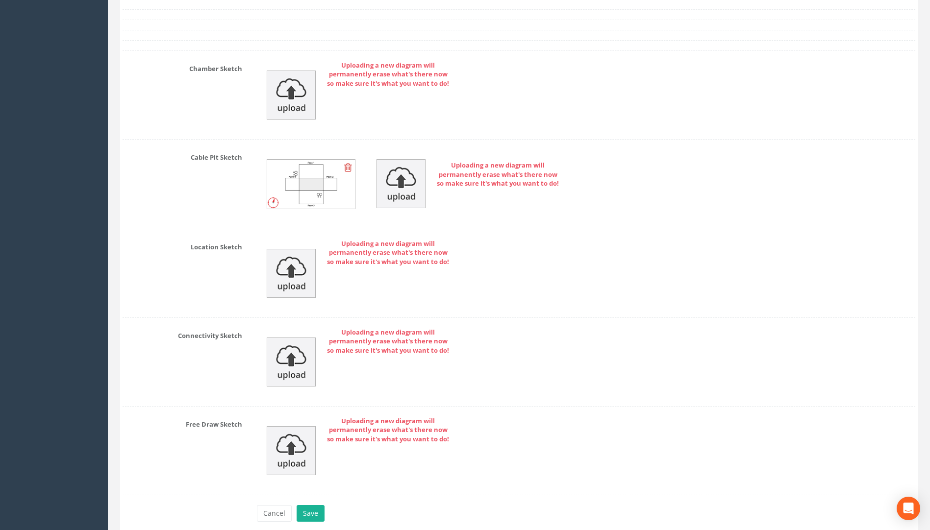
scroll to position [2173, 0]
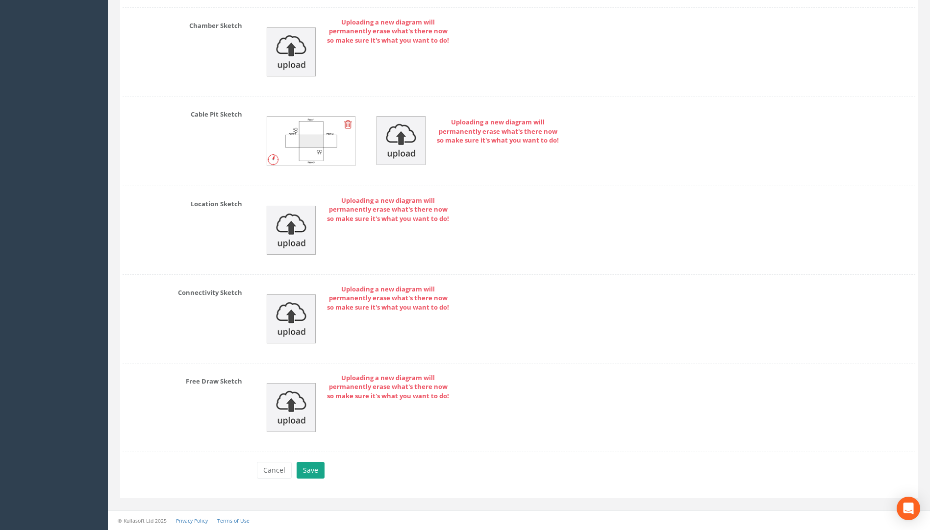
type input "31.80"
click at [312, 476] on button "Save" at bounding box center [310, 470] width 28 height 17
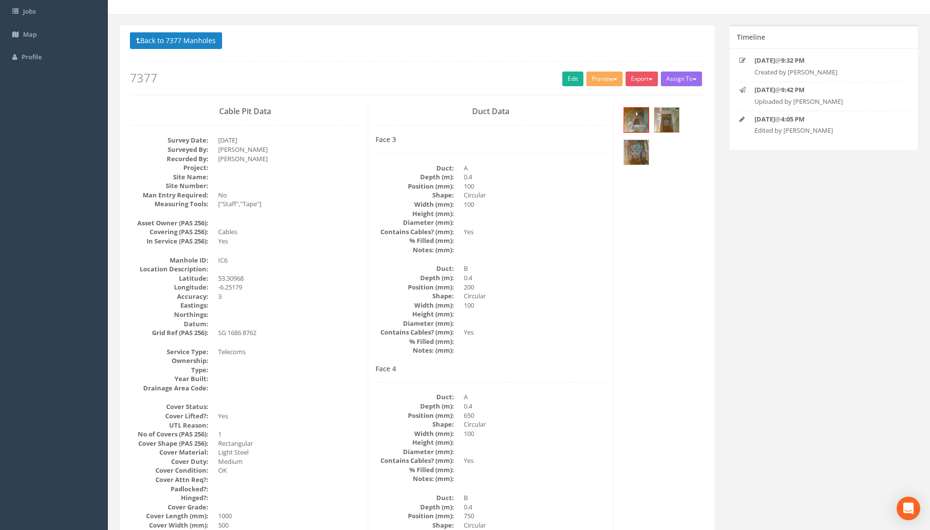
scroll to position [0, 0]
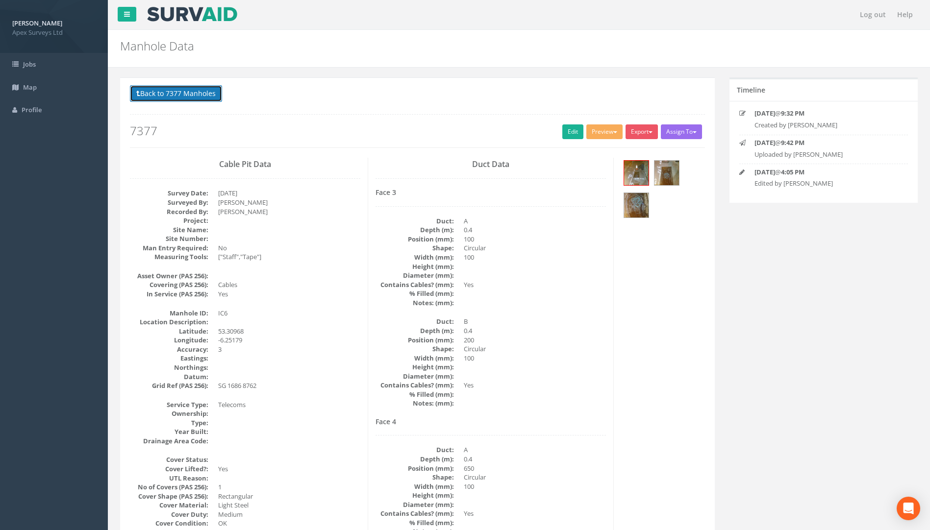
click at [199, 96] on button "Back to 7377 Manholes" at bounding box center [176, 93] width 92 height 17
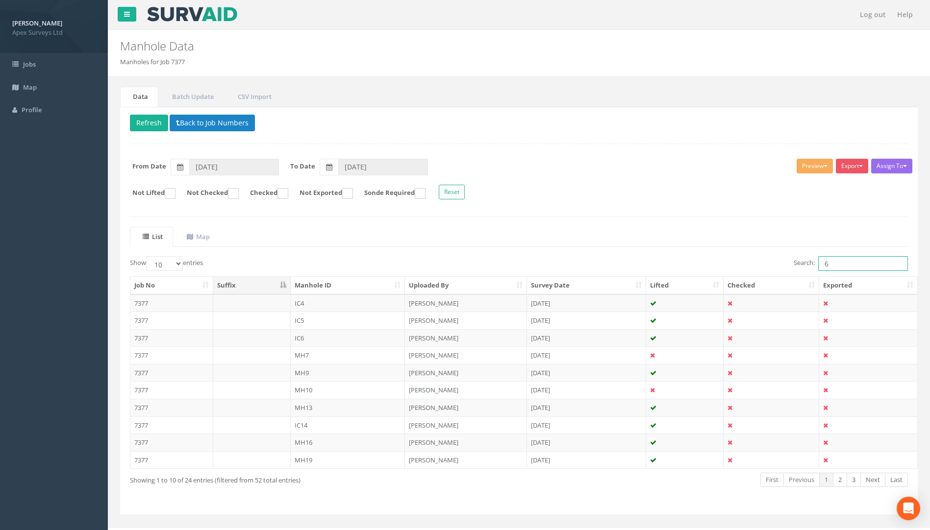
drag, startPoint x: 826, startPoint y: 263, endPoint x: 740, endPoint y: 262, distance: 86.2
click at [693, 263] on div "Search: 6" at bounding box center [717, 264] width 382 height 17
click at [137, 339] on td "7377" at bounding box center [171, 338] width 83 height 18
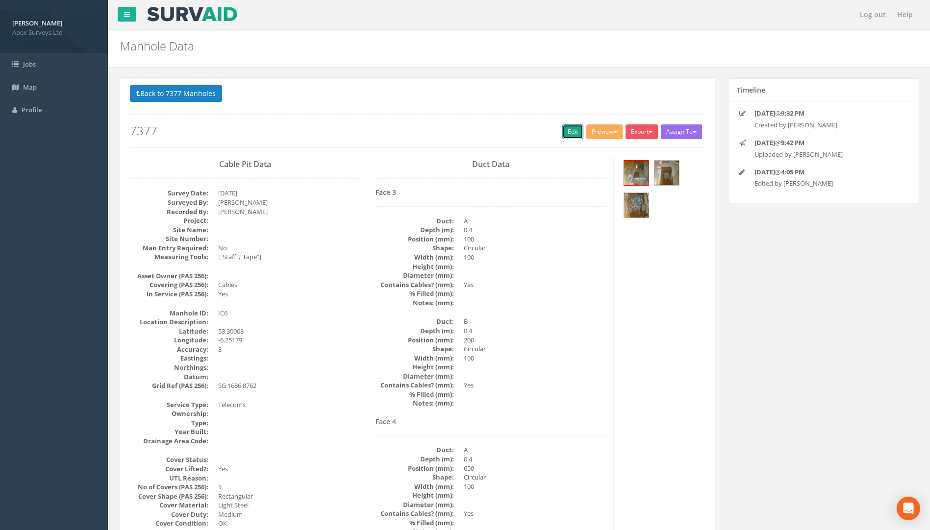
click at [562, 126] on link "Edit" at bounding box center [572, 131] width 21 height 15
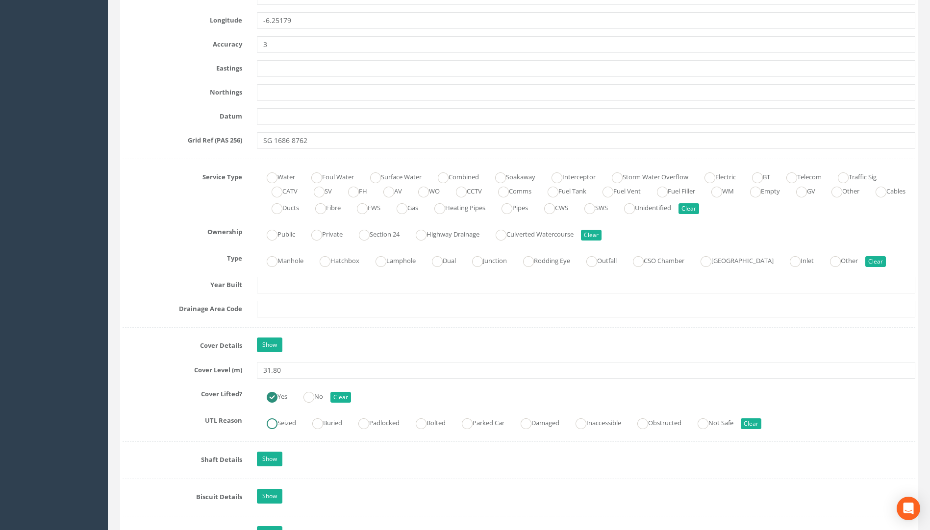
scroll to position [686, 0]
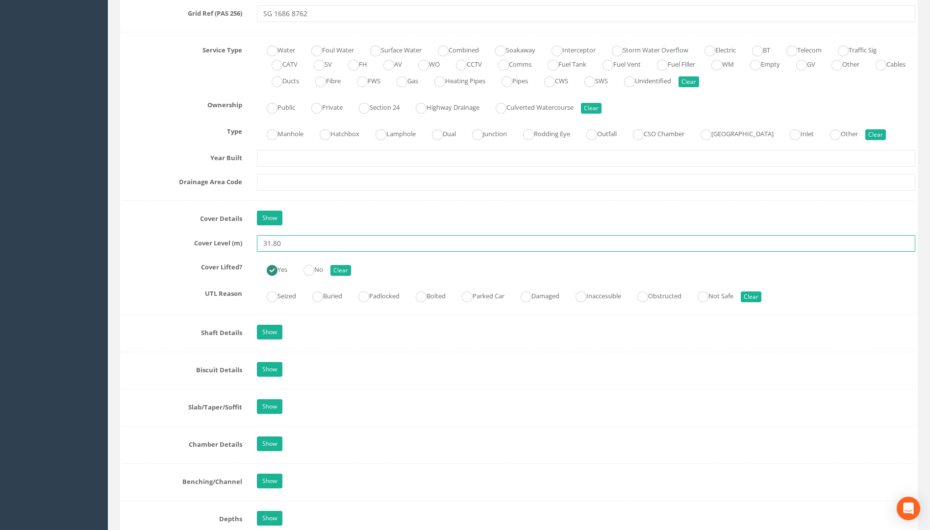
drag, startPoint x: 274, startPoint y: 245, endPoint x: 380, endPoint y: 245, distance: 106.3
click at [355, 245] on input "31.80" at bounding box center [586, 243] width 658 height 17
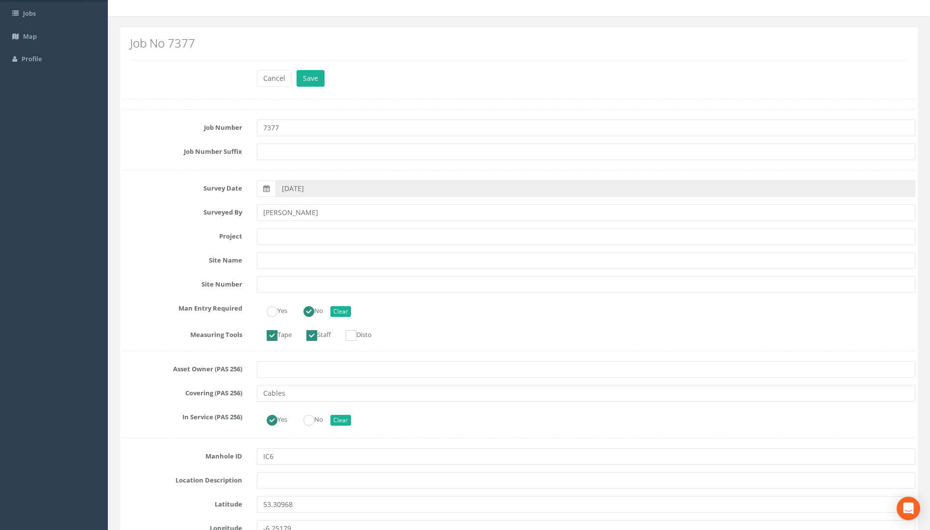
scroll to position [0, 0]
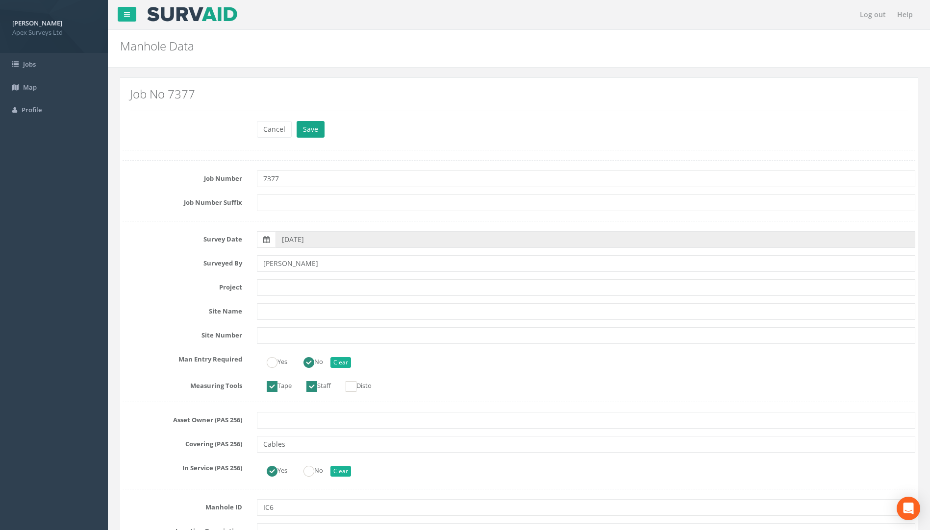
type input "31.31"
click at [302, 123] on button "Save" at bounding box center [310, 129] width 28 height 17
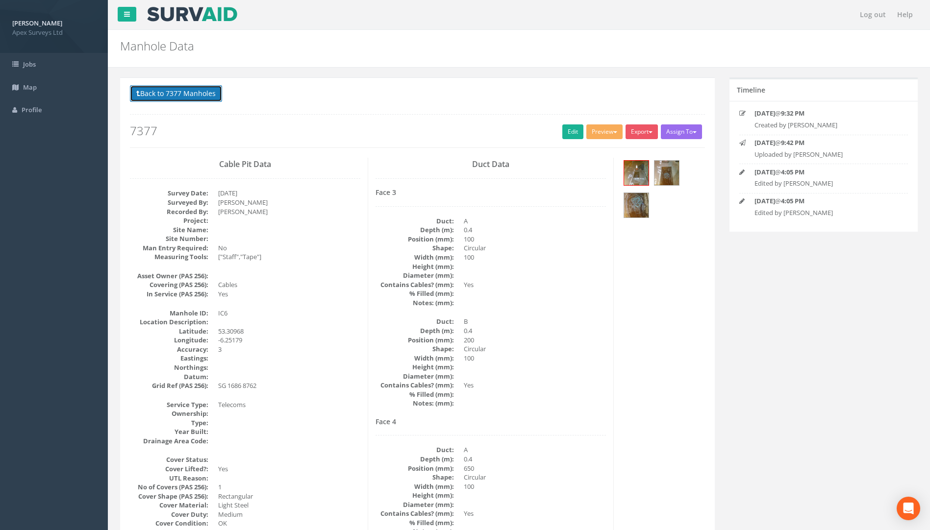
click at [174, 92] on button "Back to 7377 Manholes" at bounding box center [176, 93] width 92 height 17
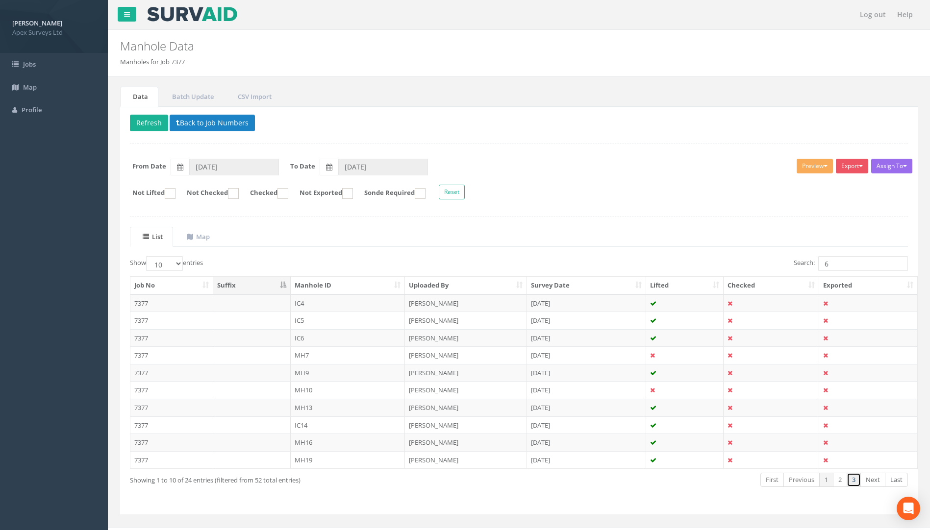
click at [693, 480] on link "3" at bounding box center [853, 480] width 14 height 14
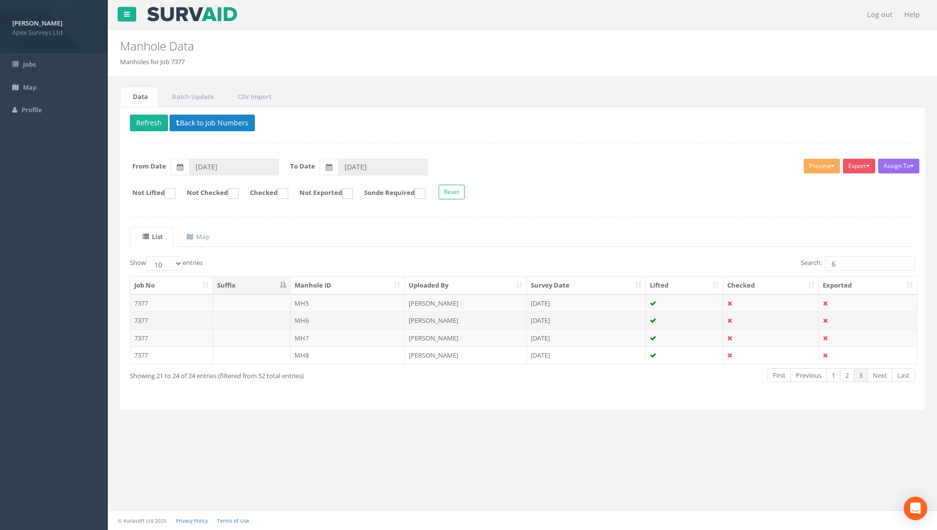
click at [145, 321] on td "7377" at bounding box center [171, 321] width 83 height 18
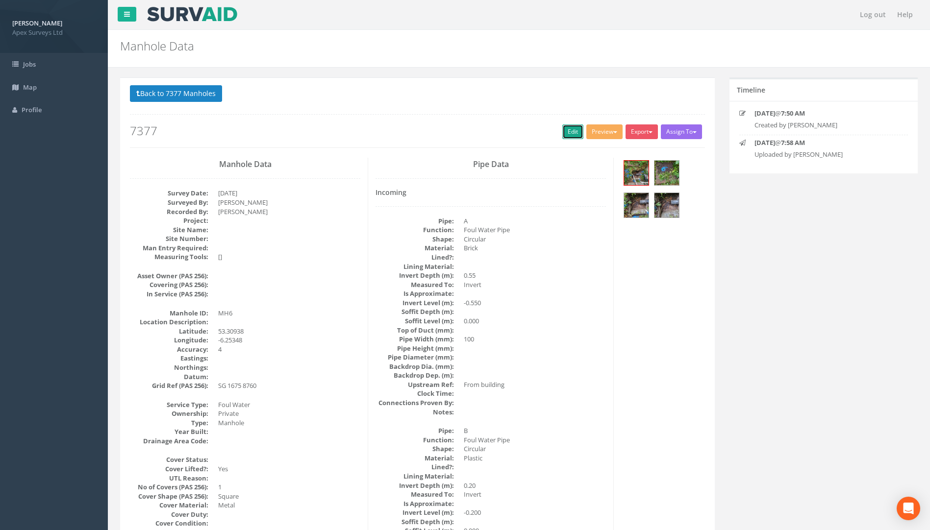
click at [568, 132] on link "Edit" at bounding box center [572, 131] width 21 height 15
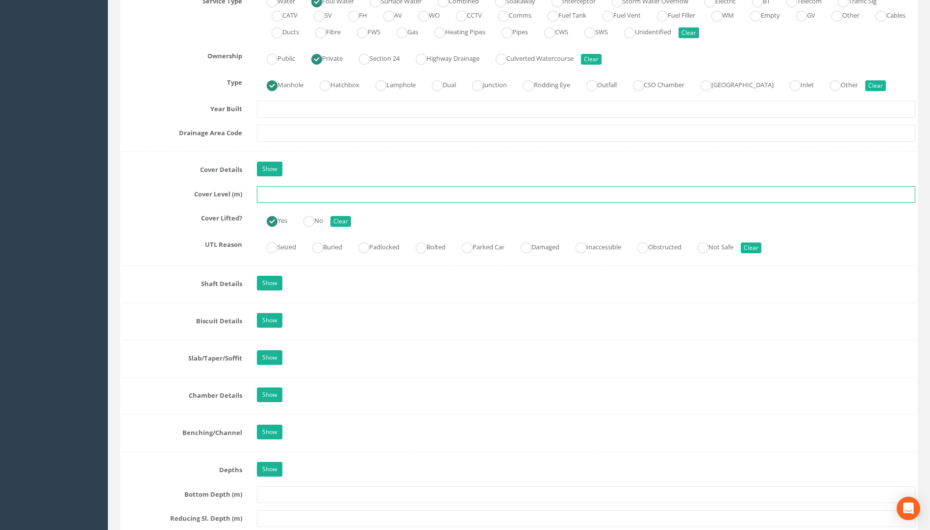
click at [279, 192] on input "text" at bounding box center [586, 194] width 658 height 17
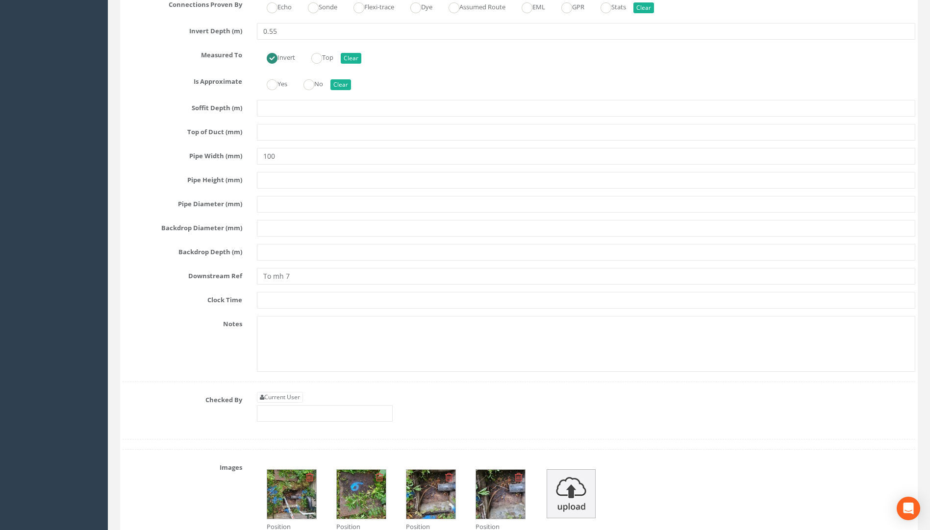
scroll to position [2793, 0]
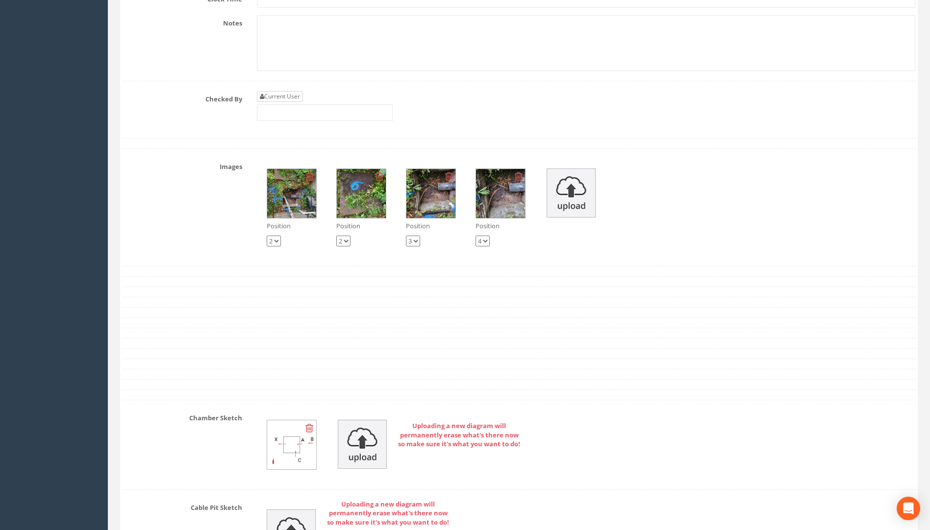
type input "31.80"
click at [291, 93] on link "Current User" at bounding box center [280, 96] width 46 height 11
type input "[PERSON_NAME]"
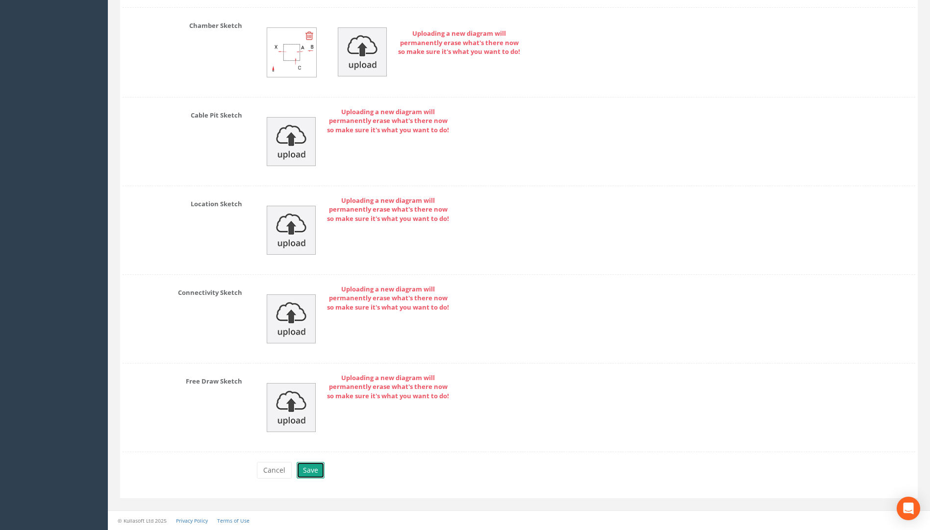
click at [314, 469] on button "Save" at bounding box center [310, 470] width 28 height 17
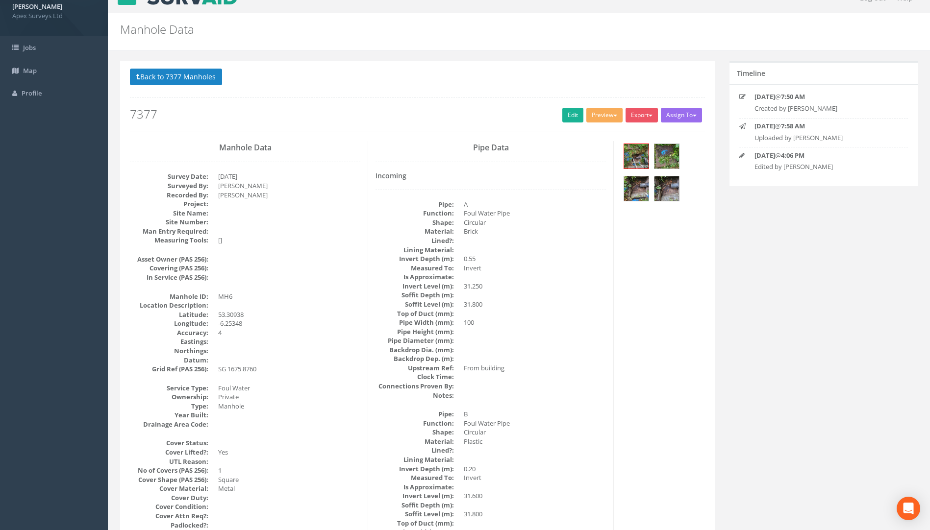
scroll to position [0, 0]
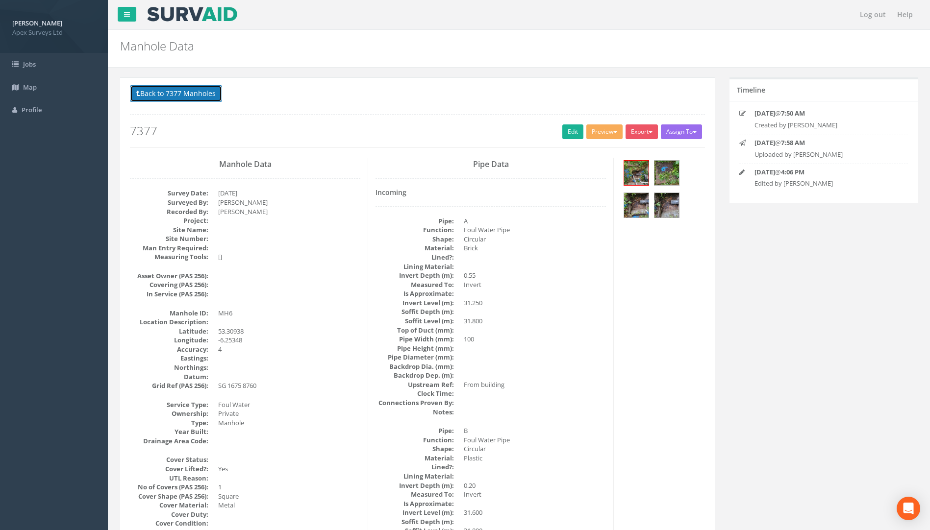
click at [167, 93] on button "Back to 7377 Manholes" at bounding box center [176, 93] width 92 height 17
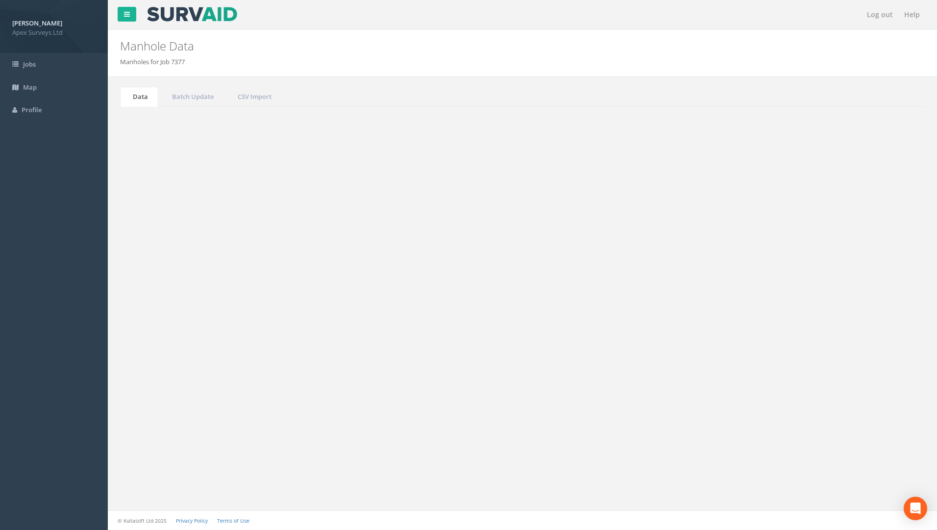
click at [138, 343] on td "7377" at bounding box center [171, 338] width 83 height 18
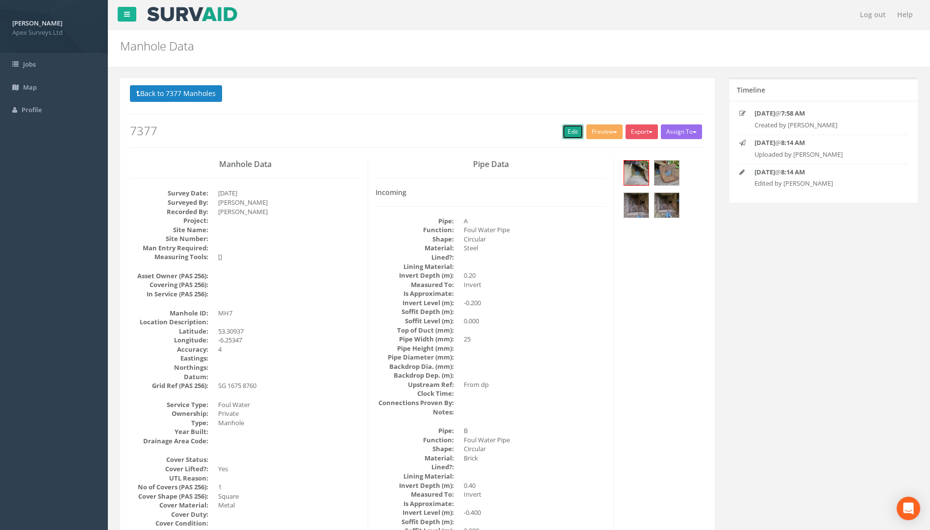
click at [565, 132] on link "Edit" at bounding box center [572, 131] width 21 height 15
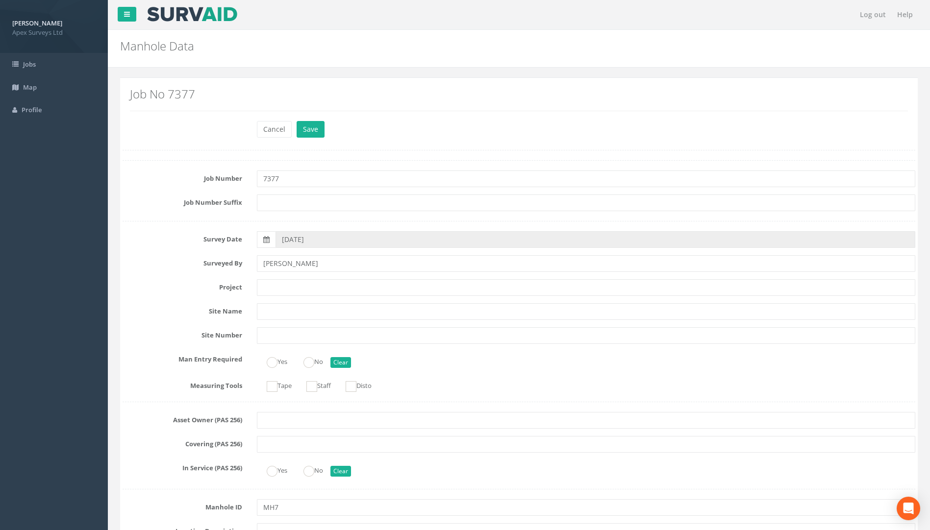
scroll to position [686, 0]
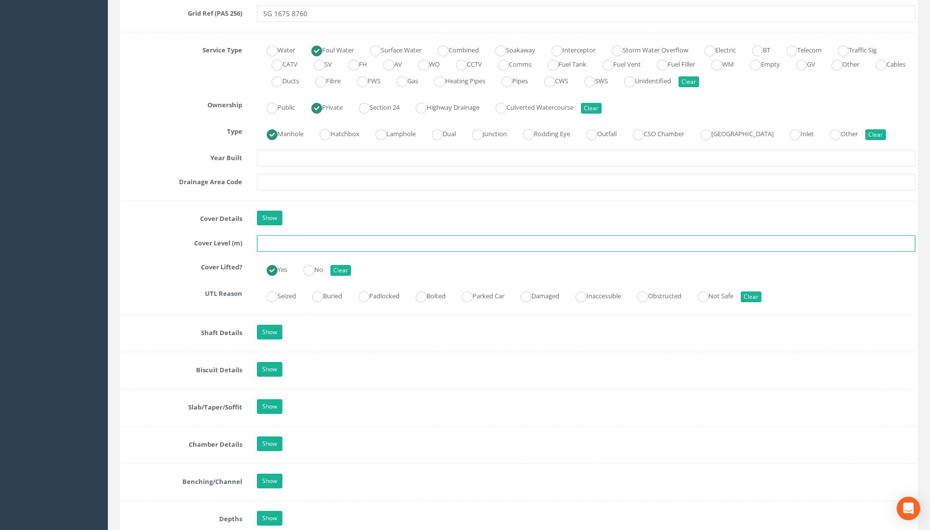
click at [287, 242] on input "text" at bounding box center [586, 243] width 658 height 17
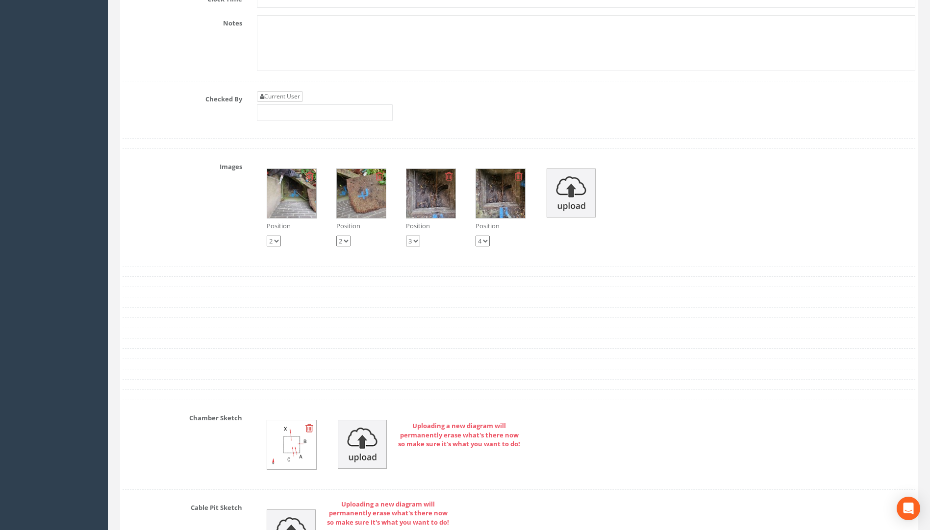
type input "30.90"
click at [276, 99] on link "Current User" at bounding box center [280, 96] width 46 height 11
type input "[PERSON_NAME]"
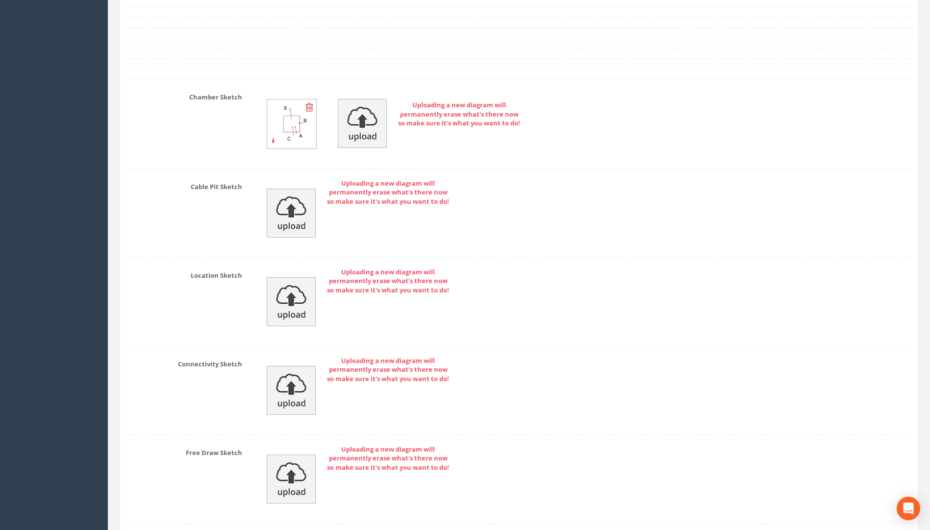
scroll to position [3186, 0]
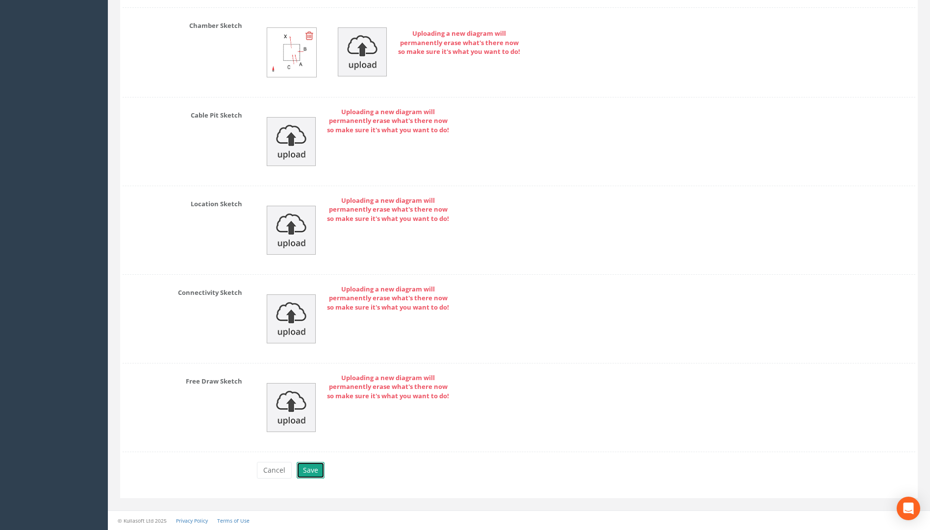
click at [312, 472] on button "Save" at bounding box center [310, 470] width 28 height 17
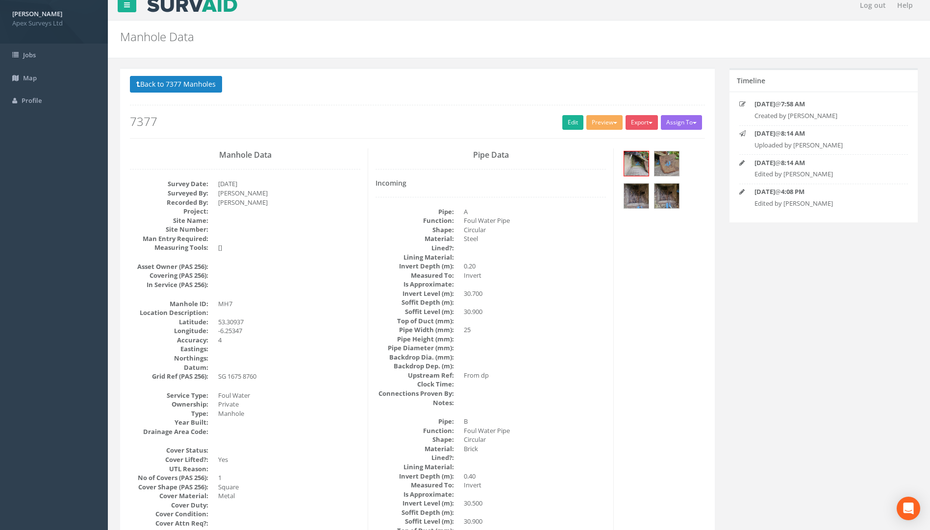
scroll to position [0, 0]
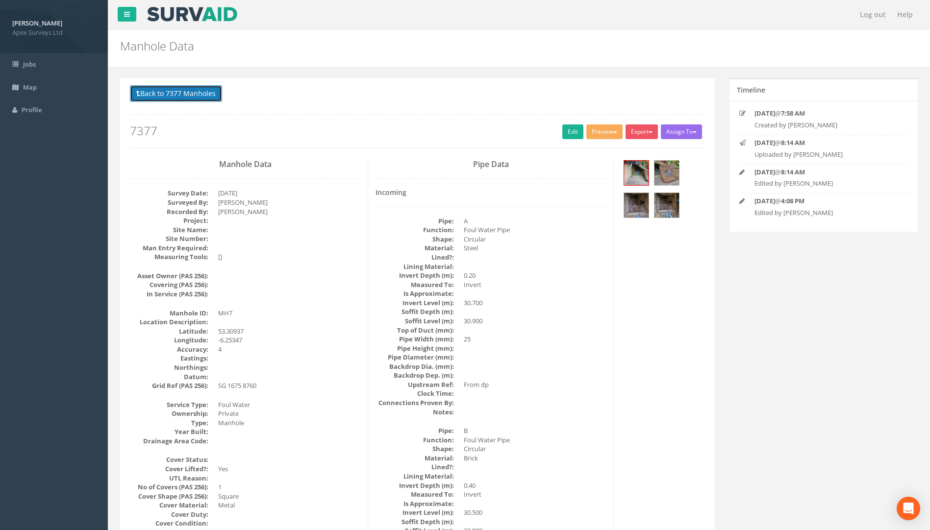
click at [201, 90] on button "Back to 7377 Manholes" at bounding box center [176, 93] width 92 height 17
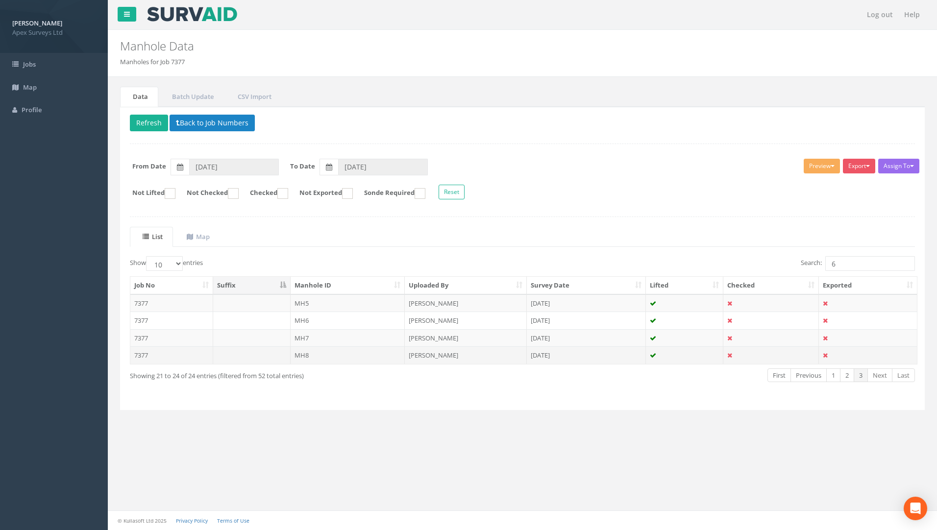
click at [145, 358] on td "7377" at bounding box center [171, 355] width 83 height 18
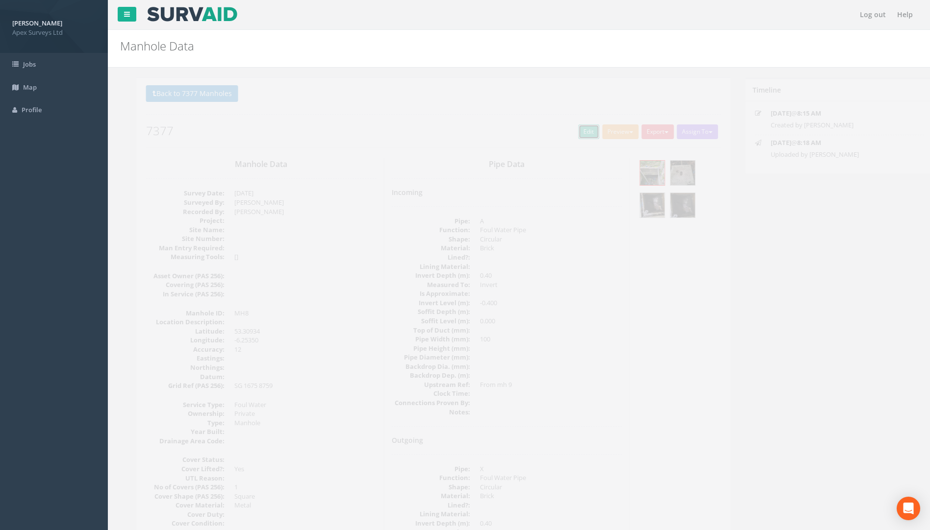
click at [563, 132] on link "Edit" at bounding box center [572, 131] width 21 height 15
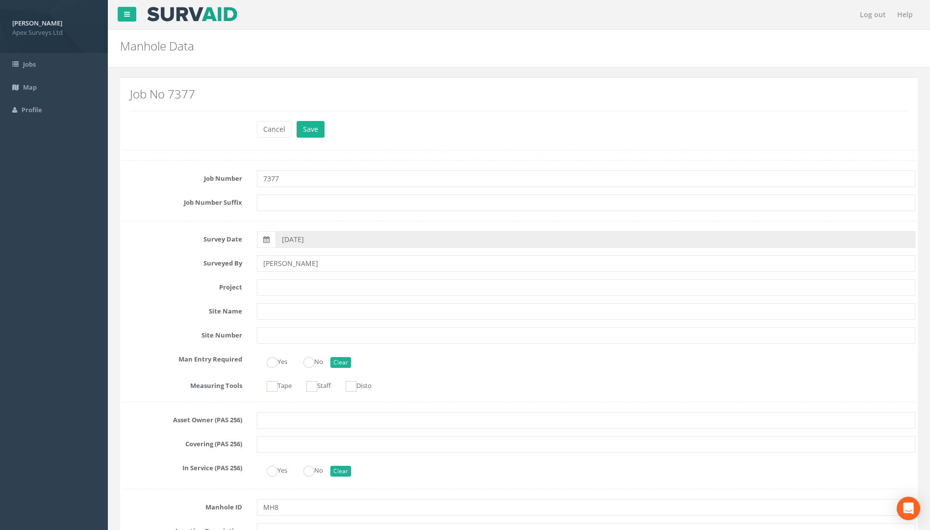
scroll to position [637, 0]
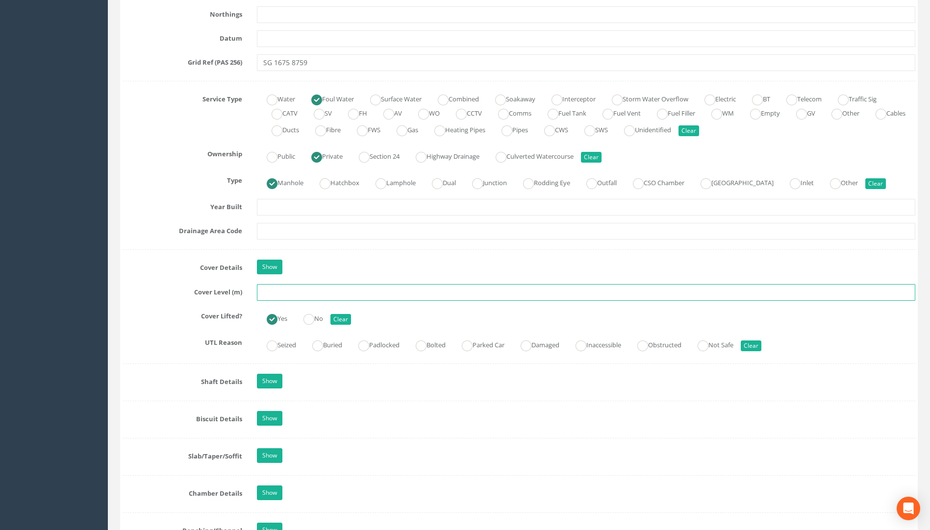
click at [273, 295] on input "text" at bounding box center [586, 292] width 658 height 17
click at [295, 289] on input "text" at bounding box center [586, 292] width 658 height 17
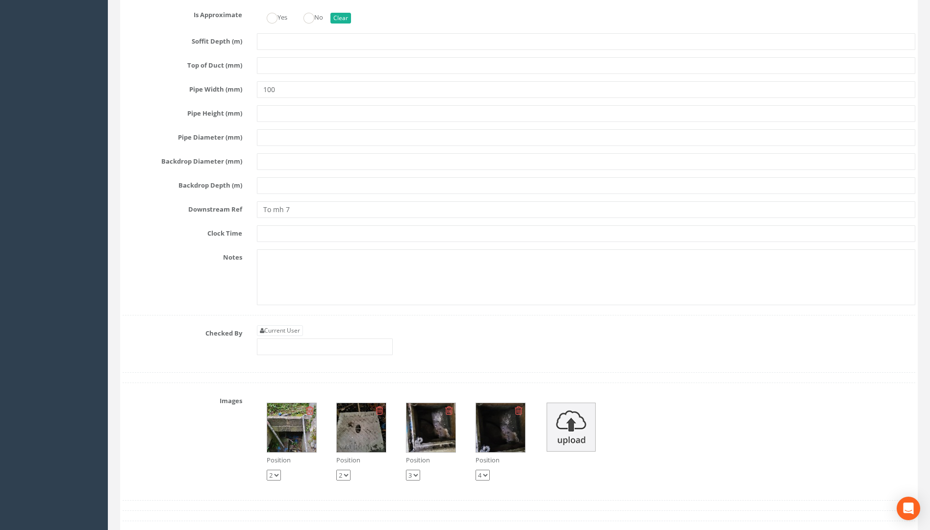
scroll to position [2548, 0]
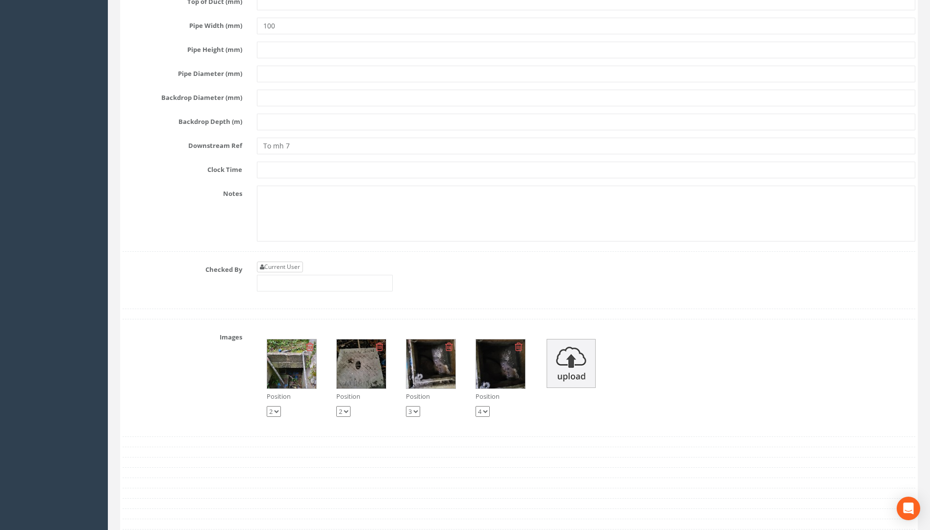
type input "30.62"
click at [291, 266] on link "Current User" at bounding box center [280, 267] width 46 height 11
type input "[PERSON_NAME]"
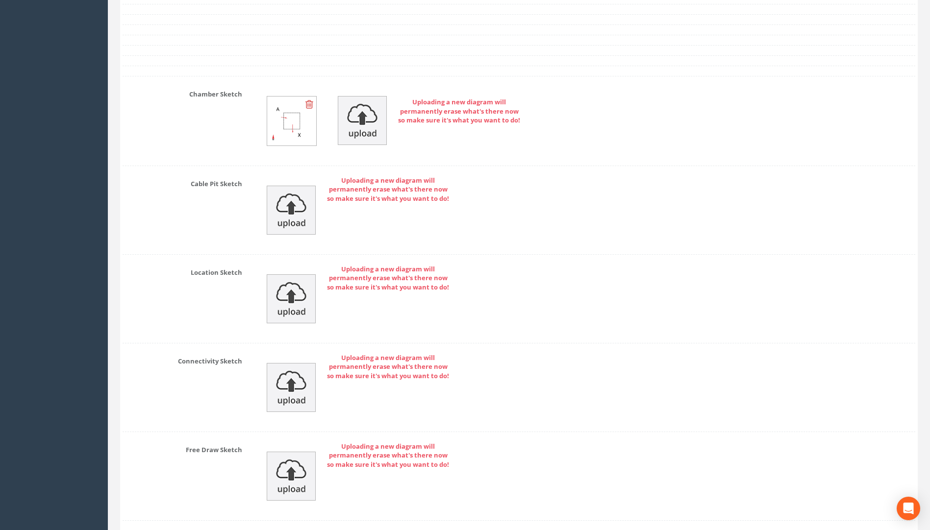
scroll to position [3111, 0]
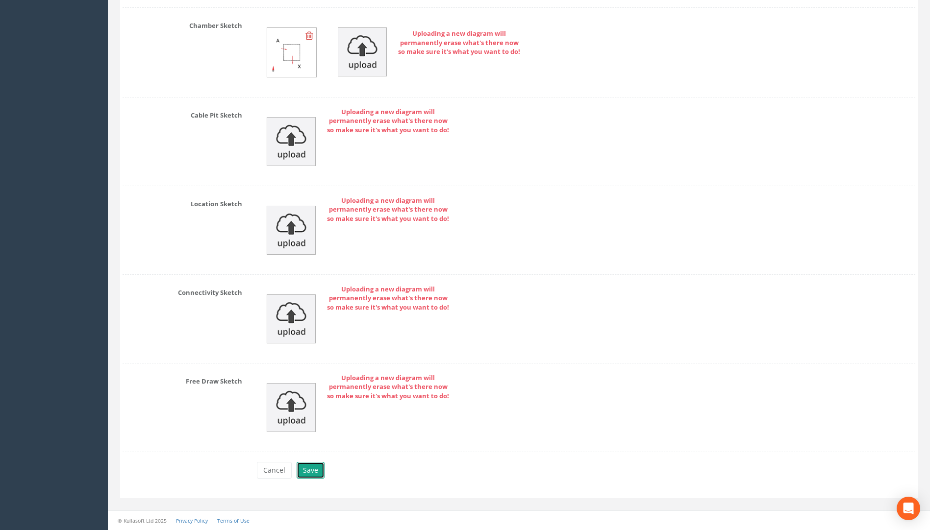
click at [313, 470] on button "Save" at bounding box center [310, 470] width 28 height 17
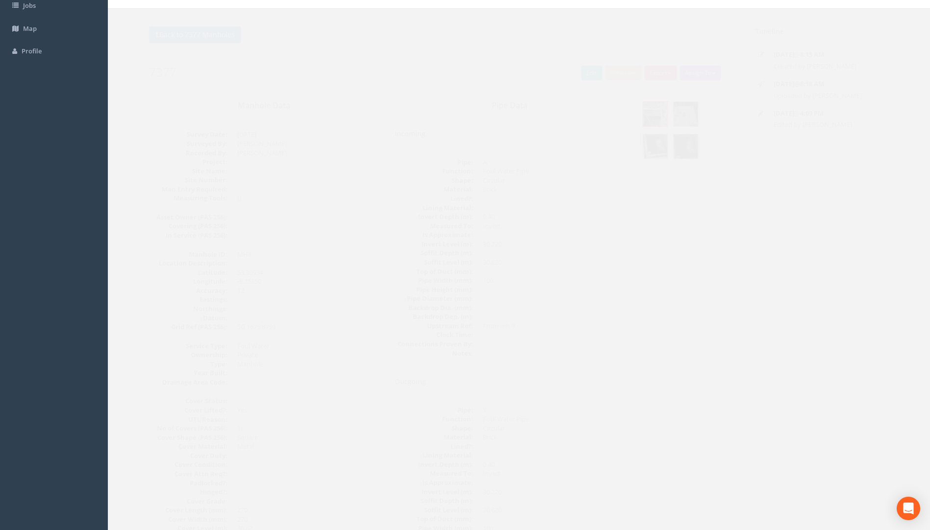
scroll to position [0, 0]
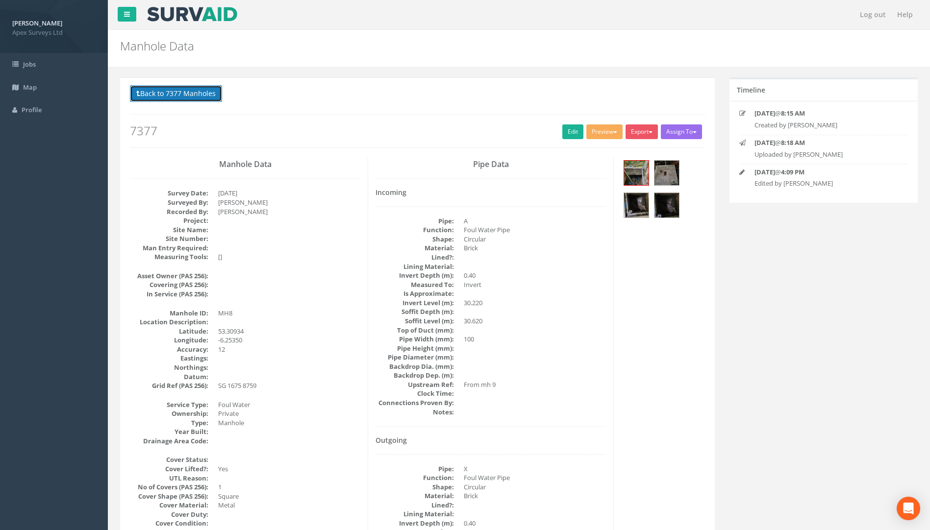
click at [196, 98] on button "Back to 7377 Manholes" at bounding box center [176, 93] width 92 height 17
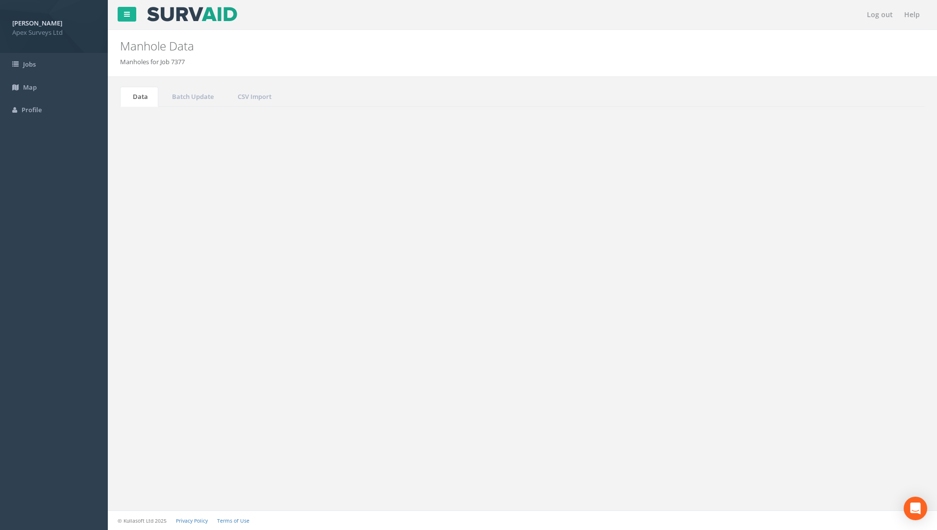
click at [136, 357] on td "7377" at bounding box center [171, 355] width 83 height 18
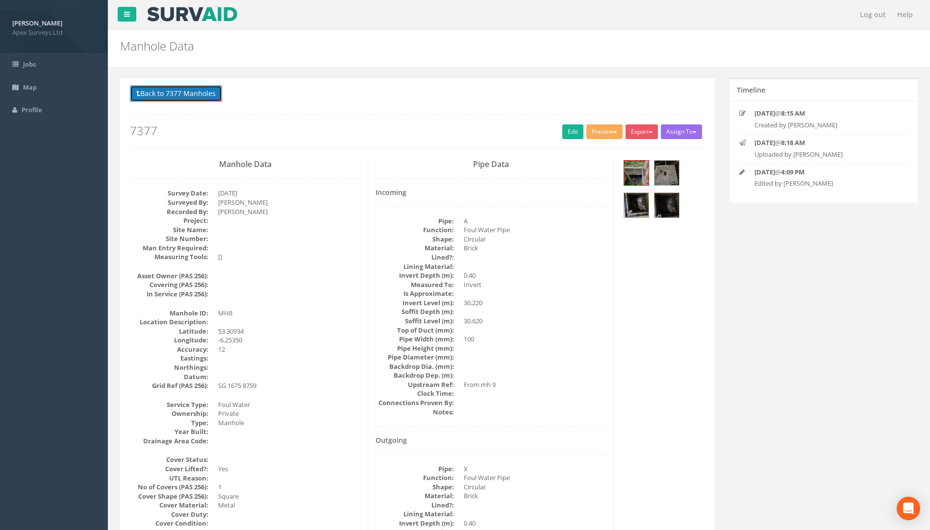
click at [150, 92] on button "Back to 7377 Manholes" at bounding box center [176, 93] width 92 height 17
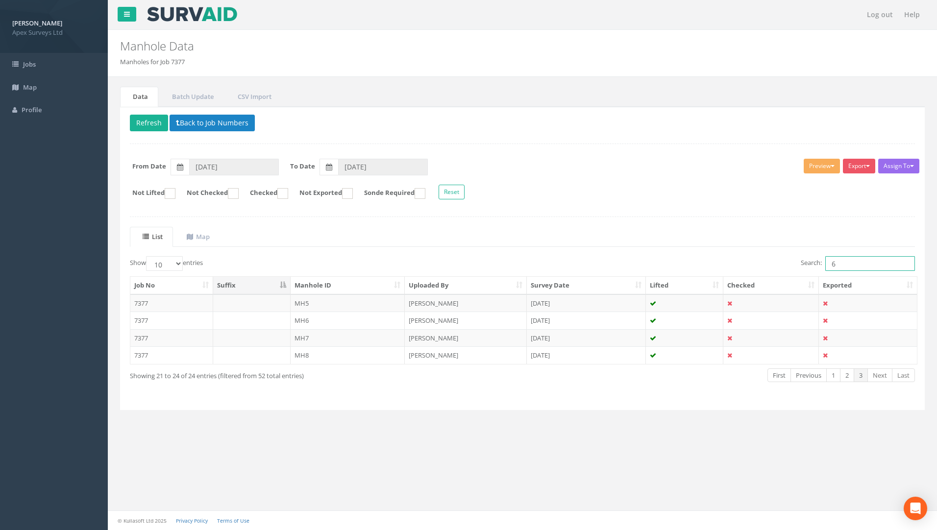
drag, startPoint x: 847, startPoint y: 265, endPoint x: 765, endPoint y: 256, distance: 82.3
click at [693, 258] on div "Search: 6" at bounding box center [722, 264] width 385 height 17
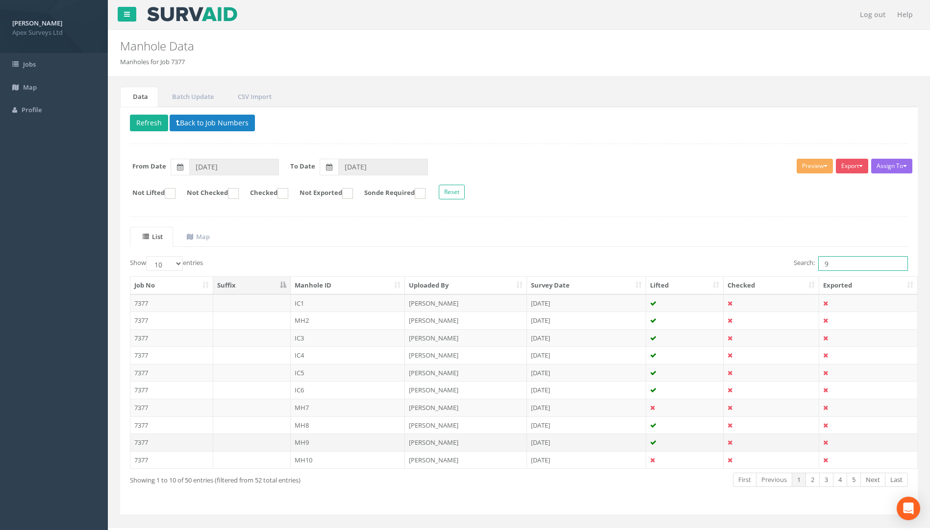
type input "9"
click at [146, 443] on td "7377" at bounding box center [171, 443] width 83 height 18
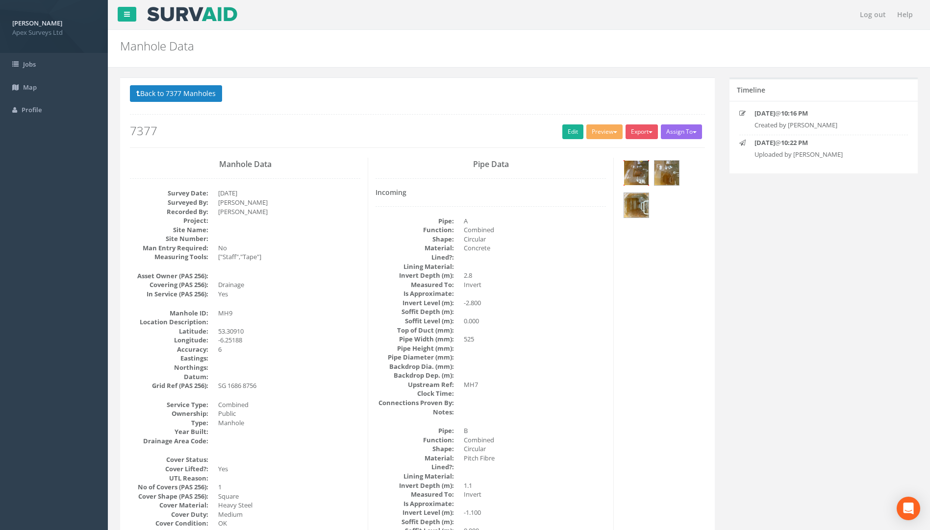
click at [633, 174] on img at bounding box center [636, 173] width 25 height 25
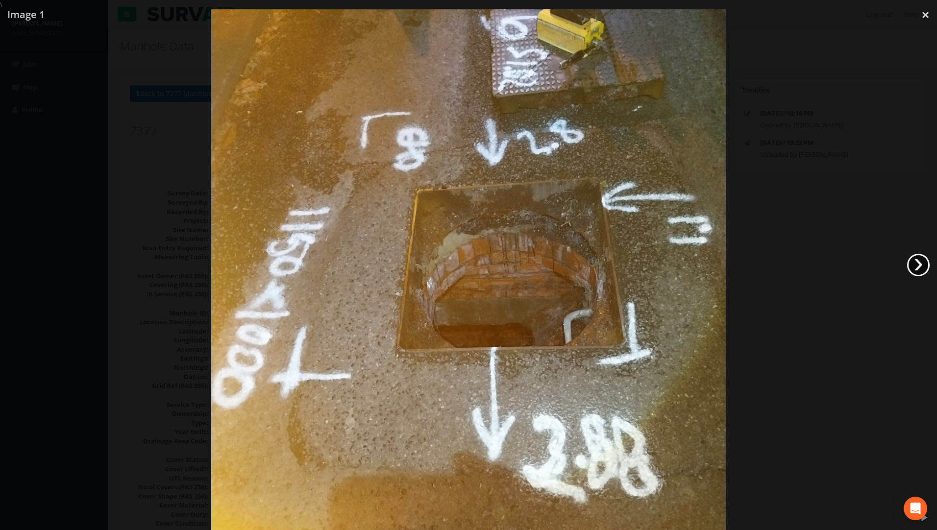
click at [693, 270] on link "›" at bounding box center [918, 265] width 23 height 23
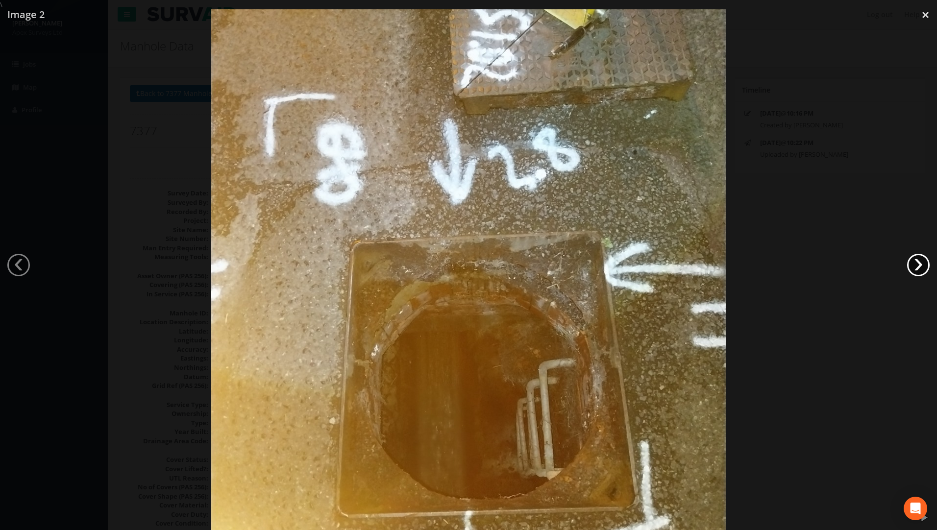
click at [693, 270] on link "›" at bounding box center [918, 265] width 23 height 23
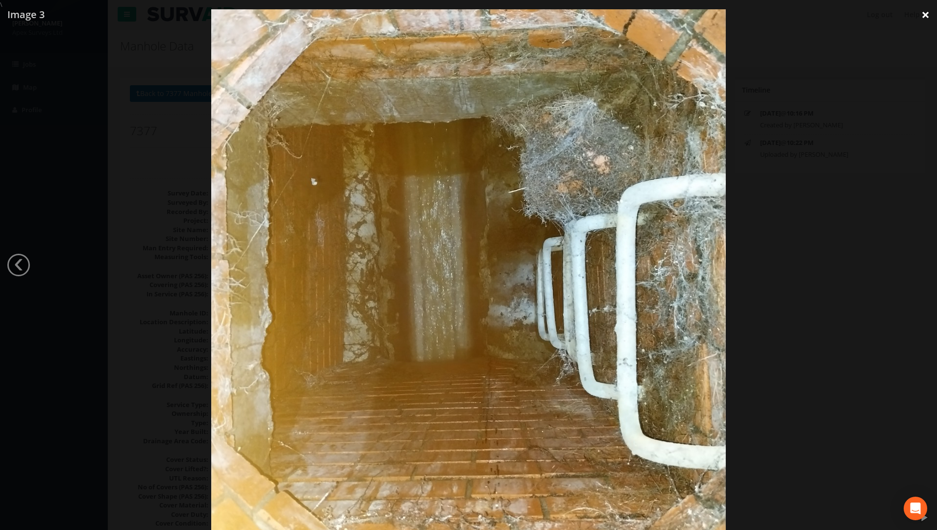
click at [693, 18] on link "×" at bounding box center [925, 14] width 23 height 29
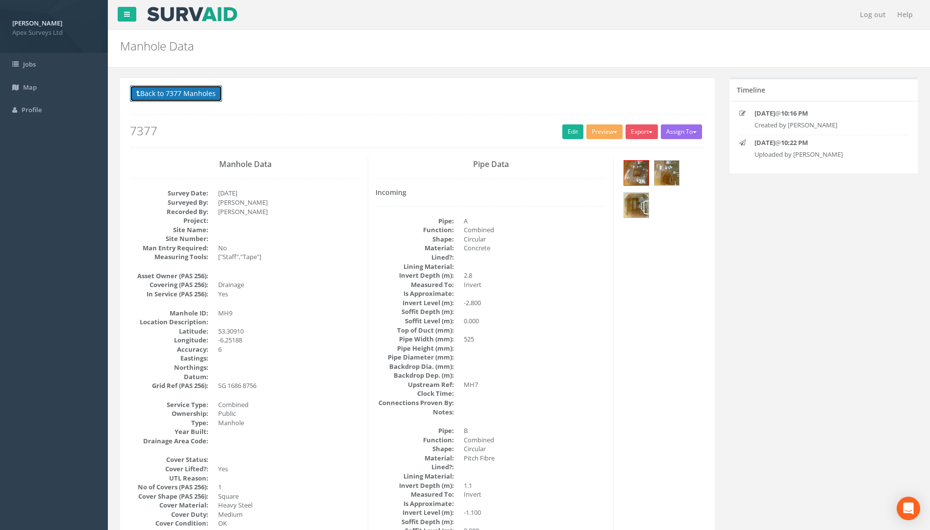
click at [155, 95] on button "Back to 7377 Manholes" at bounding box center [176, 93] width 92 height 17
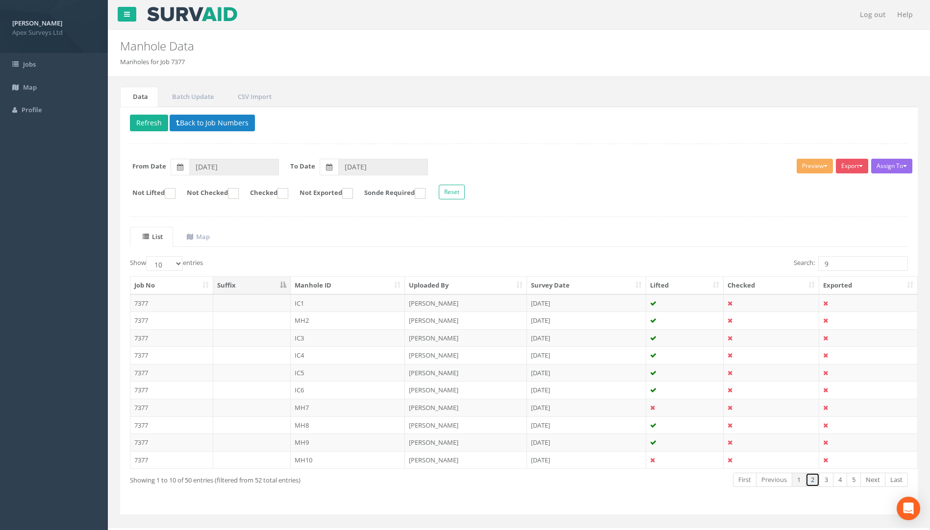
click at [693, 481] on link "2" at bounding box center [812, 480] width 14 height 14
click at [693, 483] on link "3" at bounding box center [826, 480] width 14 height 14
click at [693, 483] on link "4" at bounding box center [840, 480] width 14 height 14
click at [693, 479] on link "5" at bounding box center [853, 480] width 14 height 14
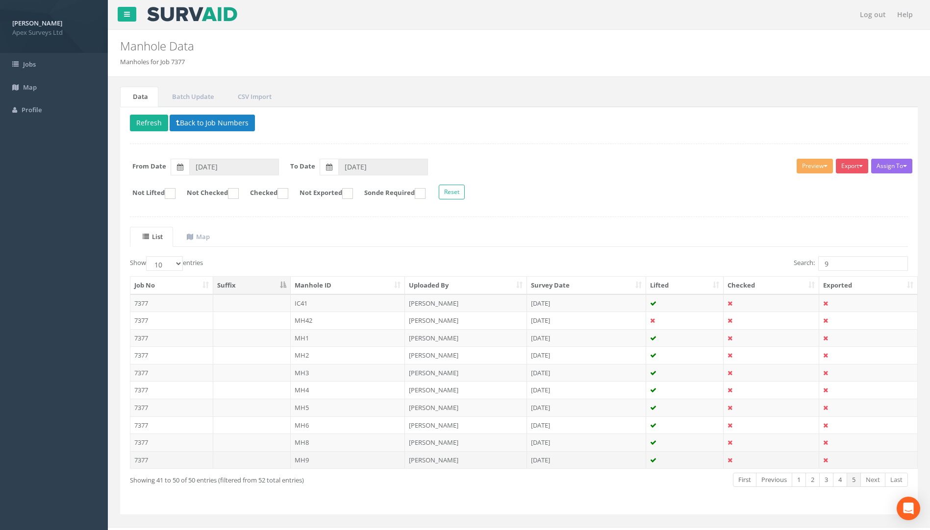
click at [146, 461] on td "7377" at bounding box center [171, 460] width 83 height 18
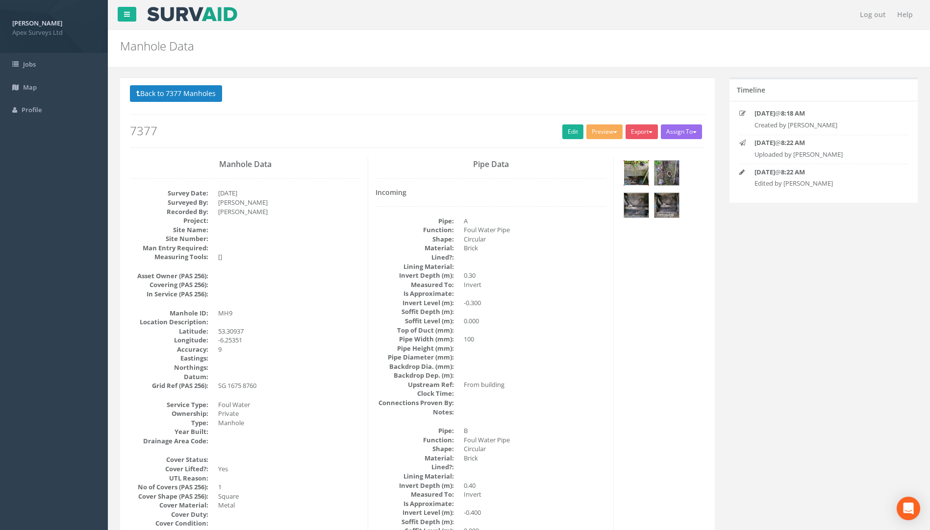
click at [640, 172] on img at bounding box center [636, 173] width 25 height 25
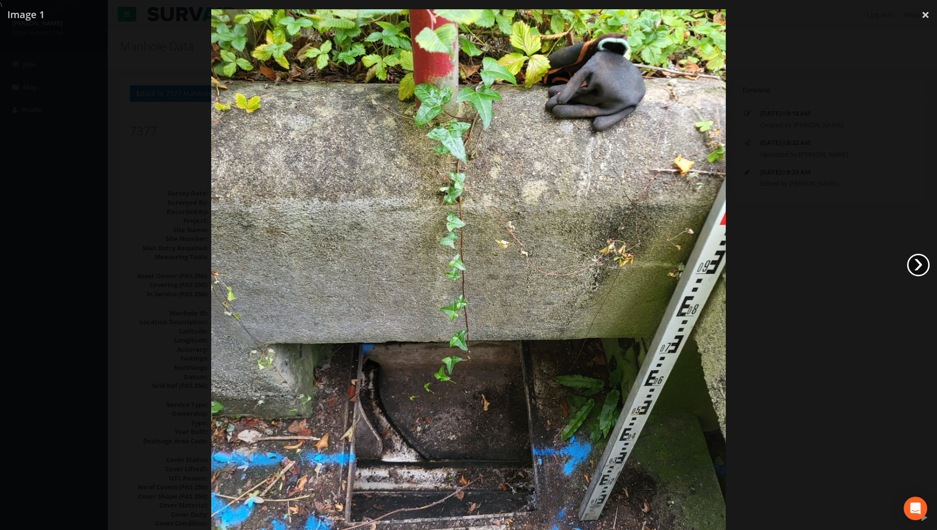
click at [693, 266] on link "›" at bounding box center [918, 265] width 23 height 23
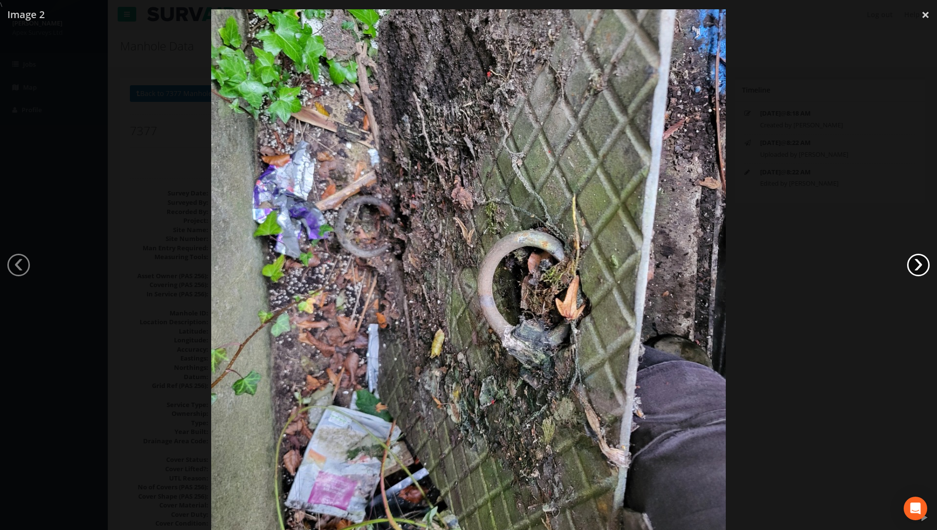
click at [693, 266] on link "›" at bounding box center [918, 265] width 23 height 23
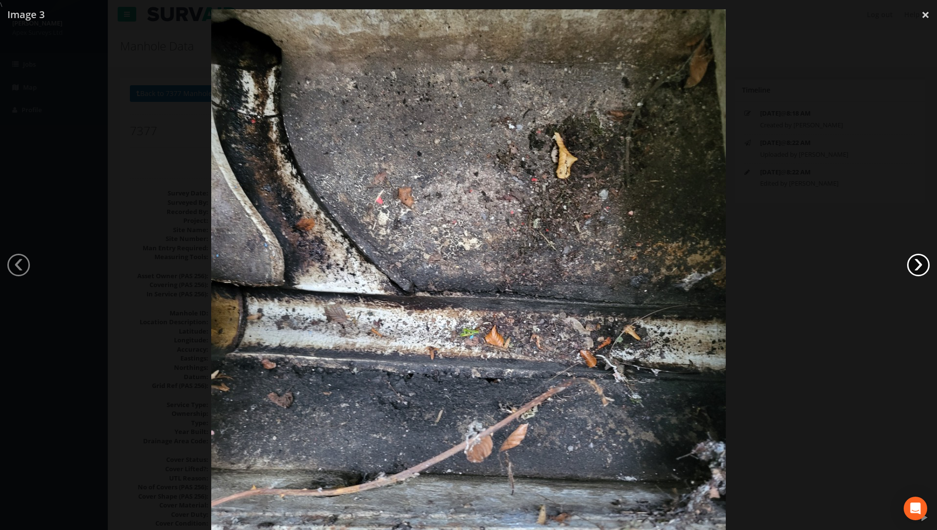
click at [693, 266] on link "›" at bounding box center [918, 265] width 23 height 23
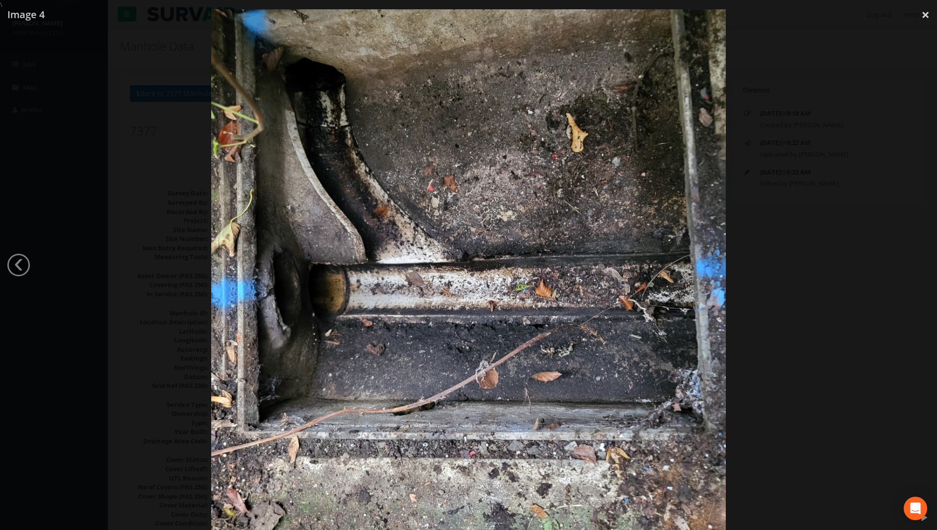
click at [693, 266] on div at bounding box center [468, 274] width 937 height 530
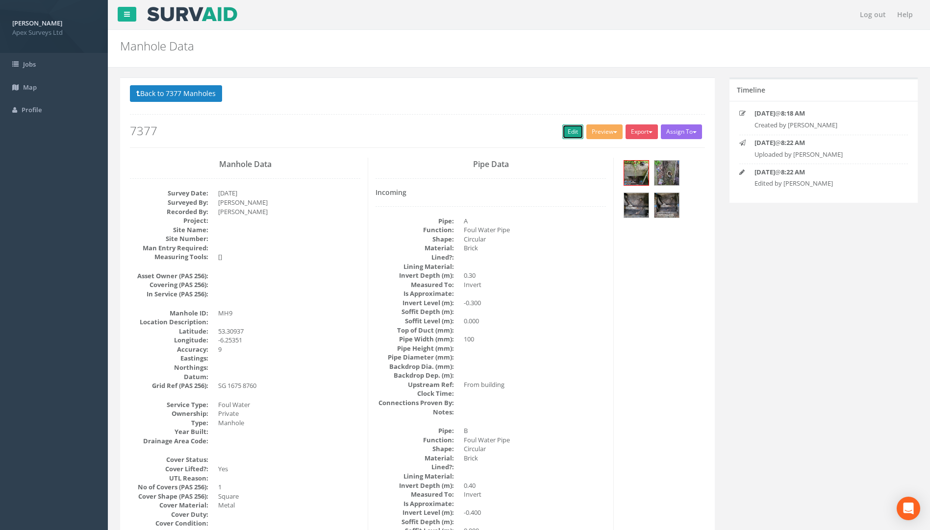
click at [563, 129] on link "Edit" at bounding box center [572, 131] width 21 height 15
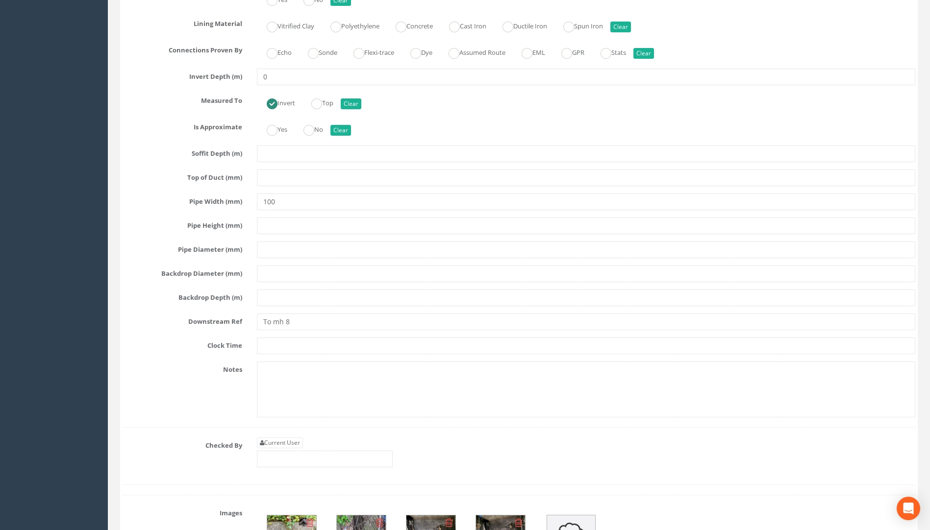
scroll to position [2597, 0]
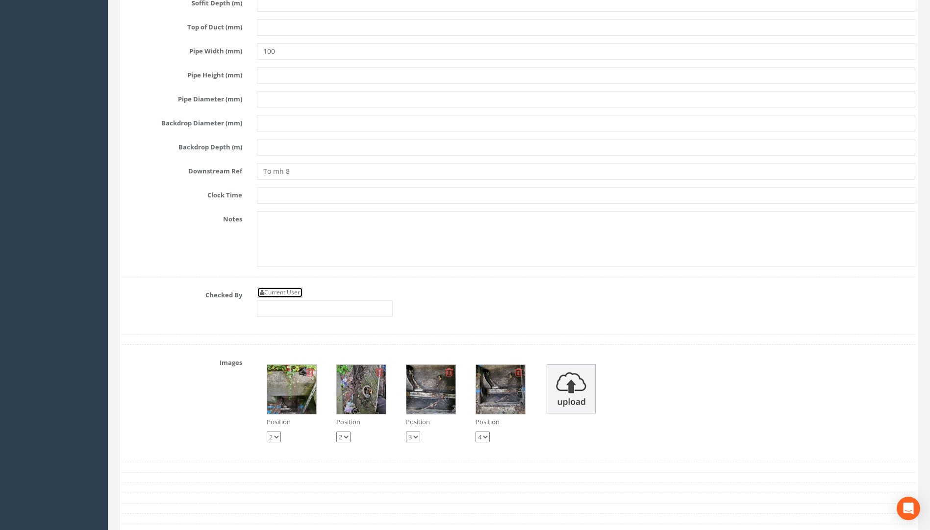
click at [279, 290] on link "Current User" at bounding box center [280, 292] width 46 height 11
type input "[PERSON_NAME]"
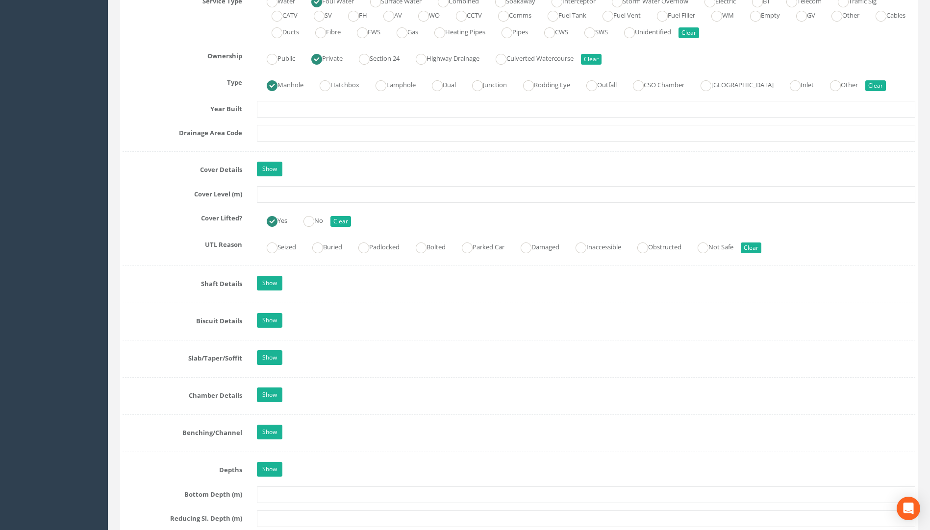
scroll to position [539, 0]
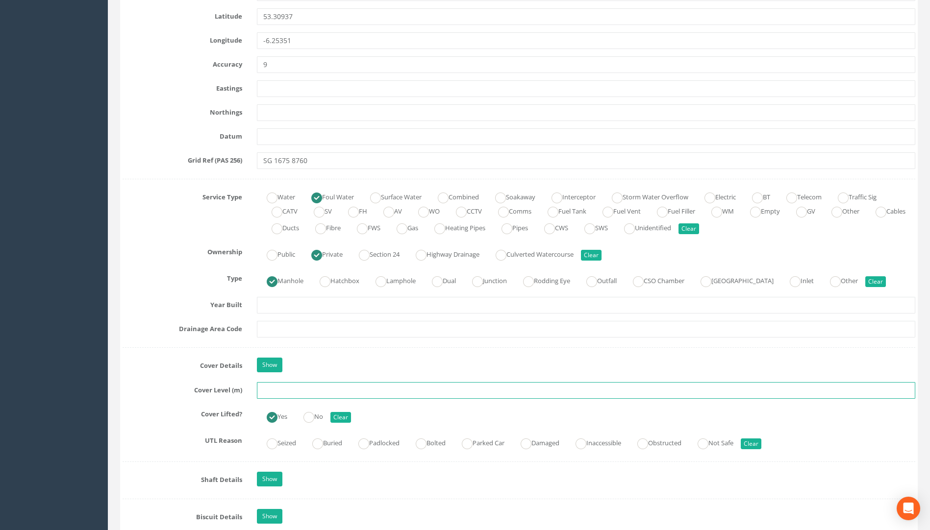
click at [297, 385] on input "text" at bounding box center [586, 390] width 658 height 17
type input "30."
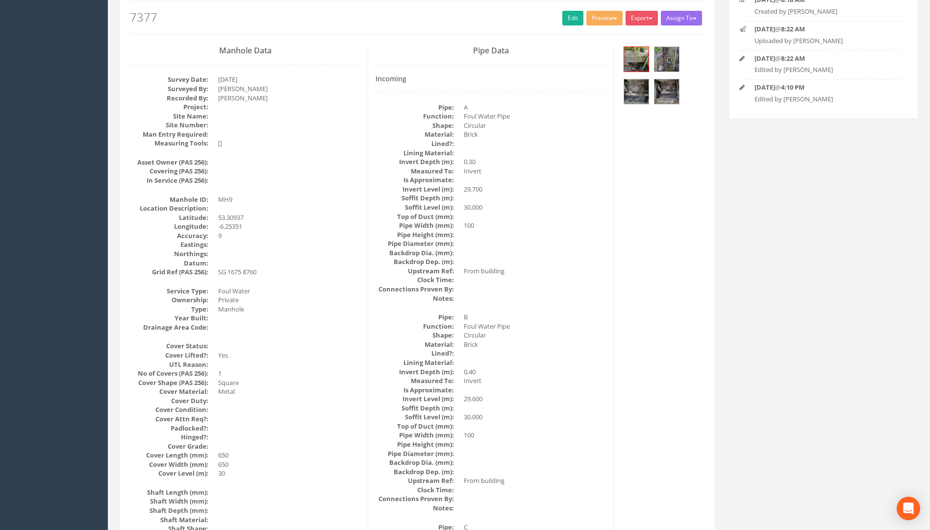
scroll to position [0, 0]
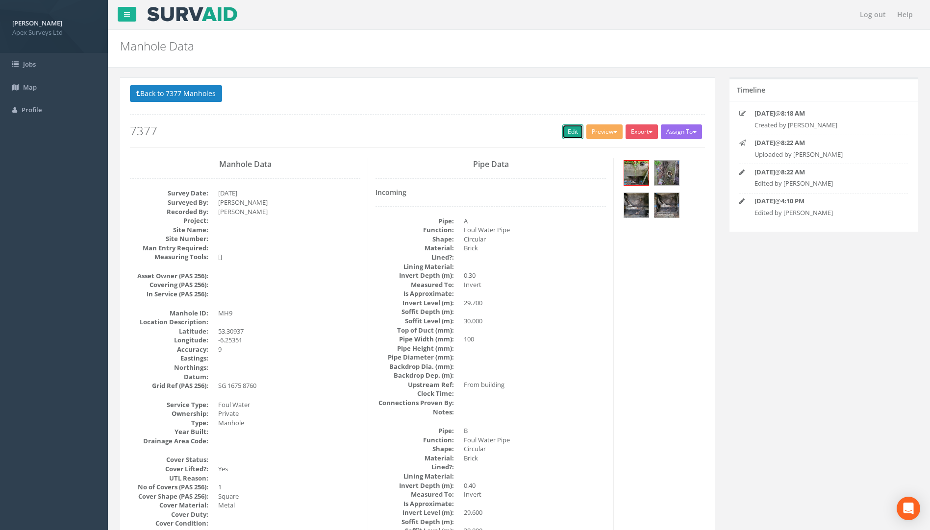
click at [565, 128] on link "Edit" at bounding box center [572, 131] width 21 height 15
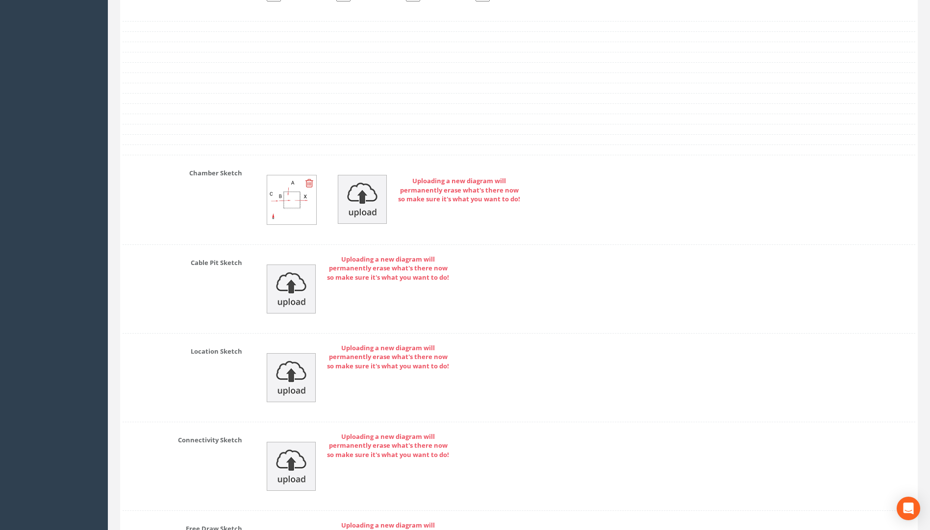
scroll to position [3186, 0]
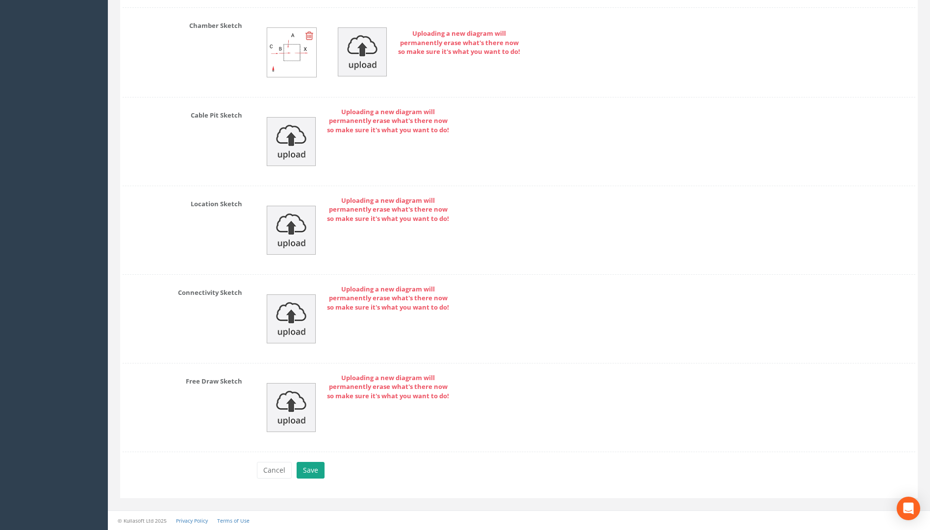
type input "30.82"
click at [318, 468] on button "Save" at bounding box center [310, 470] width 28 height 17
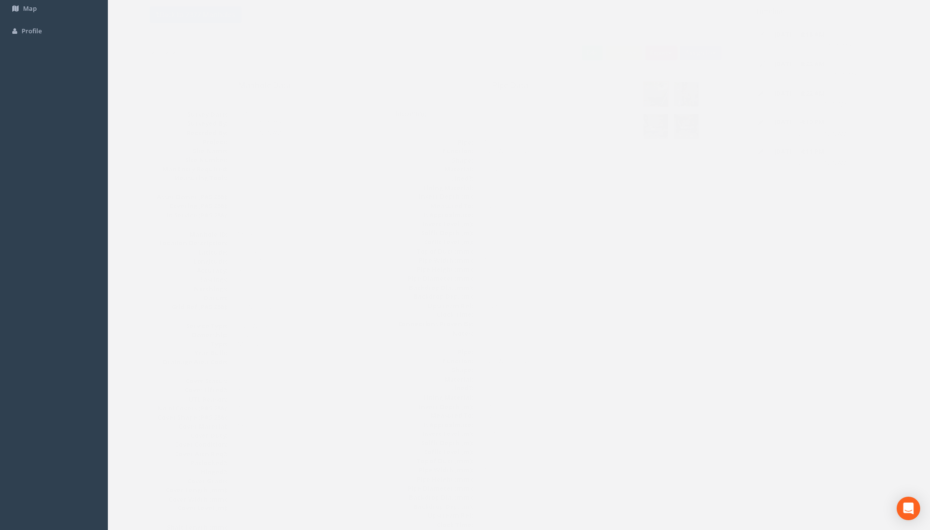
scroll to position [0, 0]
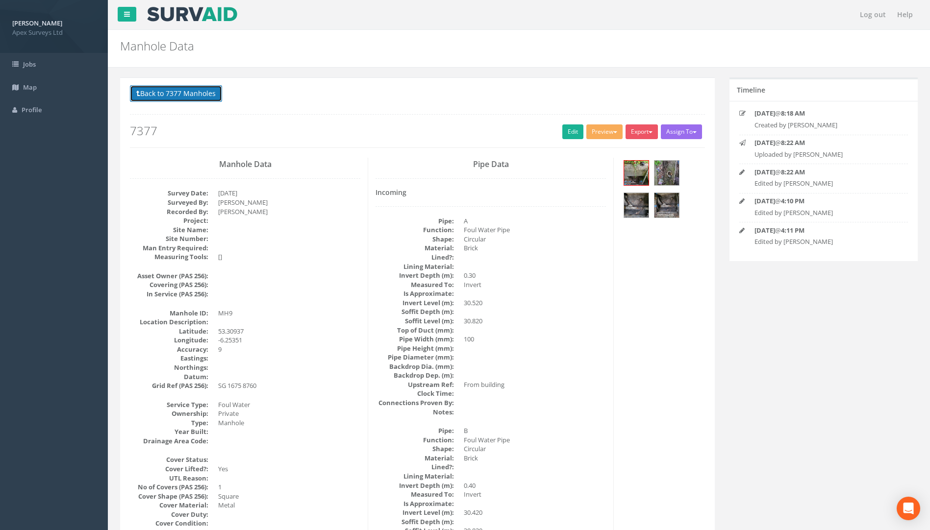
click at [194, 99] on button "Back to 7377 Manholes" at bounding box center [176, 93] width 92 height 17
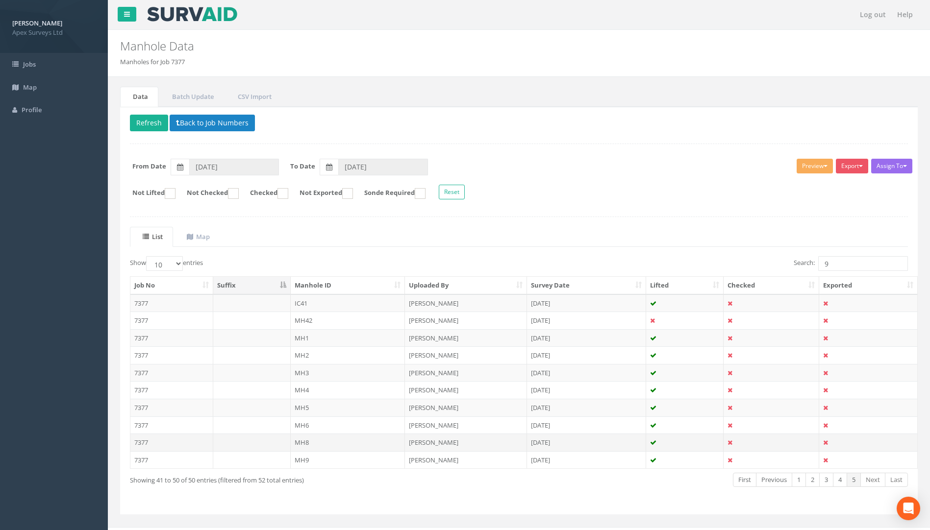
click at [144, 446] on td "7377" at bounding box center [171, 443] width 83 height 18
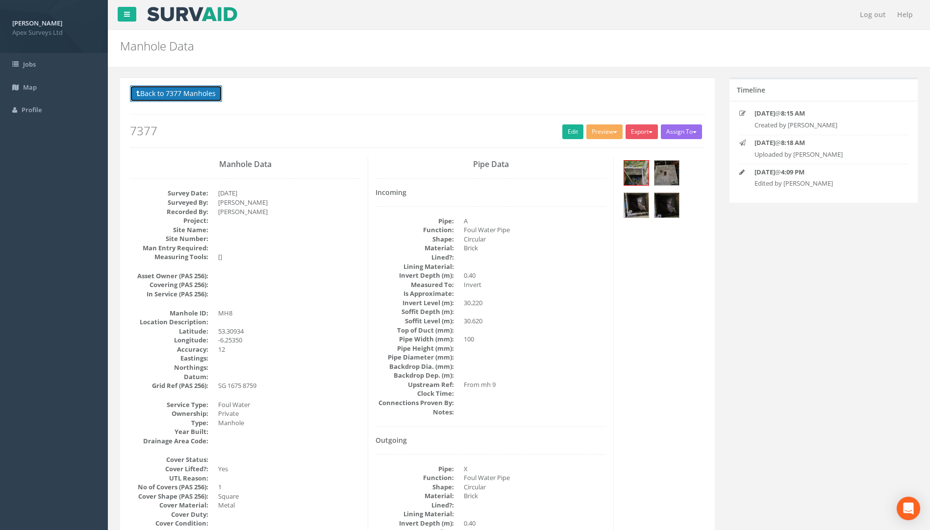
click at [189, 88] on button "Back to 7377 Manholes" at bounding box center [176, 93] width 92 height 17
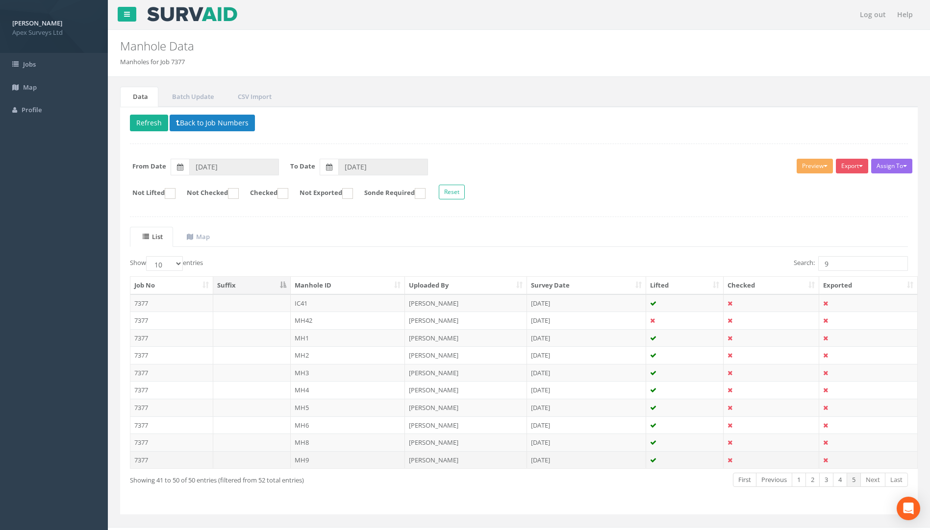
click at [143, 460] on td "7377" at bounding box center [171, 460] width 83 height 18
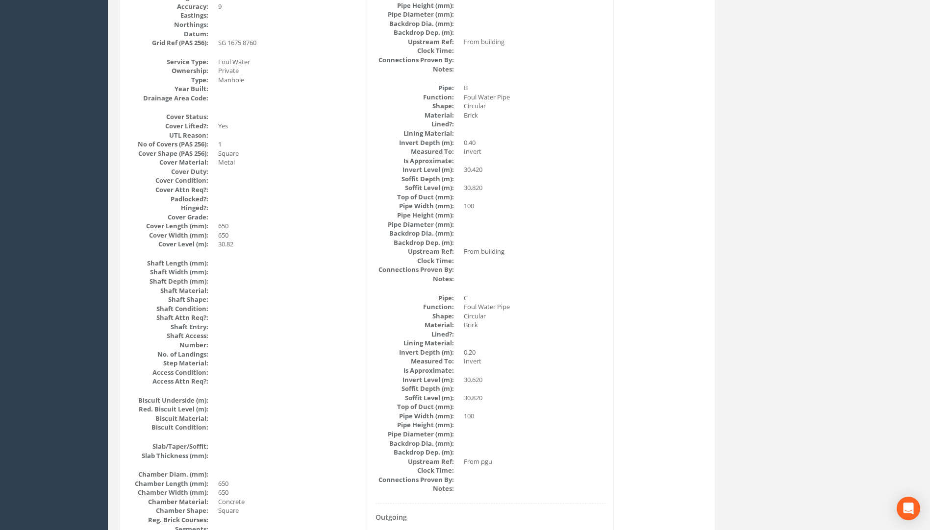
scroll to position [98, 0]
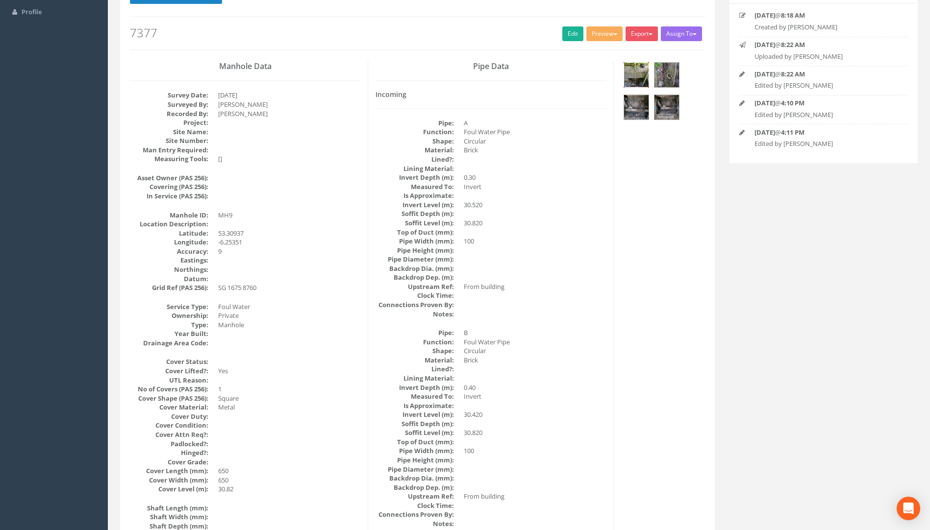
click at [638, 74] on img at bounding box center [636, 75] width 25 height 25
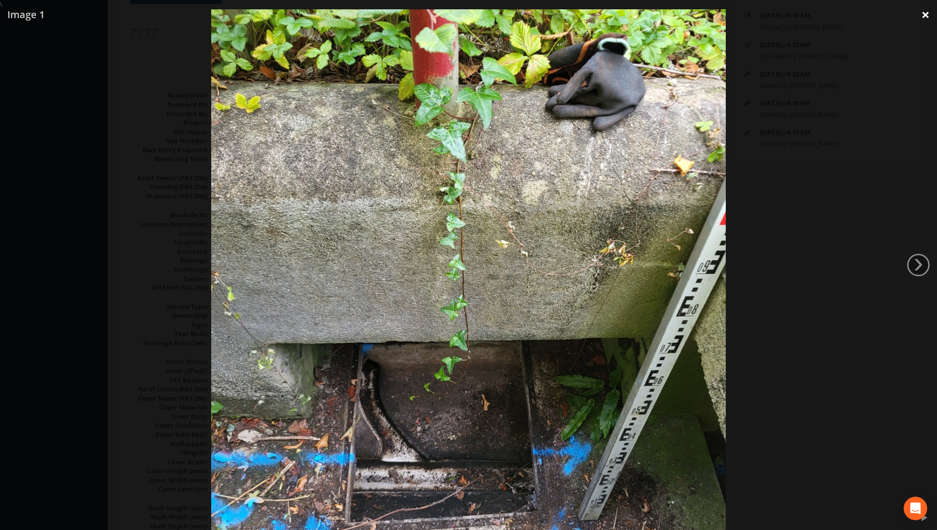
click at [693, 14] on link "×" at bounding box center [925, 14] width 23 height 29
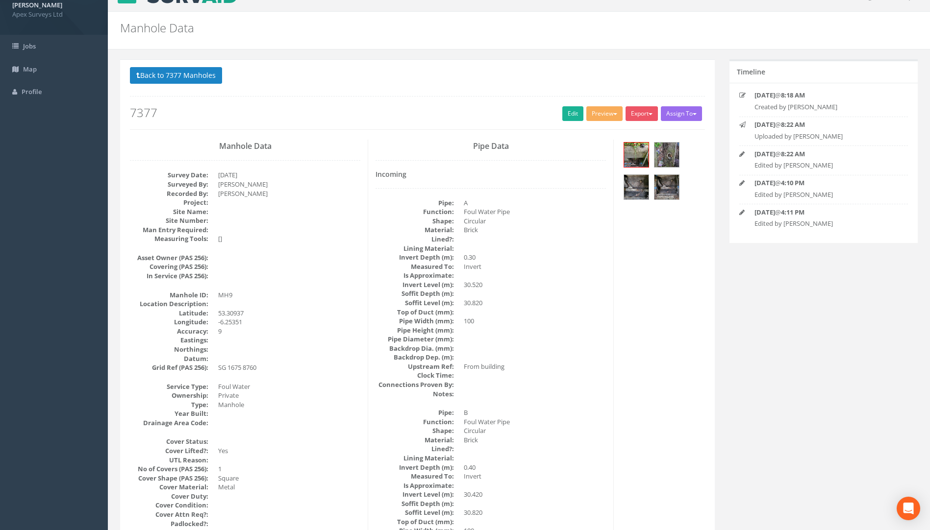
scroll to position [0, 0]
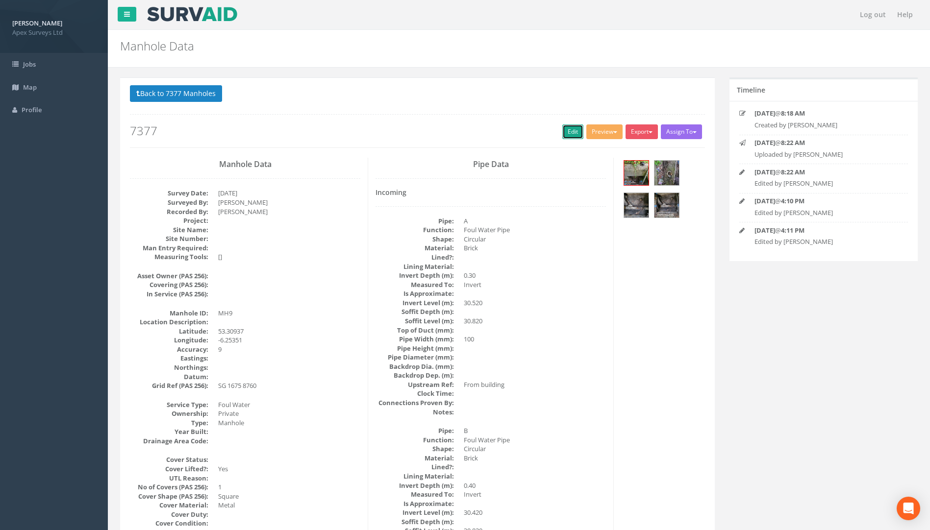
click at [563, 131] on link "Edit" at bounding box center [572, 131] width 21 height 15
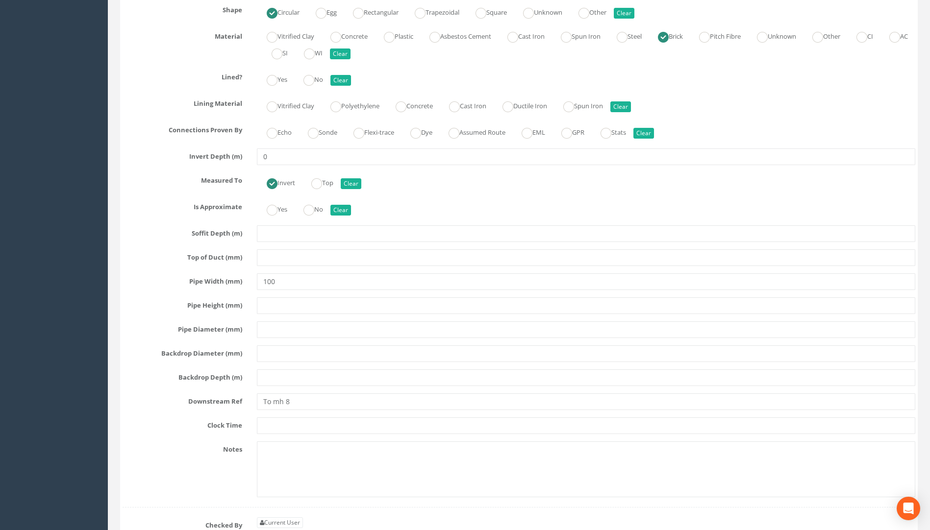
scroll to position [2303, 0]
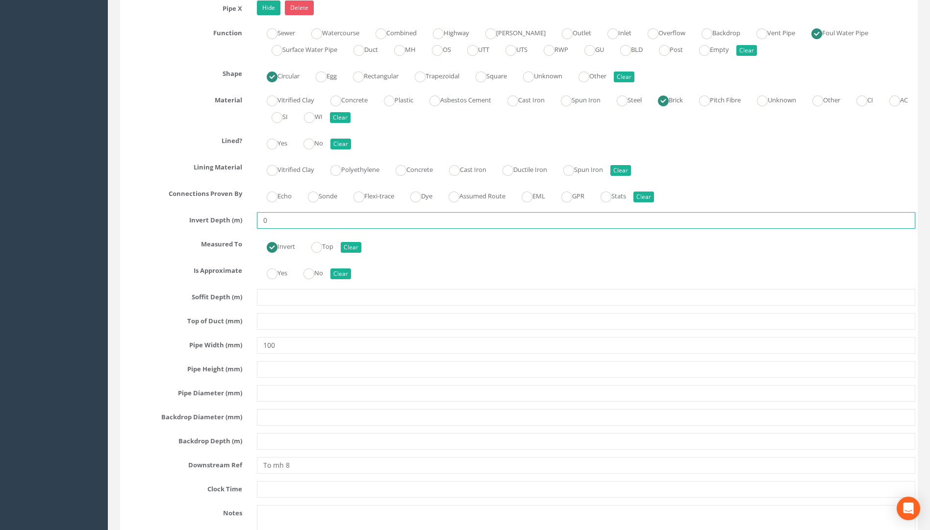
drag, startPoint x: 268, startPoint y: 219, endPoint x: 259, endPoint y: 220, distance: 9.4
click at [265, 219] on input "0" at bounding box center [586, 220] width 658 height 17
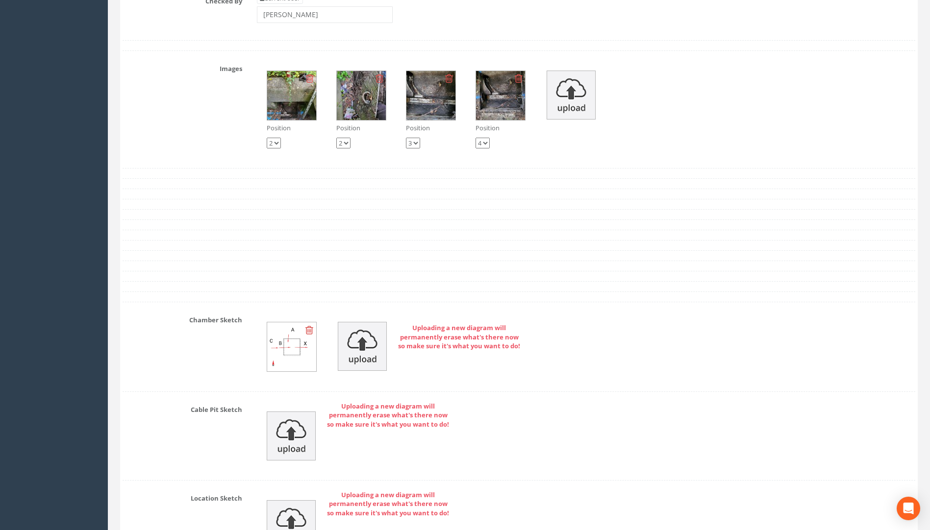
scroll to position [3185, 0]
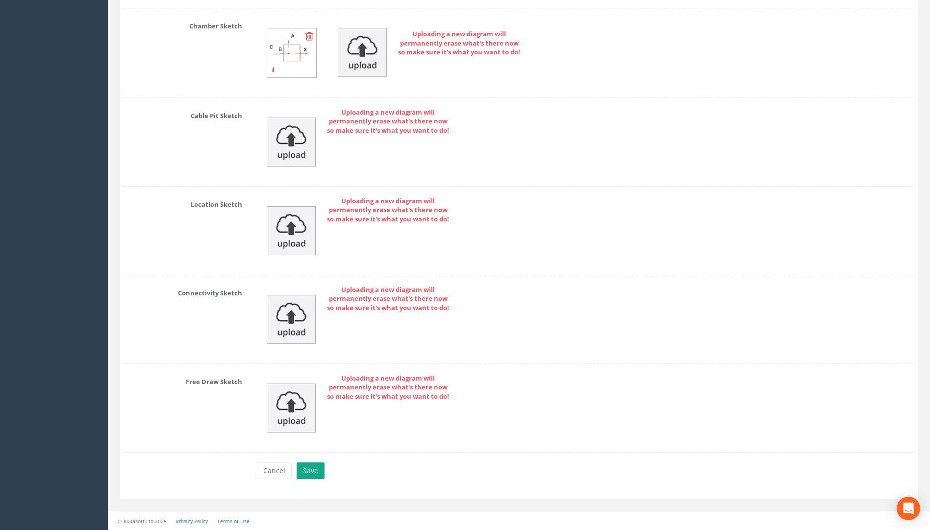
type input ".40"
drag, startPoint x: 305, startPoint y: 470, endPoint x: 496, endPoint y: 425, distance: 196.5
click at [305, 470] on button "Save" at bounding box center [310, 471] width 28 height 17
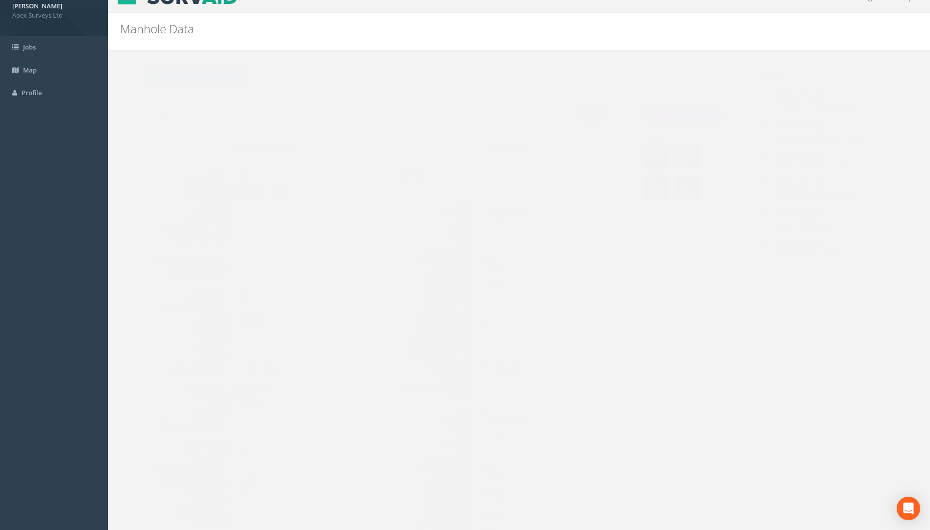
scroll to position [0, 0]
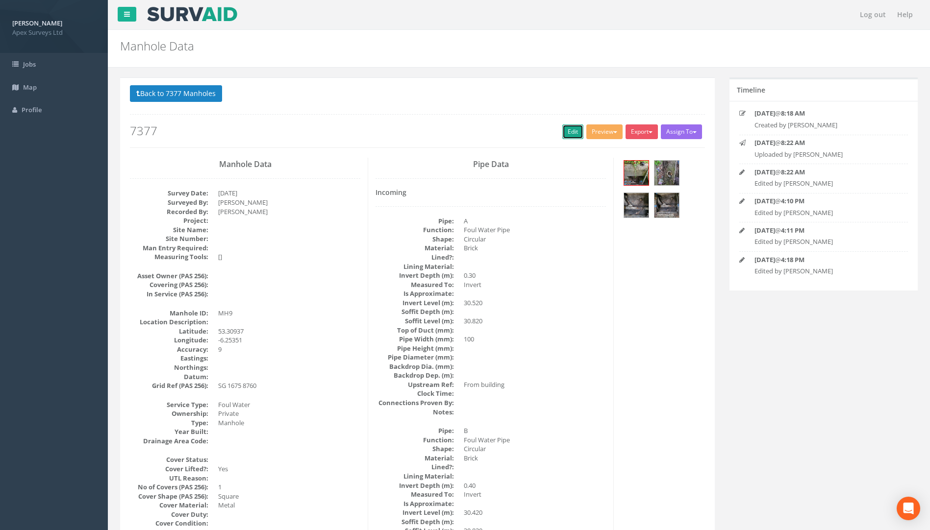
click at [562, 131] on link "Edit" at bounding box center [572, 131] width 21 height 15
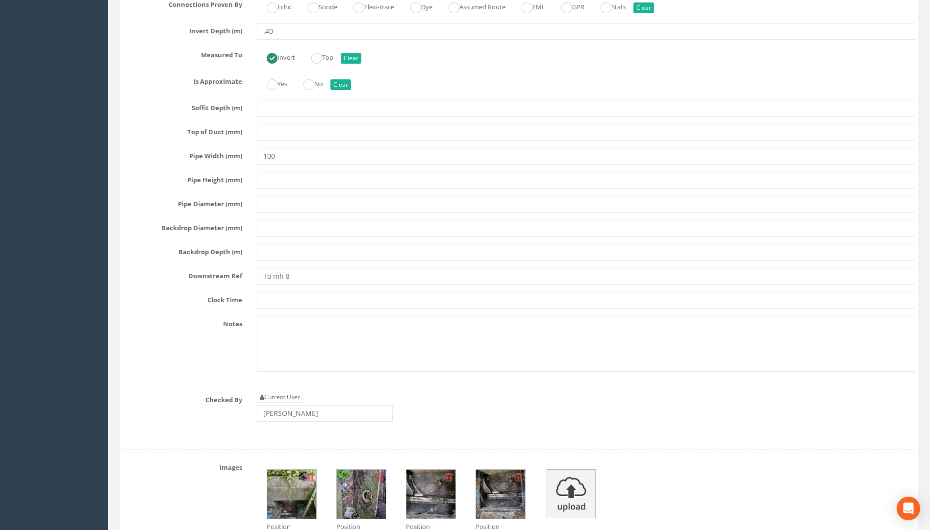
scroll to position [2303, 0]
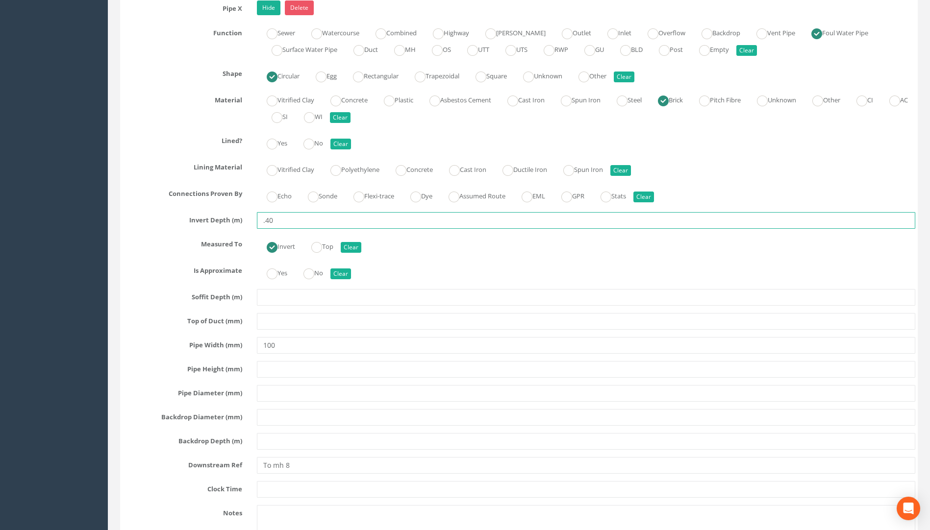
click at [261, 221] on input ".40" at bounding box center [586, 220] width 658 height 17
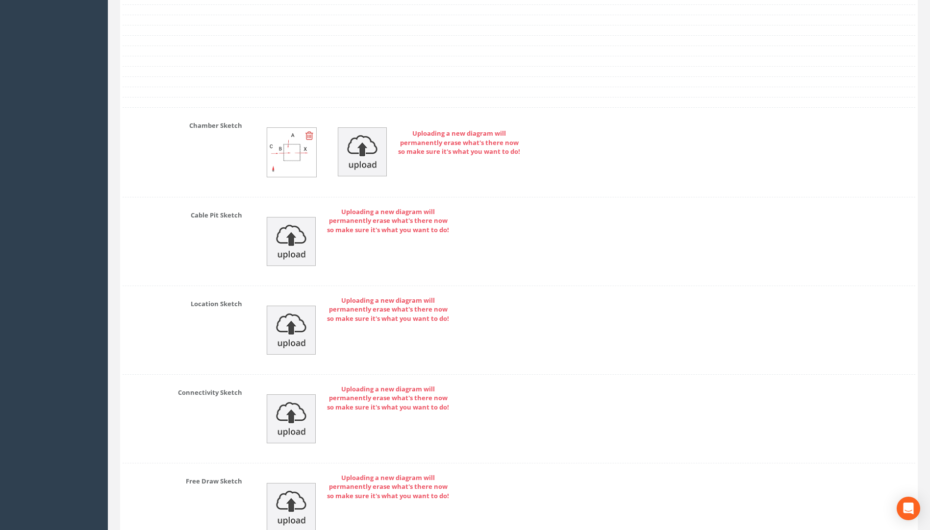
scroll to position [3186, 0]
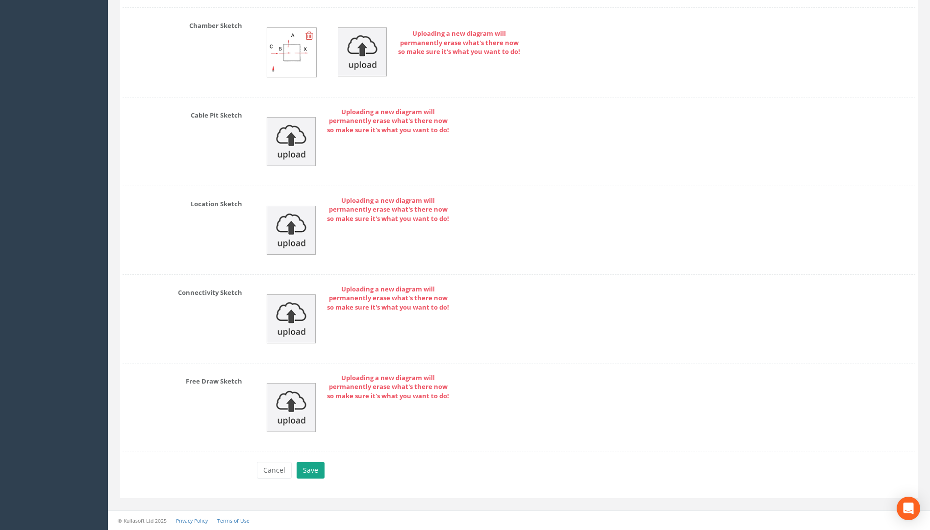
type input "0.40"
click at [314, 463] on button "Save" at bounding box center [310, 470] width 28 height 17
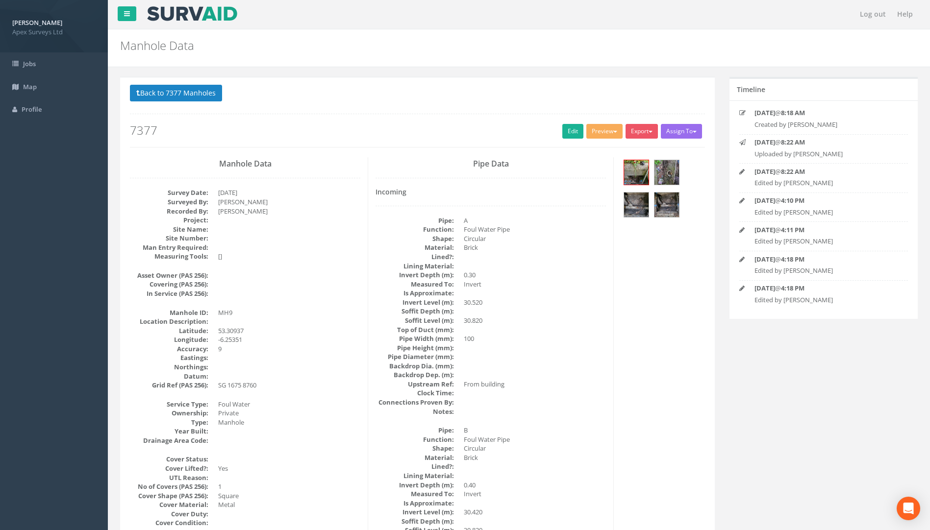
scroll to position [0, 0]
click at [666, 212] on img at bounding box center [666, 205] width 25 height 25
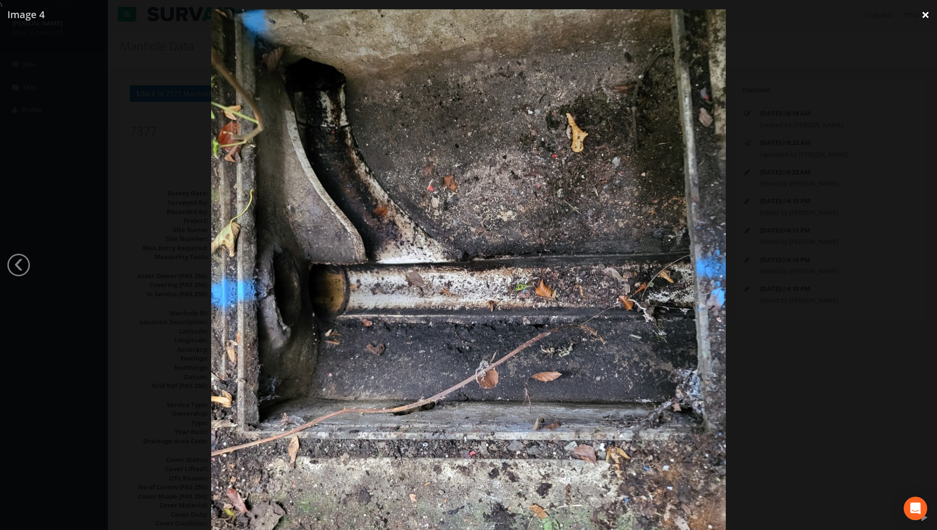
click at [693, 17] on link "×" at bounding box center [925, 14] width 23 height 29
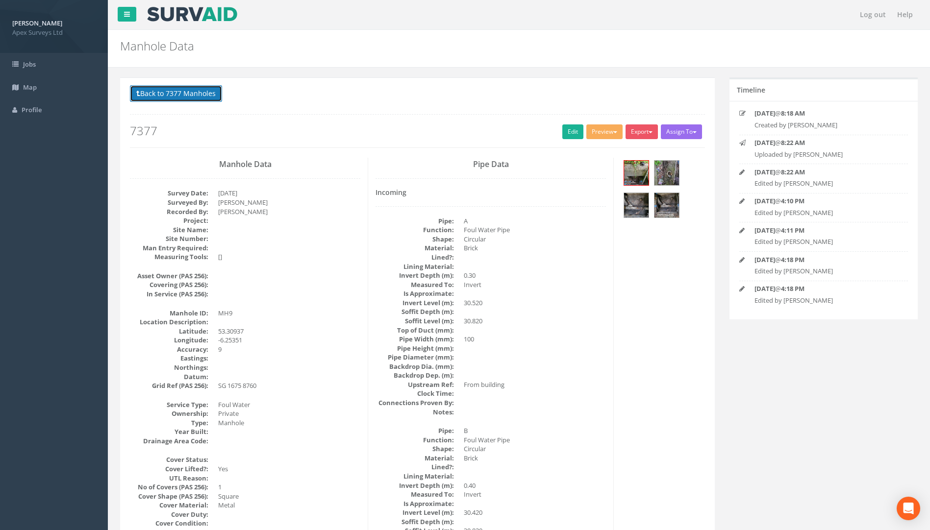
click at [195, 93] on button "Back to 7377 Manholes" at bounding box center [176, 93] width 92 height 17
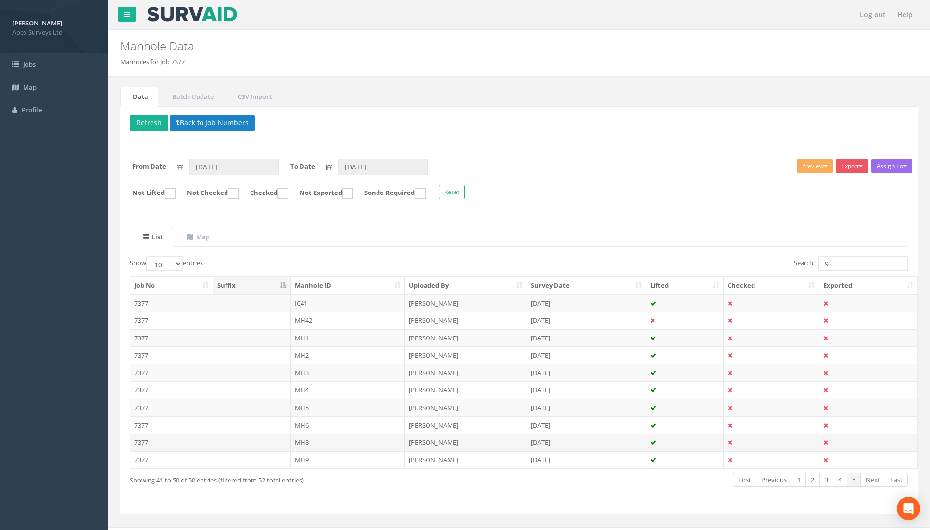
click at [145, 442] on td "7377" at bounding box center [171, 443] width 83 height 18
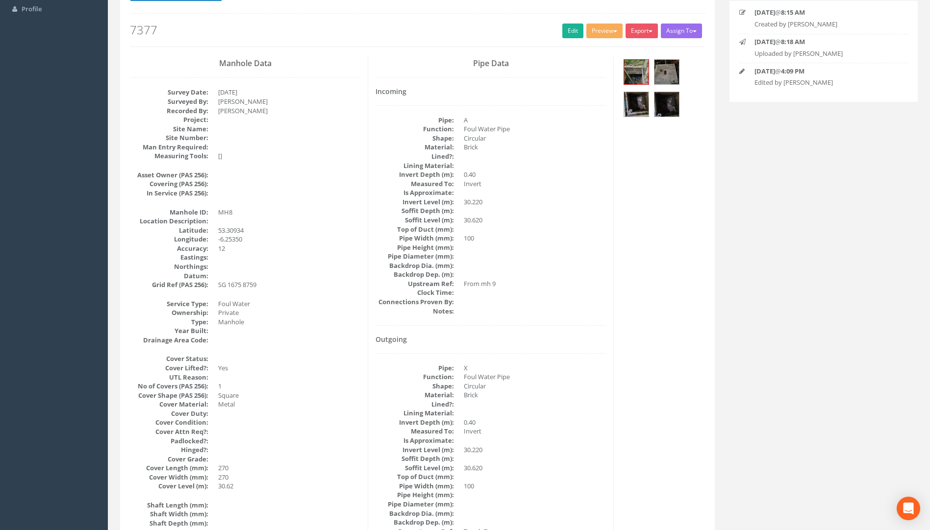
scroll to position [1, 0]
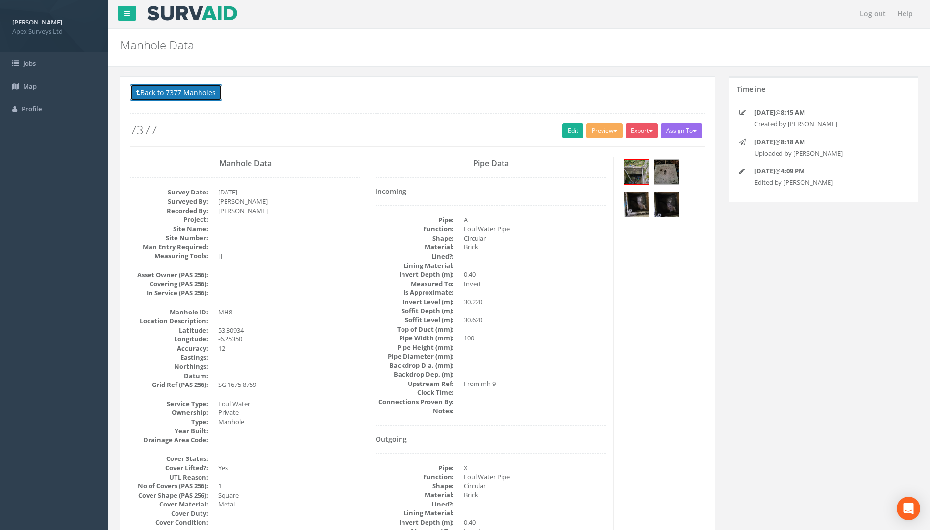
click at [183, 92] on button "Back to 7377 Manholes" at bounding box center [176, 92] width 92 height 17
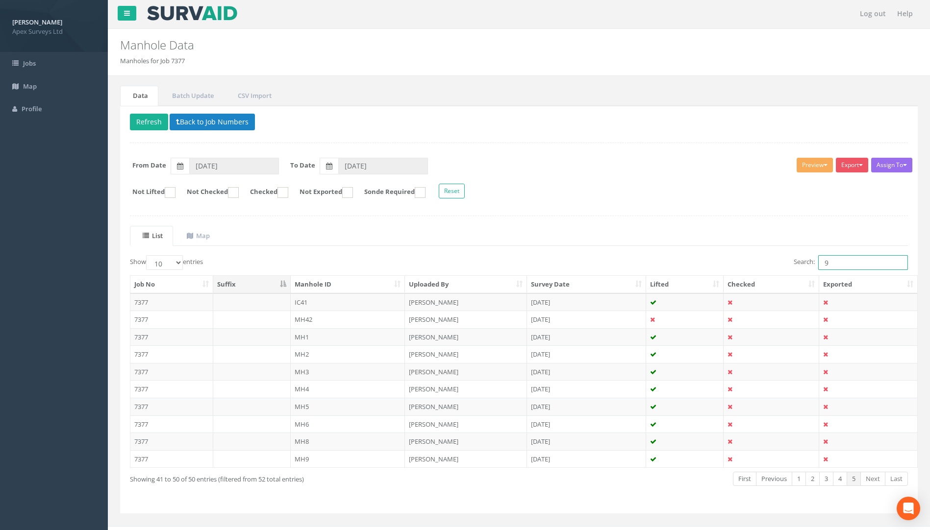
drag, startPoint x: 834, startPoint y: 266, endPoint x: 789, endPoint y: 269, distance: 44.2
click at [693, 268] on label "Search: 9" at bounding box center [850, 262] width 114 height 15
click at [693, 484] on link "6" at bounding box center [853, 479] width 14 height 14
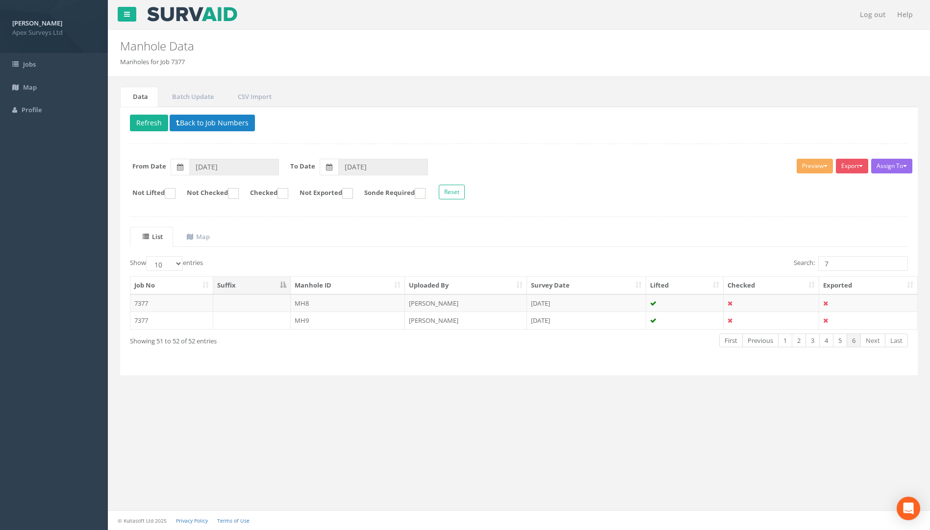
scroll to position [0, 0]
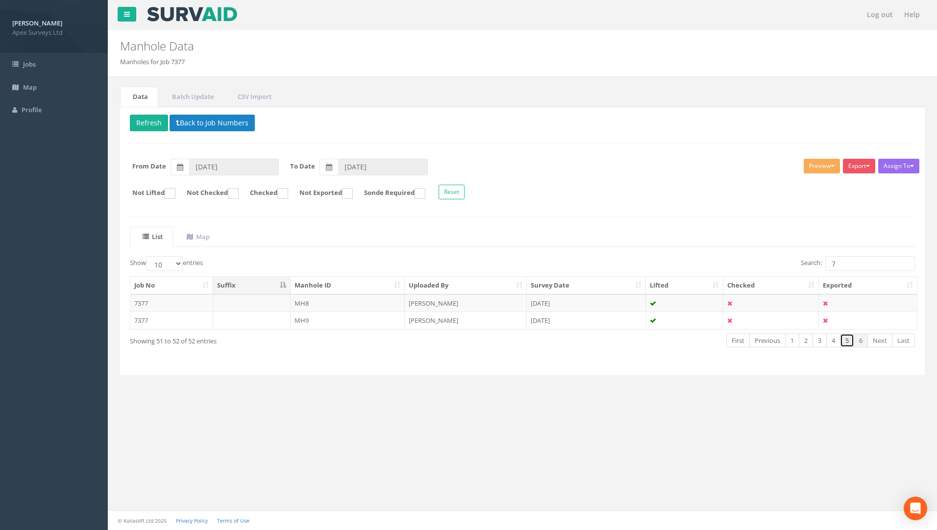
click at [693, 337] on link "5" at bounding box center [847, 341] width 14 height 14
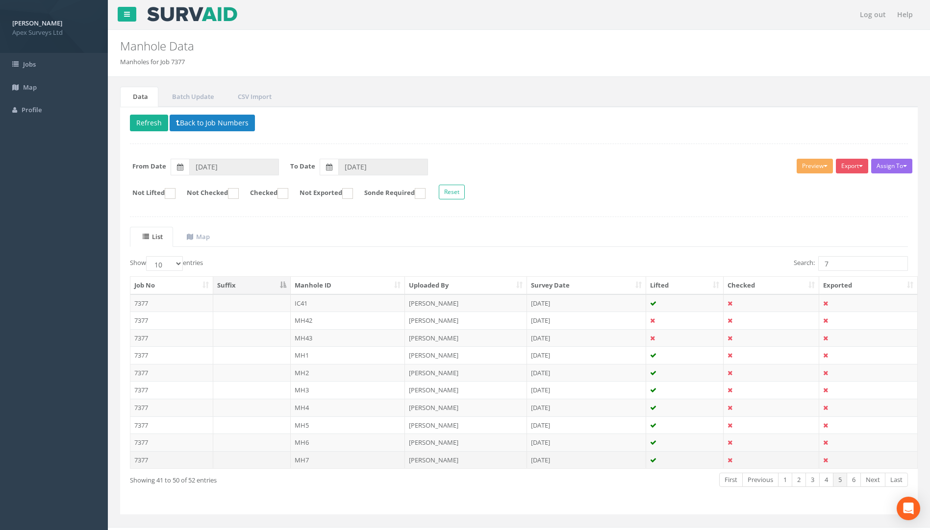
click at [144, 460] on td "7377" at bounding box center [171, 460] width 83 height 18
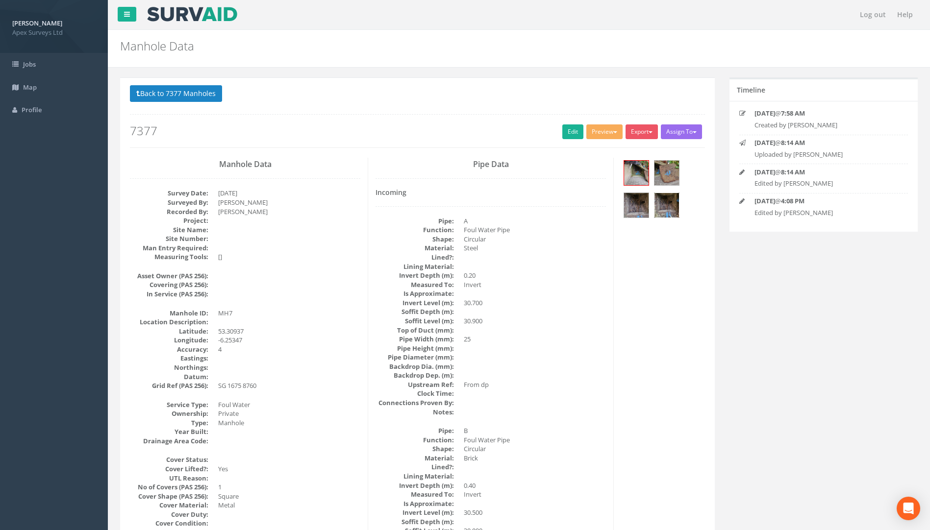
click at [665, 199] on img at bounding box center [666, 205] width 25 height 25
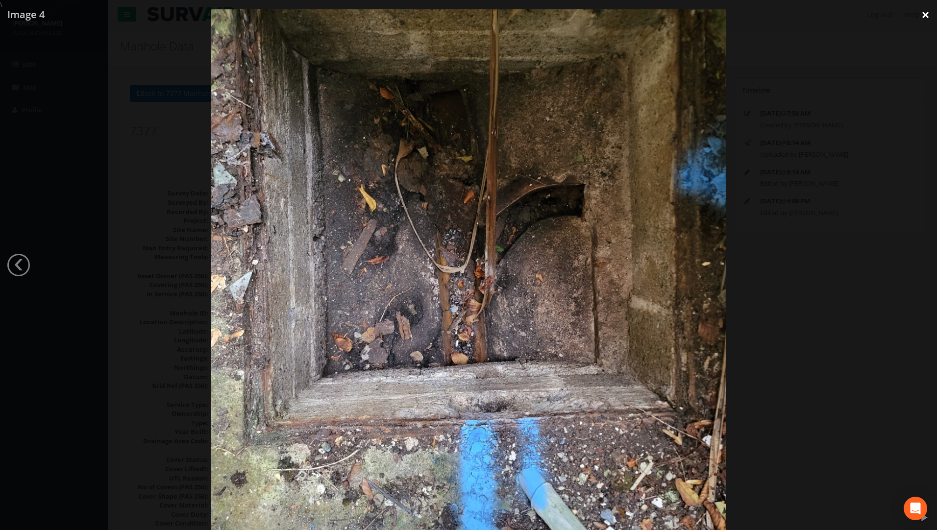
click at [693, 11] on link "×" at bounding box center [925, 14] width 23 height 29
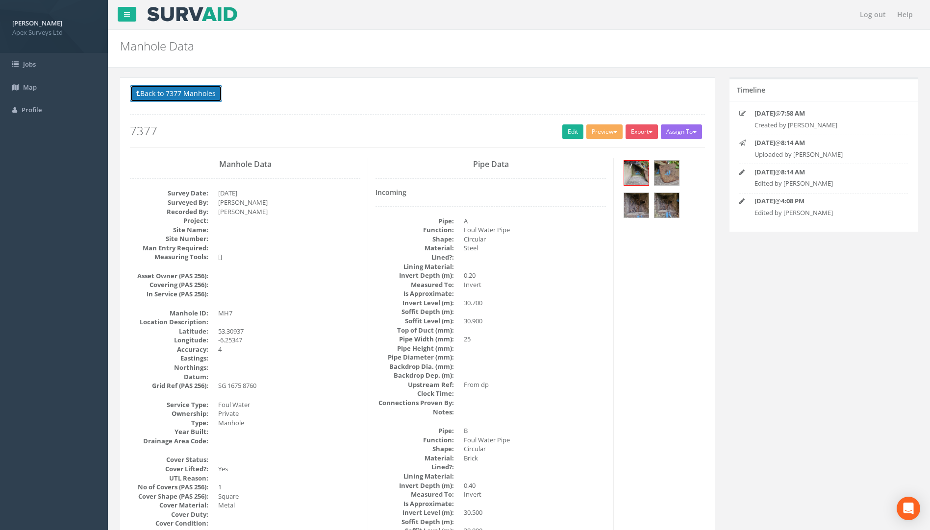
click at [176, 90] on button "Back to 7377 Manholes" at bounding box center [176, 93] width 92 height 17
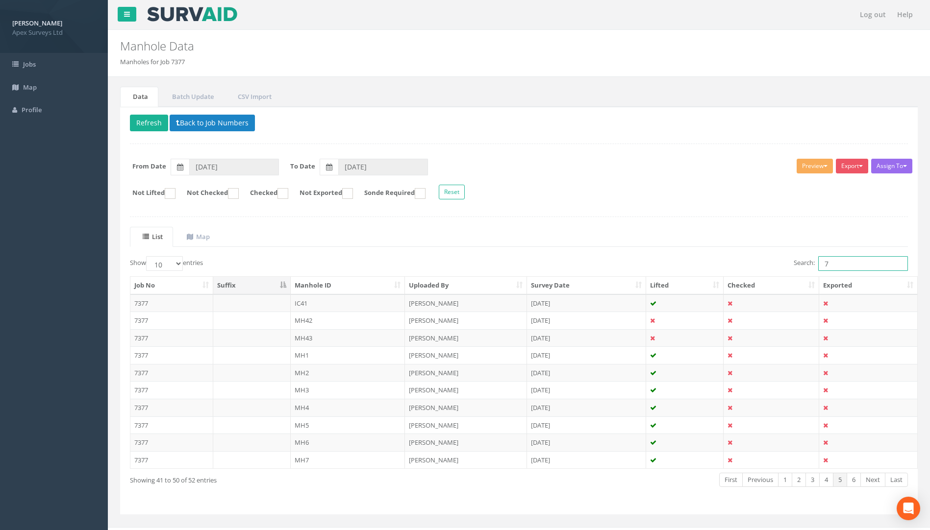
drag, startPoint x: 831, startPoint y: 265, endPoint x: 762, endPoint y: 264, distance: 68.6
click at [693, 264] on div "Search: 7" at bounding box center [717, 264] width 382 height 17
click at [693, 486] on link "6" at bounding box center [853, 480] width 14 height 14
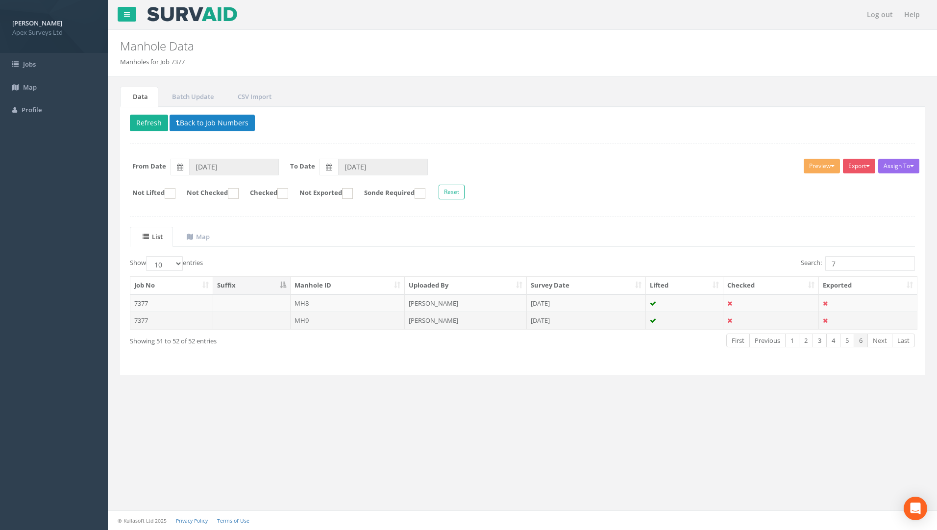
click at [139, 320] on td "7377" at bounding box center [171, 321] width 83 height 18
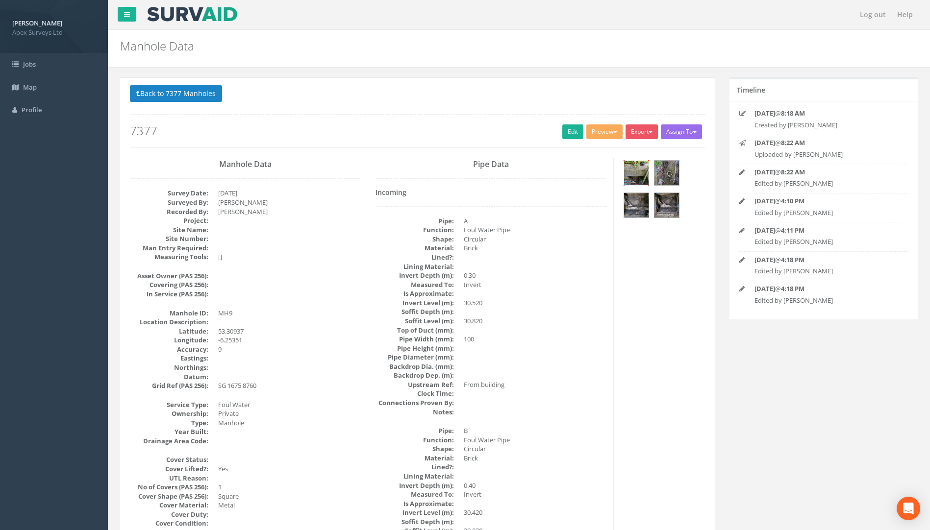
click at [631, 169] on img at bounding box center [636, 173] width 25 height 25
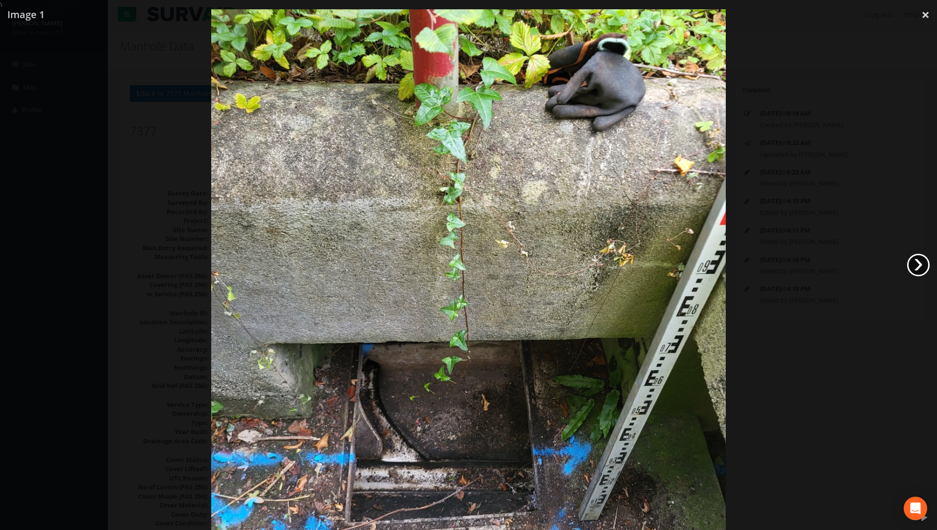
click at [693, 264] on link "›" at bounding box center [918, 265] width 23 height 23
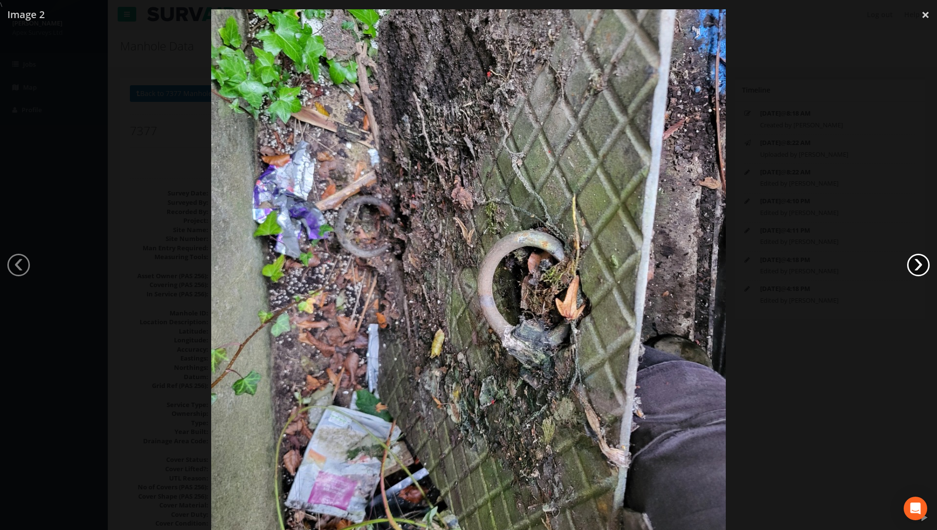
click at [693, 267] on link "›" at bounding box center [918, 265] width 23 height 23
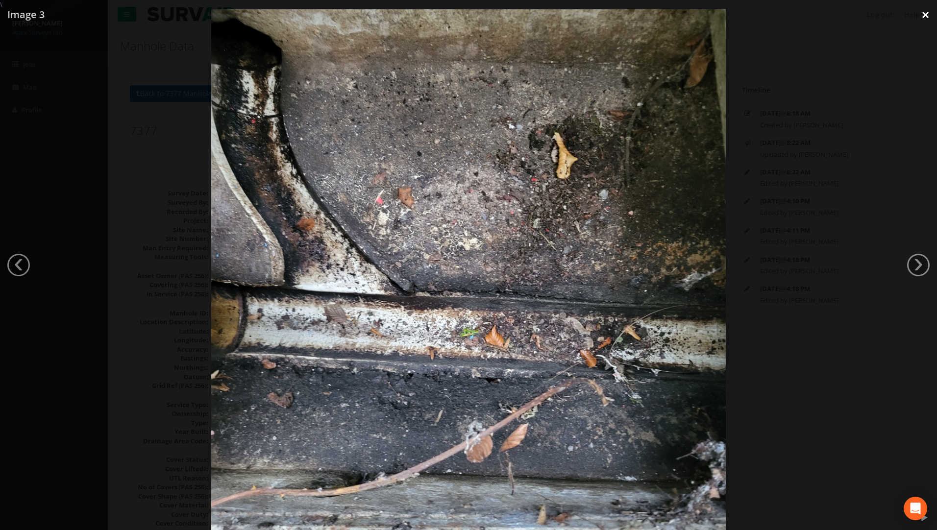
click at [693, 19] on link "×" at bounding box center [925, 14] width 23 height 29
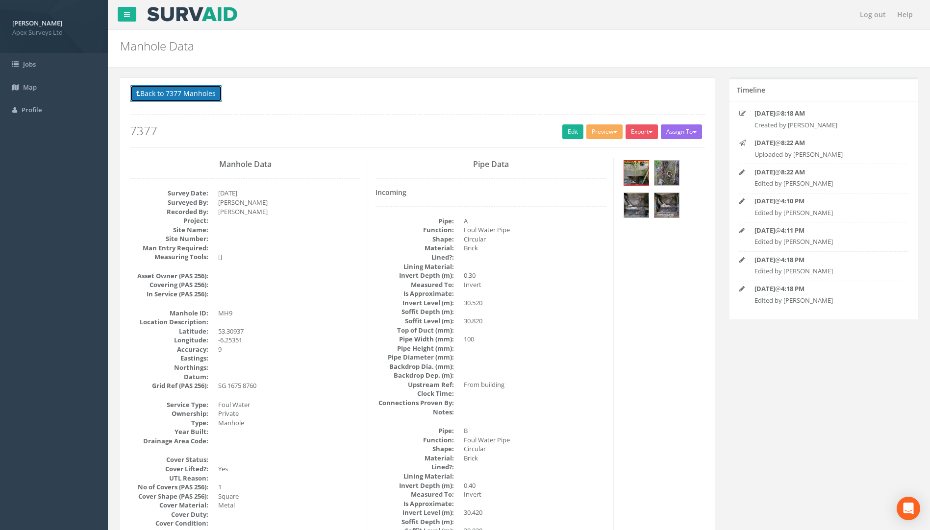
click at [180, 98] on button "Back to 7377 Manholes" at bounding box center [176, 93] width 92 height 17
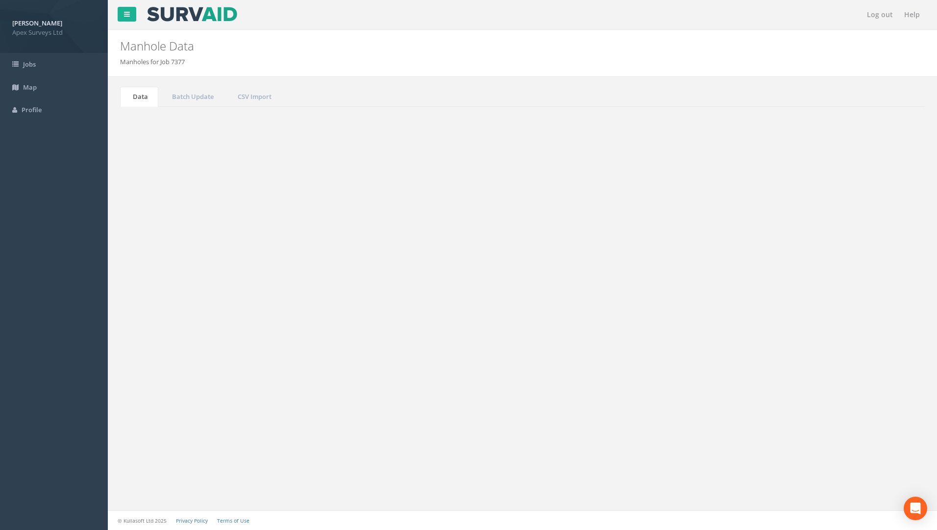
click at [142, 305] on td "7377" at bounding box center [171, 303] width 83 height 18
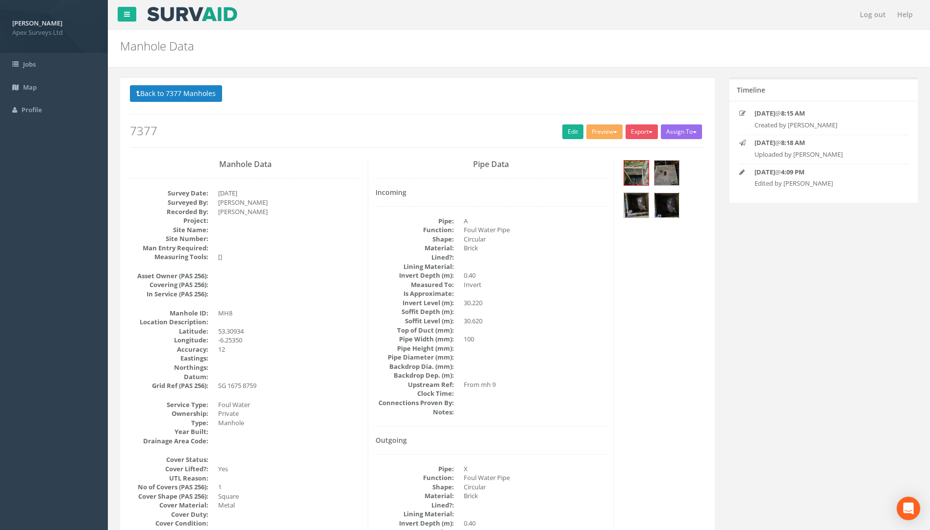
click at [663, 194] on img at bounding box center [666, 205] width 25 height 25
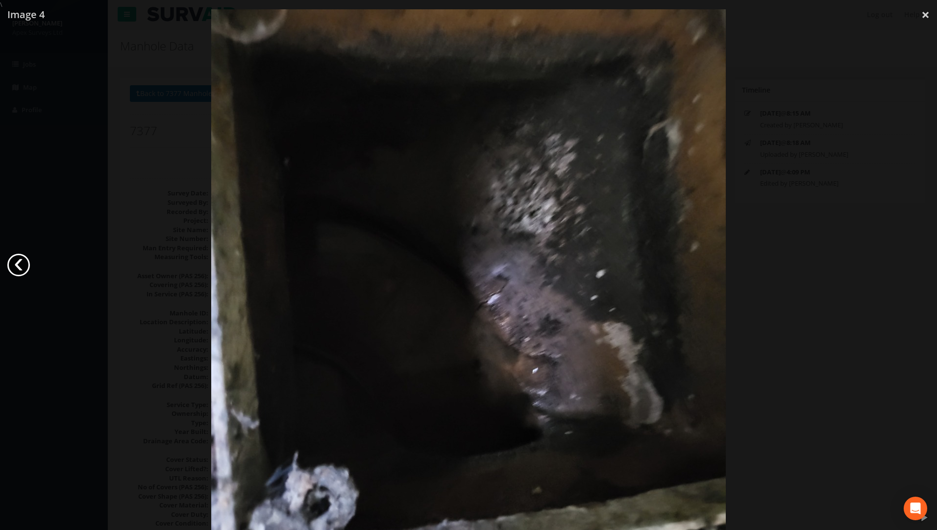
click at [18, 271] on link "‹" at bounding box center [18, 265] width 23 height 23
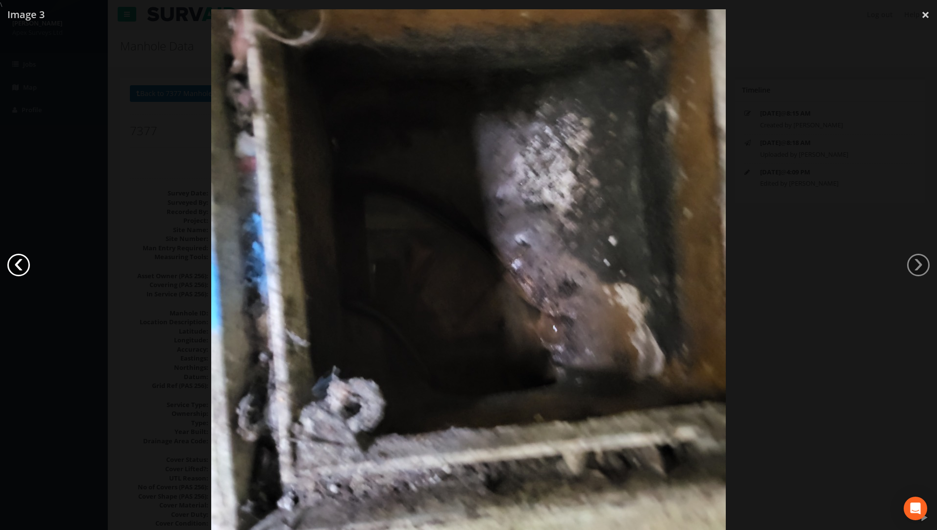
click at [18, 271] on link "‹" at bounding box center [18, 265] width 23 height 23
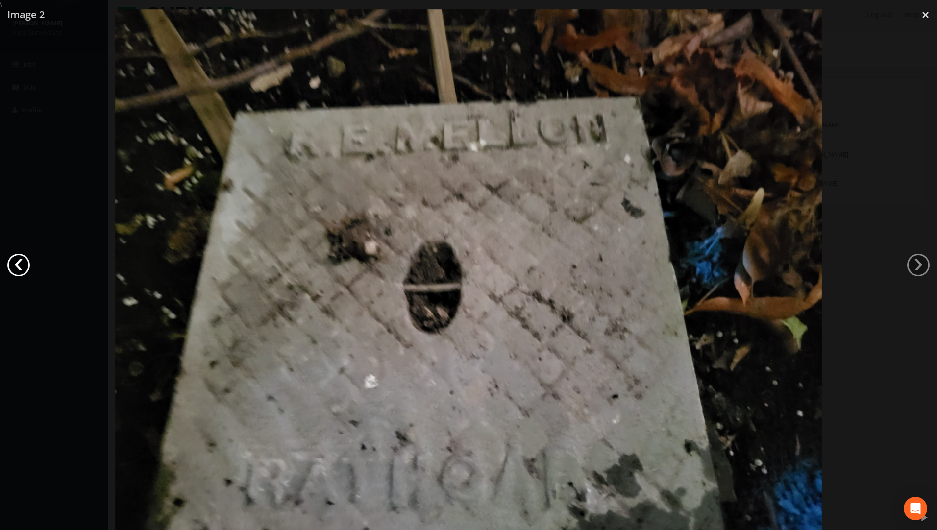
click at [18, 271] on link "‹" at bounding box center [18, 265] width 23 height 23
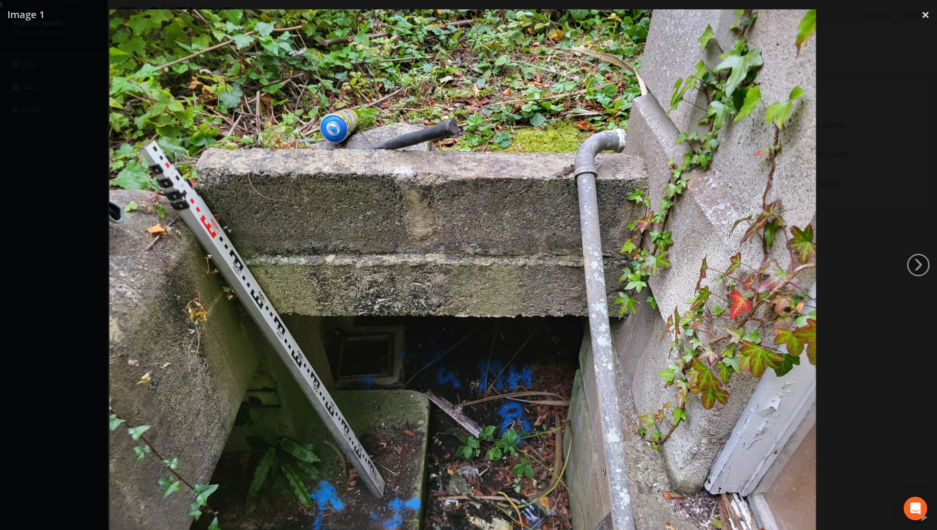
drag, startPoint x: 504, startPoint y: 413, endPoint x: 498, endPoint y: 338, distance: 75.2
click at [498, 338] on img at bounding box center [462, 274] width 707 height 530
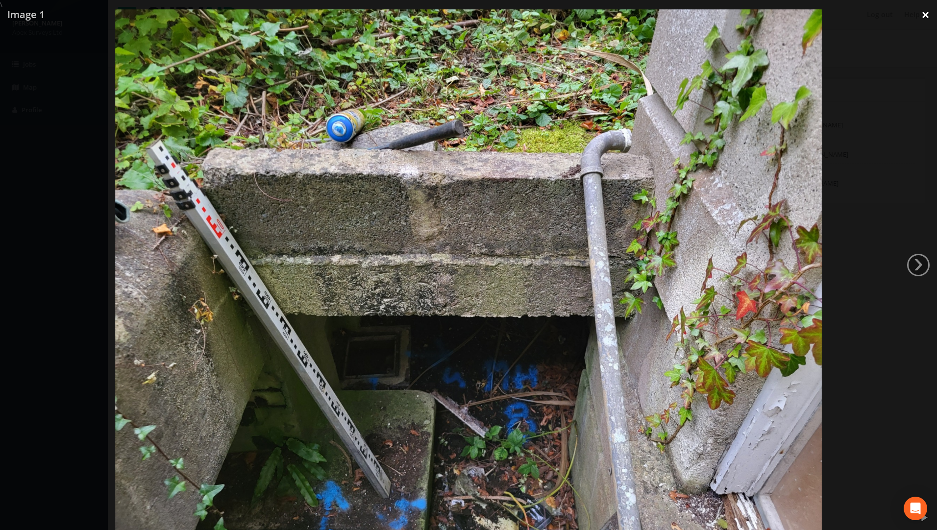
click at [693, 12] on link "×" at bounding box center [925, 14] width 23 height 29
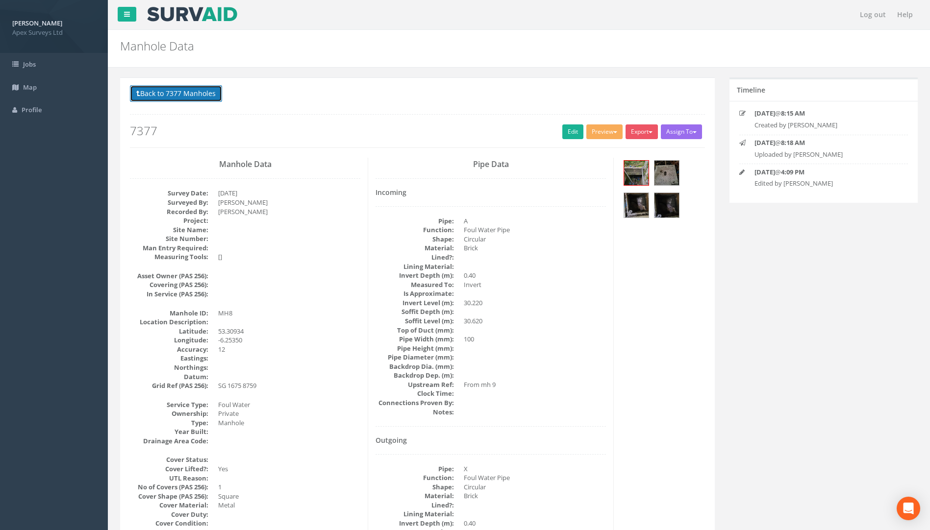
click at [157, 96] on button "Back to 7377 Manholes" at bounding box center [176, 93] width 92 height 17
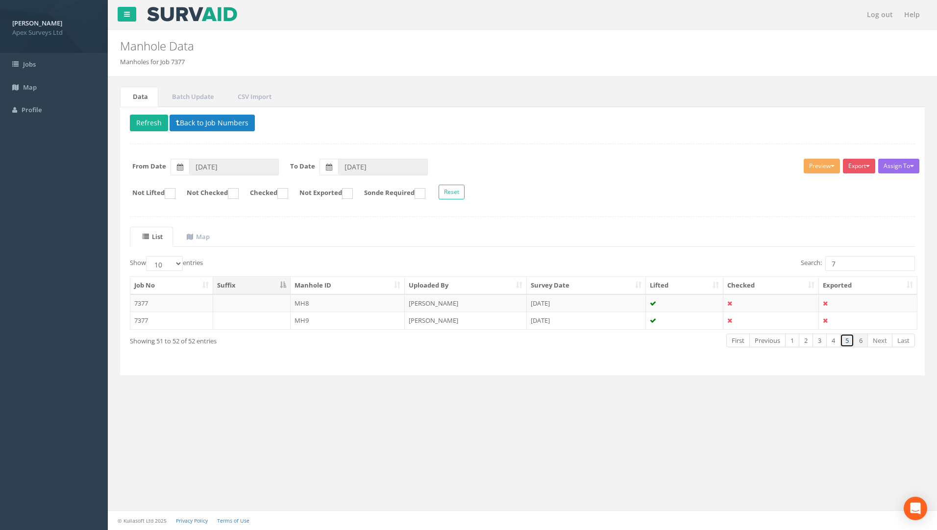
click at [693, 337] on link "5" at bounding box center [847, 341] width 14 height 14
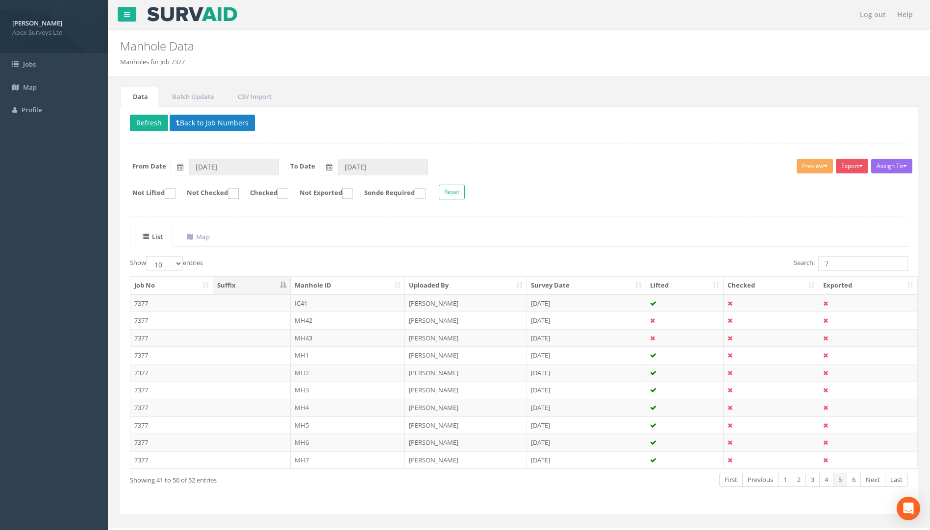
click at [134, 463] on td "7377" at bounding box center [171, 460] width 83 height 18
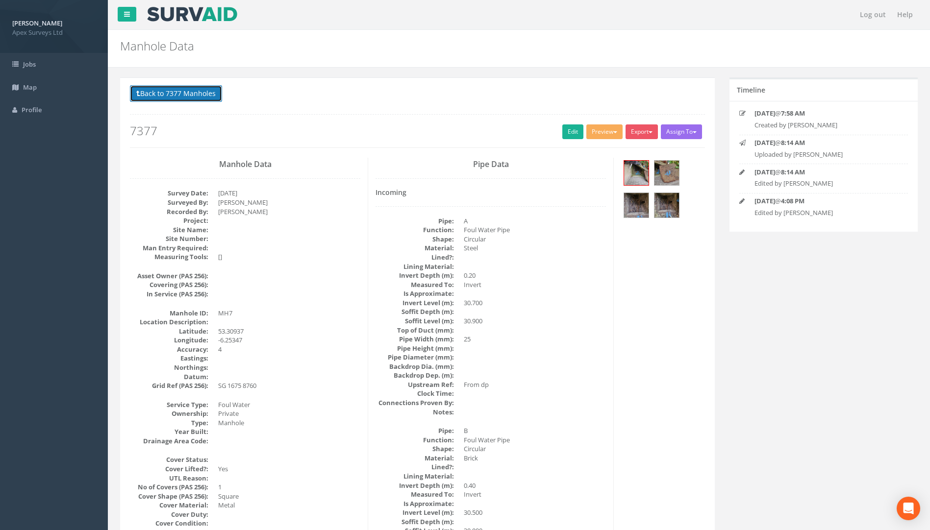
click at [186, 91] on button "Back to 7377 Manholes" at bounding box center [176, 93] width 92 height 17
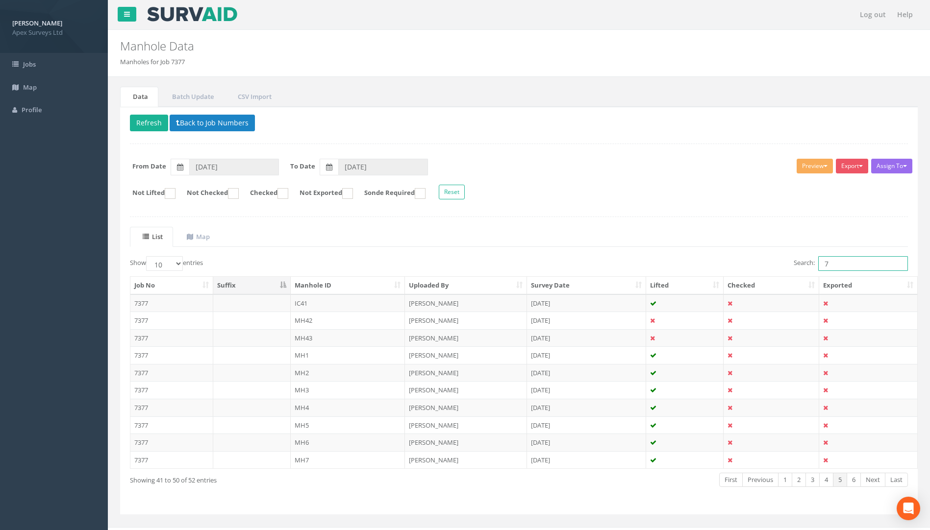
drag, startPoint x: 742, startPoint y: 265, endPoint x: 724, endPoint y: 266, distance: 18.7
click at [693, 266] on div "Search: 7" at bounding box center [717, 264] width 382 height 17
click at [693, 489] on div "First Previous 1 2 3 Next Last" at bounding box center [683, 481] width 447 height 18
click at [693, 484] on link "3" at bounding box center [853, 480] width 14 height 14
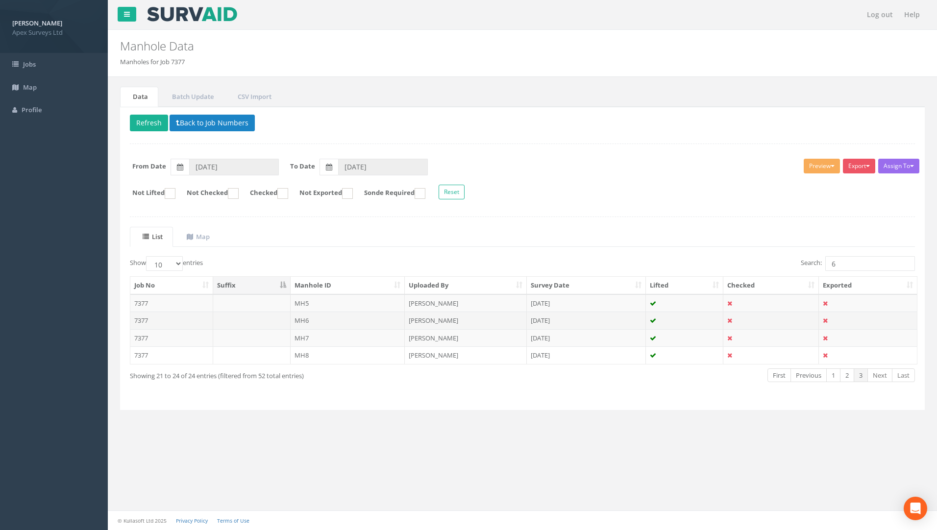
click at [137, 324] on td "7377" at bounding box center [171, 321] width 83 height 18
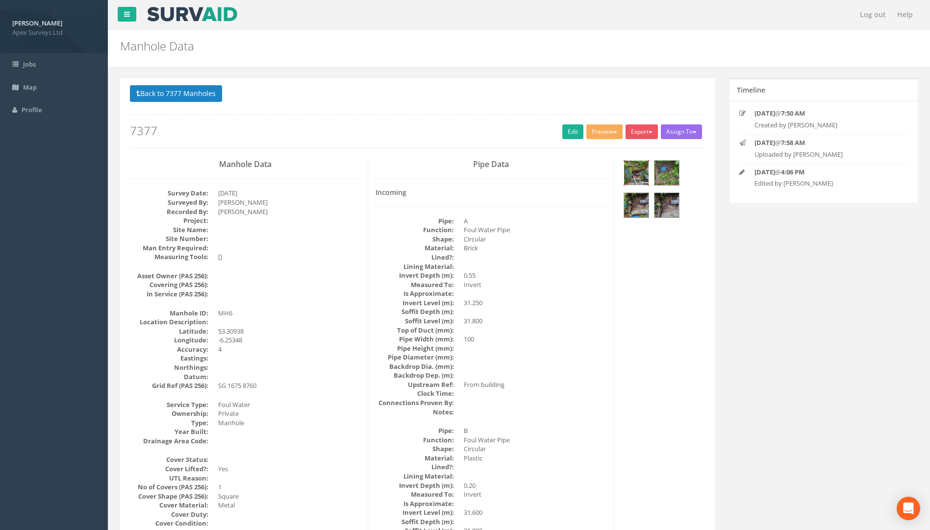
click at [641, 174] on img at bounding box center [636, 173] width 25 height 25
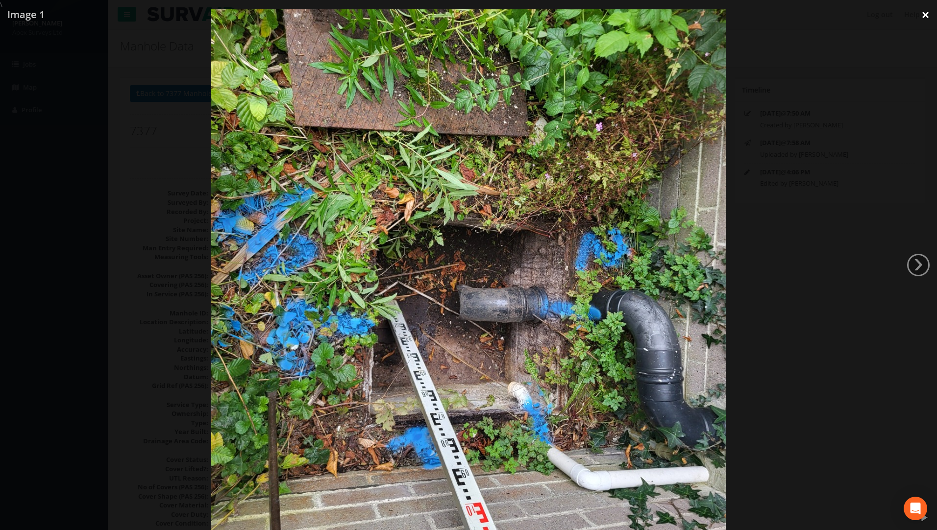
click at [693, 11] on link "×" at bounding box center [925, 14] width 23 height 29
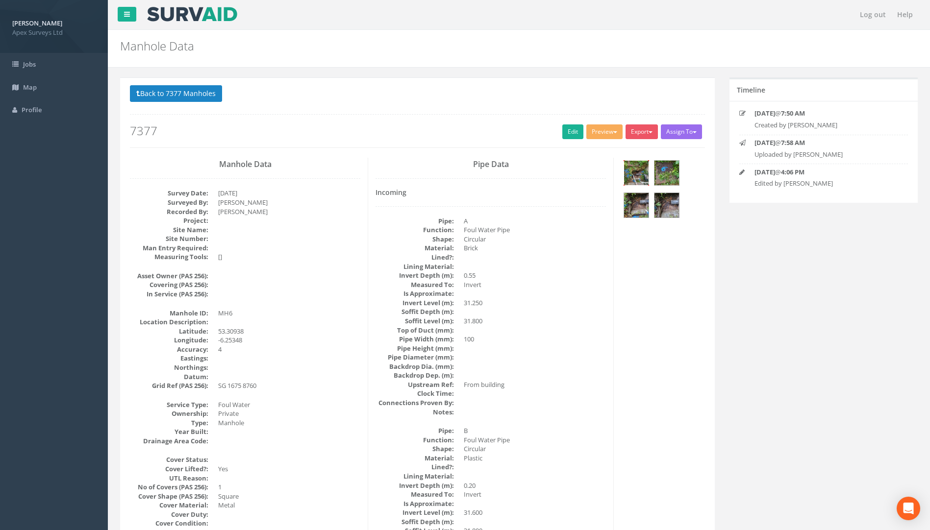
click at [639, 170] on img at bounding box center [636, 173] width 25 height 25
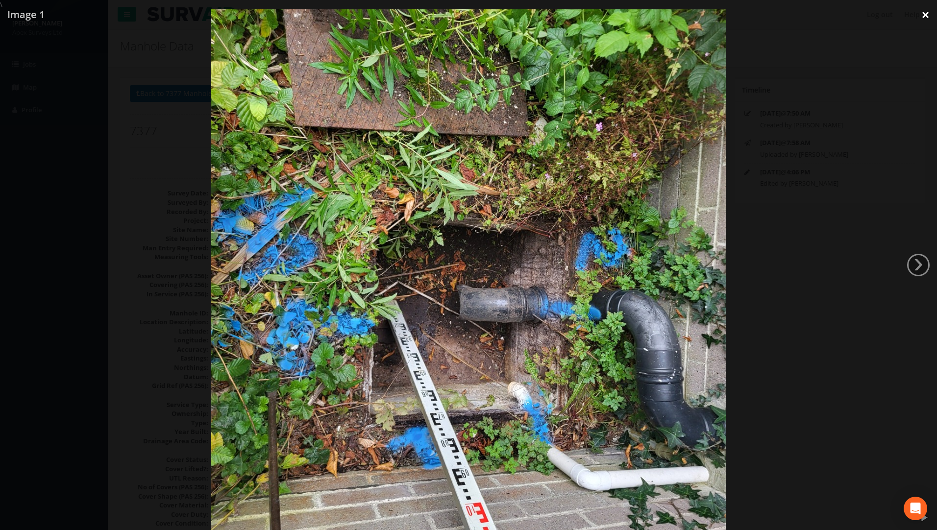
click at [693, 15] on link "×" at bounding box center [925, 14] width 23 height 29
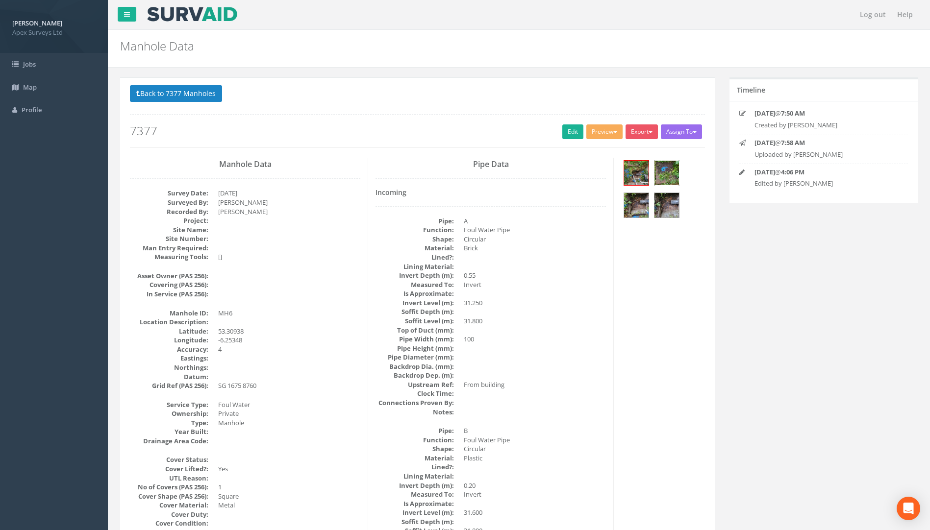
click at [672, 179] on img at bounding box center [666, 173] width 25 height 25
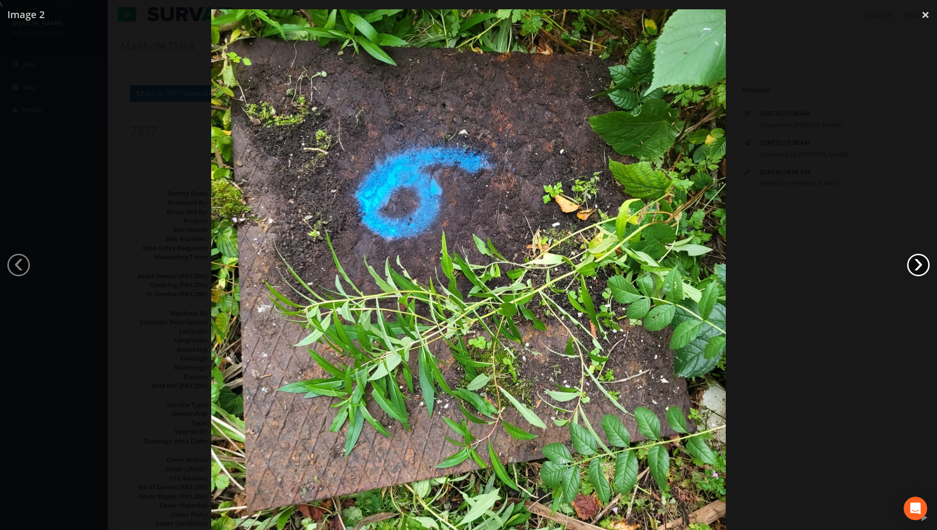
click at [693, 265] on link "›" at bounding box center [918, 265] width 23 height 23
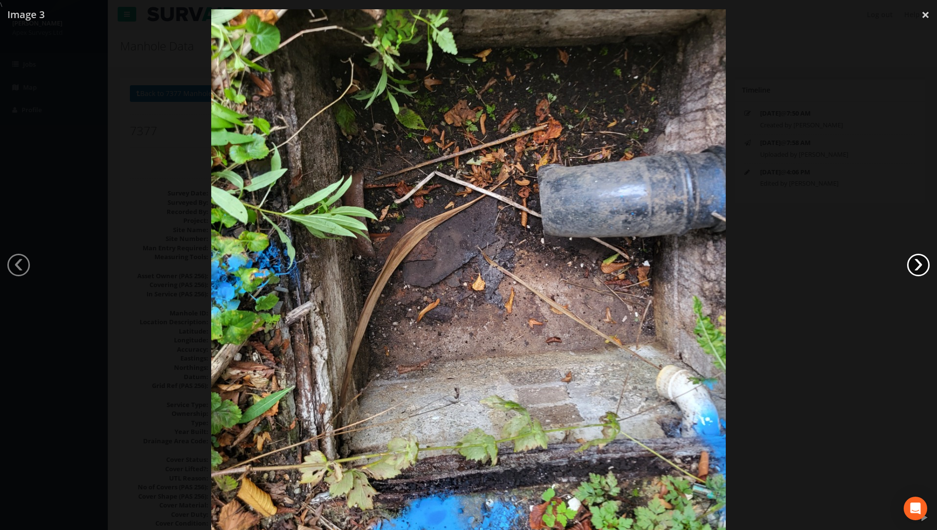
click at [693, 265] on link "›" at bounding box center [918, 265] width 23 height 23
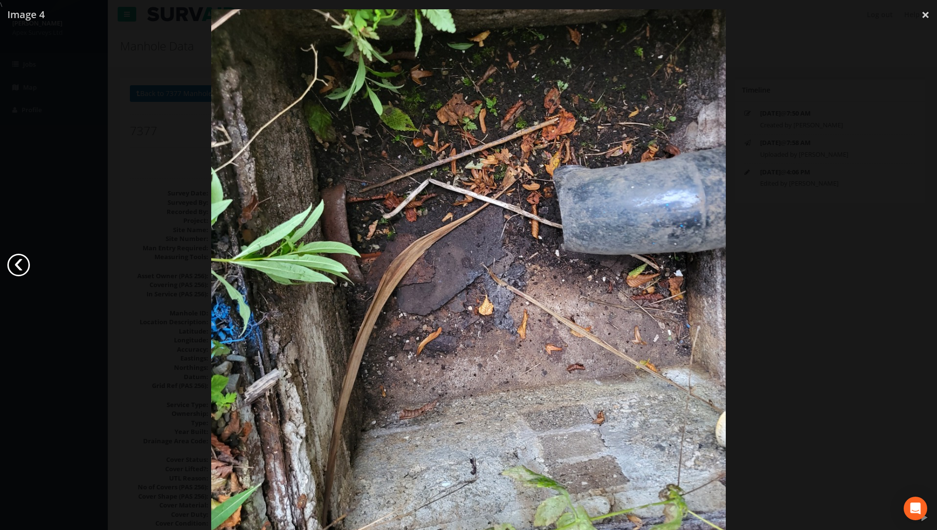
click at [9, 264] on link "‹" at bounding box center [18, 265] width 23 height 23
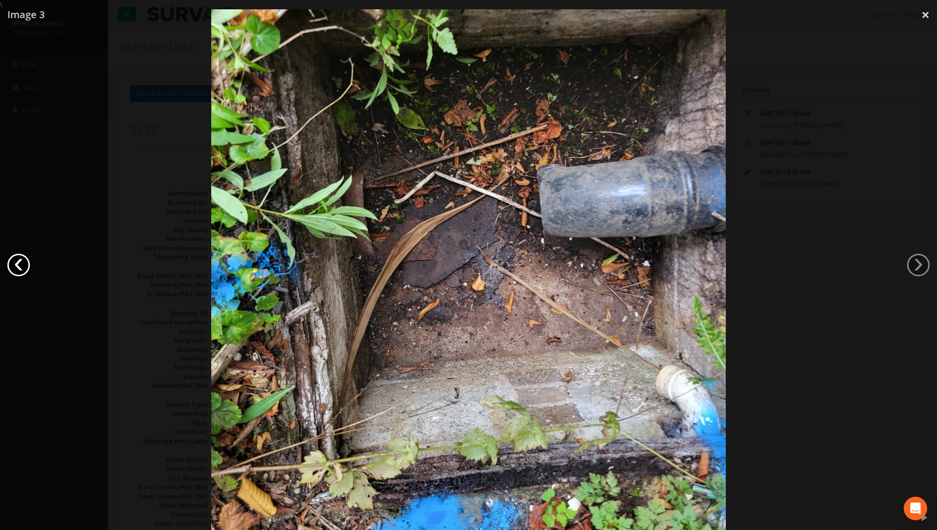
click at [9, 264] on link "‹" at bounding box center [18, 265] width 23 height 23
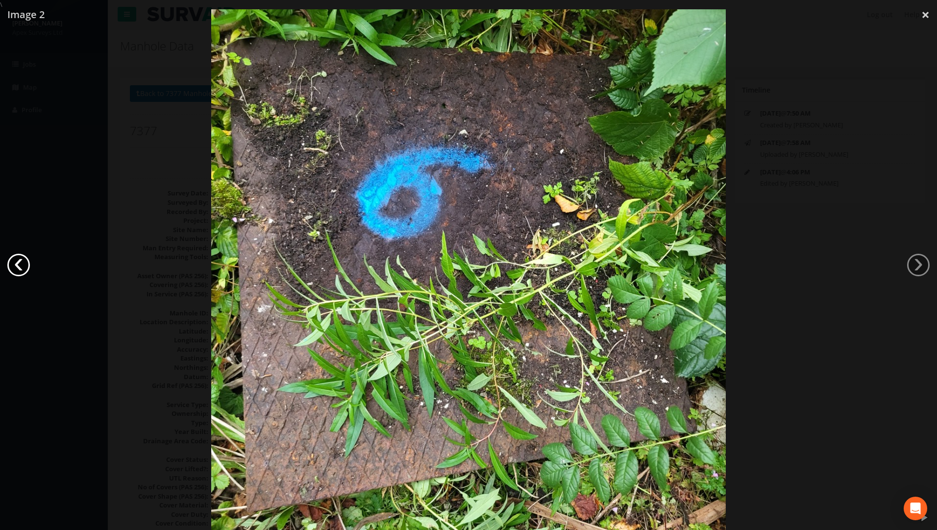
click at [9, 264] on link "‹" at bounding box center [18, 265] width 23 height 23
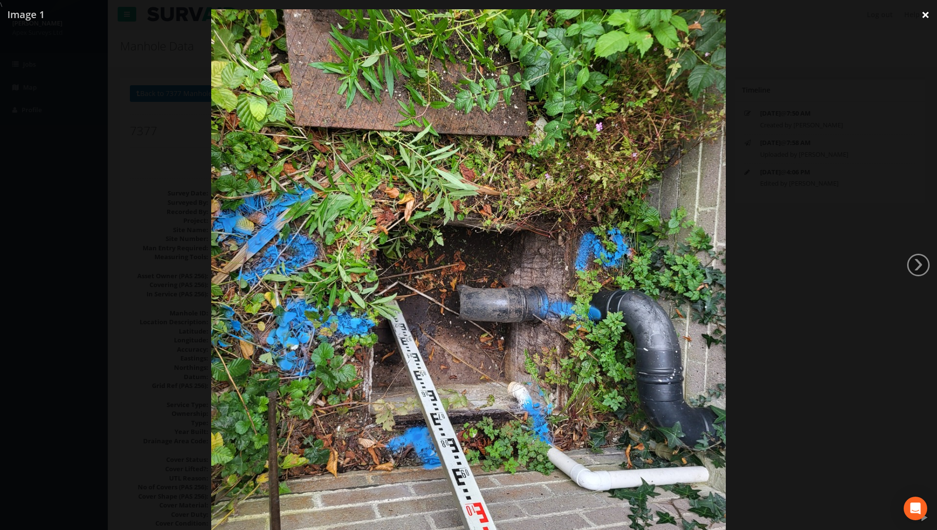
click at [693, 12] on link "×" at bounding box center [925, 14] width 23 height 29
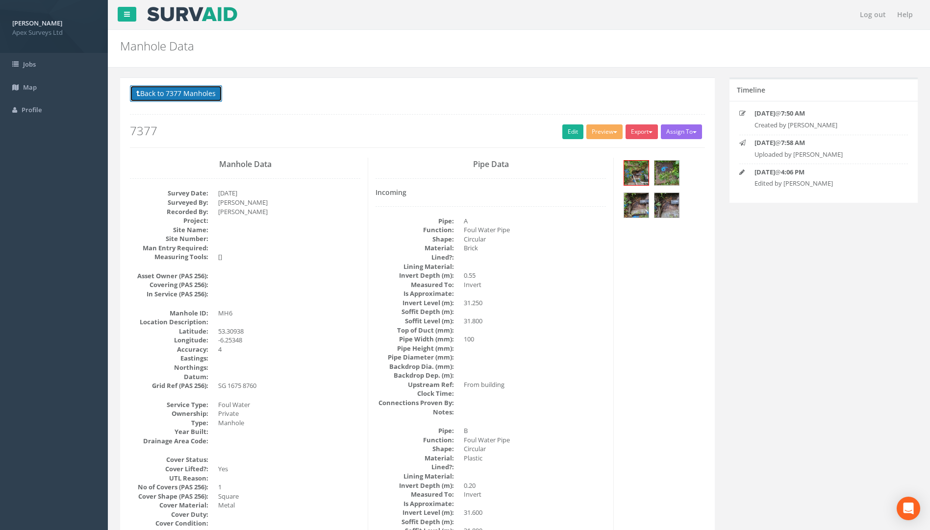
click at [183, 86] on button "Back to 7377 Manholes" at bounding box center [176, 93] width 92 height 17
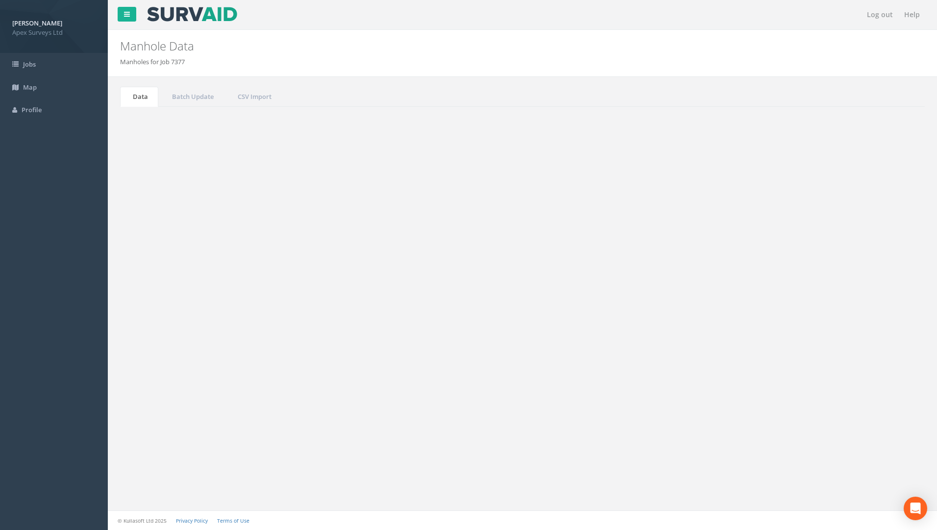
click at [147, 305] on td "7377" at bounding box center [171, 303] width 83 height 18
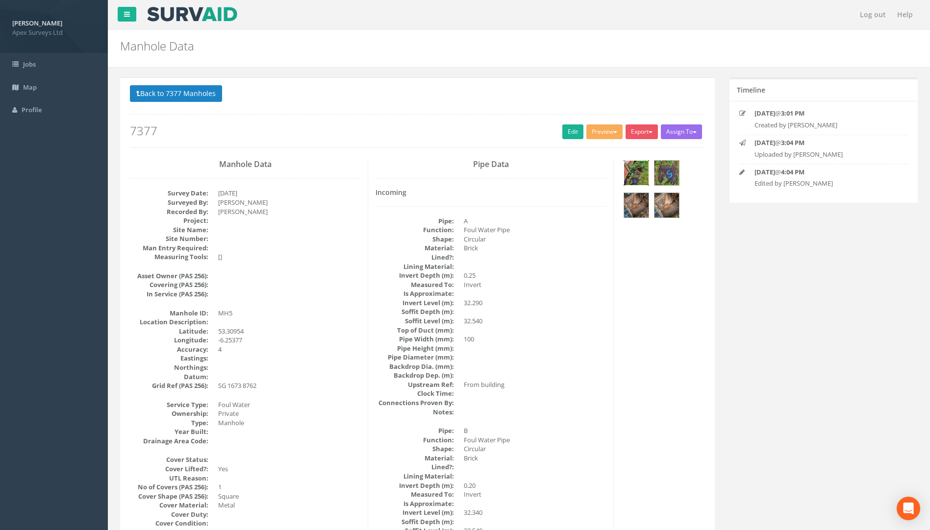
click at [641, 172] on img at bounding box center [636, 173] width 25 height 25
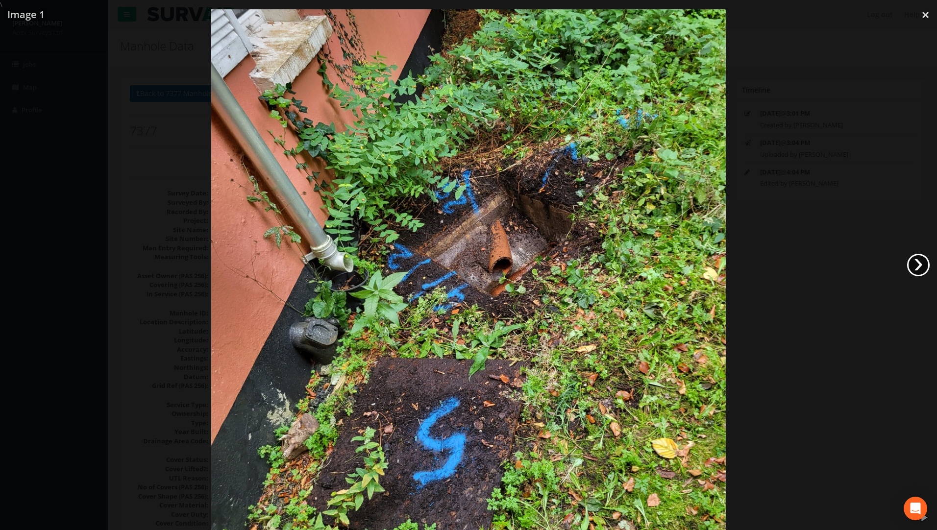
click at [693, 262] on link "›" at bounding box center [918, 265] width 23 height 23
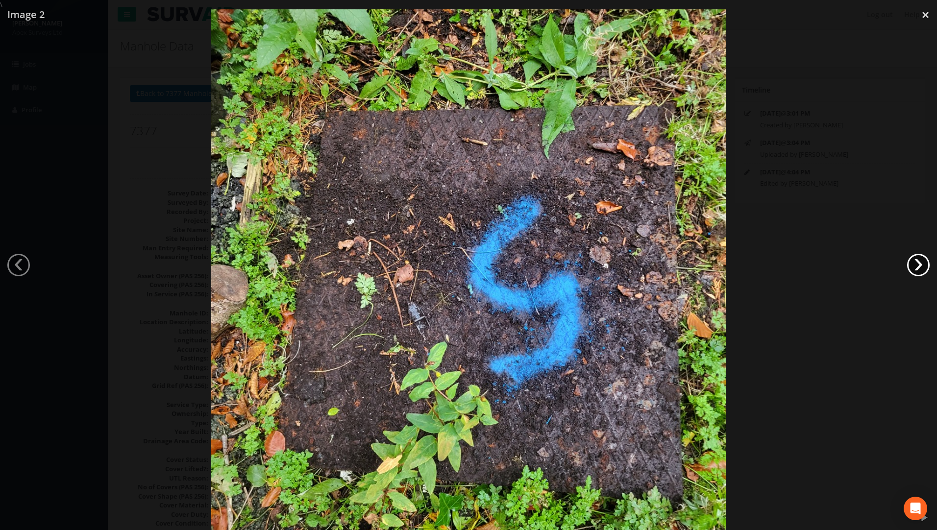
click at [693, 263] on link "›" at bounding box center [918, 265] width 23 height 23
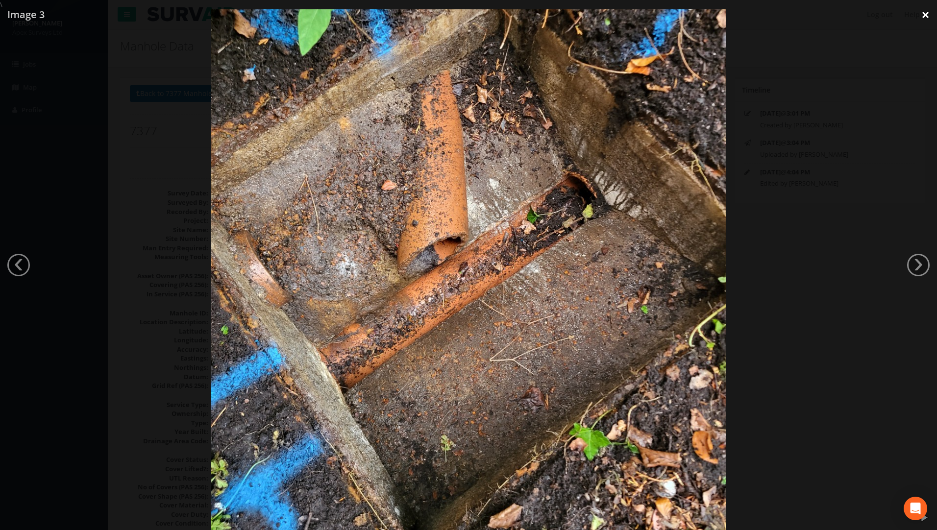
click at [693, 22] on link "×" at bounding box center [925, 14] width 23 height 29
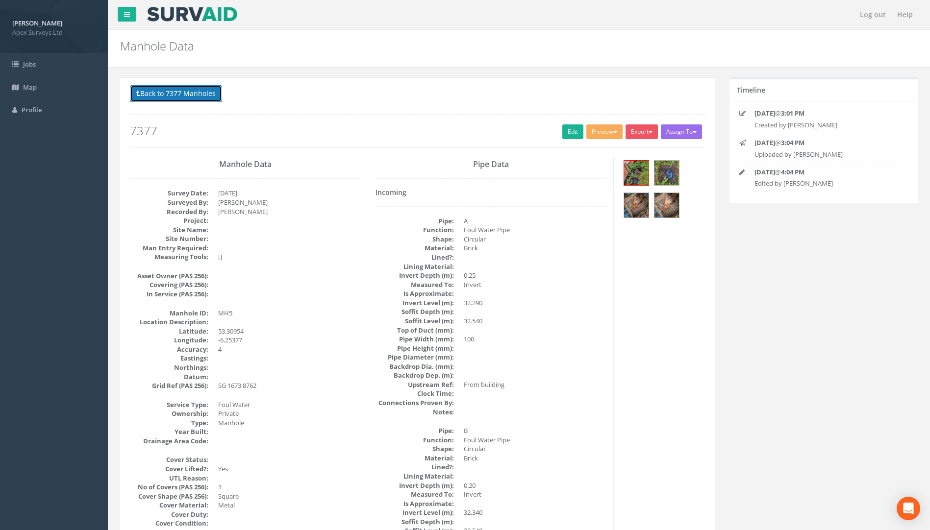
click at [186, 102] on button "Back to 7377 Manholes" at bounding box center [176, 93] width 92 height 17
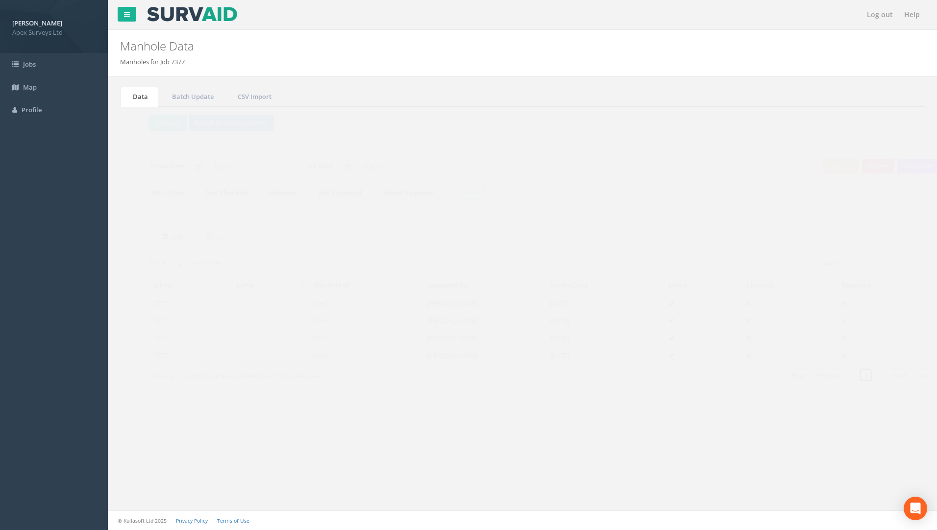
click at [693, 379] on link "2" at bounding box center [847, 375] width 14 height 14
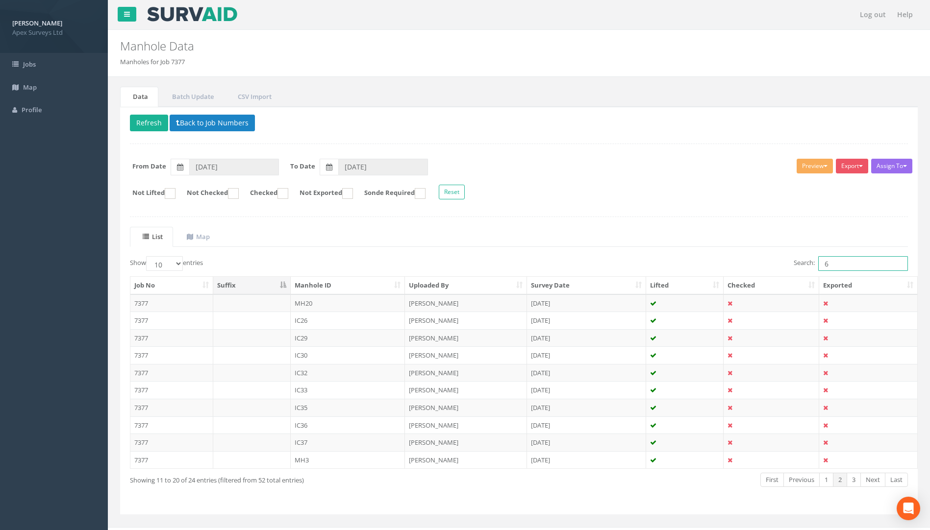
drag, startPoint x: 824, startPoint y: 259, endPoint x: 872, endPoint y: 278, distance: 52.1
click at [693, 277] on div "Show 10 25 50 100 entries Search: 6 Job No Suffix Manhole ID Uploaded By Survey…" at bounding box center [519, 380] width 778 height 248
click at [693, 483] on link "4" at bounding box center [853, 480] width 14 height 14
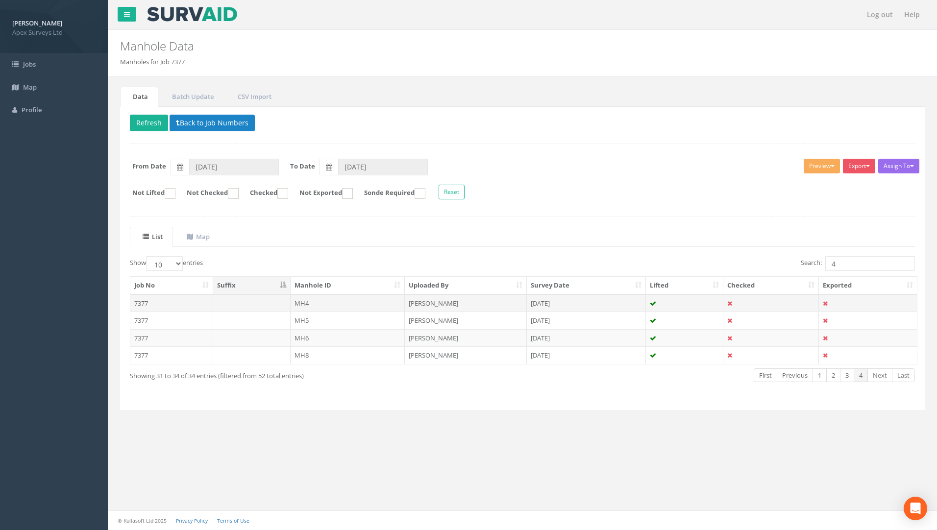
click at [138, 307] on td "7377" at bounding box center [171, 303] width 83 height 18
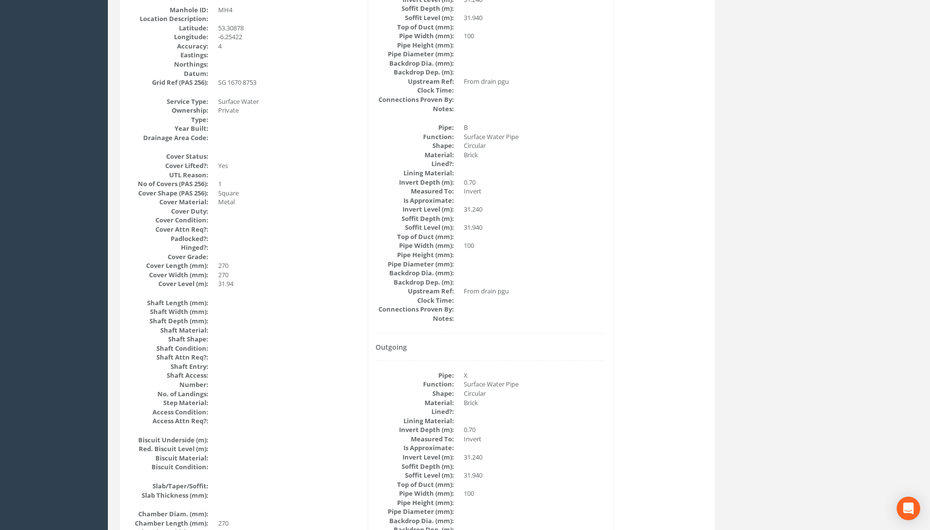
scroll to position [99, 0]
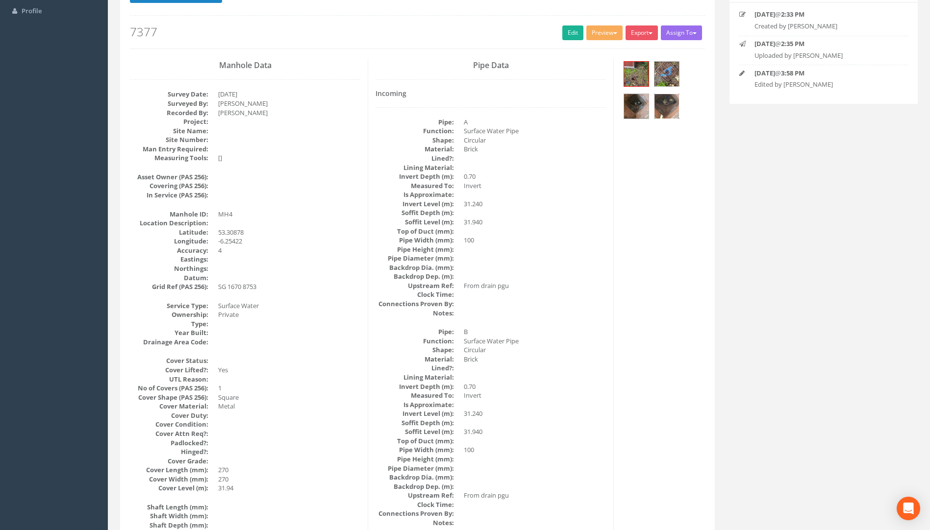
click at [677, 99] on img at bounding box center [666, 106] width 25 height 25
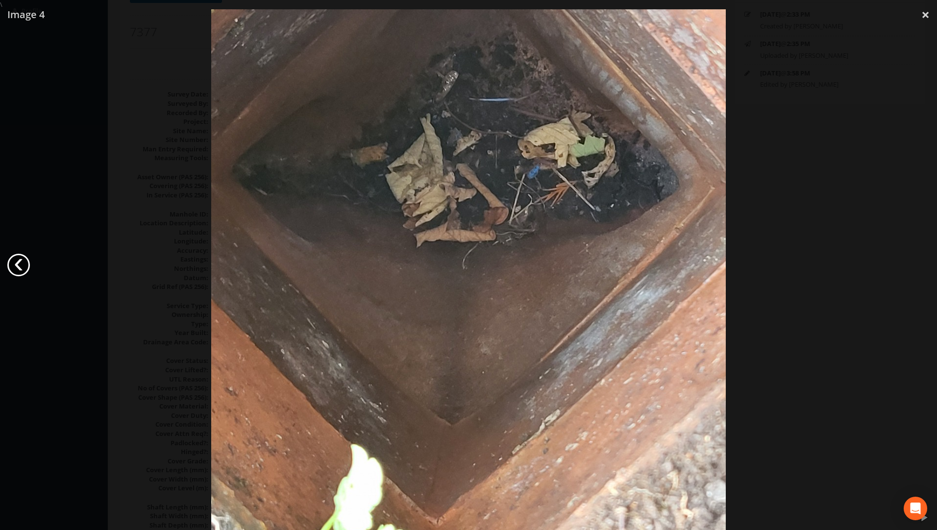
click at [26, 265] on link "‹" at bounding box center [18, 265] width 23 height 23
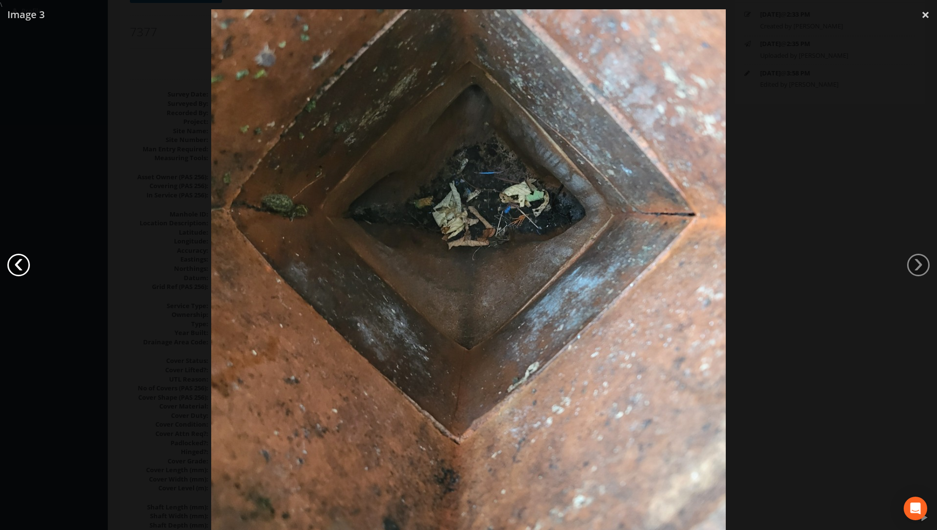
click at [26, 265] on link "‹" at bounding box center [18, 265] width 23 height 23
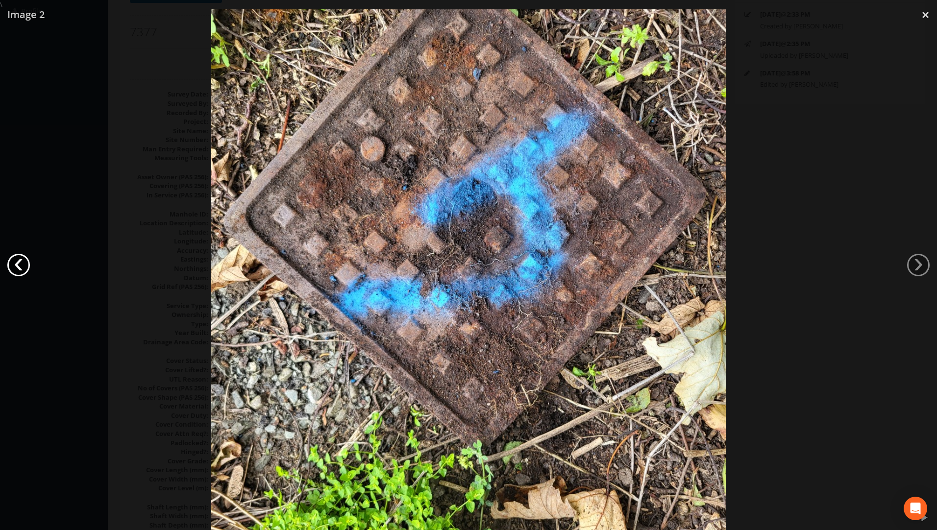
click at [26, 265] on link "‹" at bounding box center [18, 265] width 23 height 23
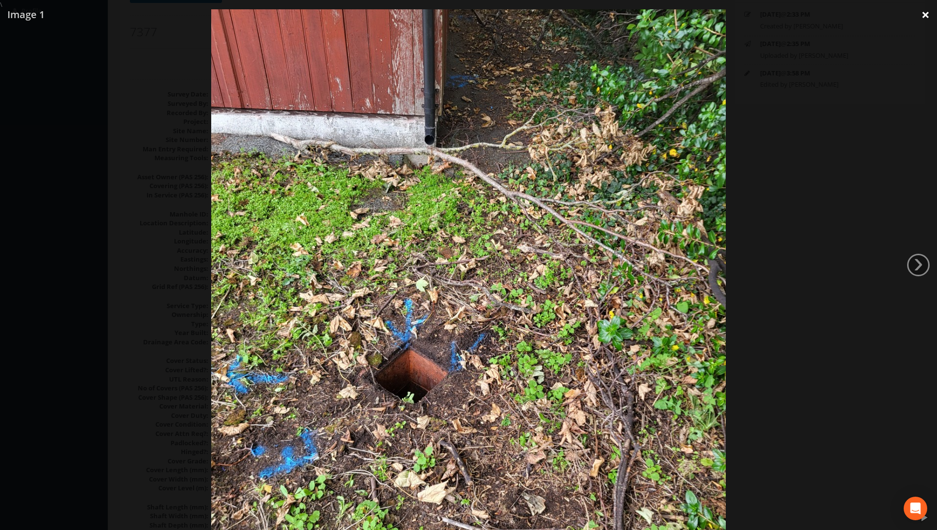
click at [693, 18] on link "×" at bounding box center [925, 14] width 23 height 29
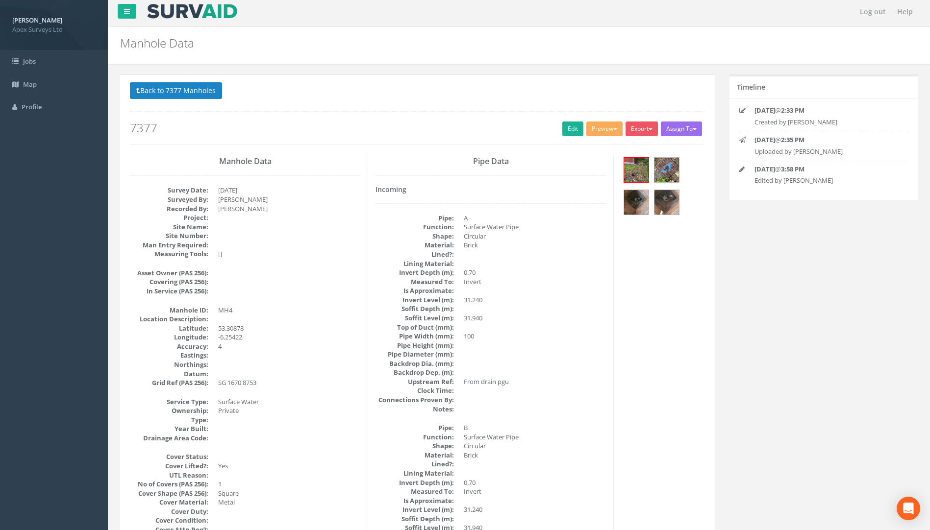
scroll to position [0, 0]
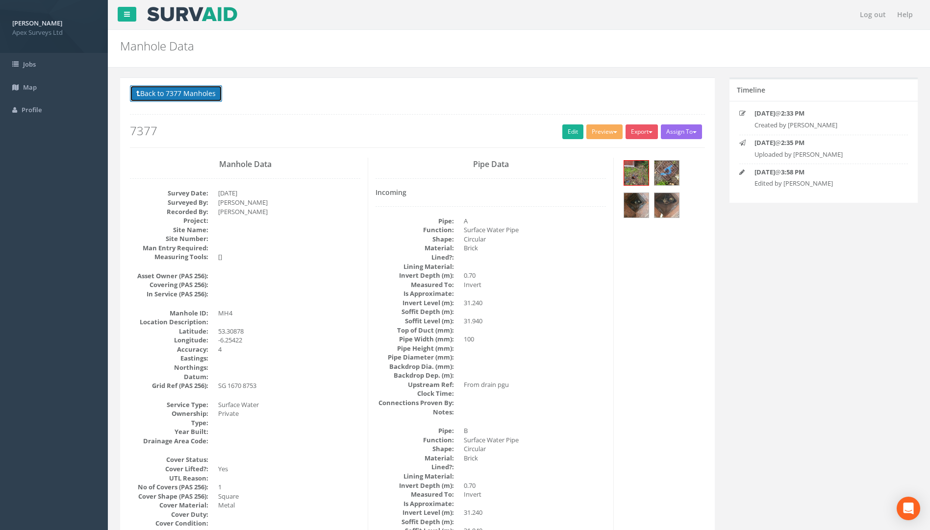
click at [203, 93] on button "Back to 7377 Manholes" at bounding box center [176, 93] width 92 height 17
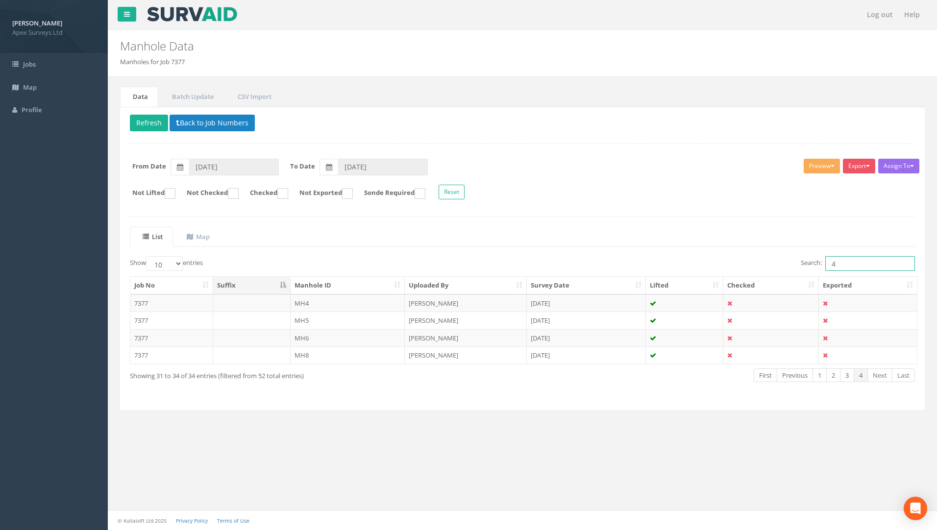
drag, startPoint x: 765, startPoint y: 263, endPoint x: 751, endPoint y: 263, distance: 14.2
click at [693, 263] on div "Search: 4" at bounding box center [722, 264] width 385 height 17
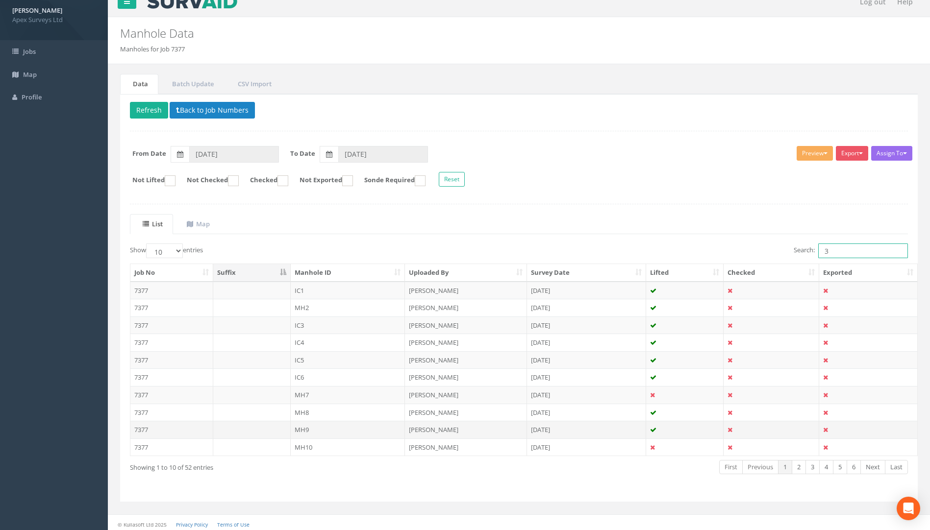
scroll to position [16, 0]
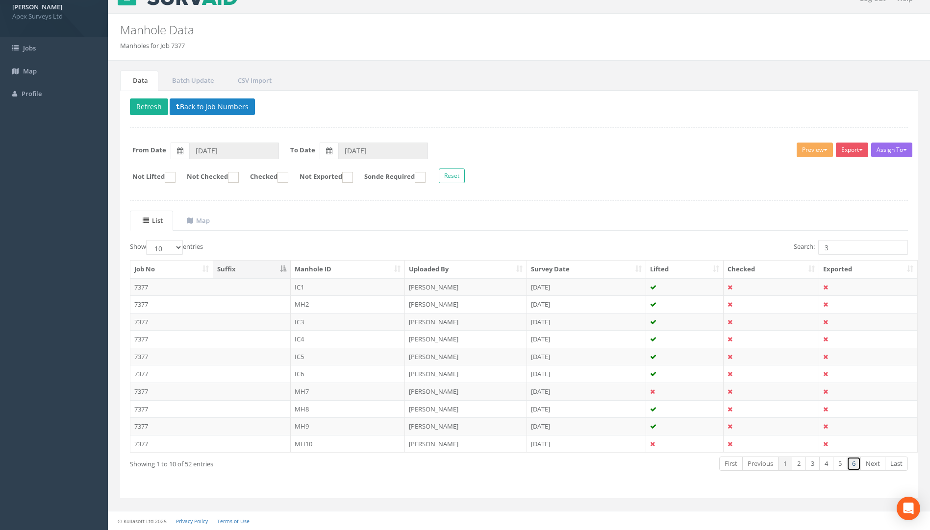
click at [693, 465] on link "6" at bounding box center [853, 464] width 14 height 14
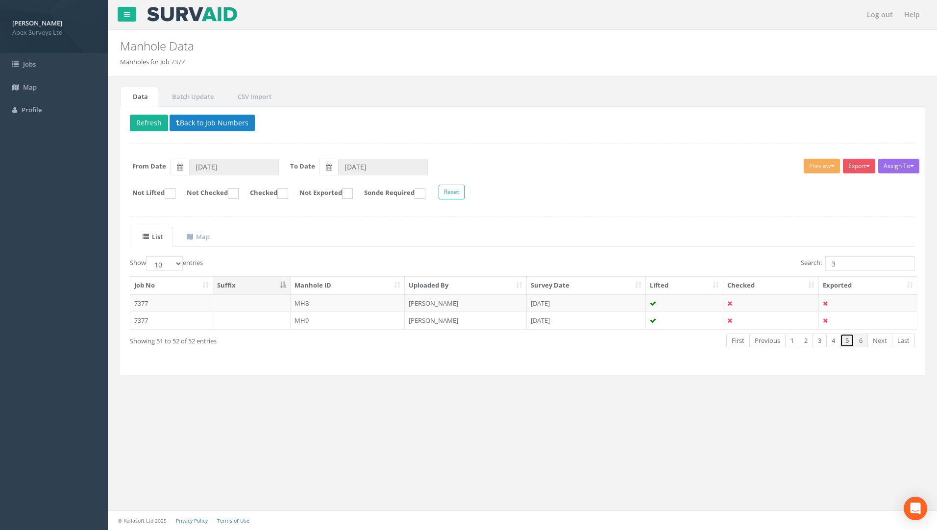
click at [693, 340] on link "5" at bounding box center [847, 341] width 14 height 14
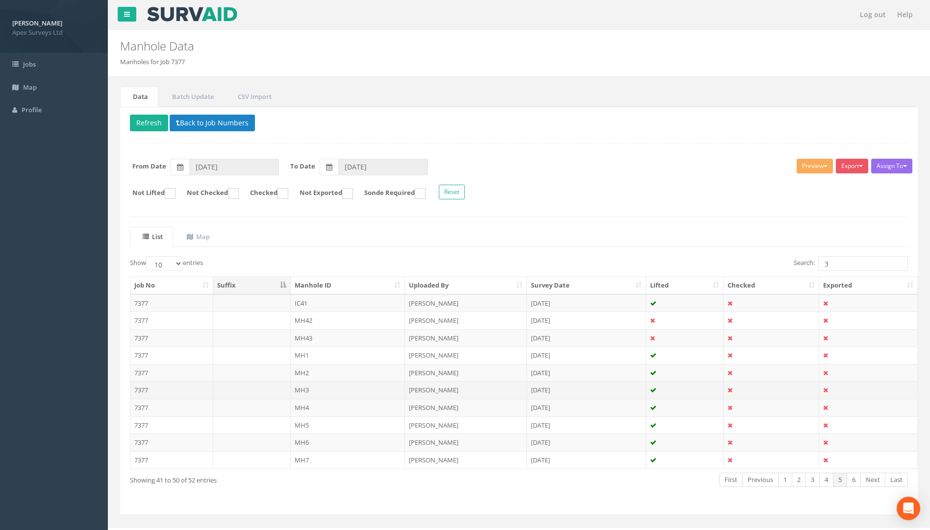
click at [135, 386] on td "7377" at bounding box center [171, 390] width 83 height 18
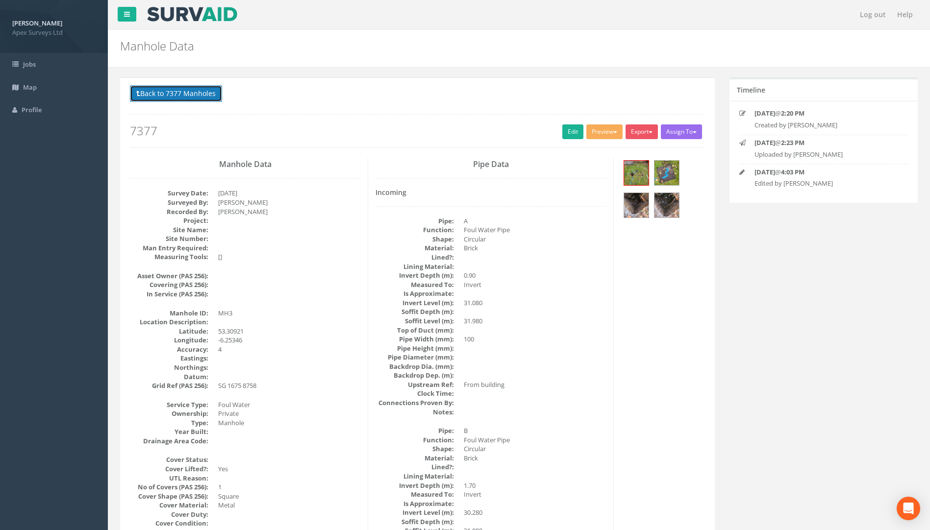
click at [211, 97] on button "Back to 7377 Manholes" at bounding box center [176, 93] width 92 height 17
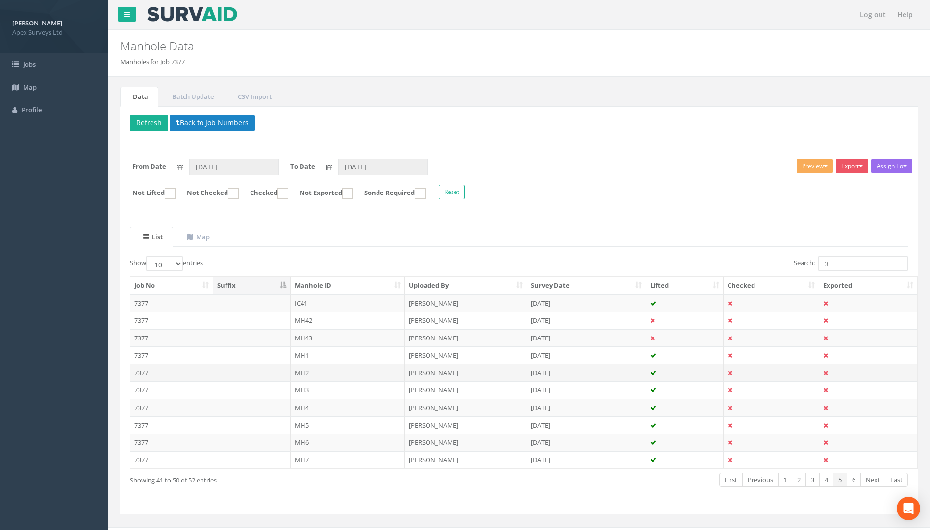
click at [135, 370] on td "7377" at bounding box center [171, 373] width 83 height 18
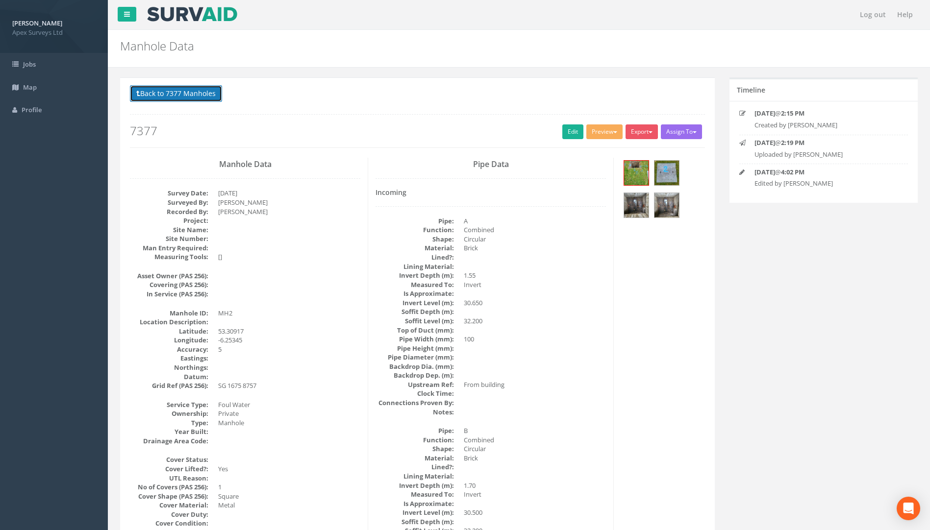
click at [168, 91] on button "Back to 7377 Manholes" at bounding box center [176, 93] width 92 height 17
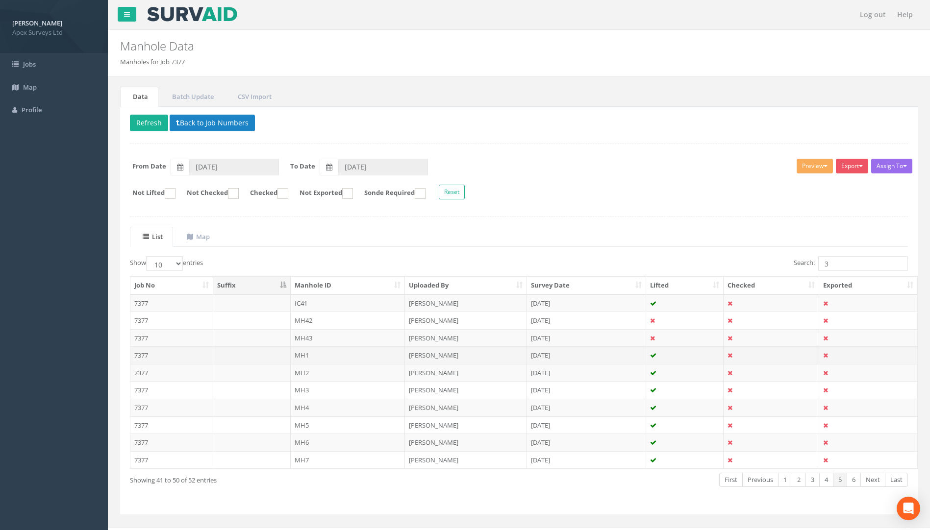
click at [134, 359] on td "7377" at bounding box center [171, 355] width 83 height 18
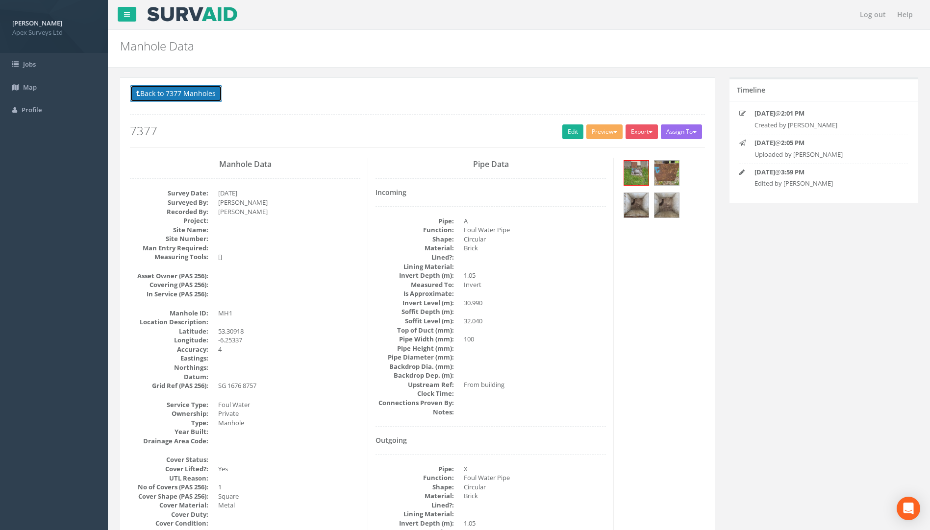
drag, startPoint x: 181, startPoint y: 93, endPoint x: 400, endPoint y: 158, distance: 228.5
click at [181, 93] on button "Back to 7377 Manholes" at bounding box center [176, 93] width 92 height 17
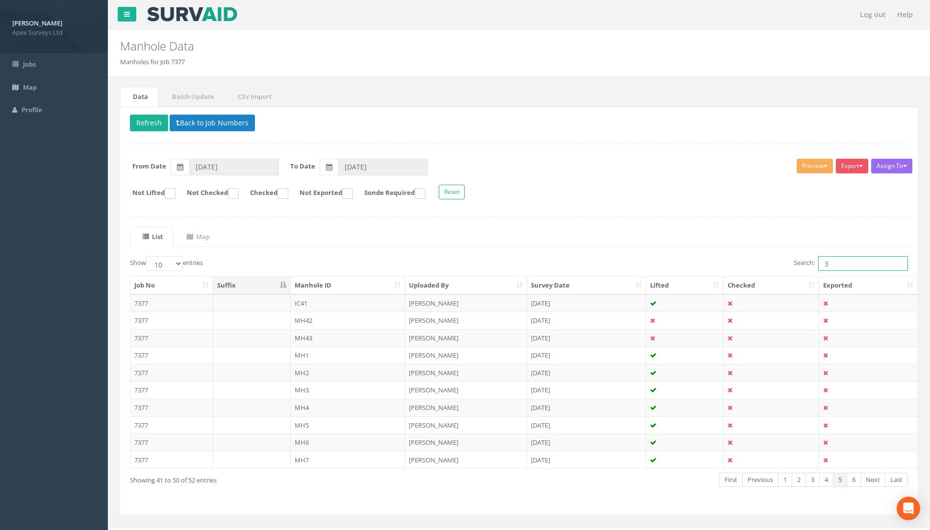
drag, startPoint x: 828, startPoint y: 263, endPoint x: 741, endPoint y: 257, distance: 86.9
click at [693, 257] on div "Search: 3" at bounding box center [717, 264] width 382 height 17
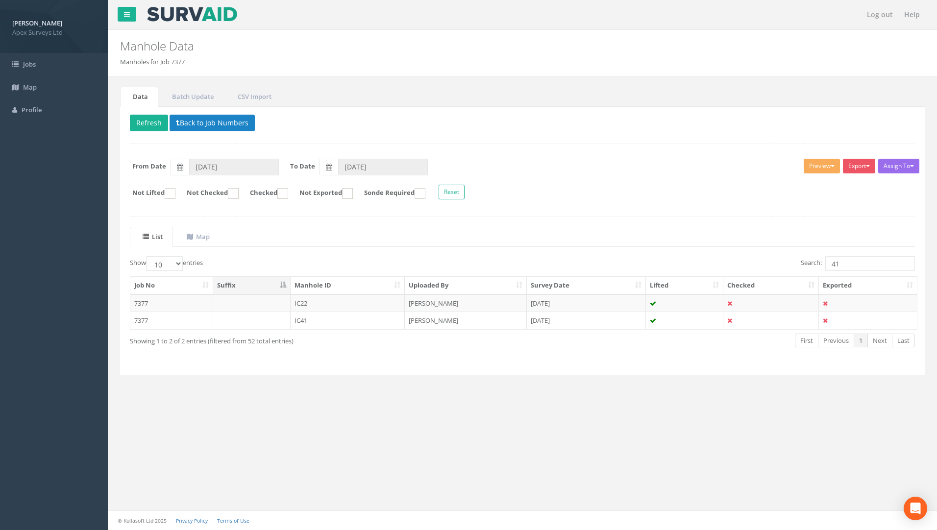
click at [130, 324] on table "Job No Suffix Manhole ID Uploaded By Survey Date Lifted Checked Exported 7377 I…" at bounding box center [523, 302] width 787 height 53
click at [140, 319] on td "7377" at bounding box center [171, 321] width 83 height 18
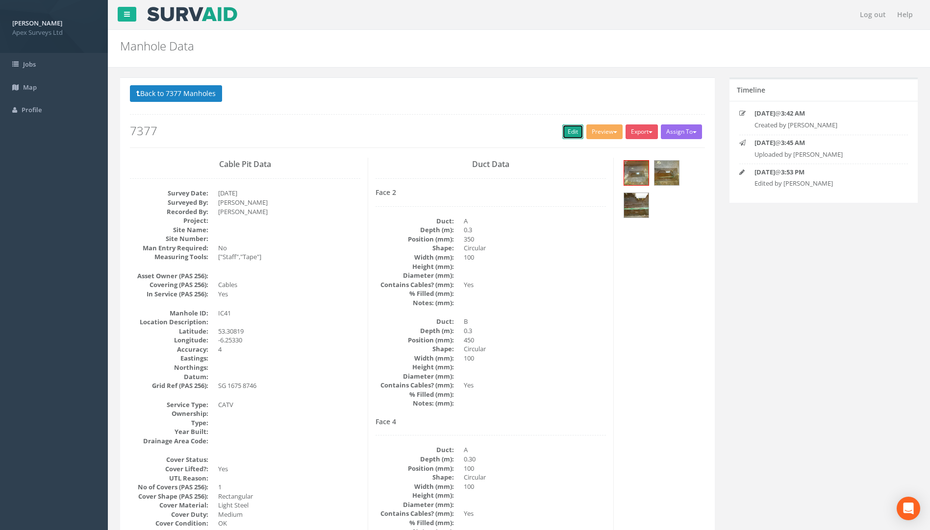
click at [562, 132] on link "Edit" at bounding box center [572, 131] width 21 height 15
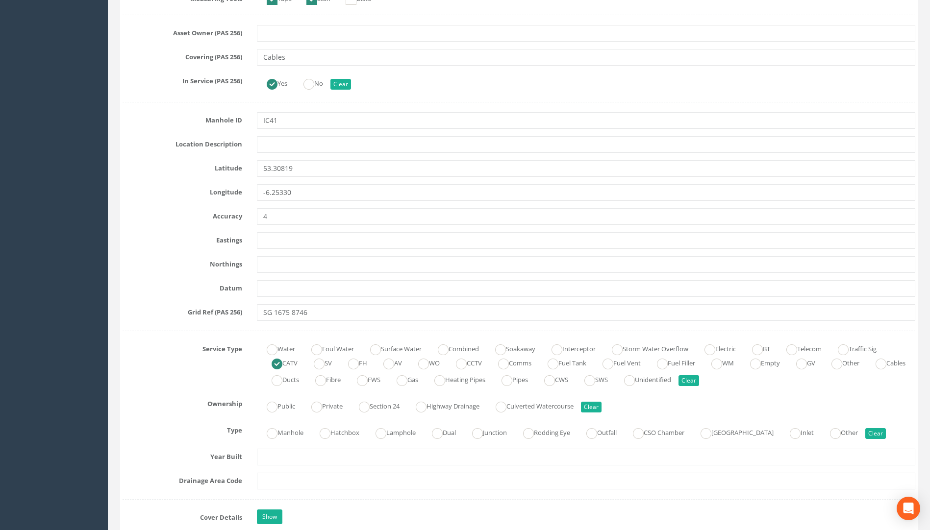
scroll to position [392, 0]
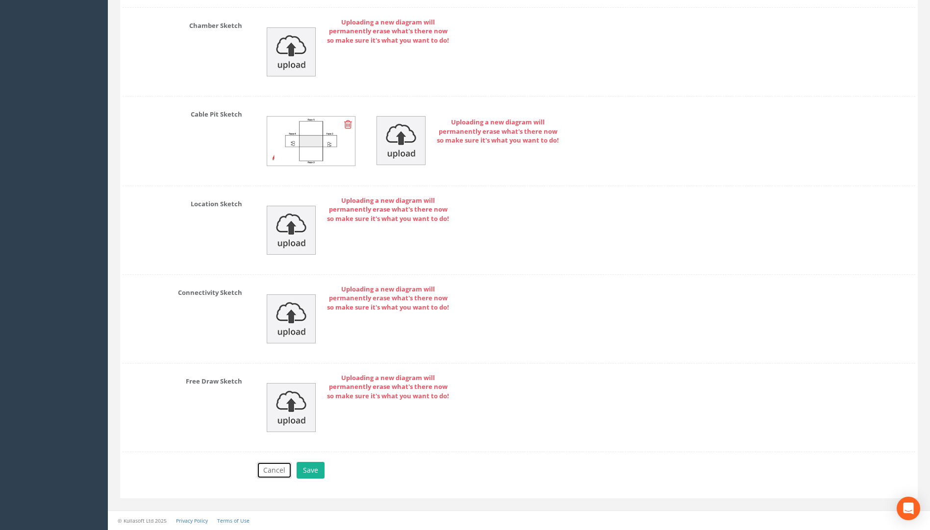
click at [270, 468] on button "Cancel" at bounding box center [274, 470] width 35 height 17
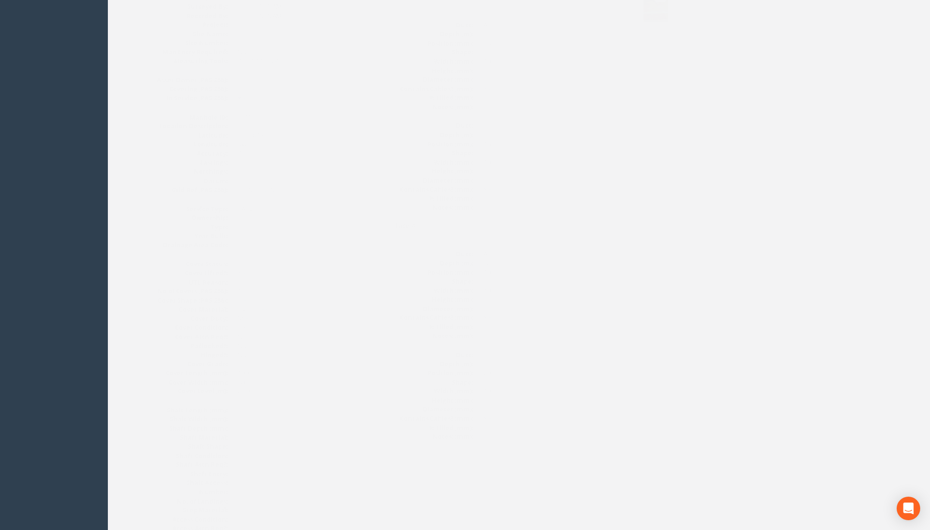
scroll to position [0, 0]
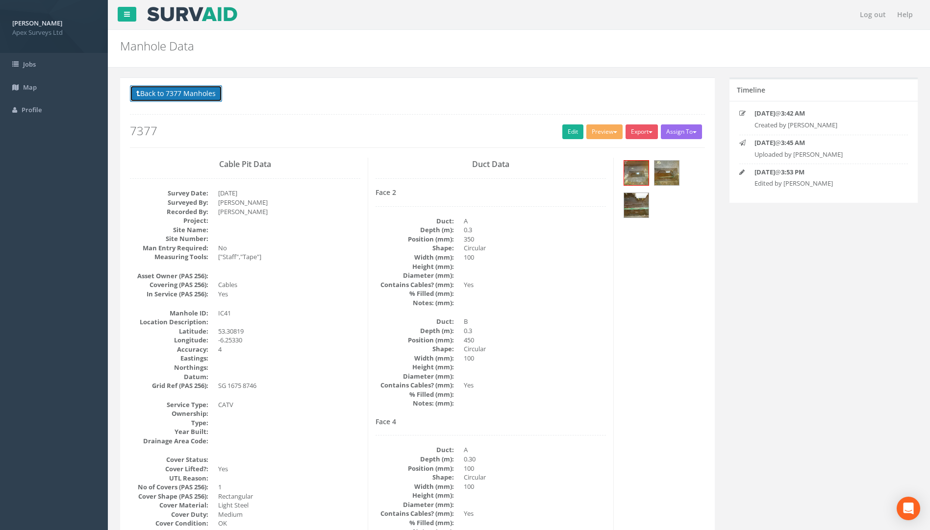
click at [187, 86] on button "Back to 7377 Manholes" at bounding box center [176, 93] width 92 height 17
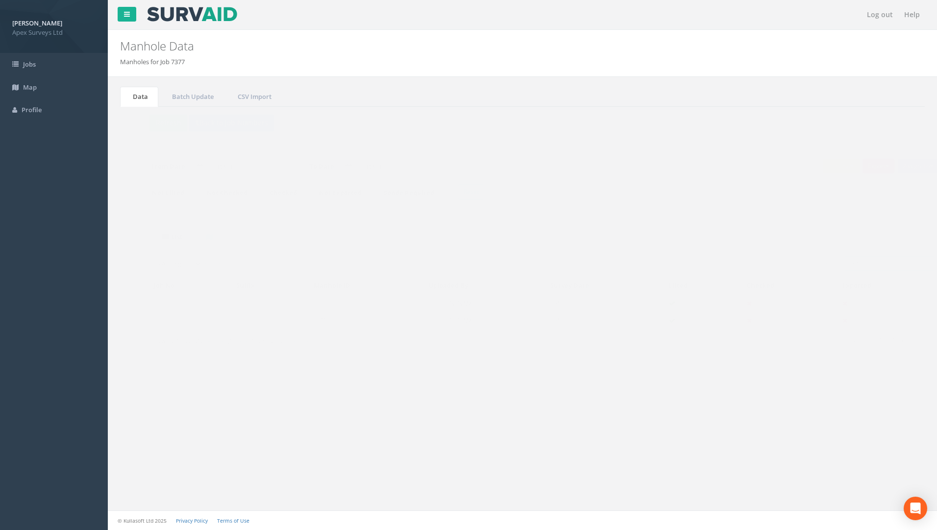
drag, startPoint x: 841, startPoint y: 270, endPoint x: 686, endPoint y: 263, distance: 156.0
click at [693, 272] on div "Search: 41" at bounding box center [722, 264] width 385 height 17
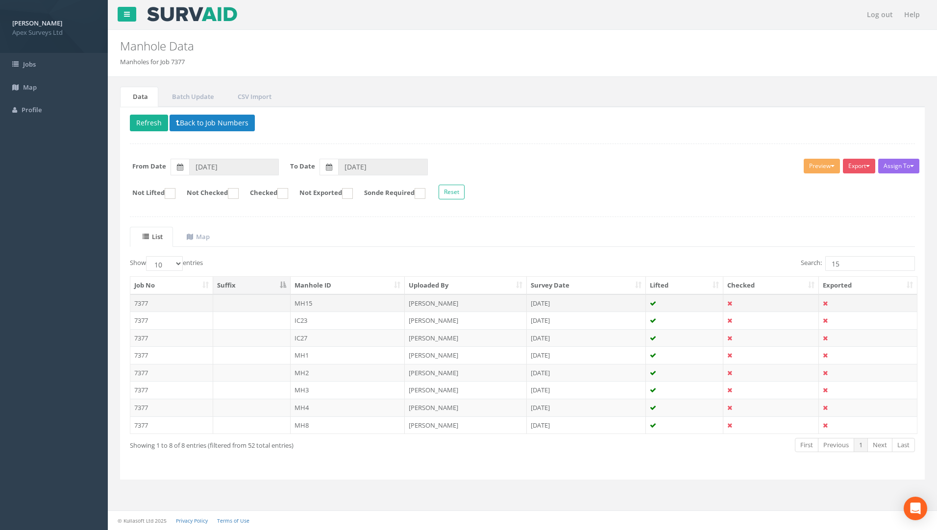
click at [137, 305] on td "7377" at bounding box center [171, 303] width 83 height 18
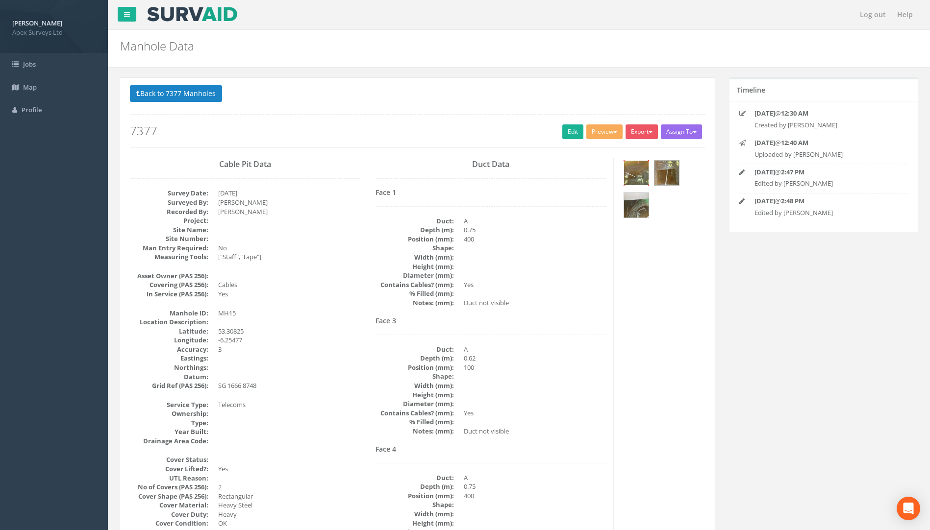
click at [637, 177] on img at bounding box center [636, 173] width 25 height 25
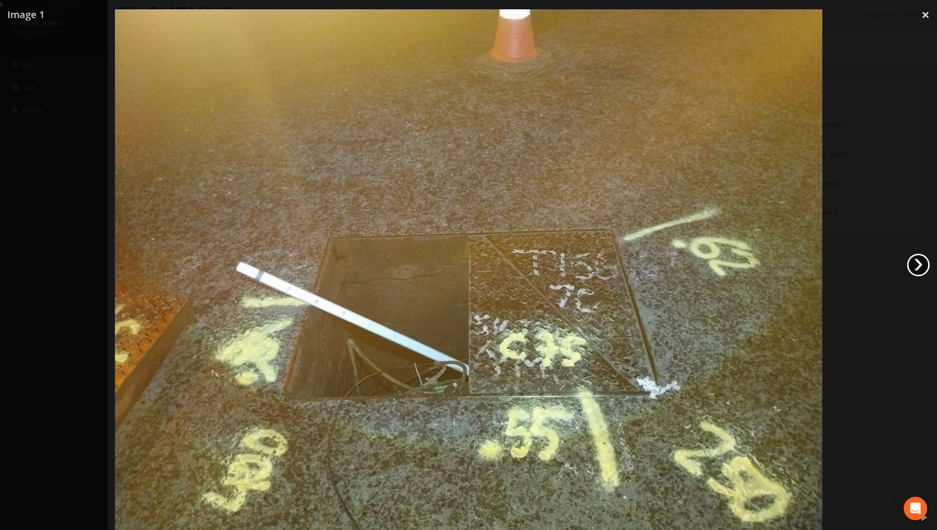
click at [693, 268] on link "›" at bounding box center [918, 265] width 23 height 23
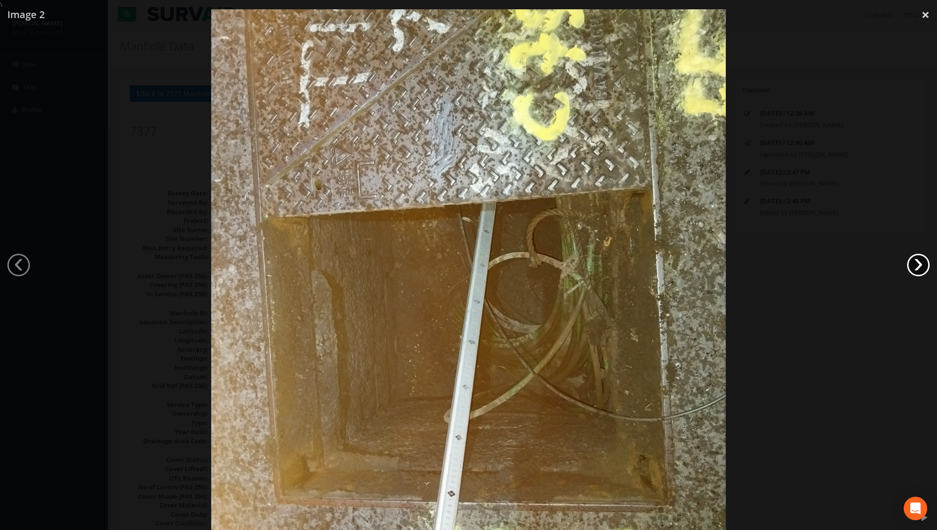
click at [693, 268] on link "›" at bounding box center [918, 265] width 23 height 23
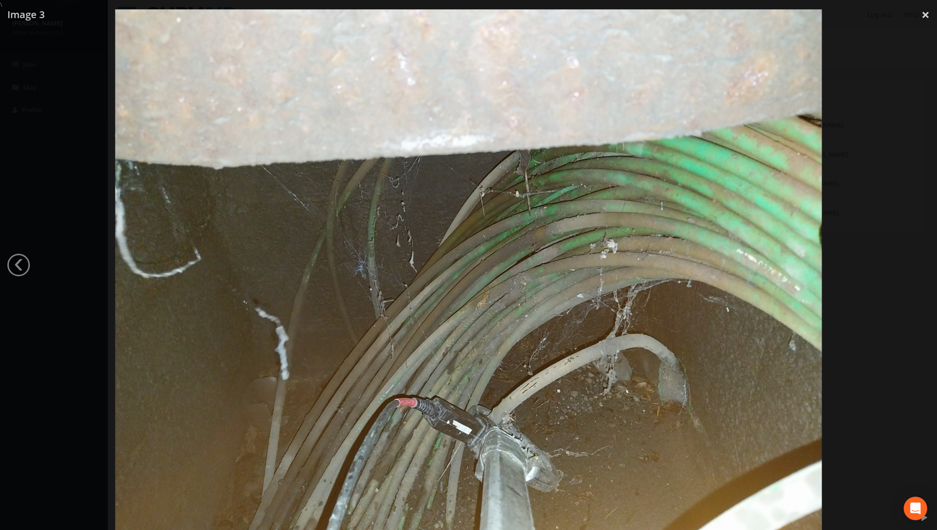
click at [693, 268] on div at bounding box center [468, 274] width 937 height 530
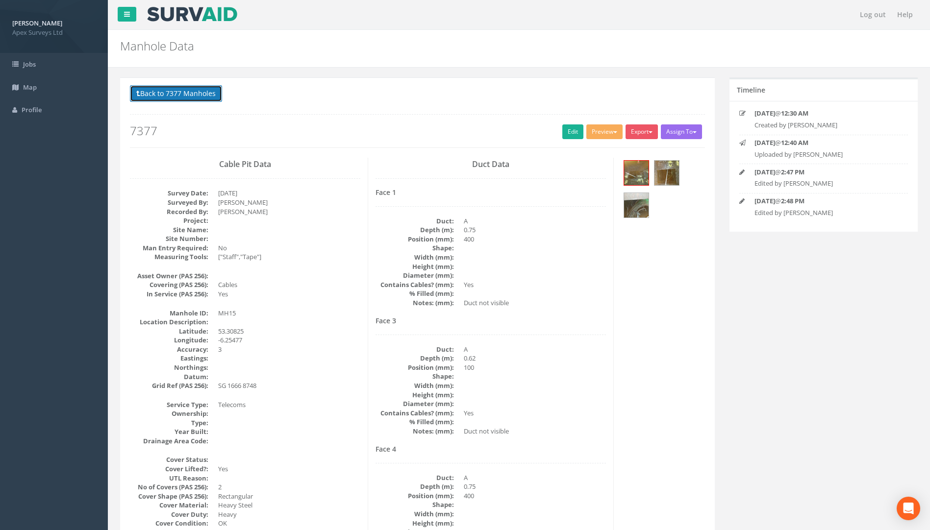
click at [169, 95] on button "Back to 7377 Manholes" at bounding box center [176, 93] width 92 height 17
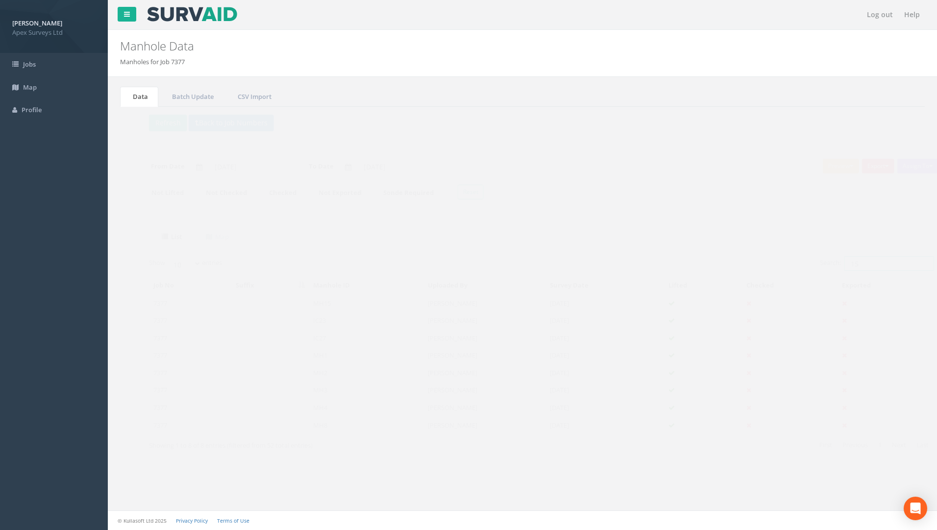
click at [693, 262] on div "Search: 15" at bounding box center [722, 264] width 385 height 17
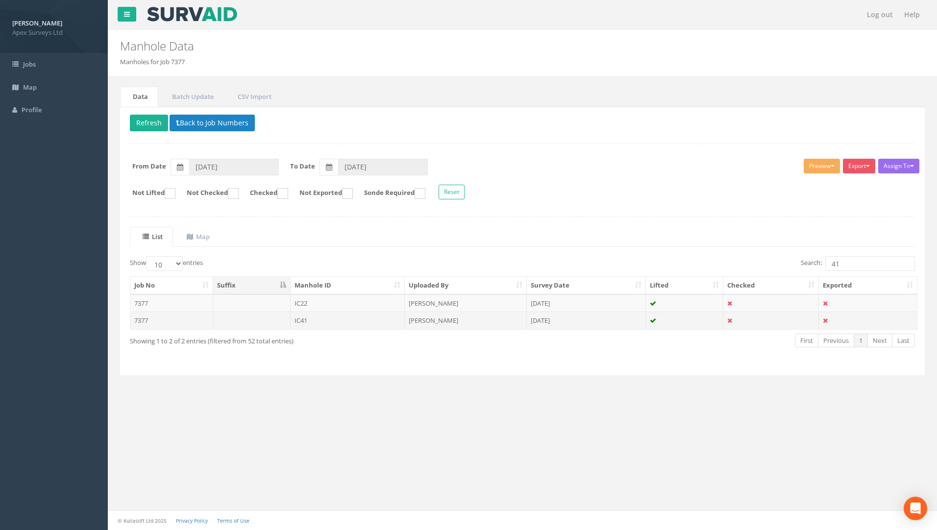
click at [138, 319] on td "7377" at bounding box center [171, 321] width 83 height 18
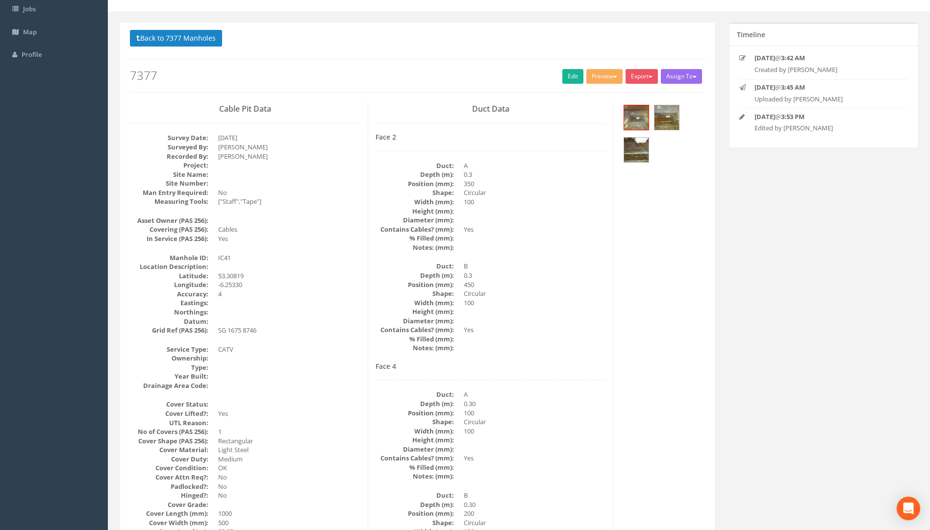
scroll to position [1, 0]
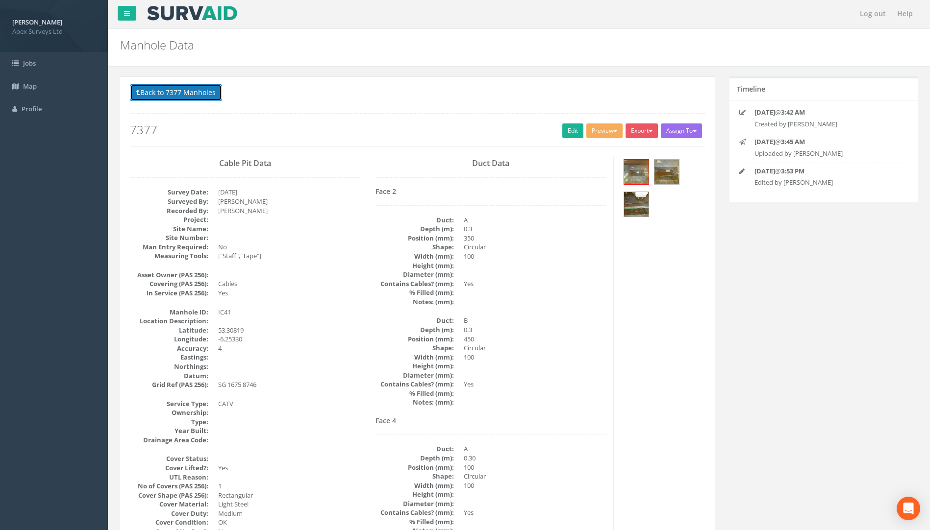
click at [206, 96] on button "Back to 7377 Manholes" at bounding box center [176, 92] width 92 height 17
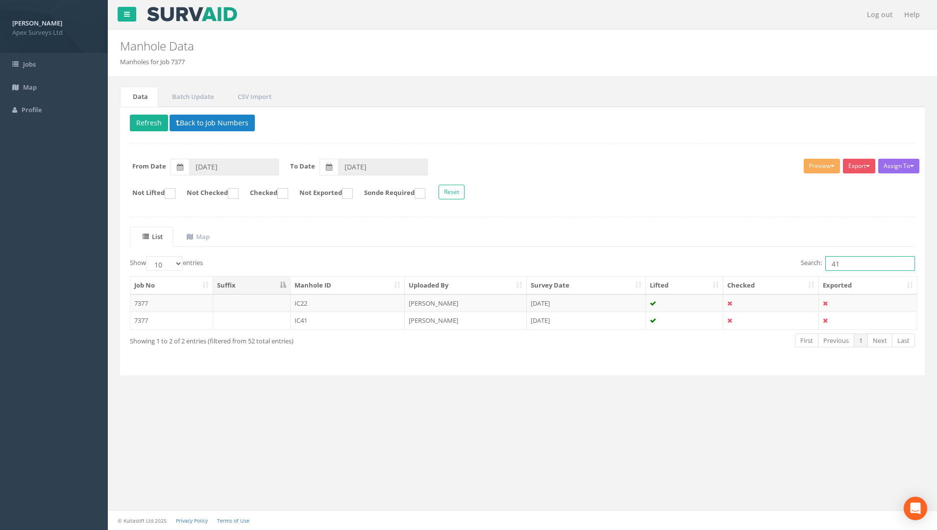
drag, startPoint x: 835, startPoint y: 266, endPoint x: 766, endPoint y: 261, distance: 69.3
click at [693, 261] on div "Search: 41" at bounding box center [722, 264] width 385 height 17
click at [143, 305] on td "7377" at bounding box center [171, 303] width 83 height 18
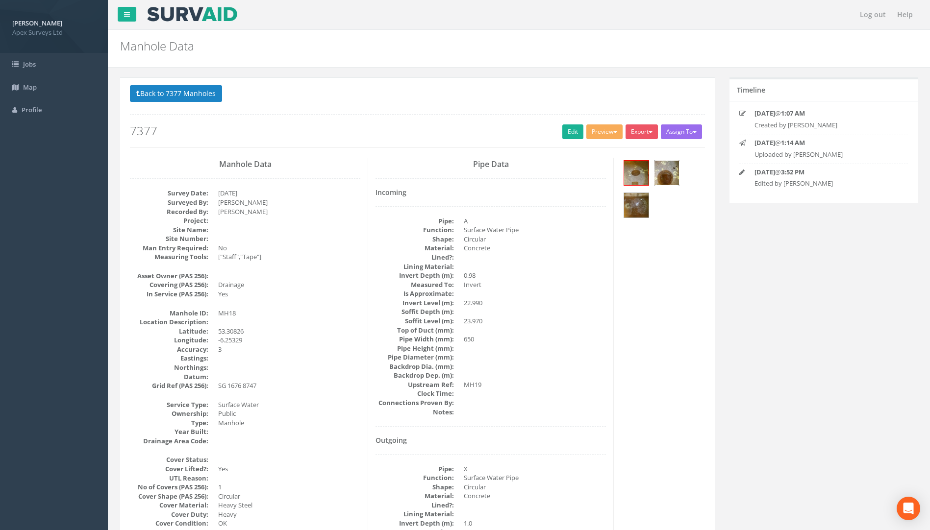
click at [661, 177] on img at bounding box center [666, 173] width 25 height 25
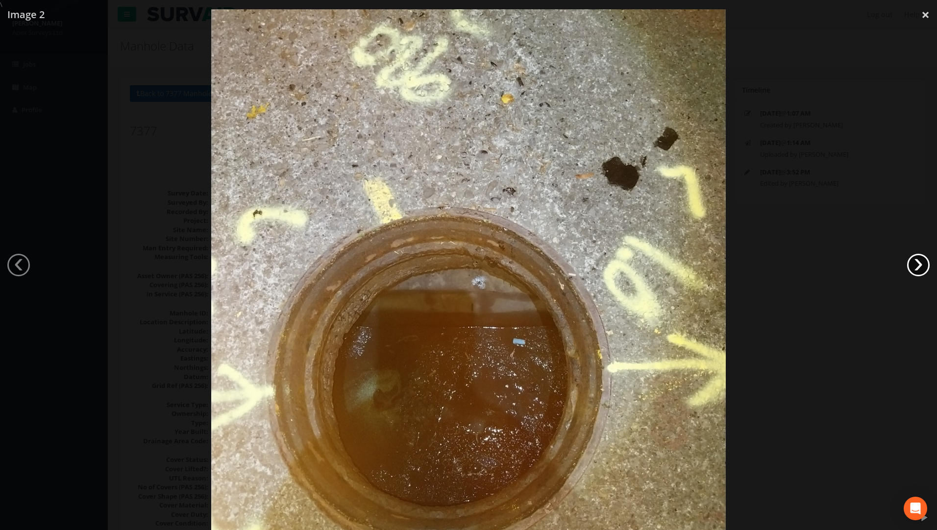
click at [693, 267] on link "›" at bounding box center [918, 265] width 23 height 23
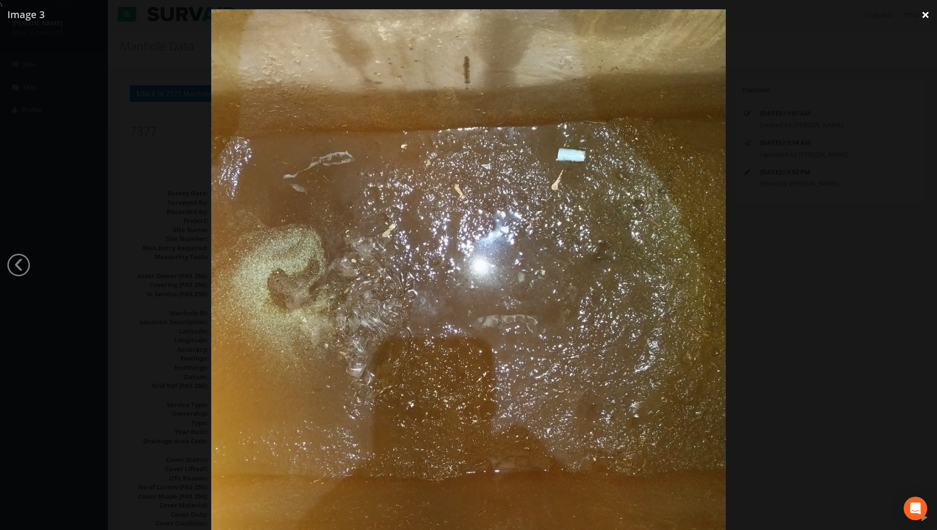
click at [693, 19] on link "×" at bounding box center [925, 14] width 23 height 29
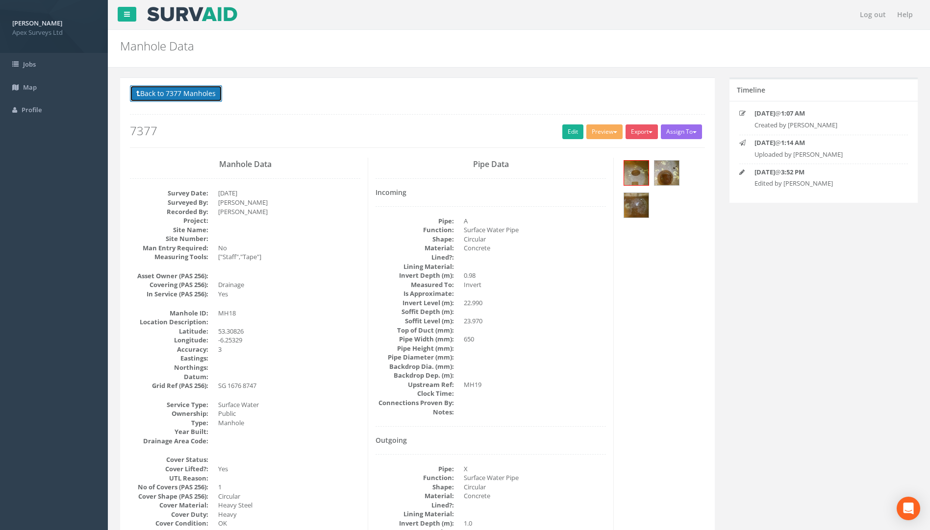
click at [182, 94] on button "Back to 7377 Manholes" at bounding box center [176, 93] width 92 height 17
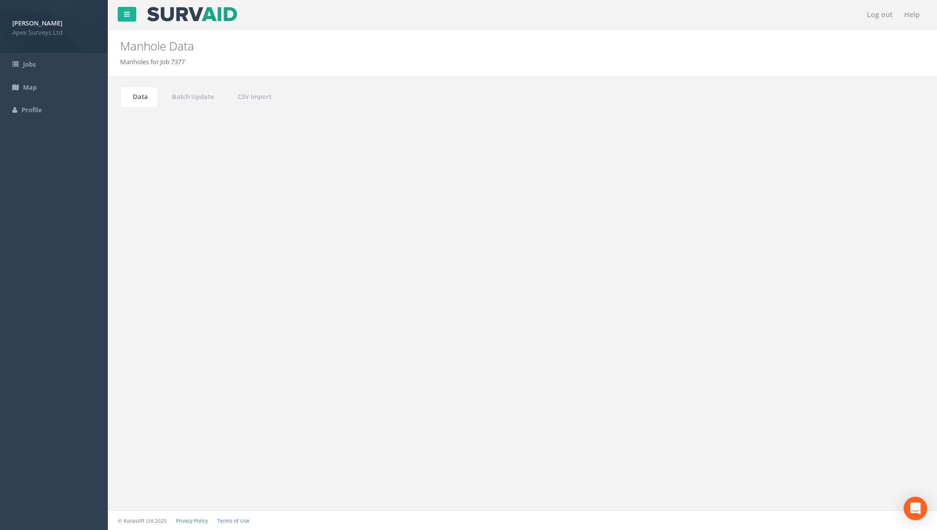
click at [693, 259] on div "List Map Show 10 25 50 100 entries Search: 18 Job No Suffix Manhole ID Uploaded…" at bounding box center [522, 296] width 785 height 139
click at [693, 271] on input "18" at bounding box center [870, 263] width 90 height 15
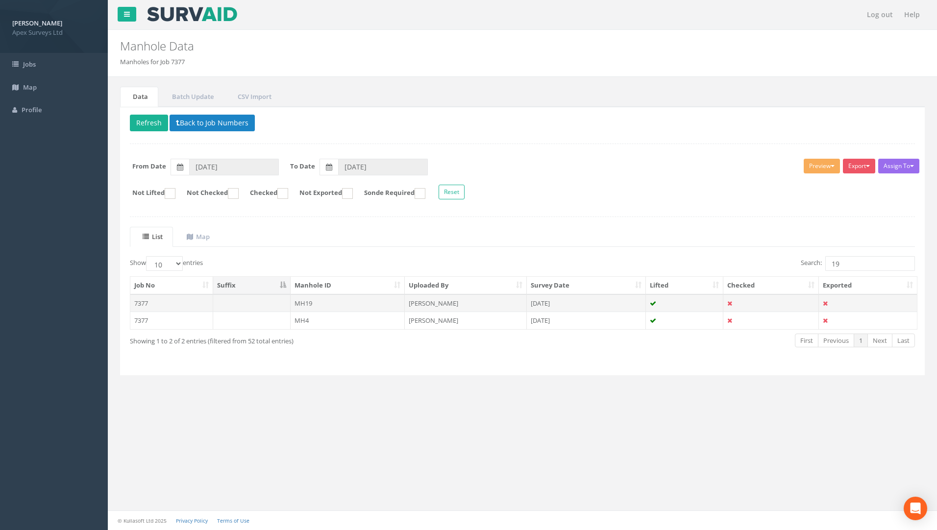
click at [151, 303] on td "7377" at bounding box center [171, 303] width 83 height 18
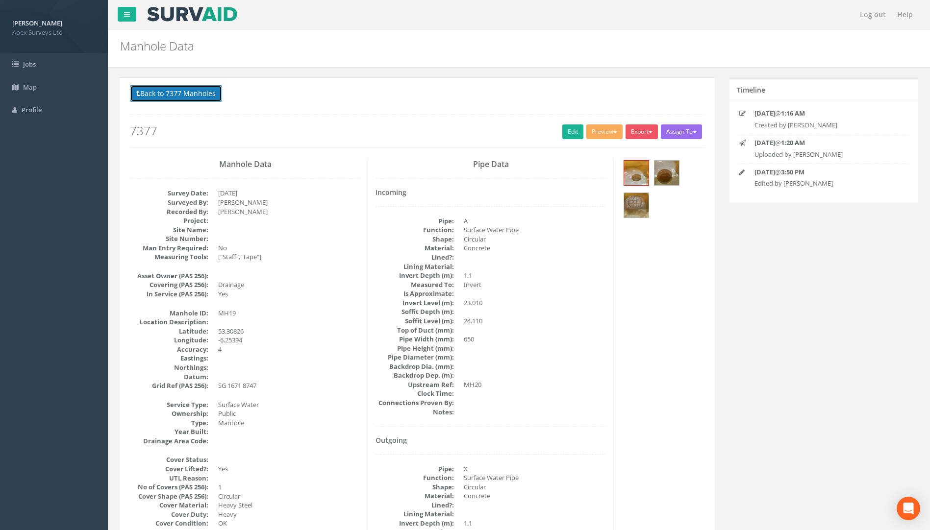
click at [172, 99] on button "Back to 7377 Manholes" at bounding box center [176, 93] width 92 height 17
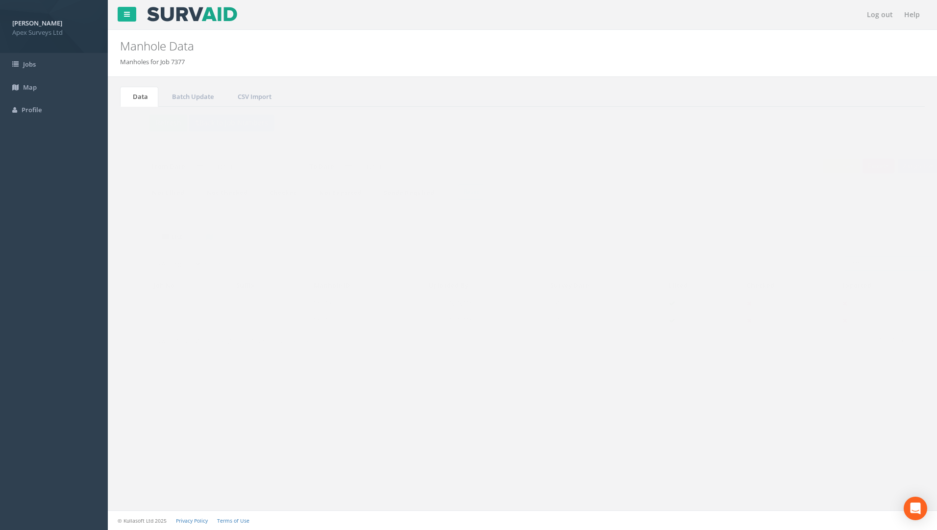
drag, startPoint x: 835, startPoint y: 263, endPoint x: 750, endPoint y: 270, distance: 86.1
click at [693, 268] on div "Search: 19" at bounding box center [722, 264] width 385 height 17
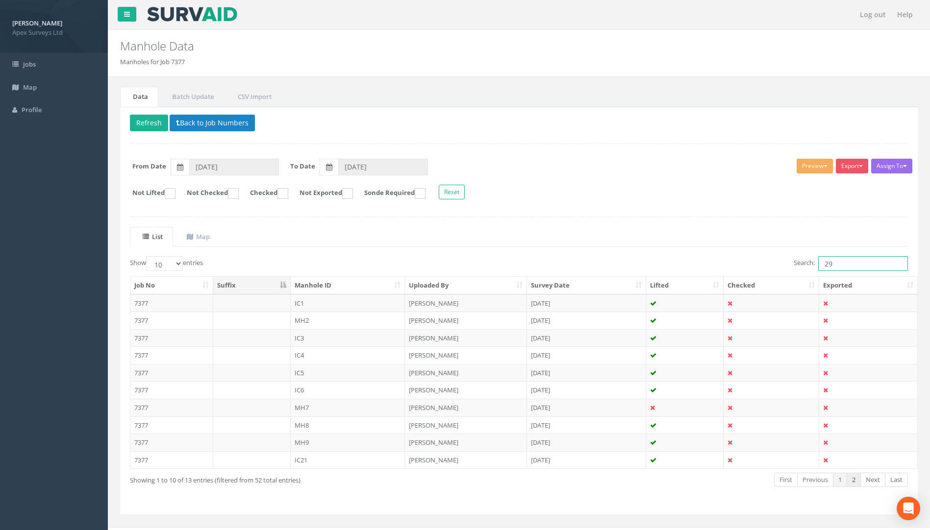
type input "29"
click at [693, 478] on link "2" at bounding box center [853, 480] width 14 height 14
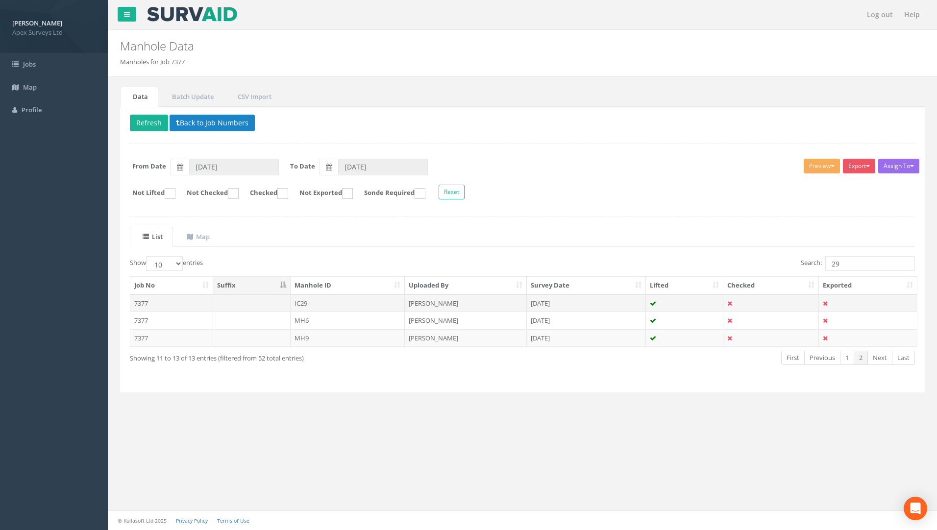
click at [145, 308] on td "7377" at bounding box center [171, 303] width 83 height 18
